Goal: Task Accomplishment & Management: Use online tool/utility

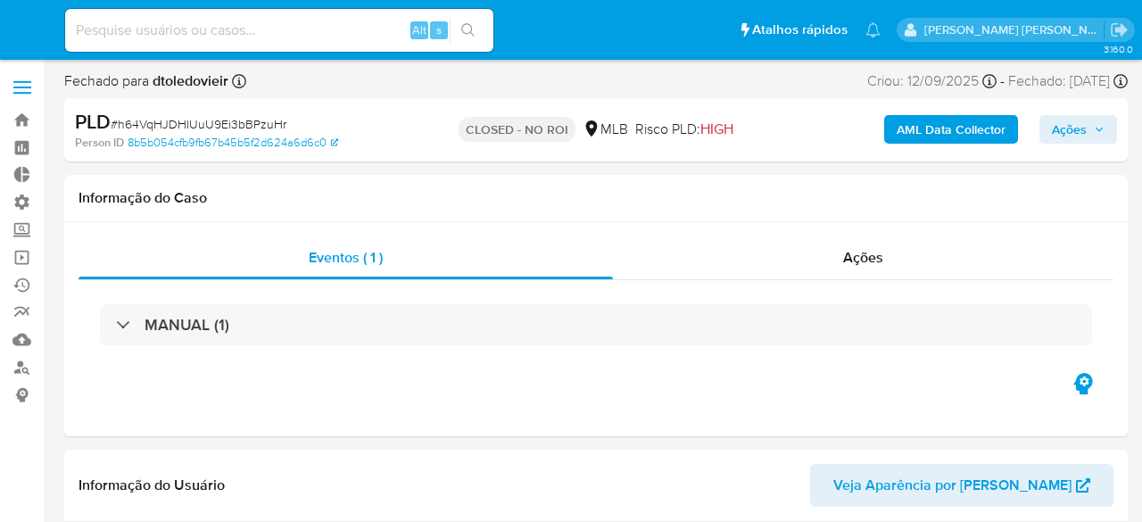
select select "10"
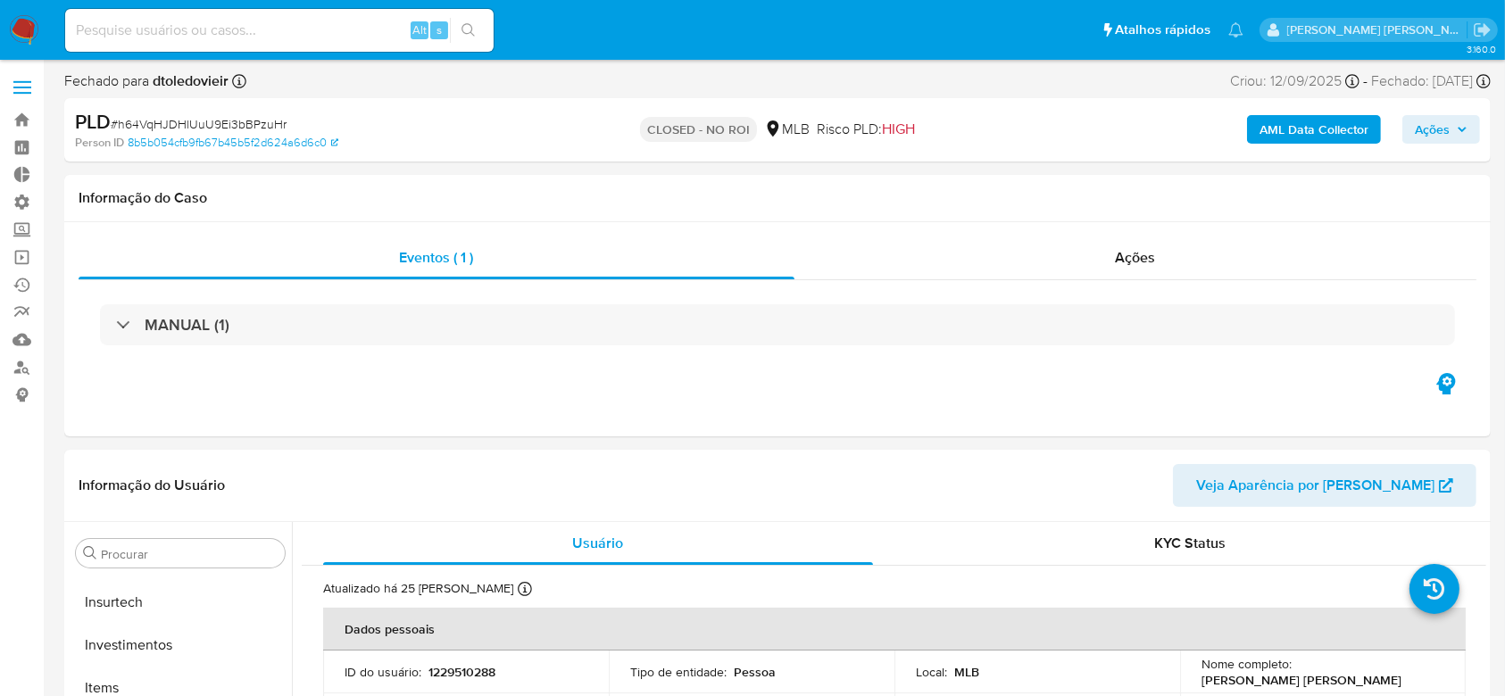
scroll to position [840, 0]
click at [30, 250] on link "Operações em massa" at bounding box center [106, 258] width 212 height 28
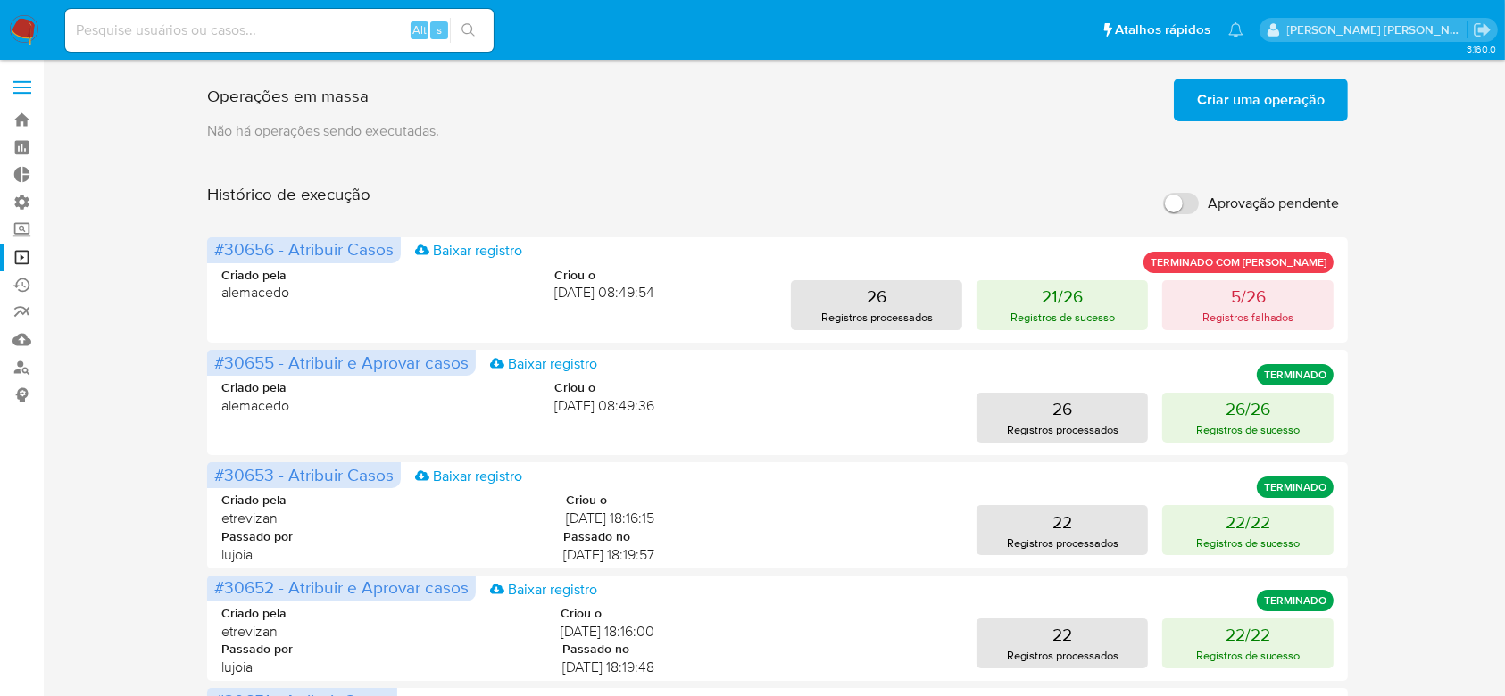
click at [1265, 110] on span "Criar uma operação" at bounding box center [1261, 99] width 128 height 39
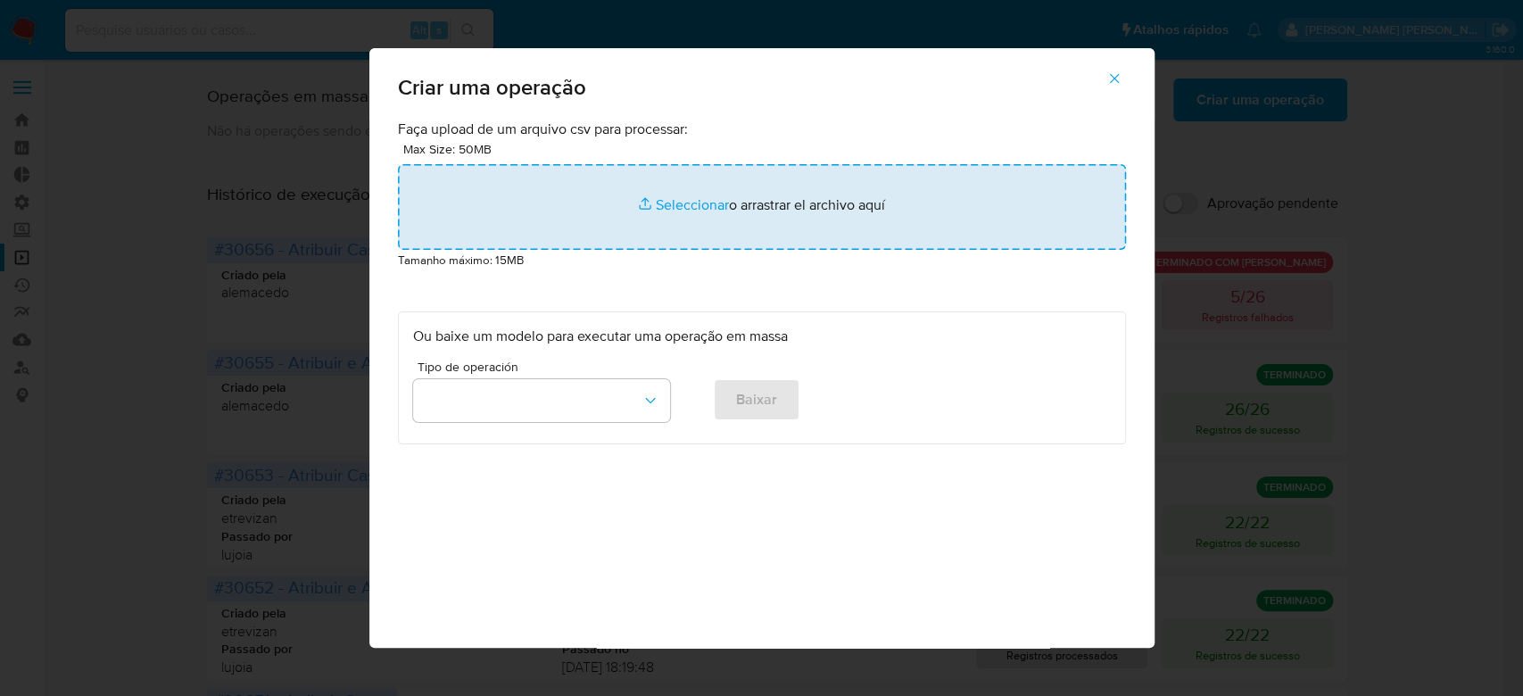
click at [679, 203] on input "file" at bounding box center [762, 207] width 728 height 86
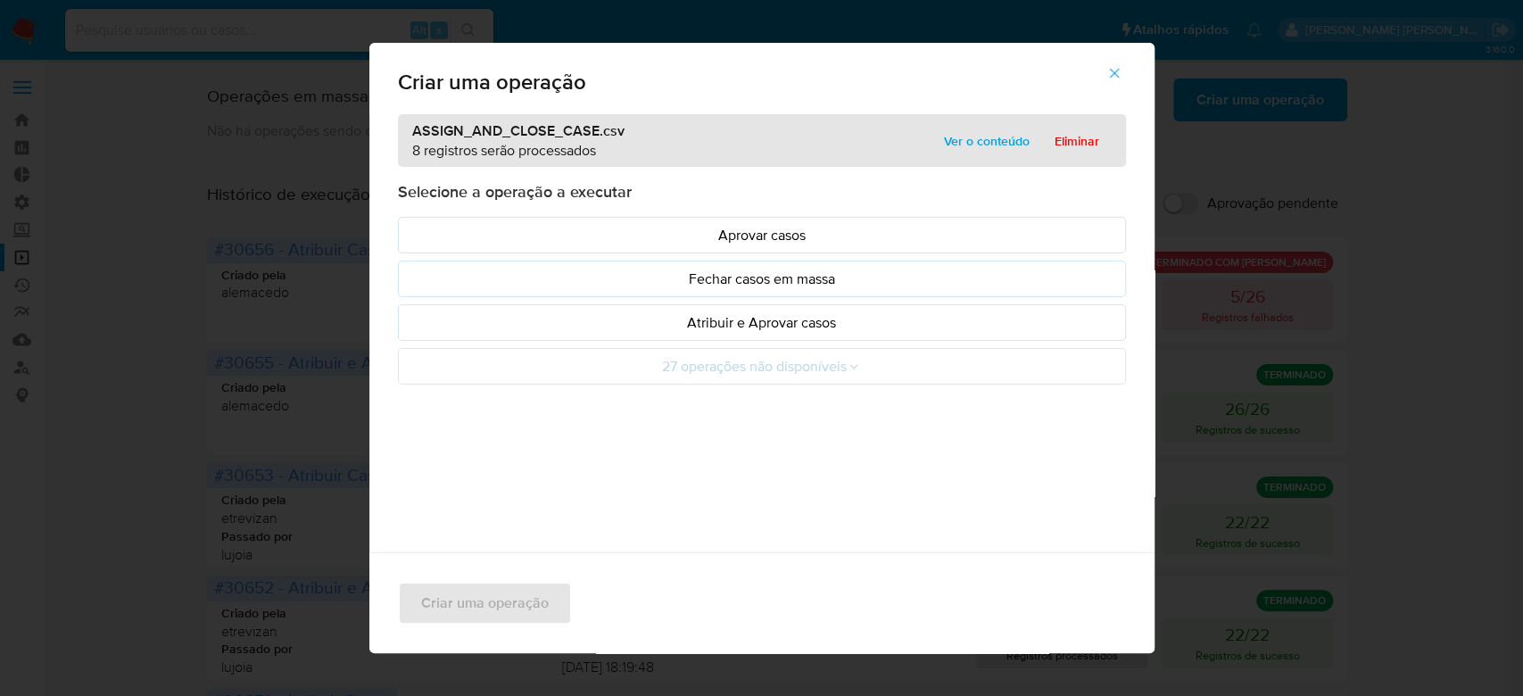
click at [948, 136] on span "Ver o conteúdo" at bounding box center [987, 141] width 86 height 25
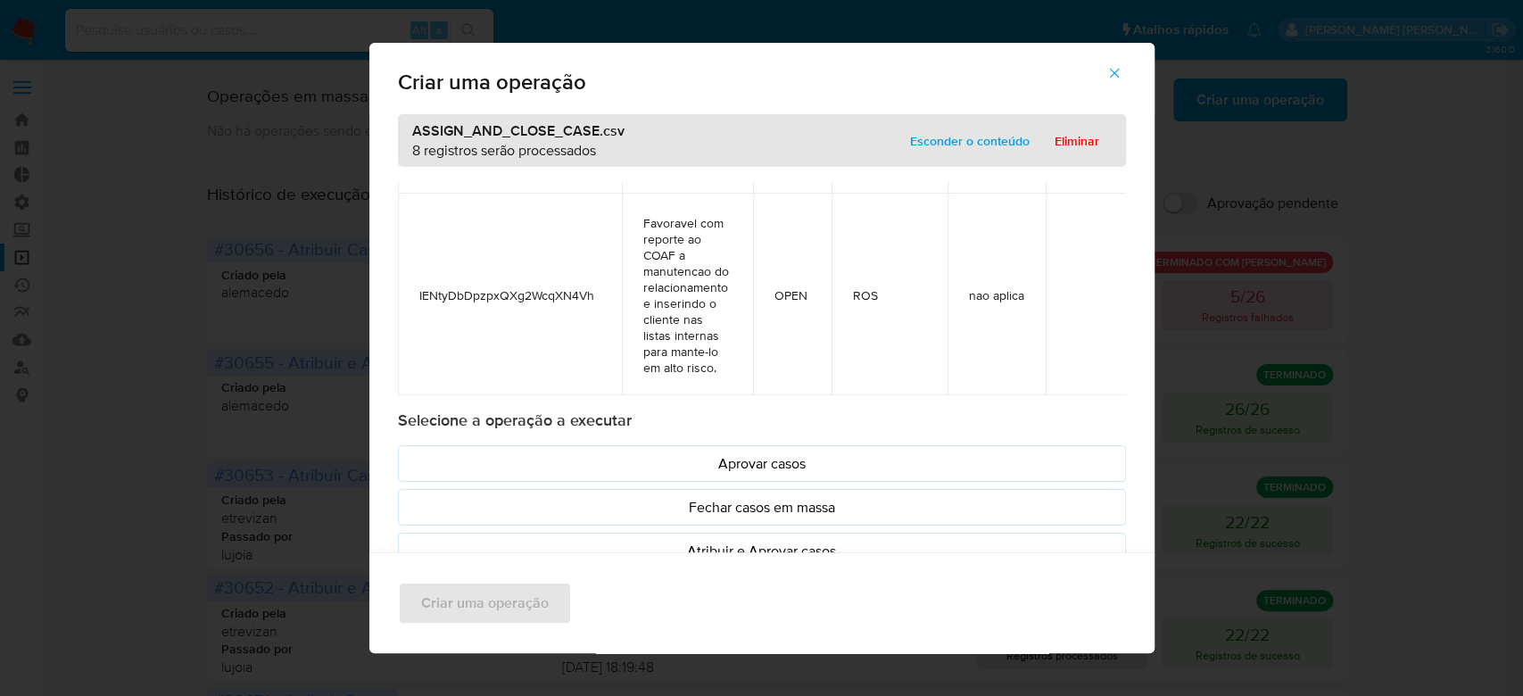
scroll to position [75, 0]
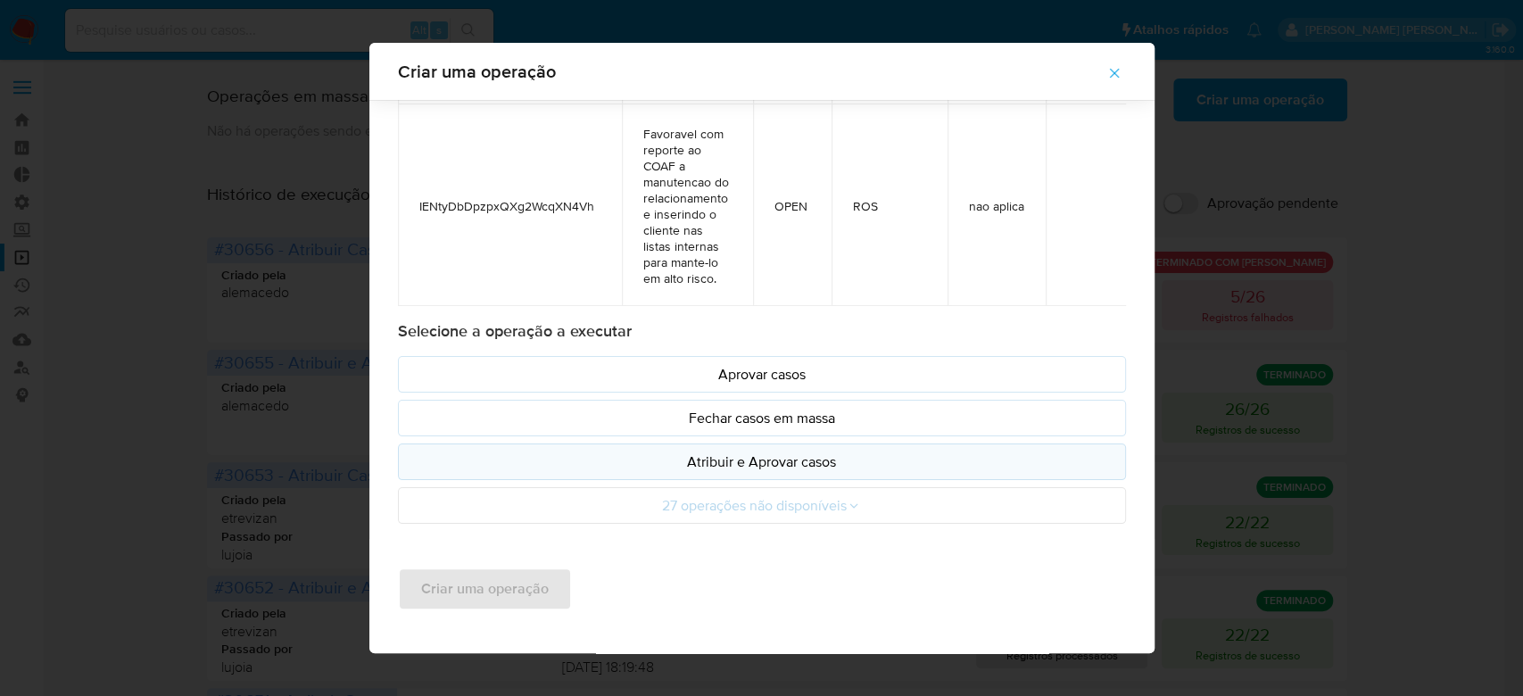
click at [798, 463] on p "Atribuir e Aprovar casos" at bounding box center [762, 462] width 698 height 21
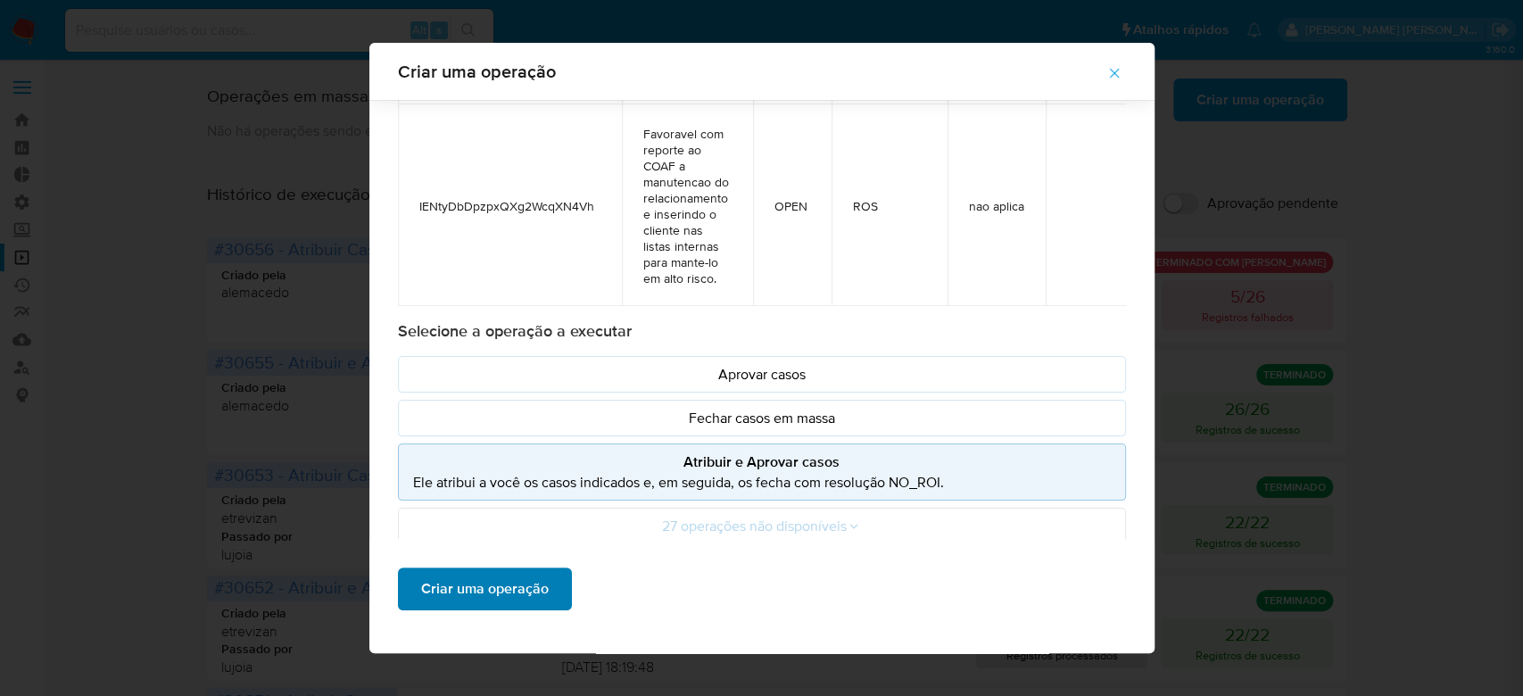
click at [481, 573] on span "Criar uma operação" at bounding box center [485, 588] width 128 height 39
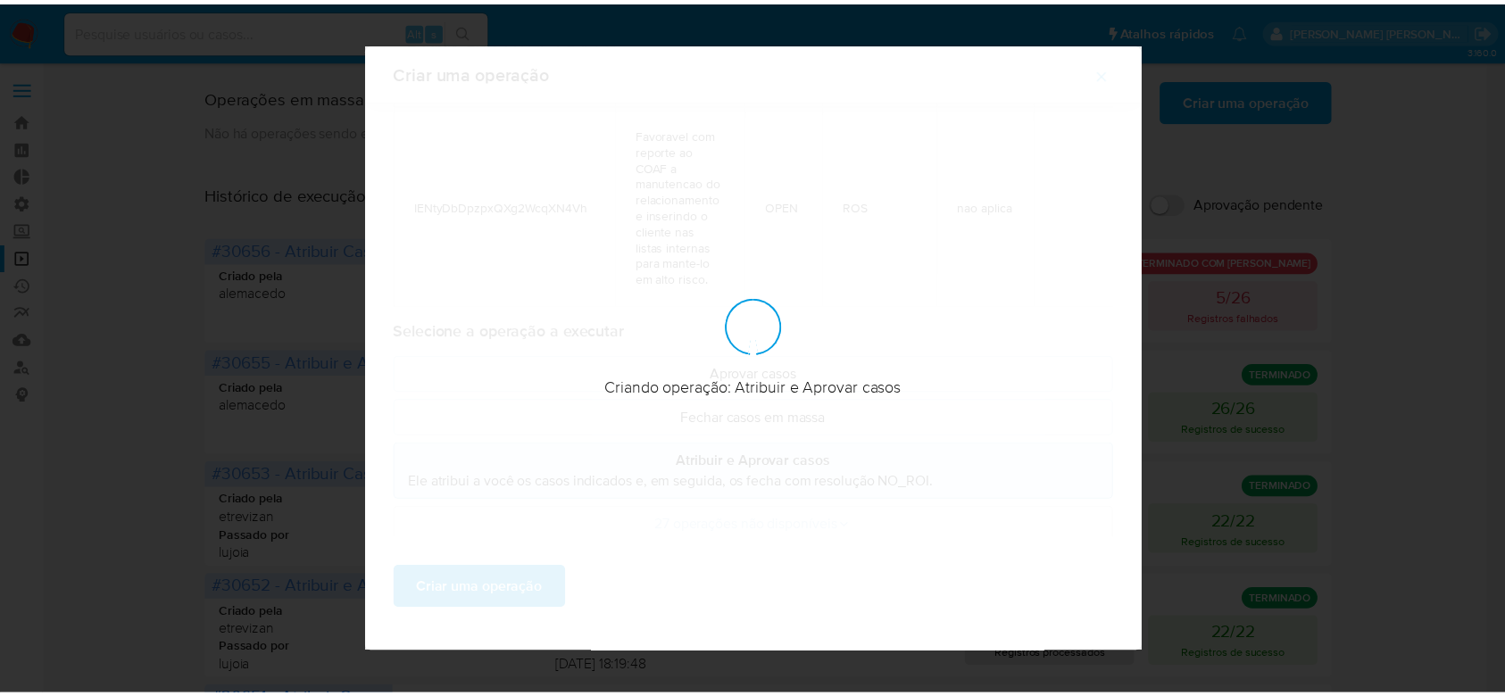
scroll to position [0, 0]
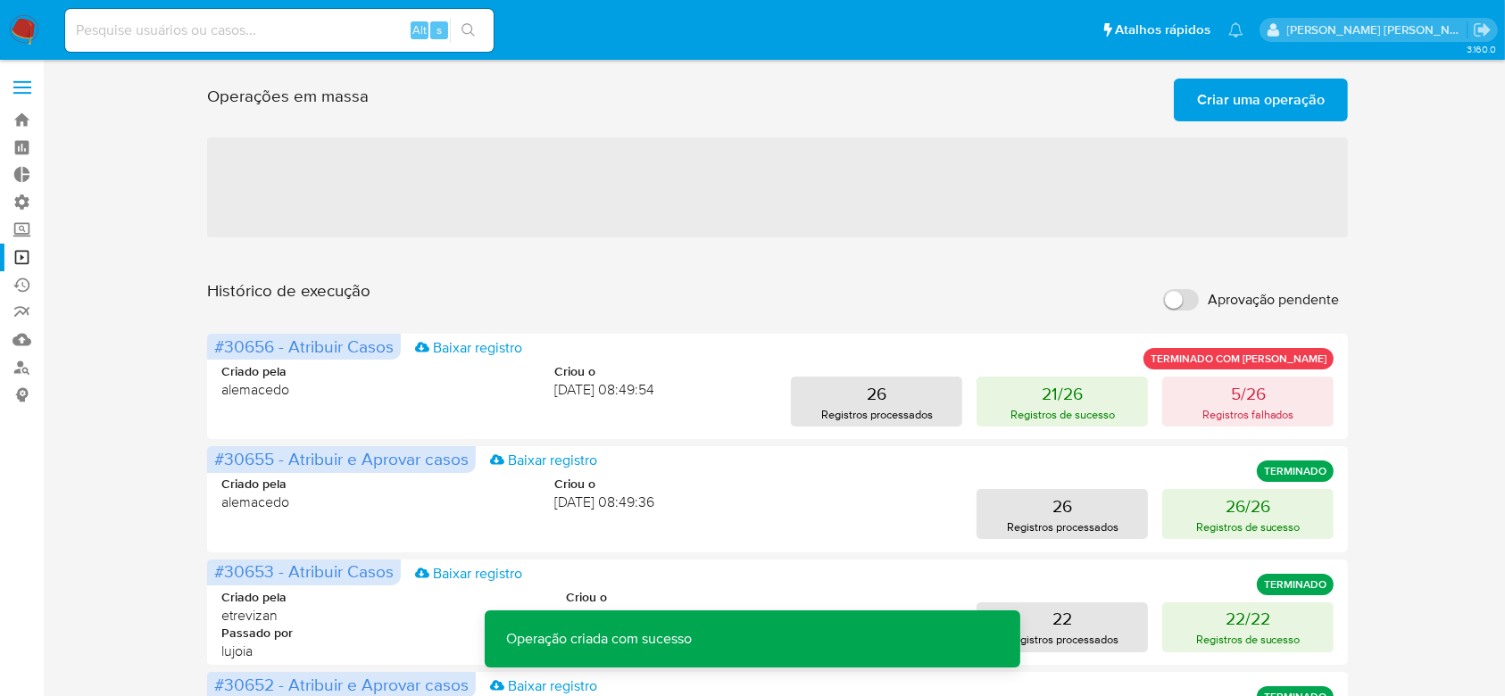
click at [1239, 98] on span "Criar uma operação" at bounding box center [1261, 99] width 128 height 39
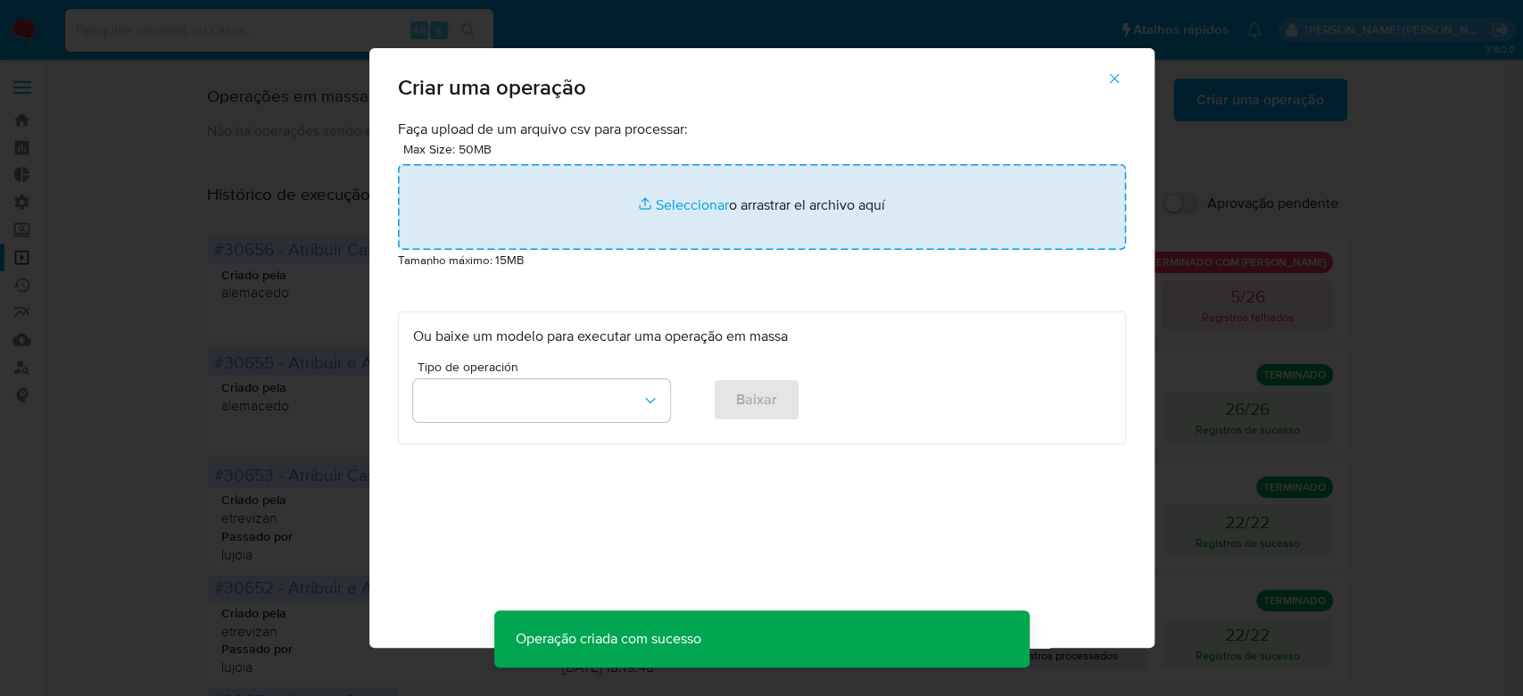
click at [664, 200] on input "file" at bounding box center [762, 207] width 728 height 86
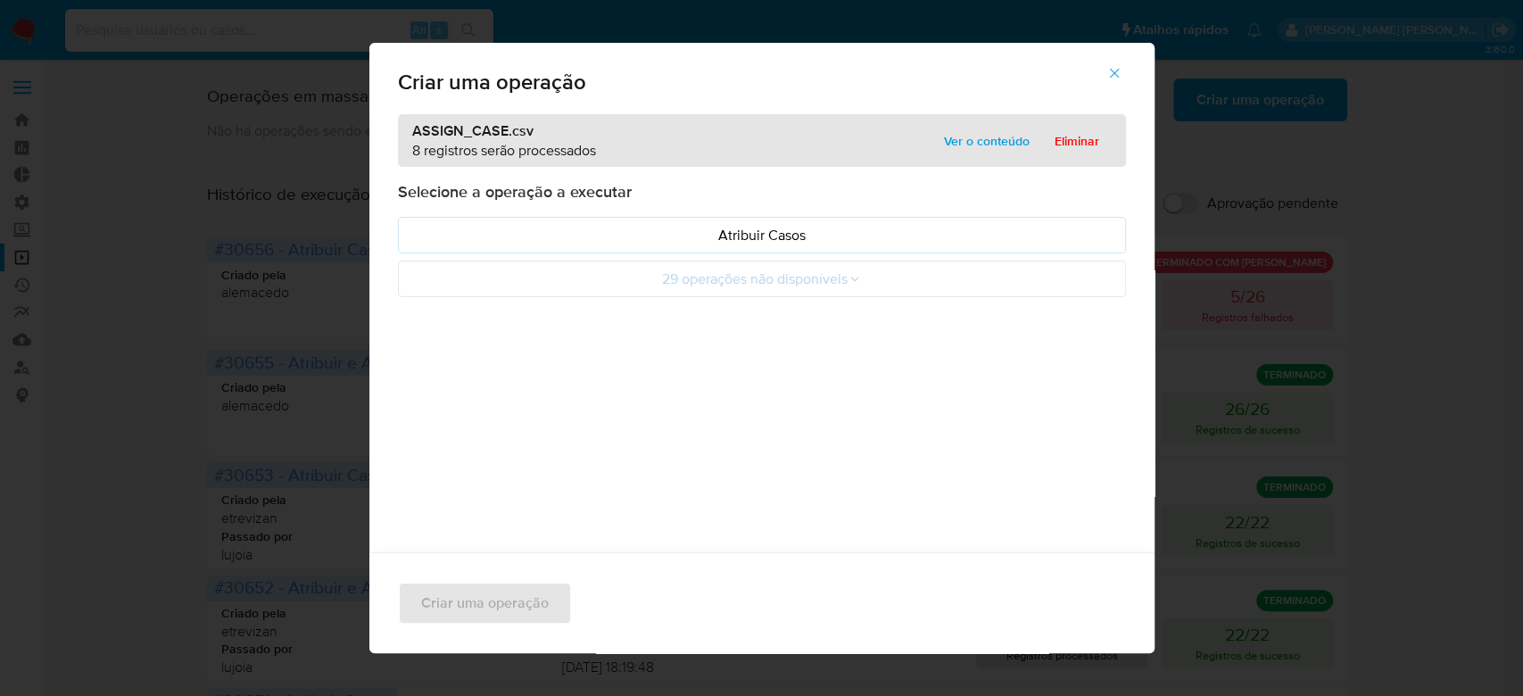
click at [999, 139] on span "Ver o conteúdo" at bounding box center [987, 141] width 86 height 25
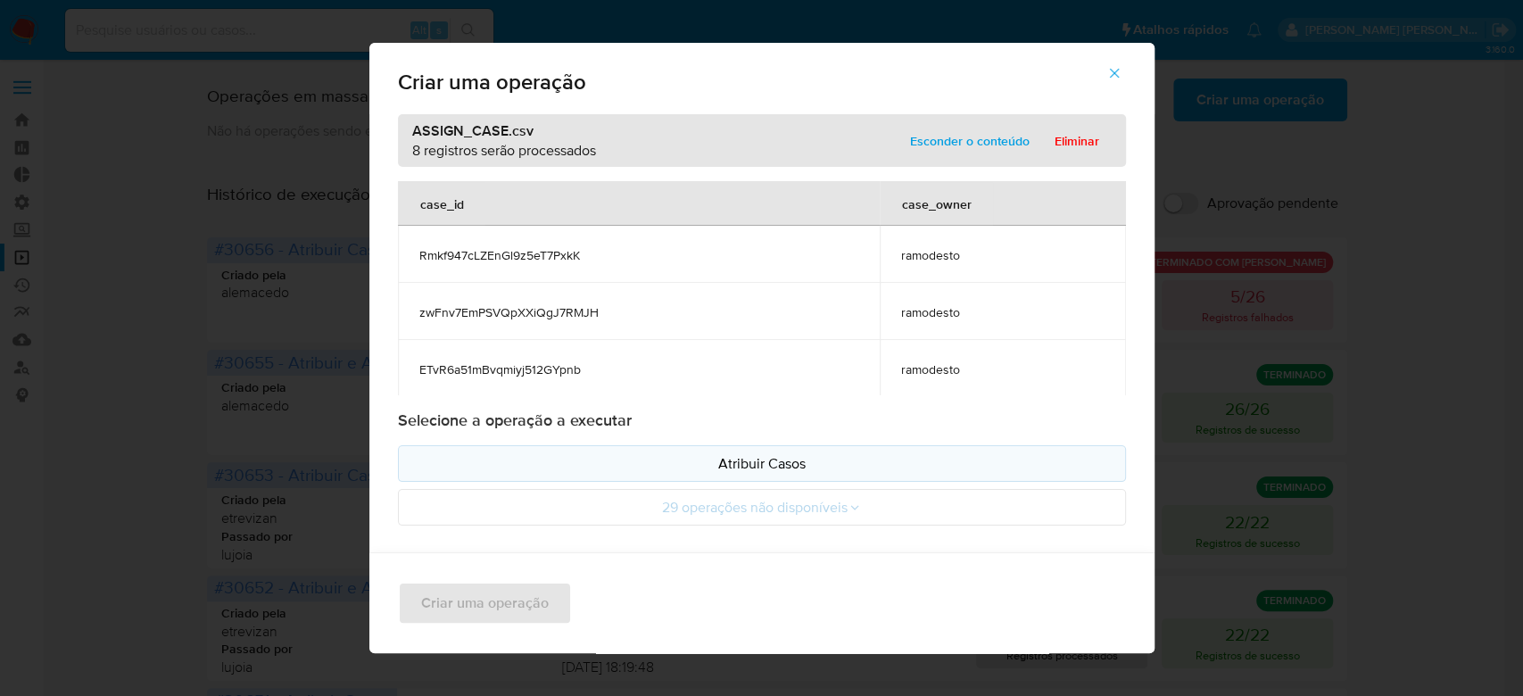
click at [748, 453] on p "Atribuir Casos" at bounding box center [762, 463] width 698 height 21
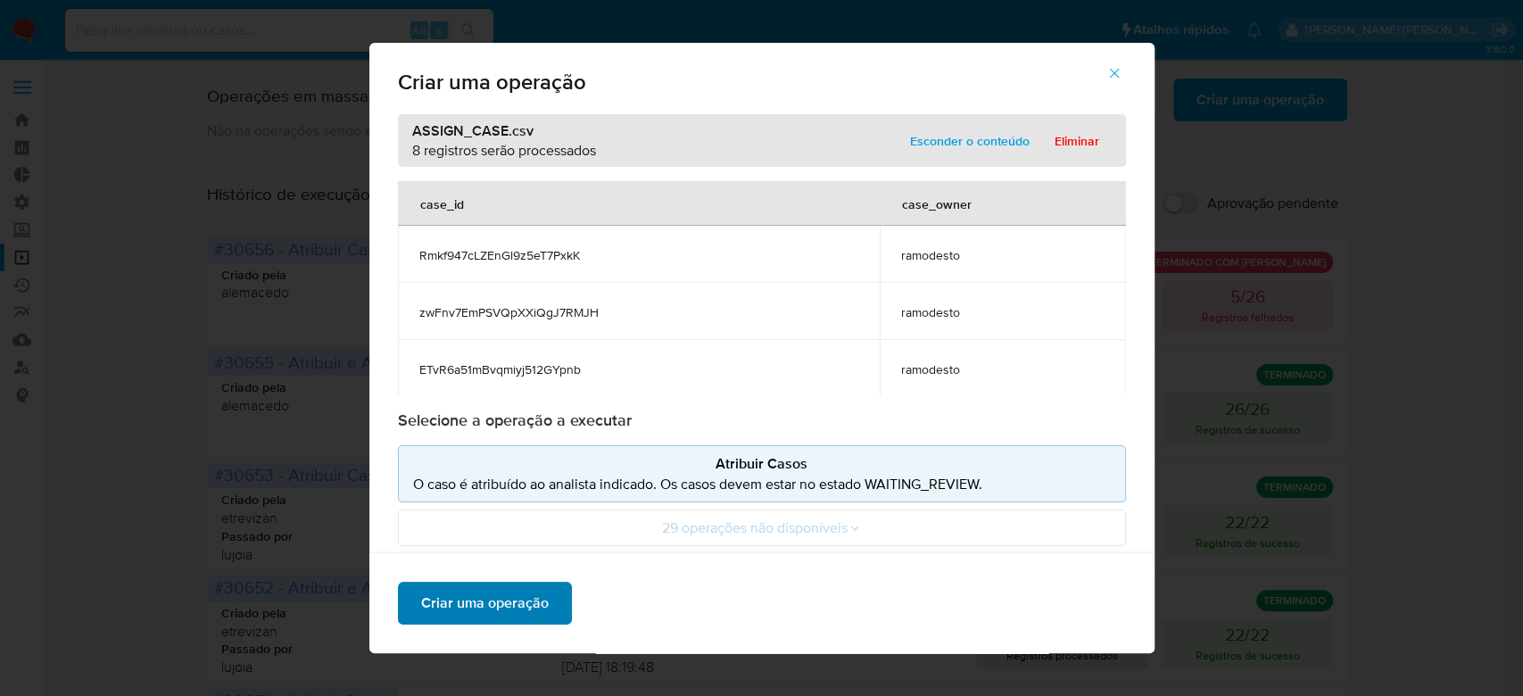
click at [469, 616] on span "Criar uma operação" at bounding box center [485, 603] width 128 height 39
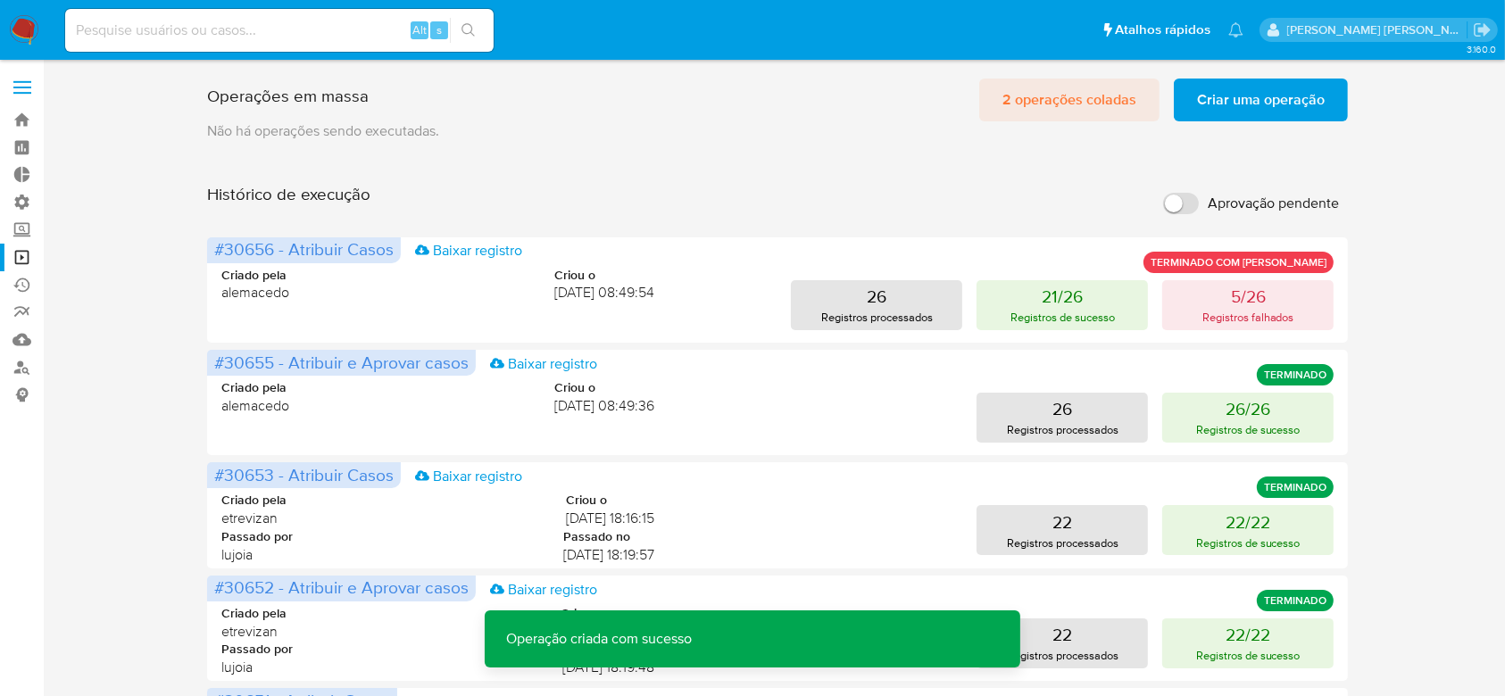
click at [1036, 106] on span "2 operações coladas" at bounding box center [1069, 99] width 134 height 39
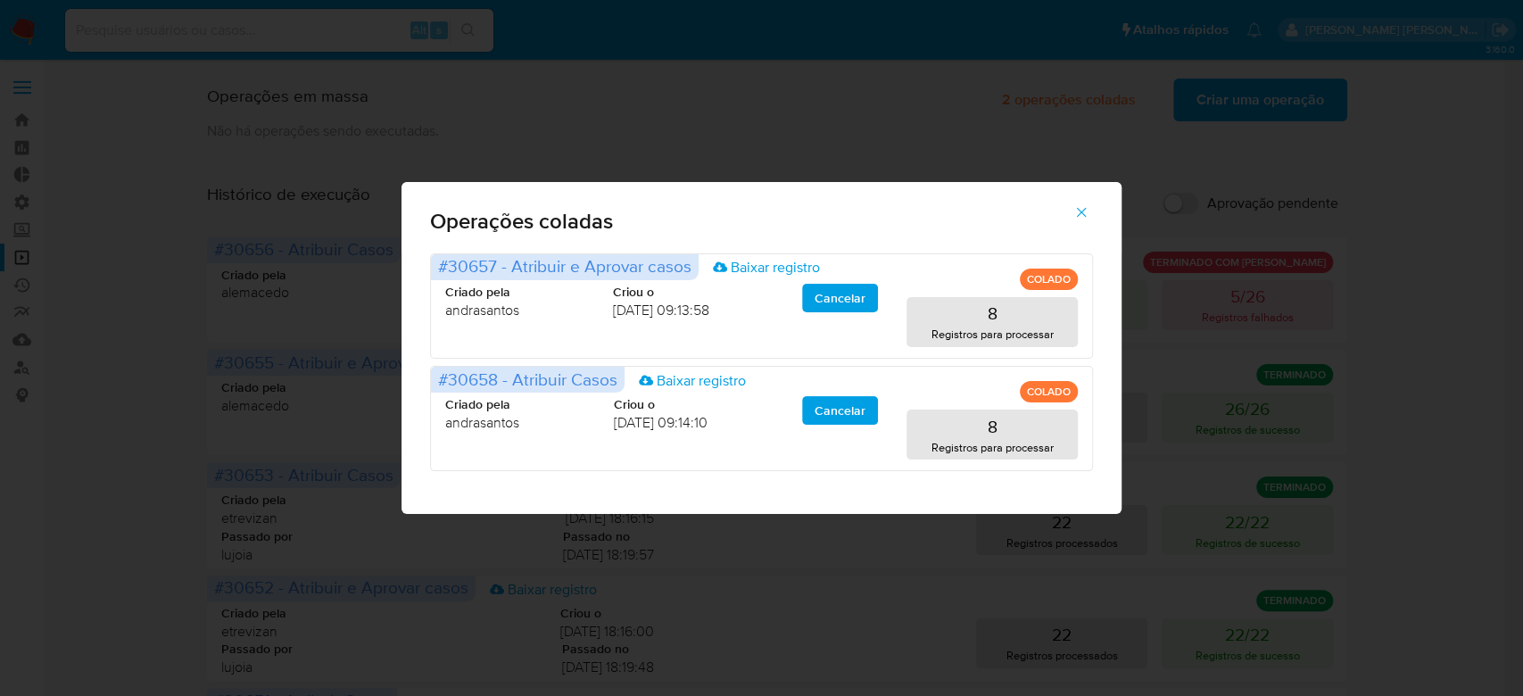
click at [1083, 215] on icon "button" at bounding box center [1082, 212] width 16 height 16
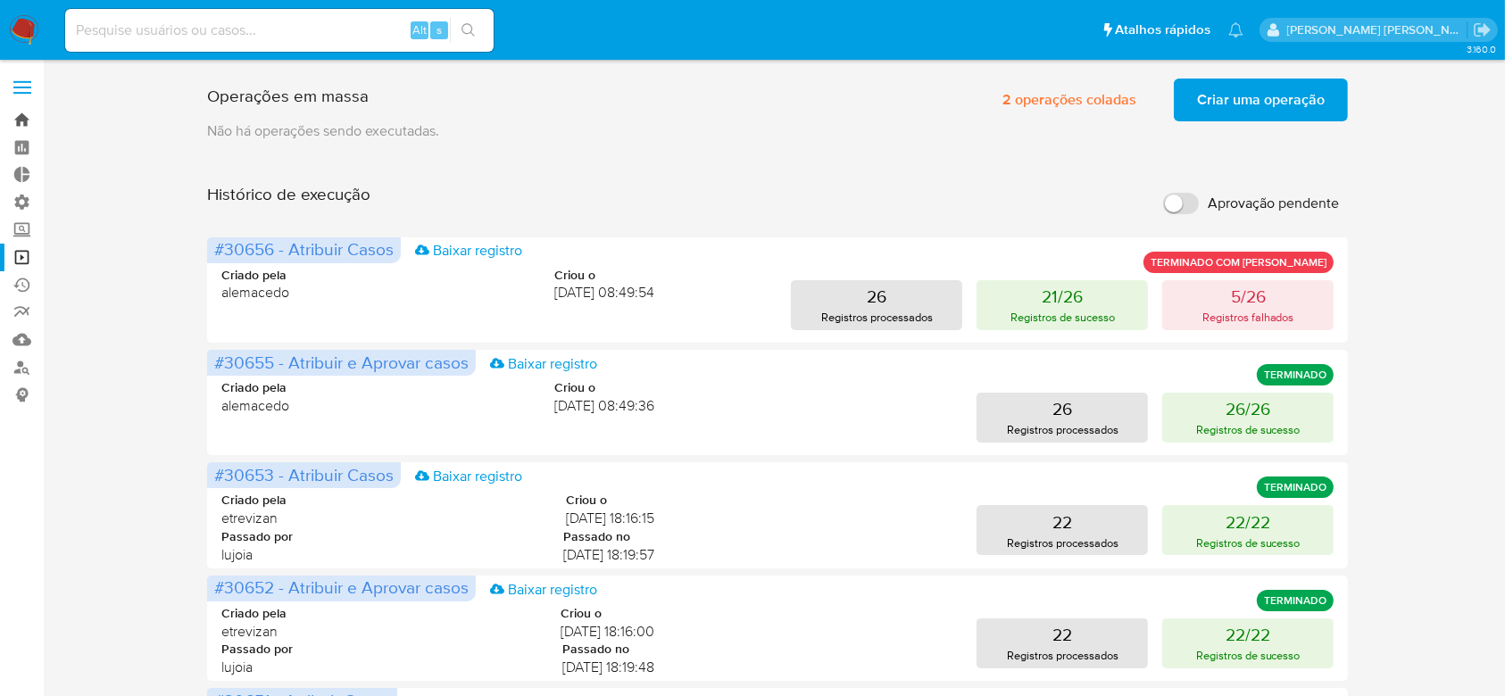
click at [32, 118] on link "Bandeja" at bounding box center [106, 120] width 212 height 28
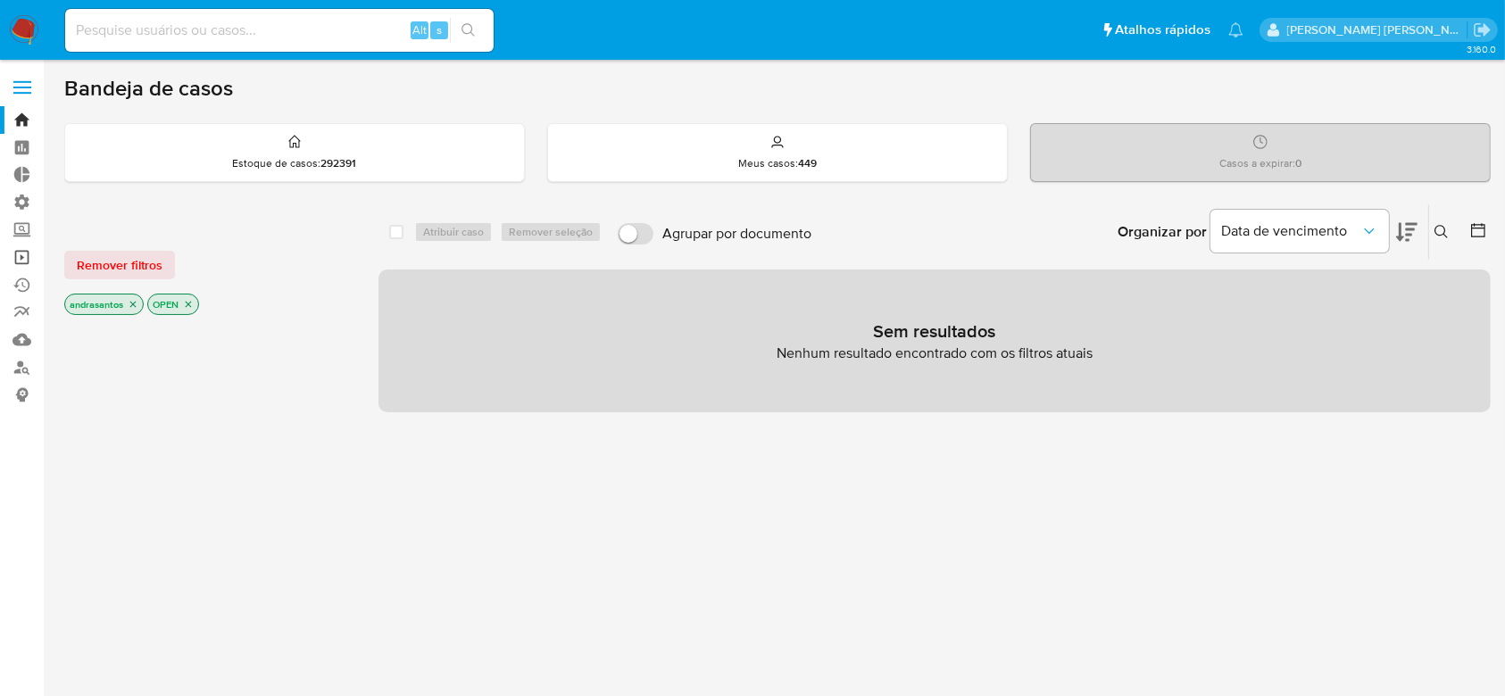
click at [19, 260] on link "Operações em massa" at bounding box center [106, 258] width 212 height 28
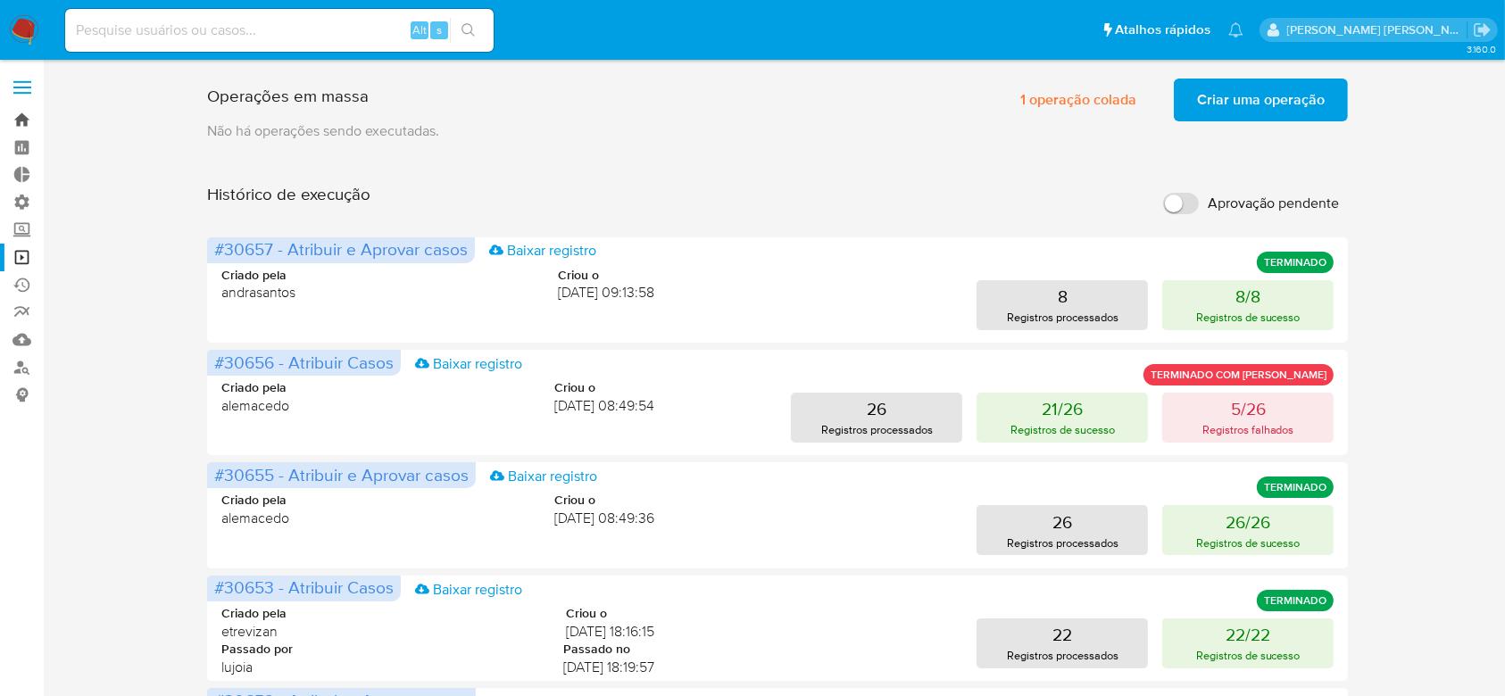
click at [21, 122] on link "Bandeja" at bounding box center [106, 120] width 212 height 28
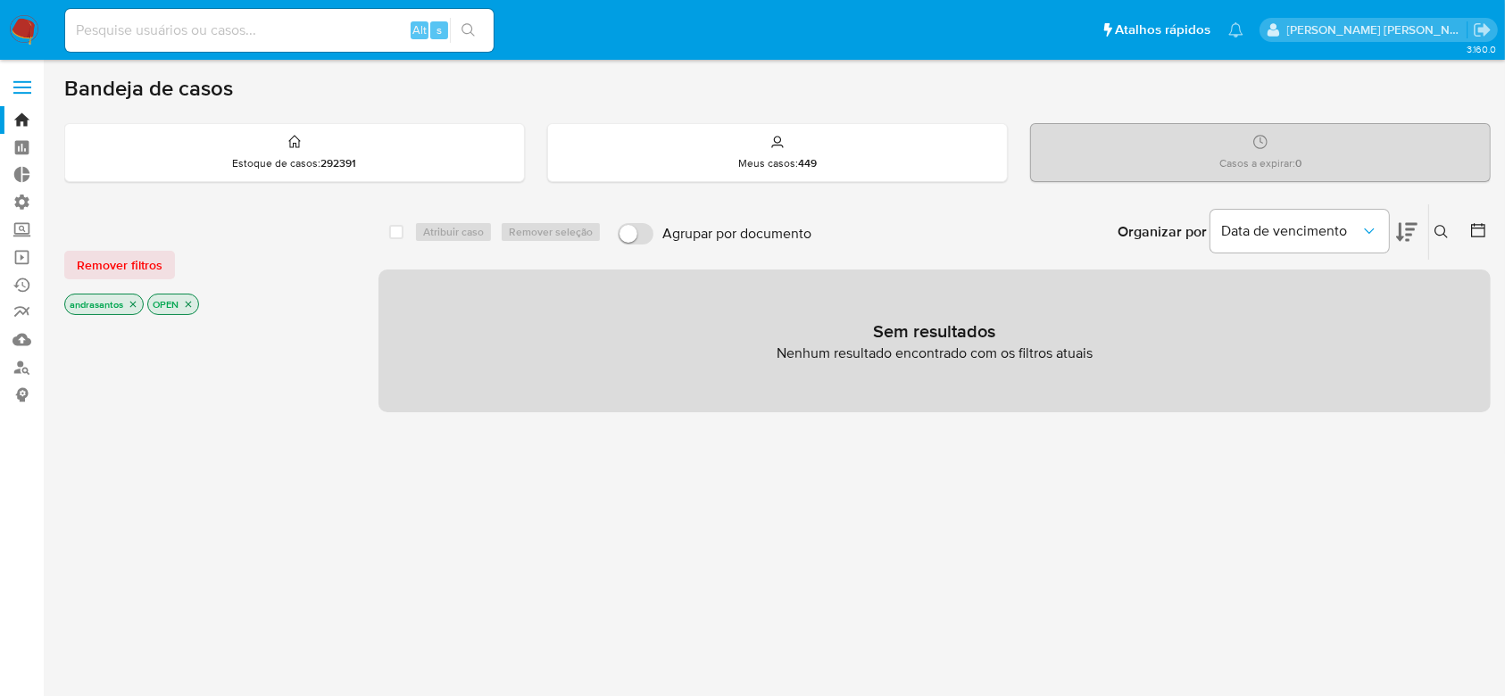
click at [129, 304] on icon "close-filter" at bounding box center [133, 304] width 11 height 11
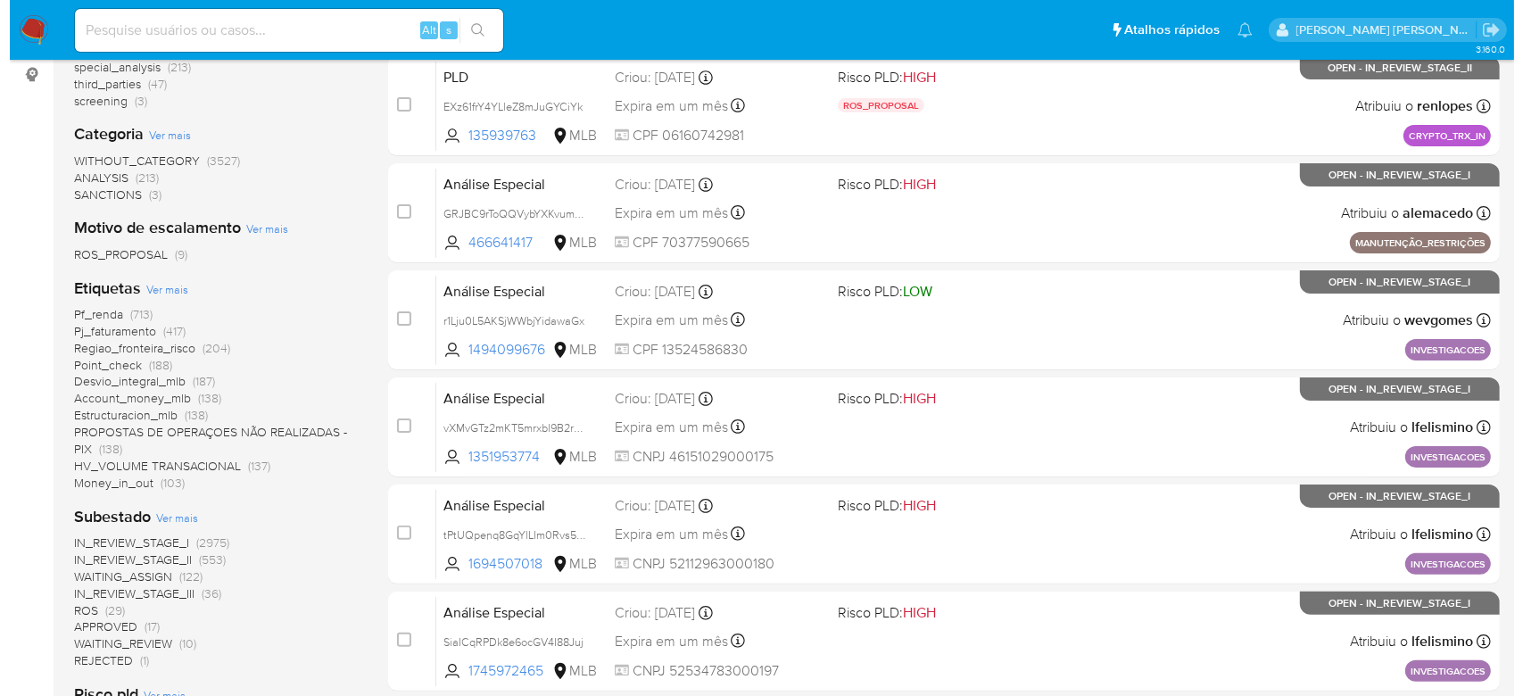
scroll to position [357, 0]
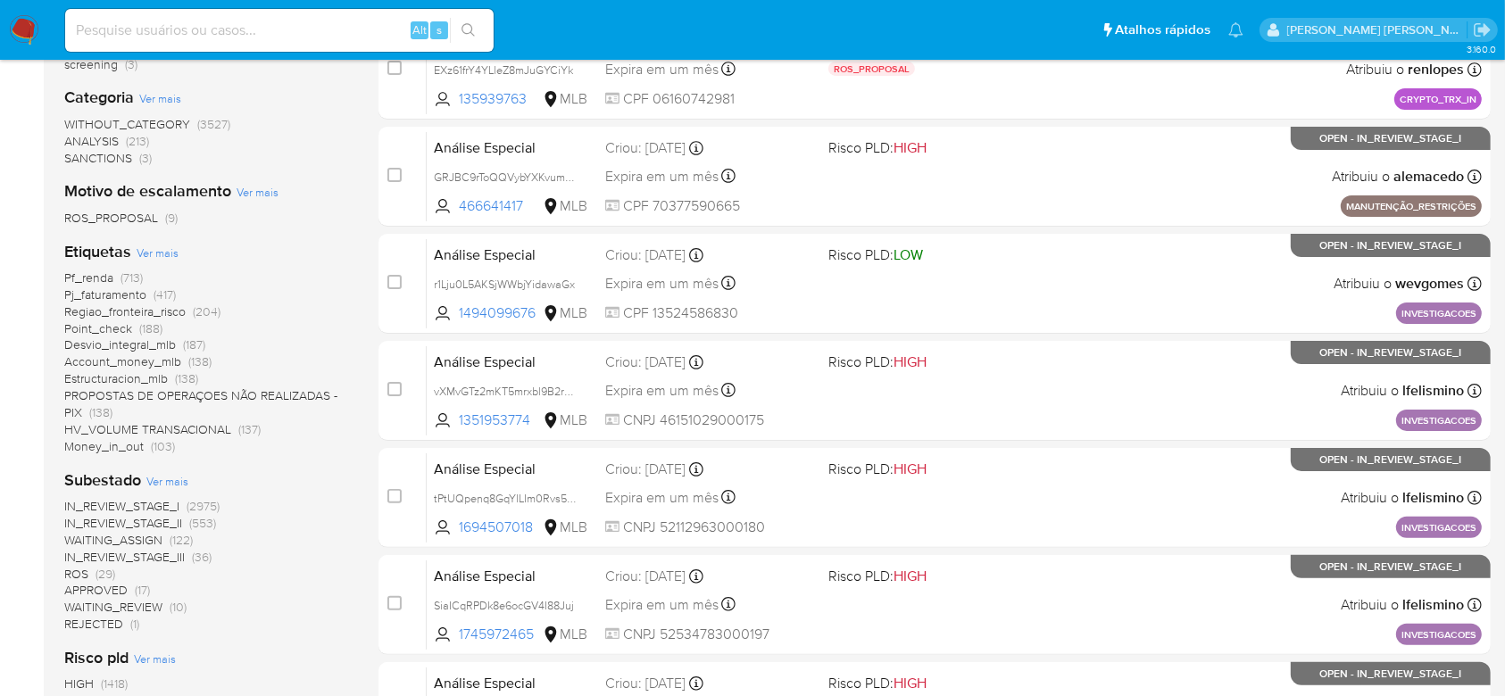
click at [170, 477] on span "Ver mais" at bounding box center [167, 481] width 42 height 16
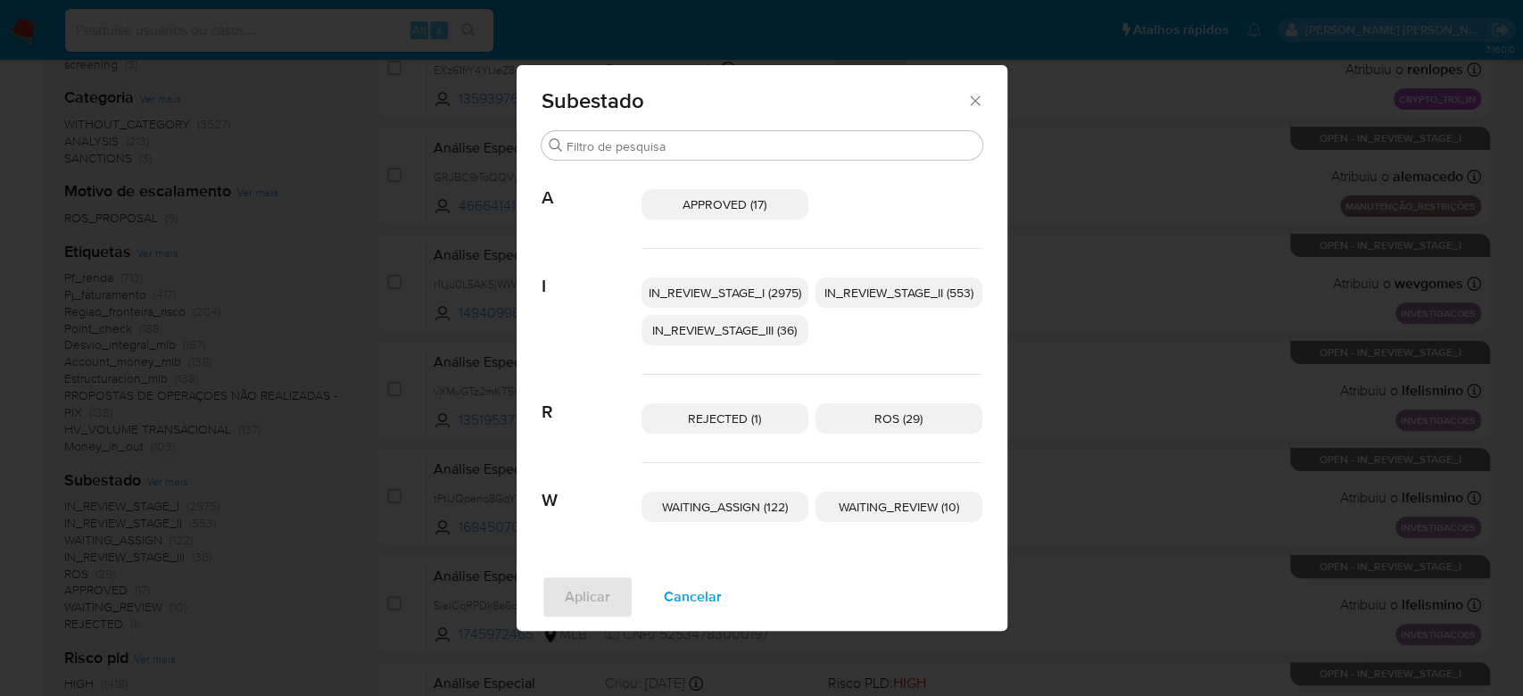
click at [759, 293] on span "IN_REVIEW_STAGE_I (2975)" at bounding box center [725, 293] width 153 height 18
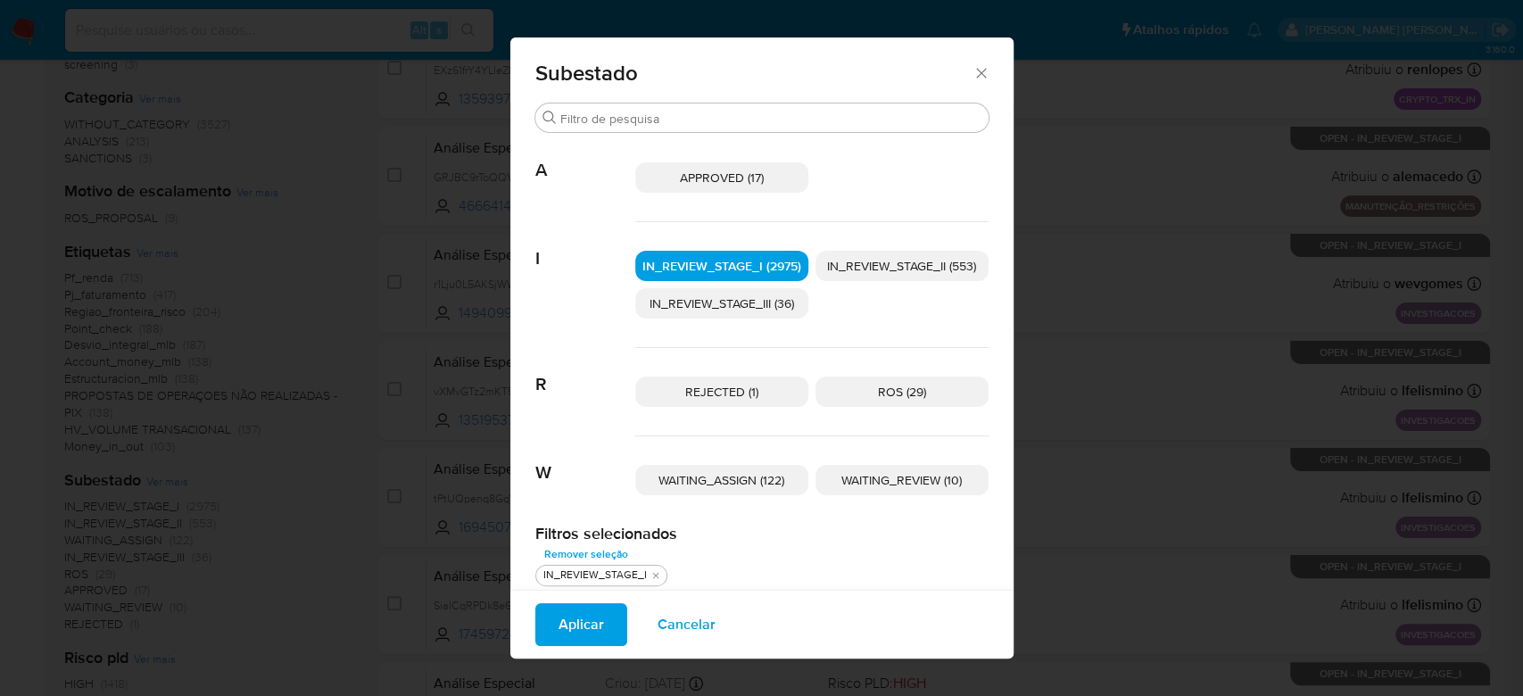
click at [923, 269] on span "IN_REVIEW_STAGE_II (553)" at bounding box center [901, 266] width 149 height 18
click at [564, 608] on span "Aplicar" at bounding box center [582, 624] width 46 height 39
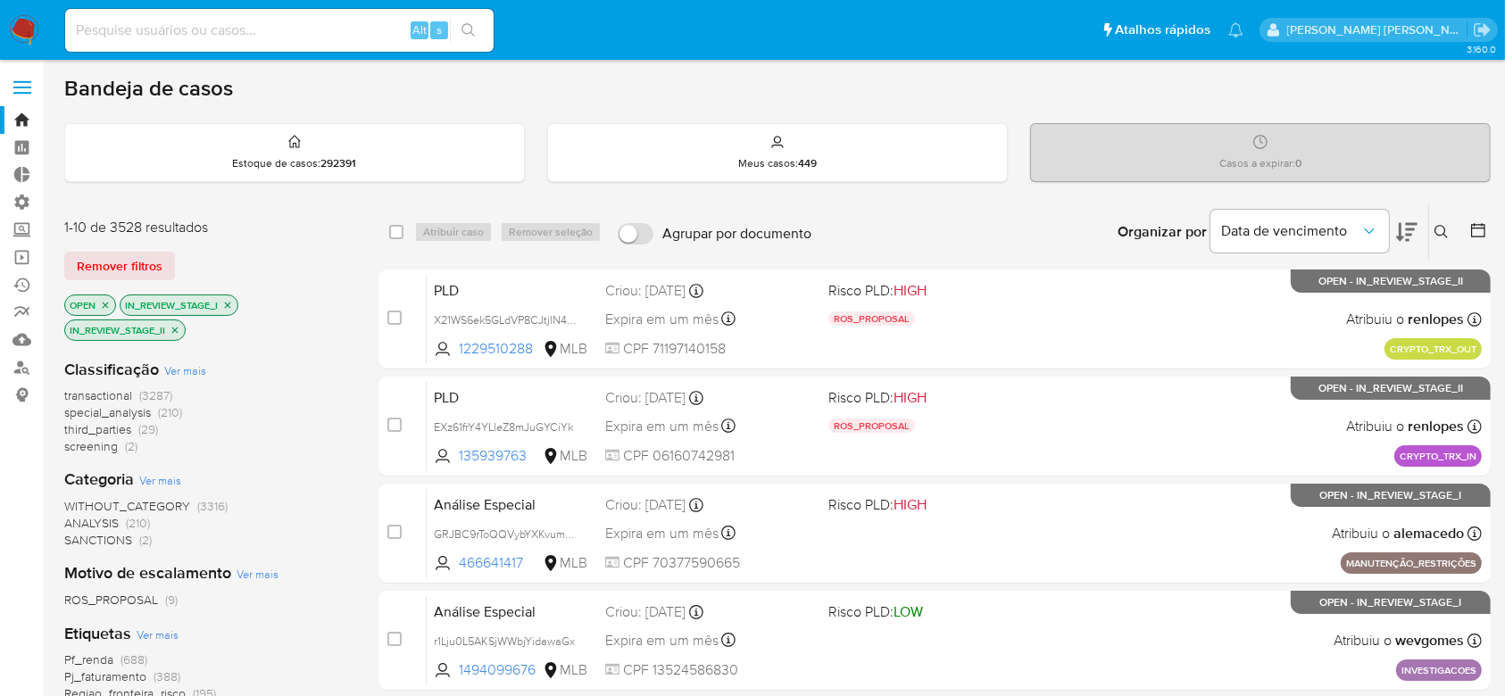
click at [1471, 236] on icon at bounding box center [1478, 230] width 18 height 18
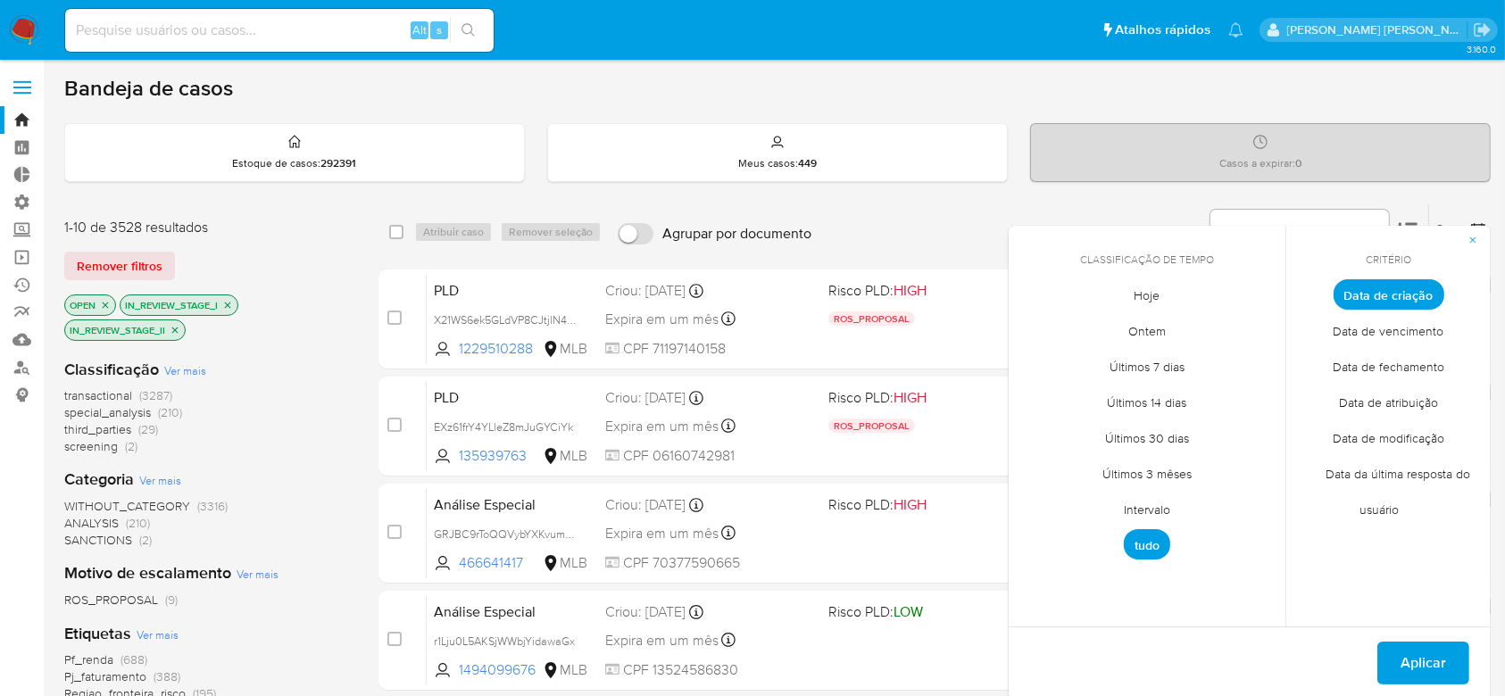
click at [1154, 510] on span "Intervalo" at bounding box center [1147, 510] width 84 height 37
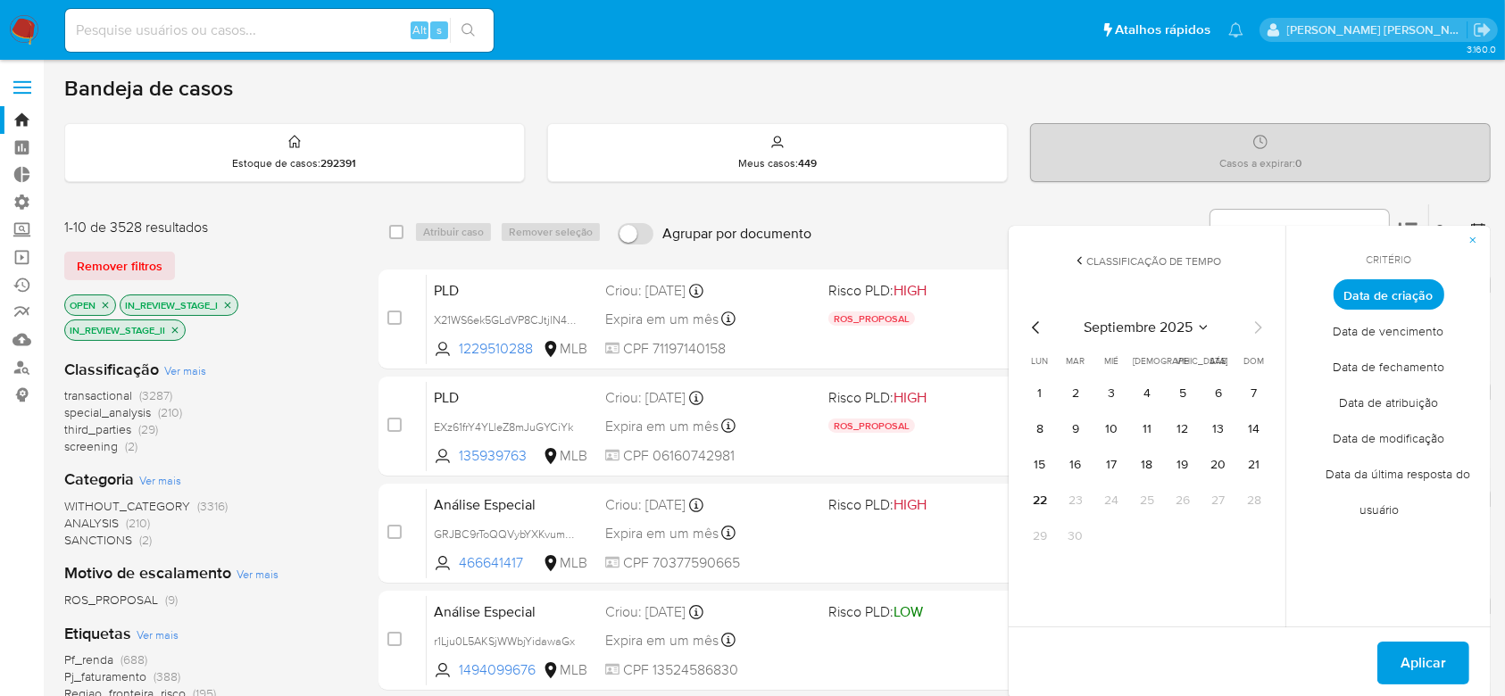
click at [1039, 325] on icon "Mes anterior" at bounding box center [1035, 327] width 21 height 21
click at [1078, 466] on button "12" at bounding box center [1075, 465] width 29 height 29
click at [1256, 330] on icon "Mes siguiente" at bounding box center [1257, 327] width 21 height 21
click at [1150, 427] on button "11" at bounding box center [1146, 429] width 29 height 29
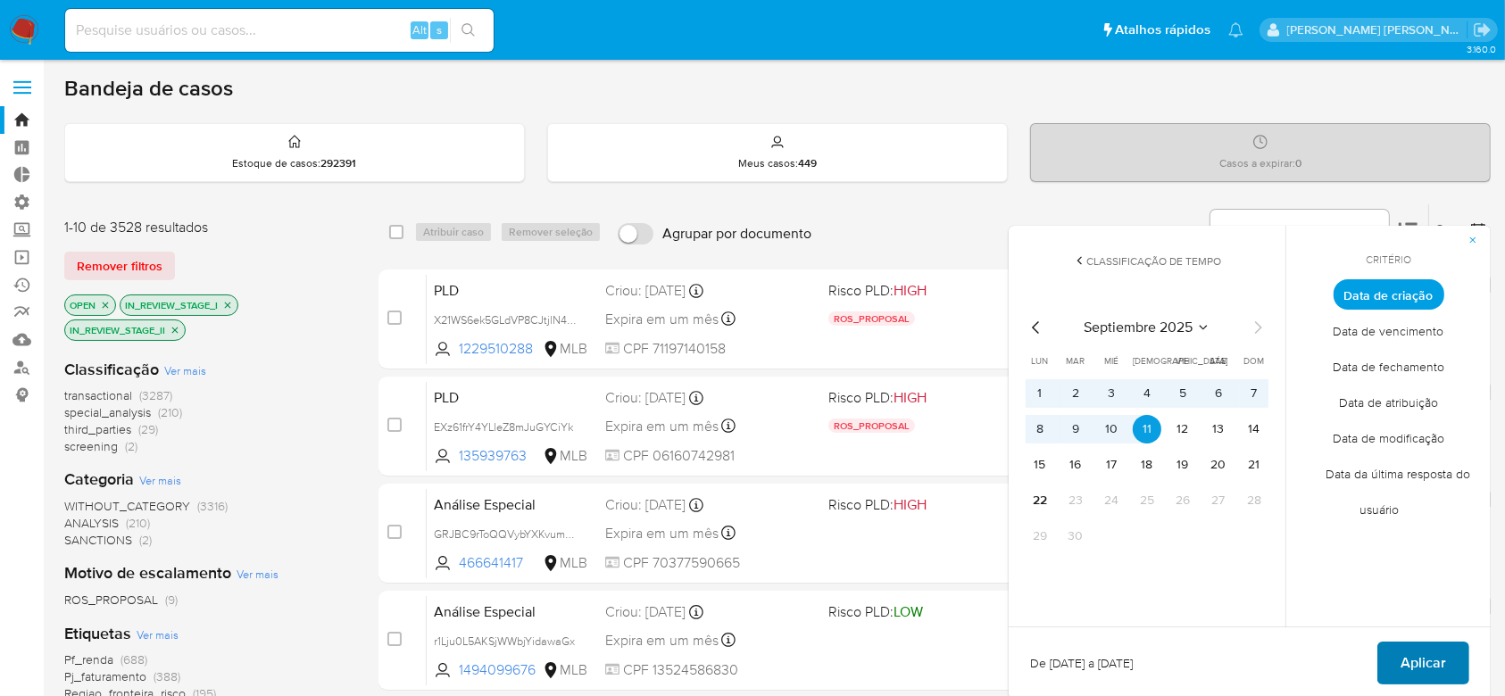
click at [1432, 653] on span "Aplicar" at bounding box center [1423, 662] width 46 height 39
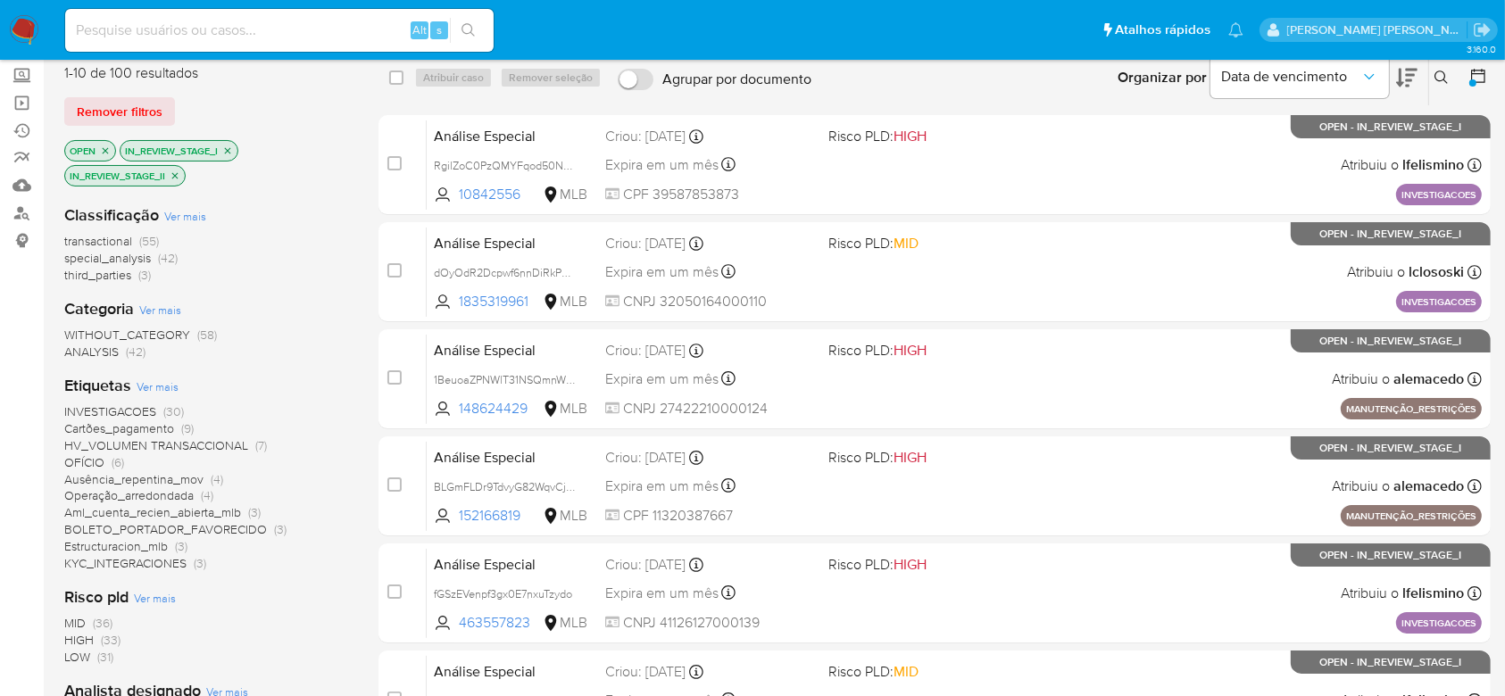
scroll to position [119, 0]
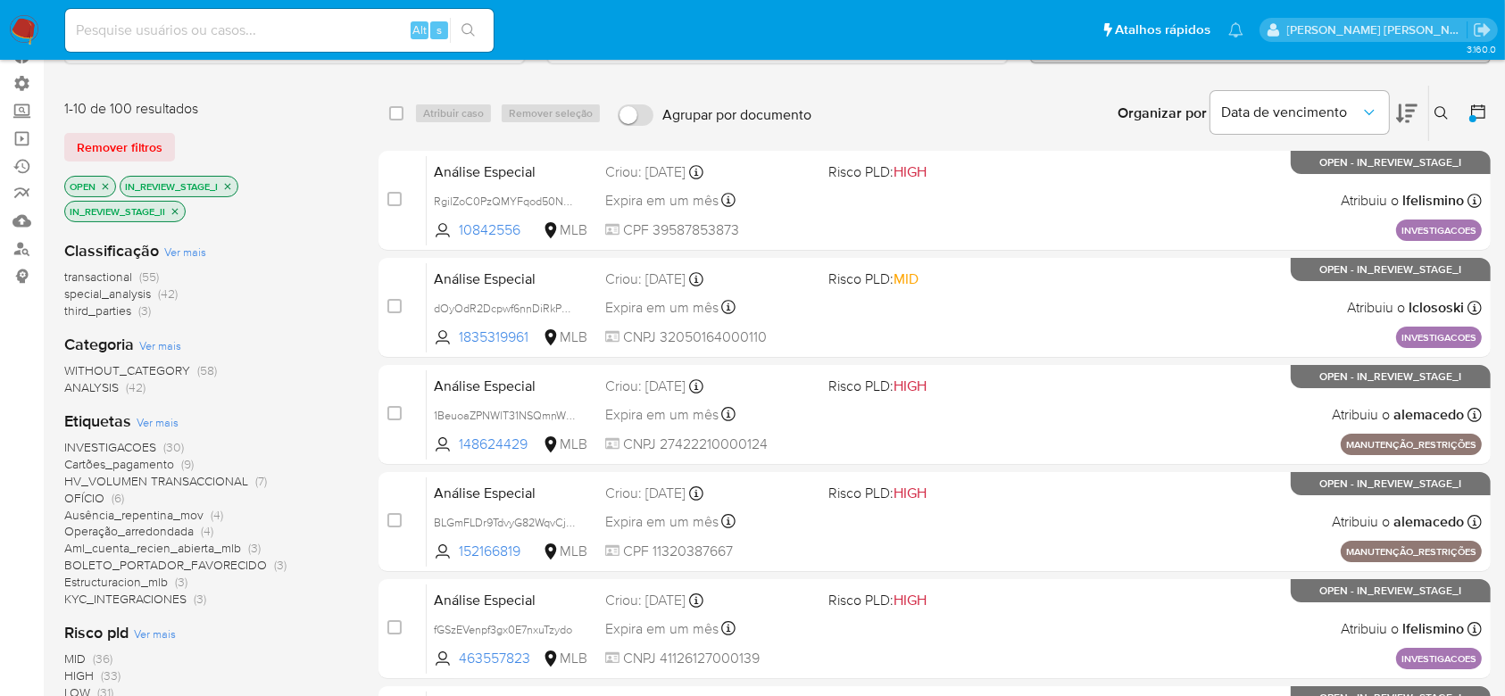
click at [229, 186] on icon "close-filter" at bounding box center [228, 186] width 6 height 6
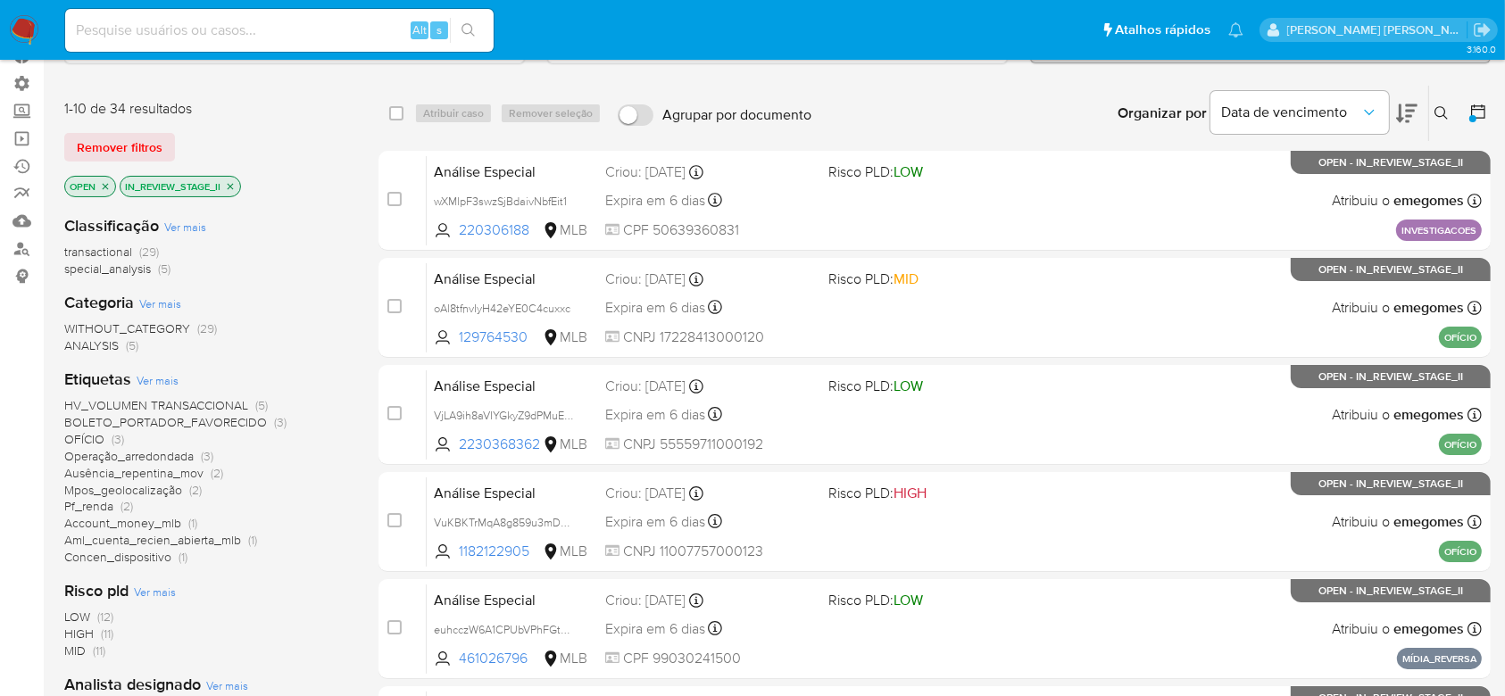
click at [235, 186] on icon "close-filter" at bounding box center [230, 186] width 11 height 11
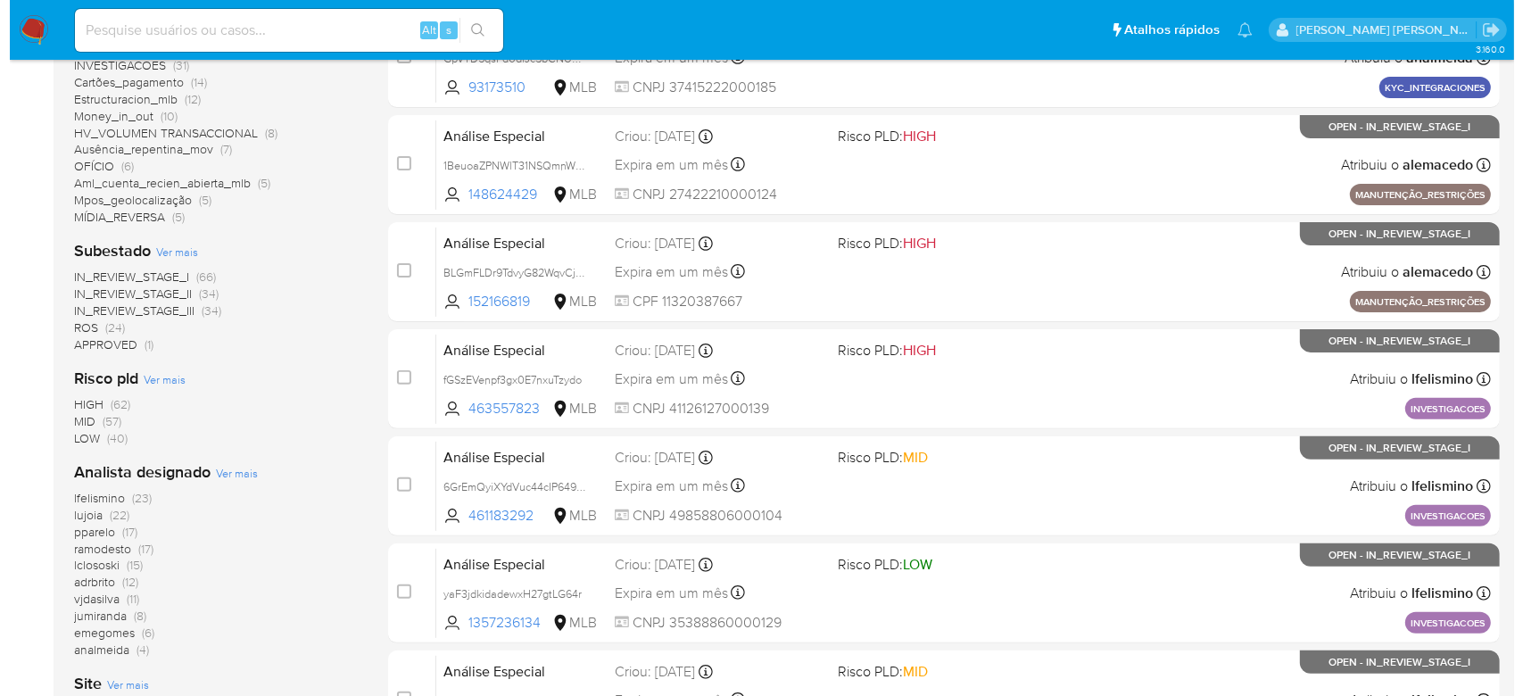
scroll to position [714, 0]
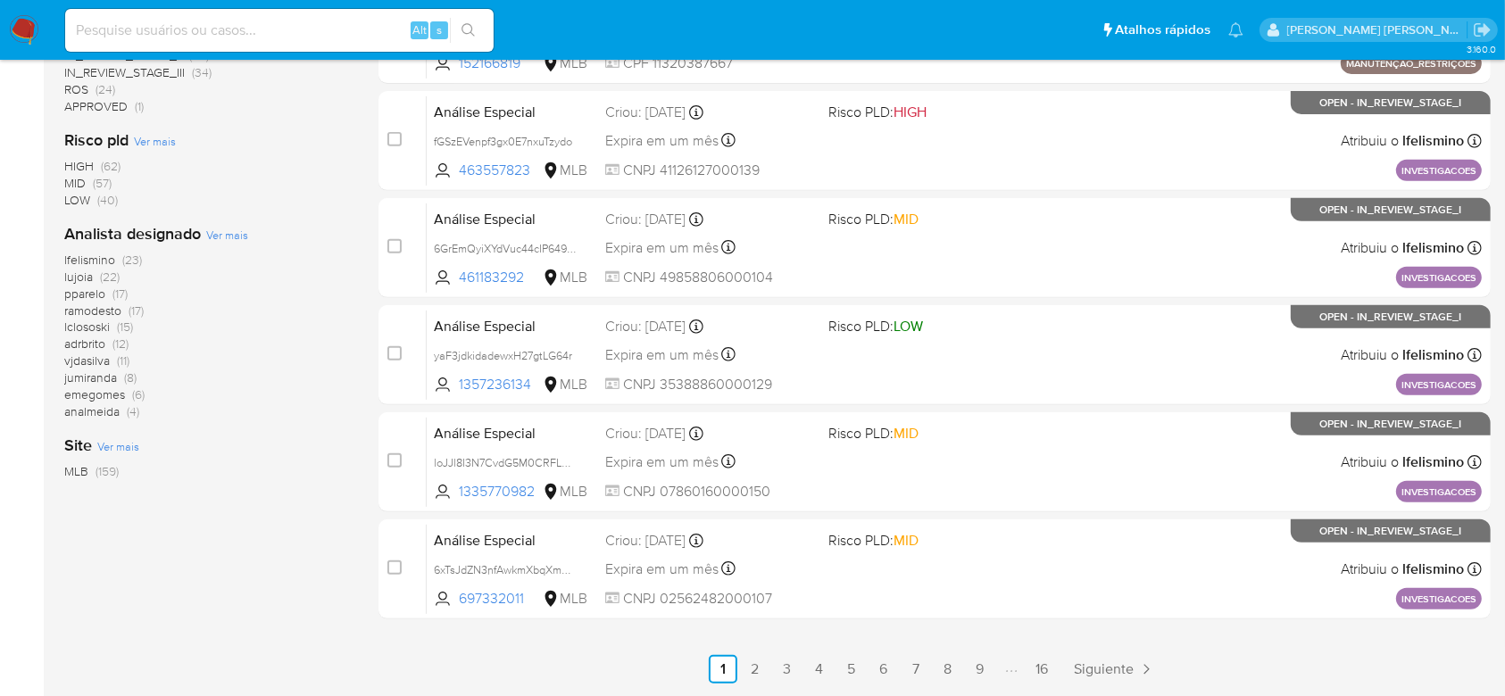
click at [226, 230] on span "Ver mais" at bounding box center [227, 235] width 42 height 16
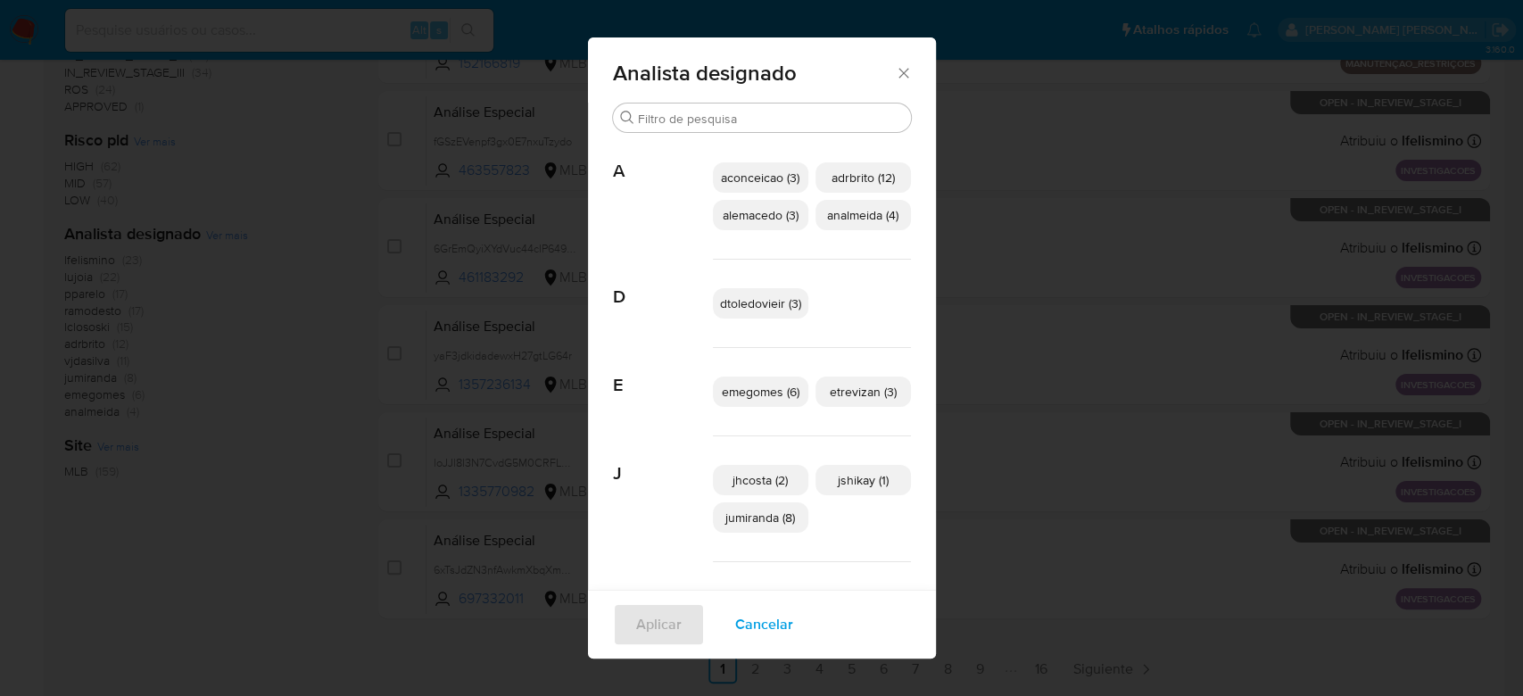
click at [765, 180] on span "aconceicao (3)" at bounding box center [760, 178] width 79 height 18
click at [652, 618] on span "Aplicar" at bounding box center [658, 624] width 46 height 39
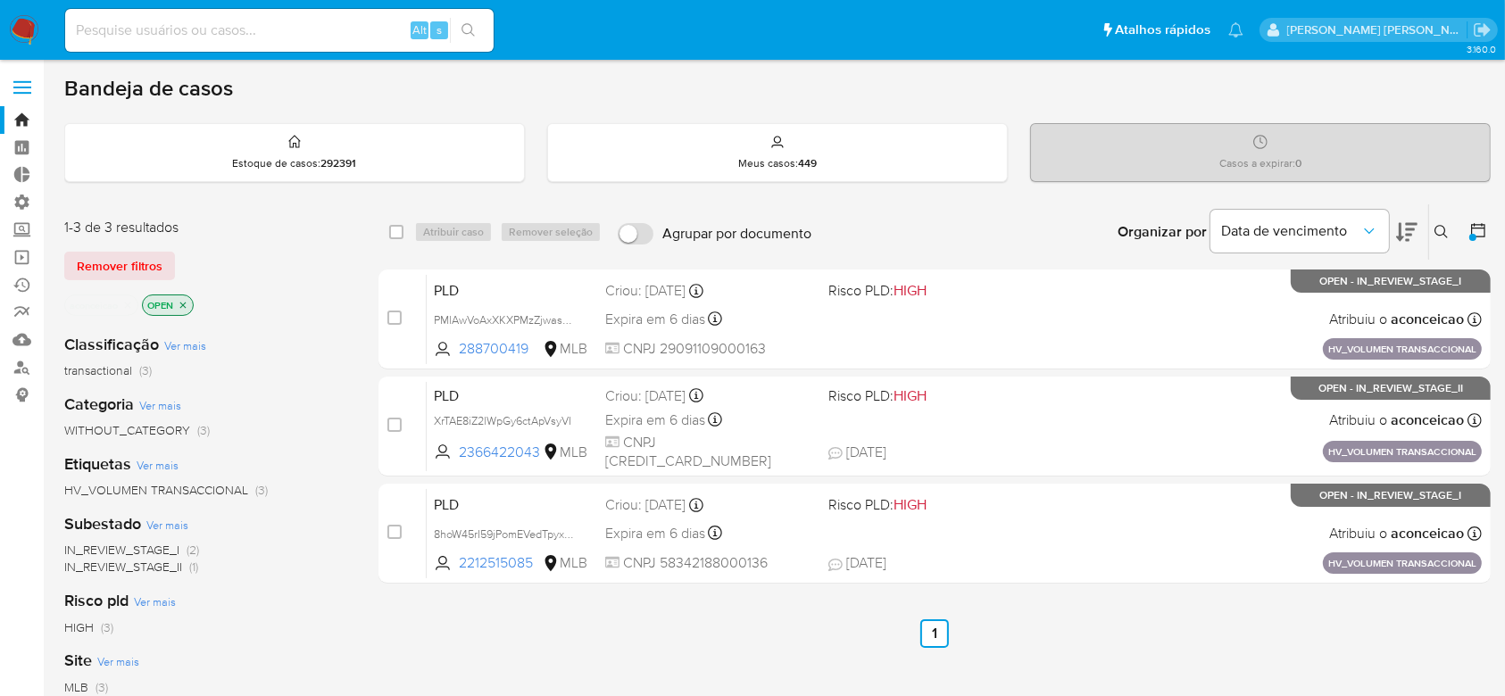
click at [133, 302] on icon "close-filter" at bounding box center [127, 305] width 11 height 11
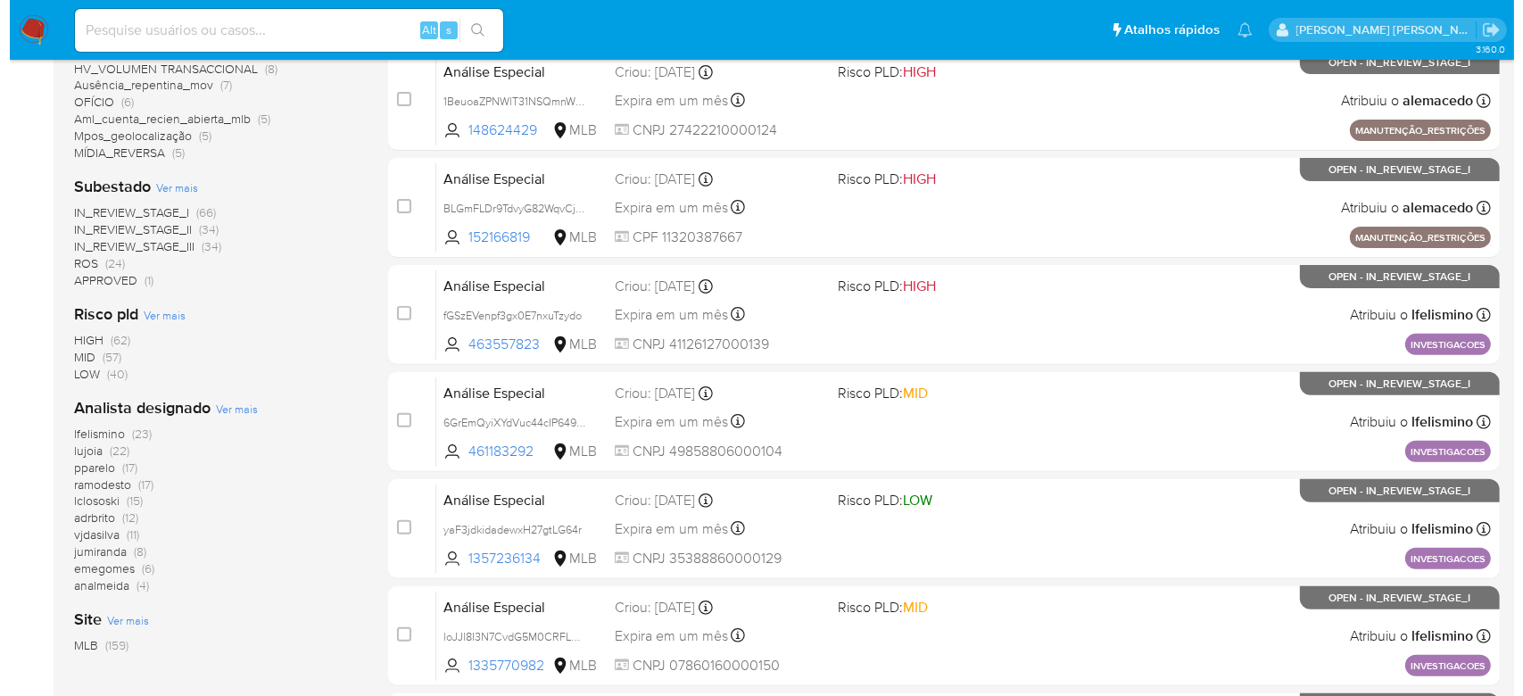
scroll to position [594, 0]
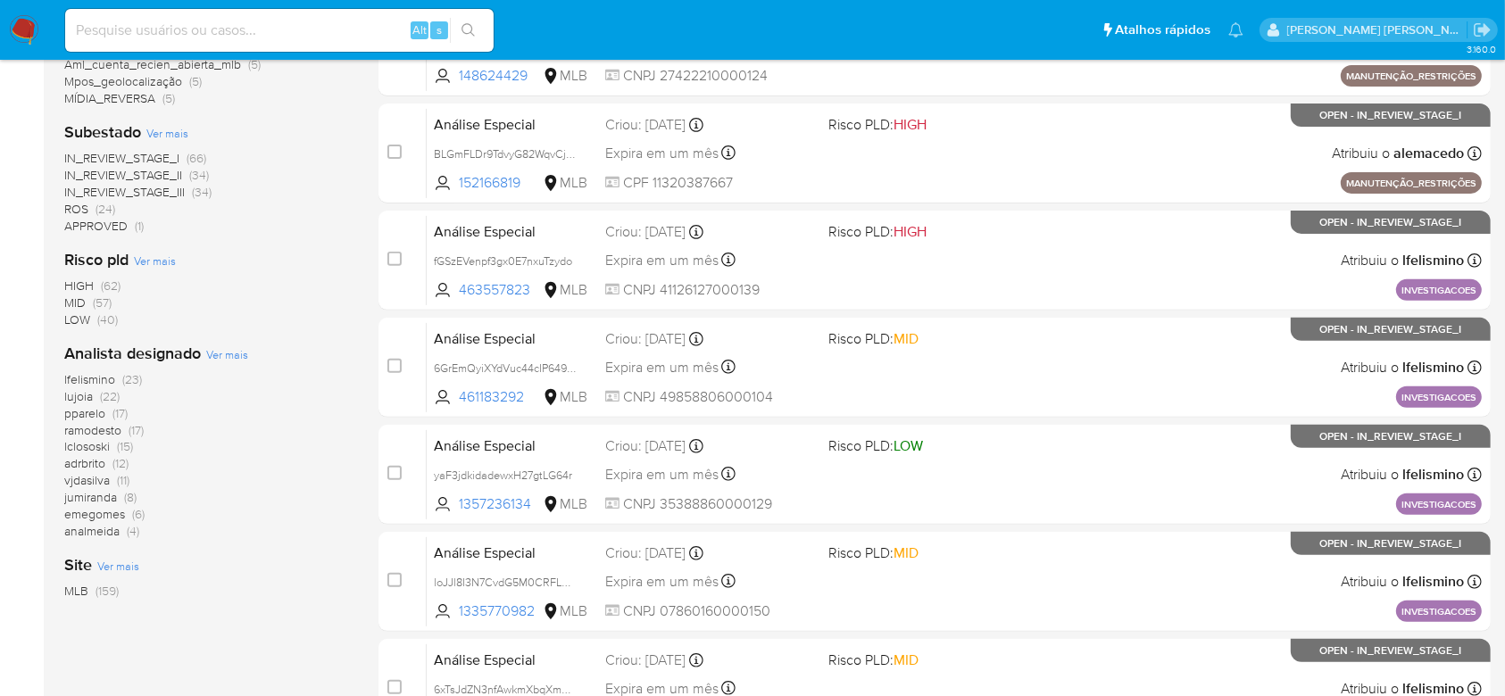
click at [218, 356] on span "Ver mais" at bounding box center [227, 354] width 42 height 16
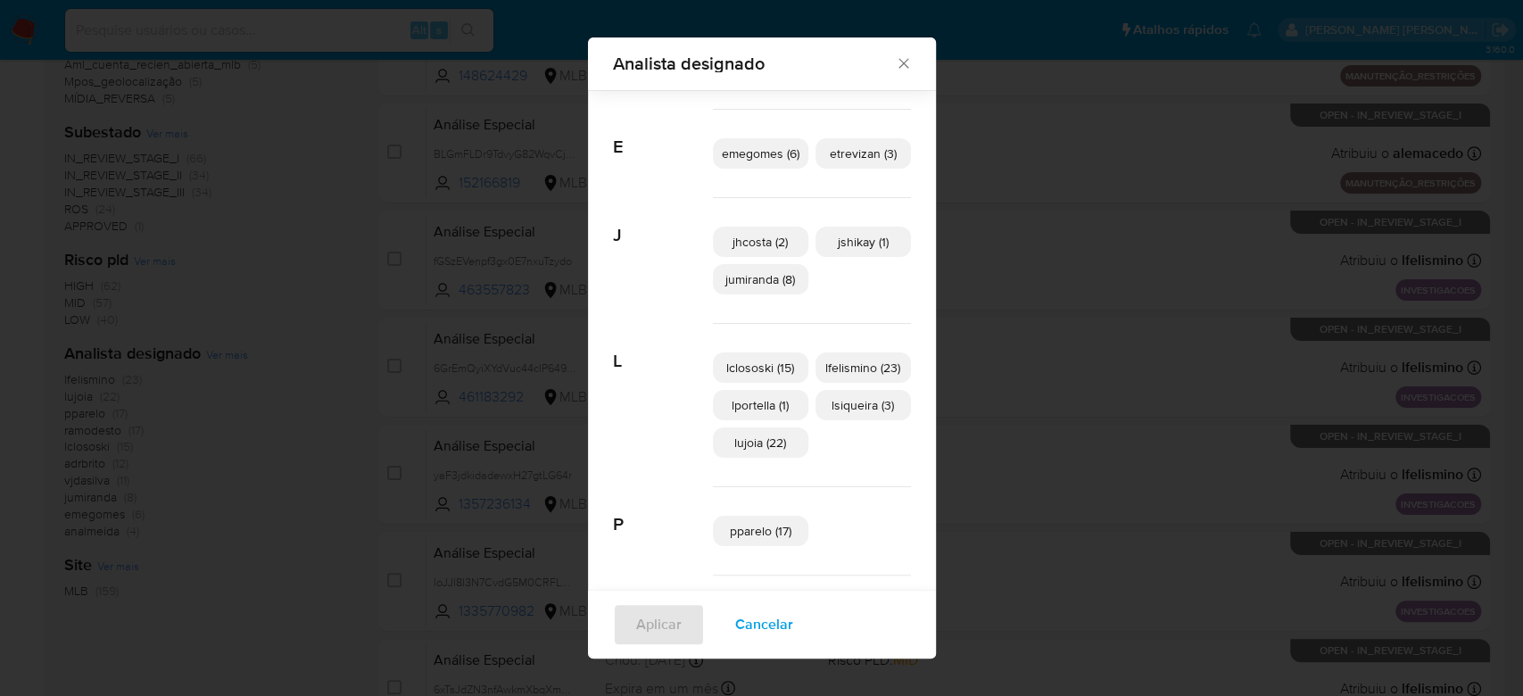
scroll to position [106, 0]
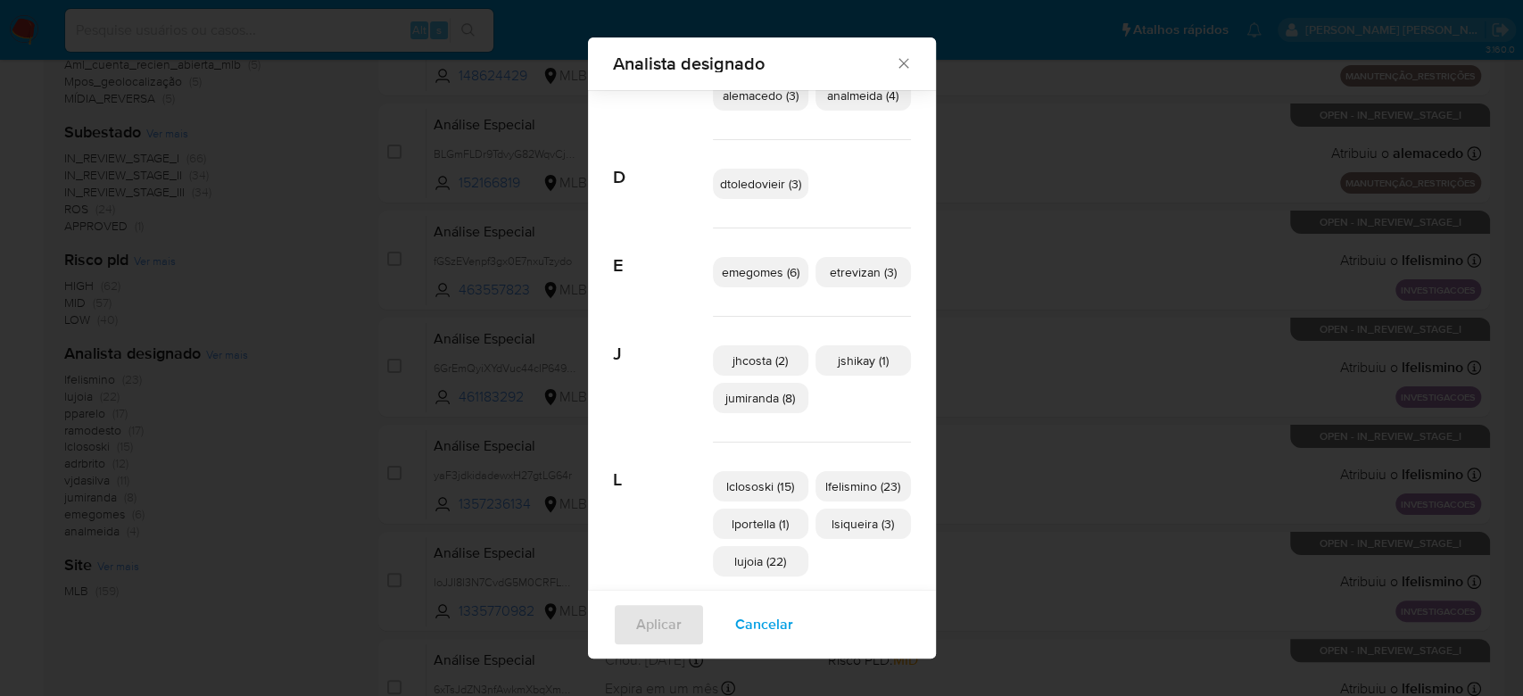
click at [750, 195] on p "dtoledovieir (3)" at bounding box center [760, 184] width 95 height 30
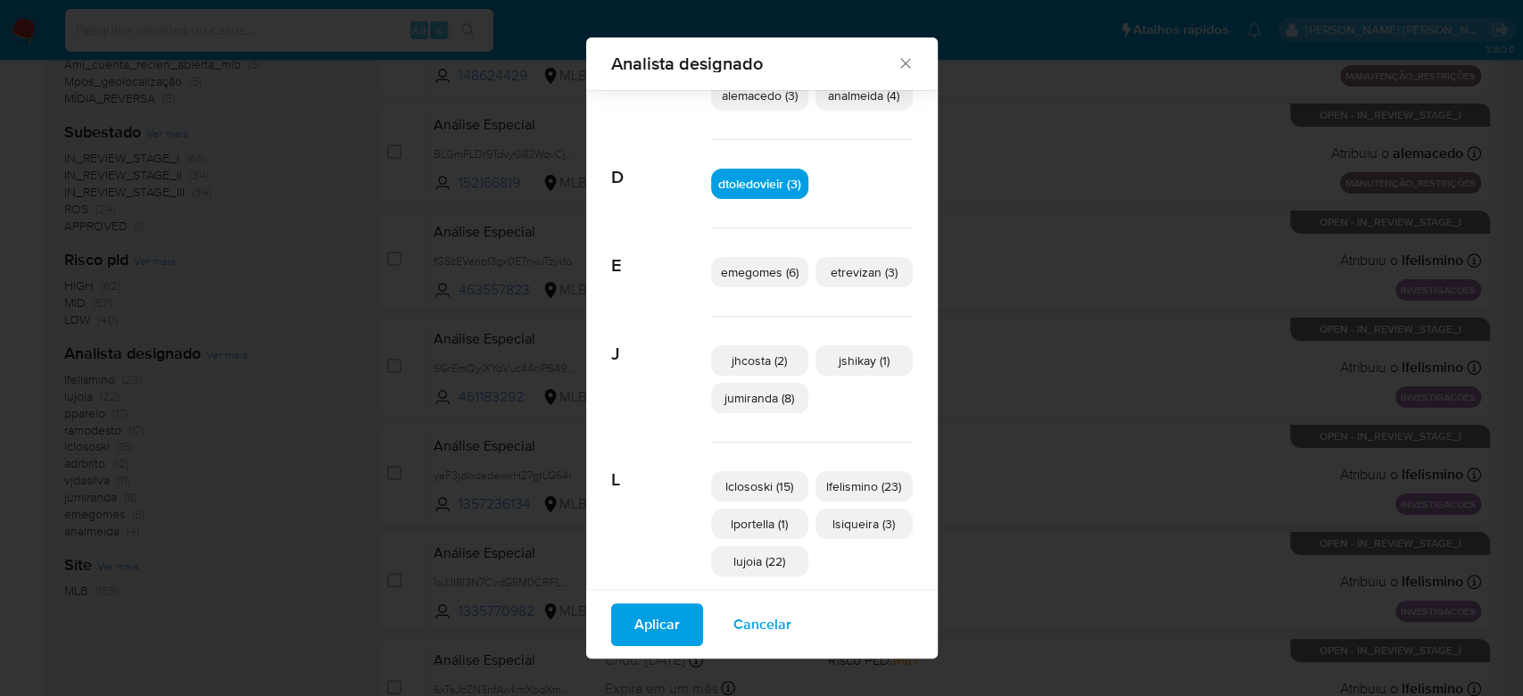
click at [641, 618] on span "Aplicar" at bounding box center [657, 624] width 46 height 39
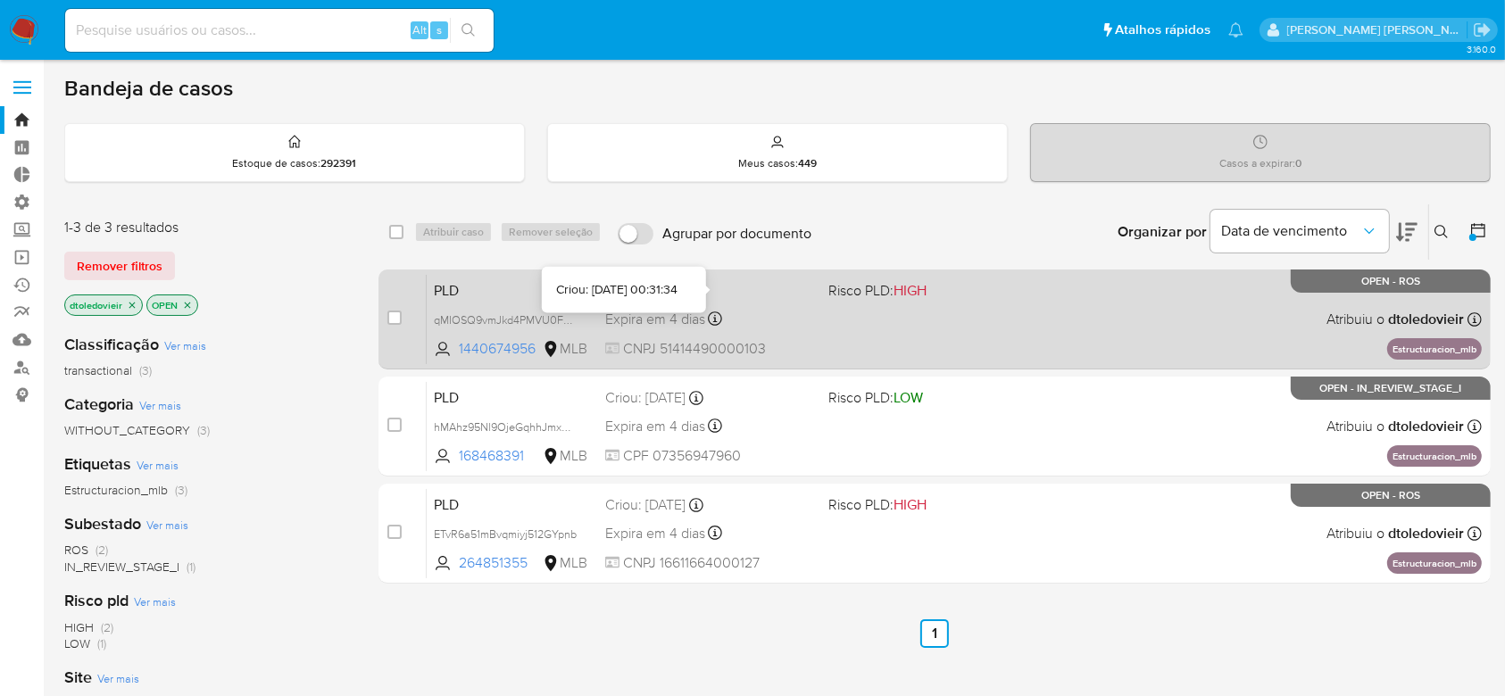
click at [703, 284] on icon at bounding box center [696, 291] width 14 height 14
click at [564, 318] on span "qMIOSQ9vmJkd4PMVU0F0rdVX" at bounding box center [514, 319] width 161 height 20
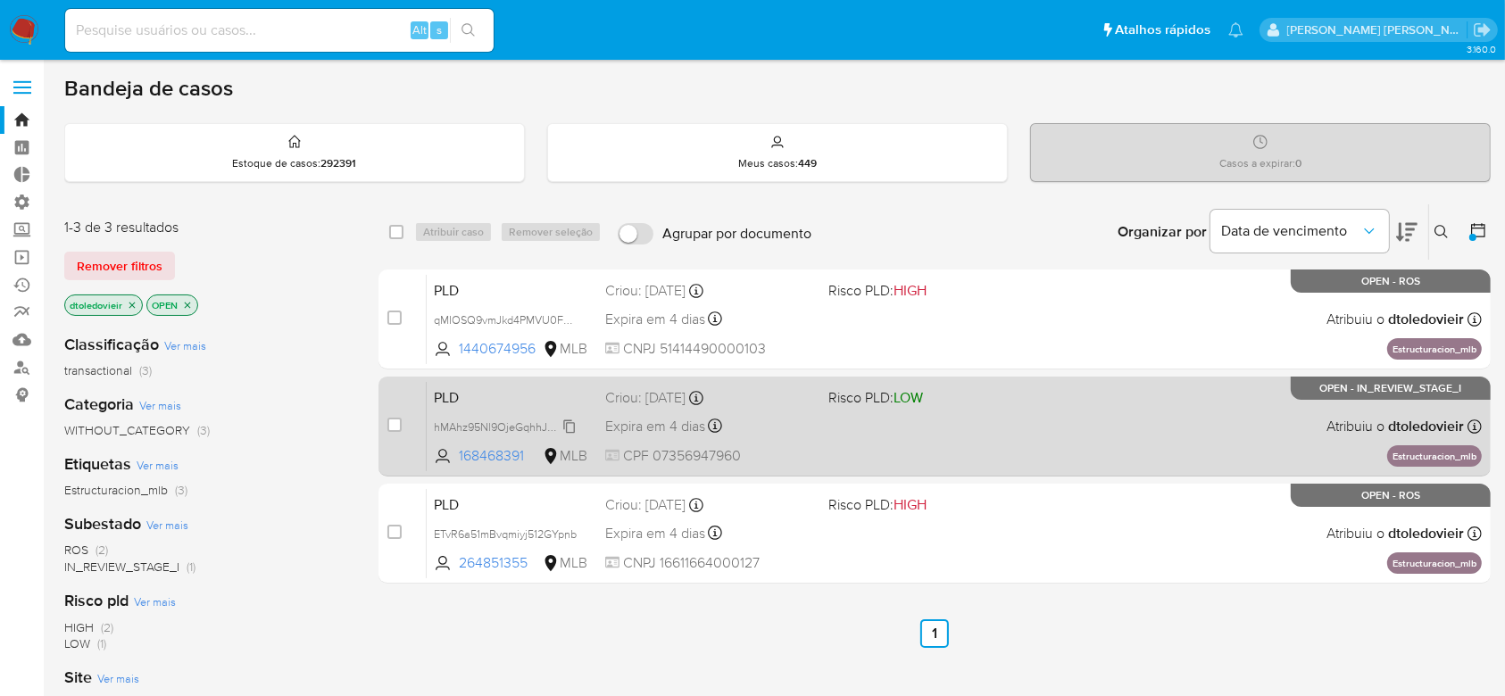
click at [572, 425] on span "hMAhz95Nl9OjeGqhhJmxuHYW" at bounding box center [513, 426] width 159 height 20
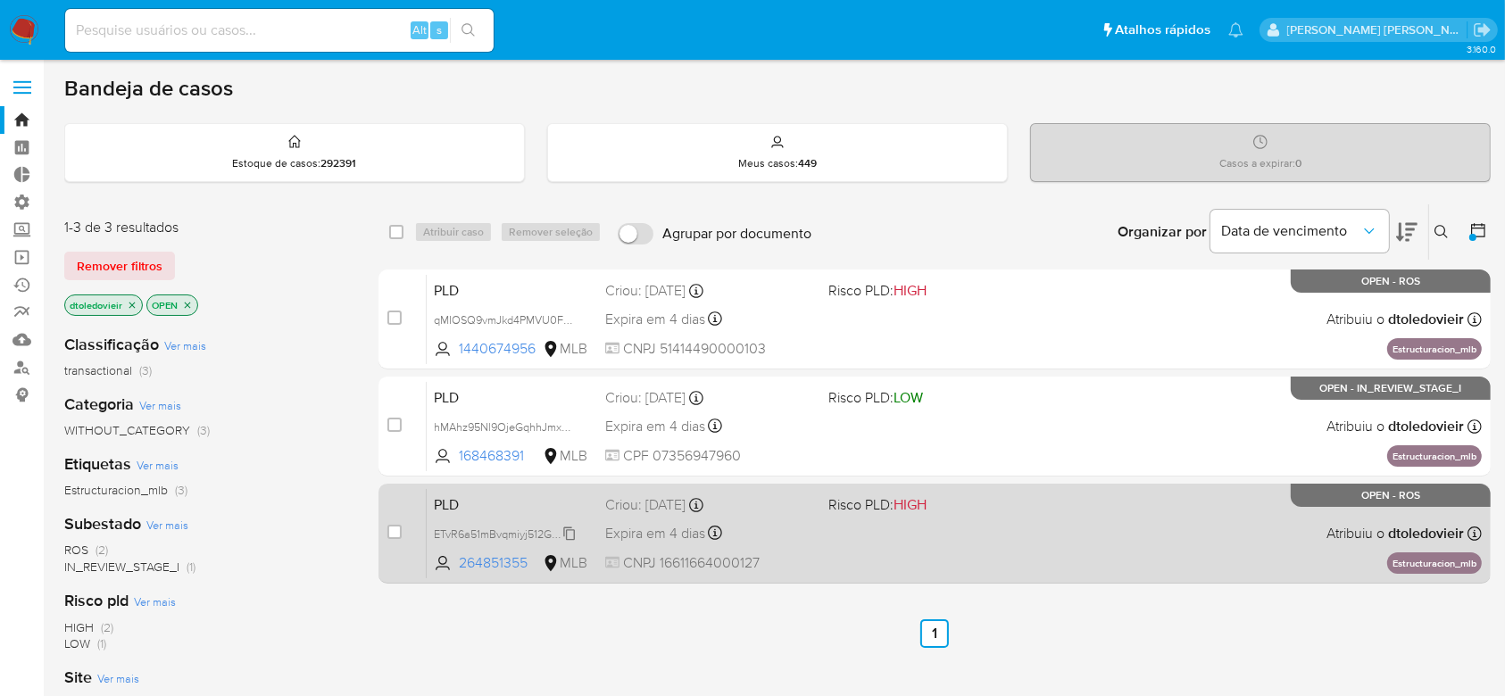
click at [565, 533] on span "ETvR6a51mBvqmiyj512GYpnb" at bounding box center [505, 533] width 143 height 20
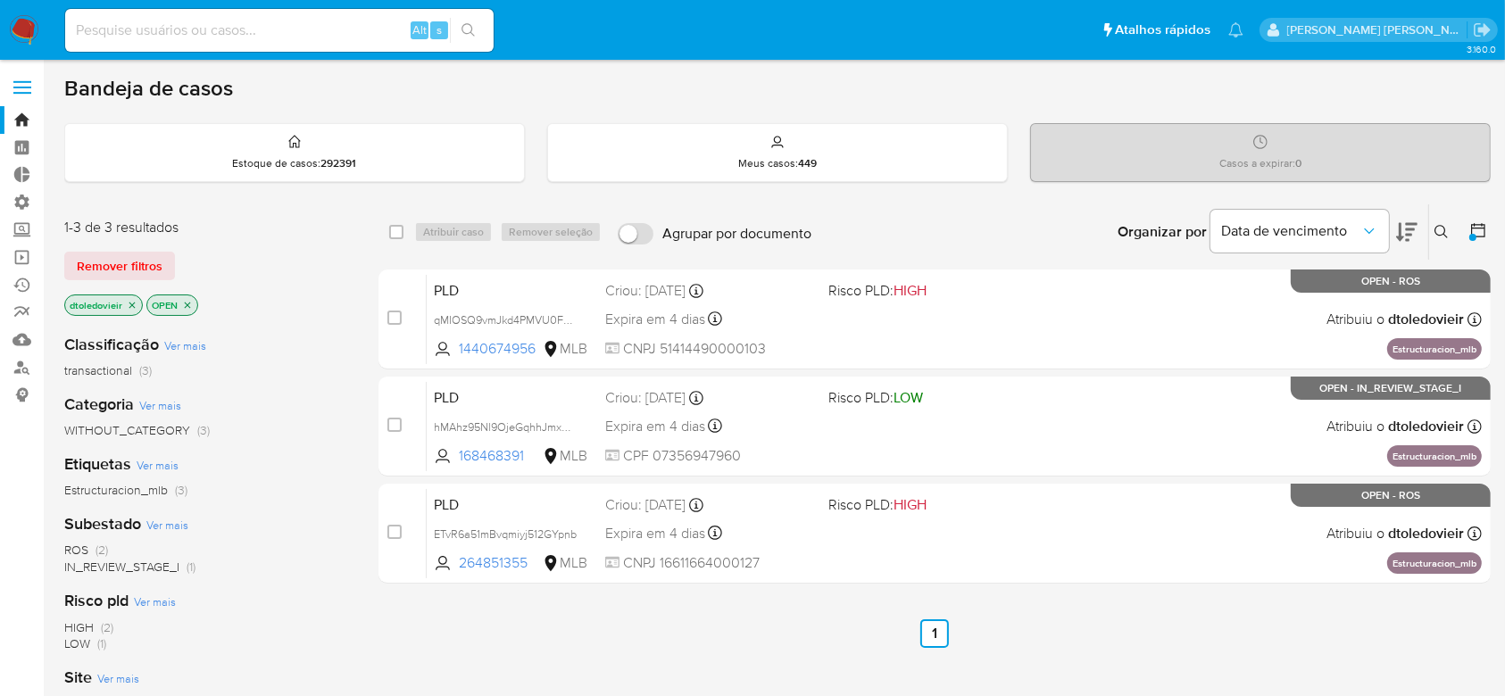
click at [133, 307] on icon "close-filter" at bounding box center [132, 305] width 11 height 11
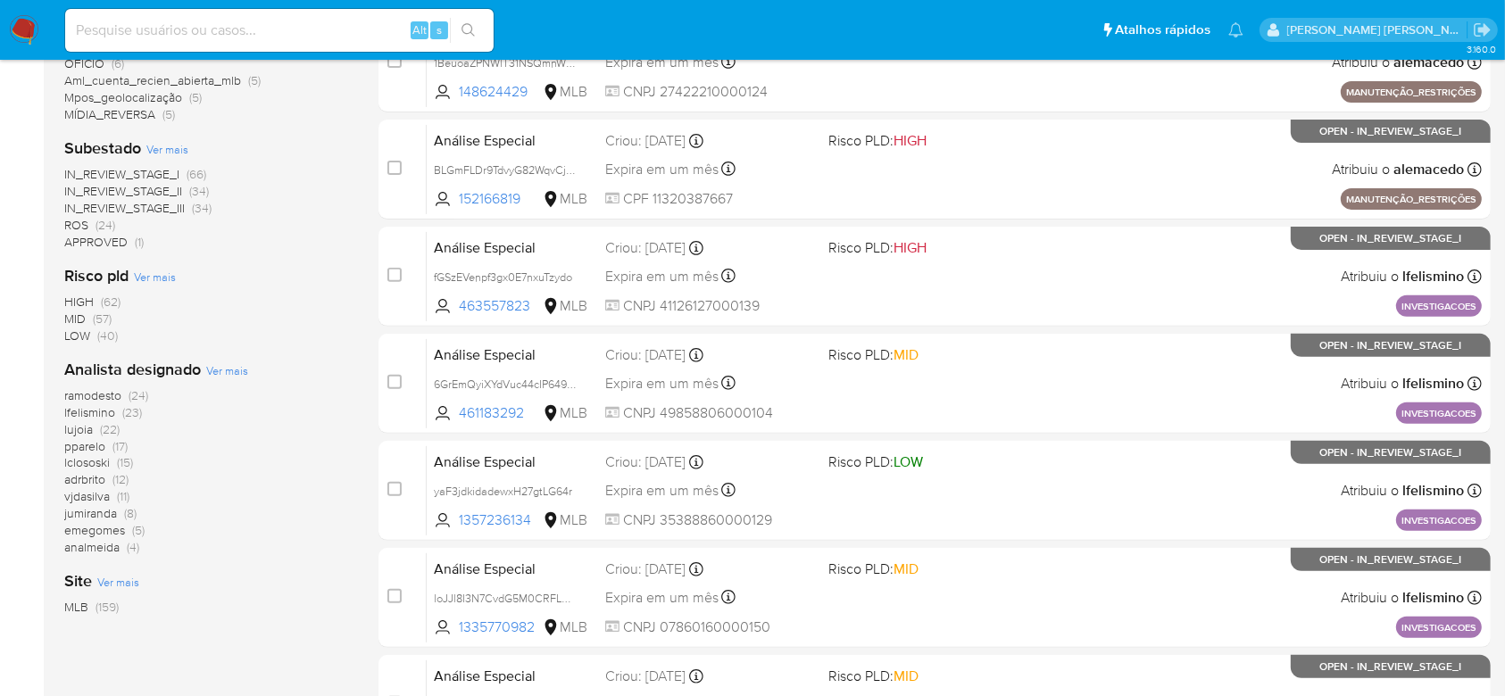
scroll to position [594, 0]
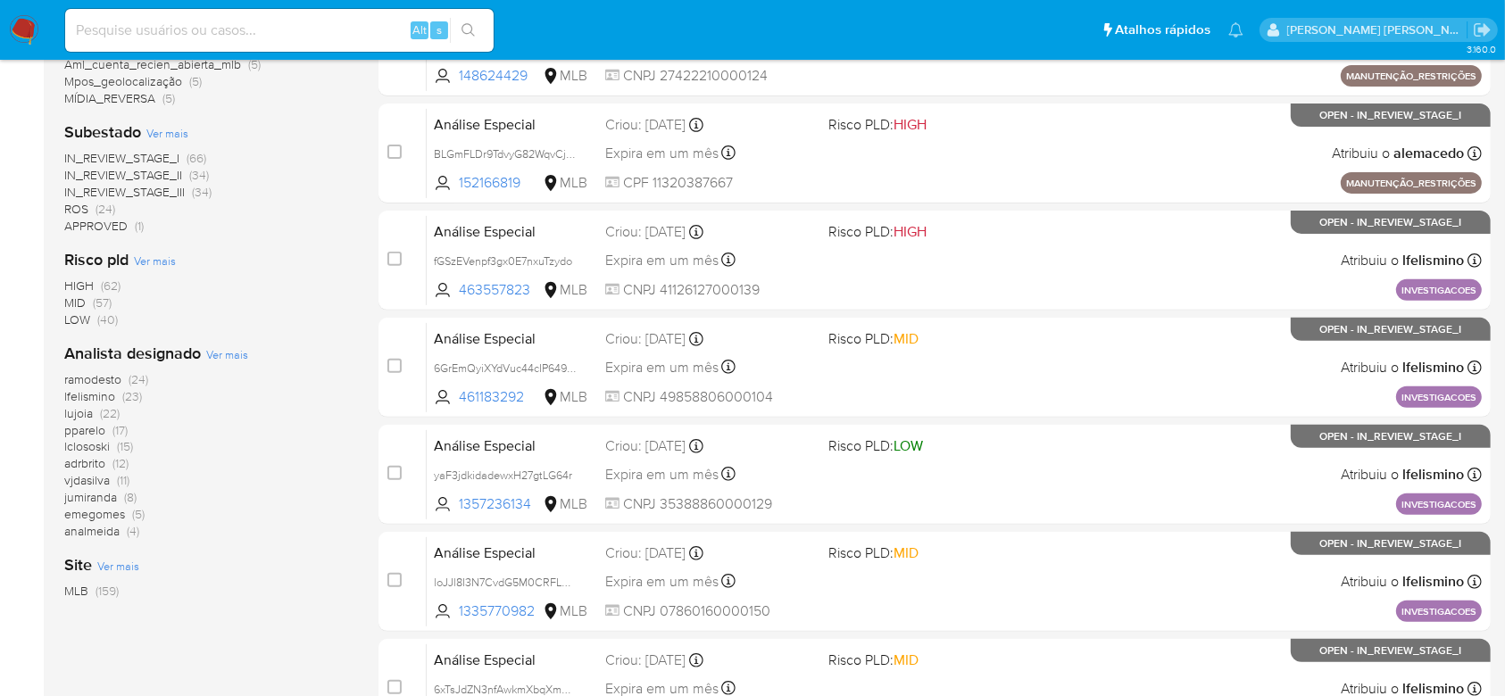
click at [220, 351] on span "Ver mais" at bounding box center [227, 354] width 42 height 16
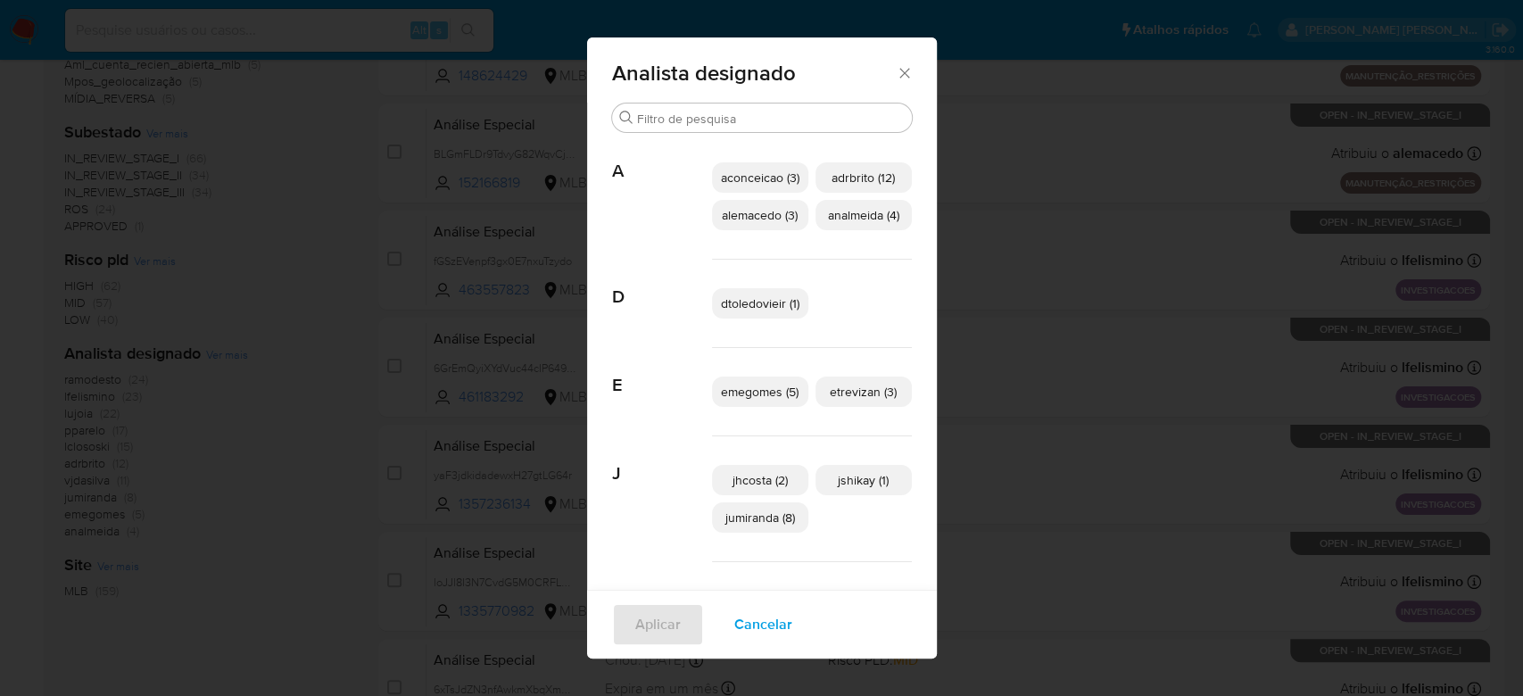
click at [902, 78] on icon "Fechar" at bounding box center [905, 73] width 18 height 18
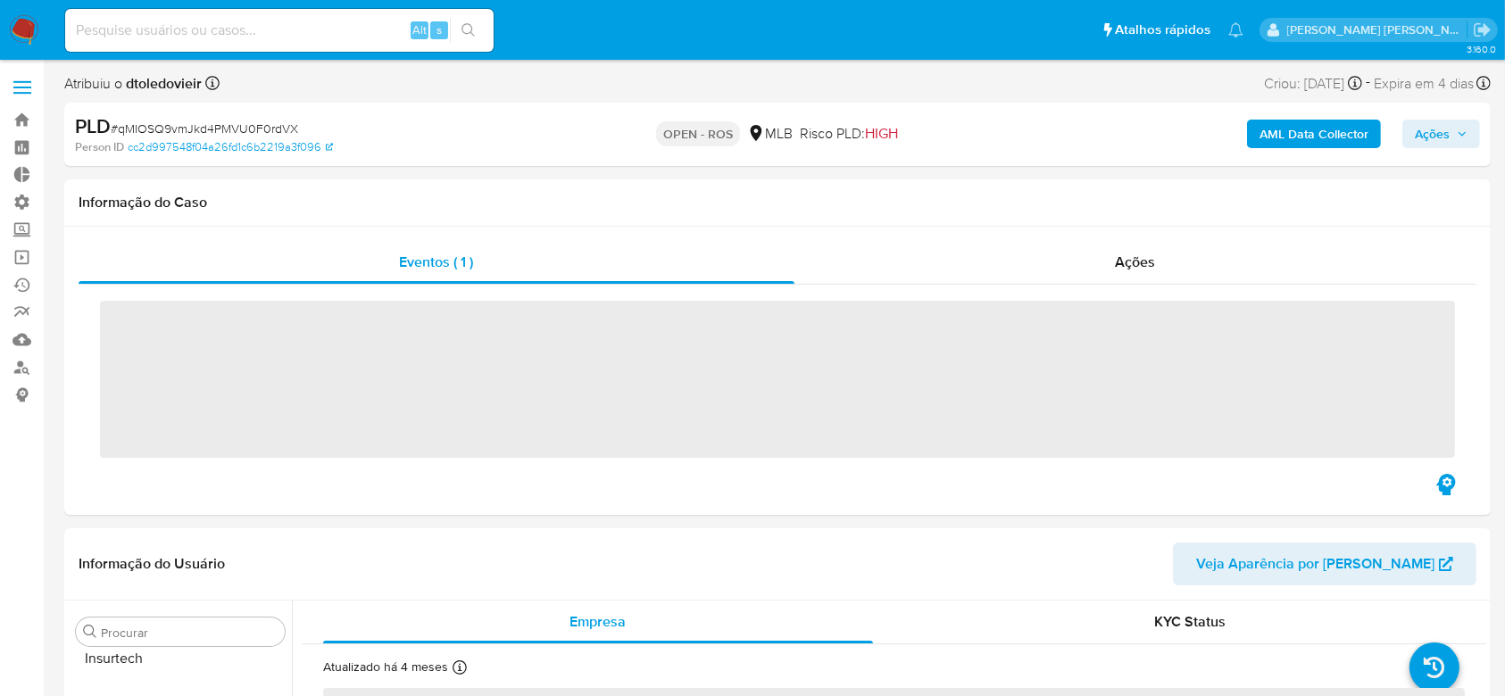
scroll to position [840, 0]
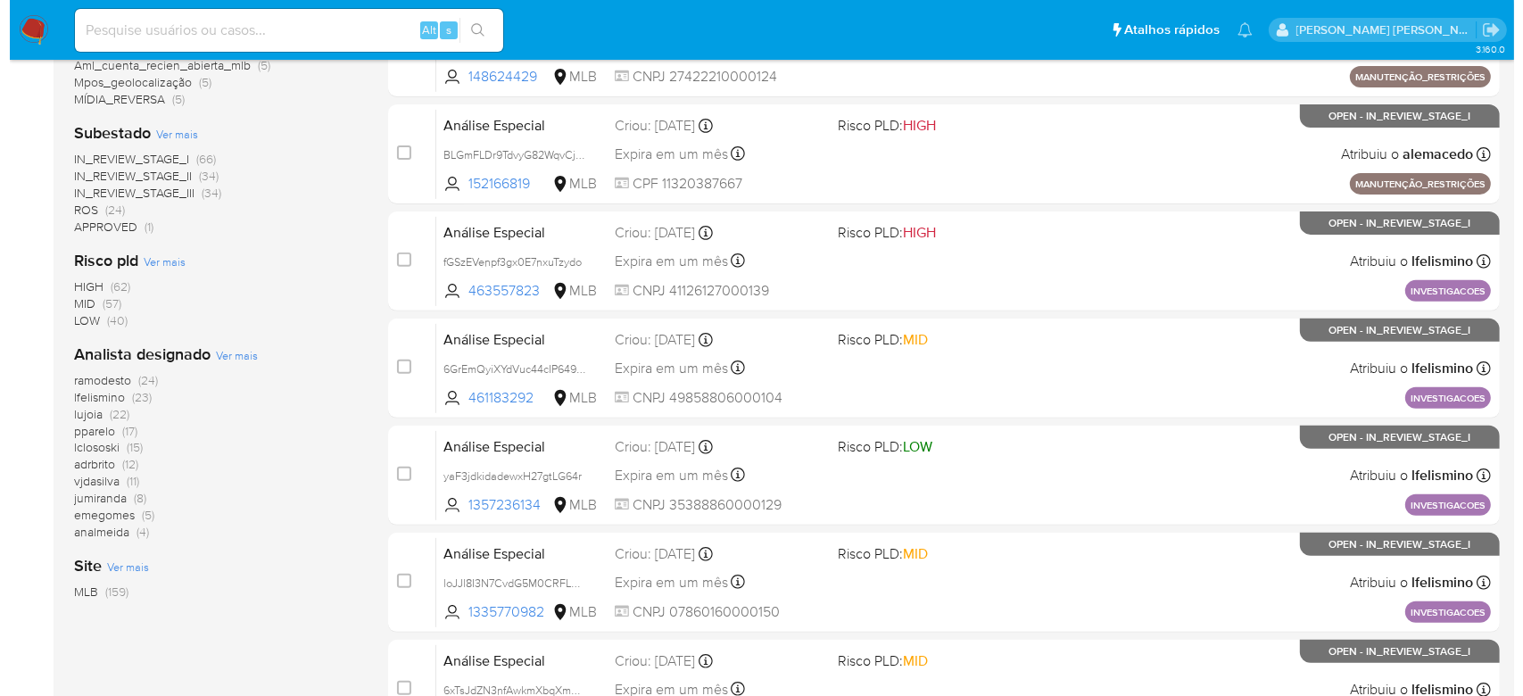
scroll to position [594, 0]
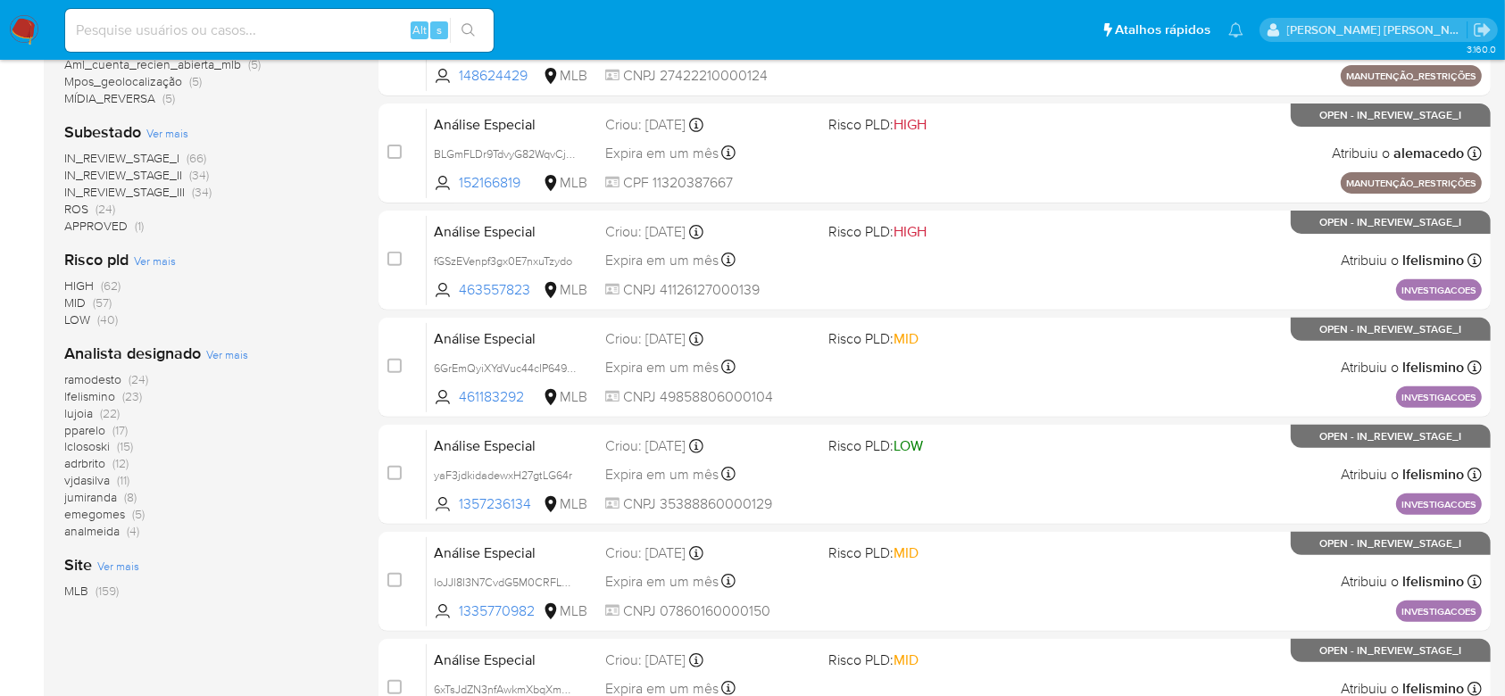
click at [212, 351] on span "Ver mais" at bounding box center [227, 354] width 42 height 16
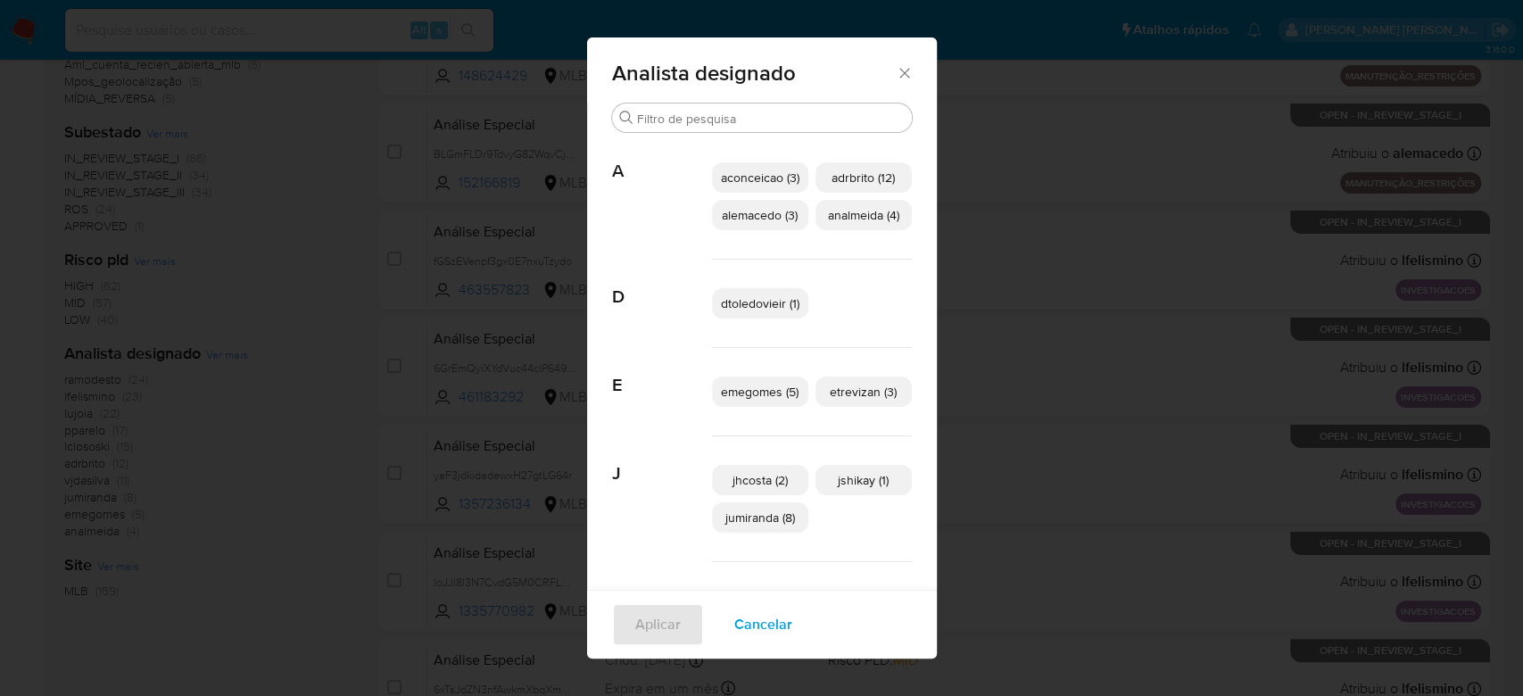
click at [727, 306] on span "dtoledovieir (1)" at bounding box center [760, 303] width 79 height 18
click at [635, 620] on span "Aplicar" at bounding box center [658, 624] width 46 height 39
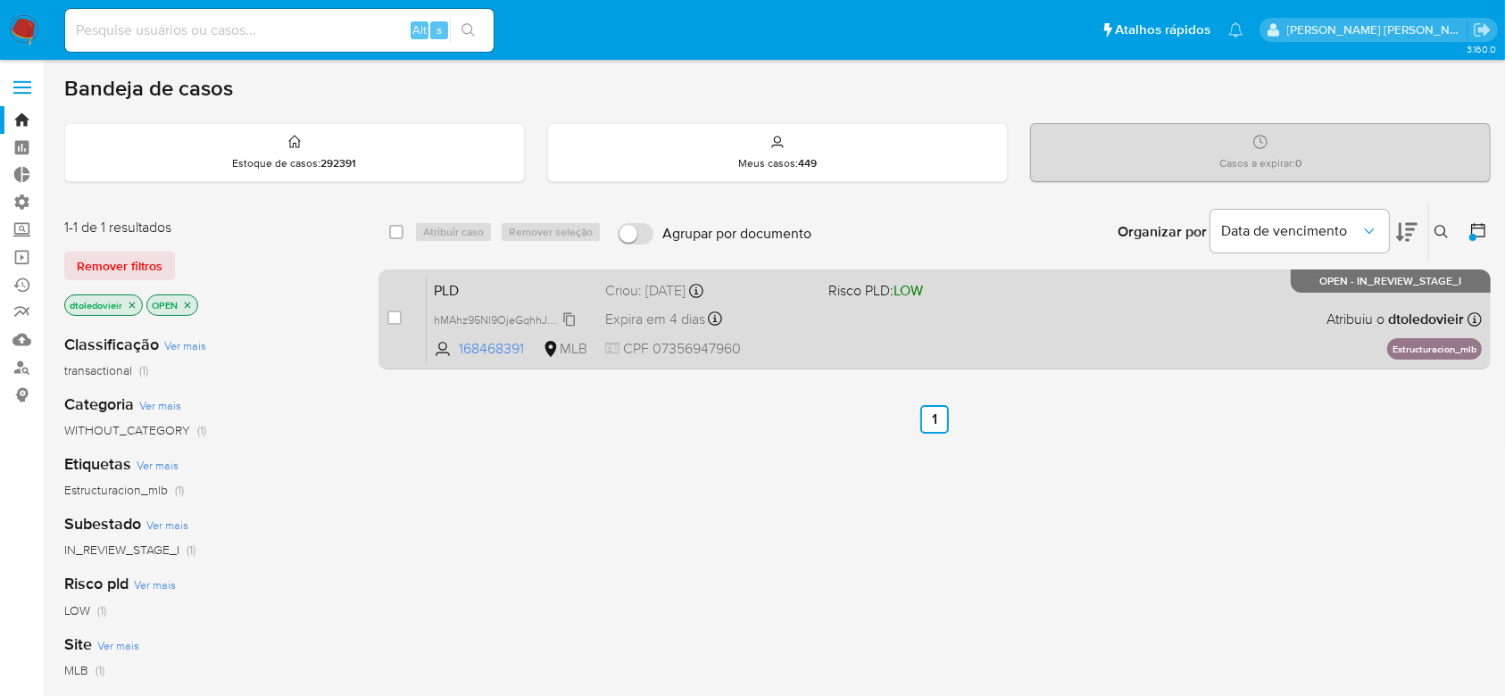
click at [572, 313] on span "hMAhz95Nl9OjeGqhhJmxuHYW" at bounding box center [513, 319] width 159 height 20
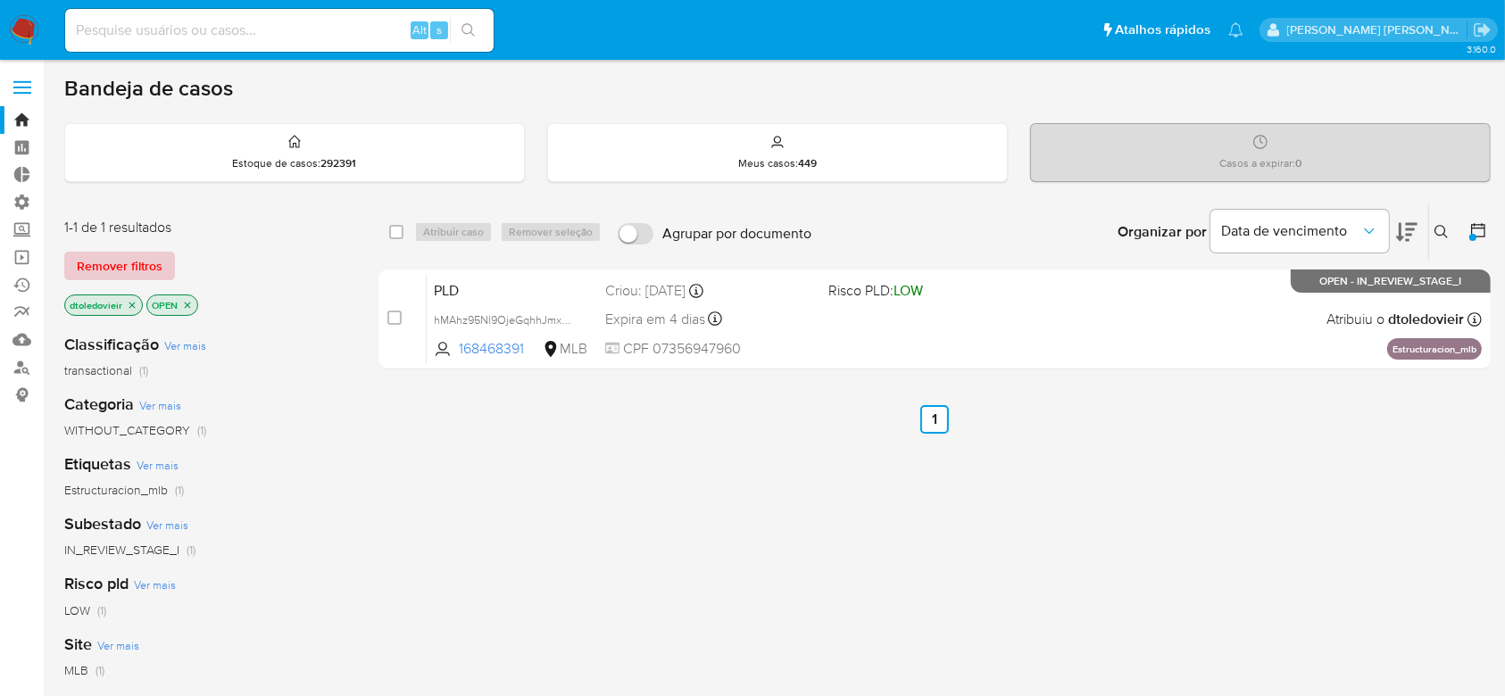
click at [75, 269] on button "Remover filtros" at bounding box center [119, 266] width 111 height 29
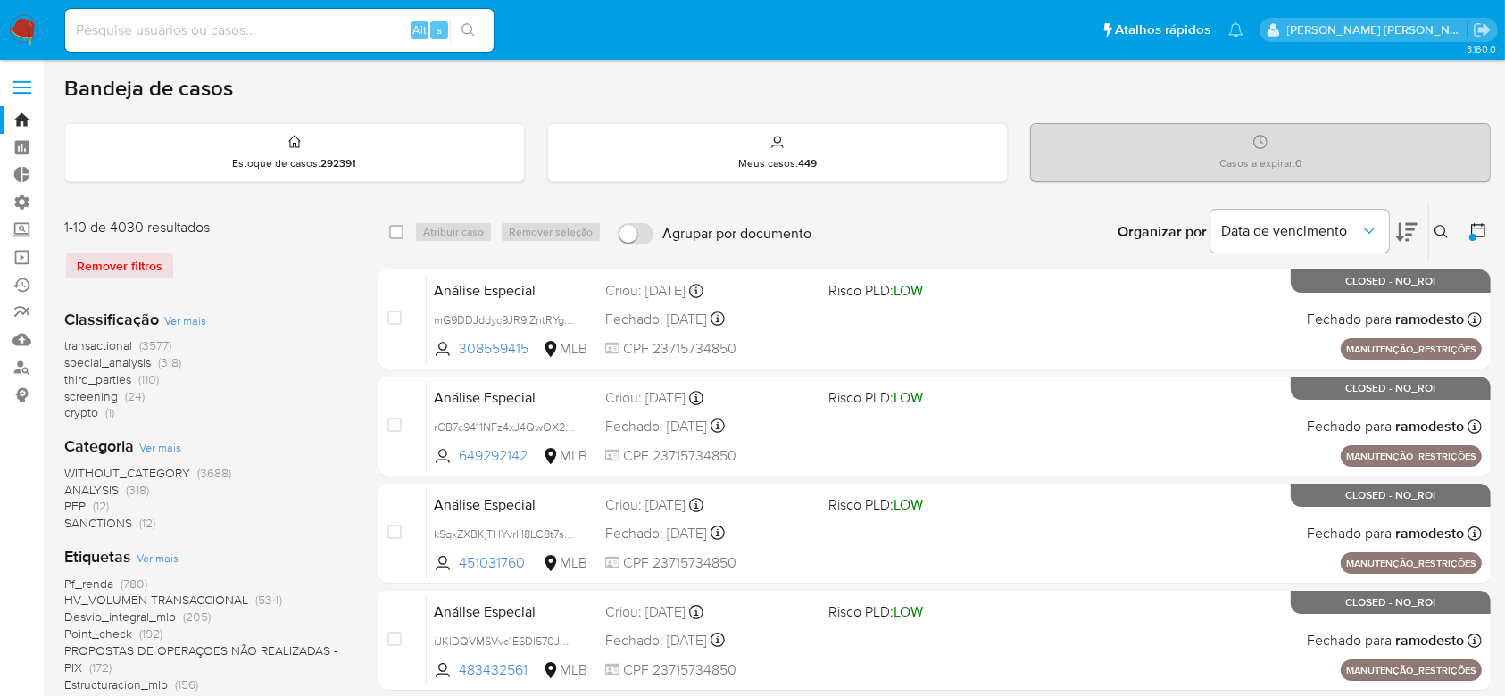
click at [1444, 240] on button at bounding box center [1443, 231] width 29 height 21
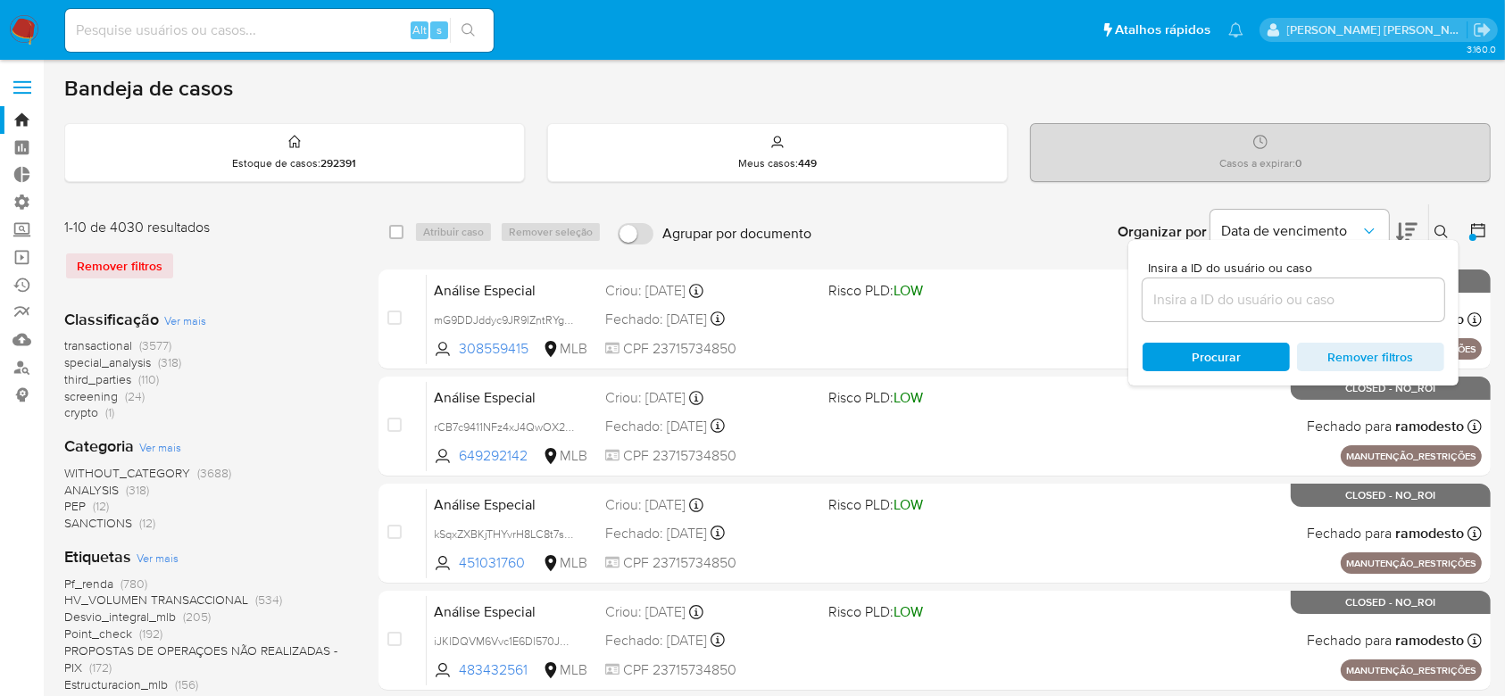
drag, startPoint x: 1299, startPoint y: 286, endPoint x: 1292, endPoint y: 294, distance: 10.7
click at [1298, 284] on div at bounding box center [1293, 299] width 302 height 43
click at [1278, 303] on input at bounding box center [1293, 299] width 302 height 23
paste input "qMIOSQ9vmJkd4PMVU0F0rdVX"
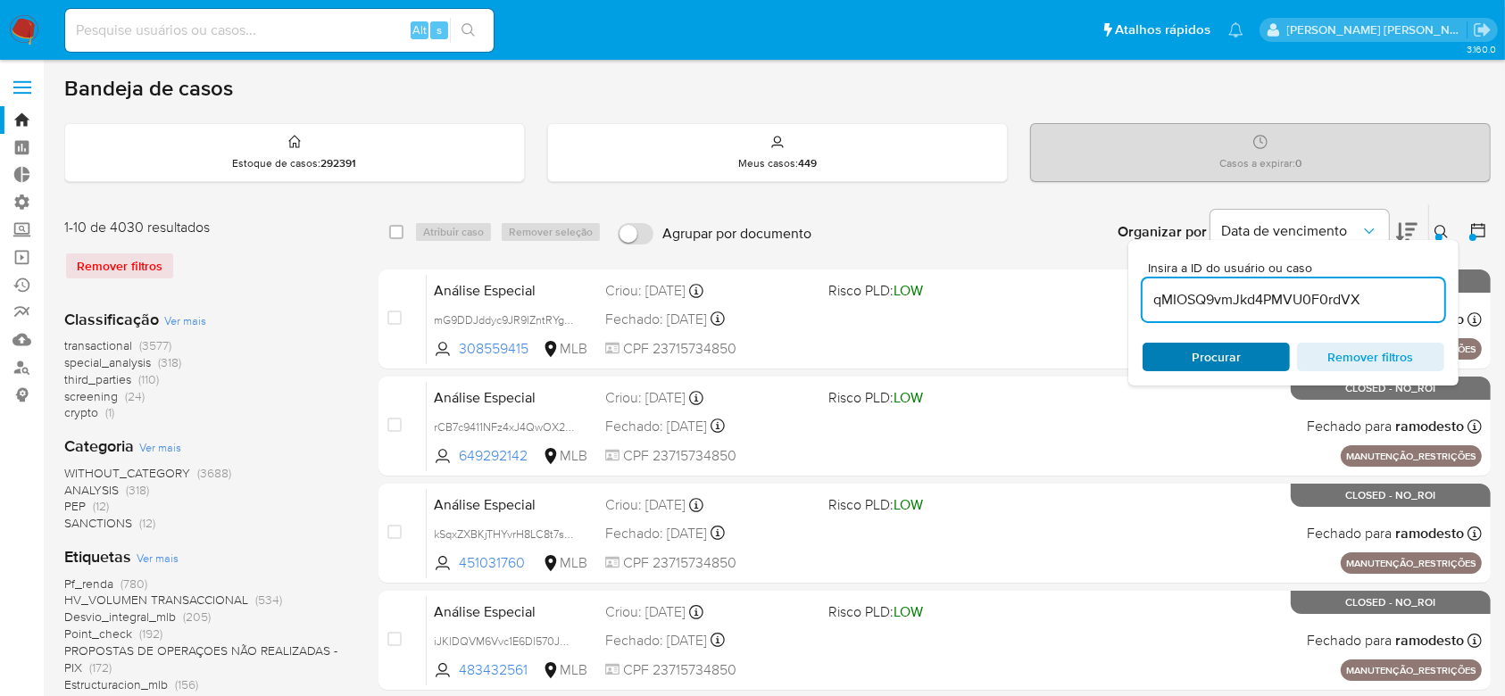
type input "qMIOSQ9vmJkd4PMVU0F0rdVX"
click at [1191, 361] on div "Procurar Remover filtros" at bounding box center [1293, 357] width 302 height 29
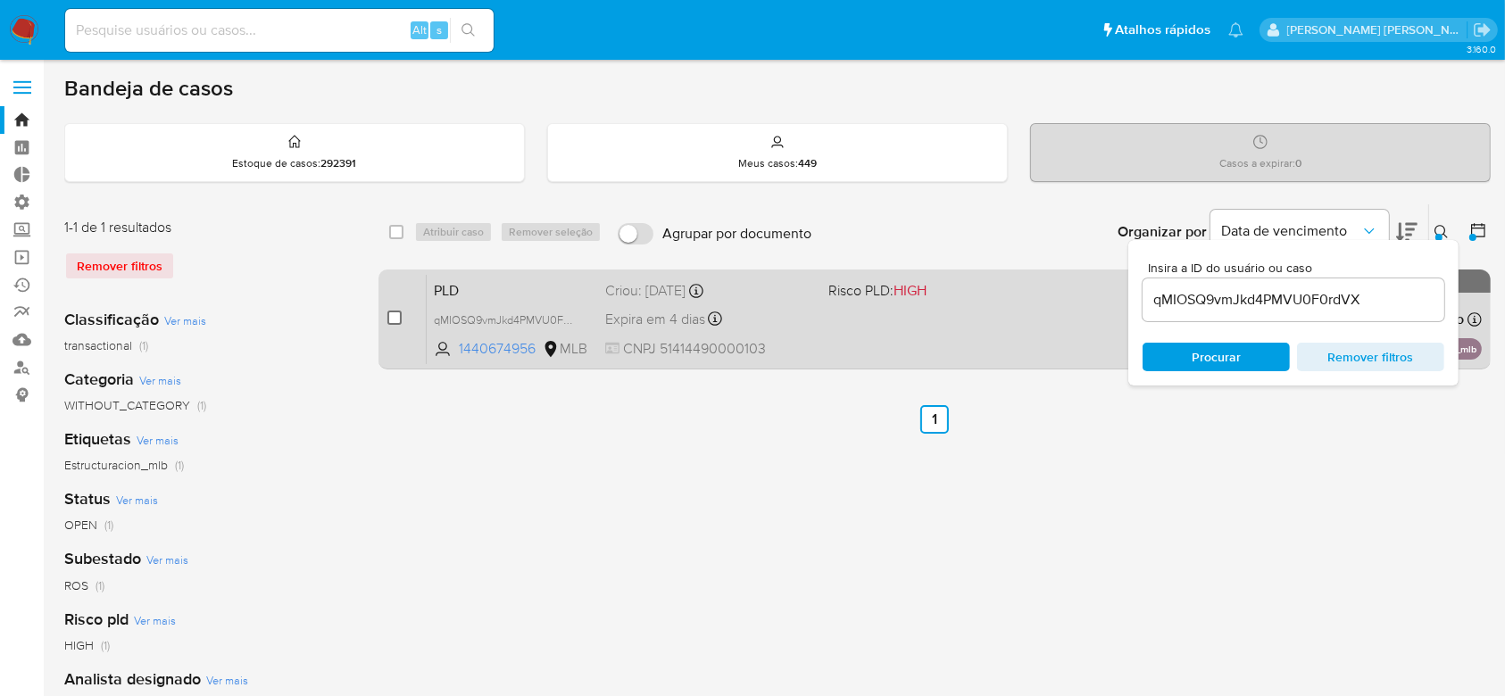
click at [396, 317] on input "checkbox" at bounding box center [394, 318] width 14 height 14
checkbox input "true"
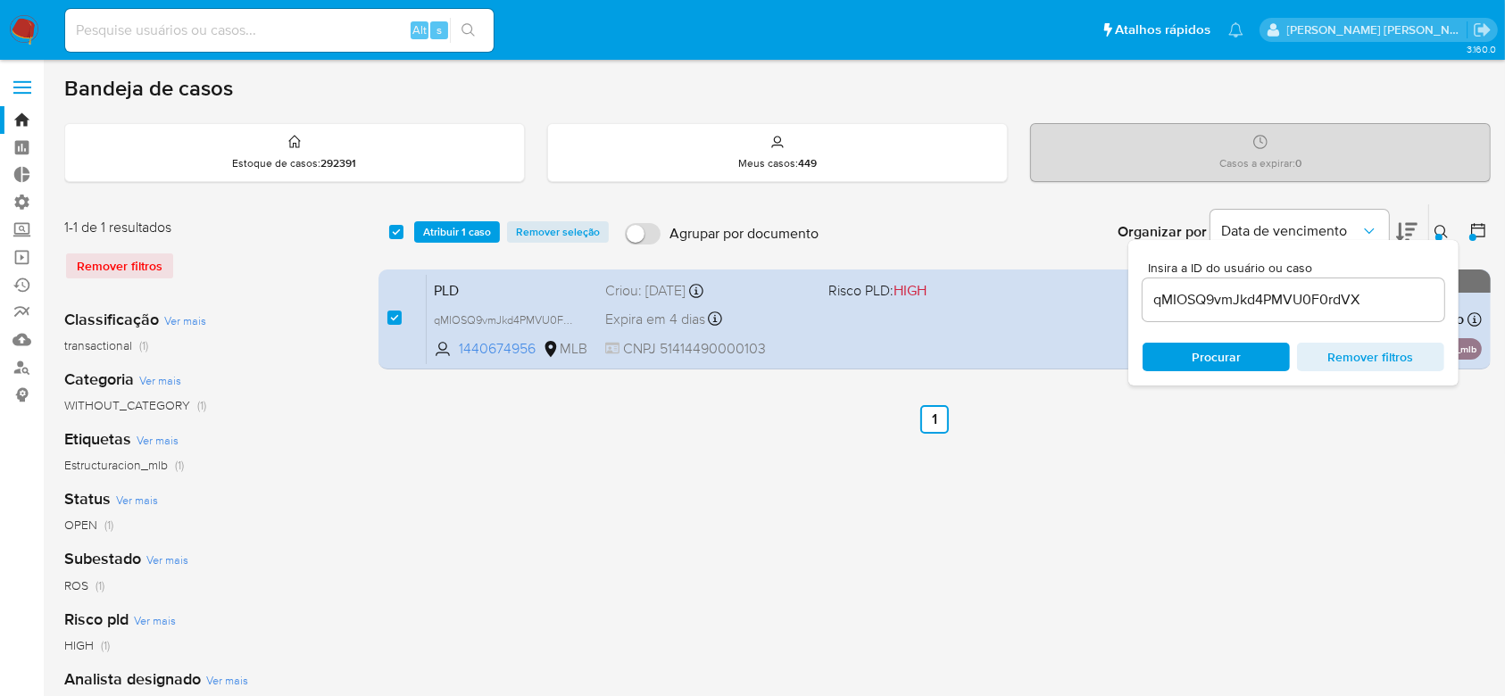
click at [1445, 230] on icon at bounding box center [1441, 232] width 14 height 14
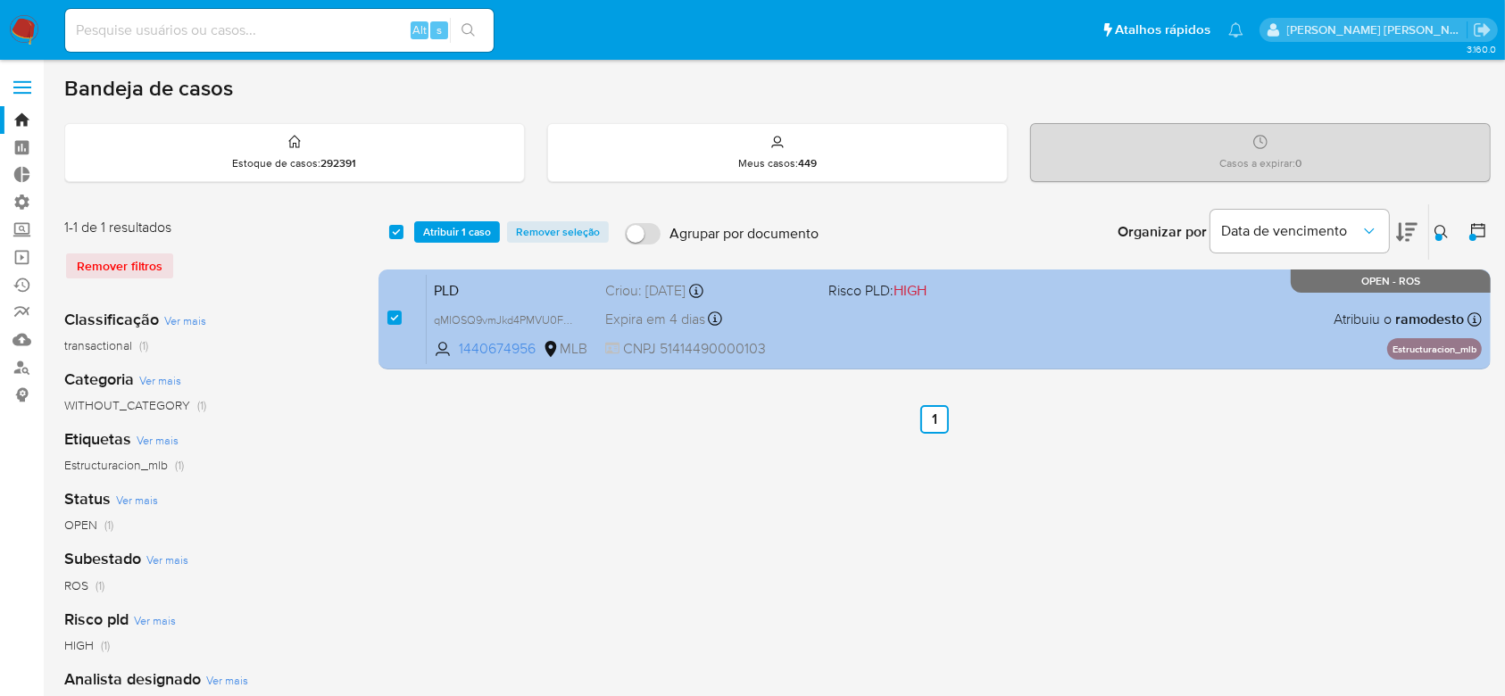
click at [801, 320] on div "Expira em 4 dias Expira em 26/09/2025 00:31:34" at bounding box center [709, 319] width 208 height 24
click at [395, 317] on input "checkbox" at bounding box center [394, 318] width 14 height 14
checkbox input "false"
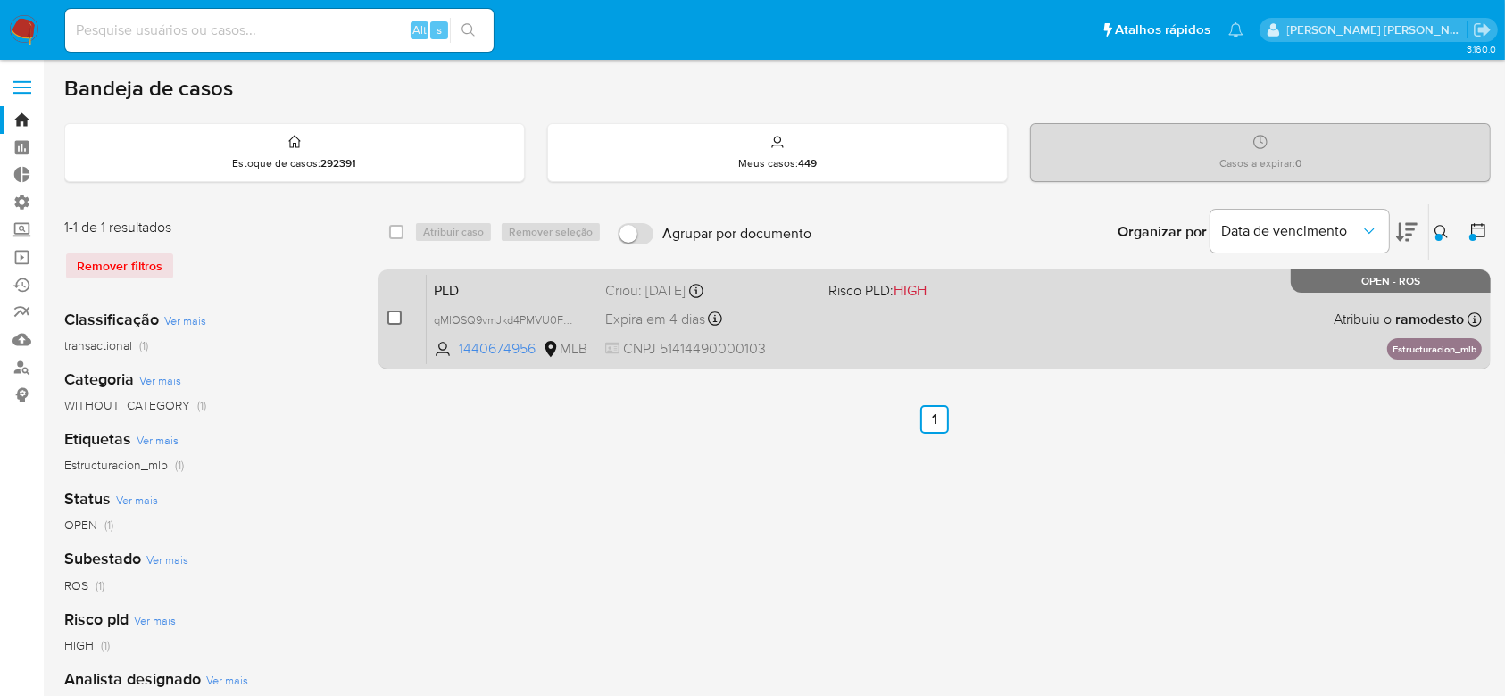
checkbox input "false"
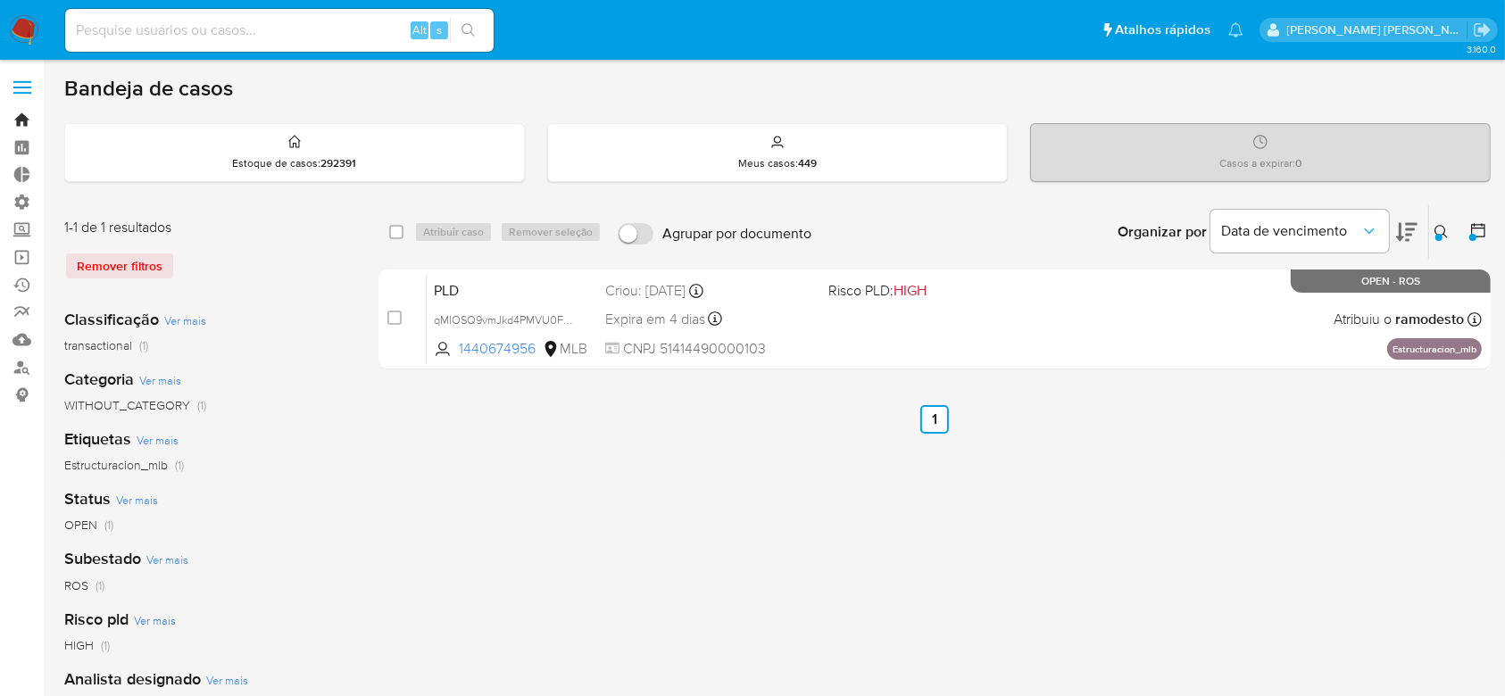
click at [22, 127] on link "Bandeja" at bounding box center [106, 120] width 212 height 28
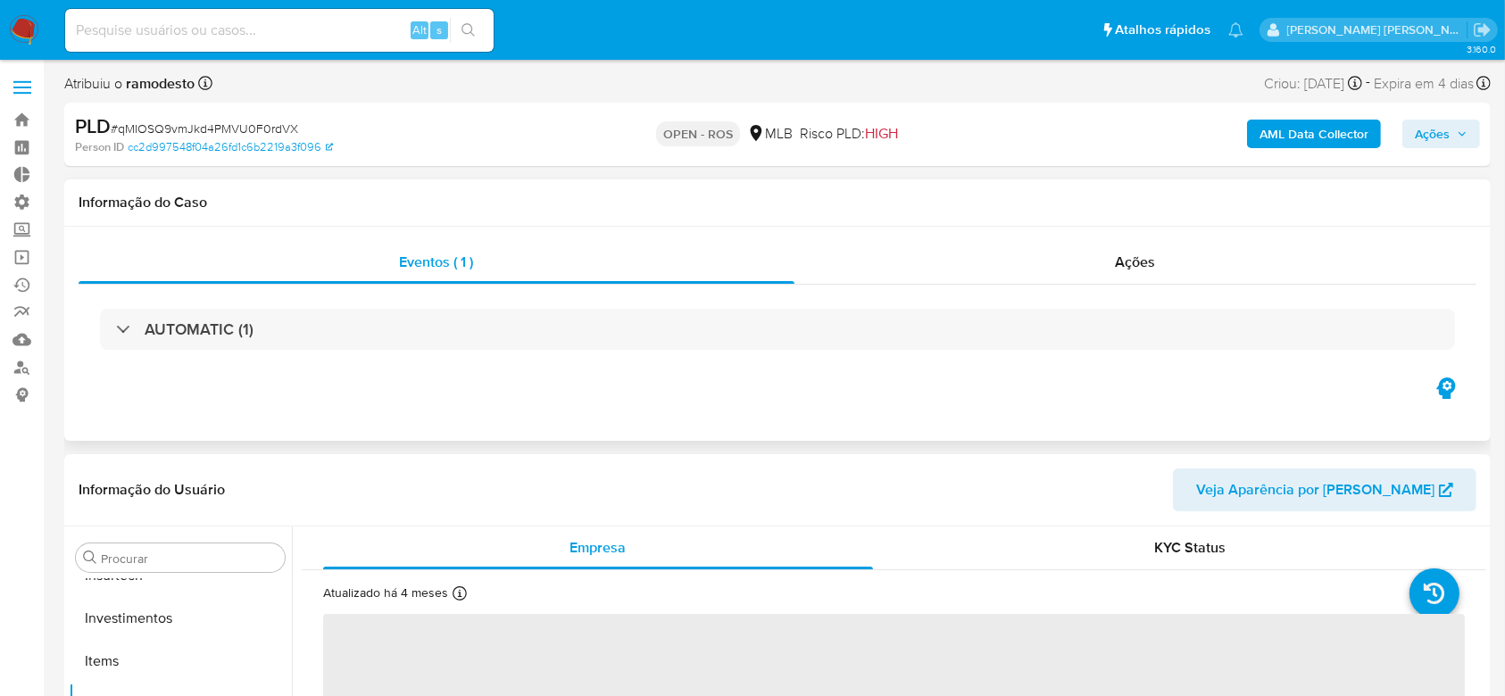
scroll to position [840, 0]
select select "10"
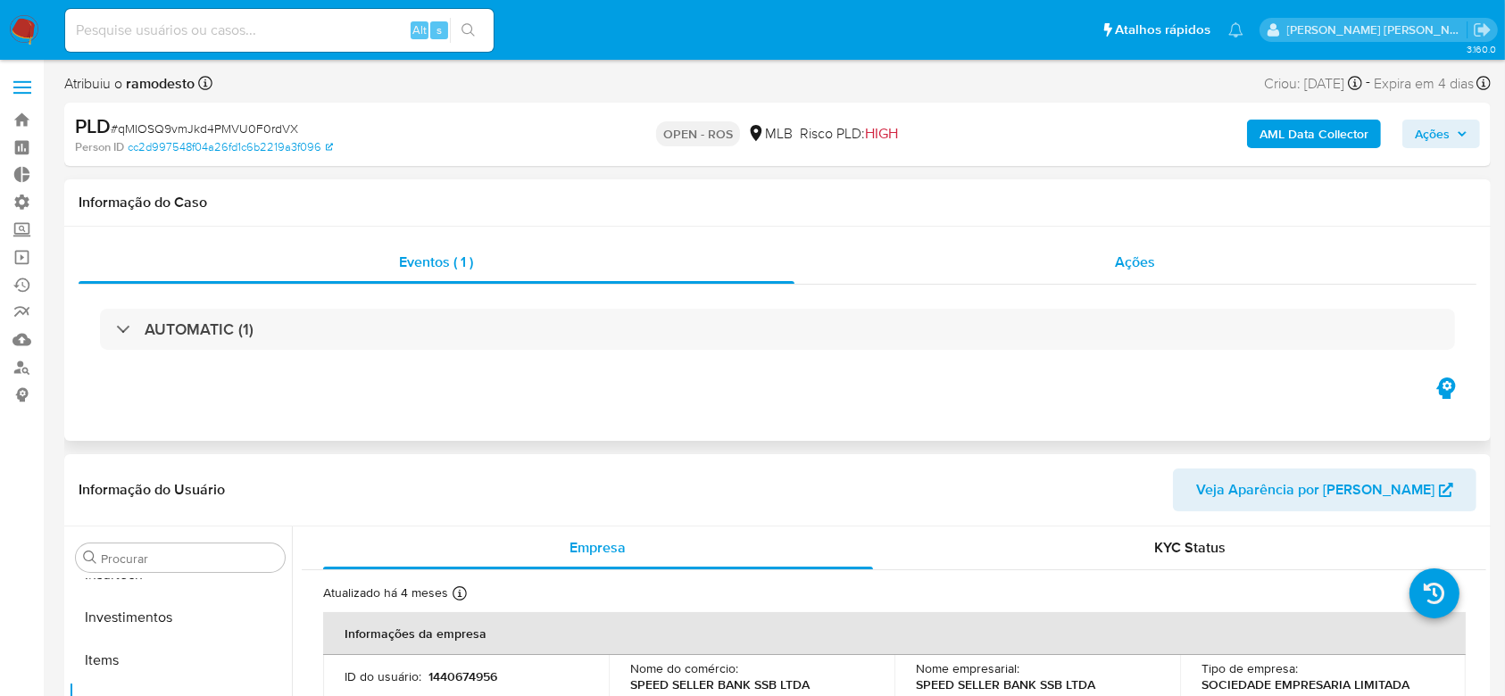
click at [1133, 267] on span "Ações" at bounding box center [1135, 262] width 40 height 21
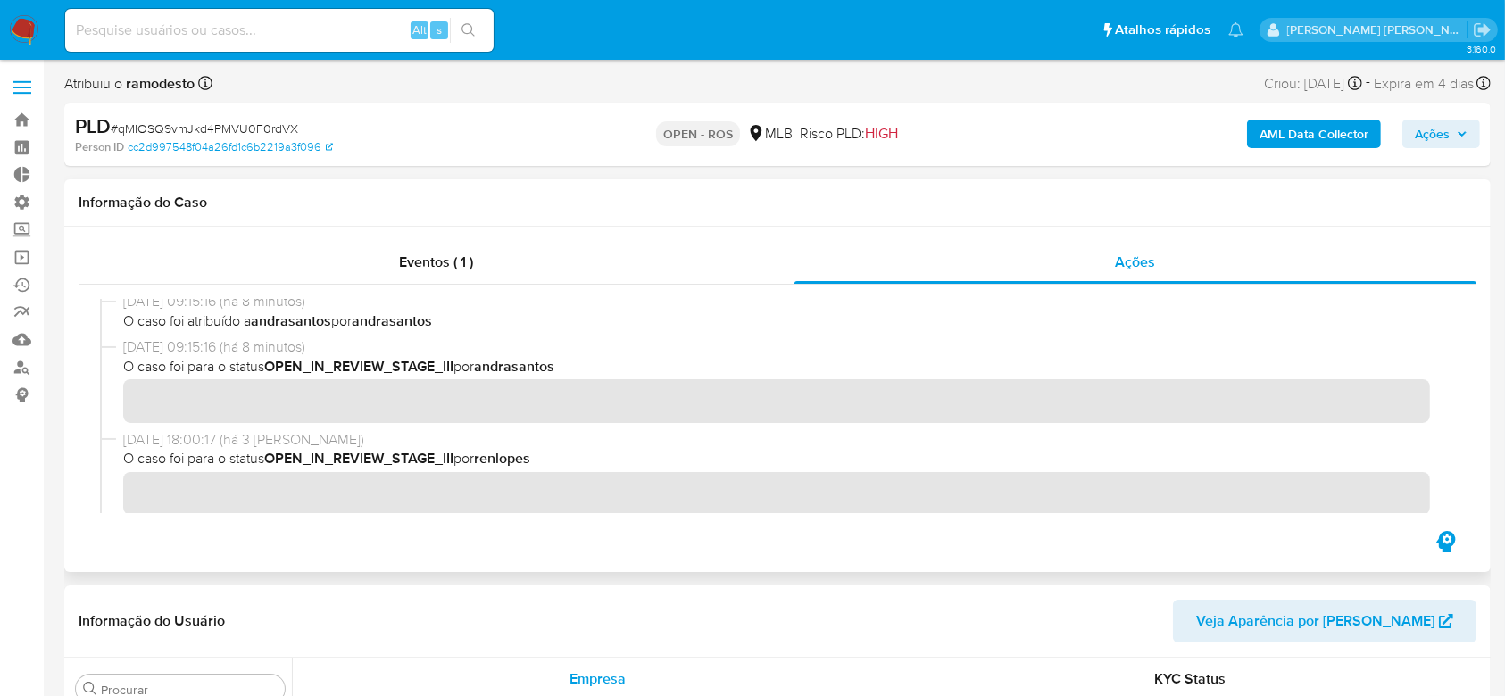
scroll to position [0, 0]
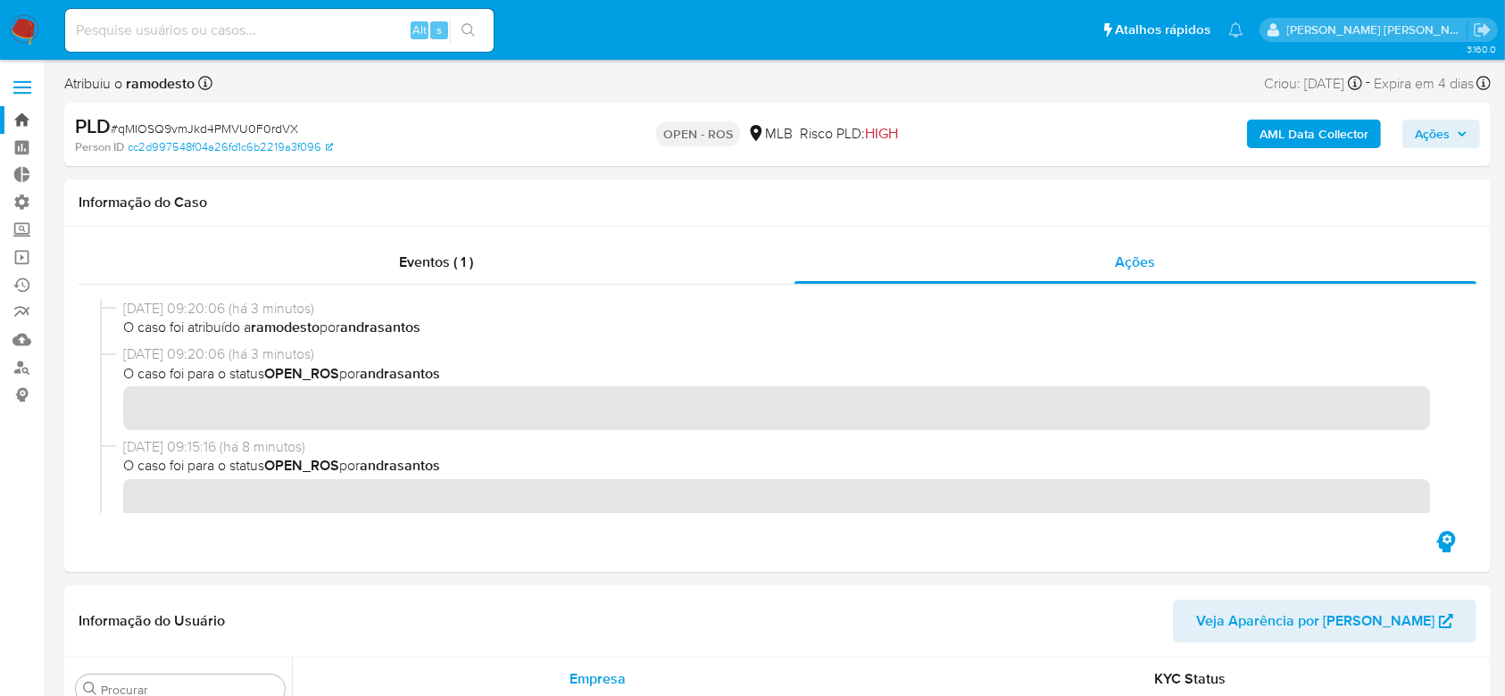
click at [25, 128] on link "Bandeja" at bounding box center [106, 120] width 212 height 28
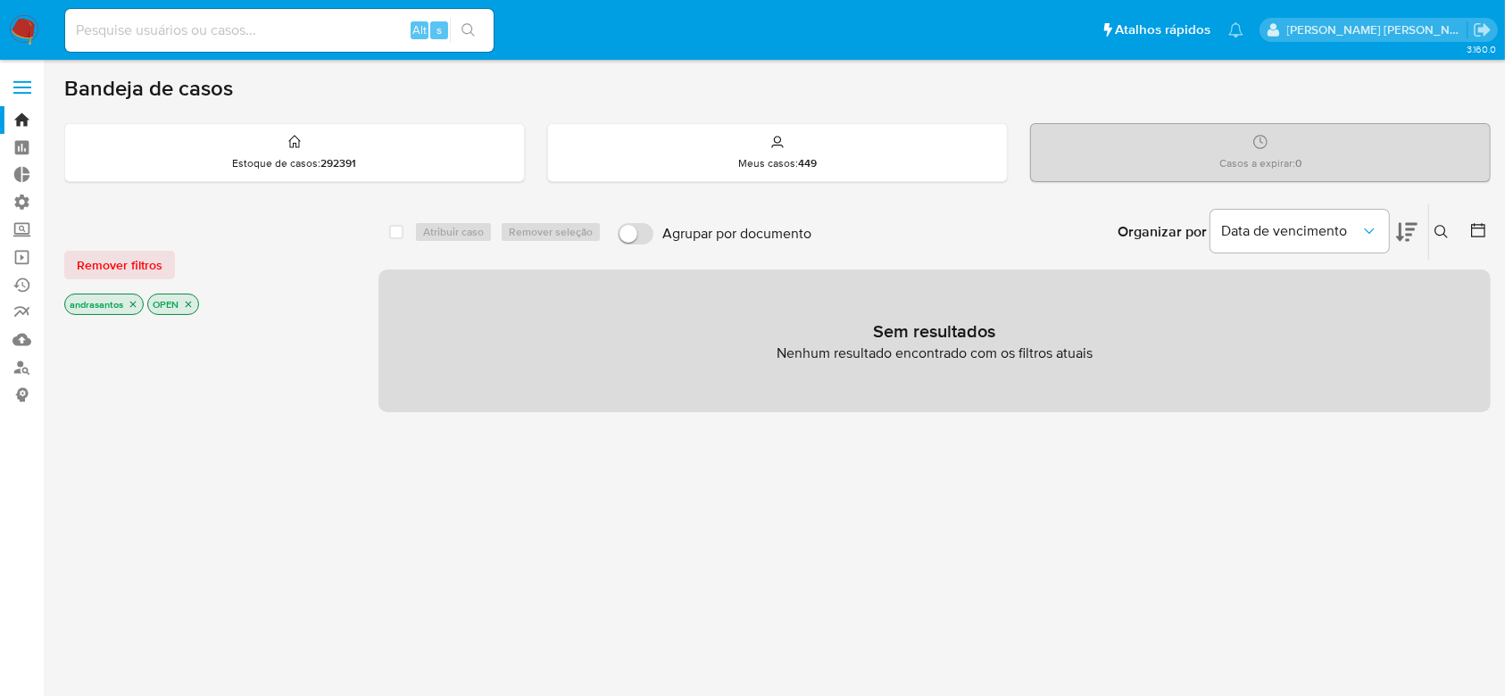
click at [137, 305] on icon "close-filter" at bounding box center [133, 304] width 11 height 11
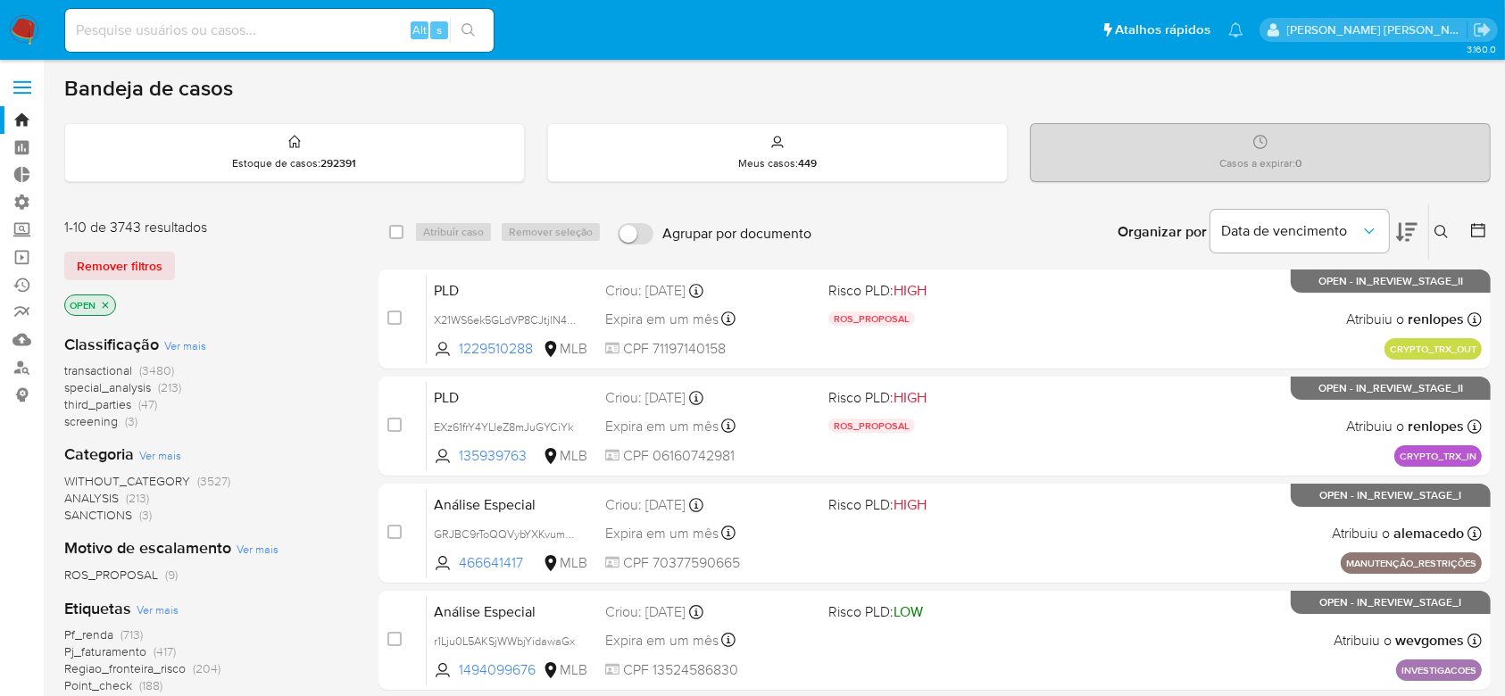
click at [1488, 226] on button at bounding box center [1479, 231] width 21 height 21
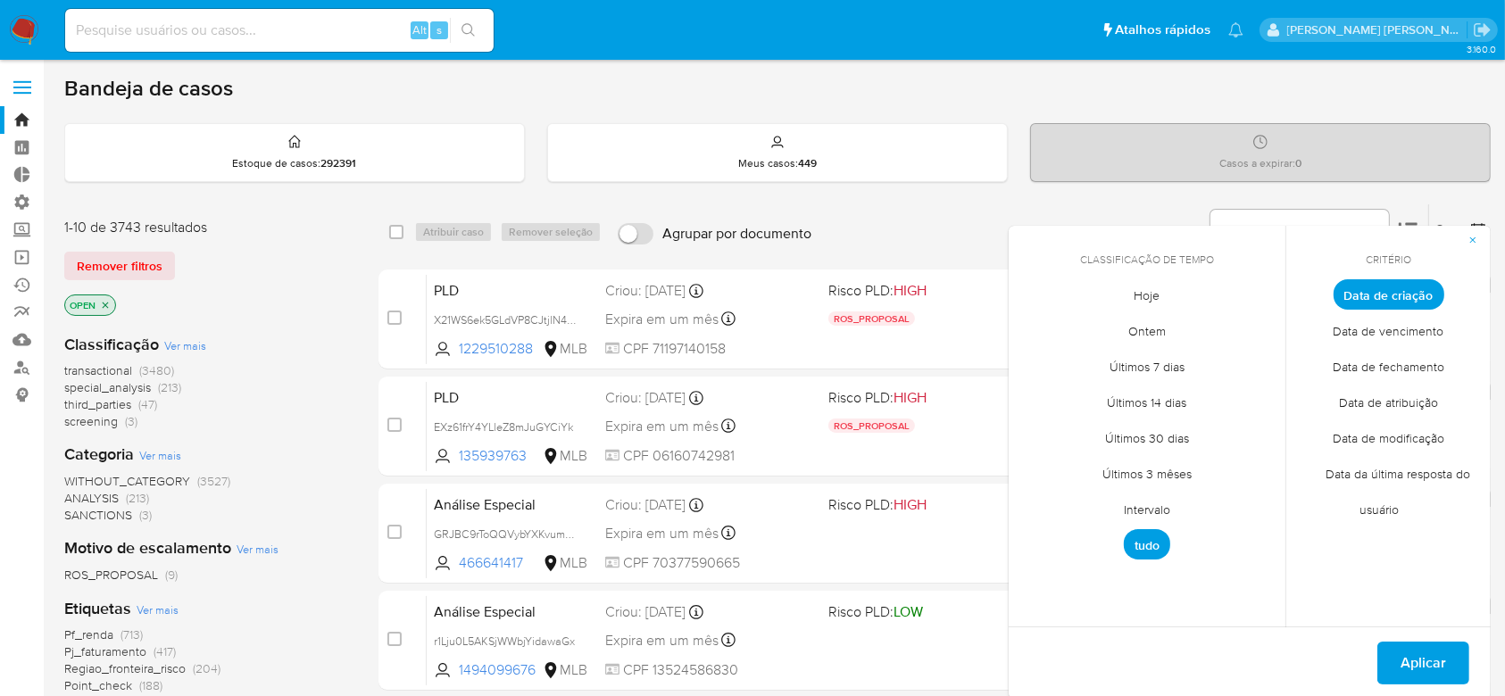
click at [1168, 504] on span "Intervalo" at bounding box center [1147, 510] width 84 height 37
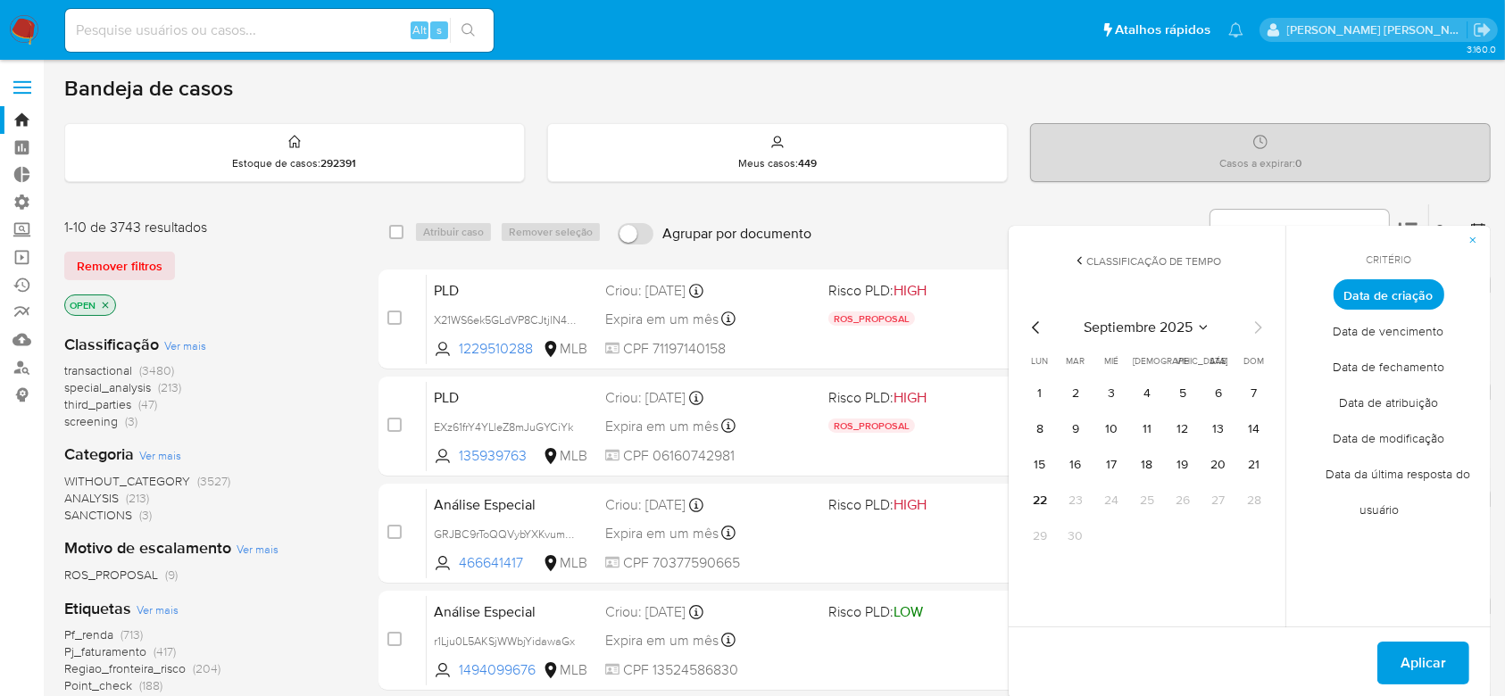
click at [1033, 327] on icon "Mes anterior" at bounding box center [1035, 327] width 7 height 12
click at [1074, 460] on button "12" at bounding box center [1075, 465] width 29 height 29
click at [1263, 319] on icon "Mes siguiente" at bounding box center [1257, 327] width 21 height 21
click at [1146, 432] on button "11" at bounding box center [1146, 429] width 29 height 29
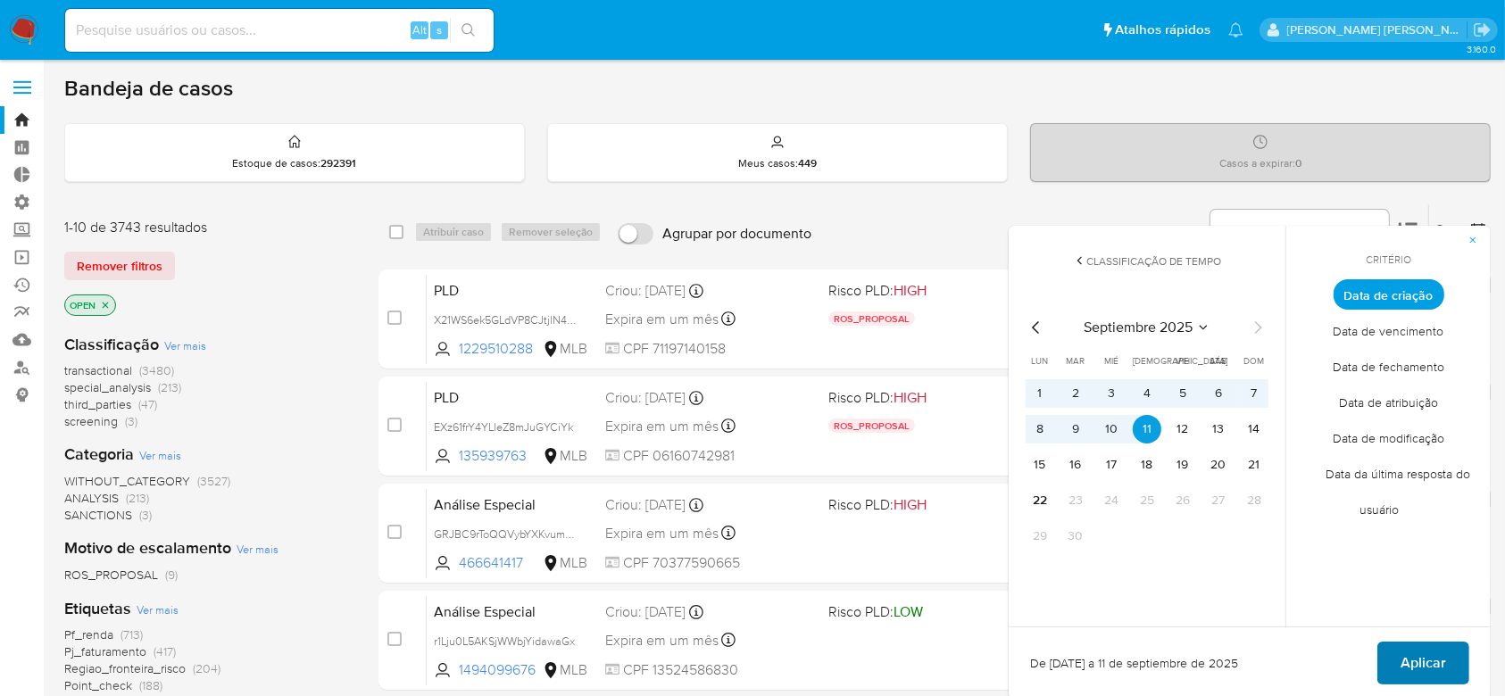
click at [1413, 679] on span "Aplicar" at bounding box center [1423, 662] width 46 height 39
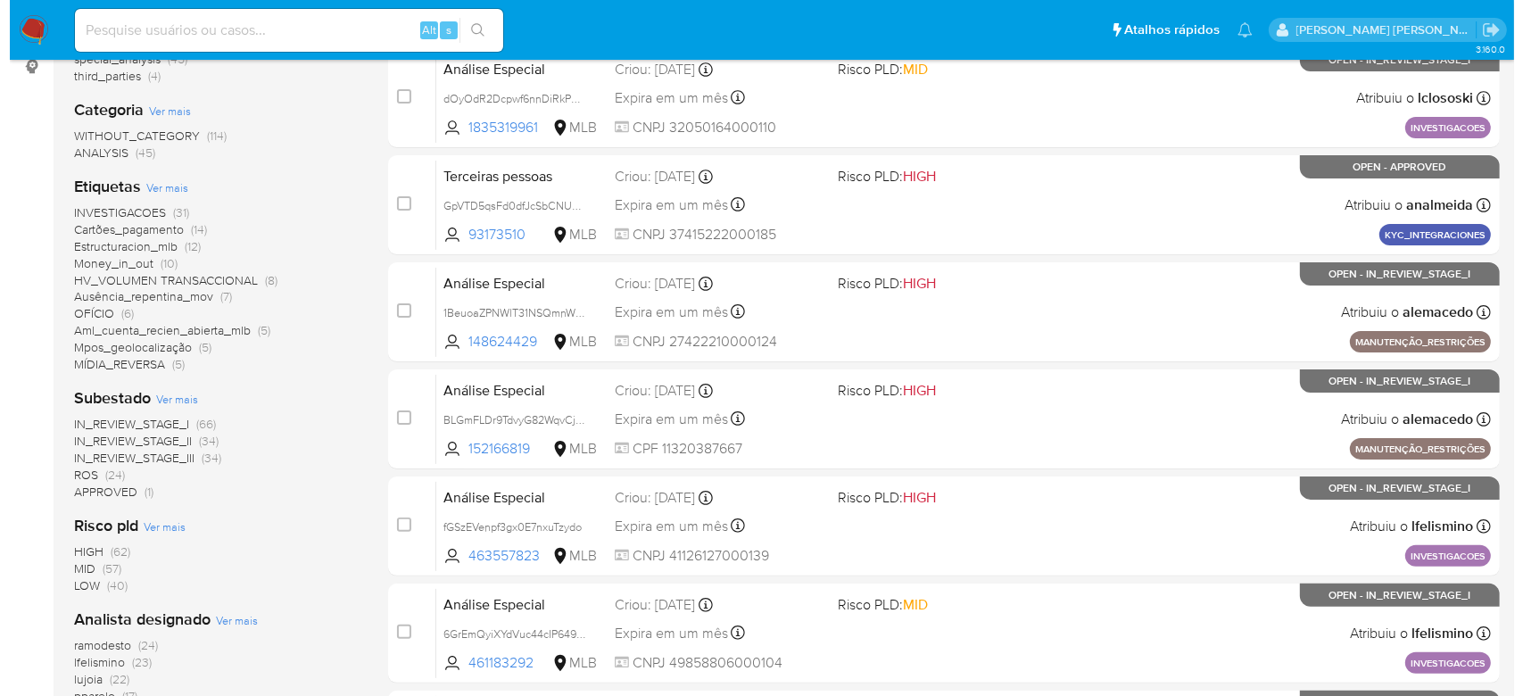
scroll to position [476, 0]
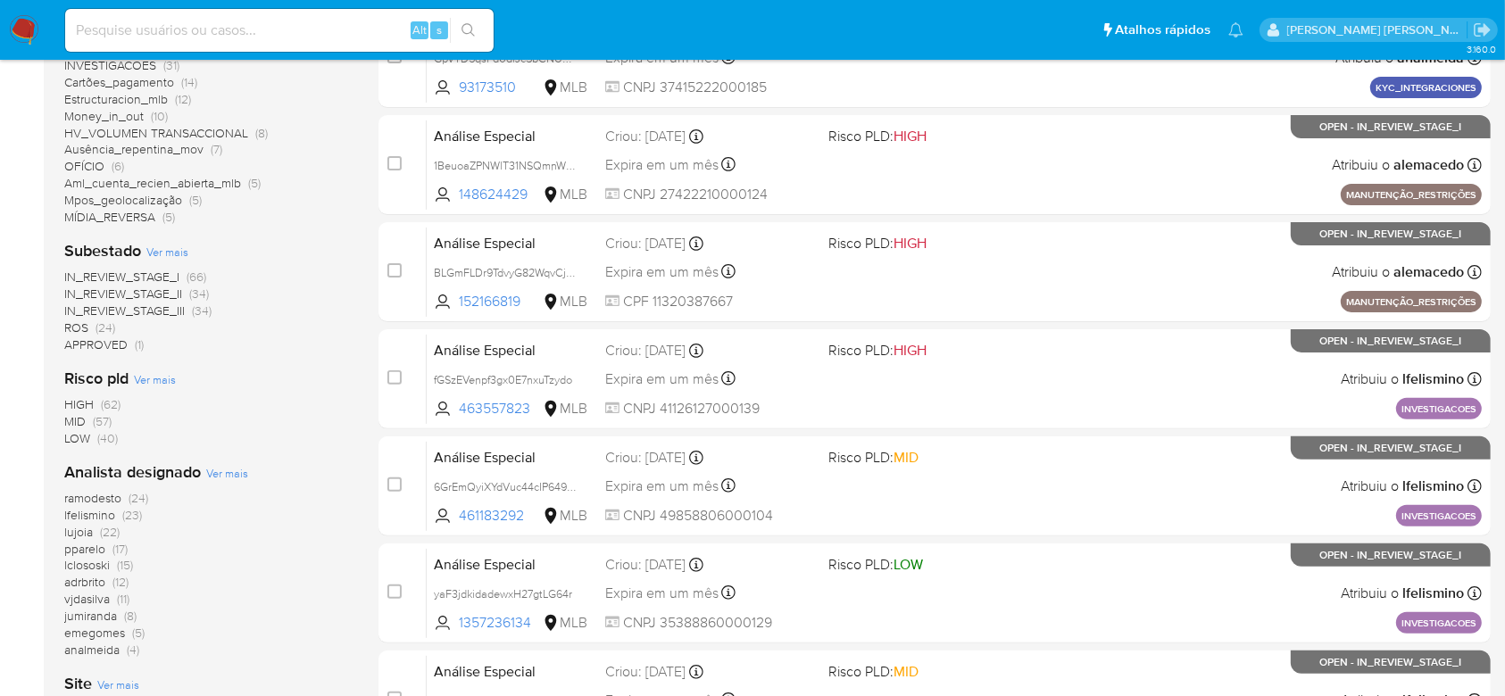
click at [224, 475] on span "Ver mais" at bounding box center [227, 473] width 42 height 16
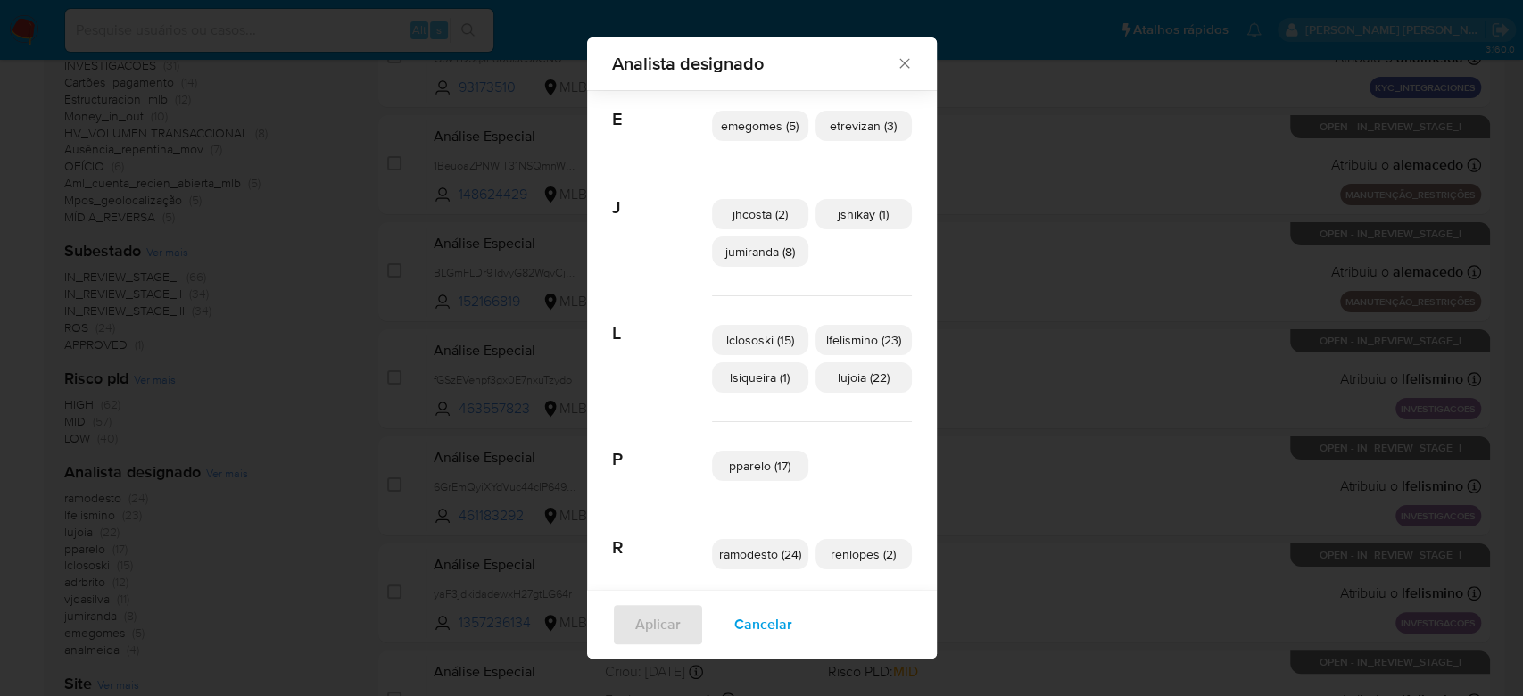
scroll to position [265, 0]
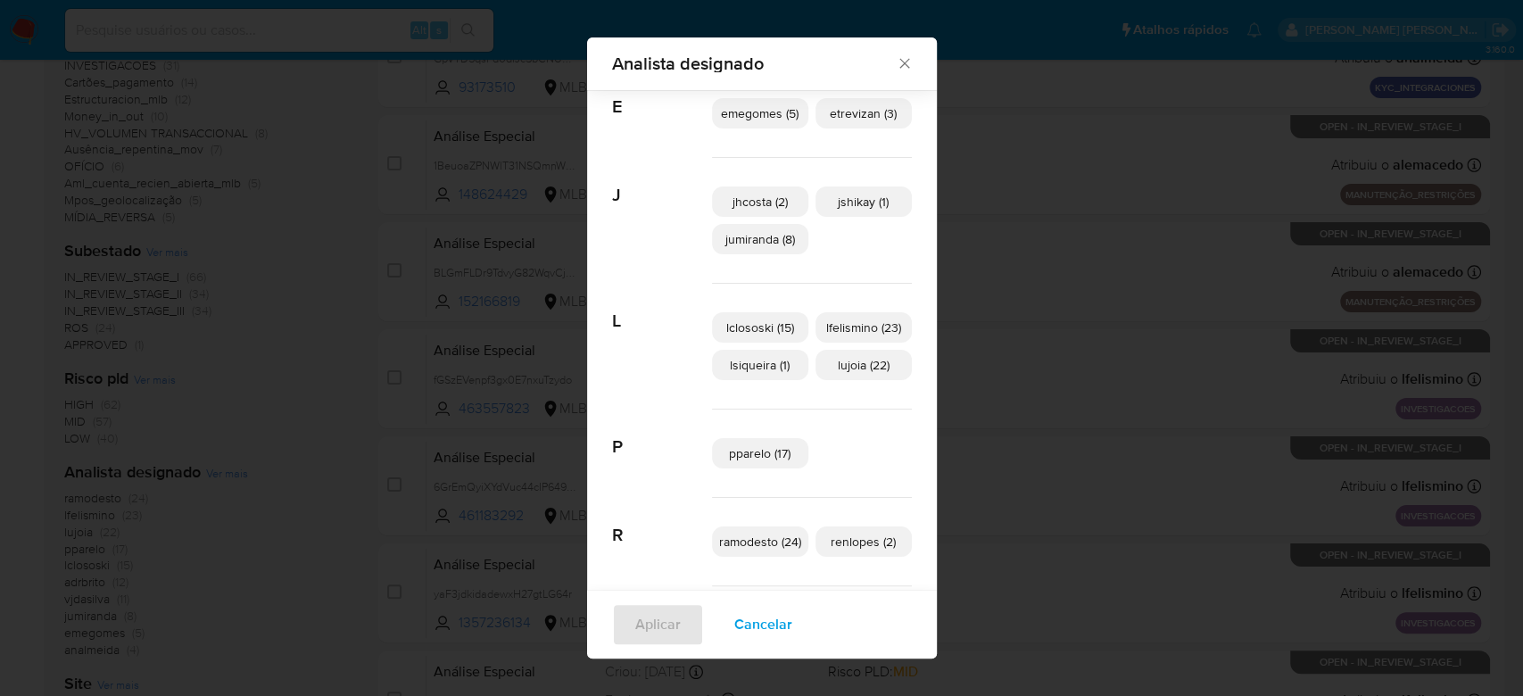
click at [748, 111] on span "emegomes (5)" at bounding box center [760, 113] width 78 height 18
click at [651, 640] on span "Aplicar" at bounding box center [658, 624] width 46 height 39
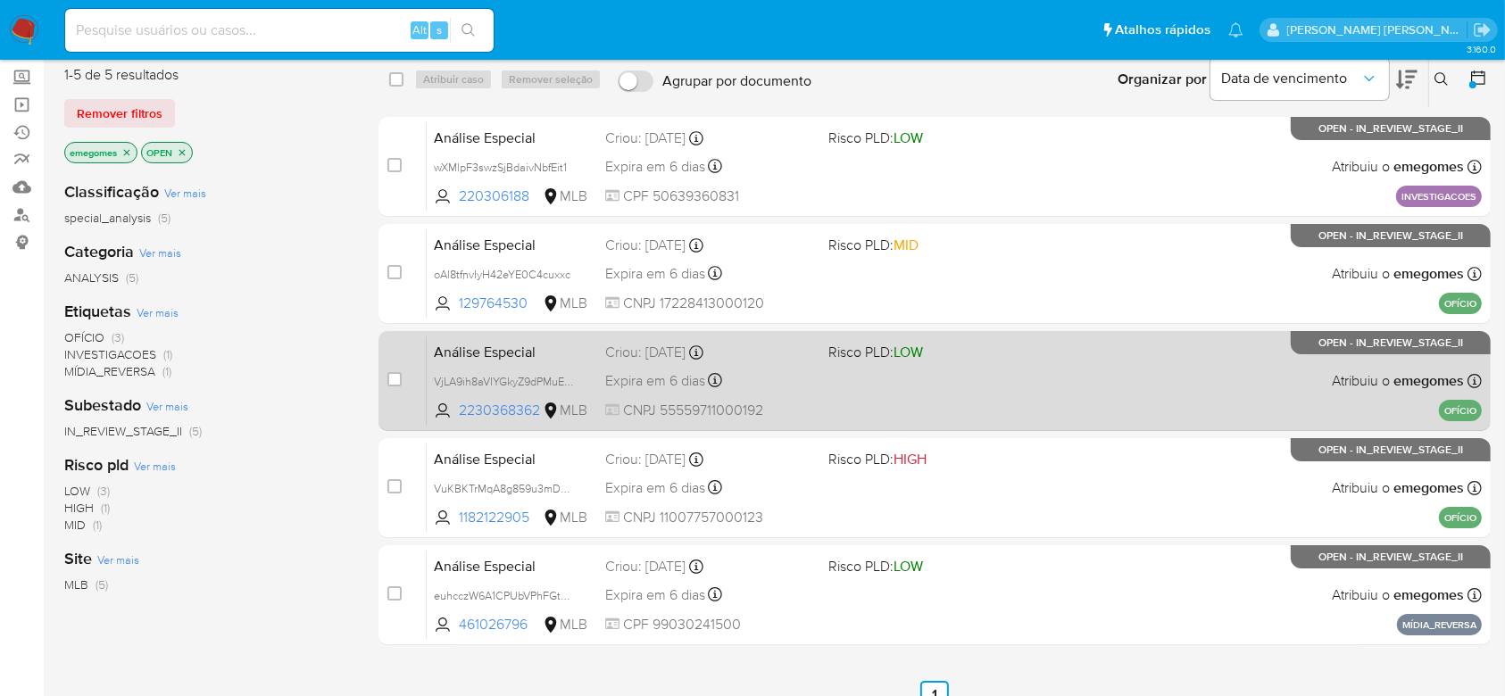
scroll to position [119, 0]
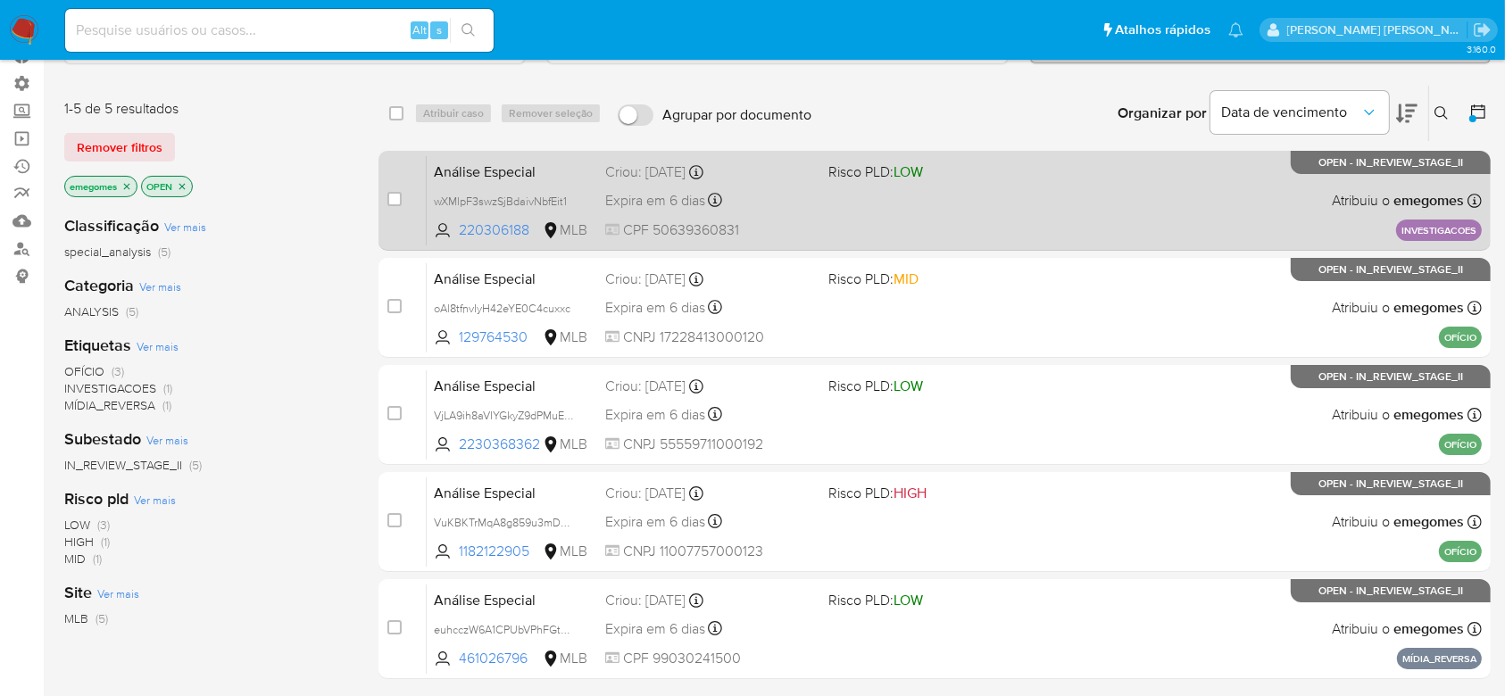
click at [792, 208] on div "Expira em 6 dias Expira em 28/09/2025 18:50:34" at bounding box center [709, 200] width 208 height 24
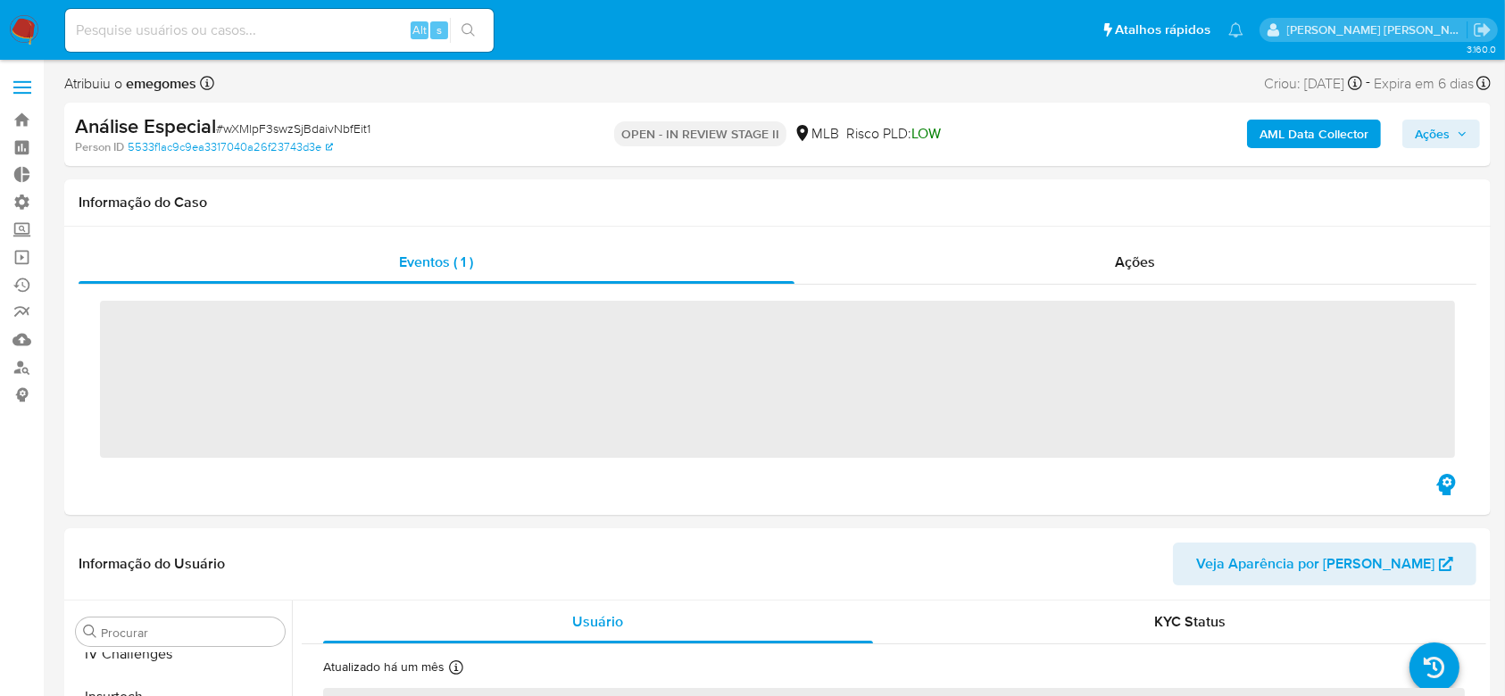
scroll to position [840, 0]
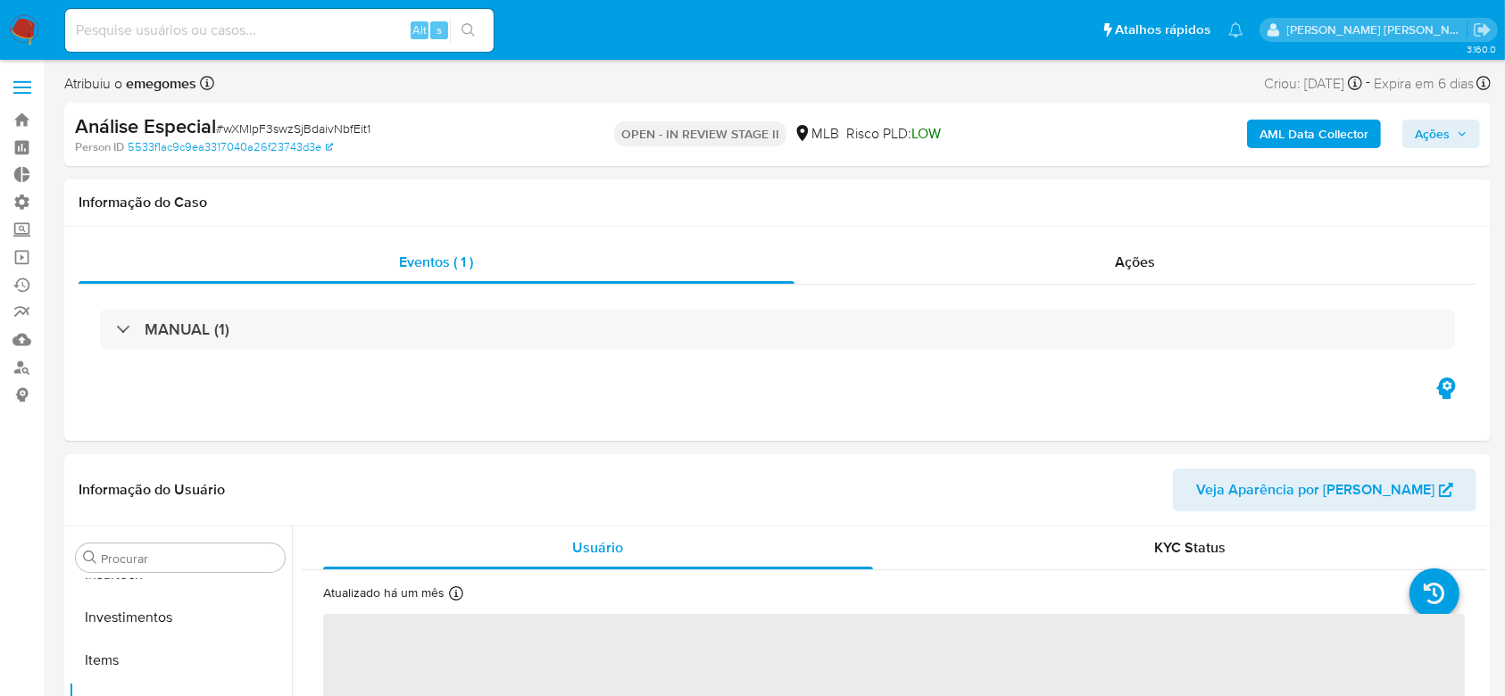
select select "10"
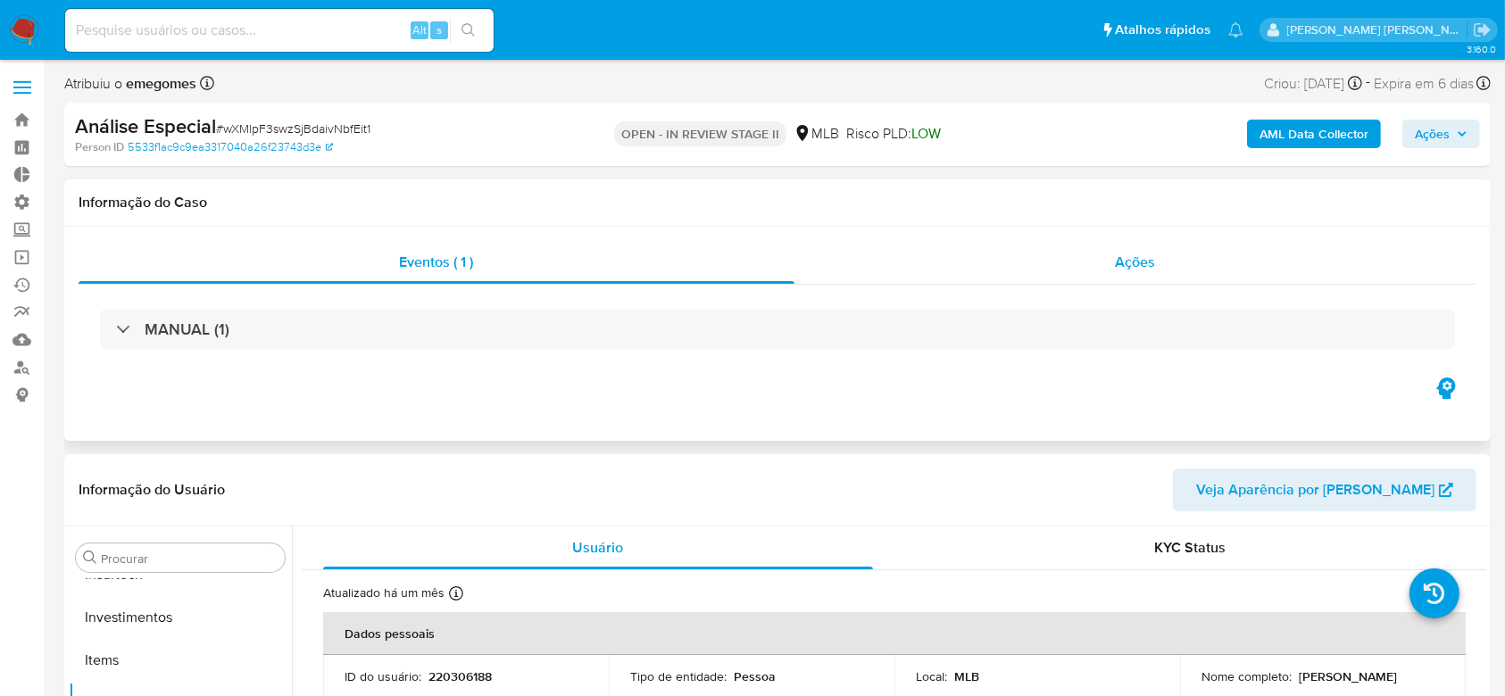
click at [1140, 260] on span "Ações" at bounding box center [1135, 262] width 40 height 21
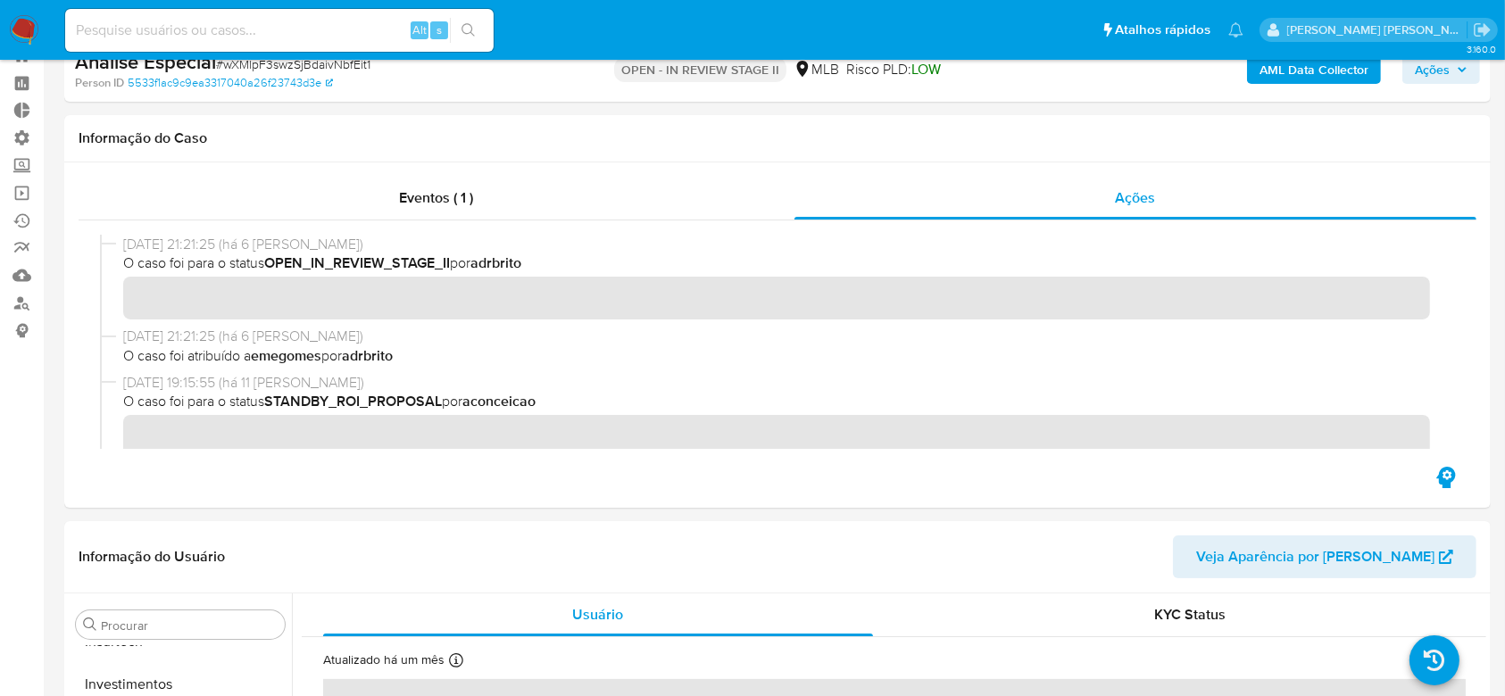
scroll to position [119, 0]
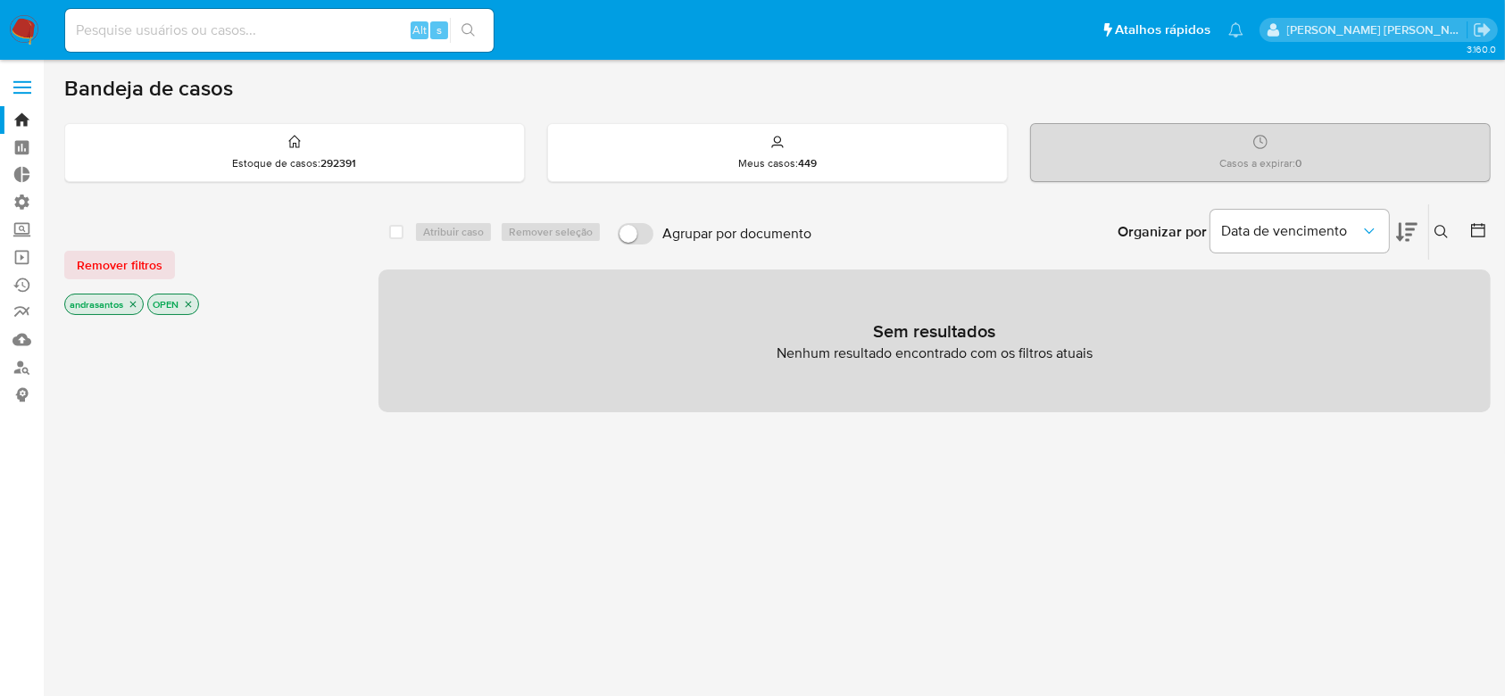
click at [136, 302] on icon "close-filter" at bounding box center [133, 304] width 11 height 11
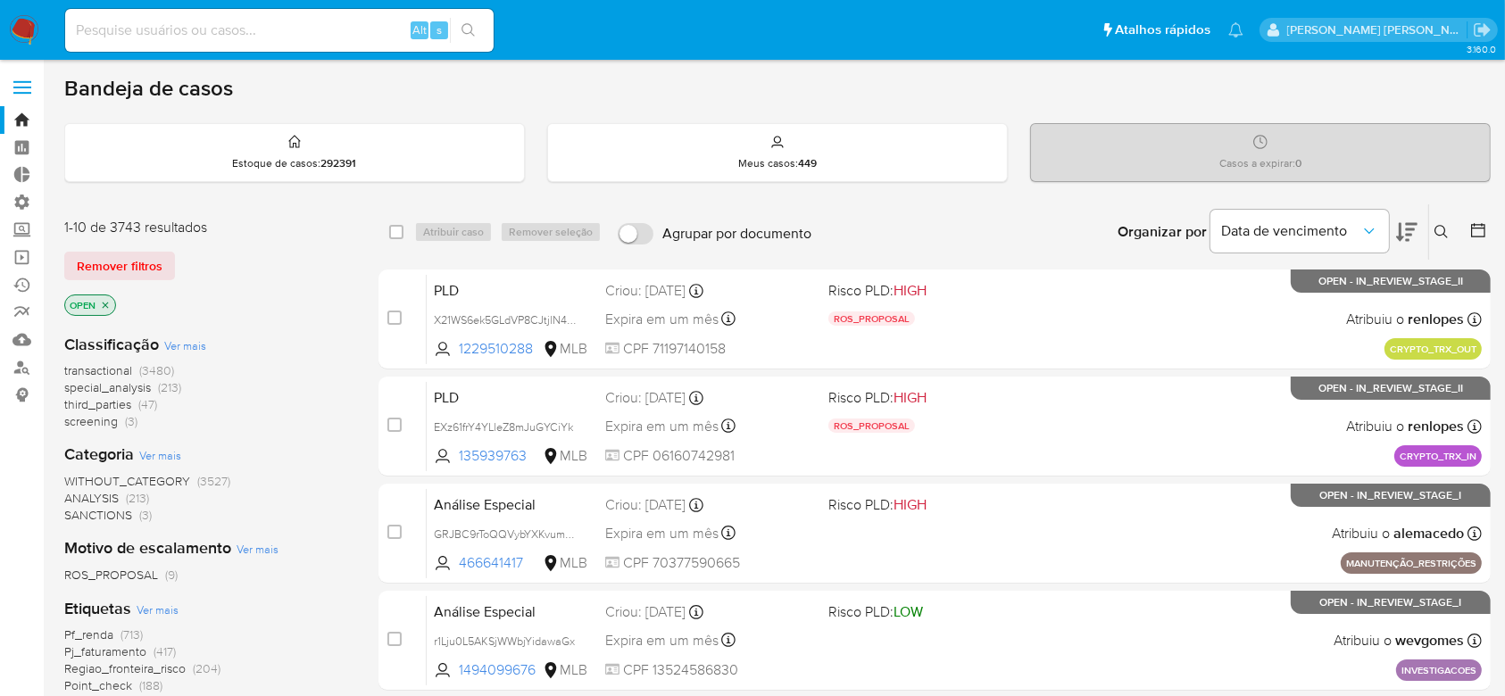
click at [1478, 237] on icon at bounding box center [1478, 230] width 18 height 18
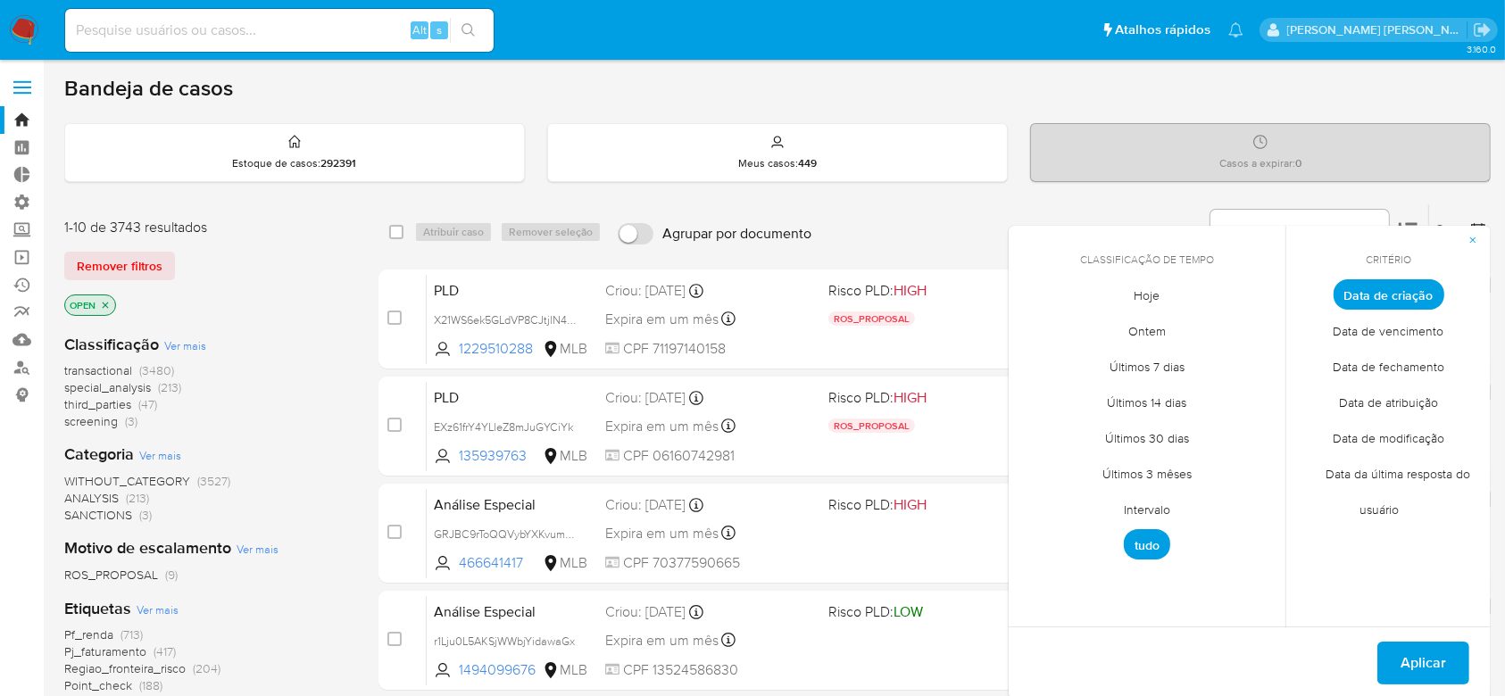
click at [1135, 518] on span "Intervalo" at bounding box center [1147, 510] width 84 height 37
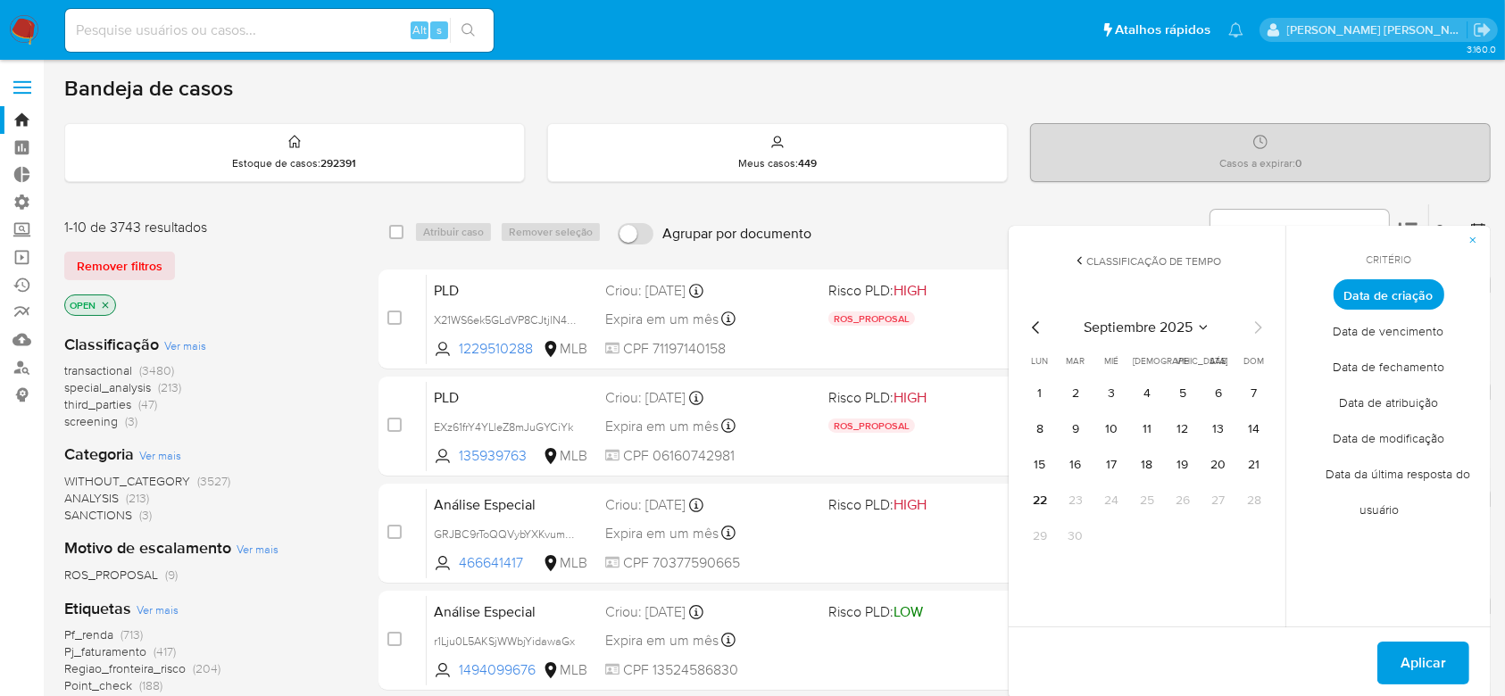
click at [1032, 321] on icon "Mes anterior" at bounding box center [1035, 327] width 21 height 21
click at [1069, 464] on button "12" at bounding box center [1075, 465] width 29 height 29
click at [1257, 332] on icon "Mes siguiente" at bounding box center [1257, 327] width 21 height 21
click at [1148, 432] on button "11" at bounding box center [1146, 429] width 29 height 29
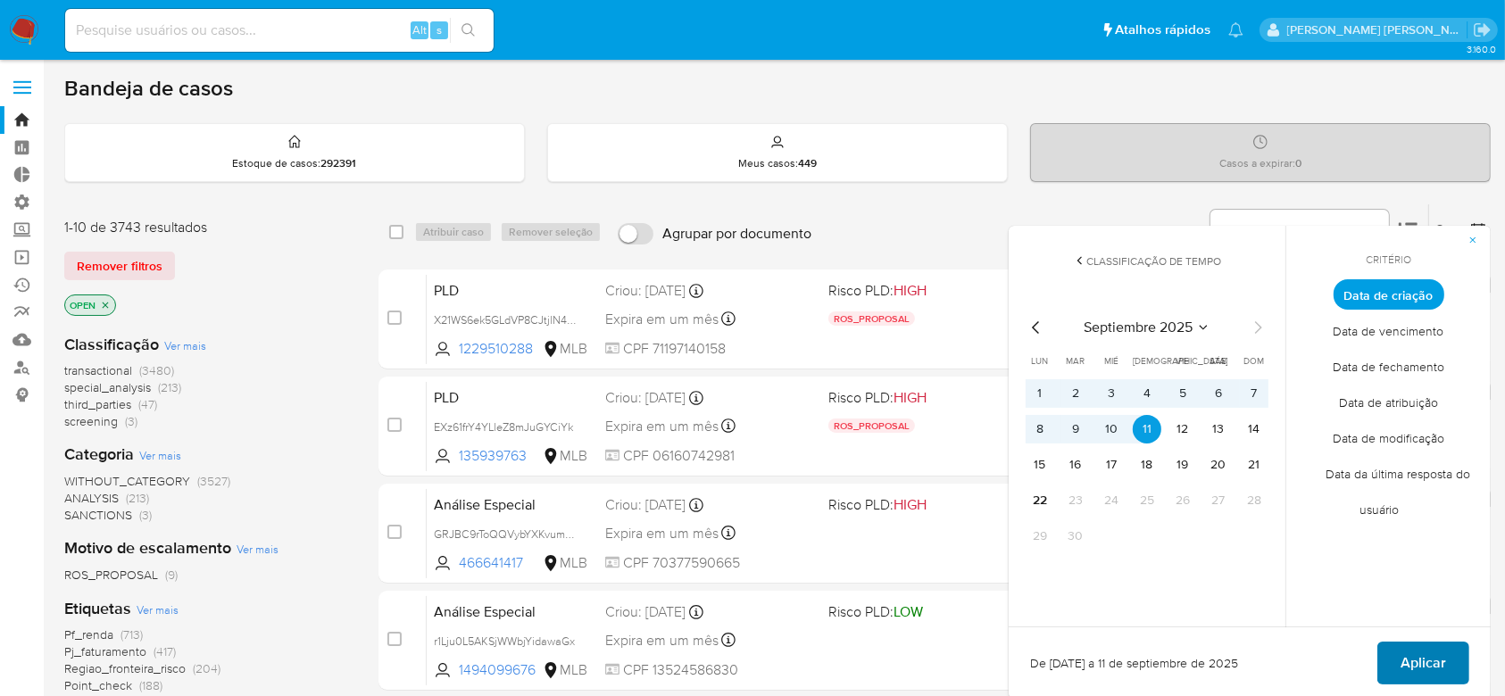
click at [1440, 657] on span "Aplicar" at bounding box center [1423, 662] width 46 height 39
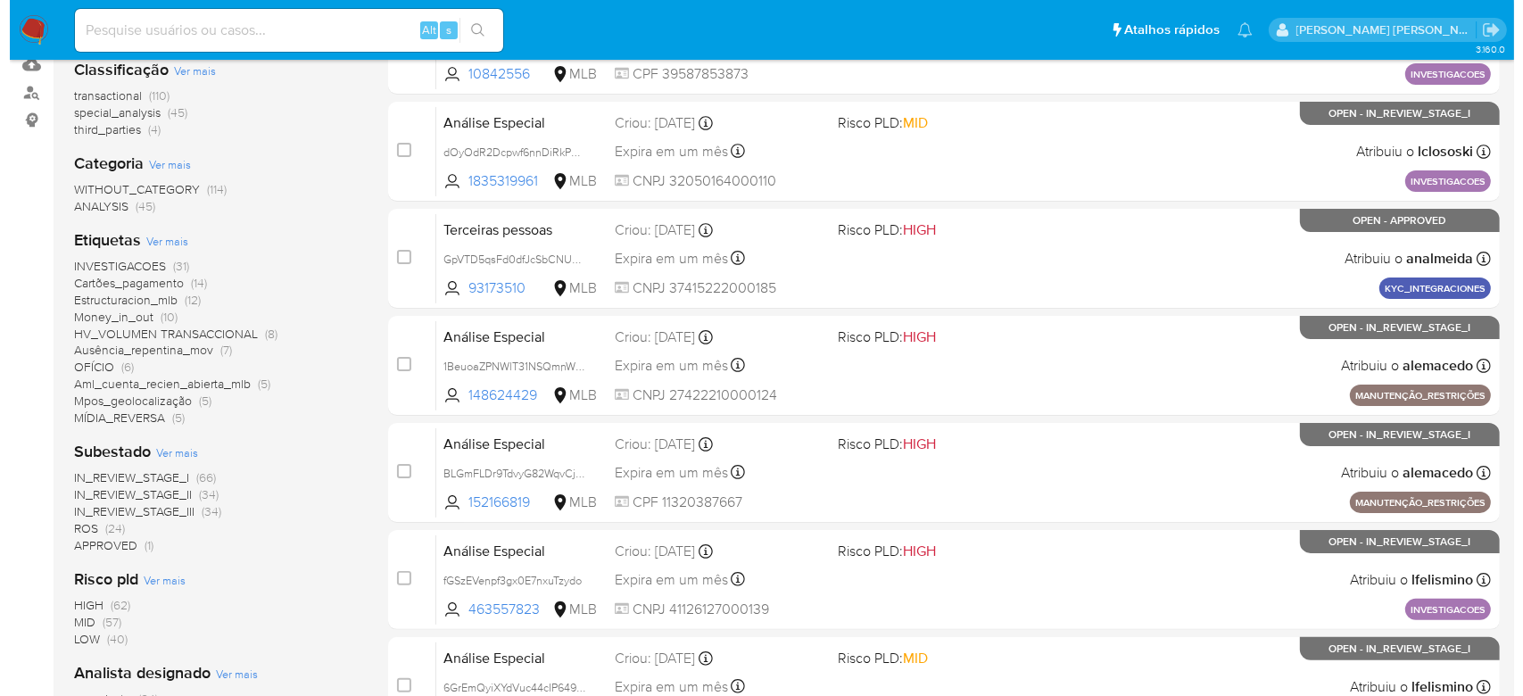
scroll to position [357, 0]
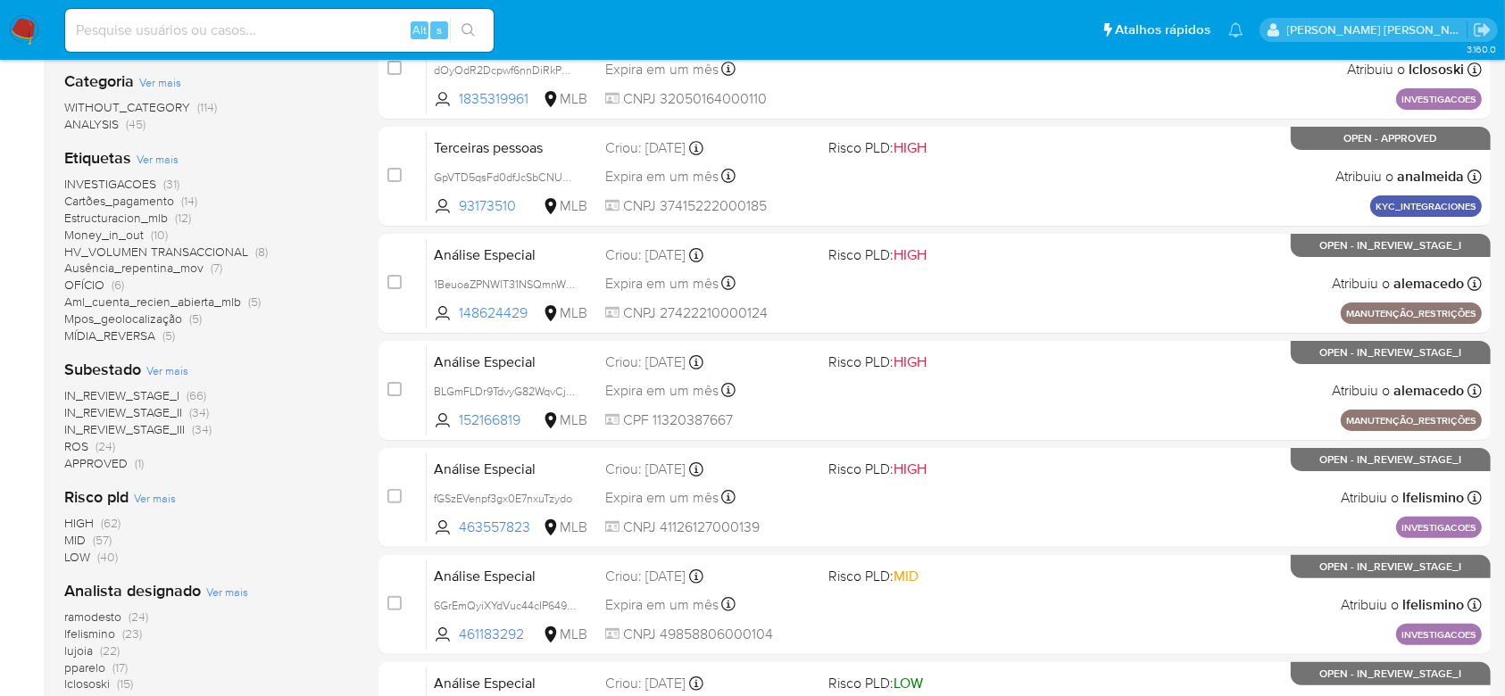
click at [225, 589] on span "Ver mais" at bounding box center [227, 592] width 42 height 16
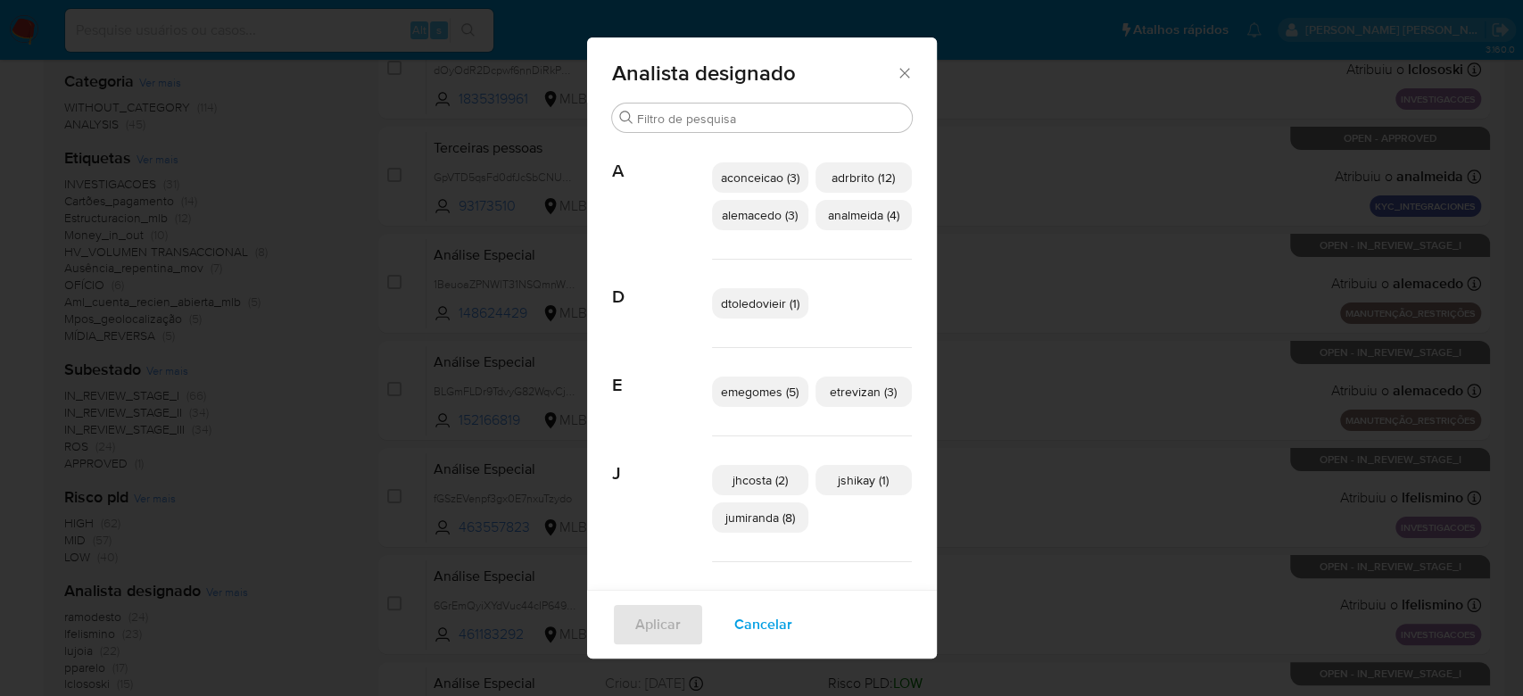
click at [851, 209] on span "analmeida (4)" at bounding box center [863, 215] width 71 height 18
click at [650, 635] on span "Aplicar" at bounding box center [658, 624] width 46 height 39
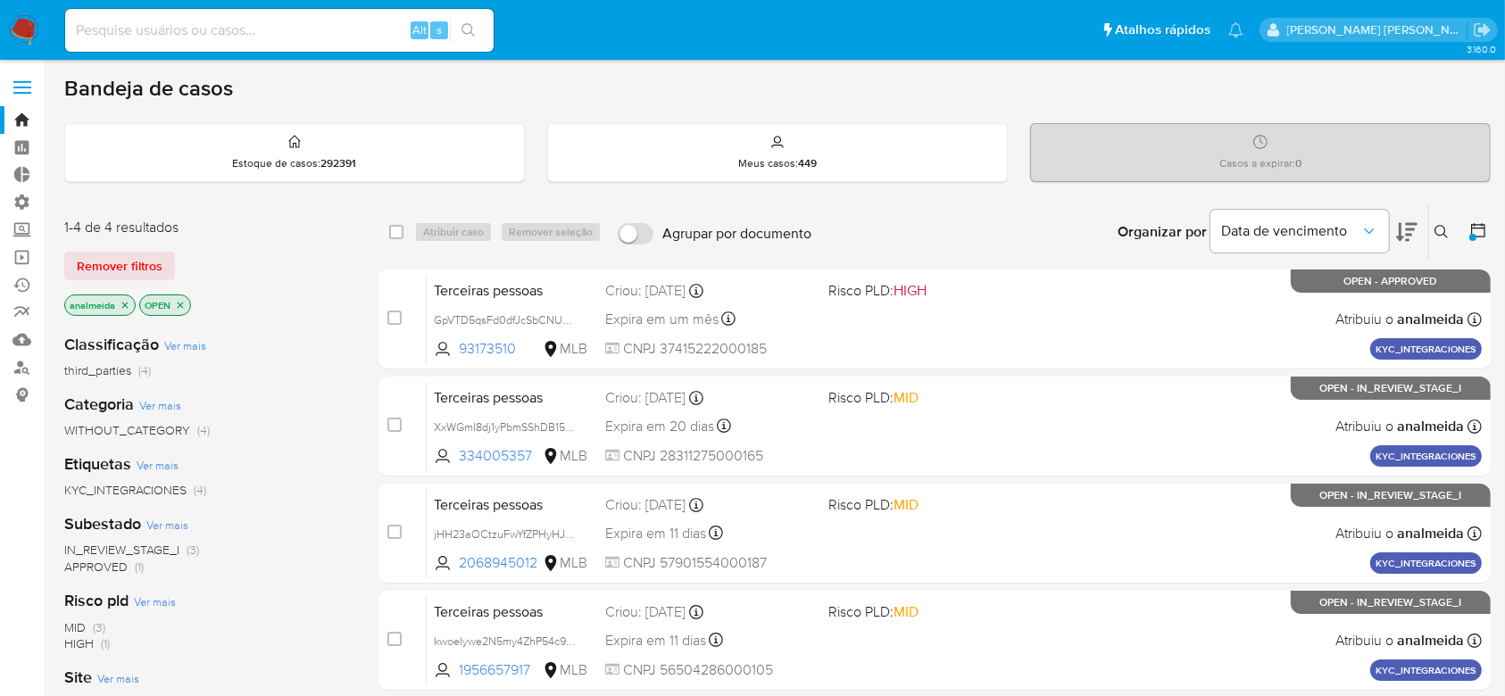
click at [127, 302] on icon "close-filter" at bounding box center [125, 305] width 6 height 6
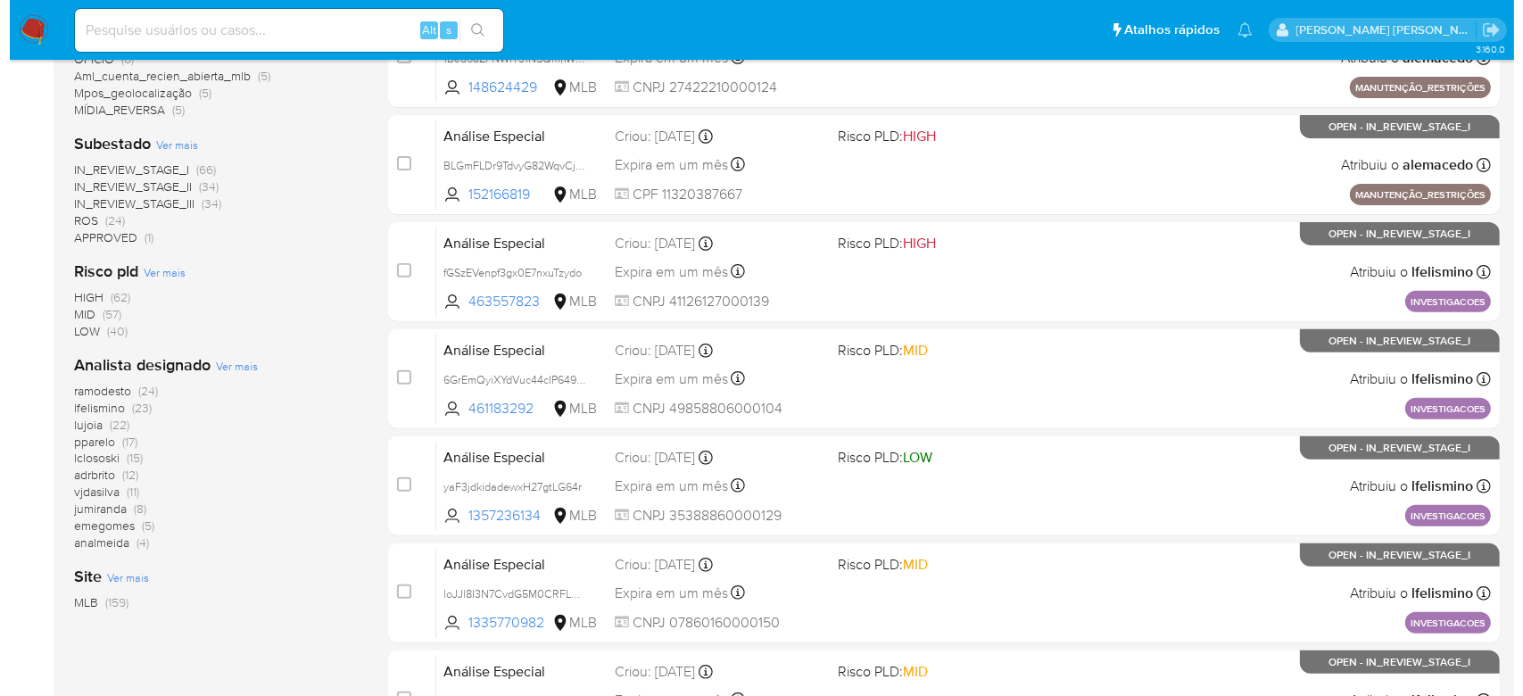
scroll to position [594, 0]
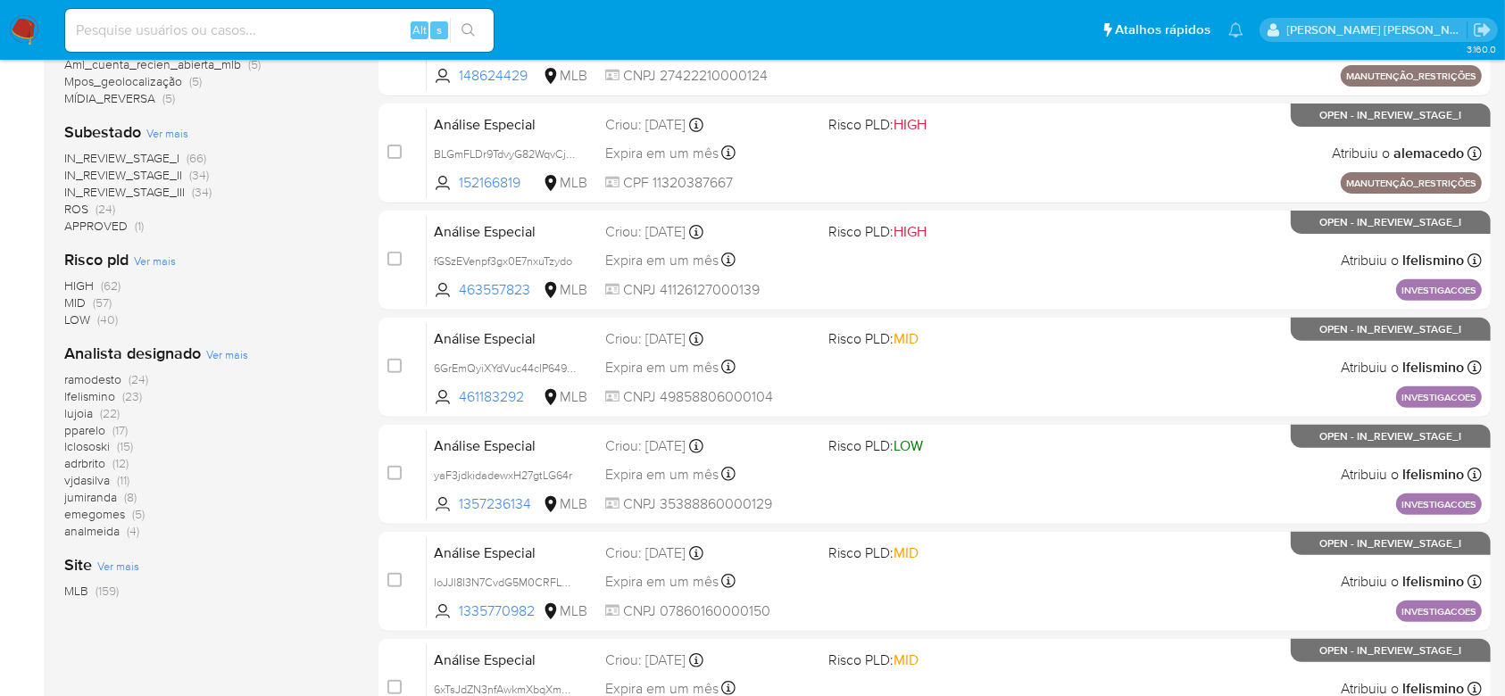
click at [220, 349] on span "Ver mais" at bounding box center [227, 354] width 42 height 16
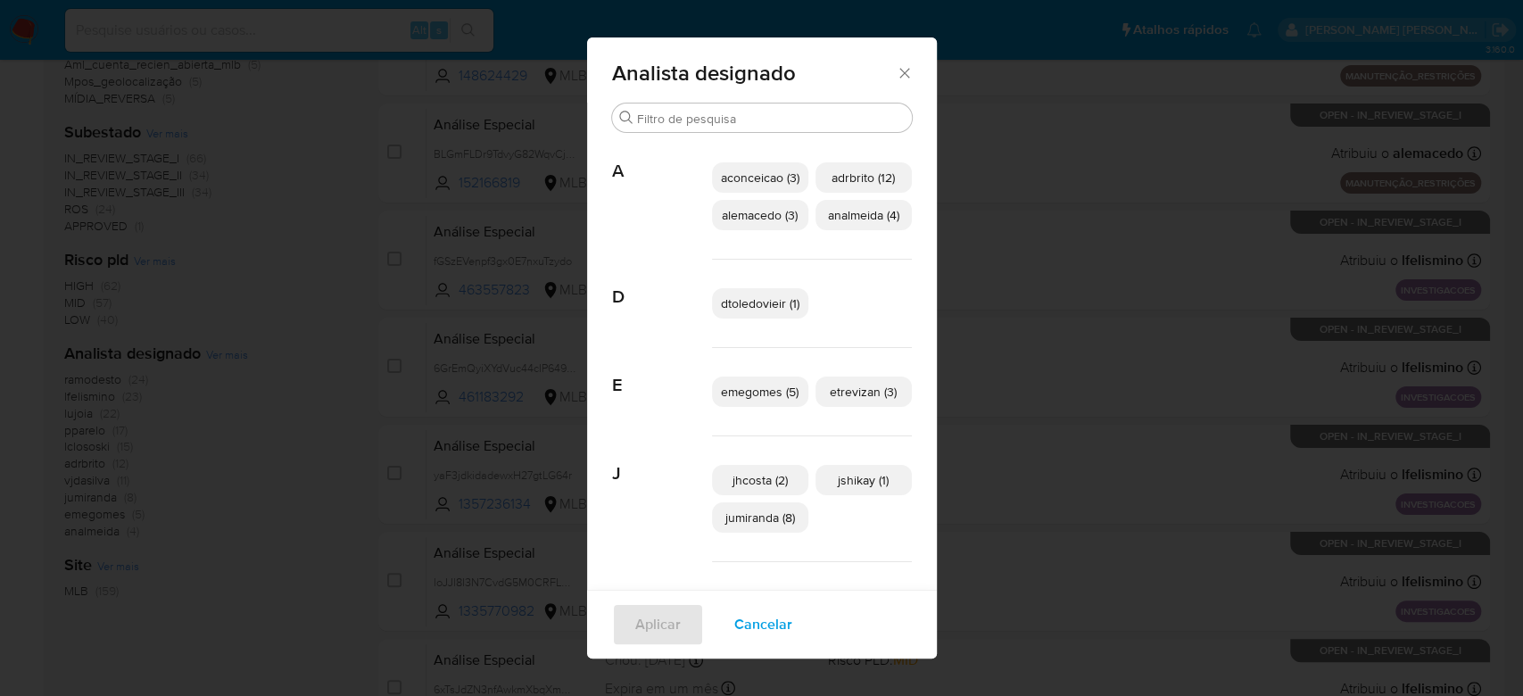
click at [721, 389] on span "emegomes (5)" at bounding box center [760, 392] width 78 height 18
click at [642, 620] on span "Aplicar" at bounding box center [658, 624] width 46 height 39
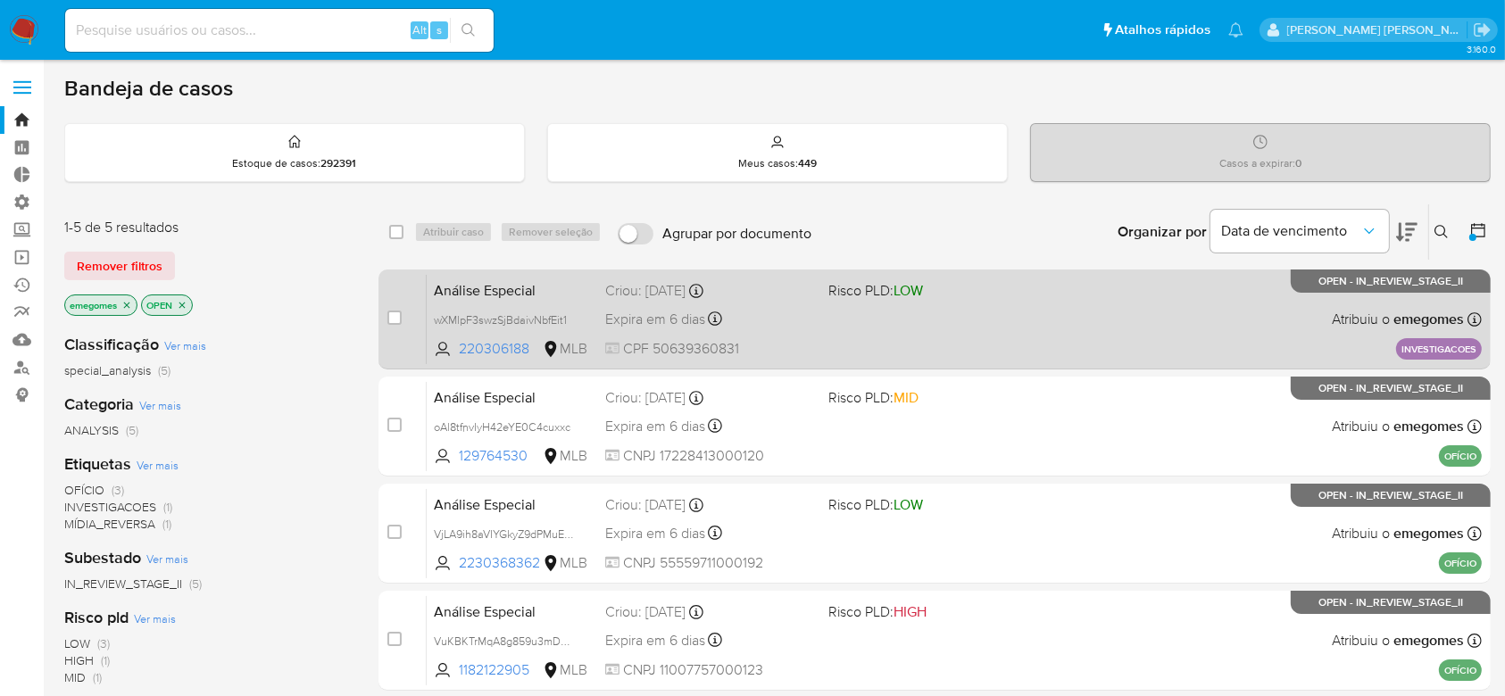
scroll to position [119, 0]
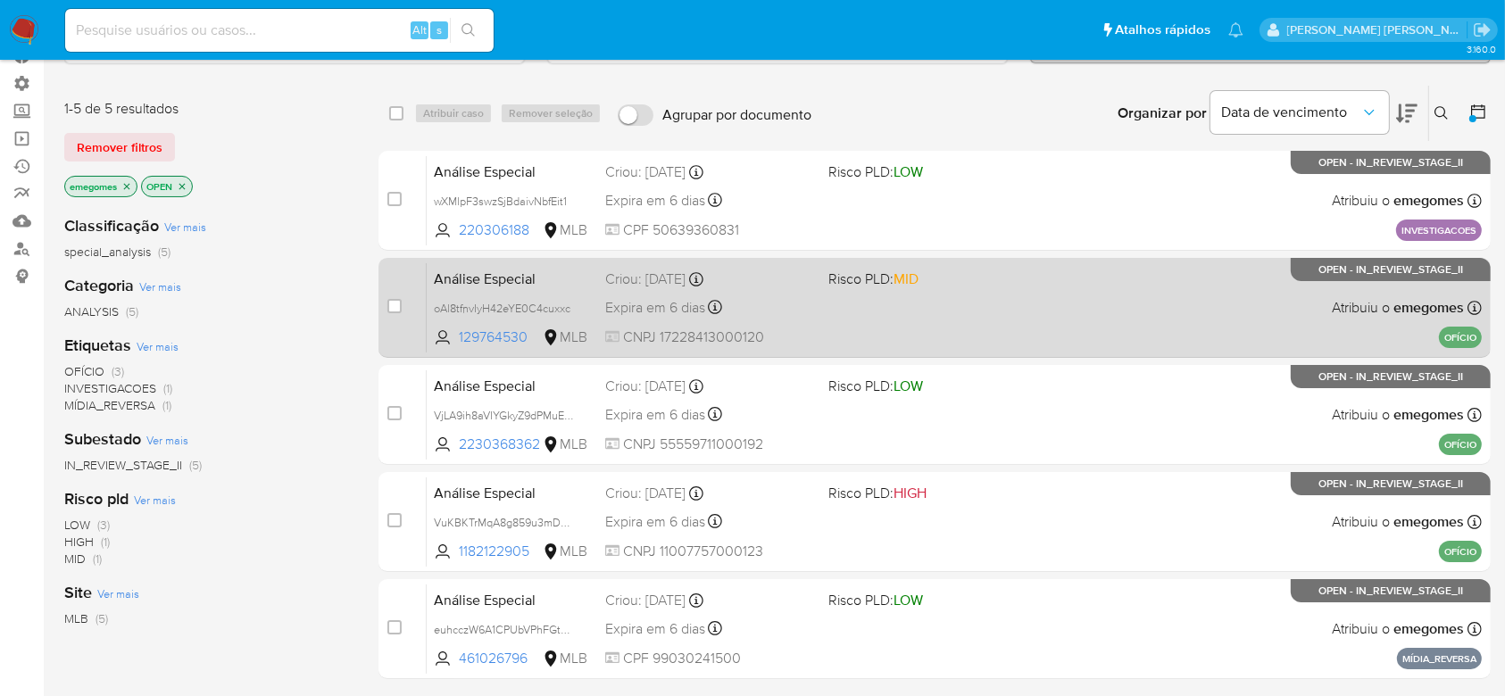
click at [958, 297] on div "Análise Especial oAl8tfnvIyH42eYE0C4cuxxc 129764530 MLB Risco PLD: MID Criou: 1…" at bounding box center [954, 307] width 1055 height 90
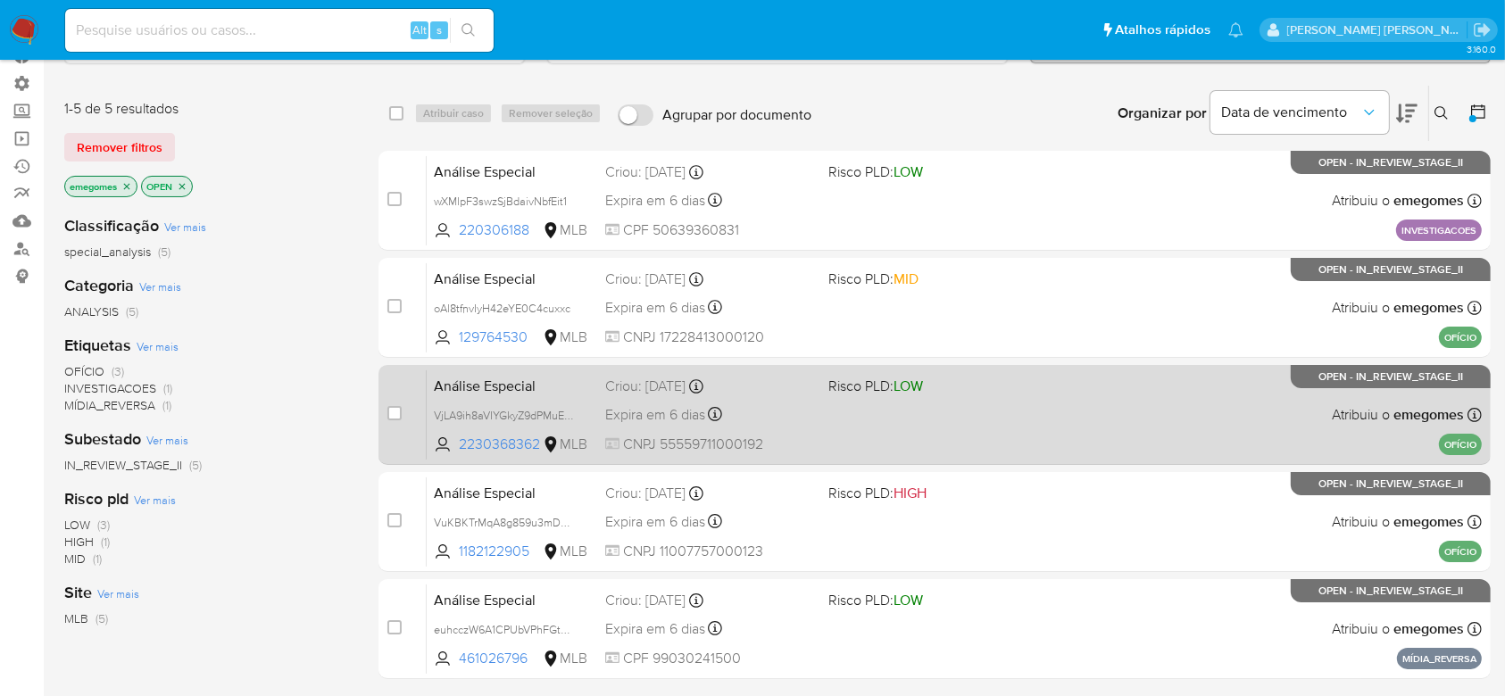
click at [860, 408] on div "Análise Especial VjLA9ih8aVIYGkyZ9dPMuEvw 2230368362 MLB Risco PLD: LOW Criou: …" at bounding box center [954, 414] width 1055 height 90
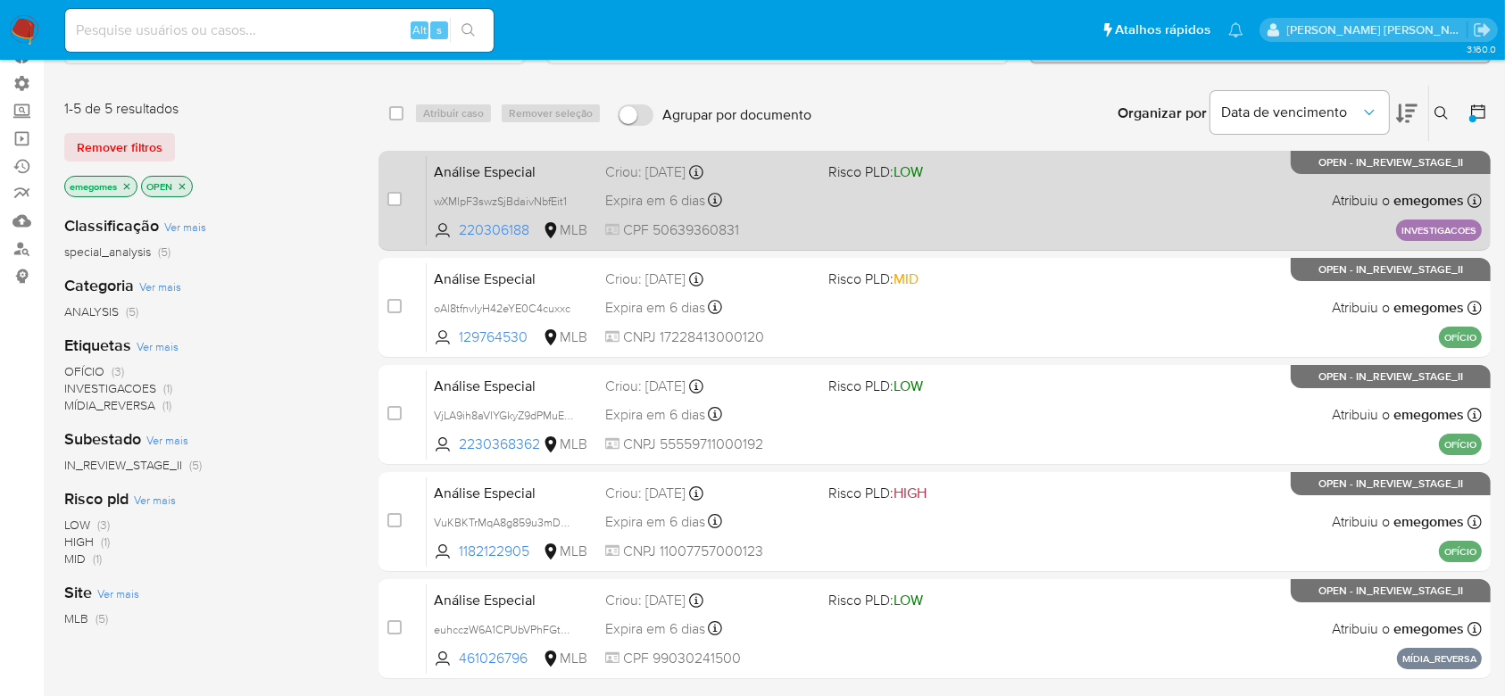
click at [957, 220] on div "Análise Especial wXMlpF3swzSjBdaivNbfEit1 220306188 MLB Risco PLD: LOW Criou: 1…" at bounding box center [954, 200] width 1055 height 90
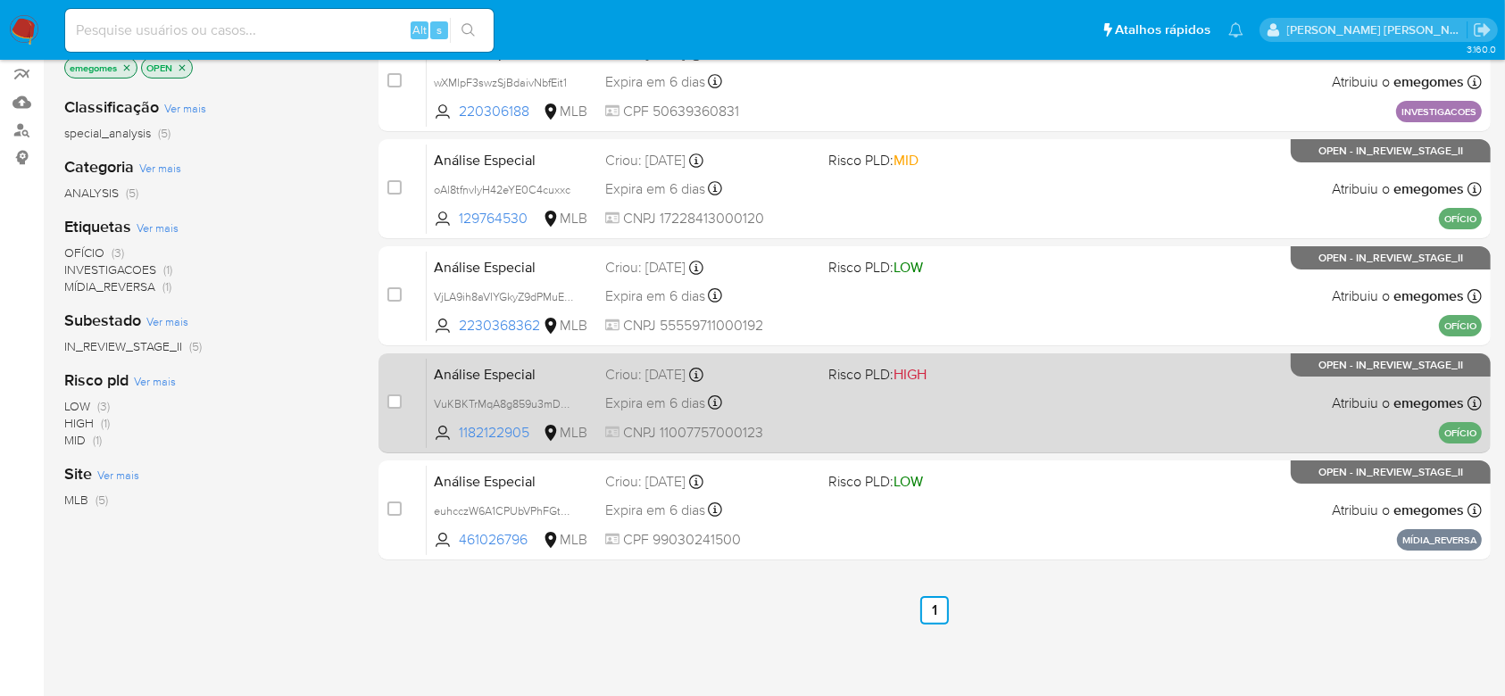
scroll to position [357, 0]
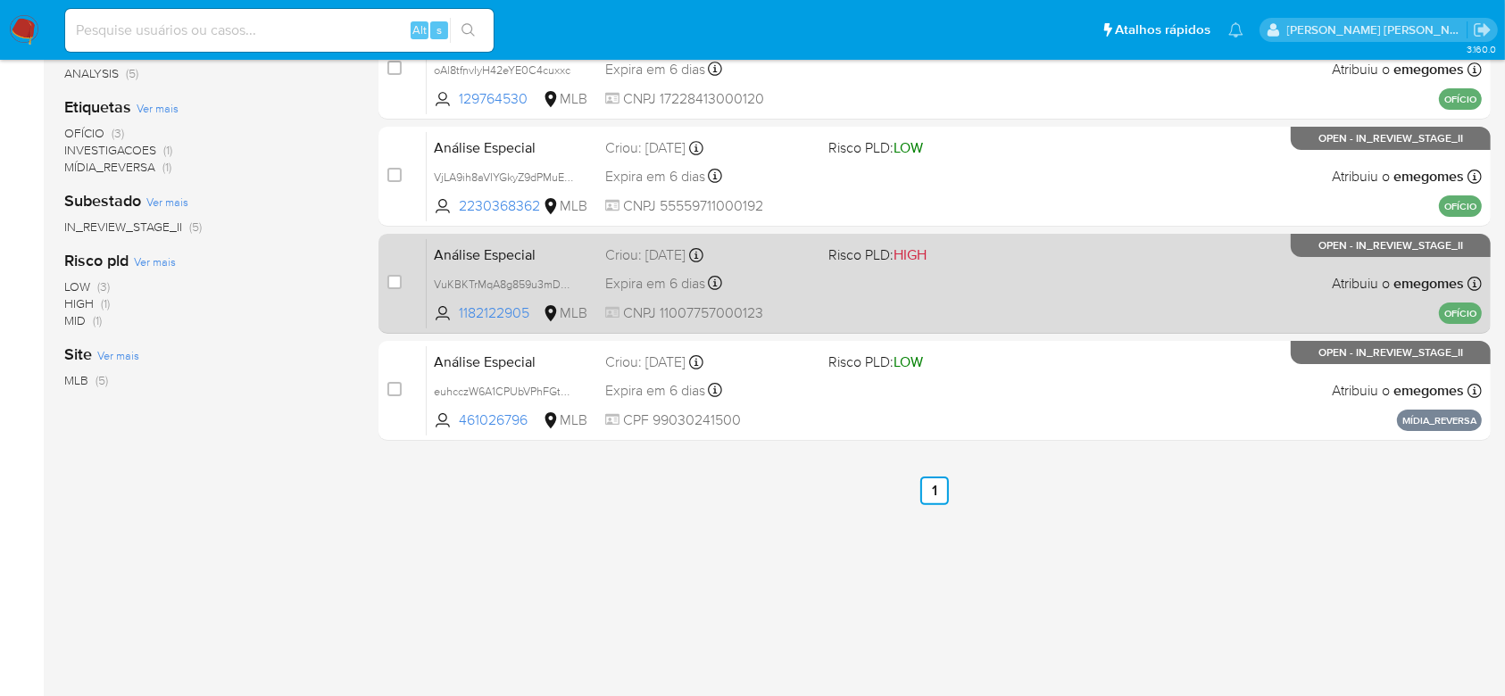
click at [1071, 257] on div "Análise Especial VuKBKTrMqA8g859u3mD07atY 1182122905 MLB Risco PLD: HIGH Criou:…" at bounding box center [954, 283] width 1055 height 90
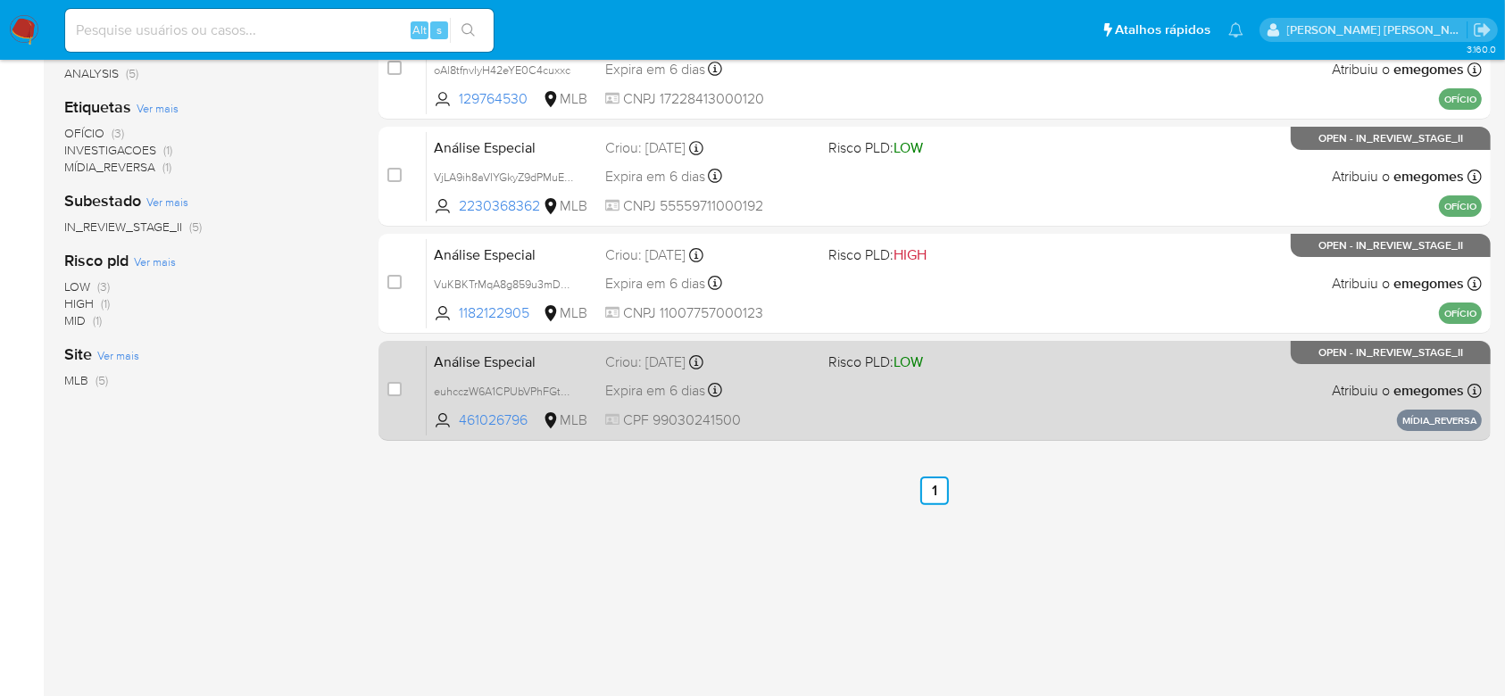
click at [1041, 410] on div "Análise Especial euhcczW6A1CPUbVPhFGtWqpV 461026796 MLB Risco PLD: LOW Criou: 1…" at bounding box center [954, 390] width 1055 height 90
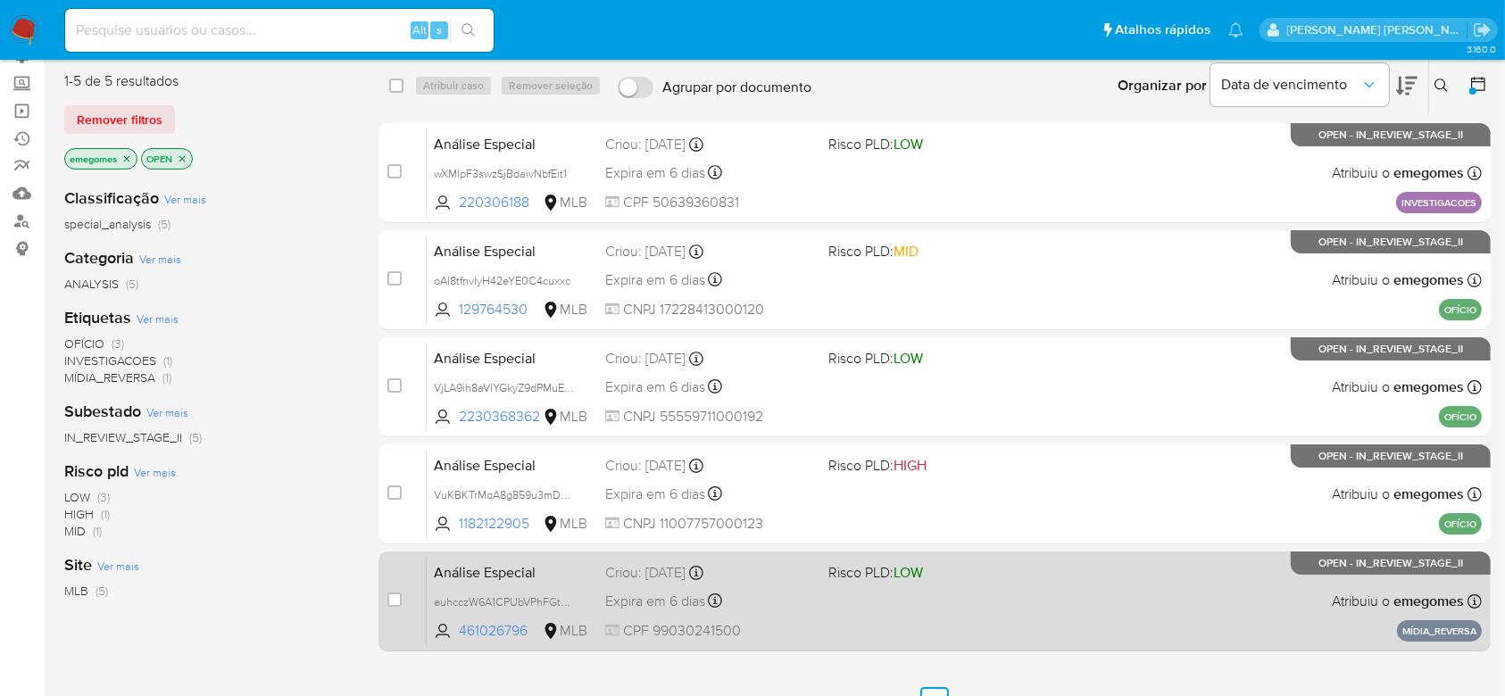
scroll to position [119, 0]
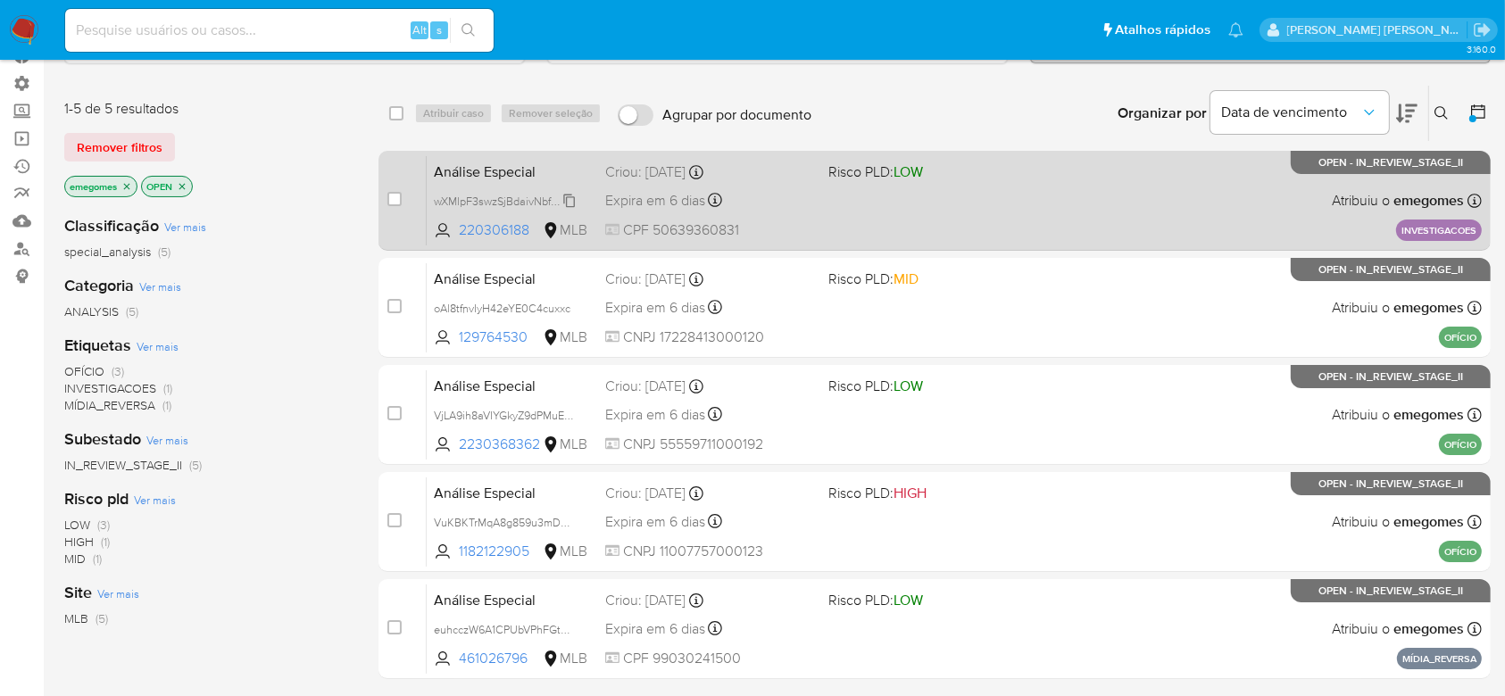
click at [567, 194] on span "wXMlpF3swzSjBdaivNbfEit1" at bounding box center [500, 200] width 133 height 20
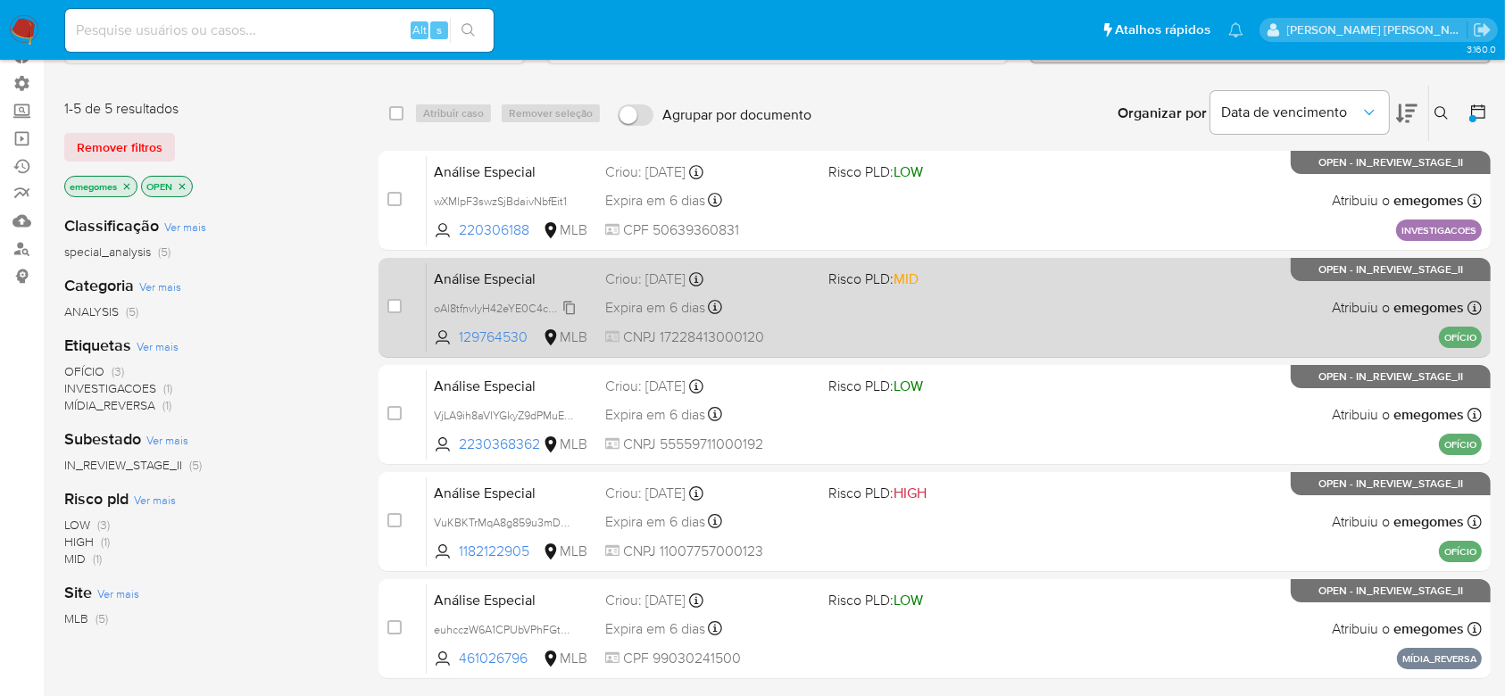
click at [576, 307] on icon at bounding box center [569, 308] width 14 height 14
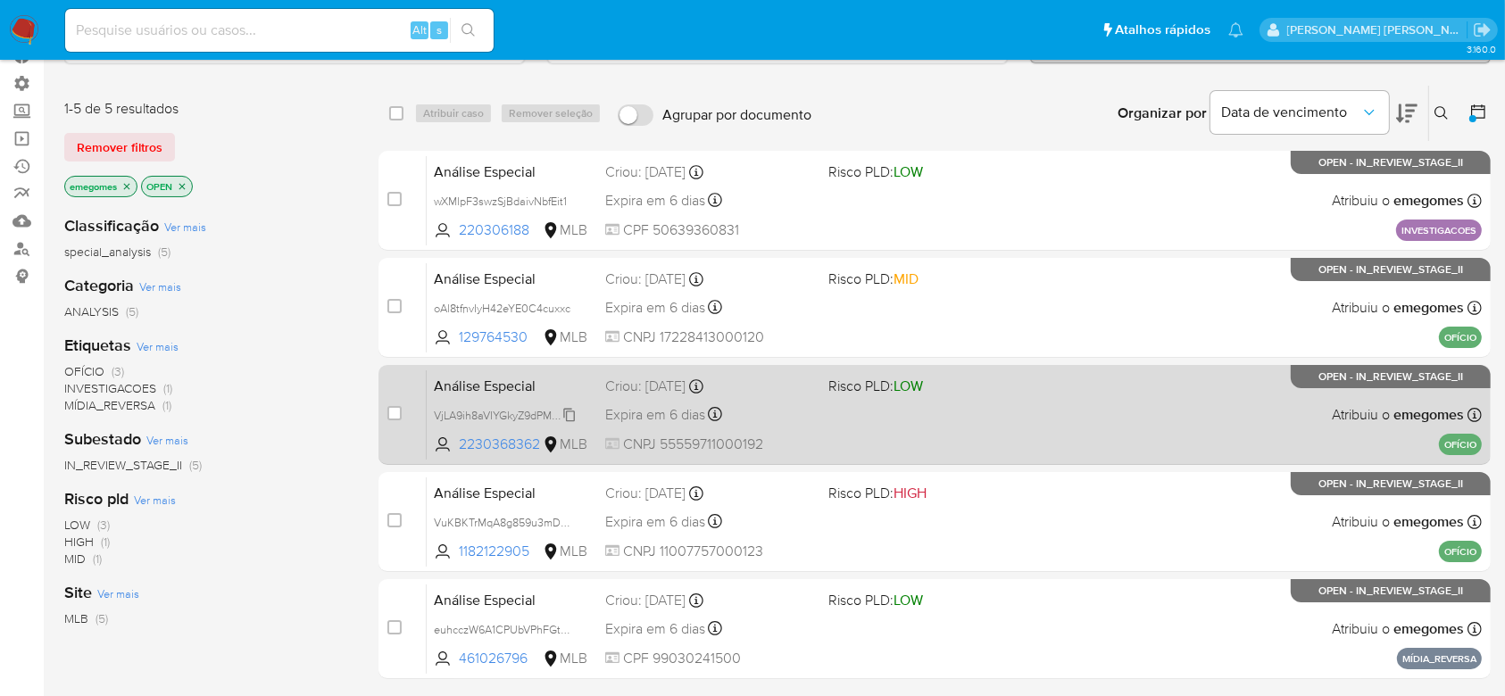
click at [568, 410] on span "VjLA9ih8aVIYGkyZ9dPMuEvw" at bounding box center [506, 414] width 144 height 20
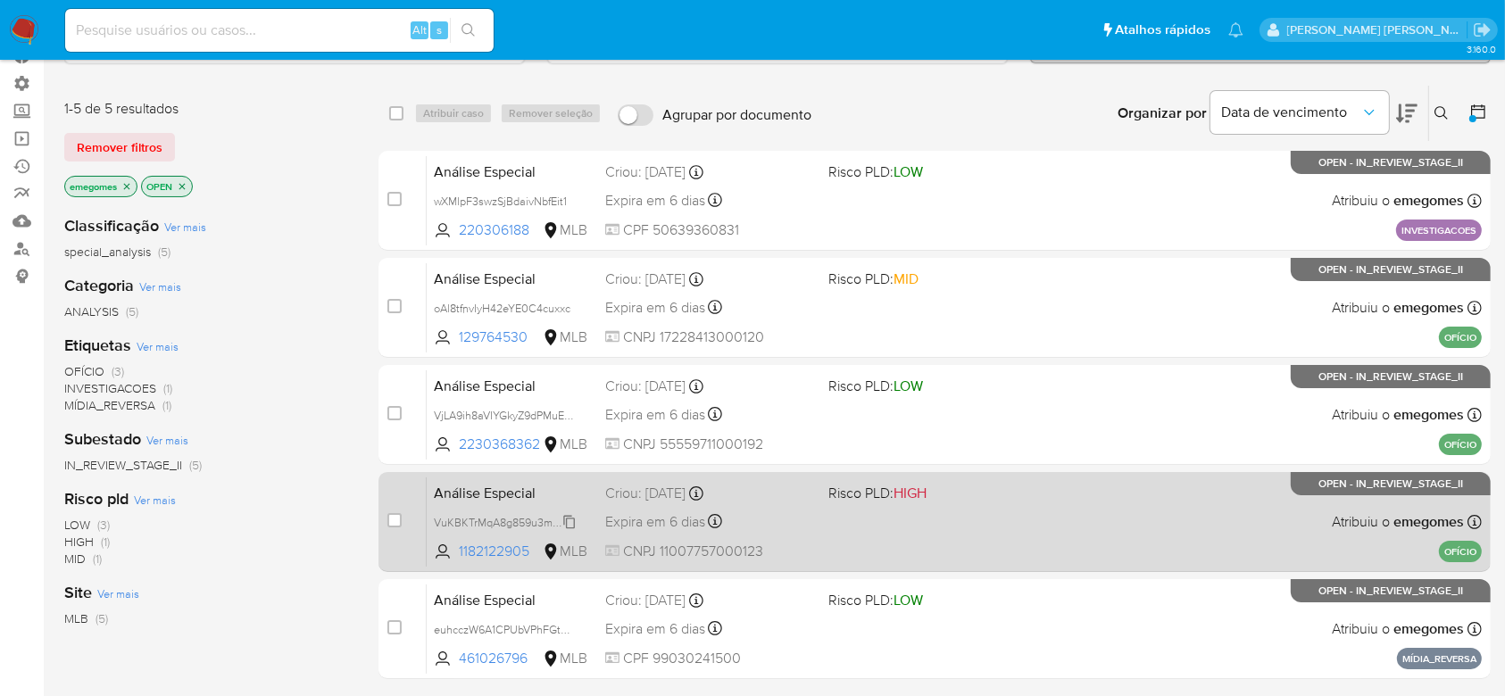
click at [571, 519] on span "VuKBKTrMqA8g859u3mD07atY" at bounding box center [512, 521] width 156 height 20
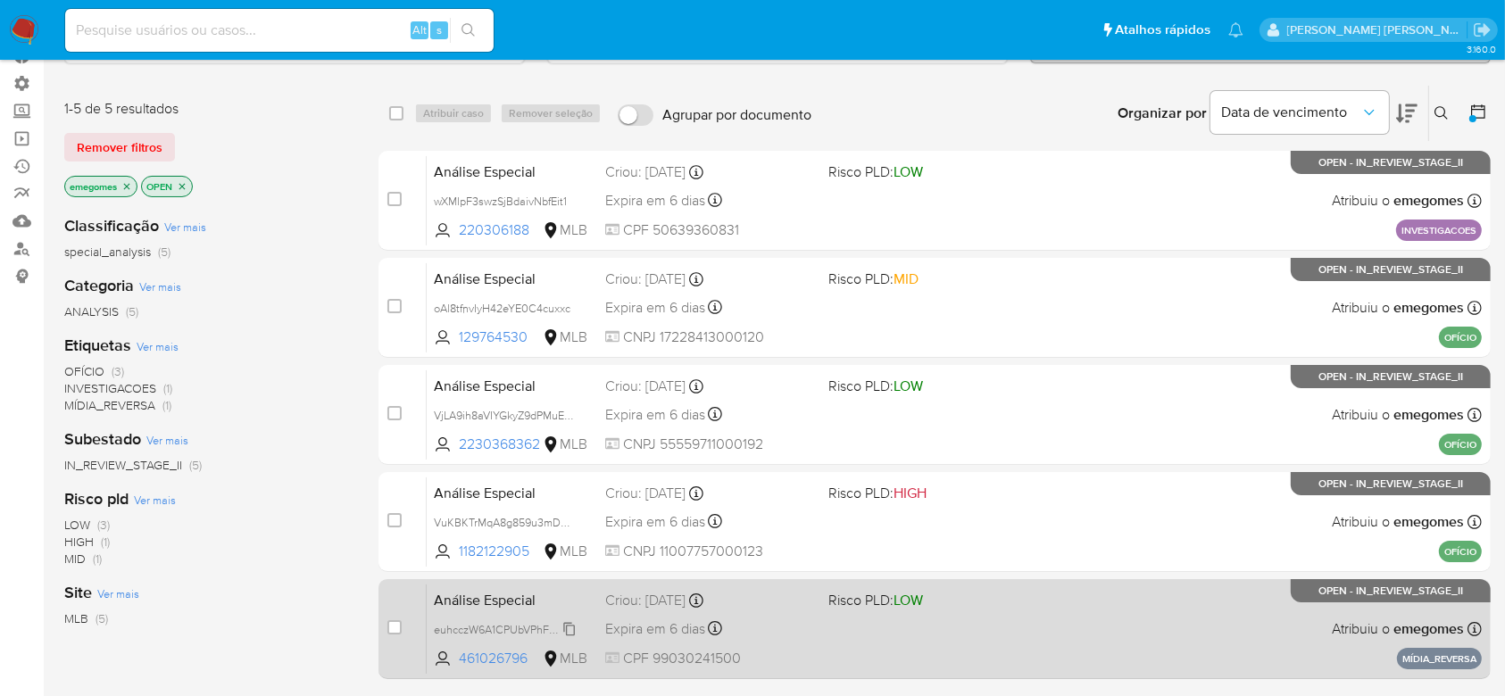
click at [568, 626] on span "euhcczW6A1CPUbVPhFGtWqpV" at bounding box center [511, 628] width 154 height 20
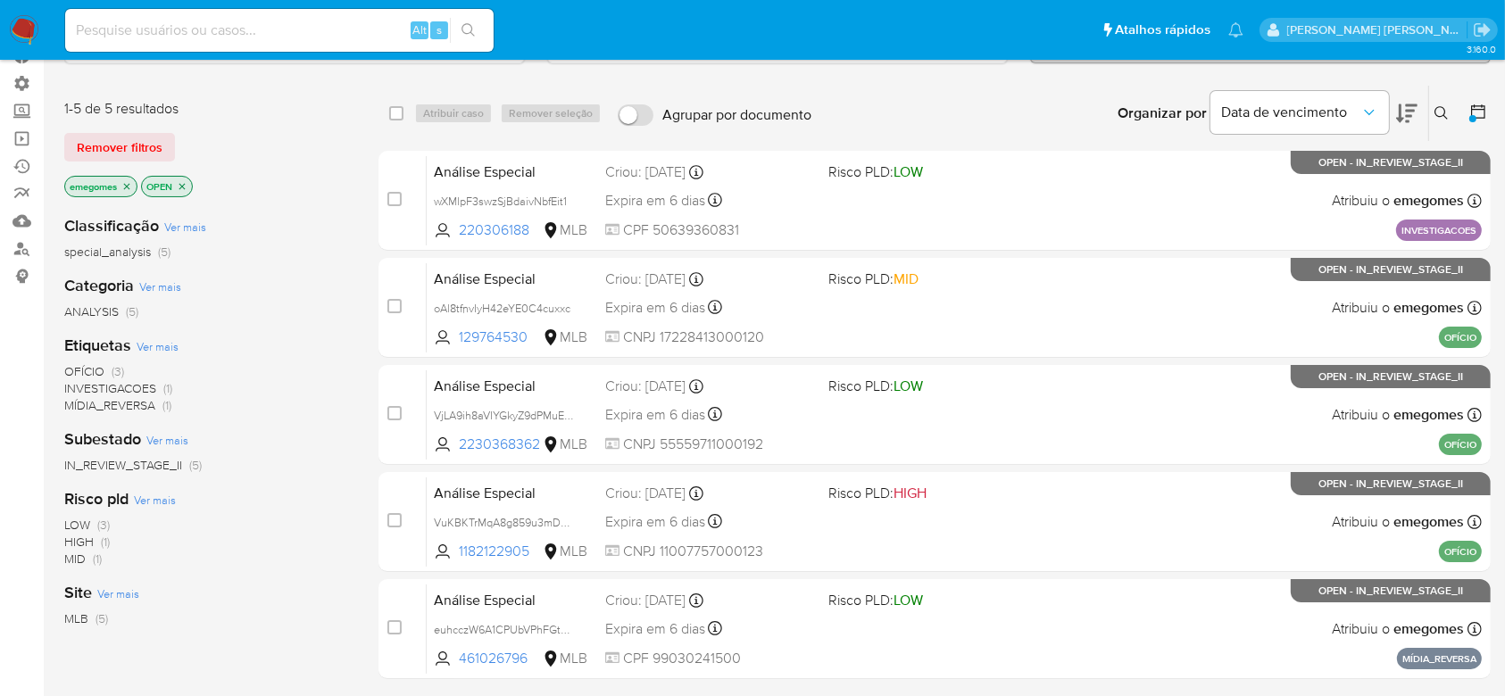
click at [134, 191] on p "emegomes" at bounding box center [100, 187] width 71 height 20
click at [124, 182] on icon "close-filter" at bounding box center [126, 186] width 11 height 11
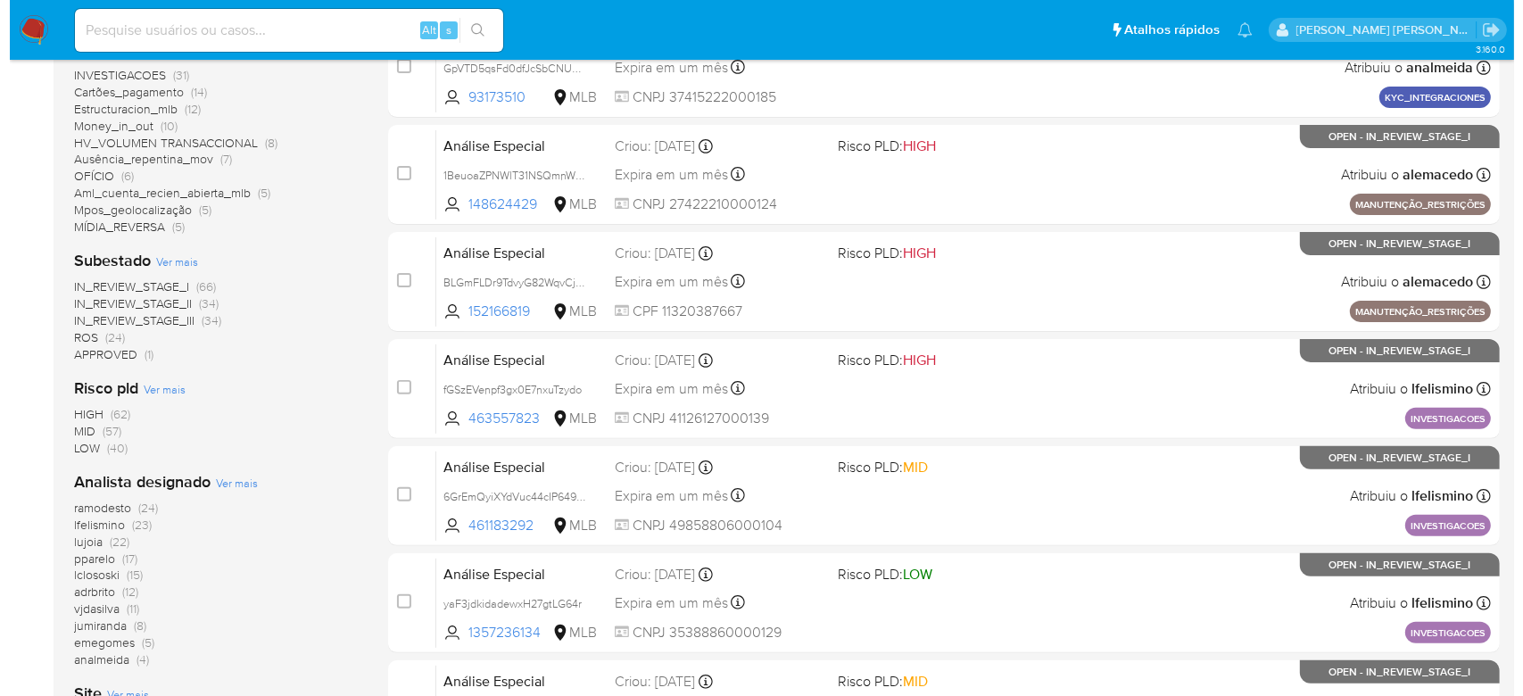
scroll to position [476, 0]
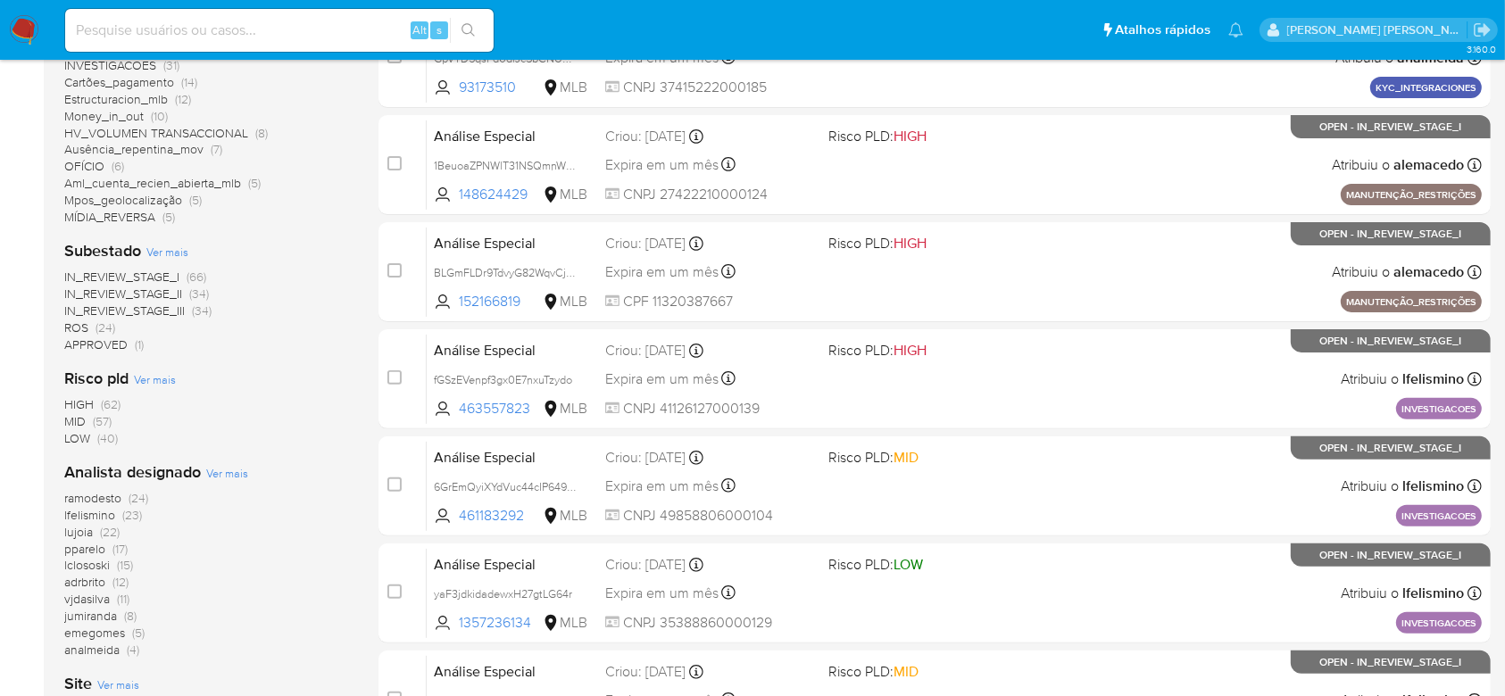
click at [227, 474] on span "Ver mais" at bounding box center [227, 473] width 42 height 16
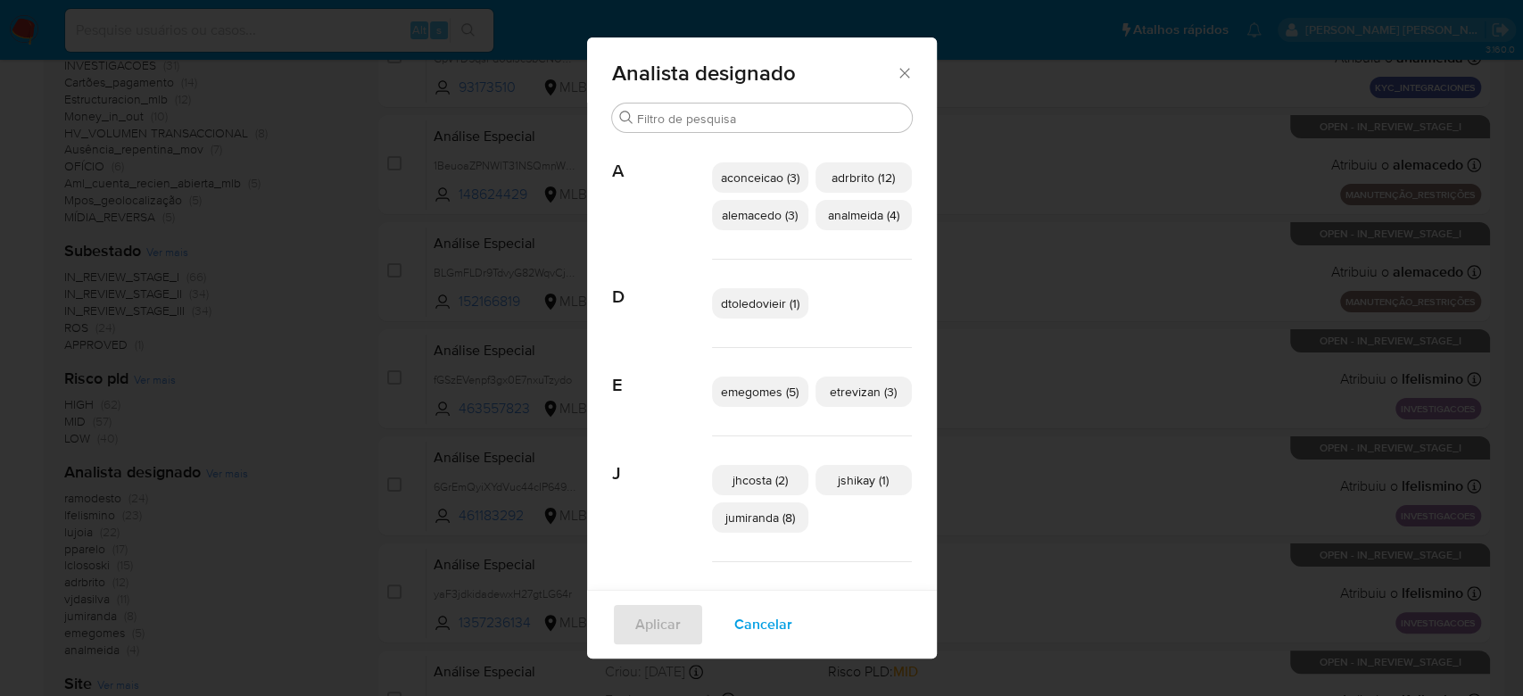
click at [755, 475] on span "jhcosta (2)" at bounding box center [760, 480] width 55 height 18
click at [658, 631] on span "Aplicar" at bounding box center [658, 624] width 46 height 39
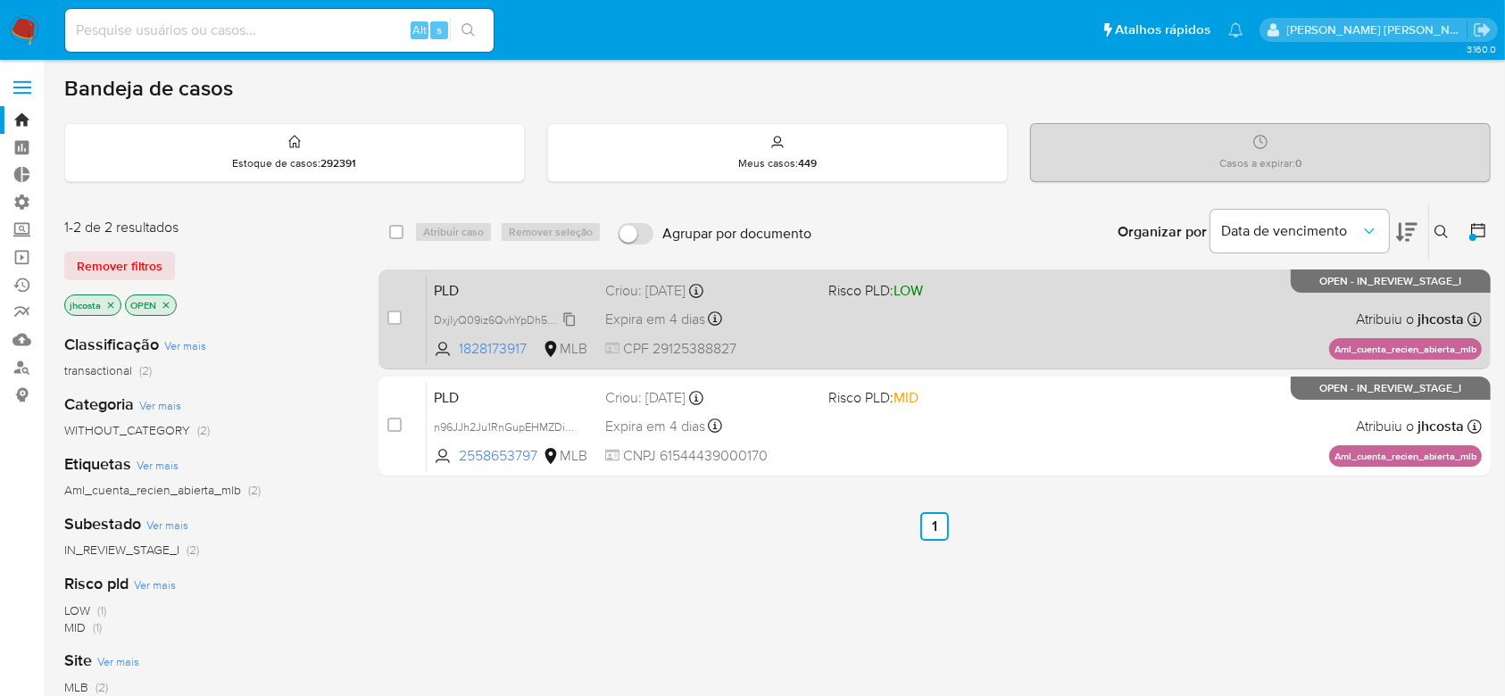
click at [569, 320] on span "DxjlyQ09iz6QvhYpDh5quT7q" at bounding box center [505, 319] width 143 height 20
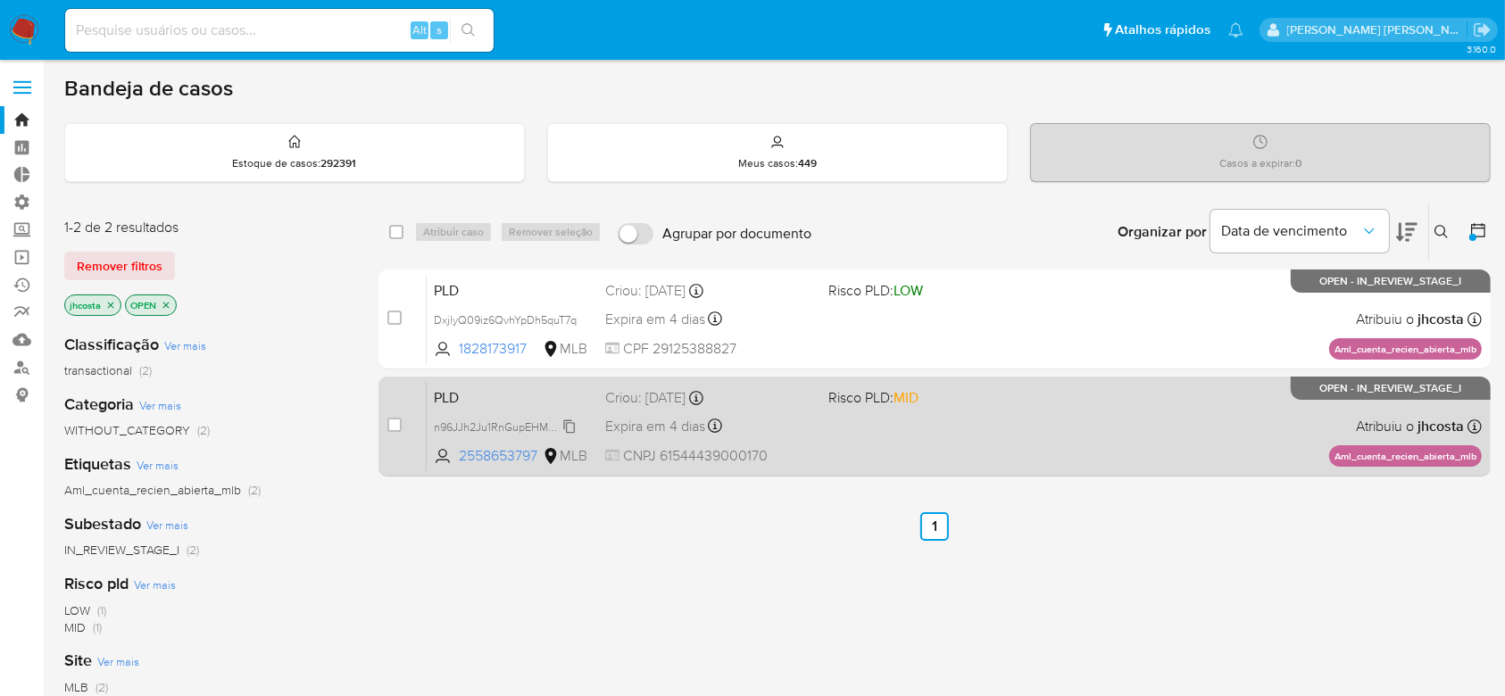
click at [568, 425] on span "n96JJh2Ju1RnGupEHMZDiHDb" at bounding box center [510, 426] width 153 height 20
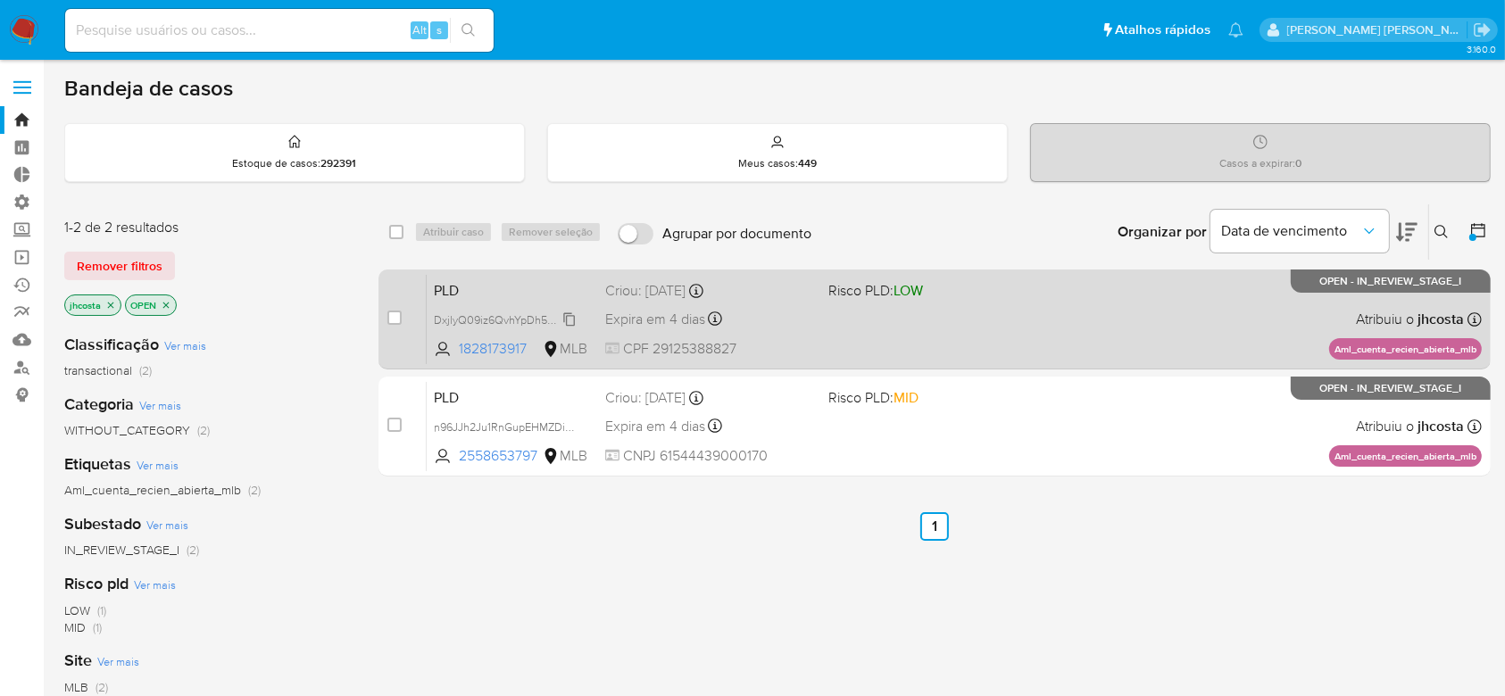
click at [568, 316] on span "DxjlyQ09iz6QvhYpDh5quT7q" at bounding box center [505, 319] width 143 height 20
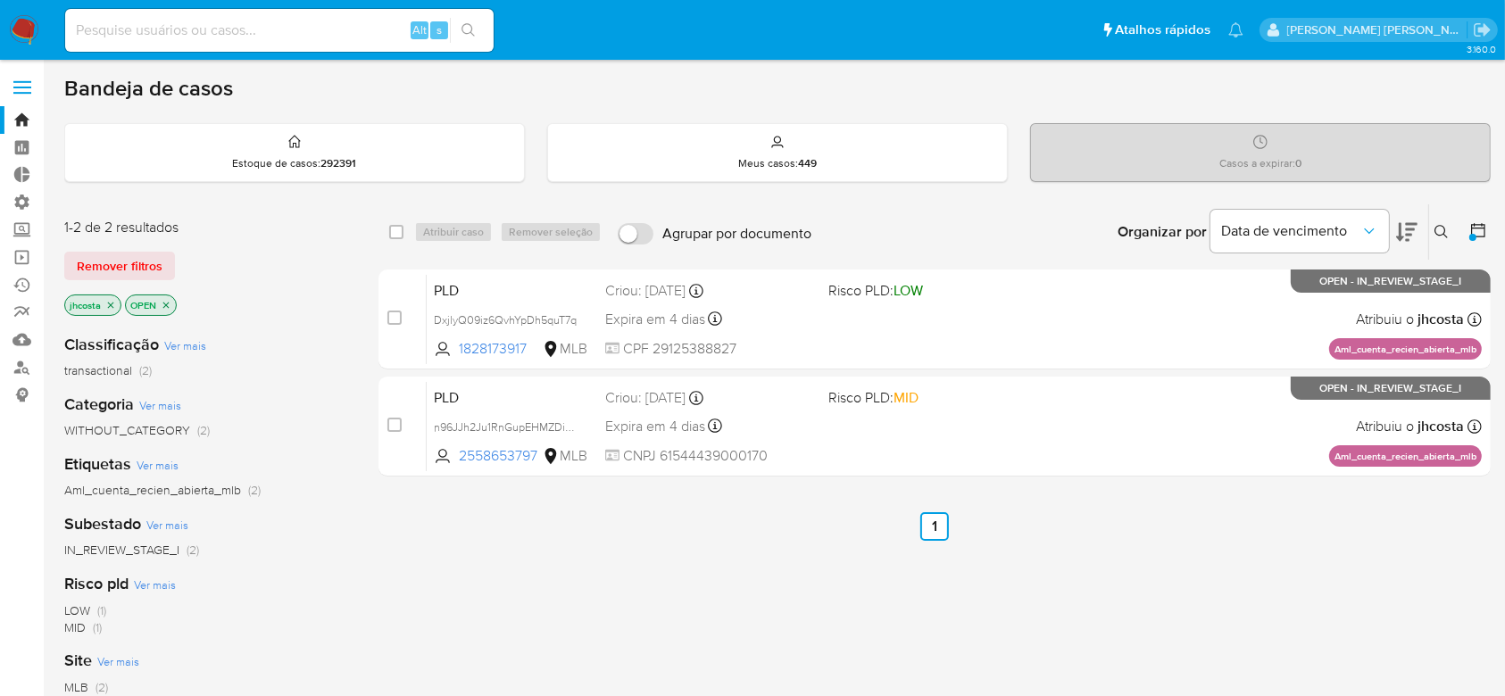
click at [113, 303] on icon "close-filter" at bounding box center [110, 305] width 11 height 11
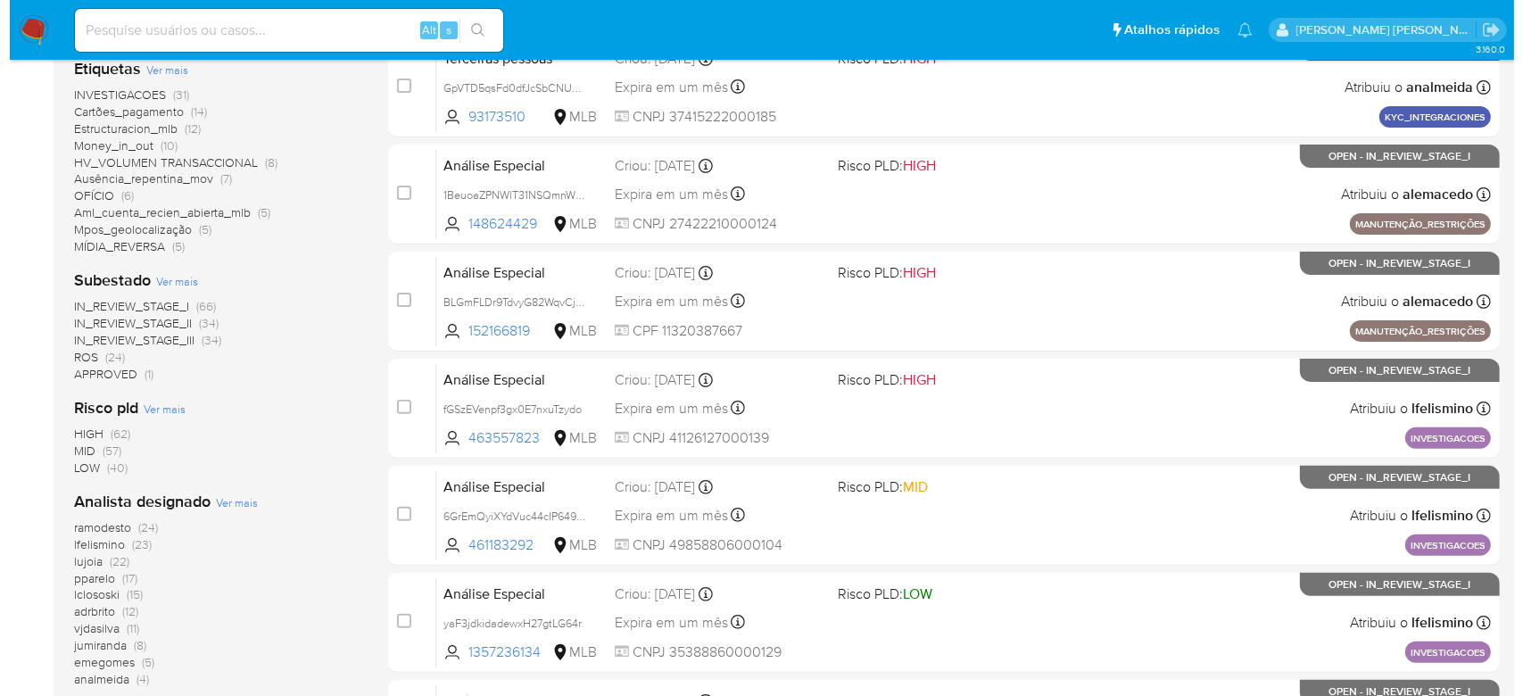
scroll to position [476, 0]
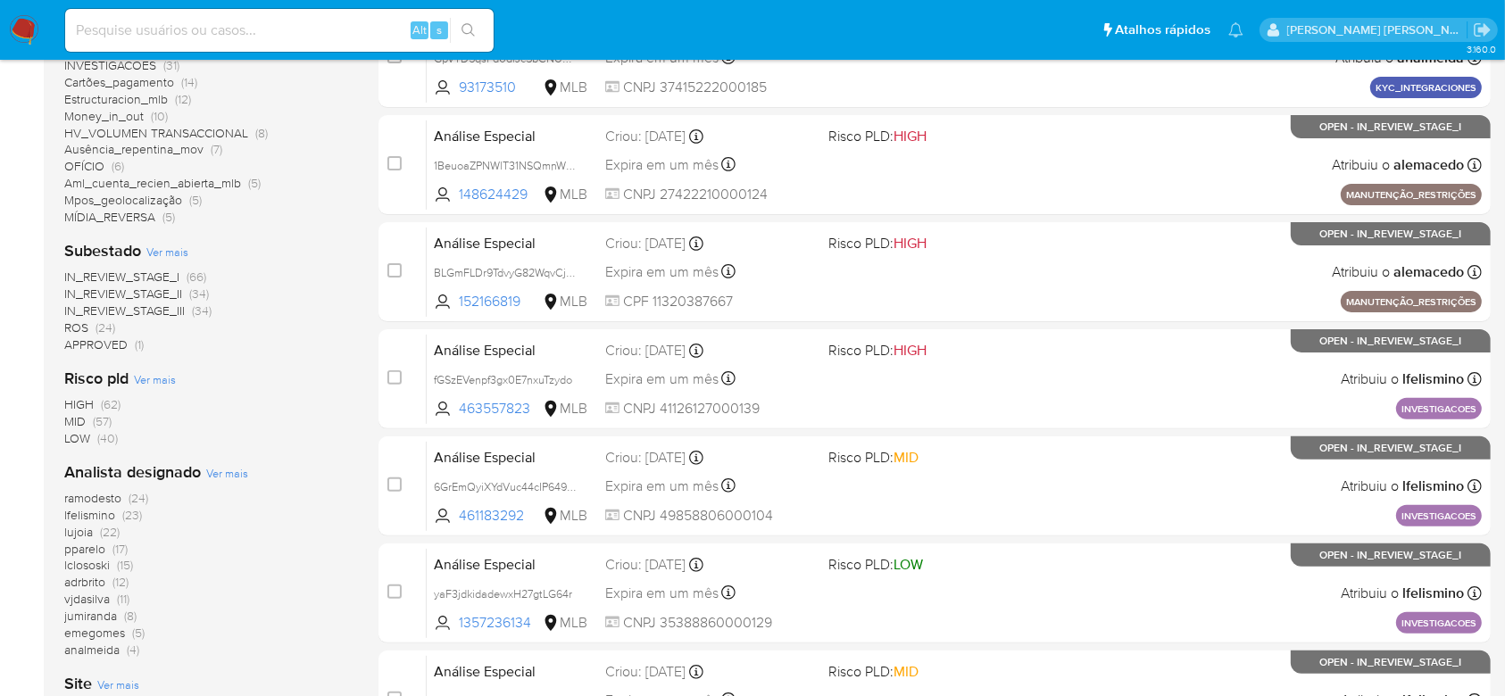
click at [226, 465] on span "Ver mais" at bounding box center [227, 473] width 42 height 16
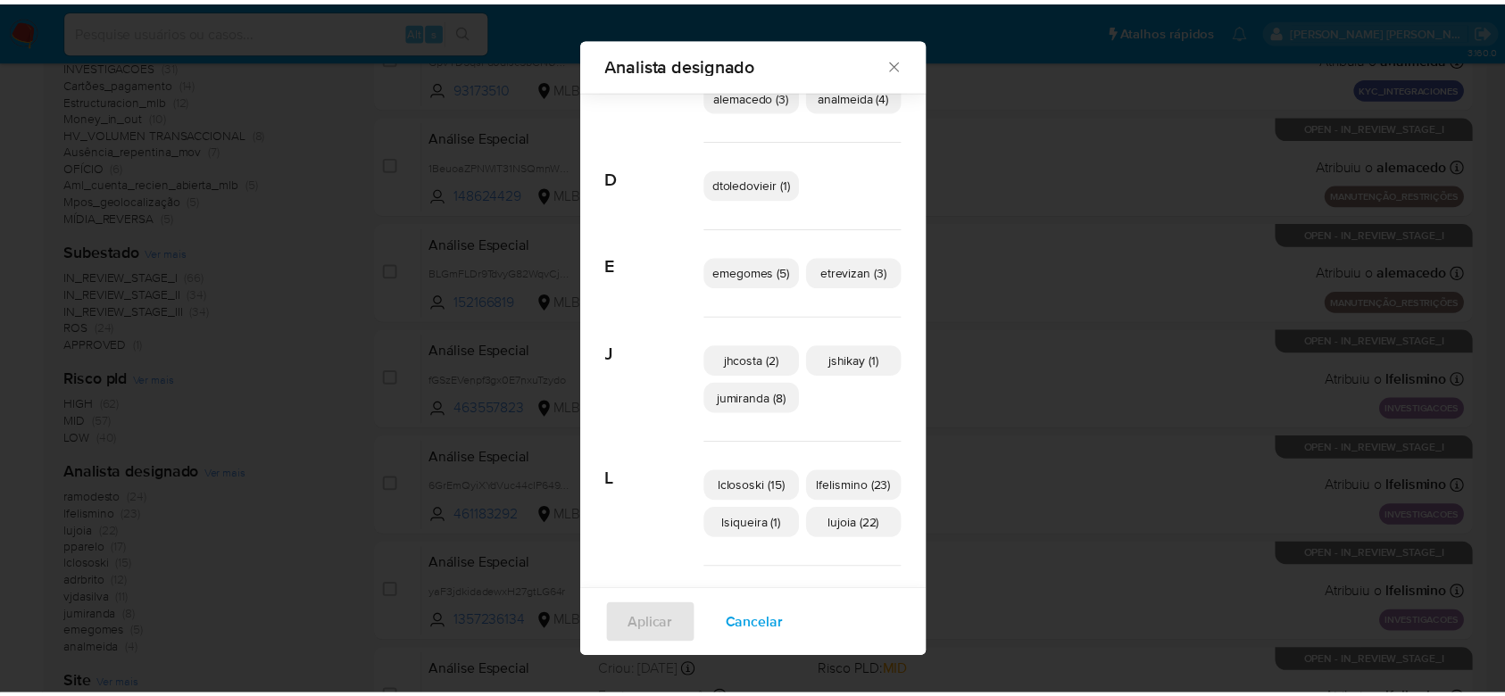
scroll to position [225, 0]
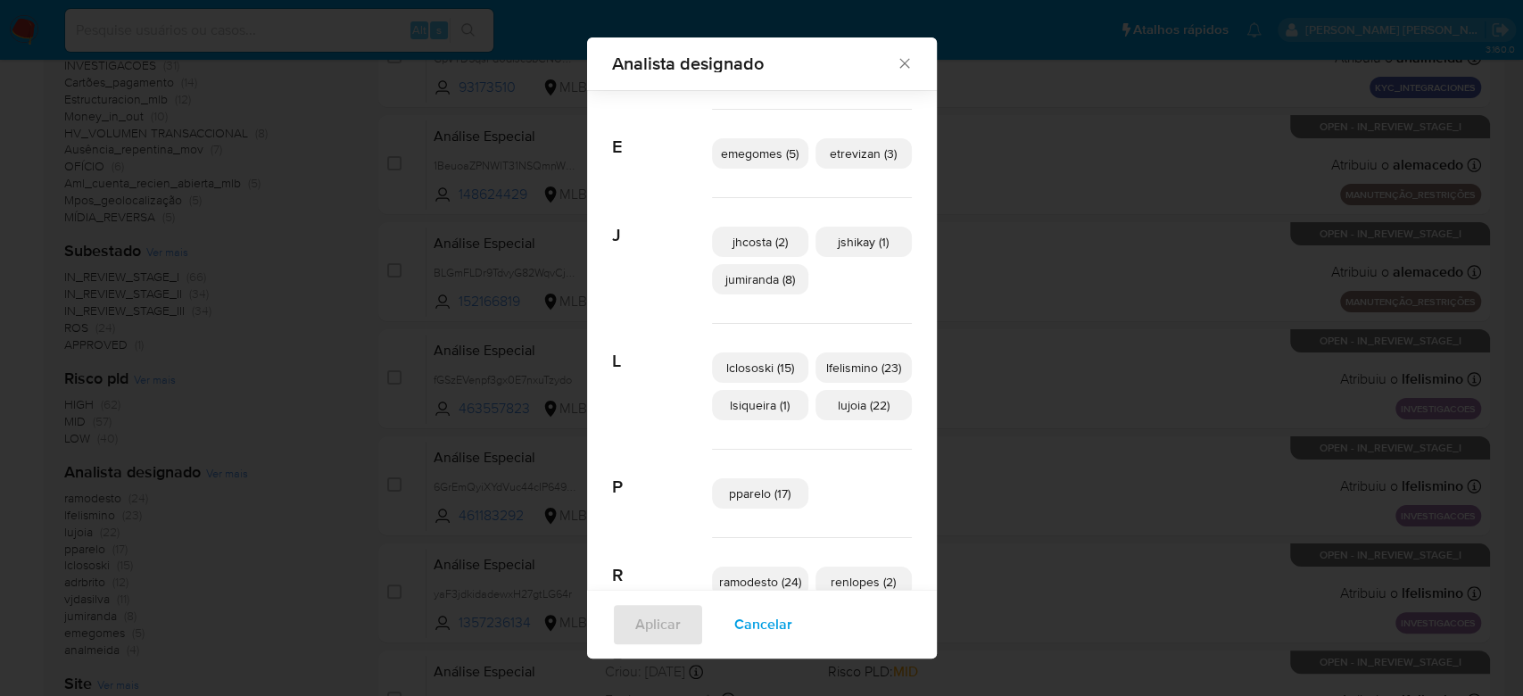
click at [842, 247] on span "jshikay (1)" at bounding box center [863, 242] width 51 height 18
click at [617, 630] on button "Aplicar" at bounding box center [658, 624] width 92 height 43
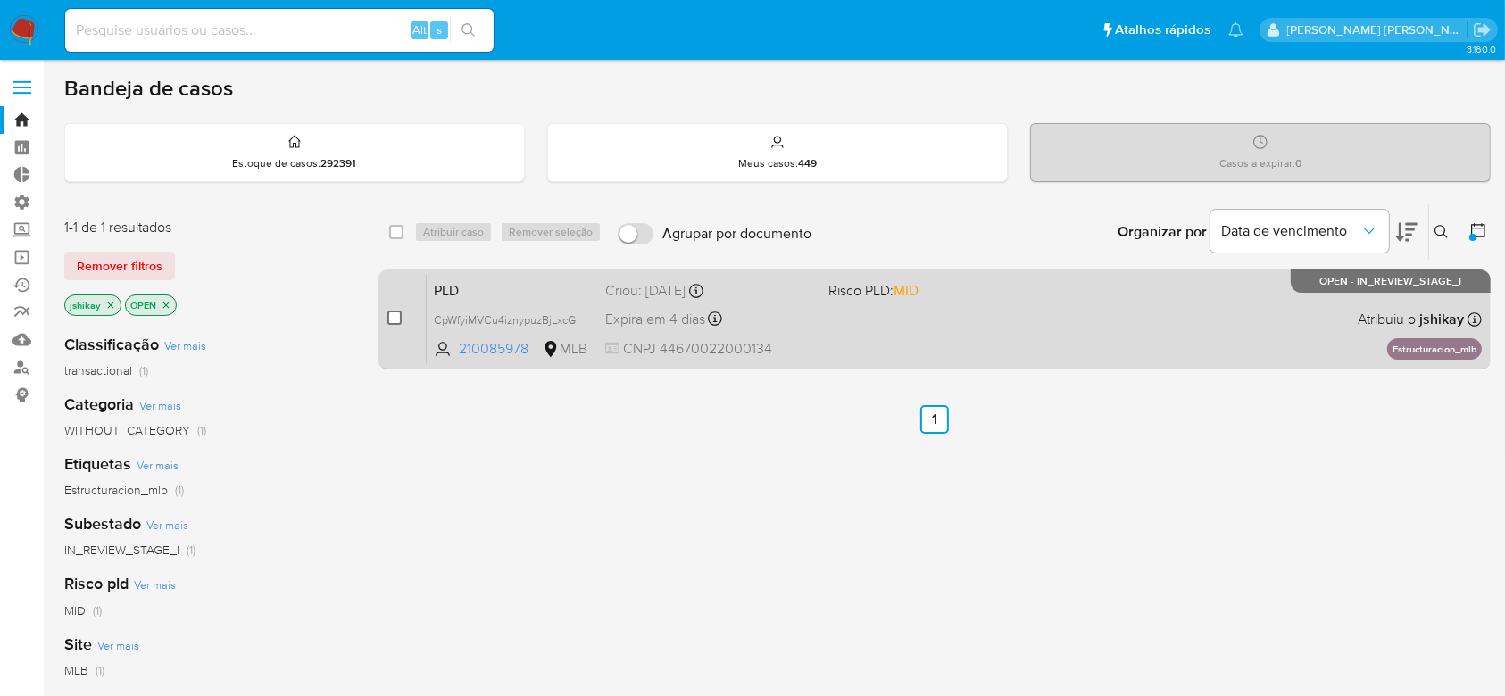
click at [394, 315] on input "checkbox" at bounding box center [394, 318] width 14 height 14
checkbox input "true"
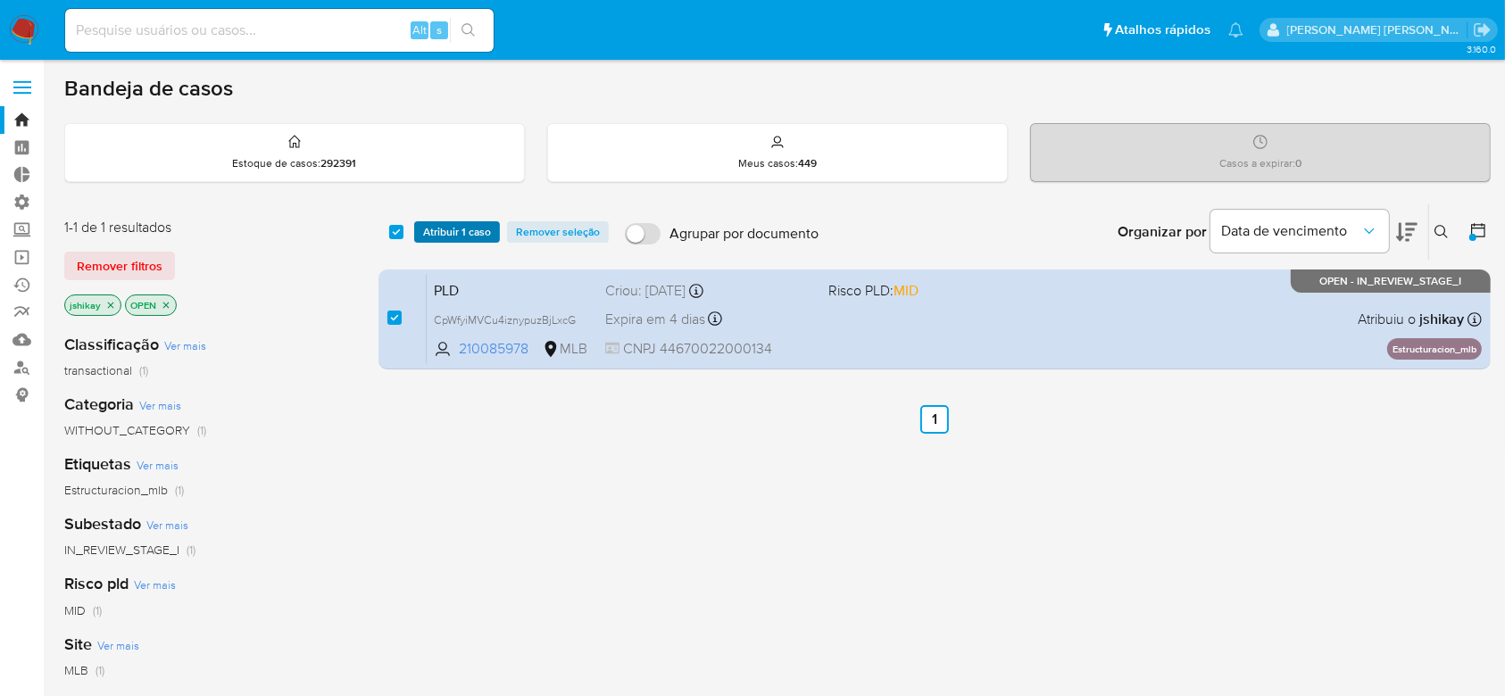
click at [458, 223] on span "Atribuir 1 caso" at bounding box center [457, 232] width 68 height 18
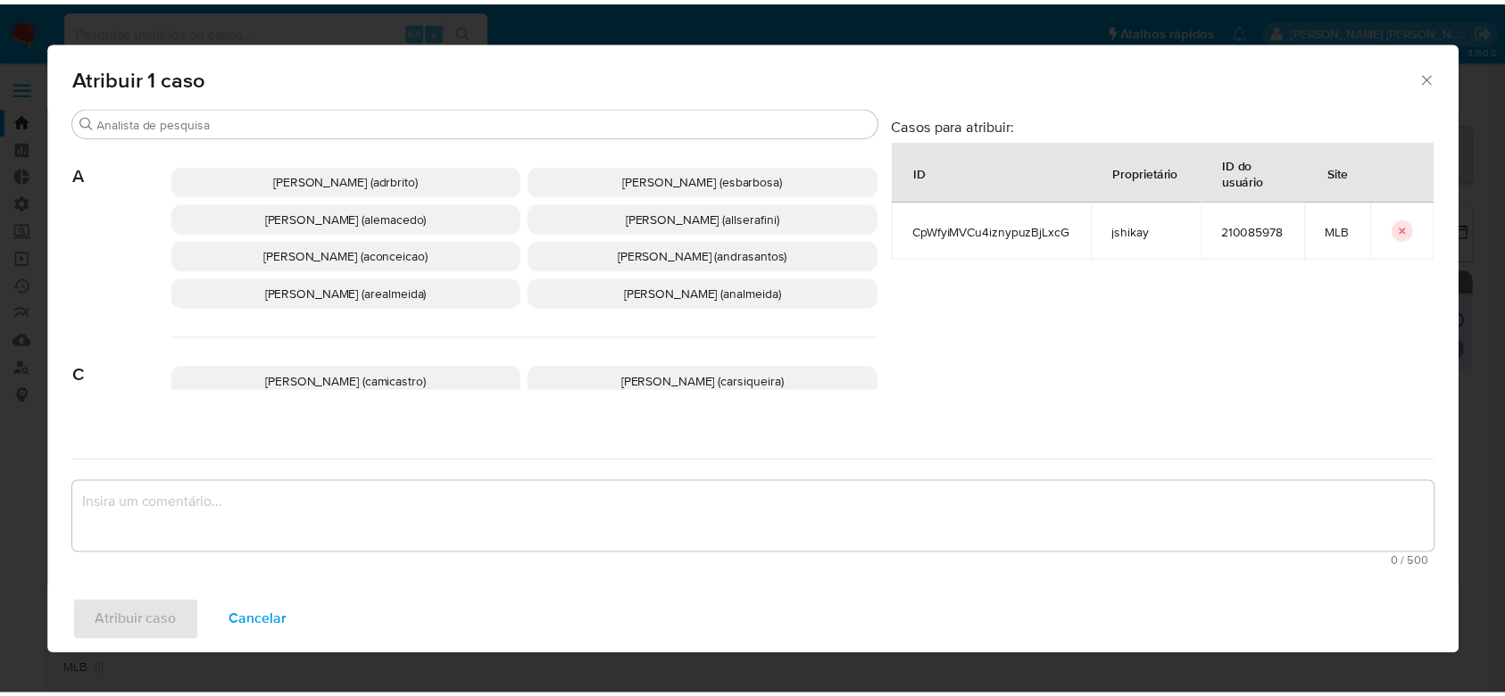
scroll to position [119, 0]
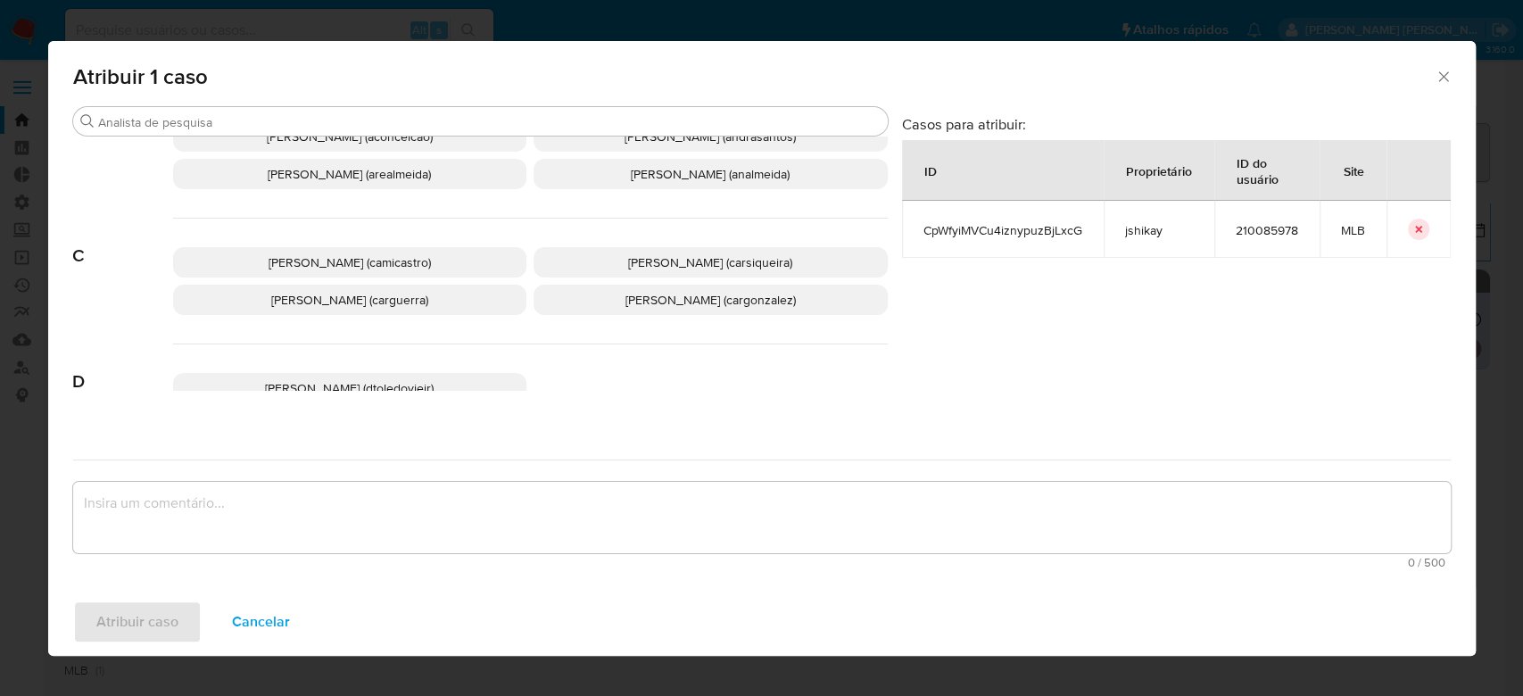
click at [628, 271] on span "Carla Cardoso Siqueira (carsiqueira)" at bounding box center [710, 262] width 164 height 18
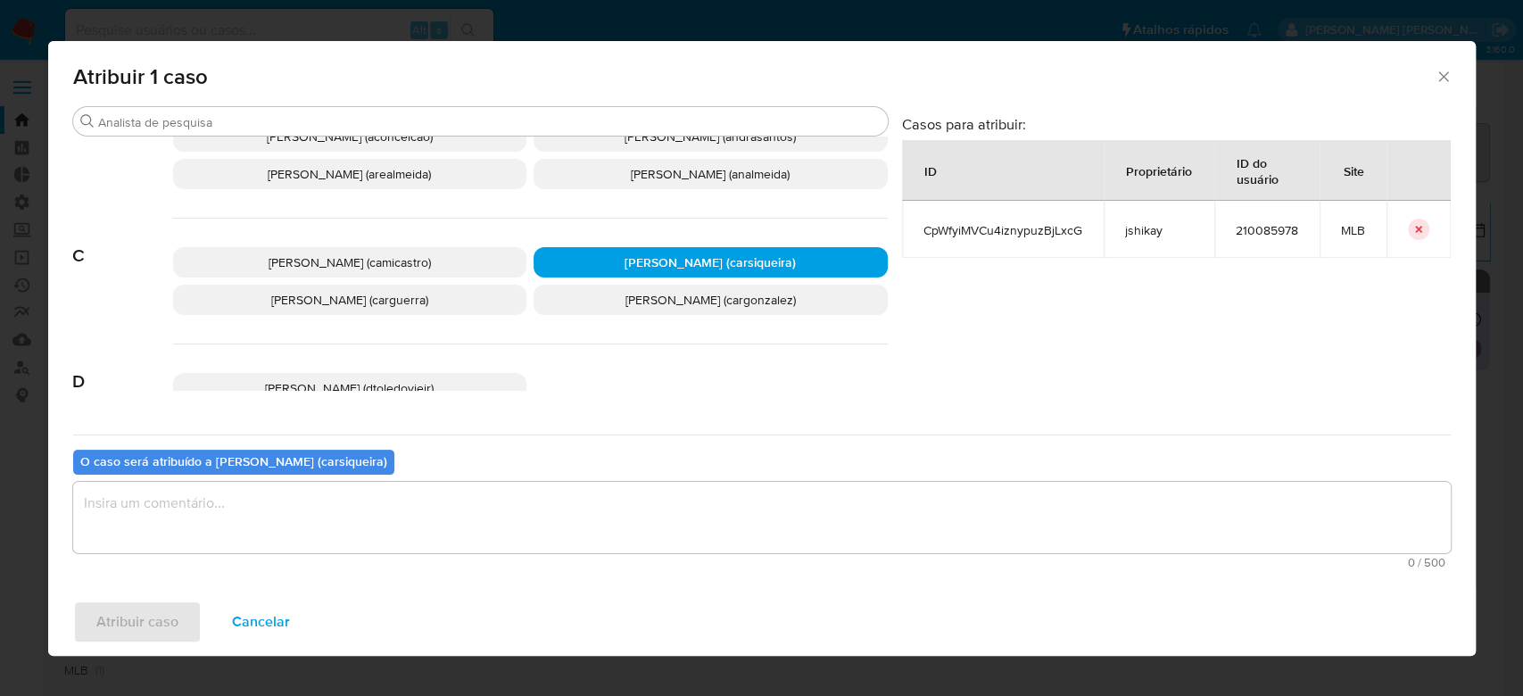
click at [1066, 228] on span "CpWfyiMVCu4iznypuzBjLxcG" at bounding box center [1003, 230] width 159 height 16
copy span "CpWfyiMVCu4iznypuzBjLxcG"
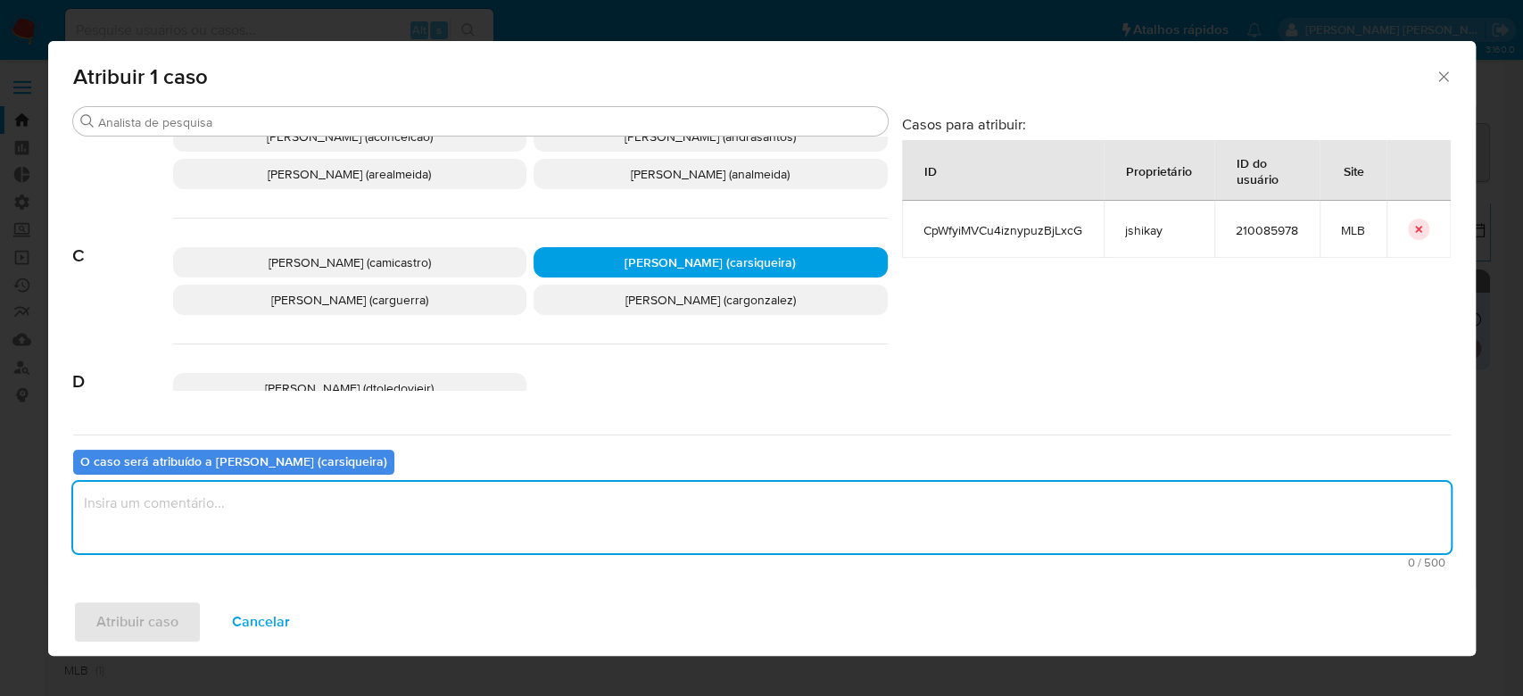
click at [192, 518] on textarea "assign-modal" at bounding box center [762, 517] width 1378 height 71
type textarea "Para tratamento."
click at [125, 625] on span "Atribuir caso" at bounding box center [137, 621] width 82 height 39
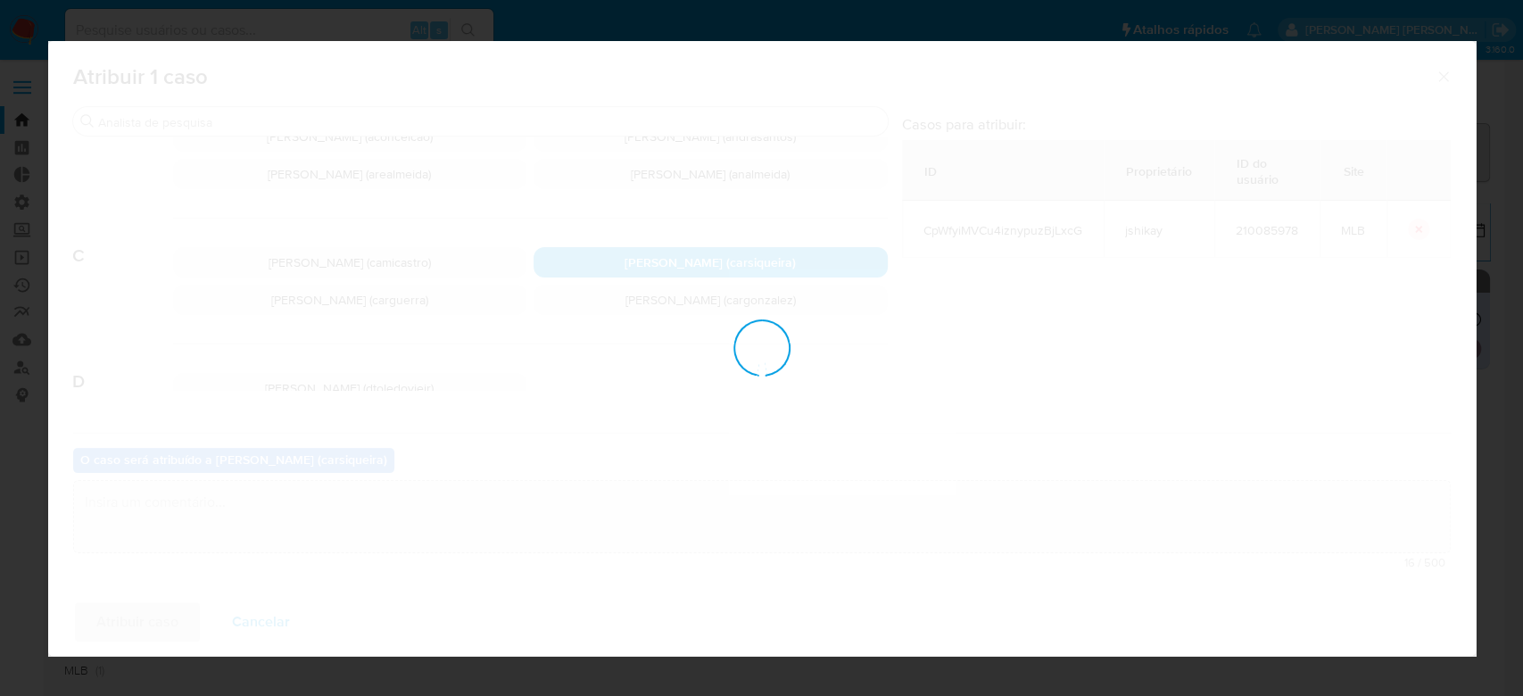
checkbox input "false"
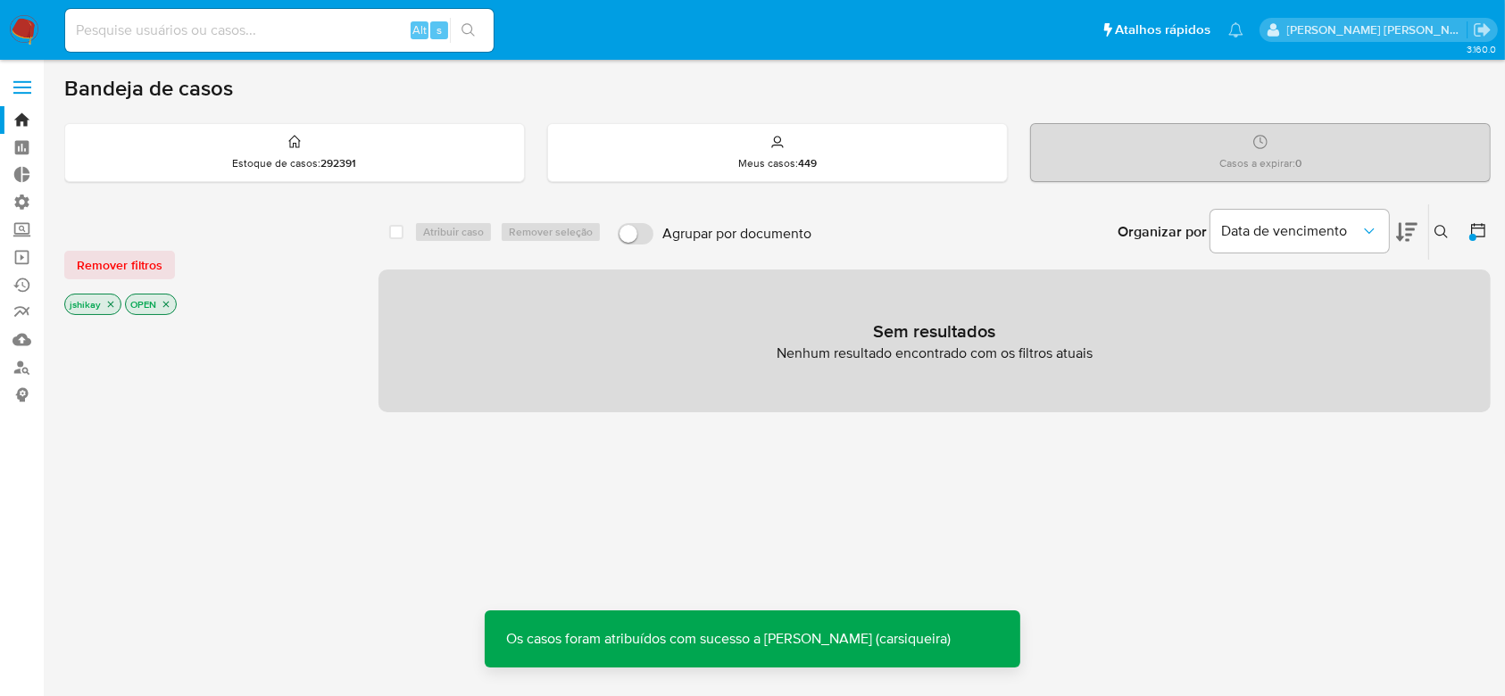
click at [109, 302] on icon "close-filter" at bounding box center [110, 304] width 11 height 11
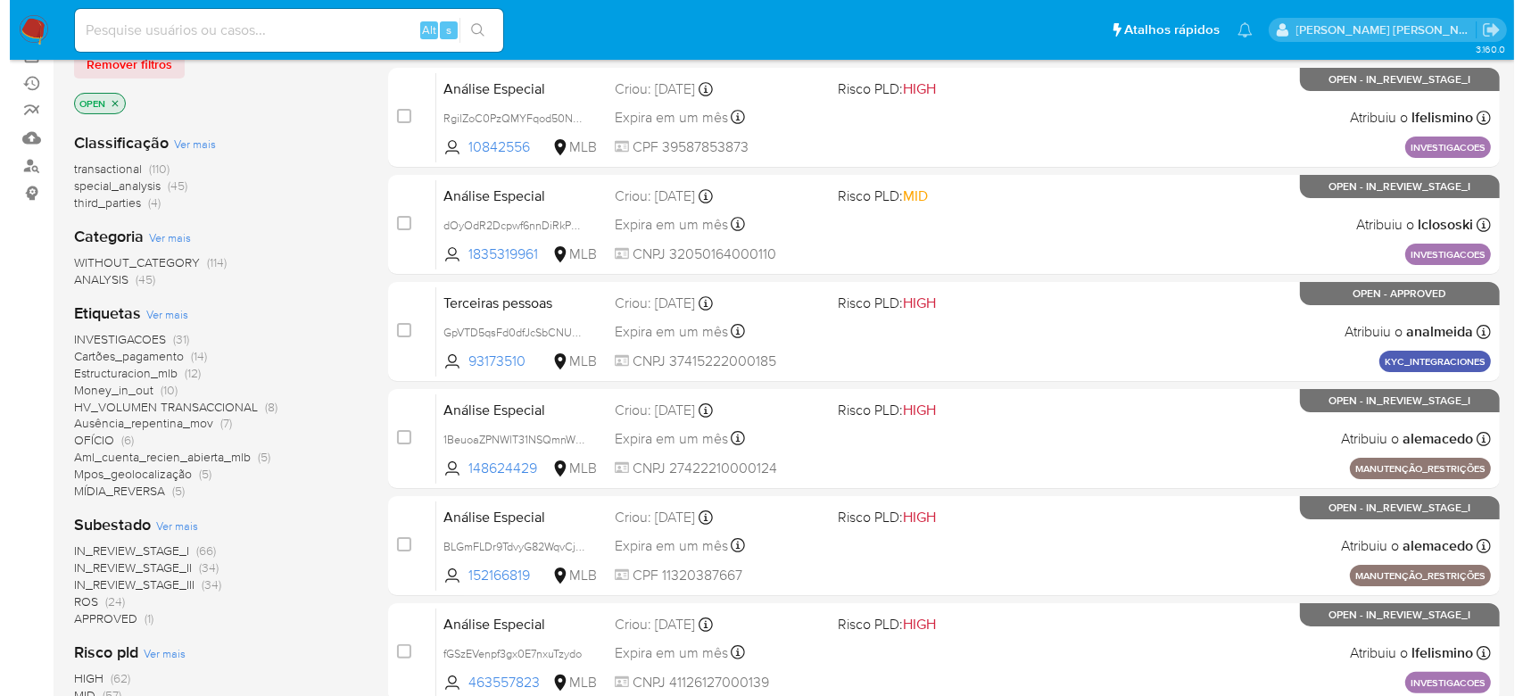
scroll to position [357, 0]
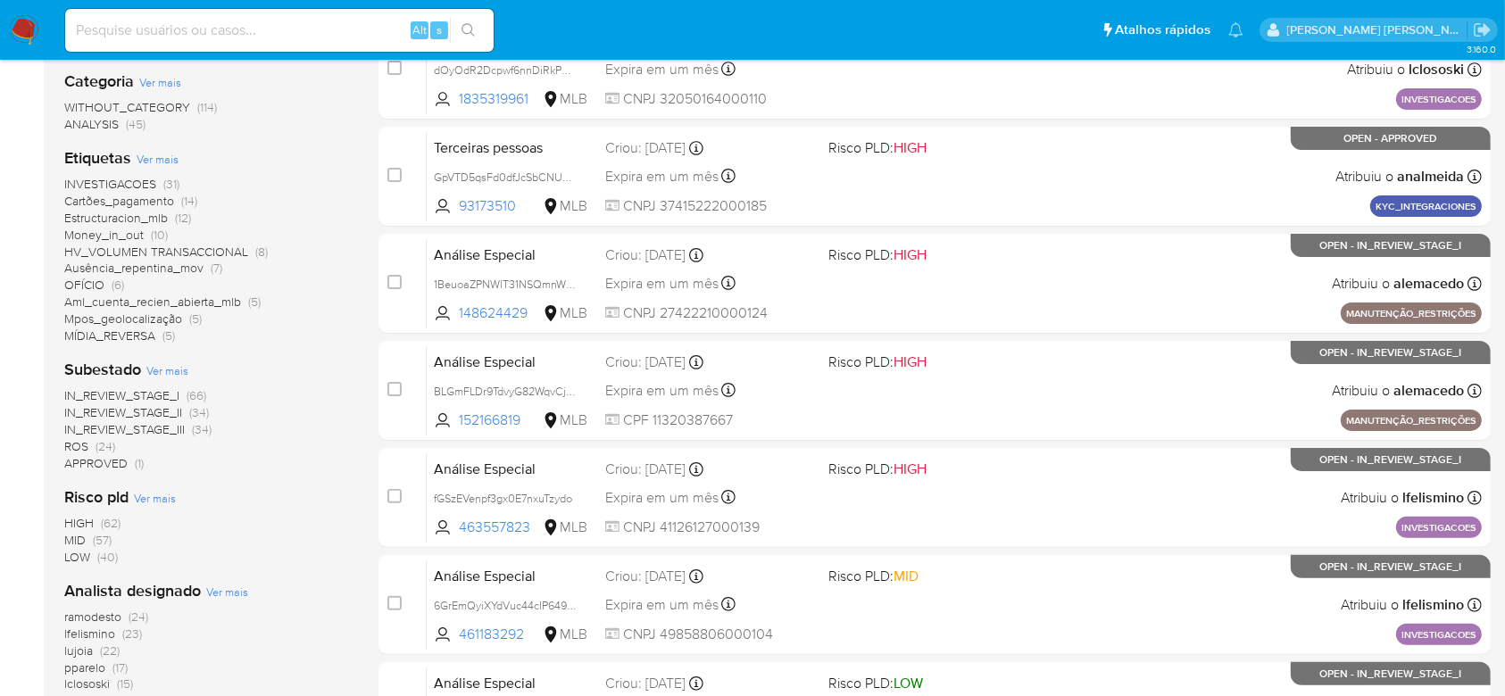
click at [231, 584] on span "Ver mais" at bounding box center [227, 592] width 42 height 16
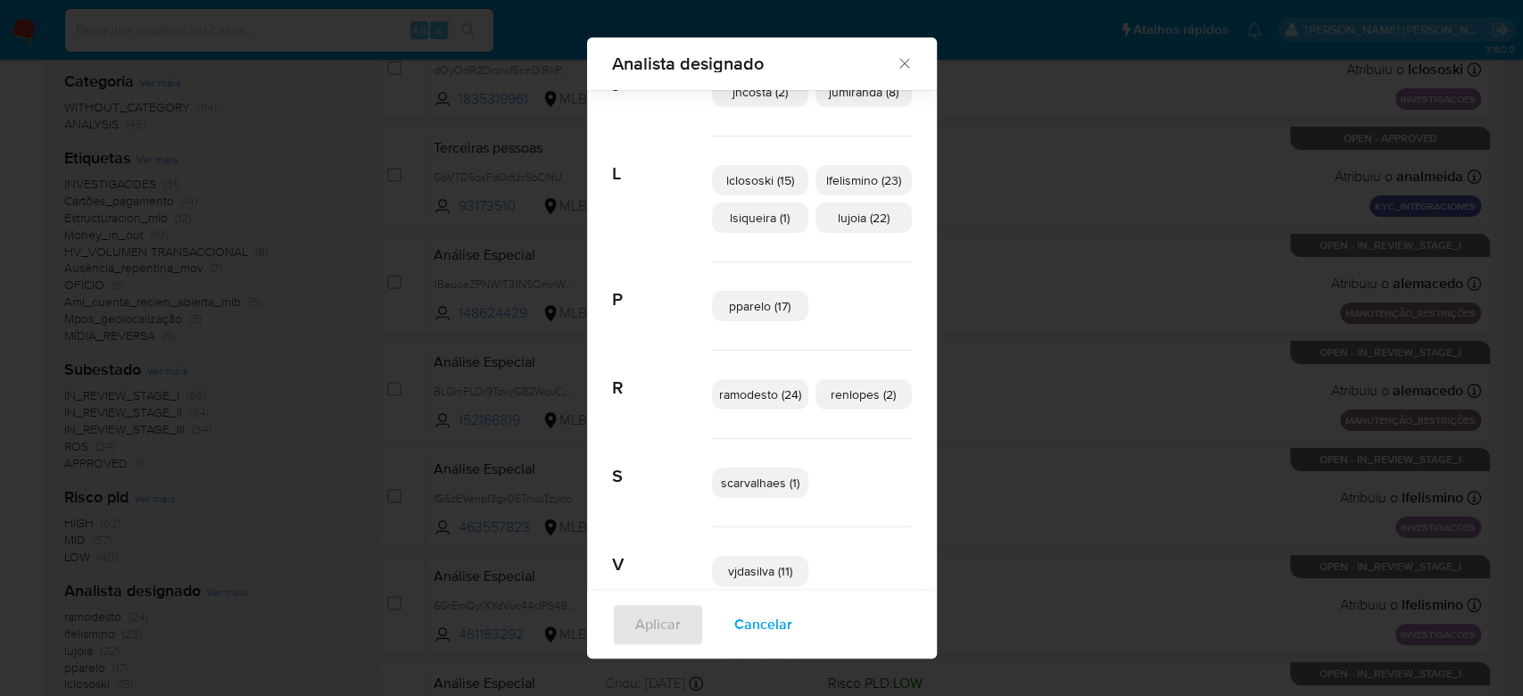
scroll to position [344, 0]
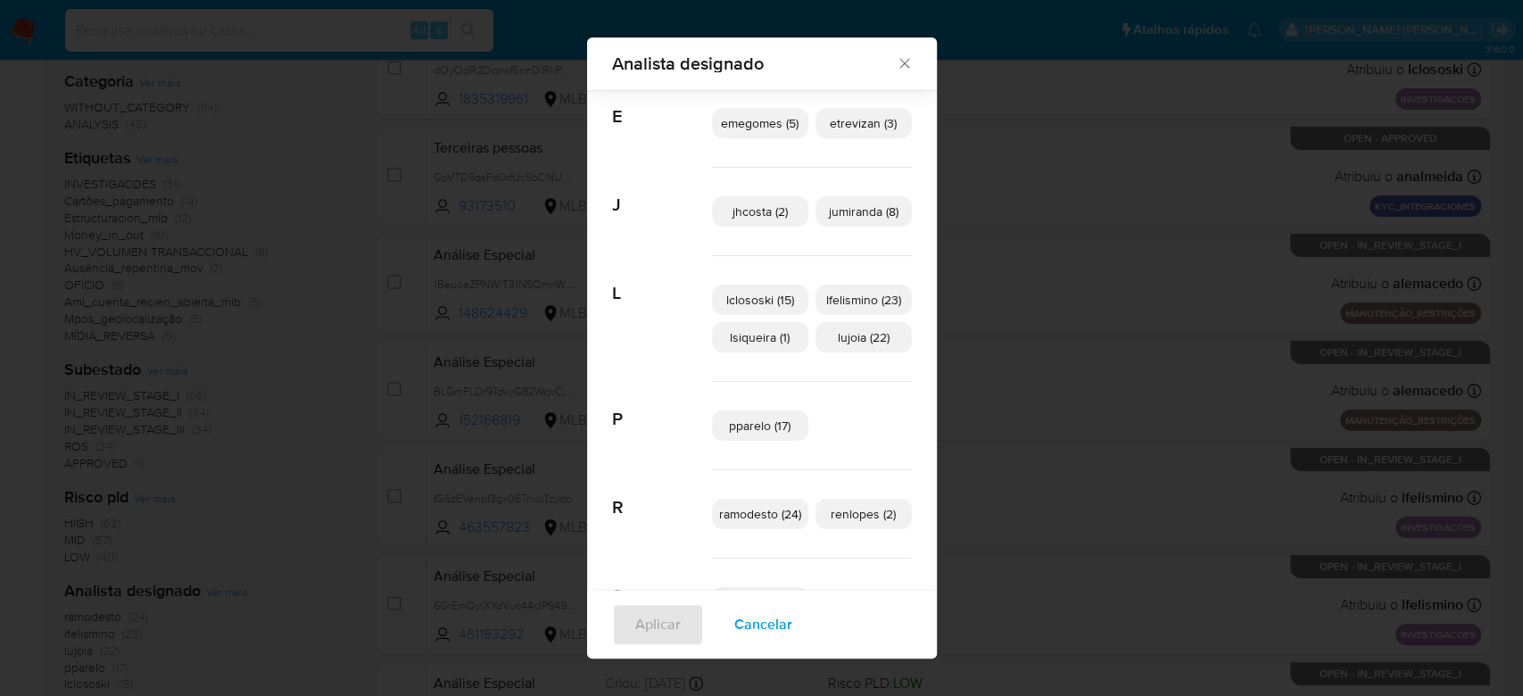
click at [854, 210] on span "jumiranda (8)" at bounding box center [864, 212] width 70 height 18
click at [662, 619] on span "Aplicar" at bounding box center [658, 624] width 46 height 39
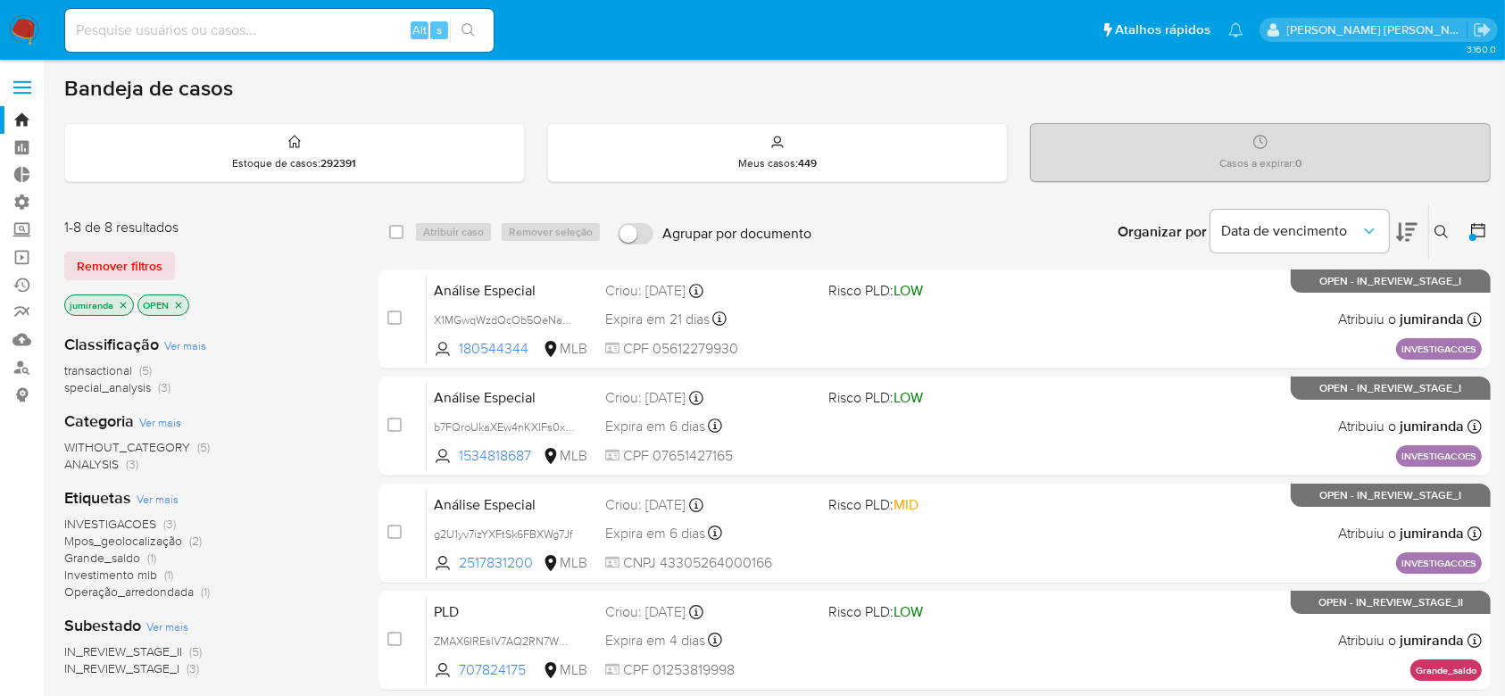
click at [115, 301] on p "jumiranda" at bounding box center [99, 305] width 68 height 20
click at [122, 303] on icon "close-filter" at bounding box center [123, 305] width 6 height 6
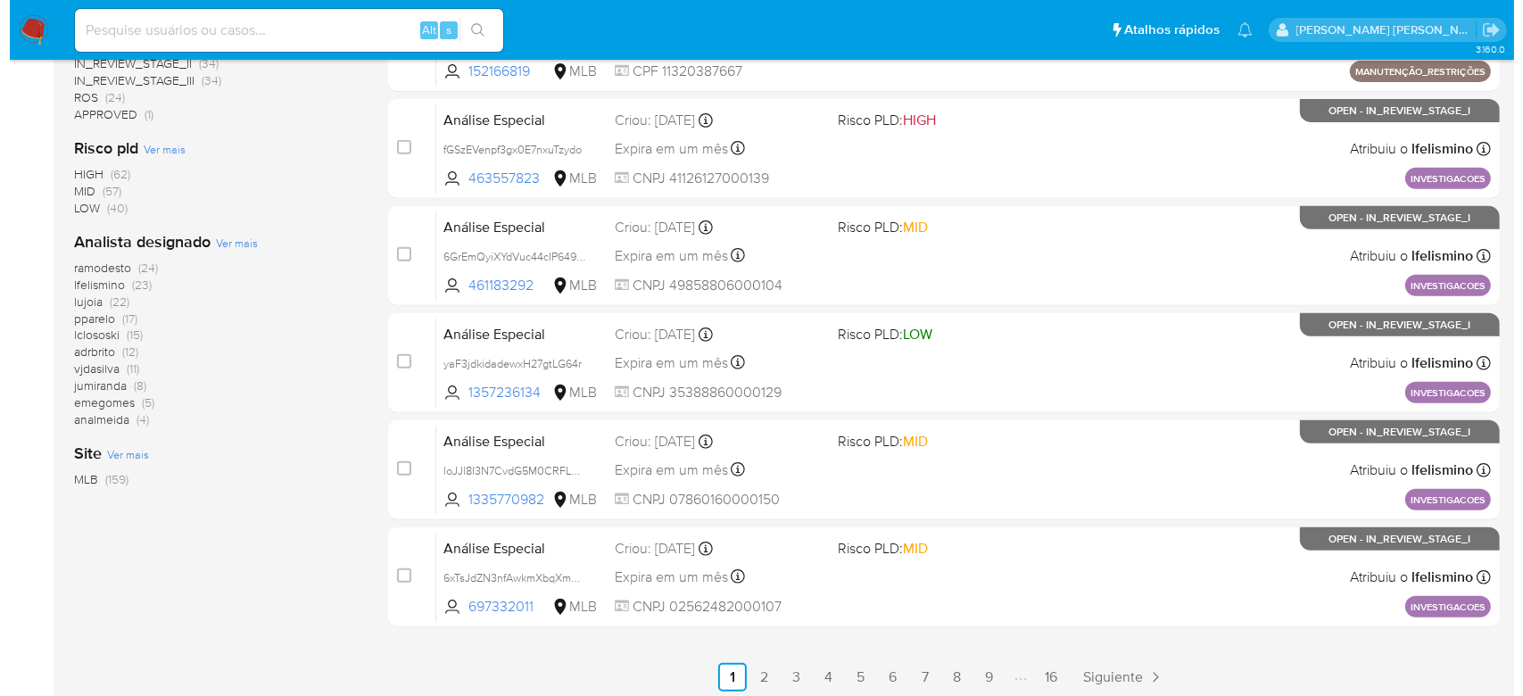
scroll to position [714, 0]
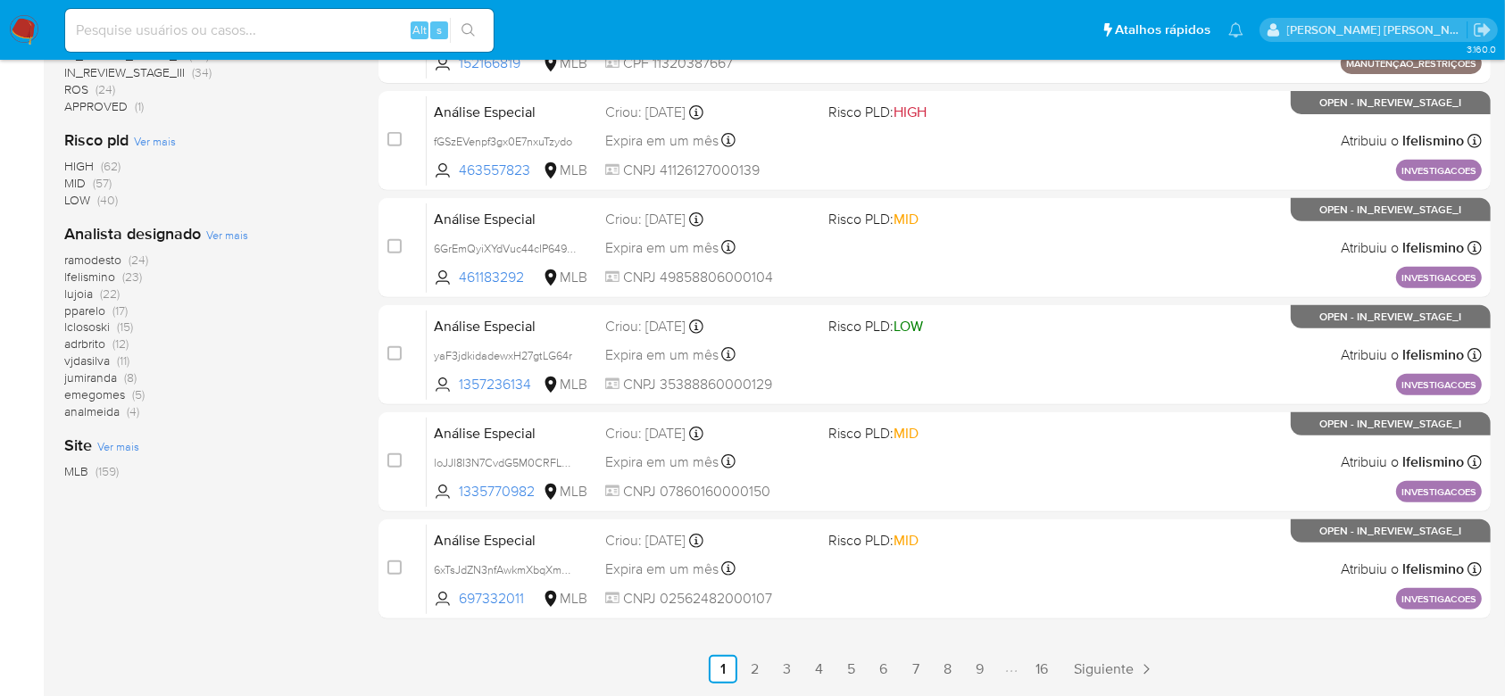
click at [220, 232] on span "Ver mais" at bounding box center [227, 235] width 42 height 16
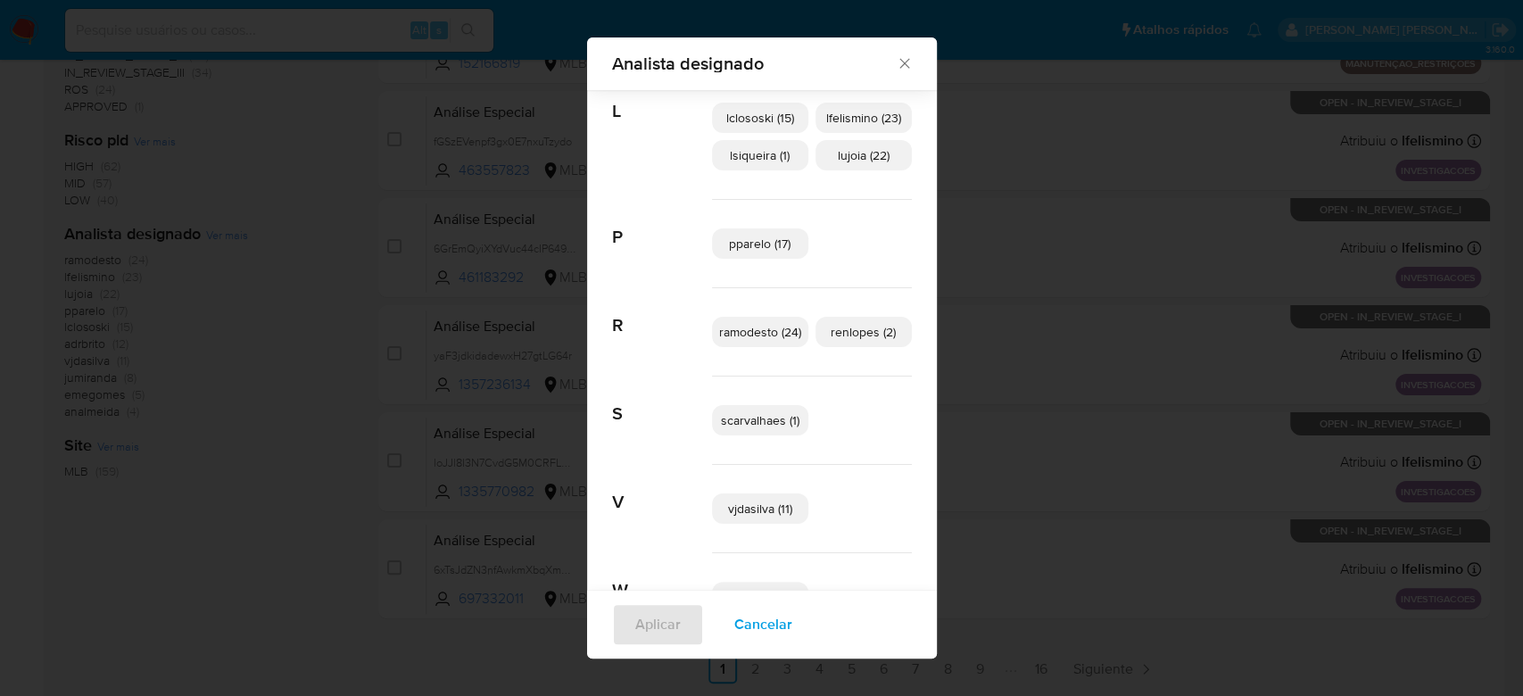
scroll to position [527, 0]
click at [742, 112] on span "lclososki (15)" at bounding box center [760, 116] width 68 height 18
click at [655, 625] on span "Aplicar" at bounding box center [658, 624] width 46 height 39
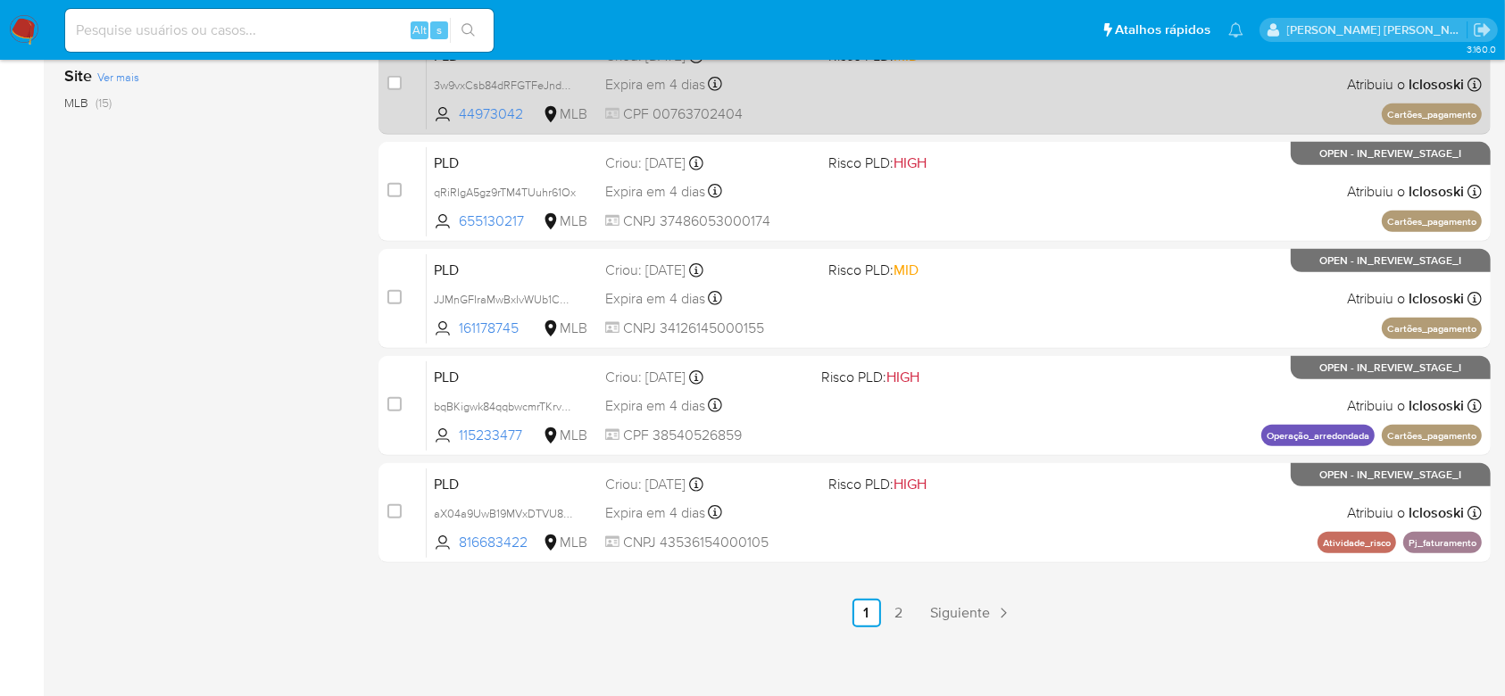
scroll to position [775, 0]
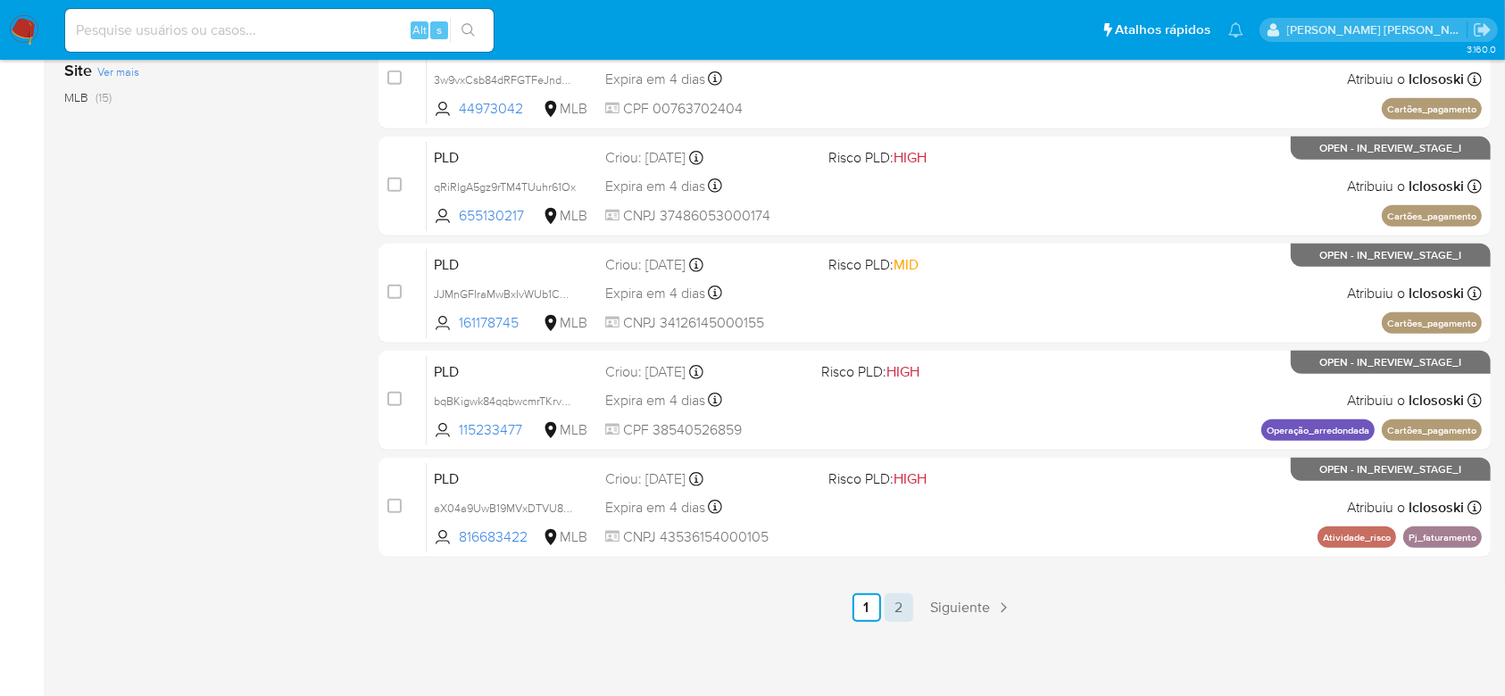
click at [898, 610] on link "2" at bounding box center [898, 607] width 29 height 29
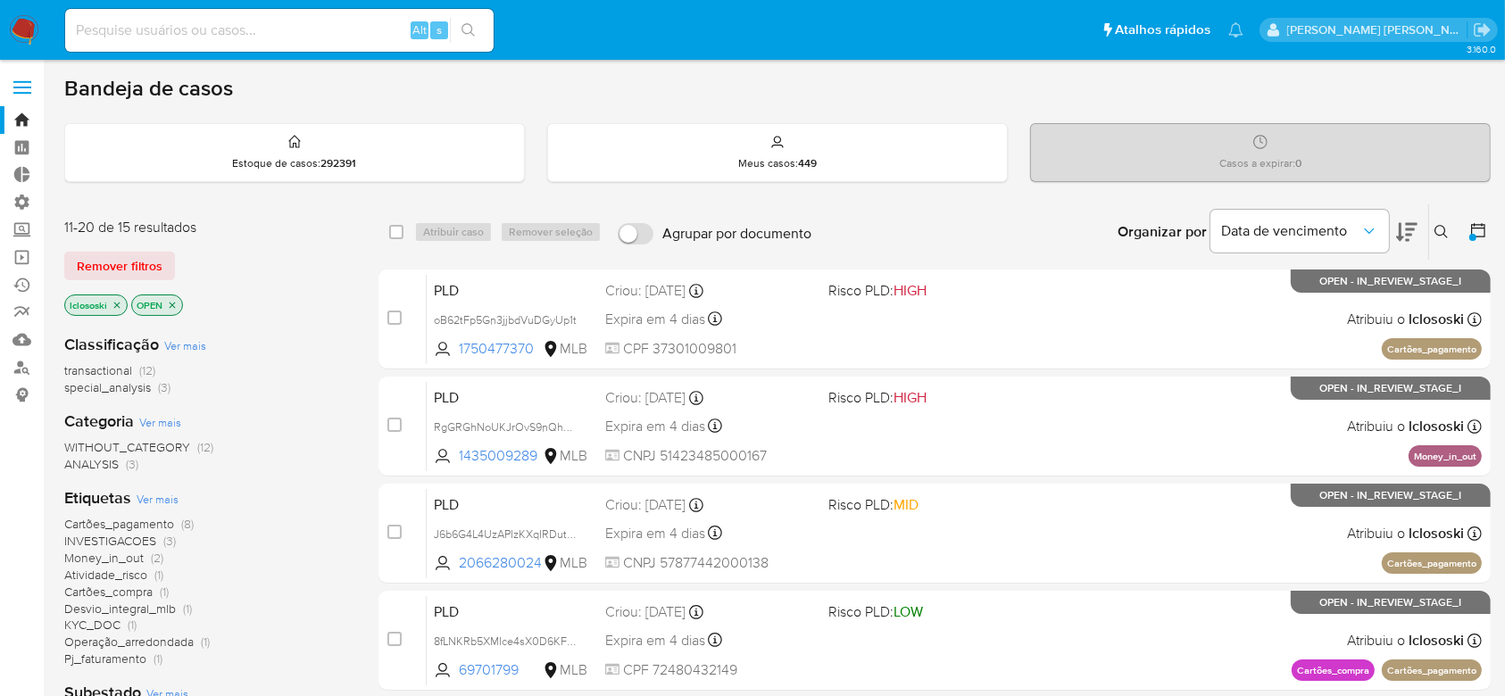
click at [114, 306] on icon "close-filter" at bounding box center [117, 305] width 11 height 11
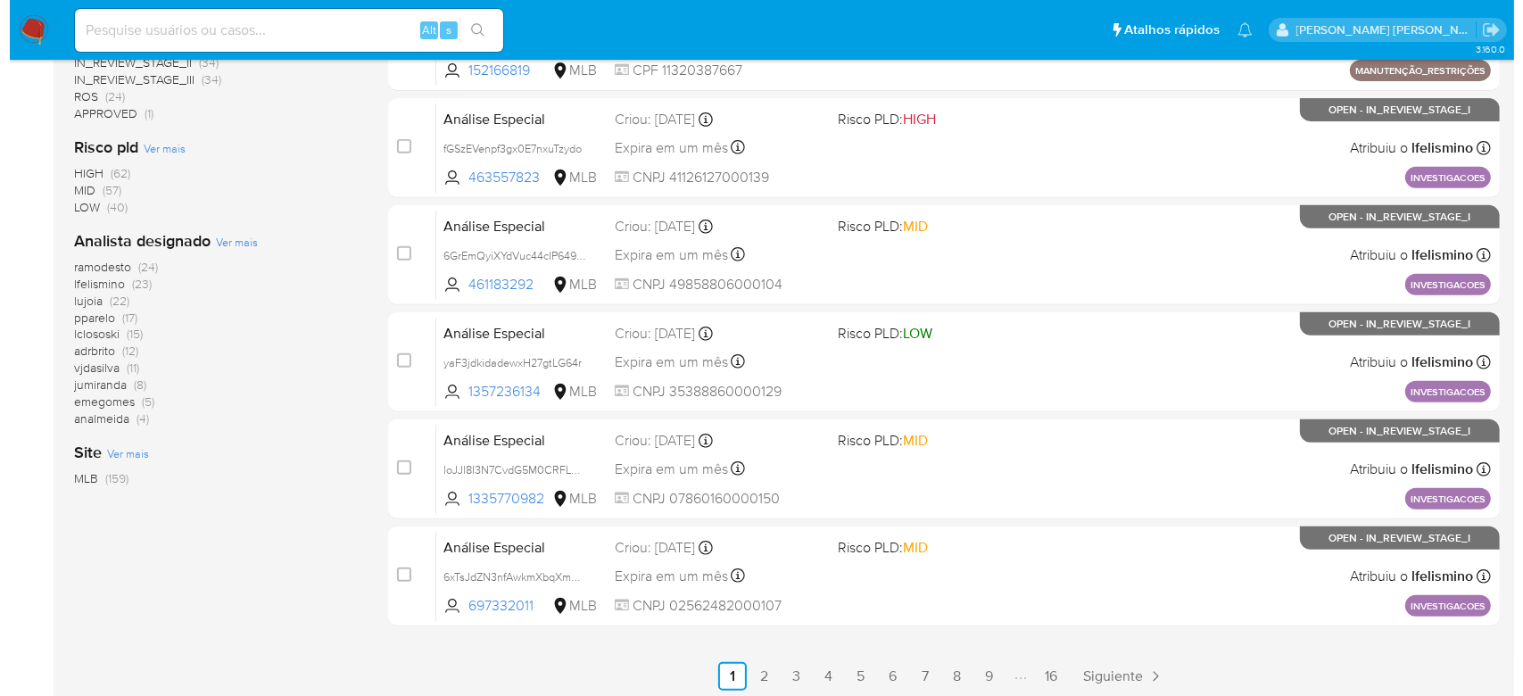
scroll to position [714, 0]
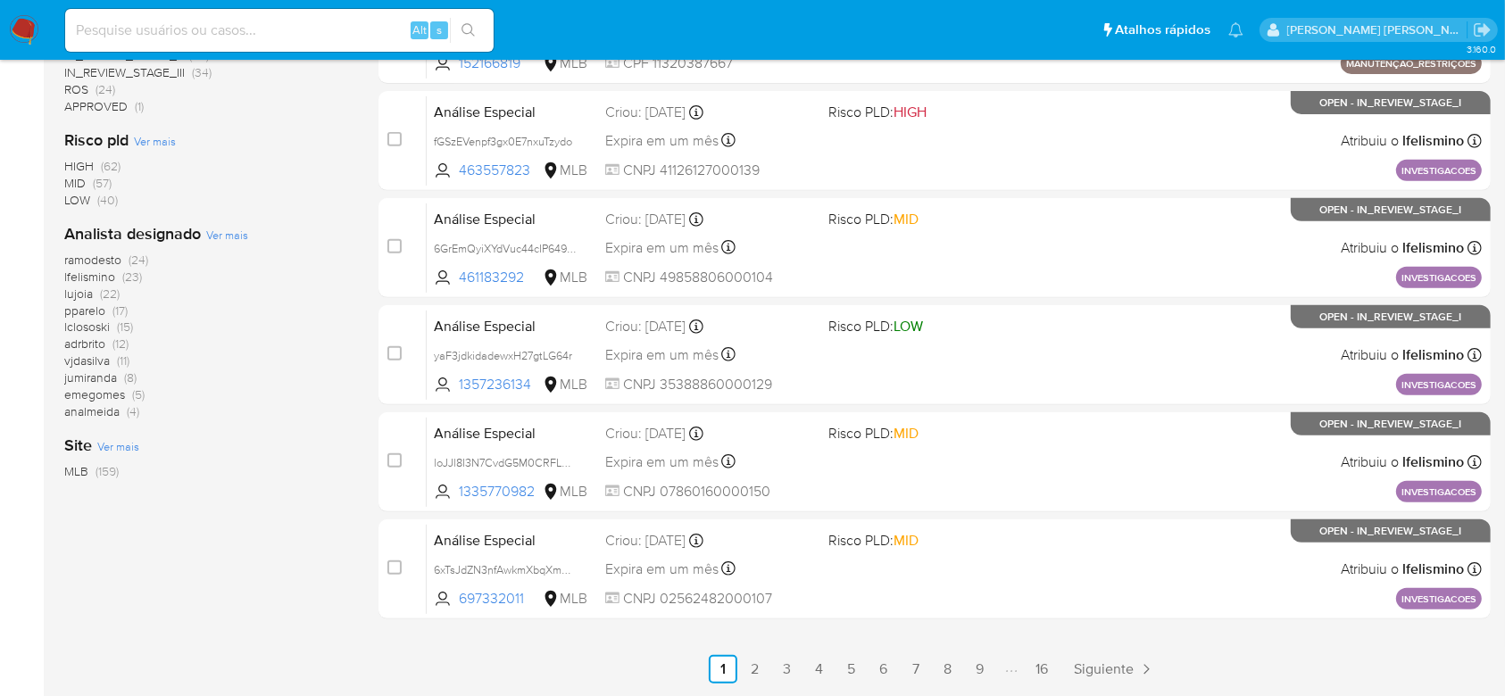
click at [237, 233] on span "Ver mais" at bounding box center [227, 235] width 42 height 16
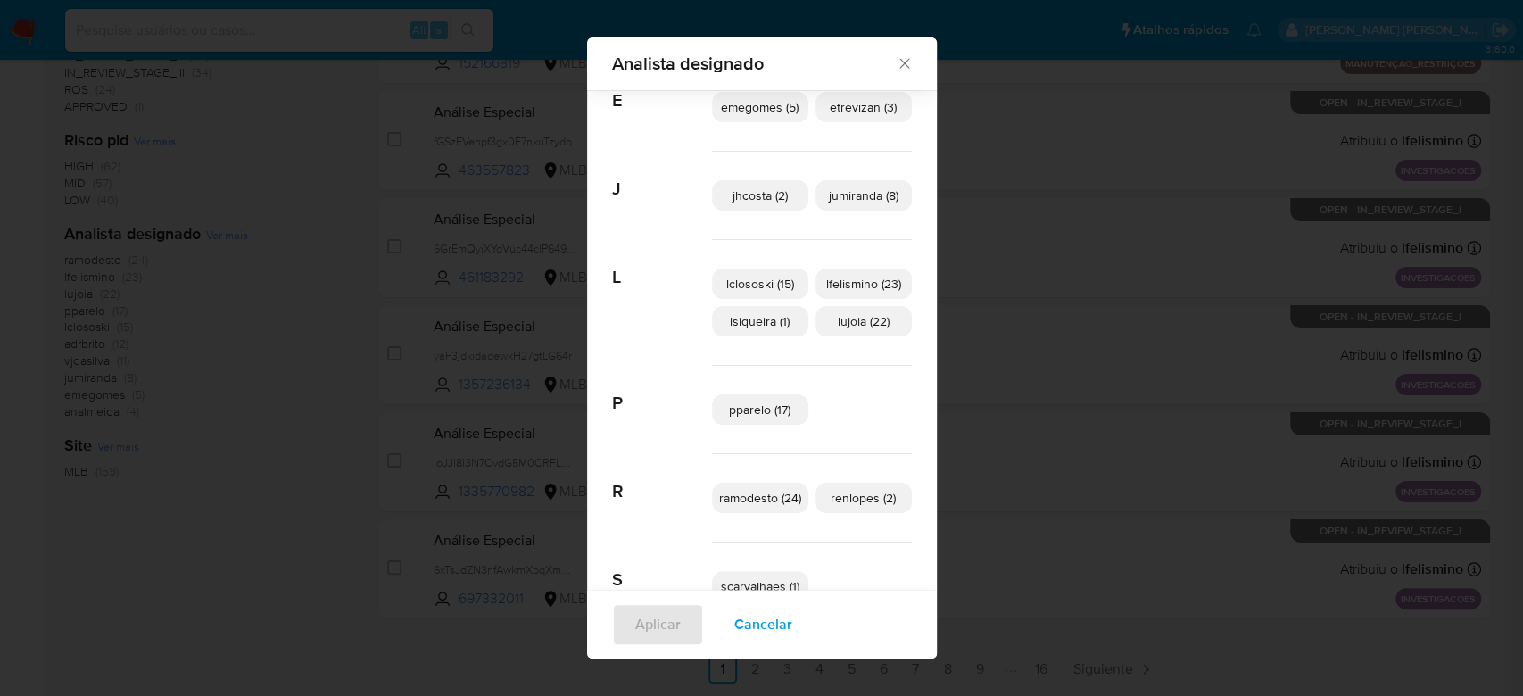
scroll to position [364, 0]
click at [847, 273] on span "lfelismino (23)" at bounding box center [863, 279] width 75 height 18
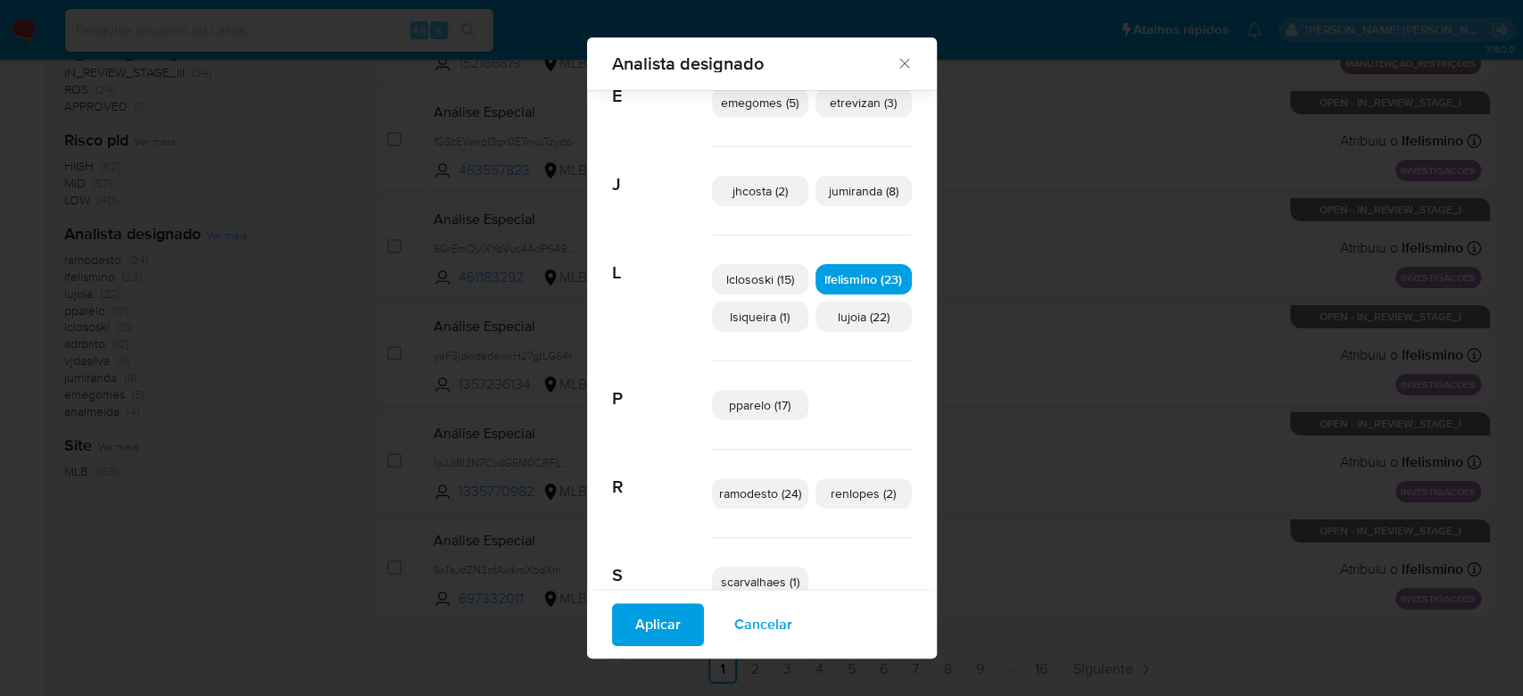
click at [642, 624] on span "Aplicar" at bounding box center [658, 624] width 46 height 39
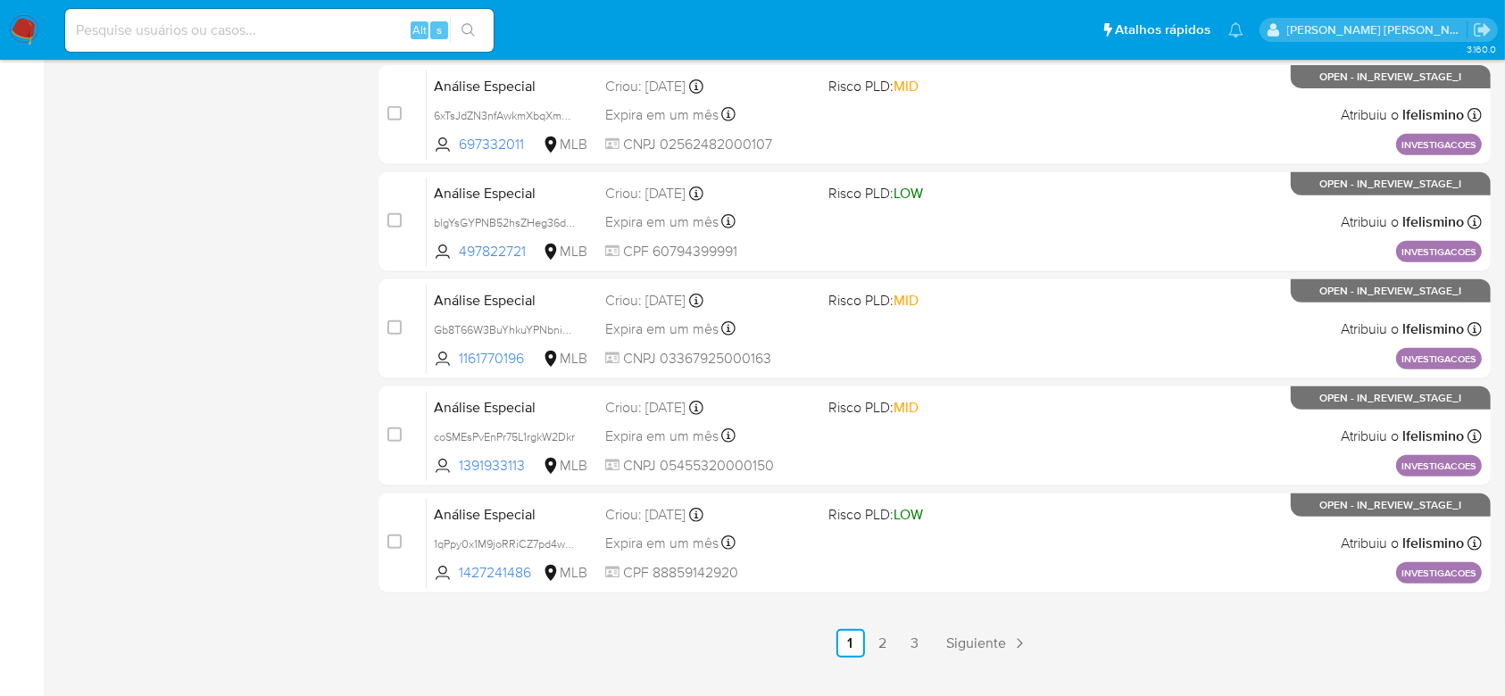
scroll to position [775, 0]
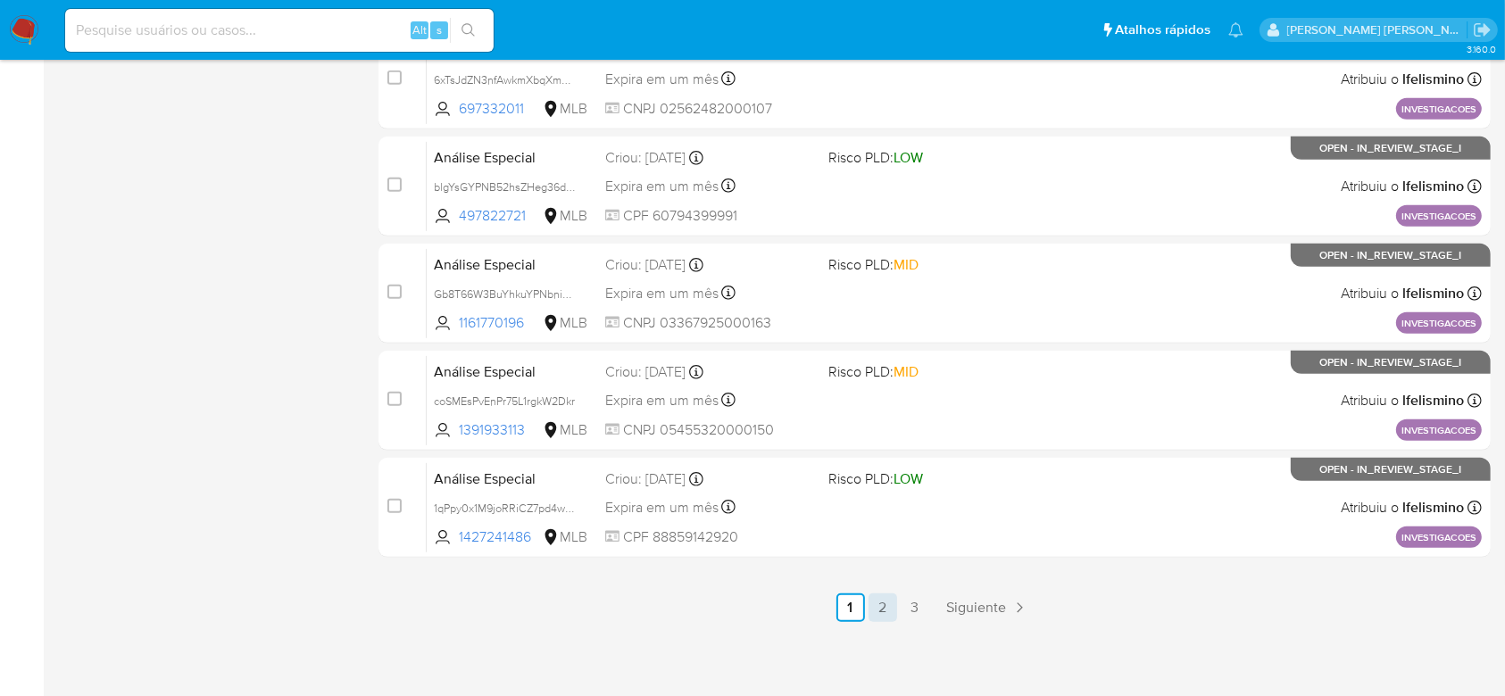
click at [877, 603] on link "2" at bounding box center [882, 607] width 29 height 29
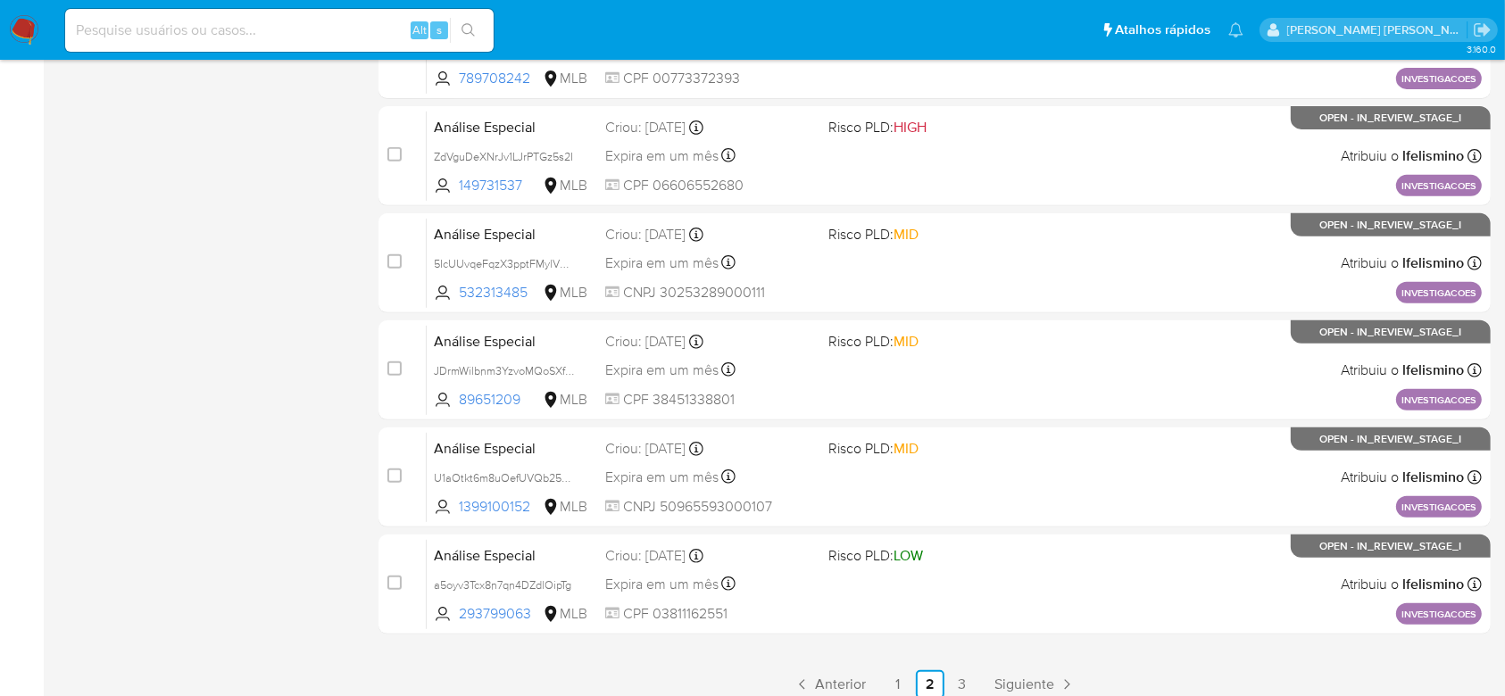
scroll to position [775, 0]
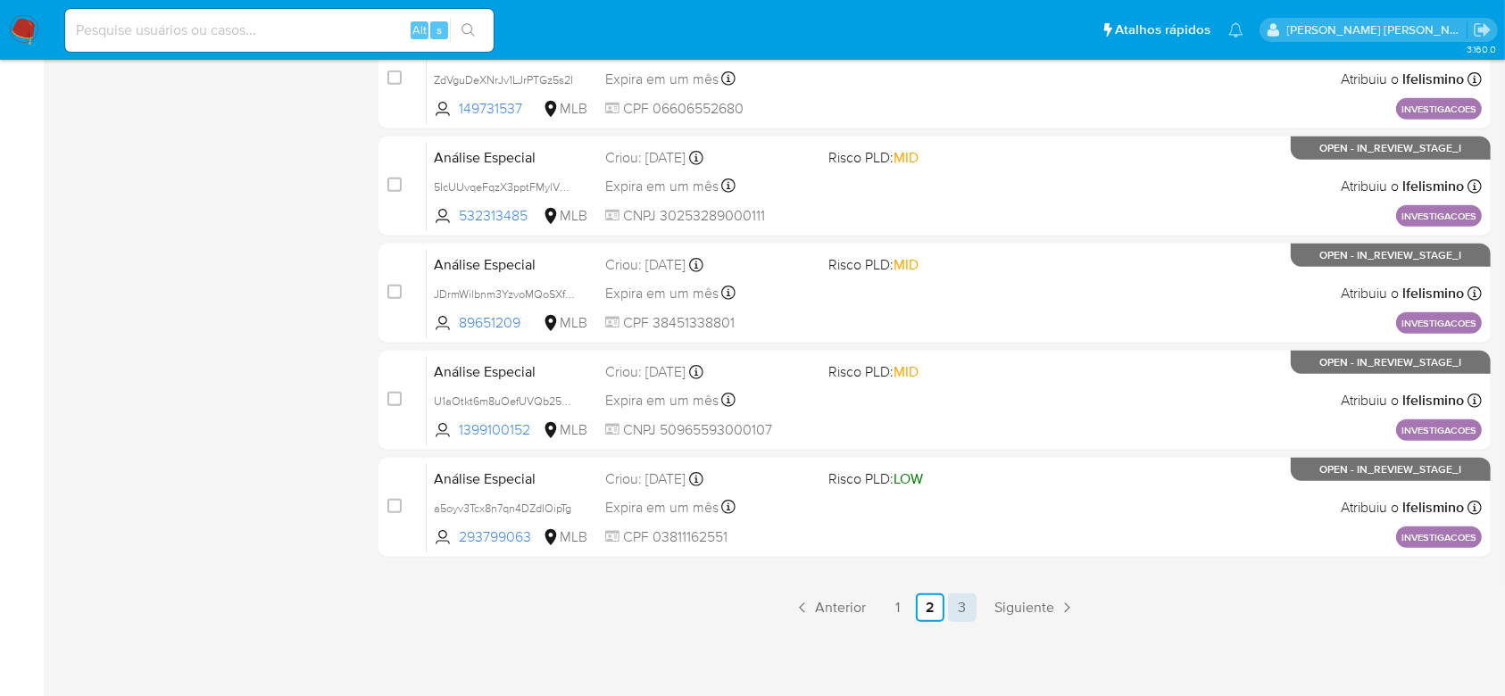
click at [959, 601] on link "3" at bounding box center [962, 607] width 29 height 29
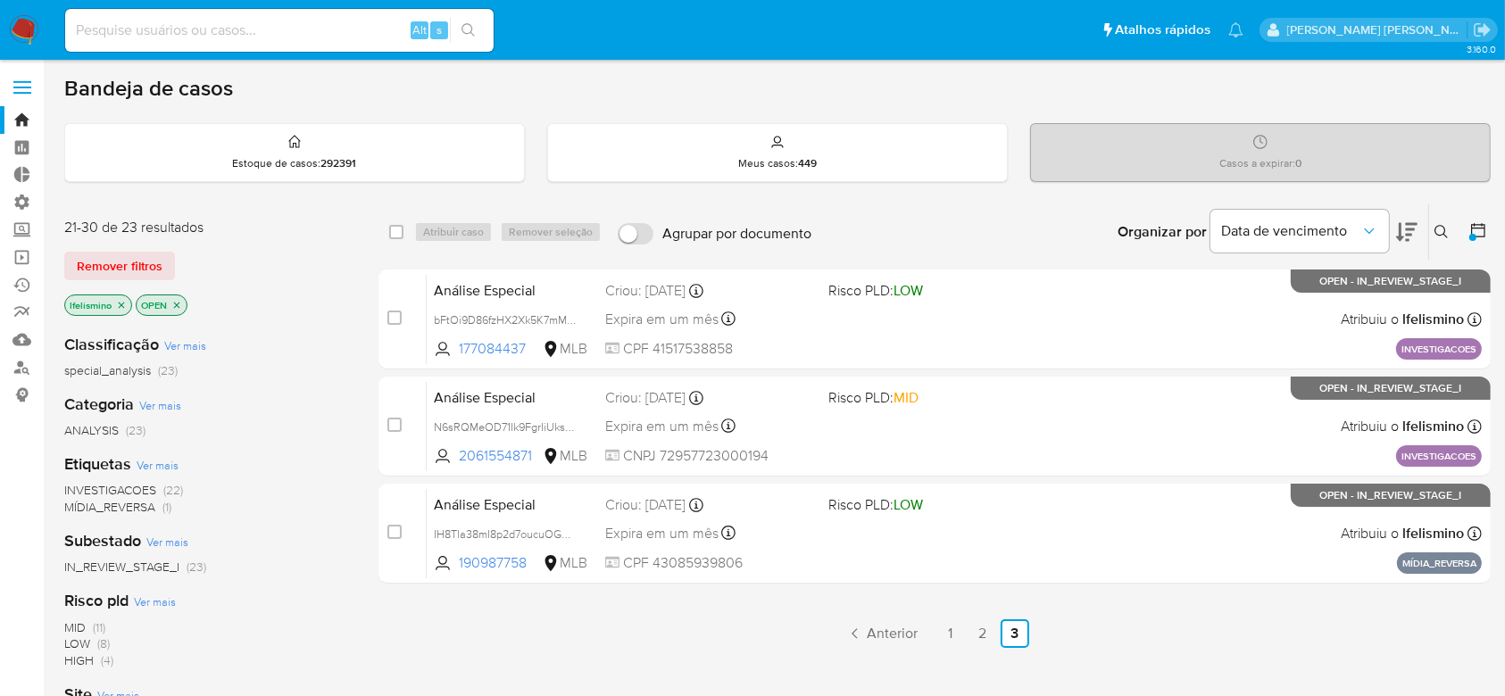
click at [121, 303] on icon "close-filter" at bounding box center [122, 305] width 6 height 6
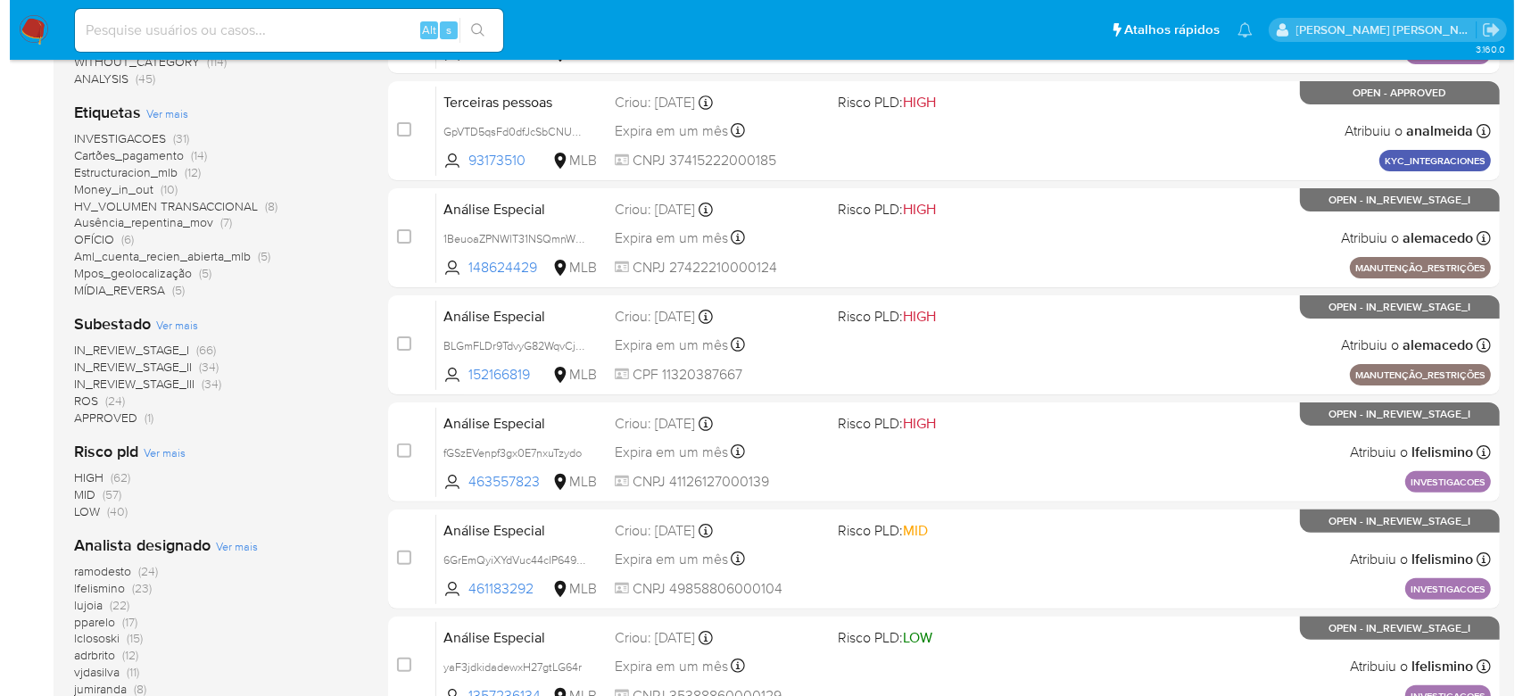
scroll to position [594, 0]
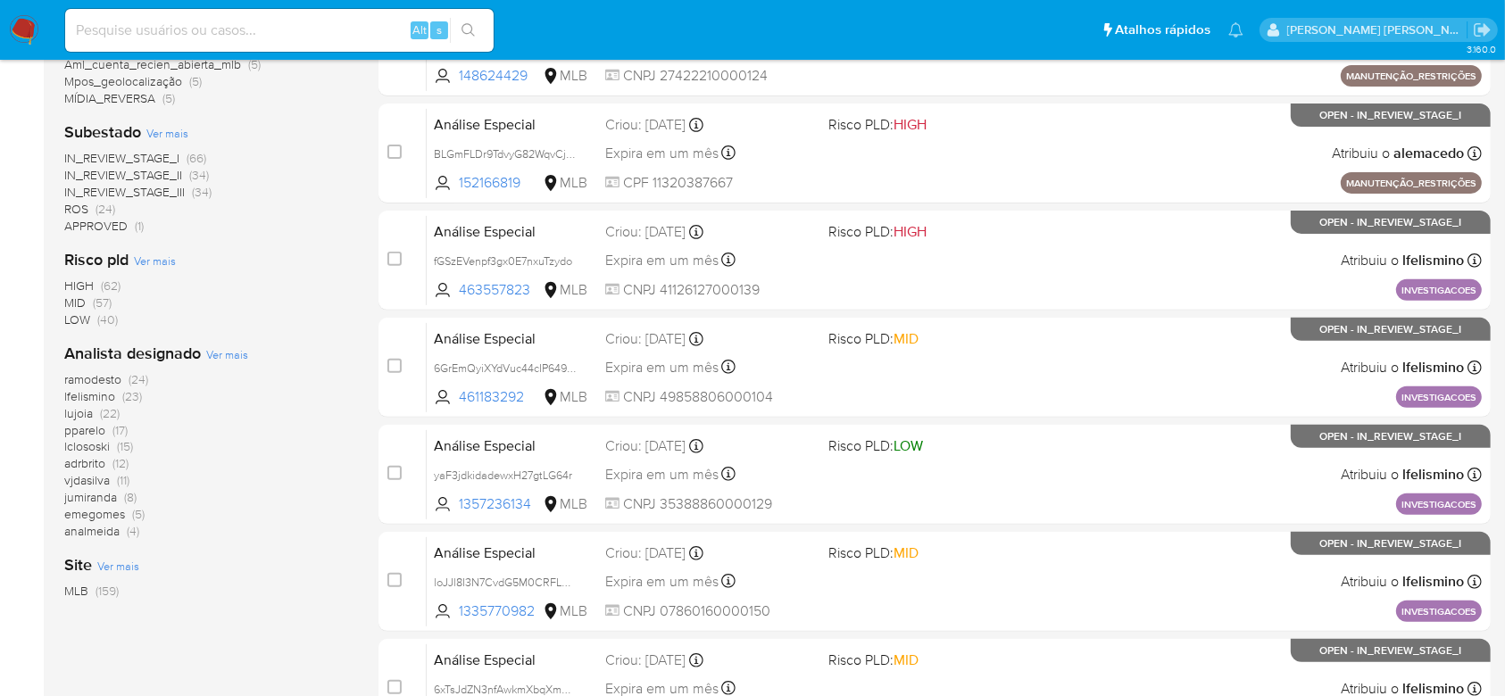
click at [228, 352] on span "Ver mais" at bounding box center [227, 354] width 42 height 16
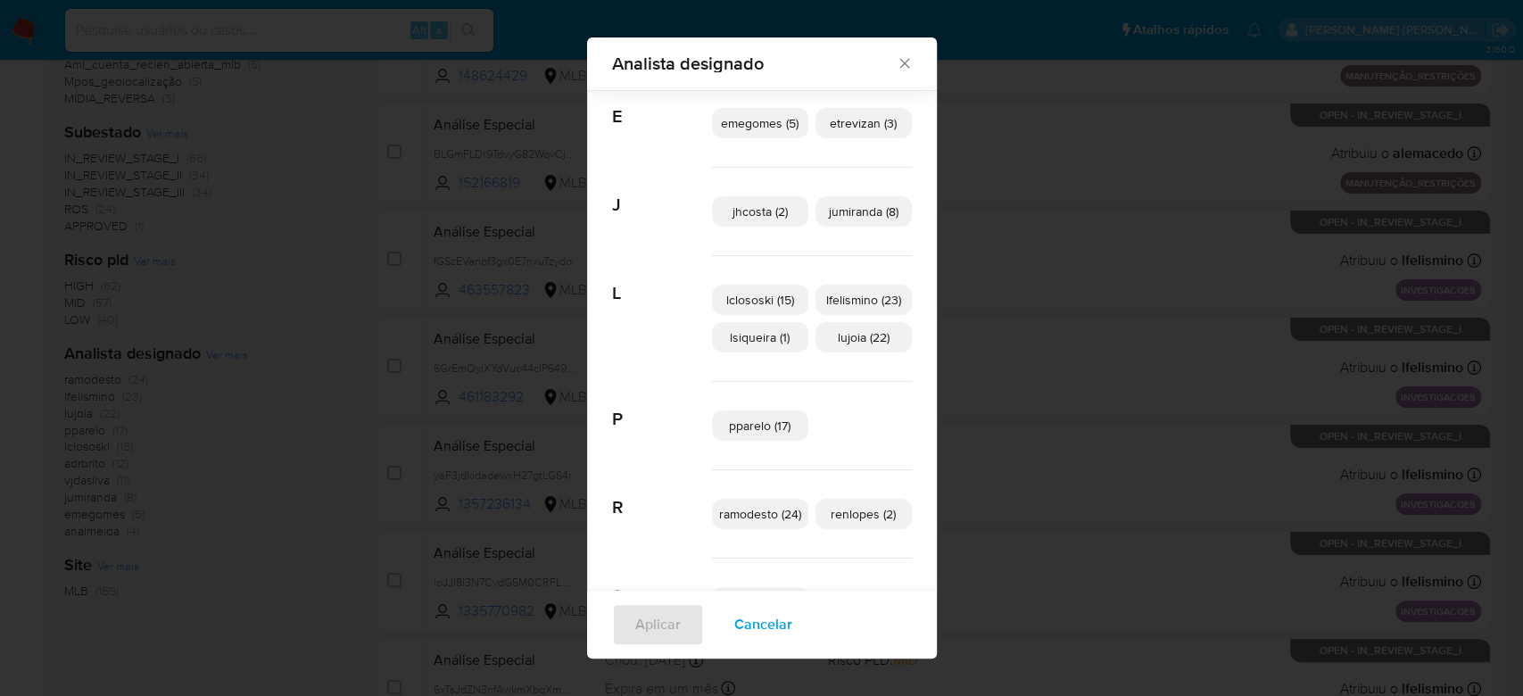
scroll to position [463, 0]
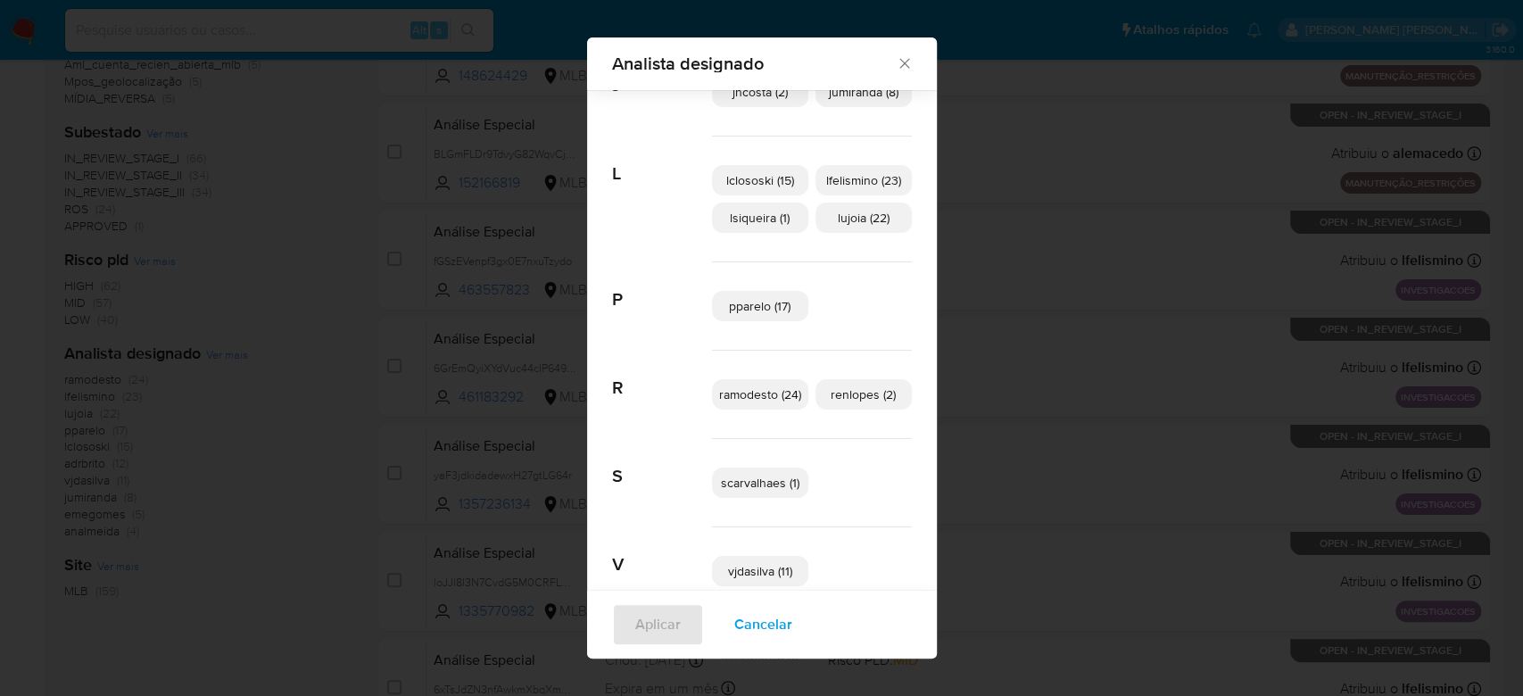
click at [769, 226] on p "lsiqueira (1)" at bounding box center [760, 218] width 96 height 30
click at [666, 632] on span "Aplicar" at bounding box center [658, 624] width 46 height 39
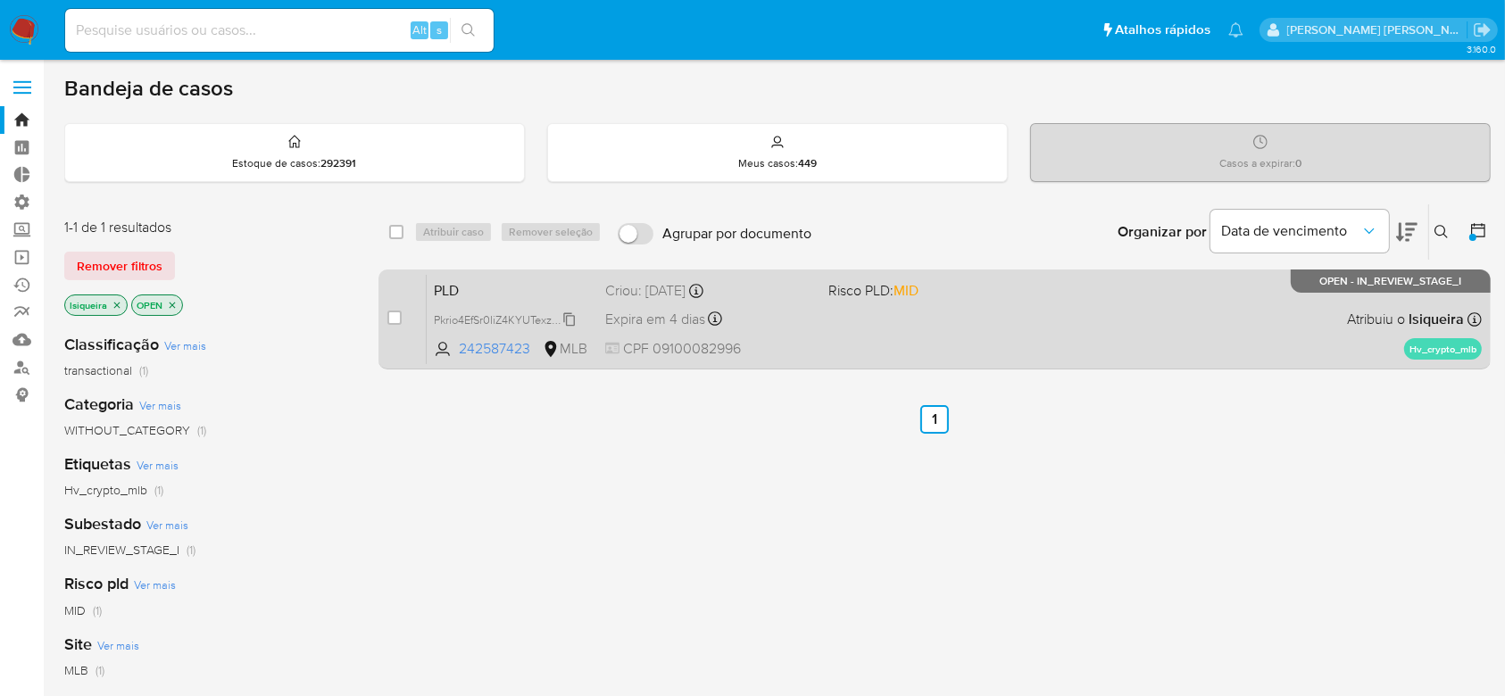
click at [572, 313] on icon at bounding box center [569, 319] width 14 height 14
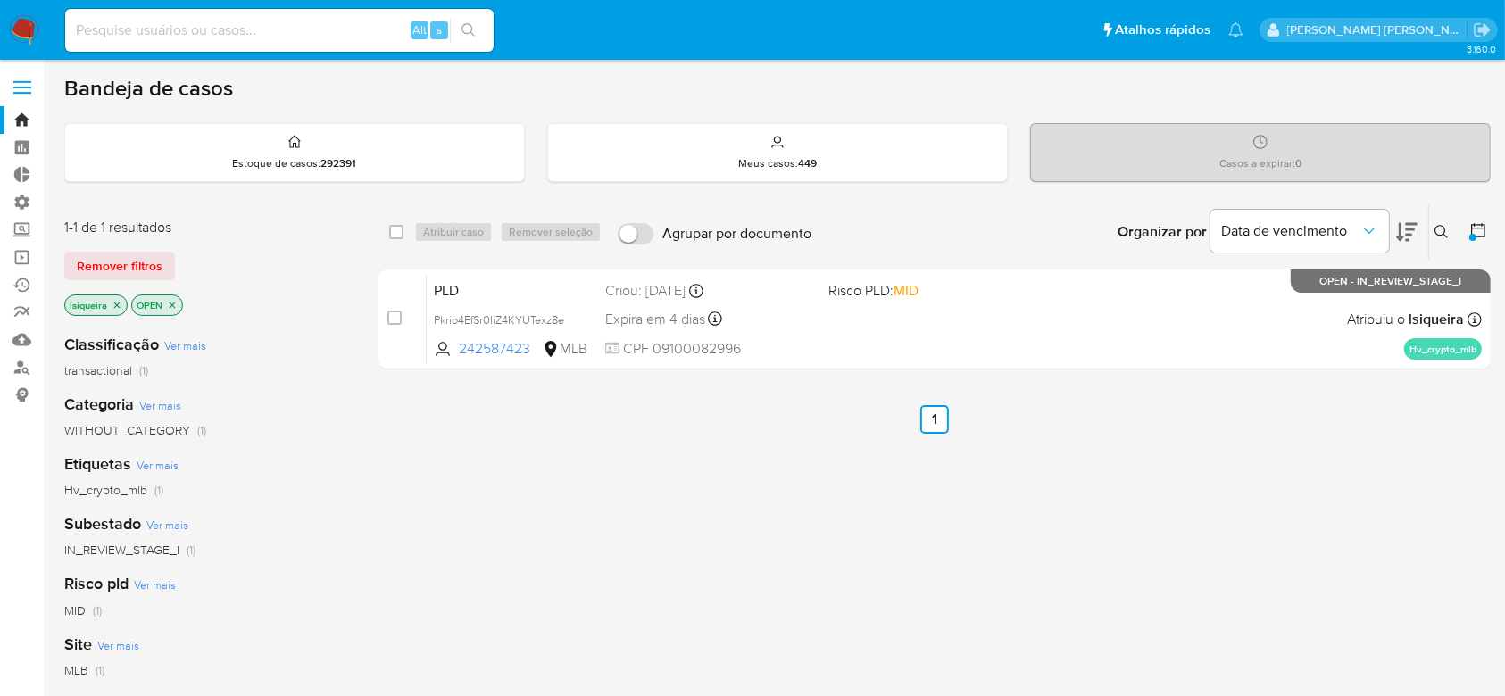
click at [117, 303] on icon "close-filter" at bounding box center [117, 305] width 6 height 6
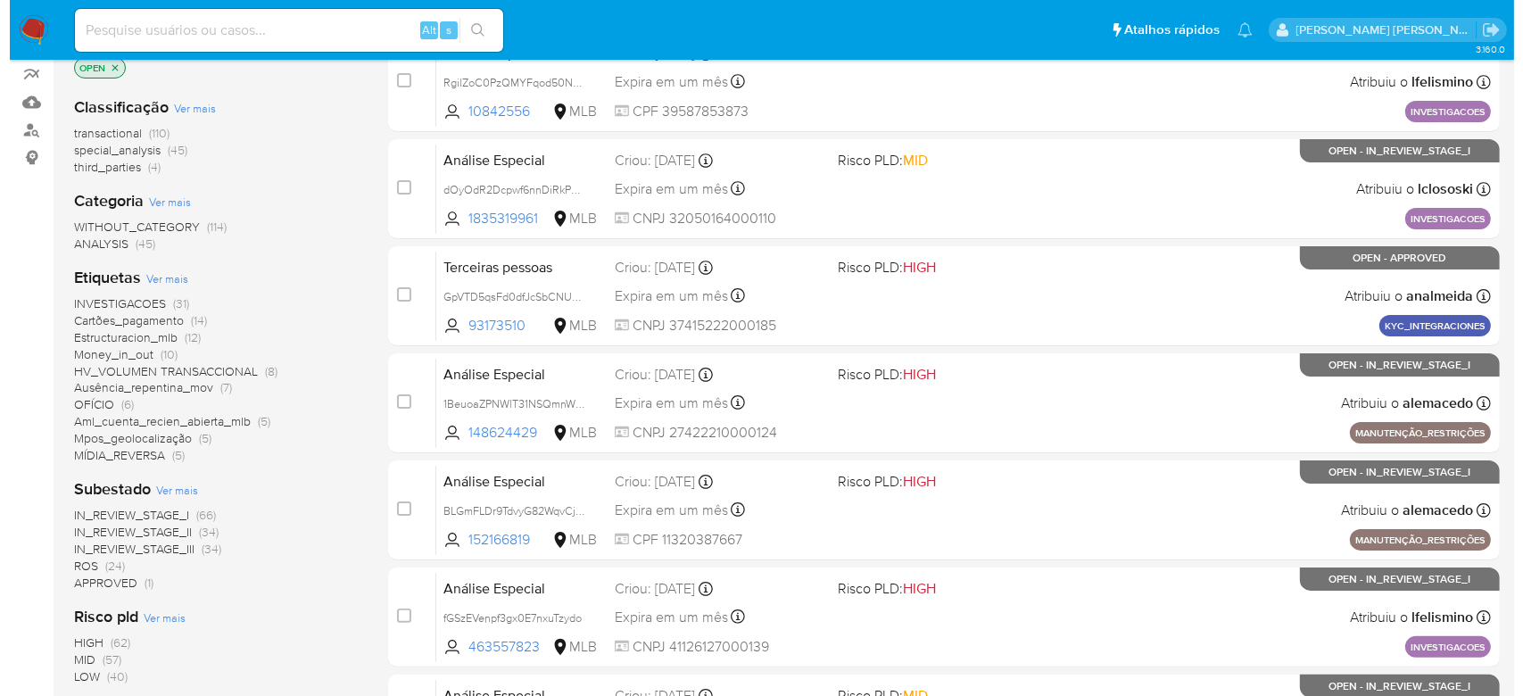
scroll to position [594, 0]
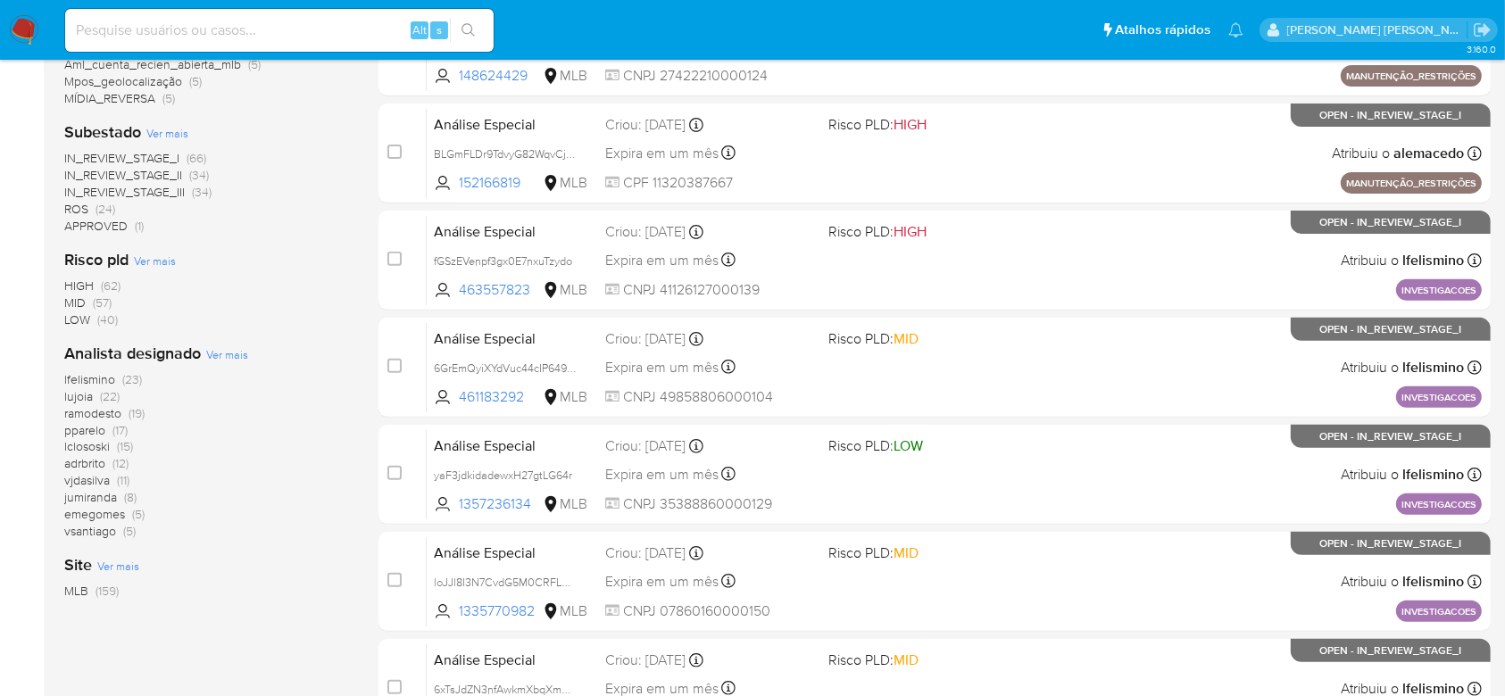
click at [236, 355] on span "Ver mais" at bounding box center [227, 354] width 42 height 16
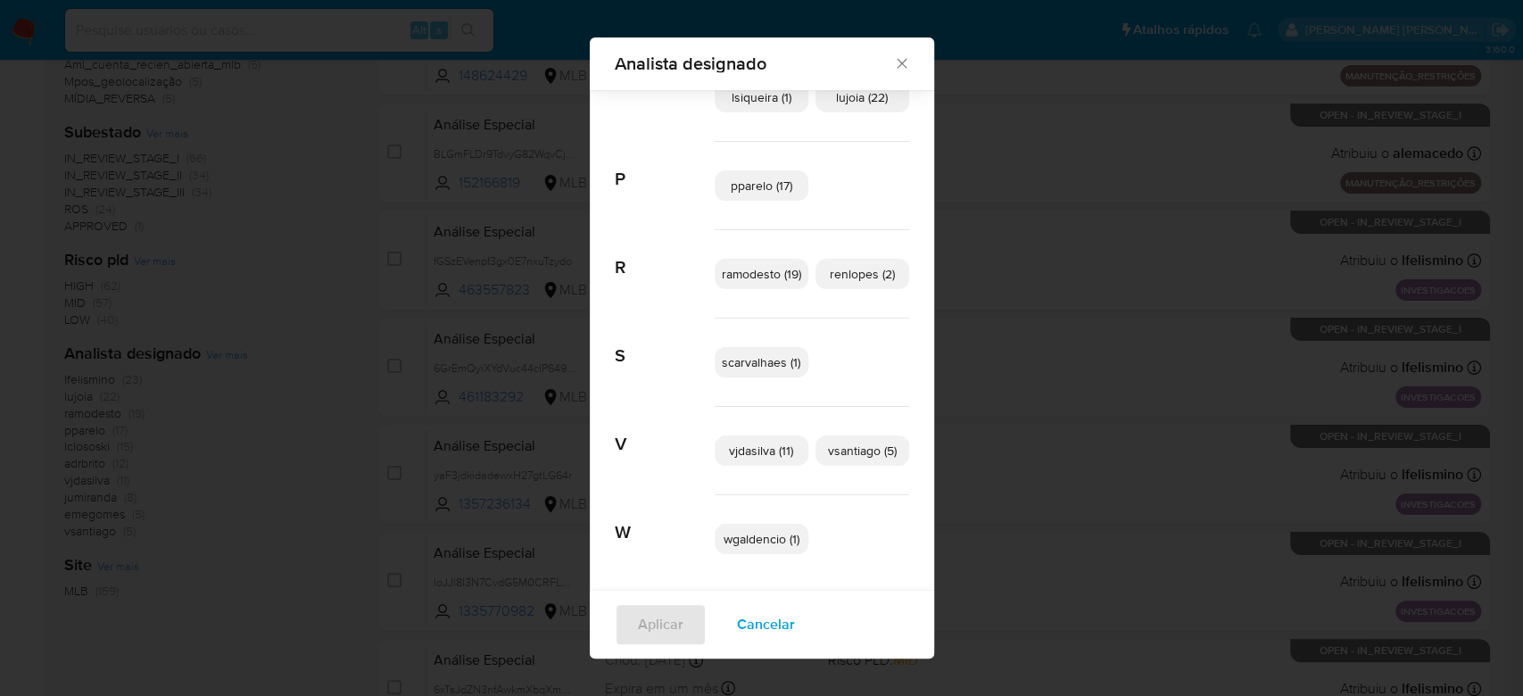
scroll to position [586, 0]
click at [748, 361] on span "scarvalhaes (1)" at bounding box center [761, 360] width 79 height 18
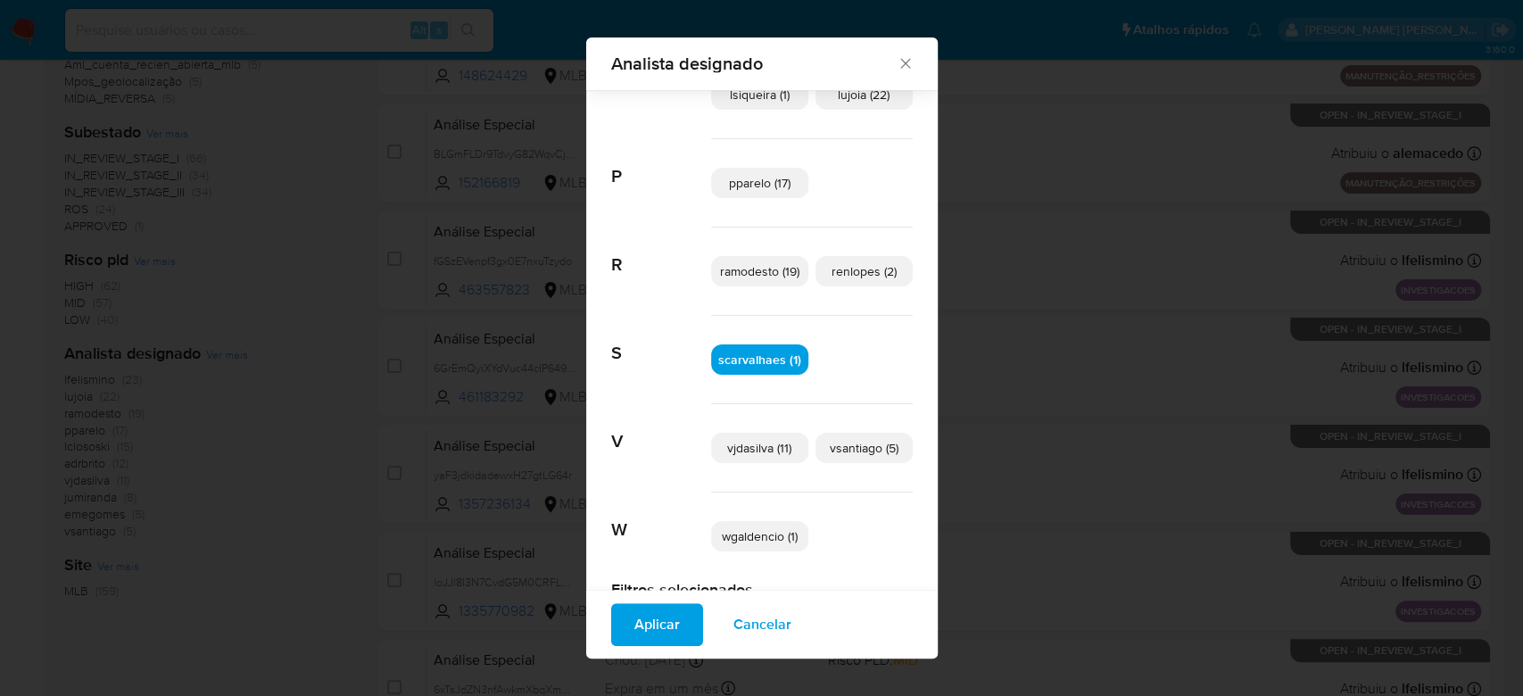
click at [647, 614] on span "Aplicar" at bounding box center [657, 624] width 46 height 39
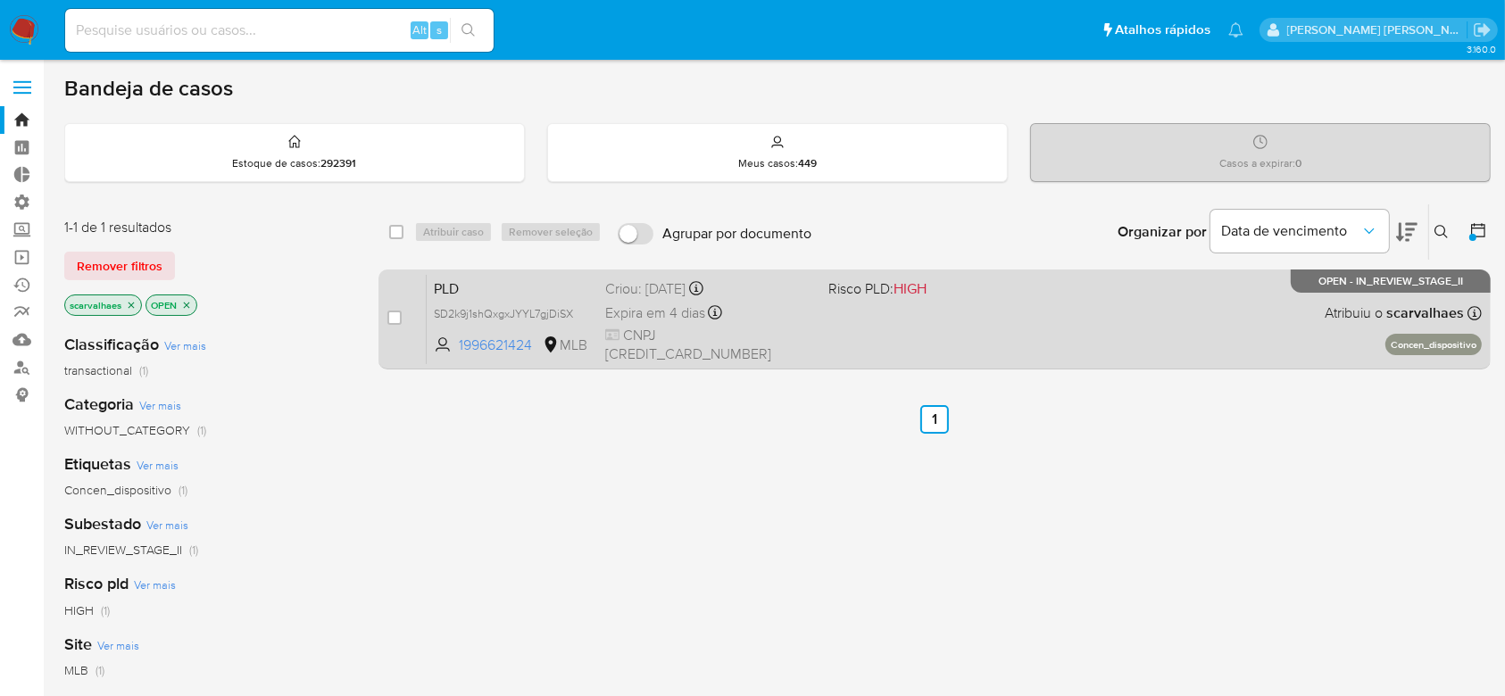
click at [1024, 328] on div "PLD SD2k9j1shQxgxJYYL7gjDiSX 1996621424 MLB Risco PLD: HIGH Criou: 12/08/2025 C…" at bounding box center [954, 319] width 1055 height 90
click at [575, 318] on icon at bounding box center [569, 313] width 14 height 14
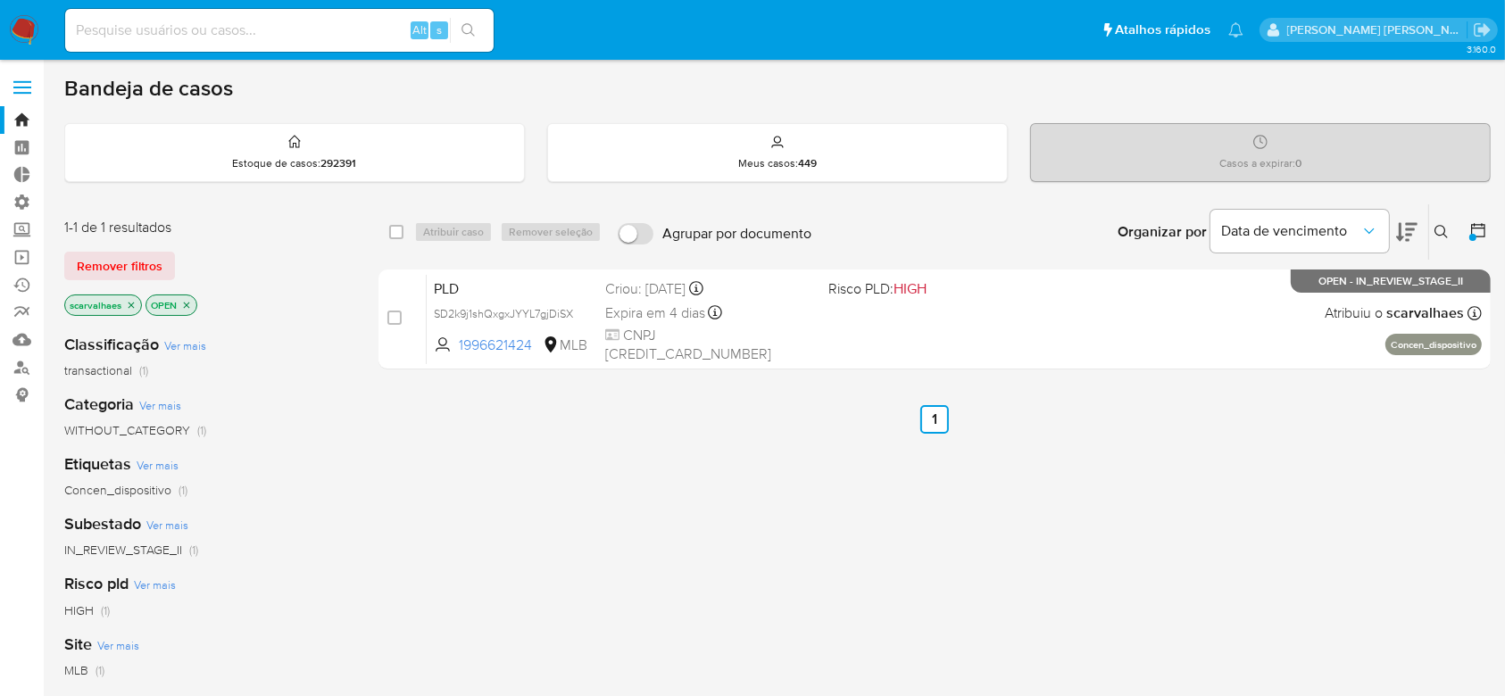
click at [131, 308] on icon "close-filter" at bounding box center [131, 305] width 11 height 11
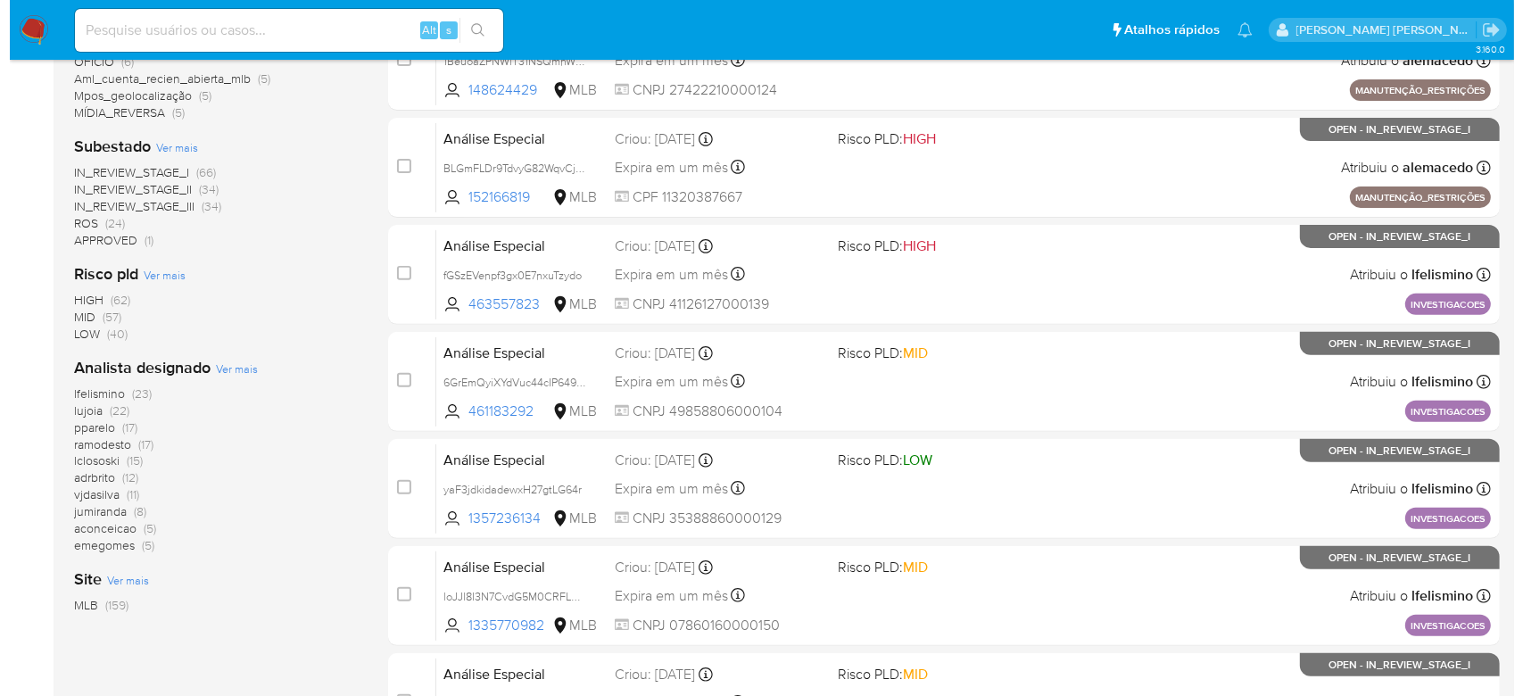
scroll to position [594, 0]
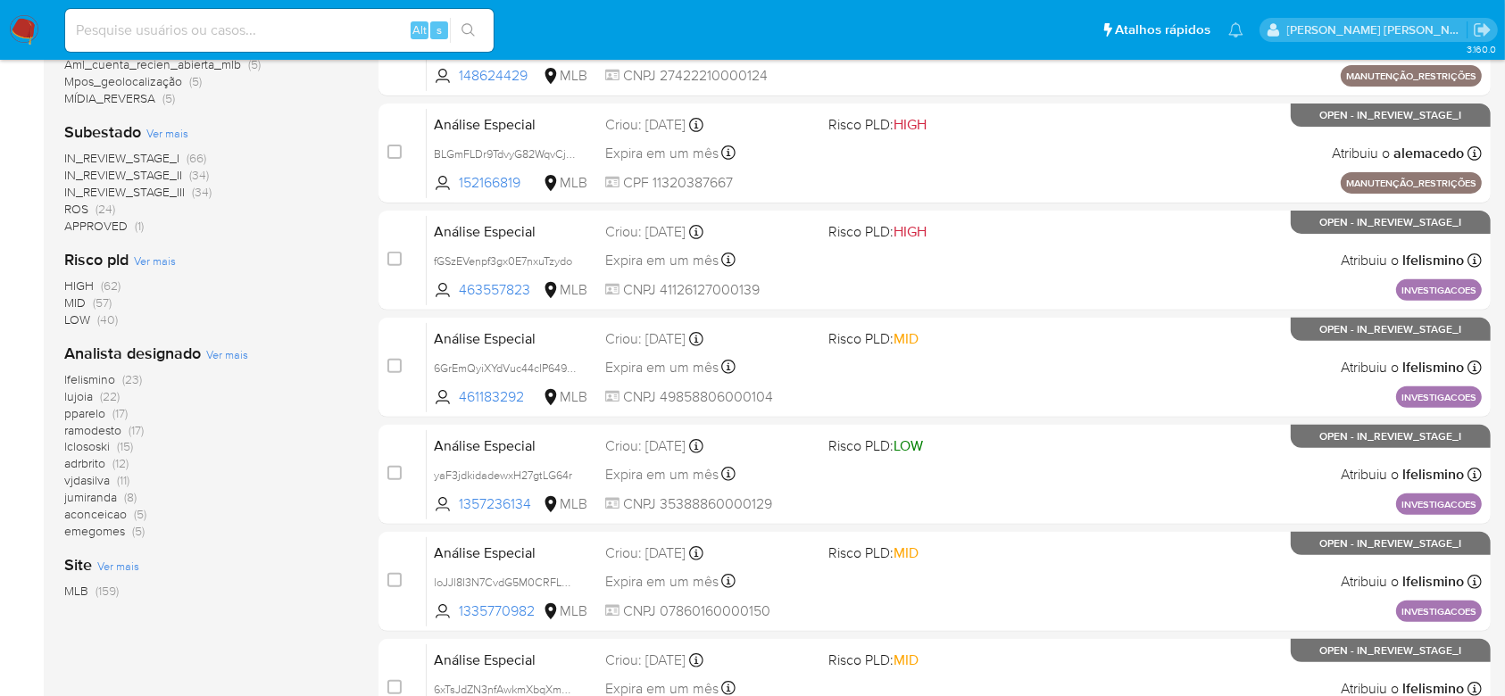
click at [223, 350] on span "Ver mais" at bounding box center [227, 354] width 42 height 16
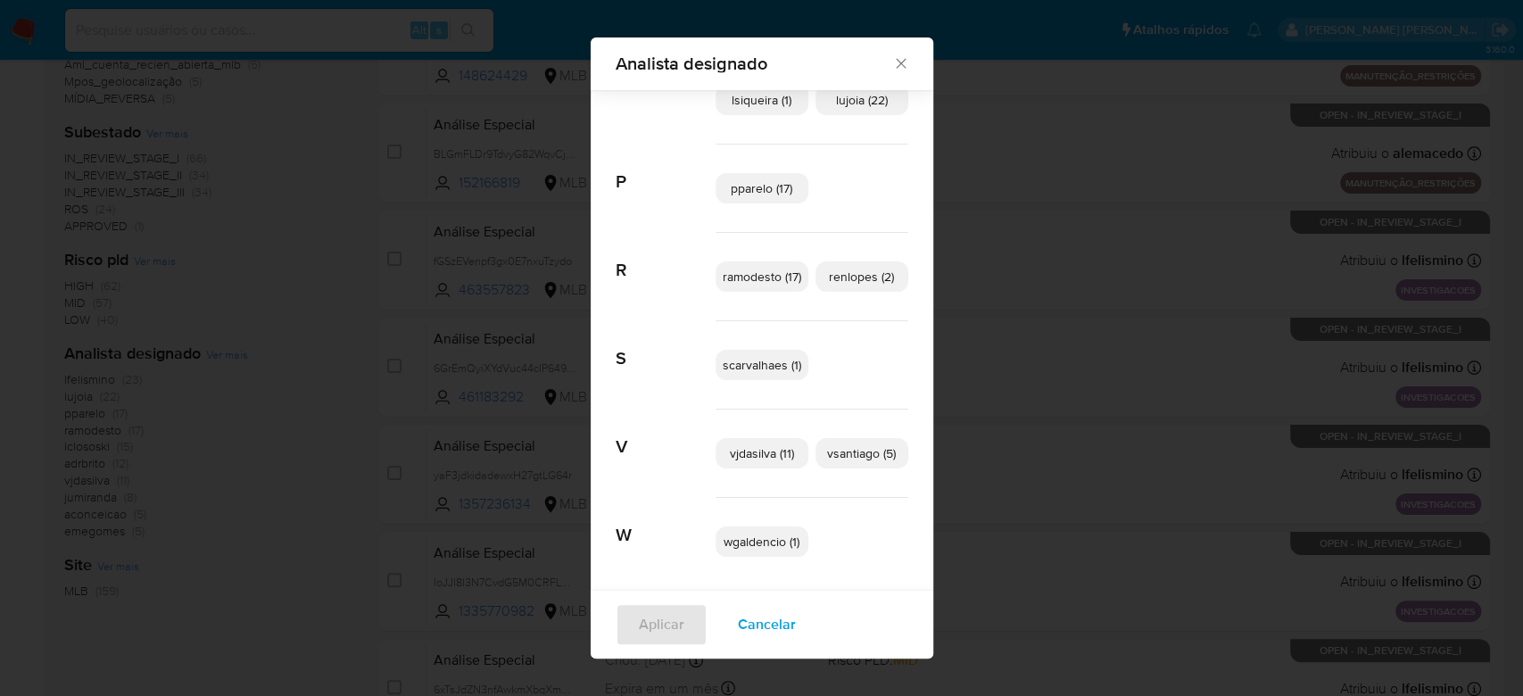
scroll to position [586, 0]
click at [776, 445] on span "vjdasilva (11)" at bounding box center [762, 448] width 64 height 18
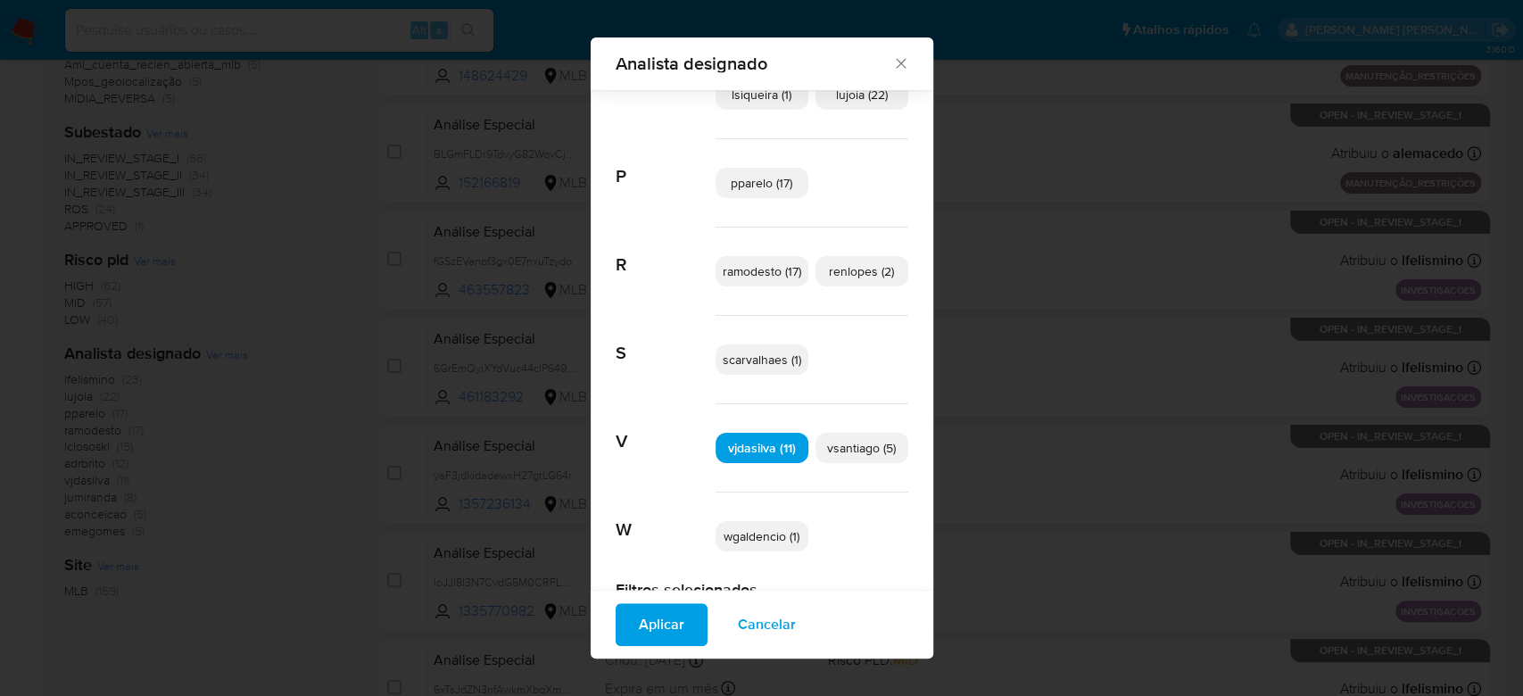
click at [660, 631] on span "Aplicar" at bounding box center [662, 624] width 46 height 39
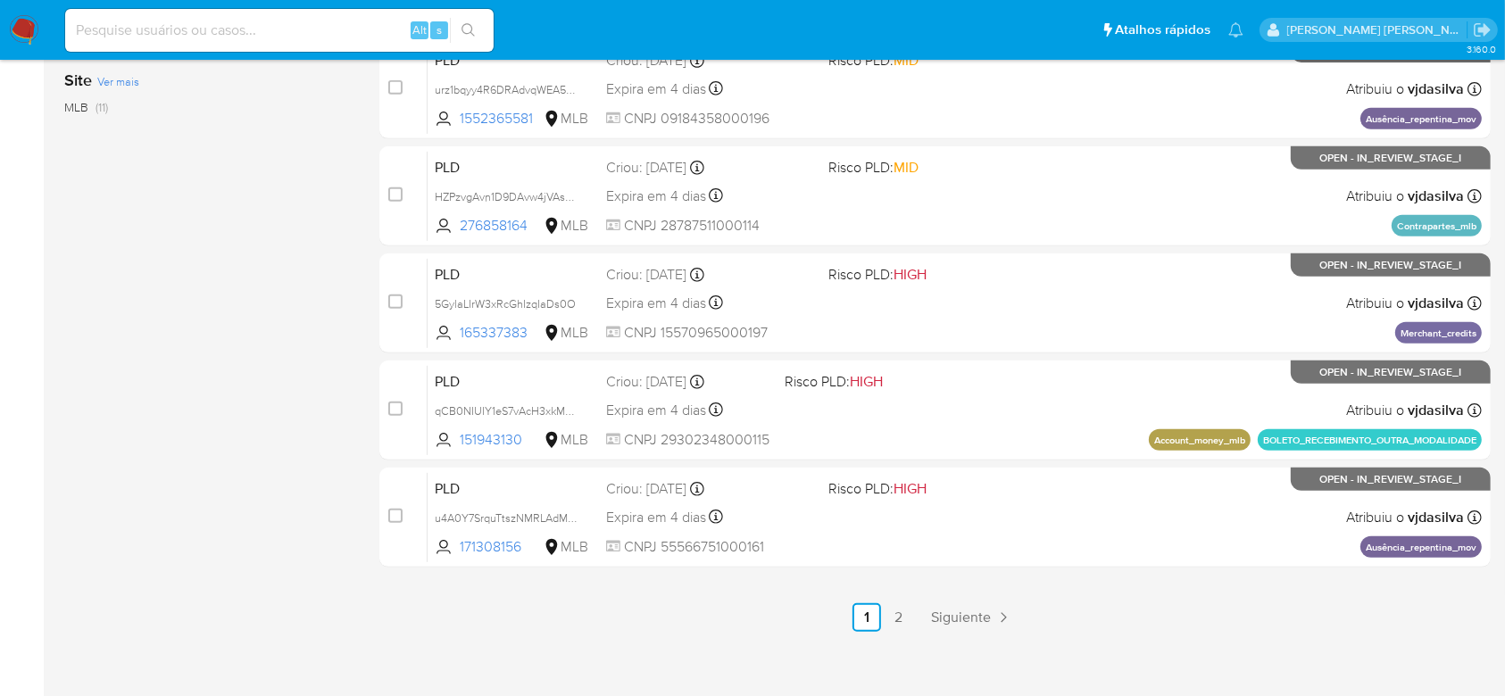
scroll to position [775, 0]
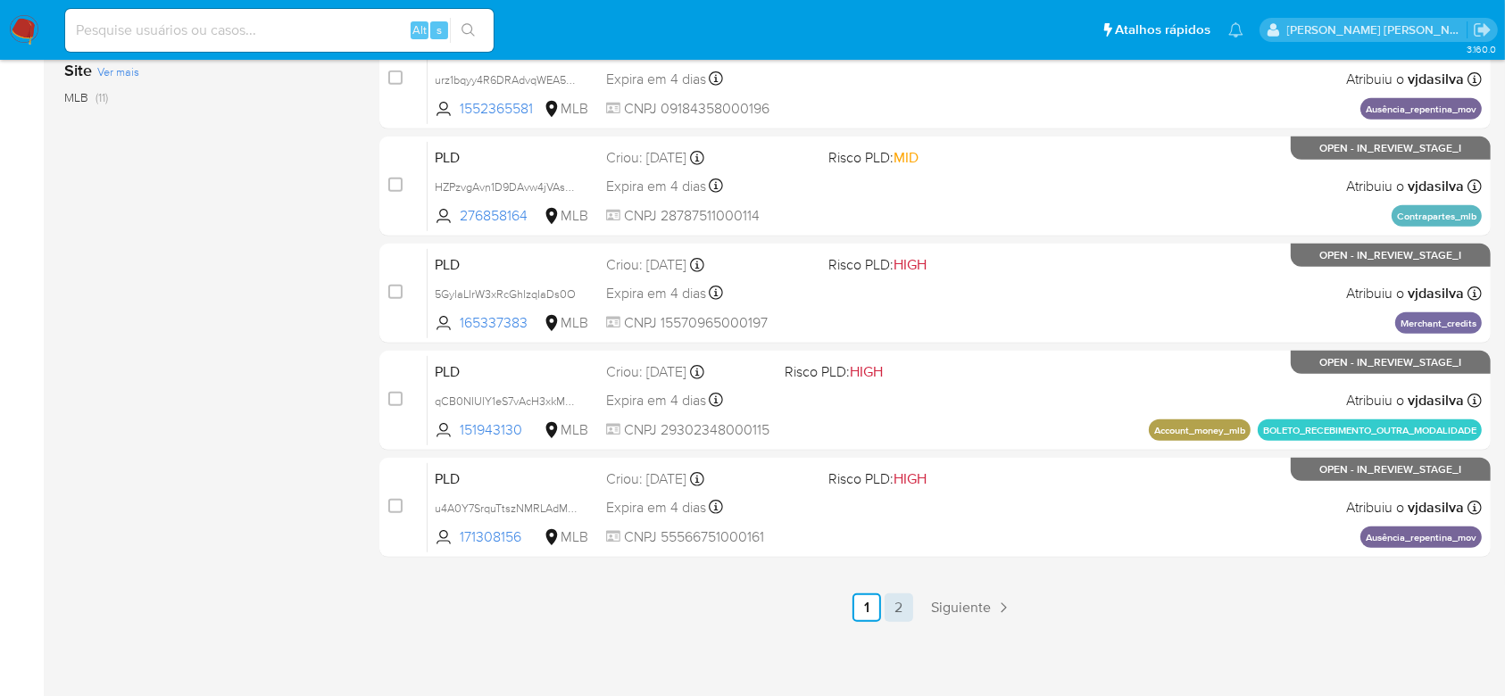
click at [900, 611] on link "2" at bounding box center [898, 607] width 29 height 29
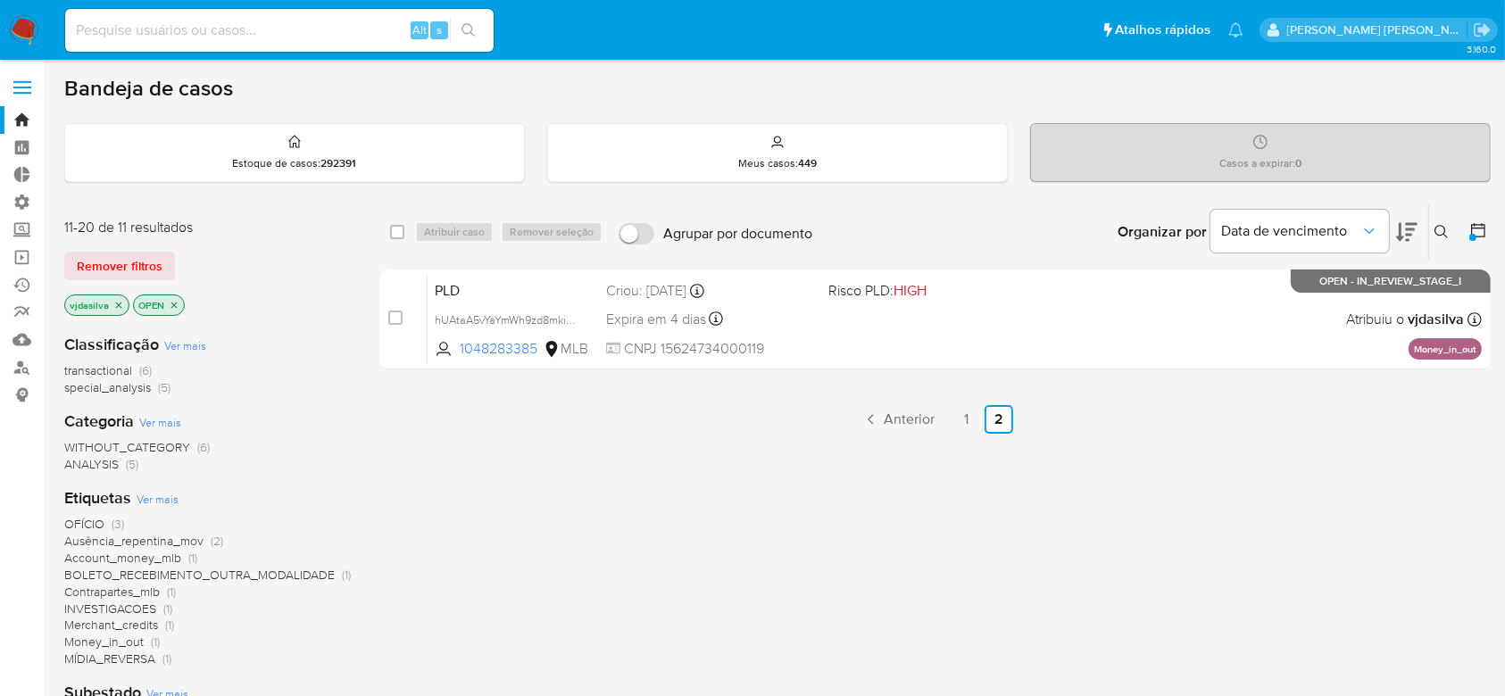
click at [120, 308] on icon "close-filter" at bounding box center [118, 305] width 11 height 11
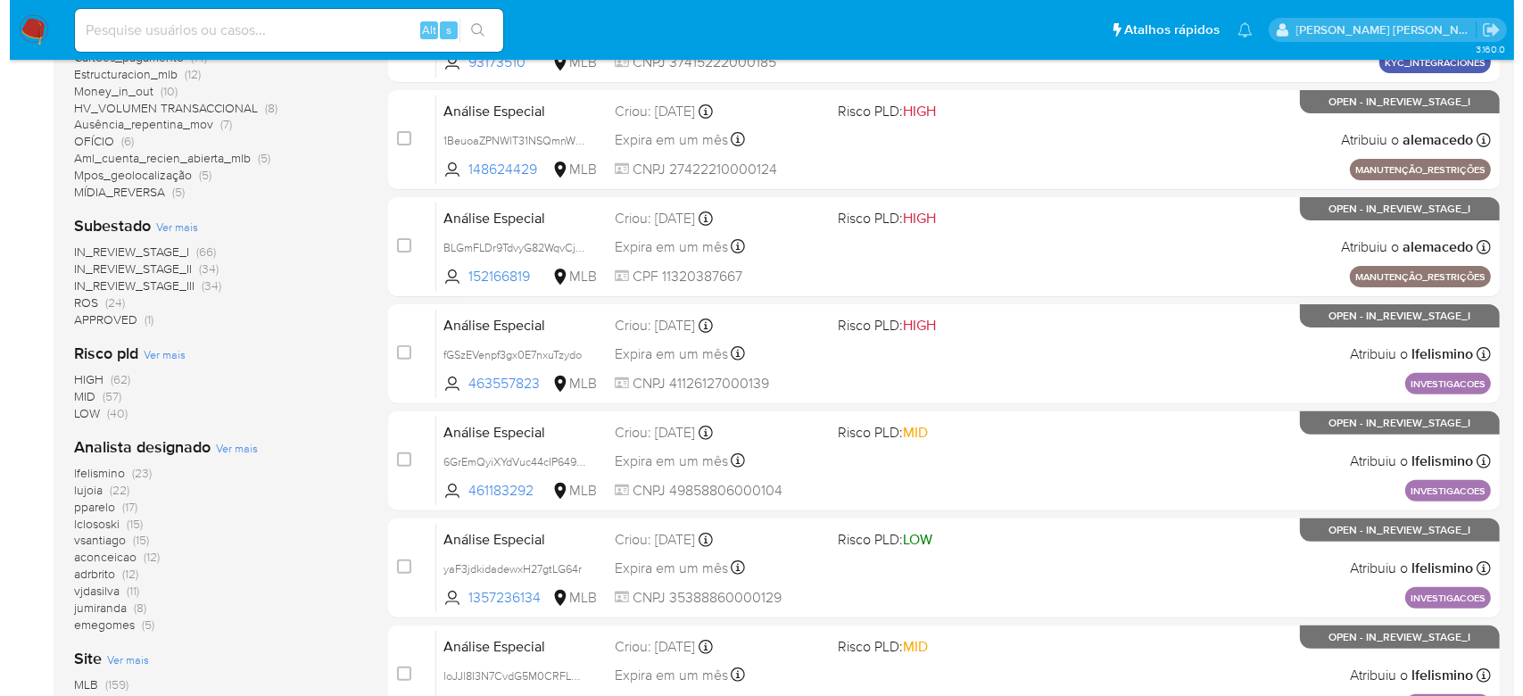
scroll to position [594, 0]
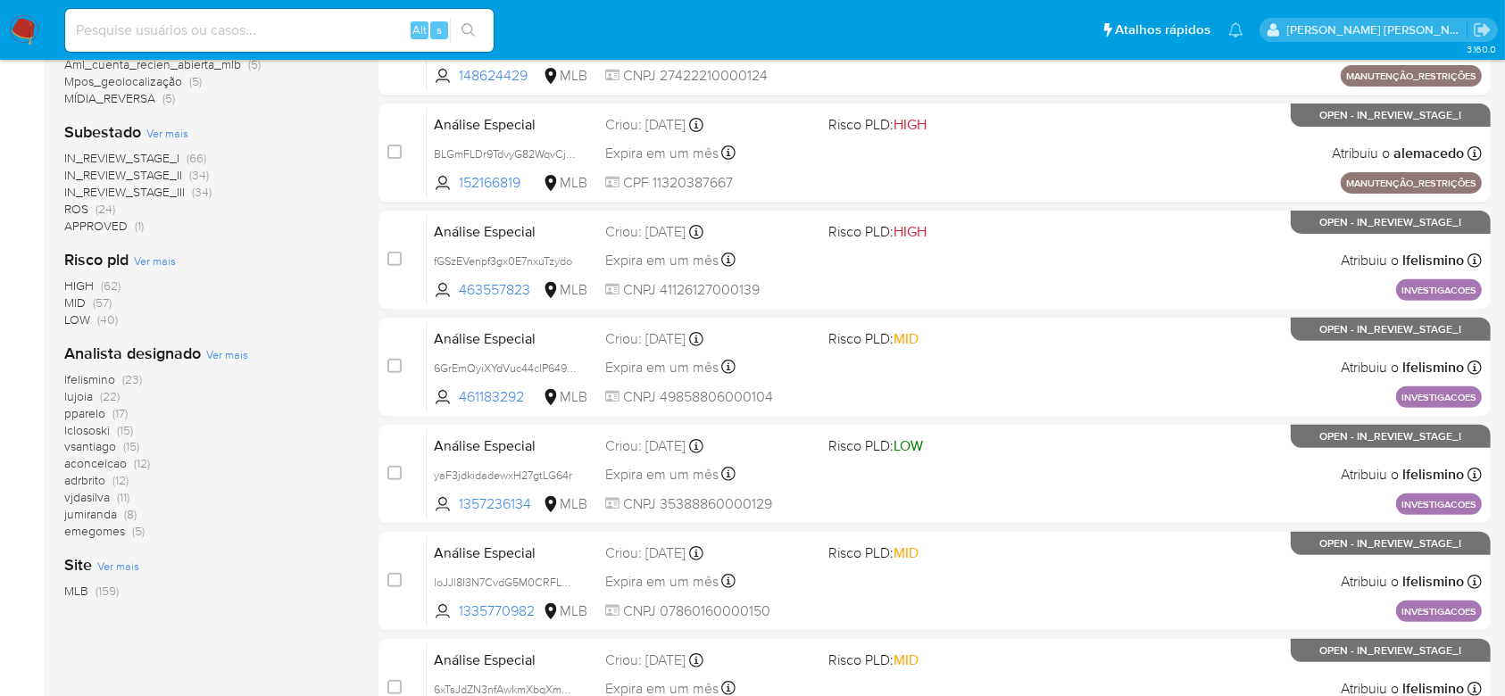
click at [227, 352] on span "Ver mais" at bounding box center [227, 354] width 42 height 16
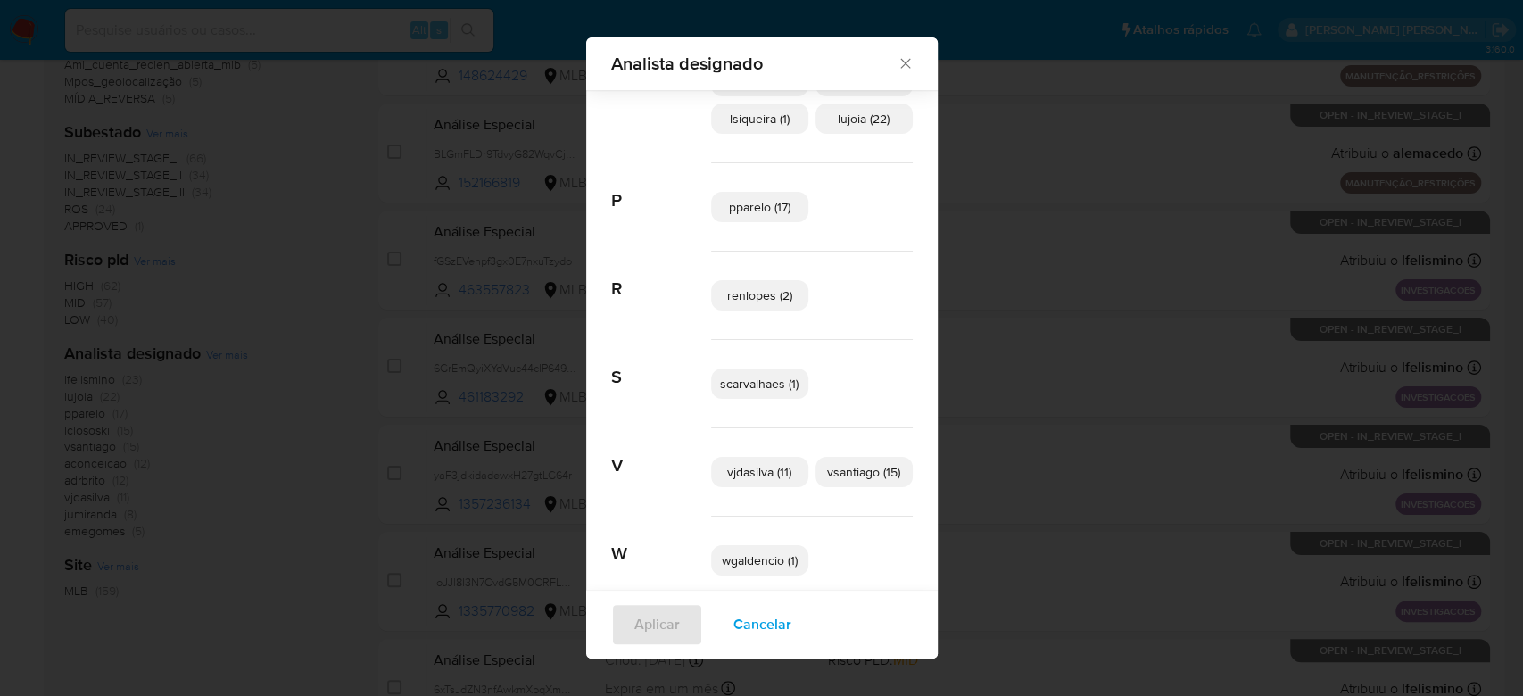
scroll to position [586, 0]
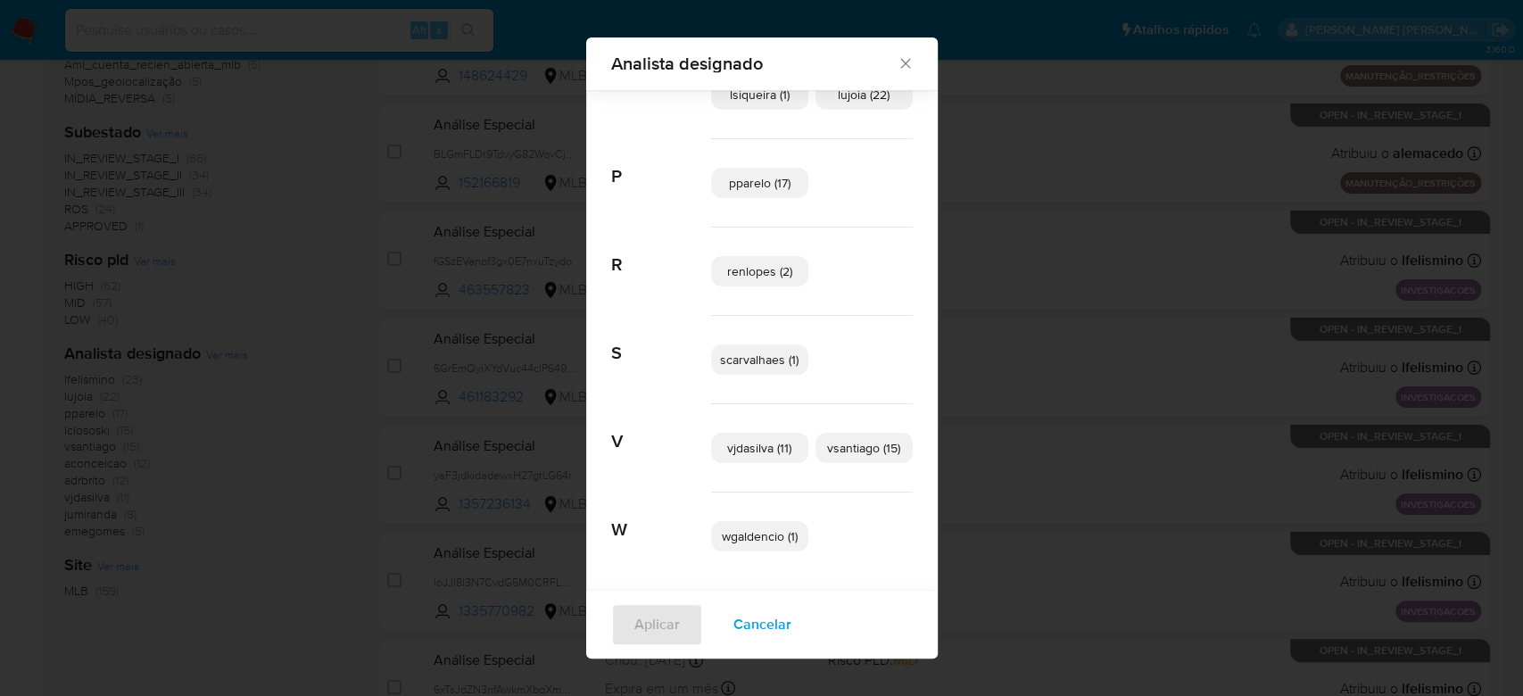
click at [865, 441] on span "vsantiago (15)" at bounding box center [863, 448] width 73 height 18
click at [678, 617] on button "Aplicar" at bounding box center [657, 624] width 92 height 43
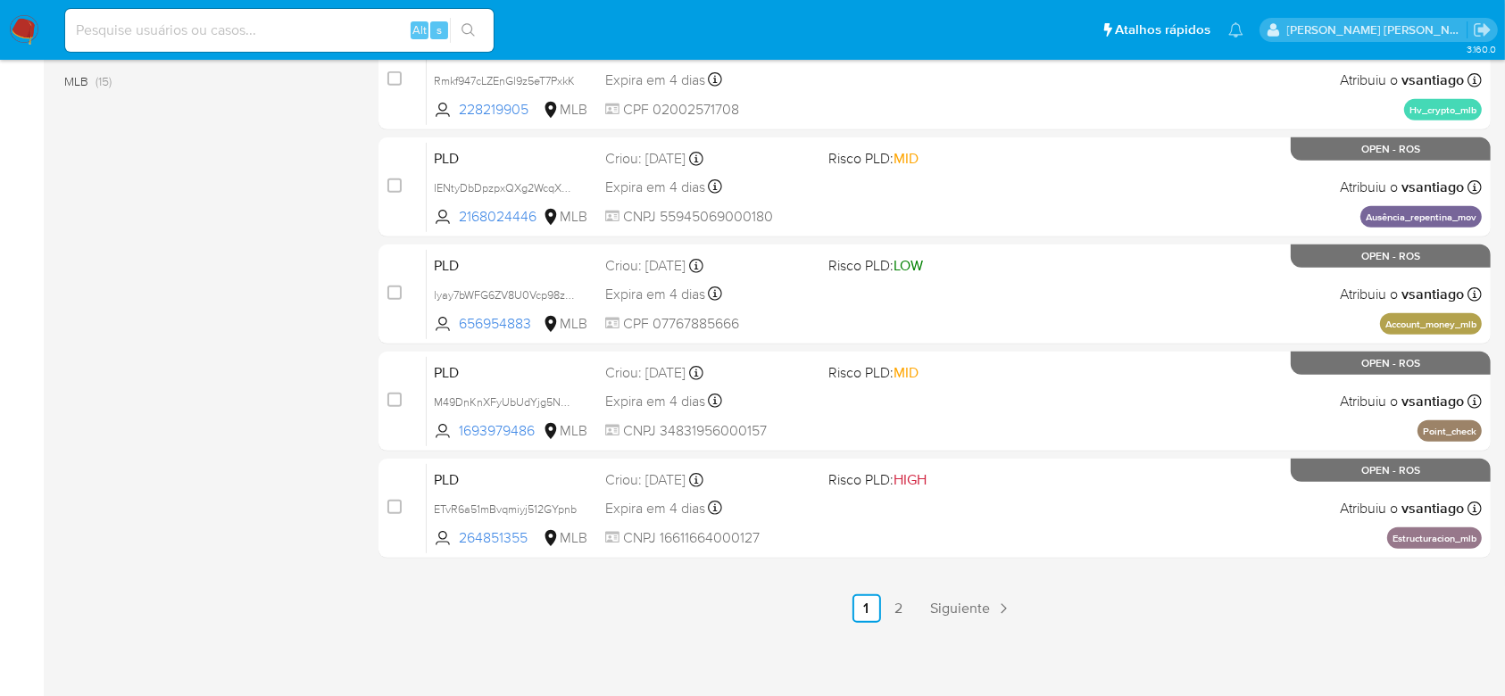
scroll to position [775, 0]
click at [899, 603] on link "2" at bounding box center [898, 607] width 29 height 29
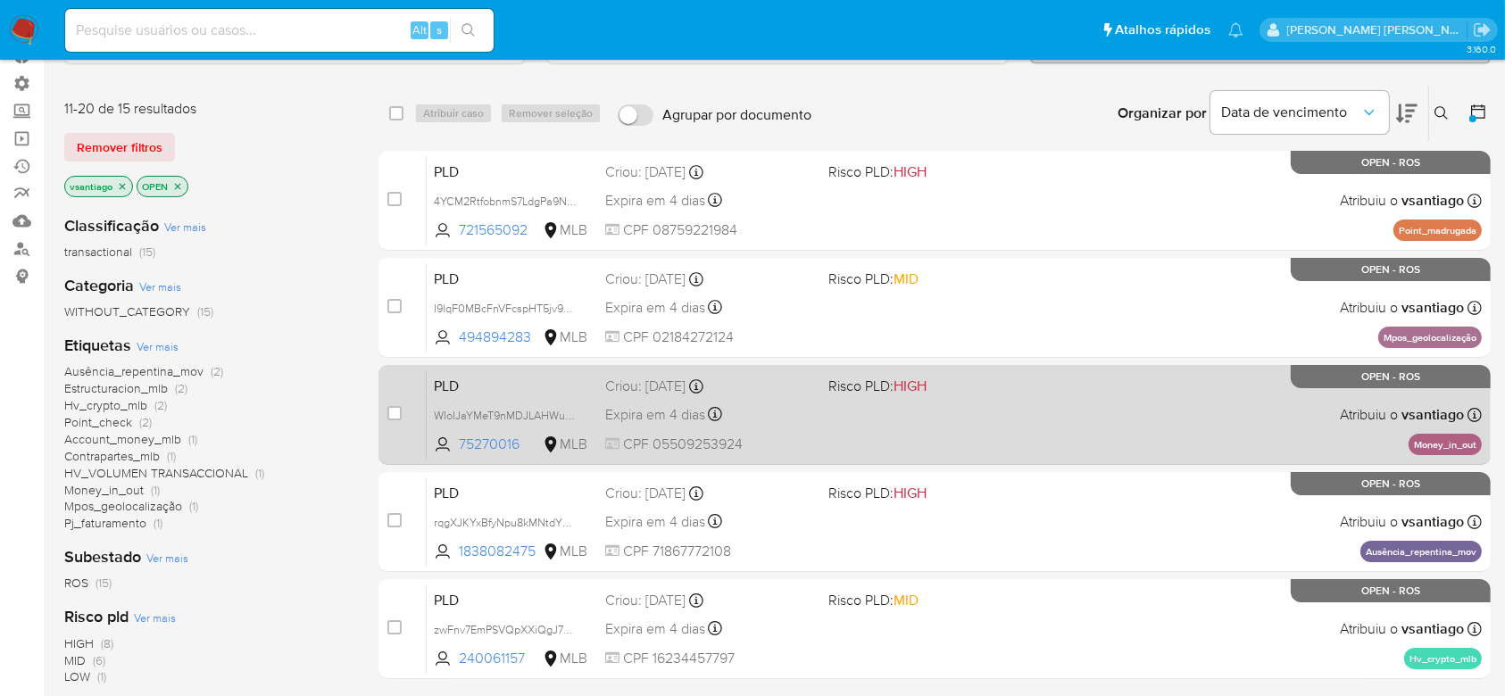
scroll to position [237, 0]
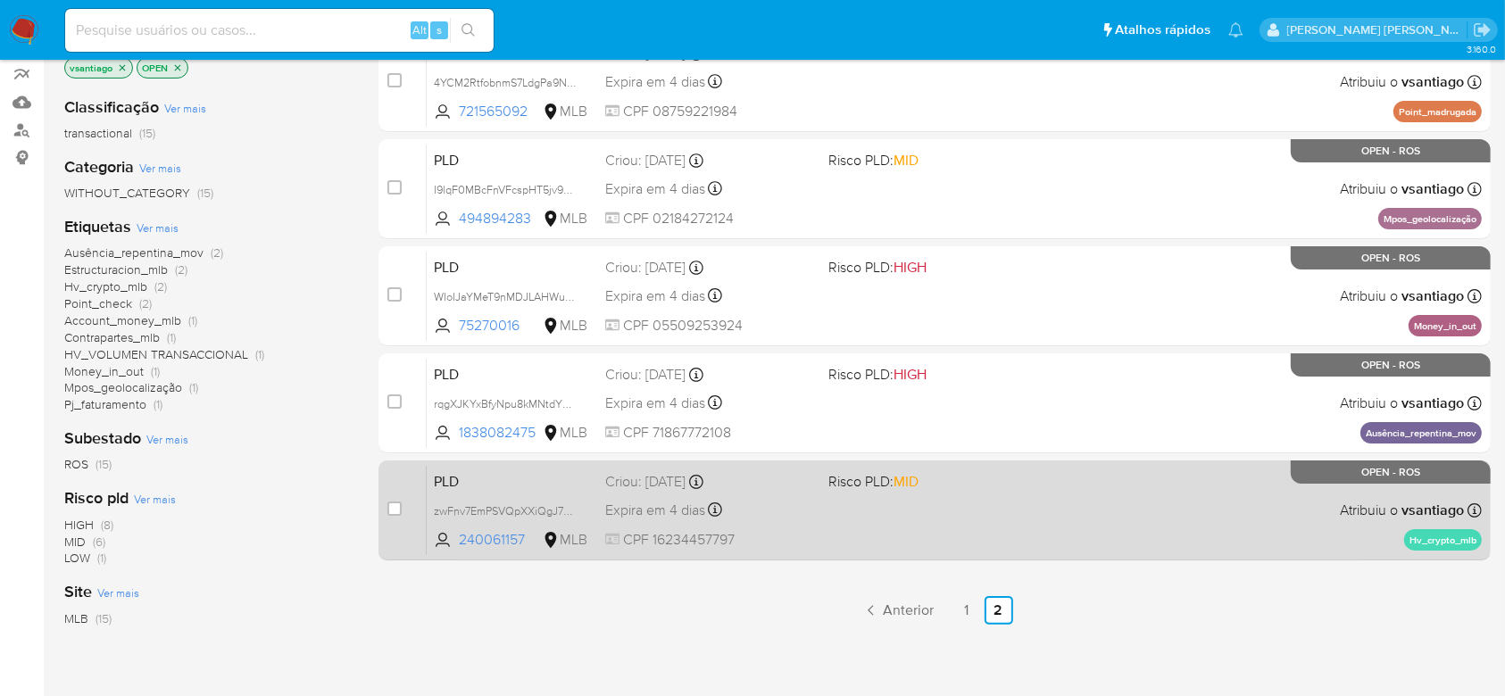
click at [776, 487] on div "Criou: 12/08/2025 Criou: 12/08/2025 00:17:12" at bounding box center [709, 482] width 208 height 20
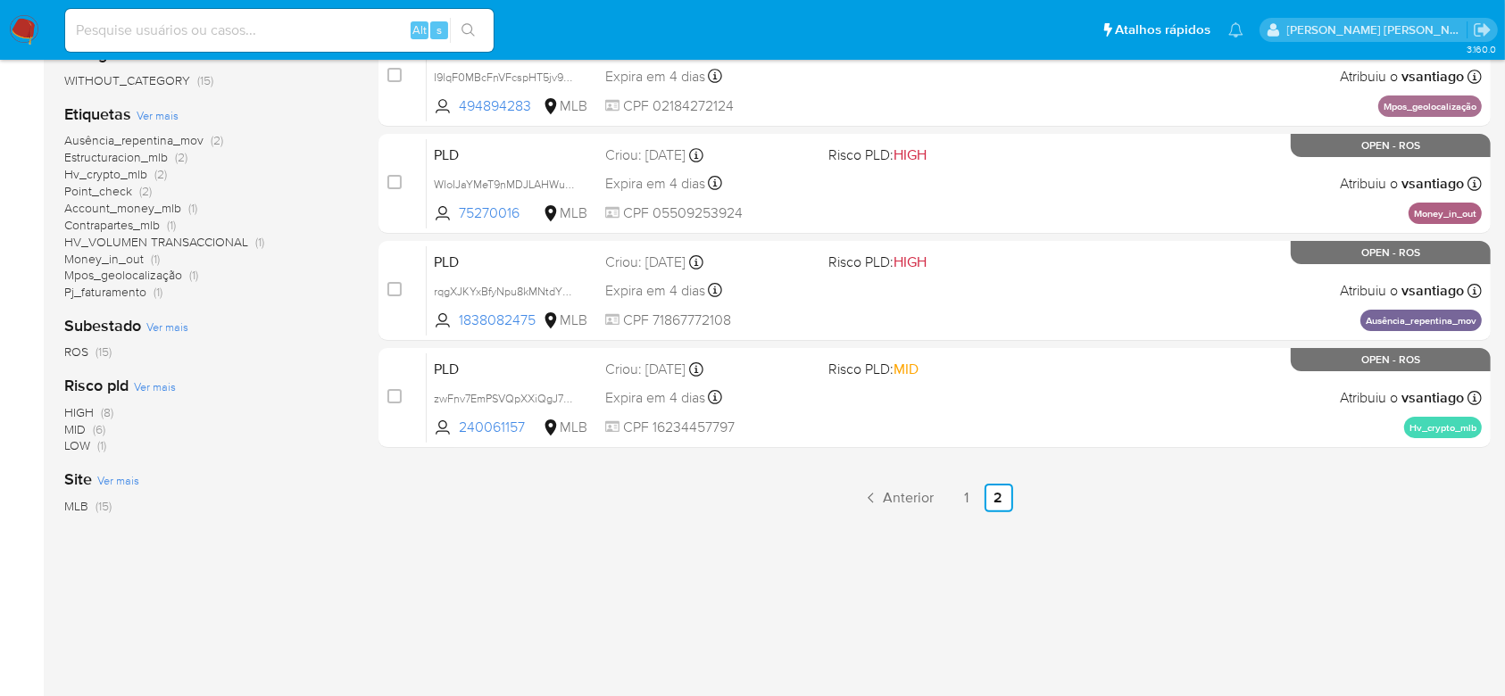
scroll to position [352, 0]
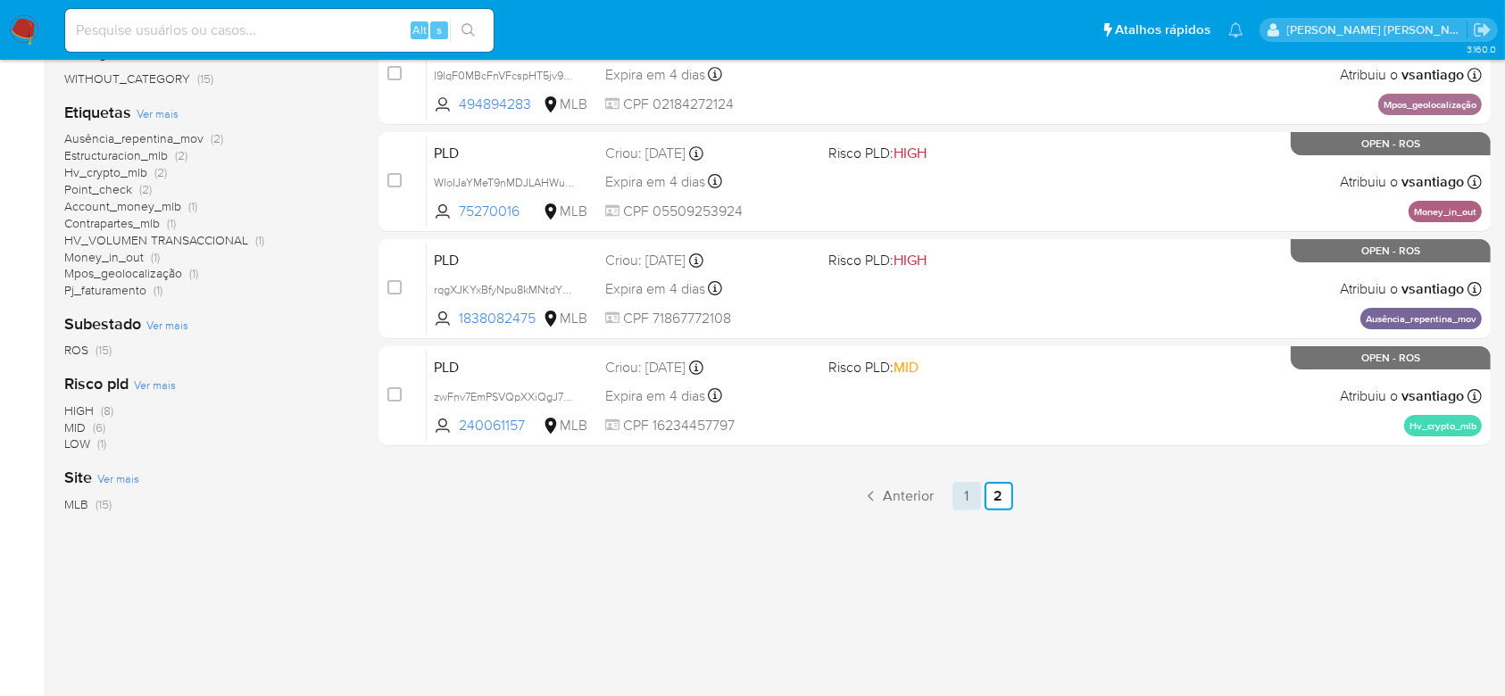
click at [963, 493] on link "1" at bounding box center [966, 496] width 29 height 29
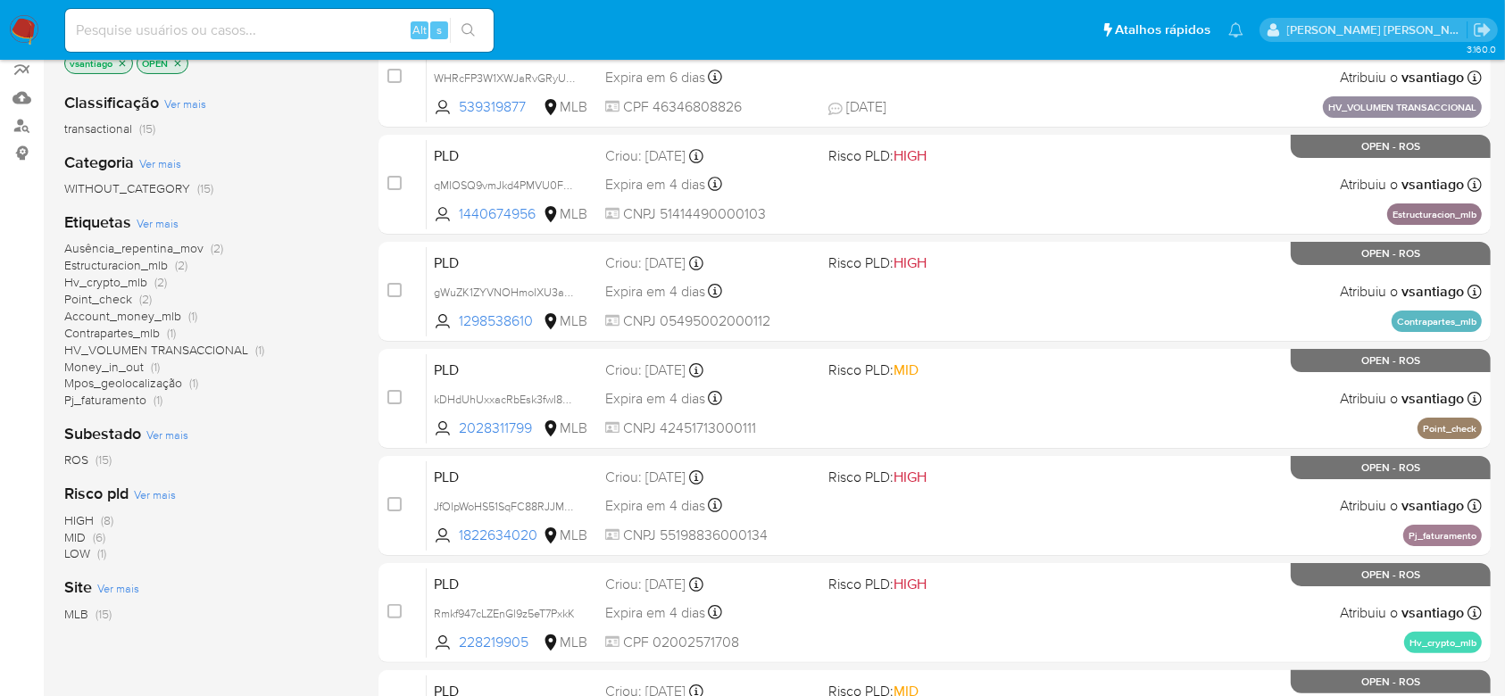
scroll to position [86, 0]
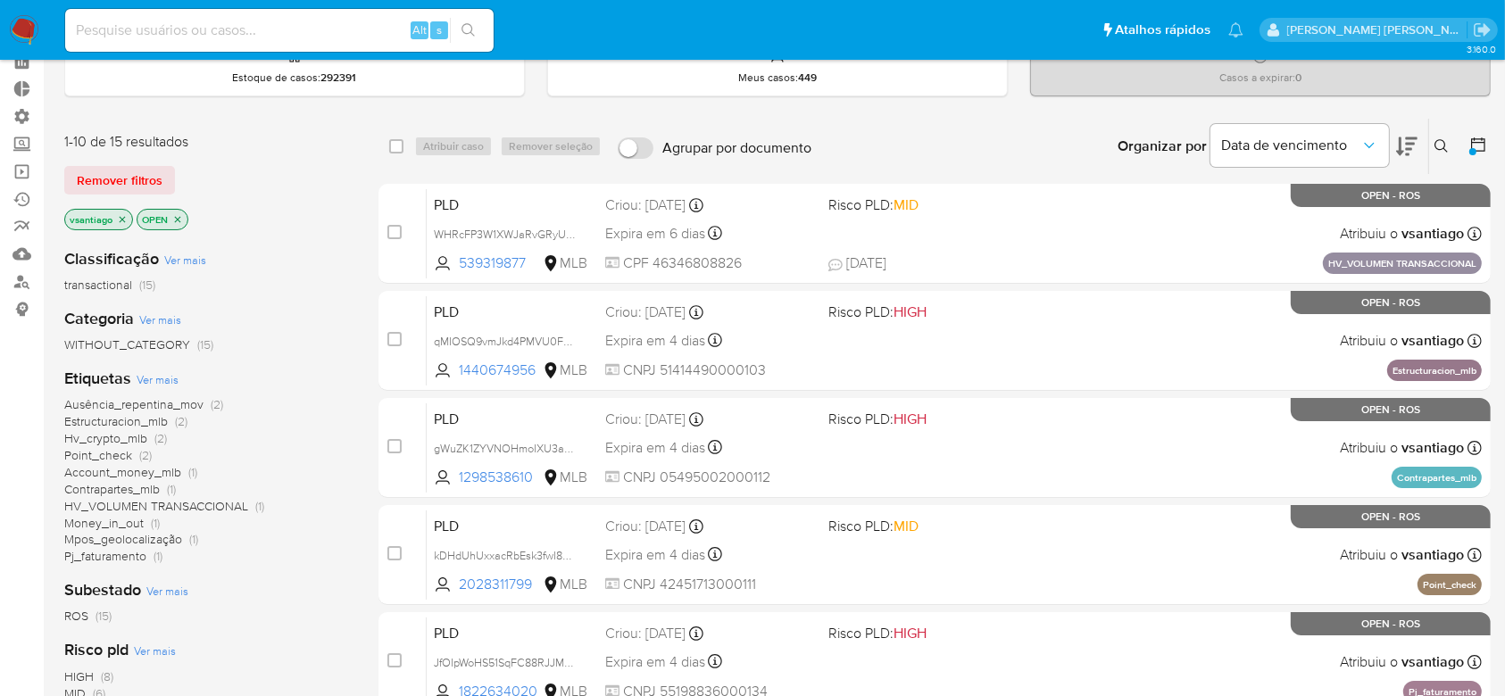
click at [119, 221] on icon "close-filter" at bounding box center [122, 219] width 11 height 11
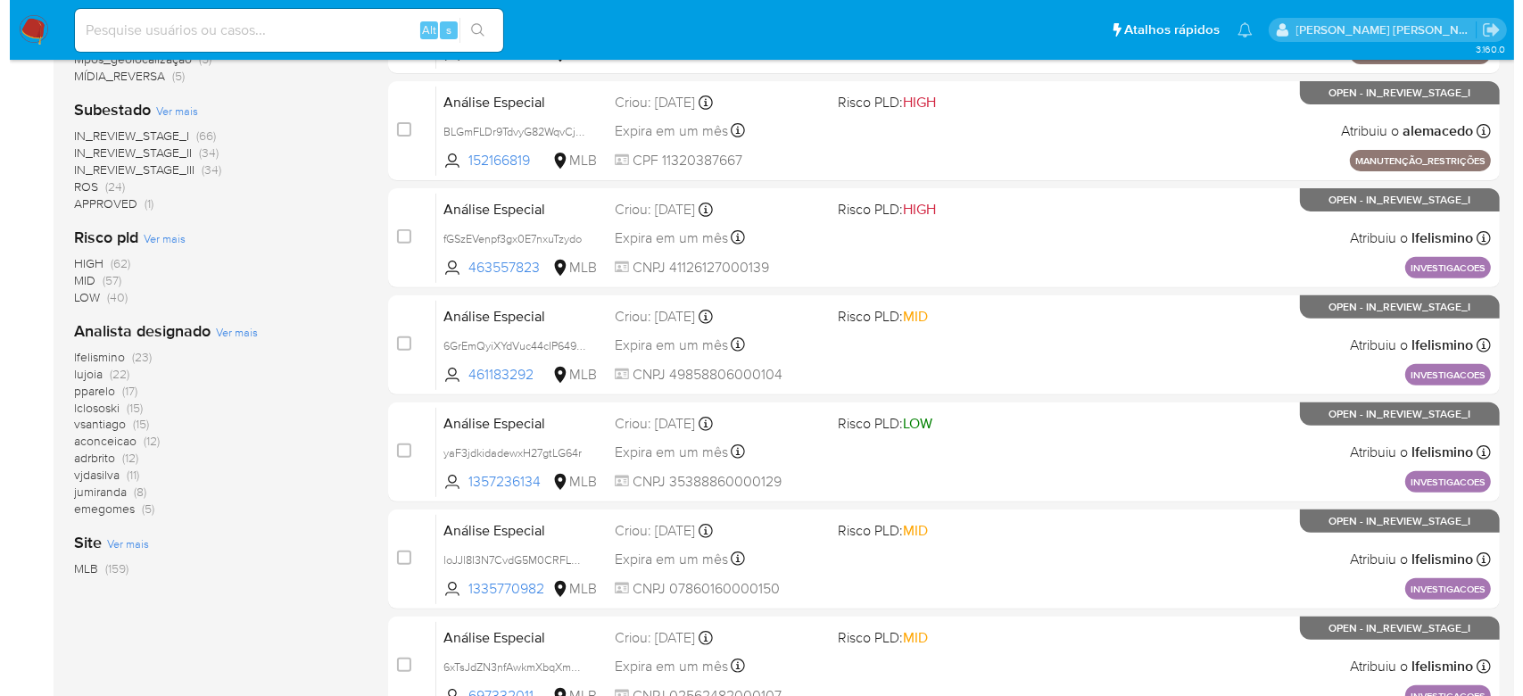
scroll to position [680, 0]
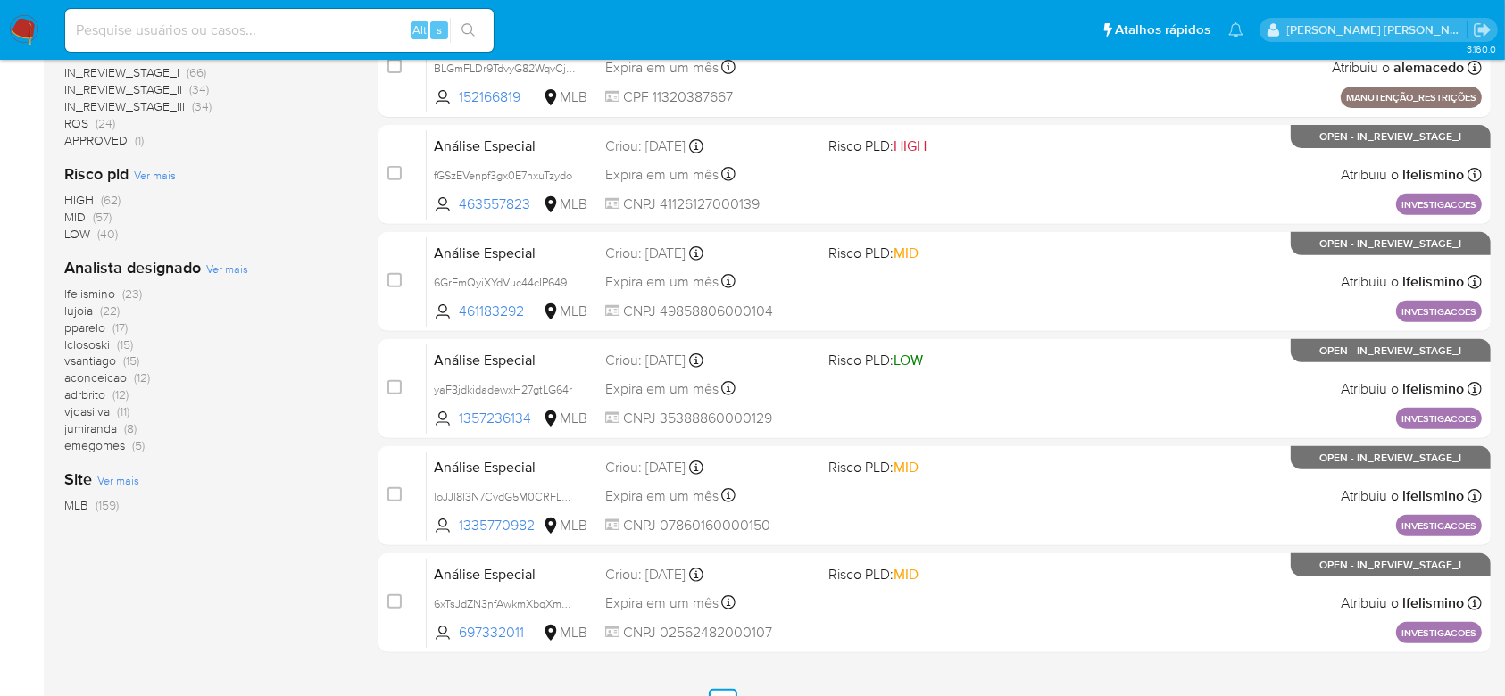
click at [236, 264] on span "Ver mais" at bounding box center [227, 269] width 42 height 16
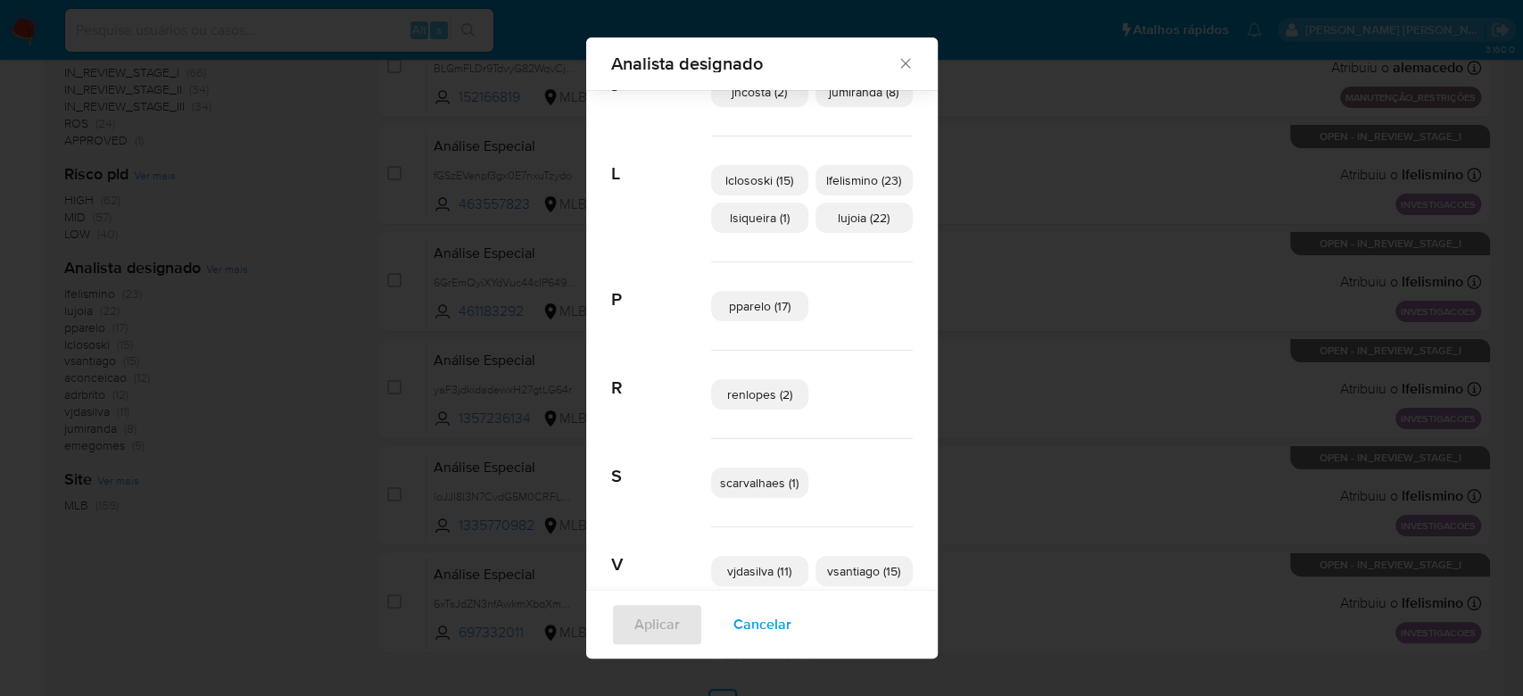
scroll to position [586, 0]
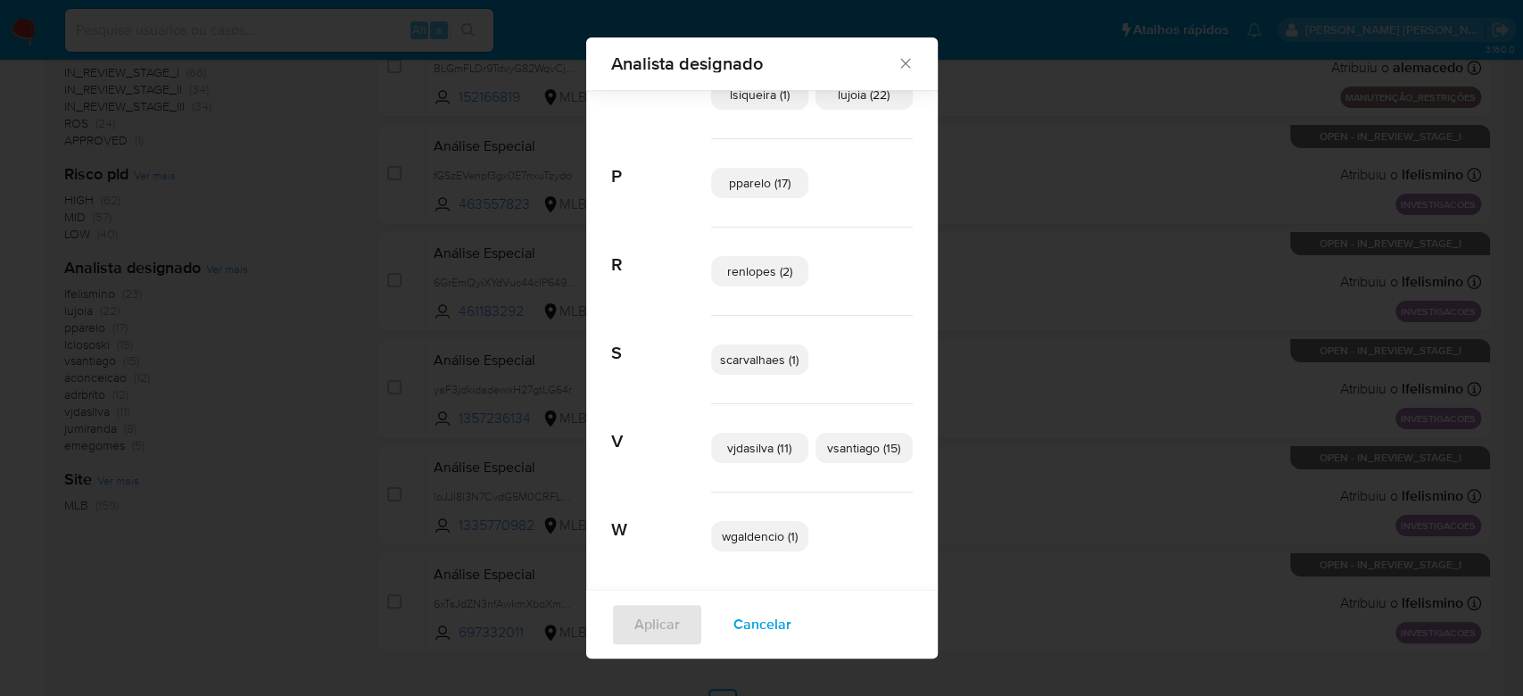
click at [766, 369] on p "scarvalhaes (1)" at bounding box center [759, 359] width 97 height 30
click at [641, 635] on span "Aplicar" at bounding box center [657, 624] width 46 height 39
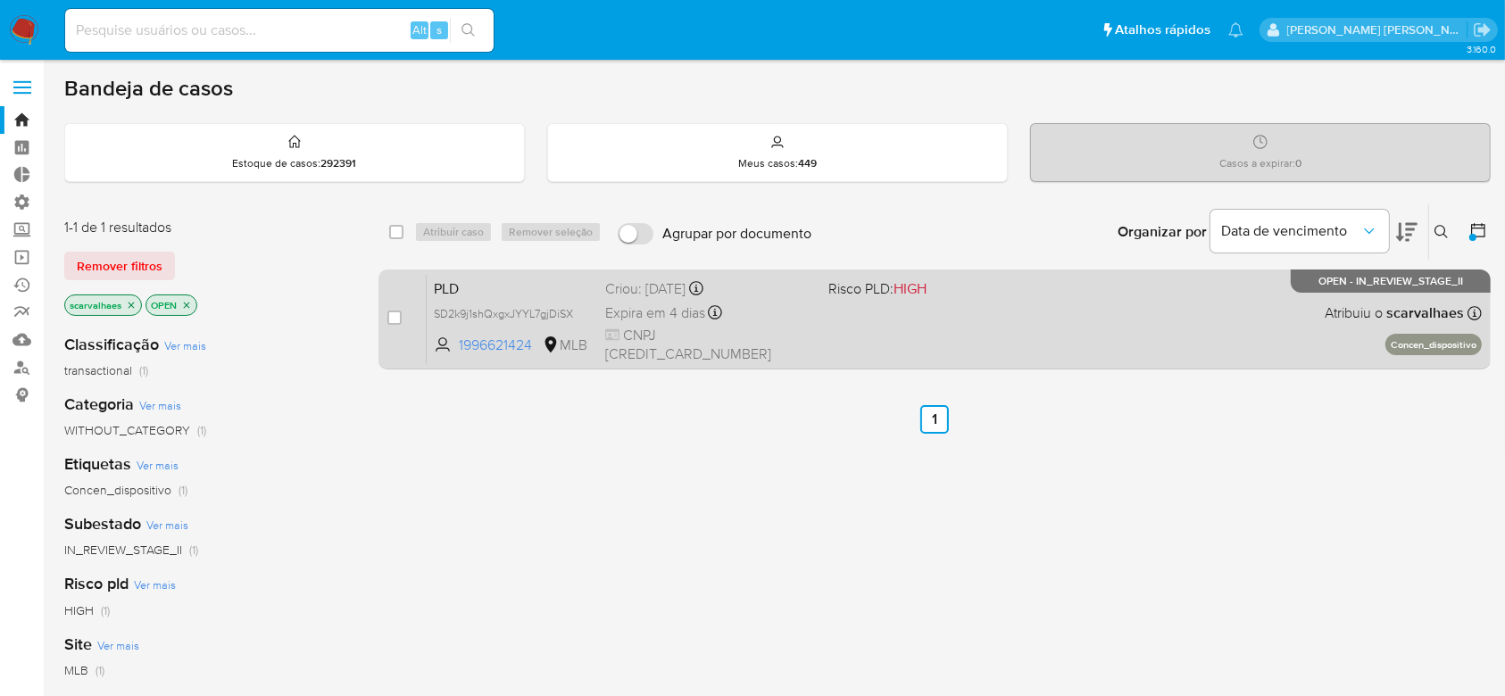
click at [875, 321] on div "PLD SD2k9j1shQxgxJYYL7gjDiSX 1996621424 MLB Risco PLD: HIGH Criou: 12/08/2025 C…" at bounding box center [954, 319] width 1055 height 90
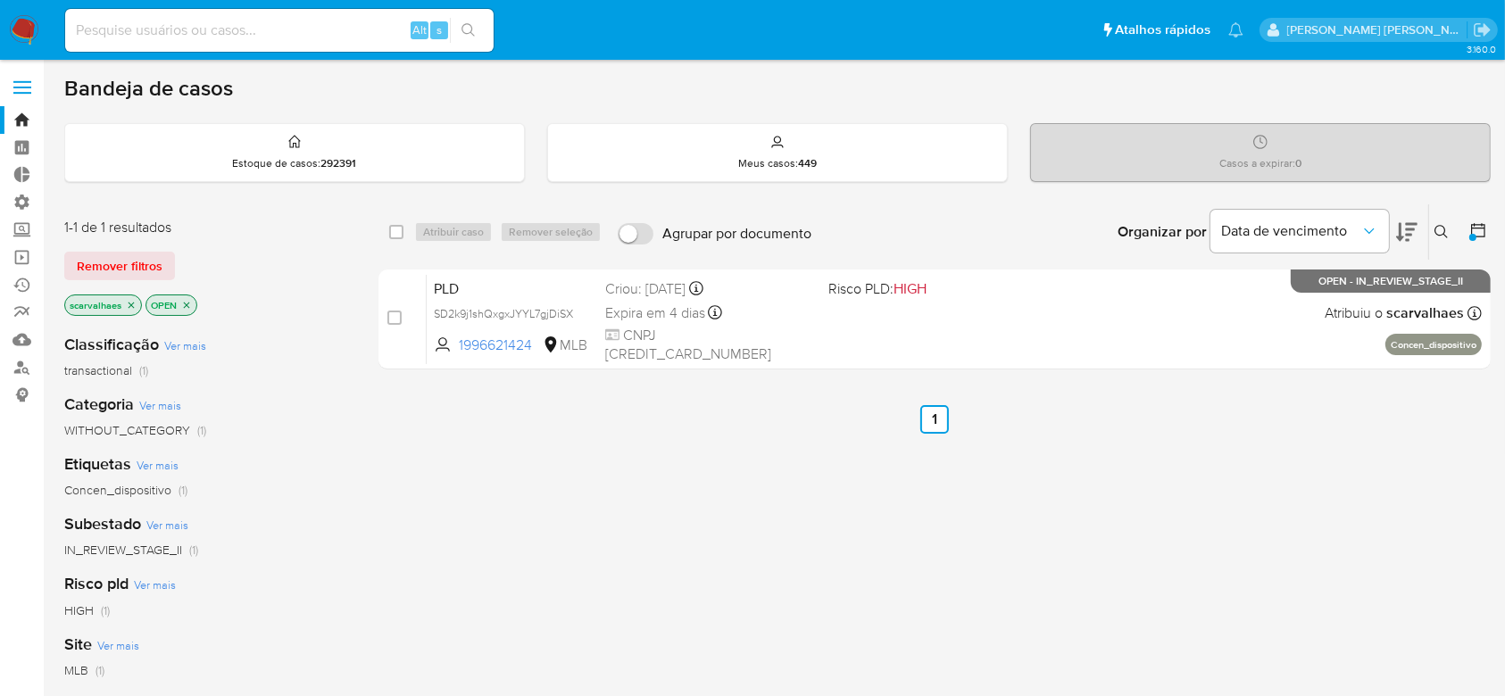
click at [130, 306] on icon "close-filter" at bounding box center [131, 305] width 11 height 11
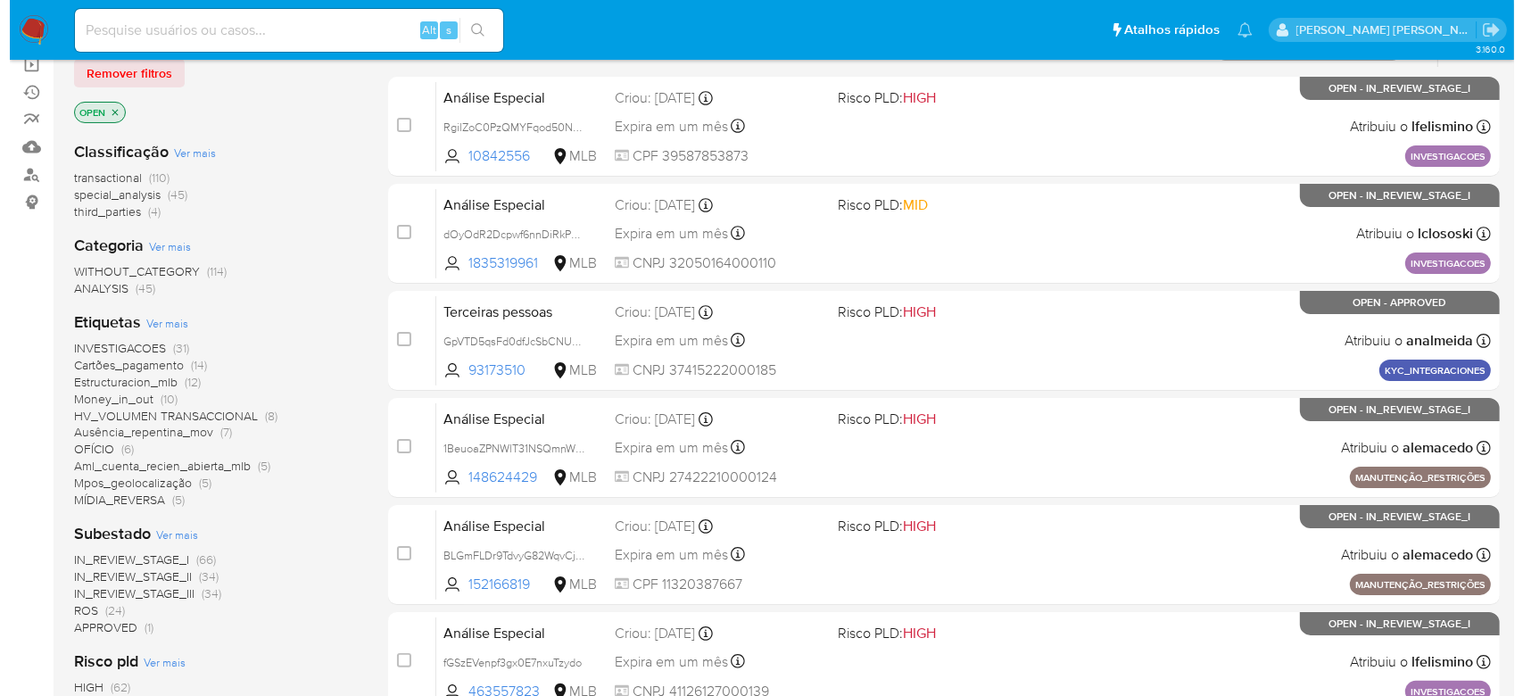
scroll to position [594, 0]
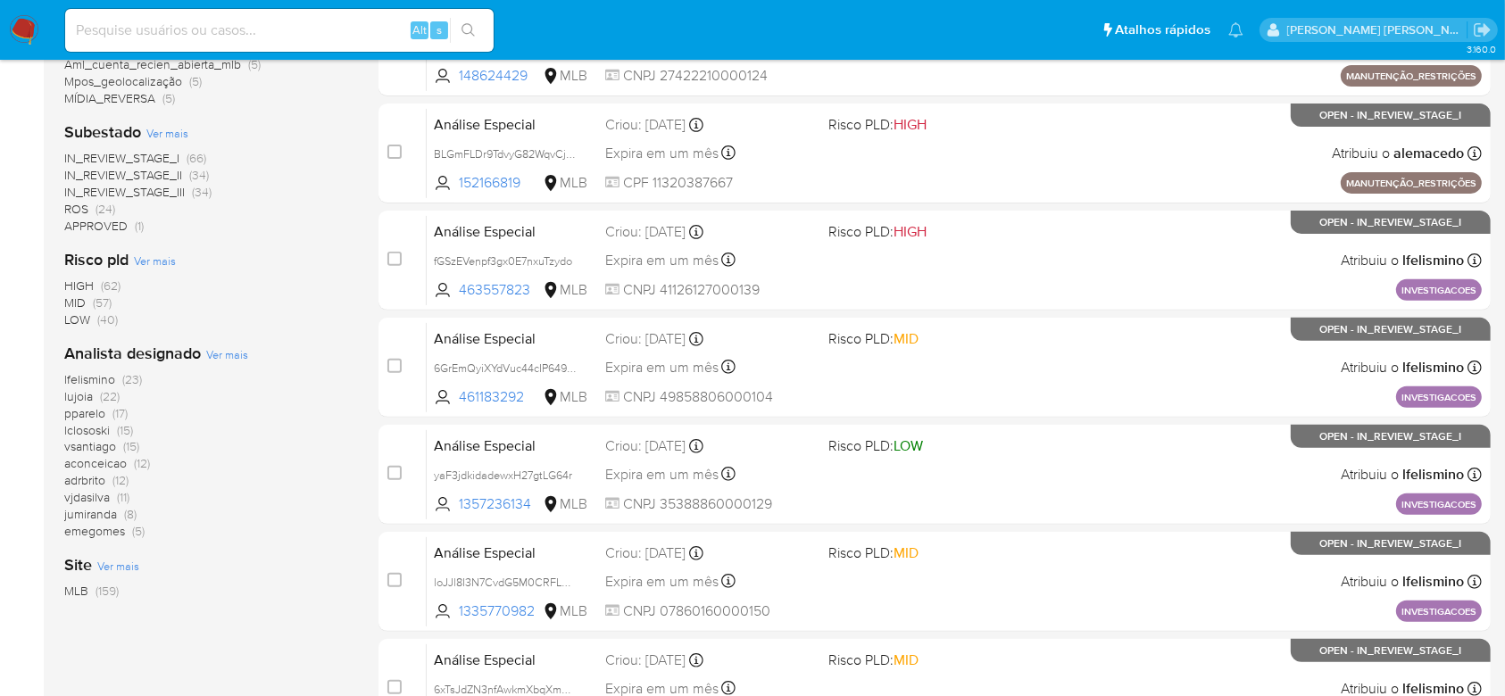
click at [233, 352] on span "Ver mais" at bounding box center [227, 354] width 42 height 16
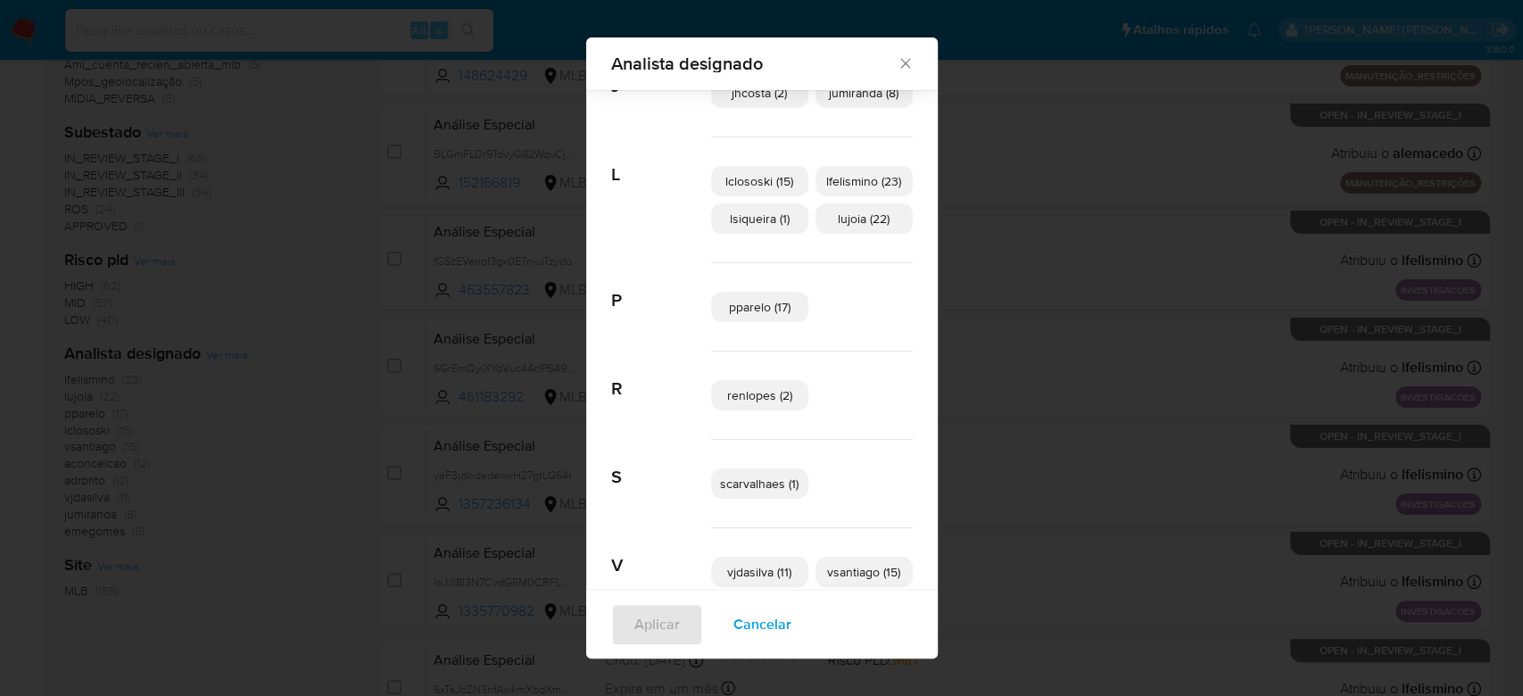
scroll to position [586, 0]
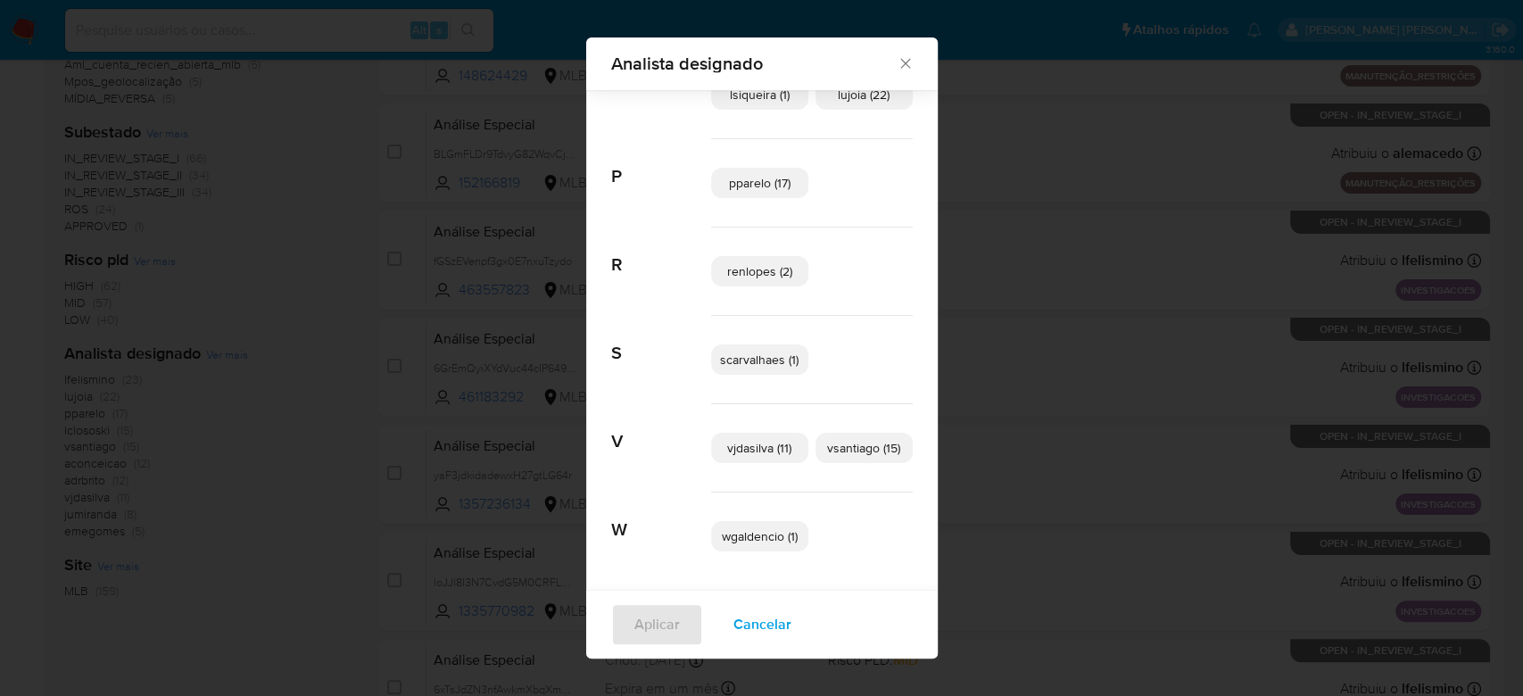
click at [780, 539] on span "wgaldencio (1)" at bounding box center [760, 536] width 76 height 18
click at [710, 612] on button "Cancelar" at bounding box center [762, 624] width 104 height 43
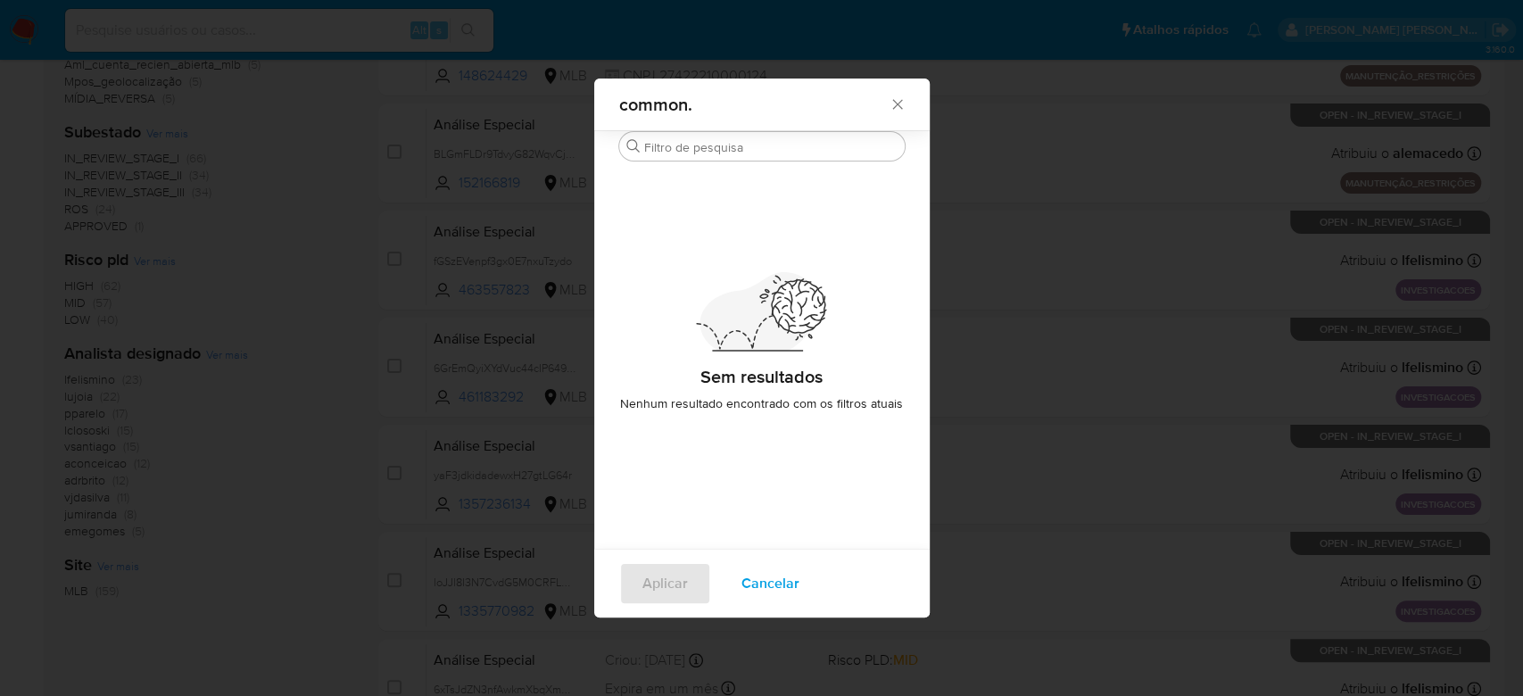
scroll to position [0, 0]
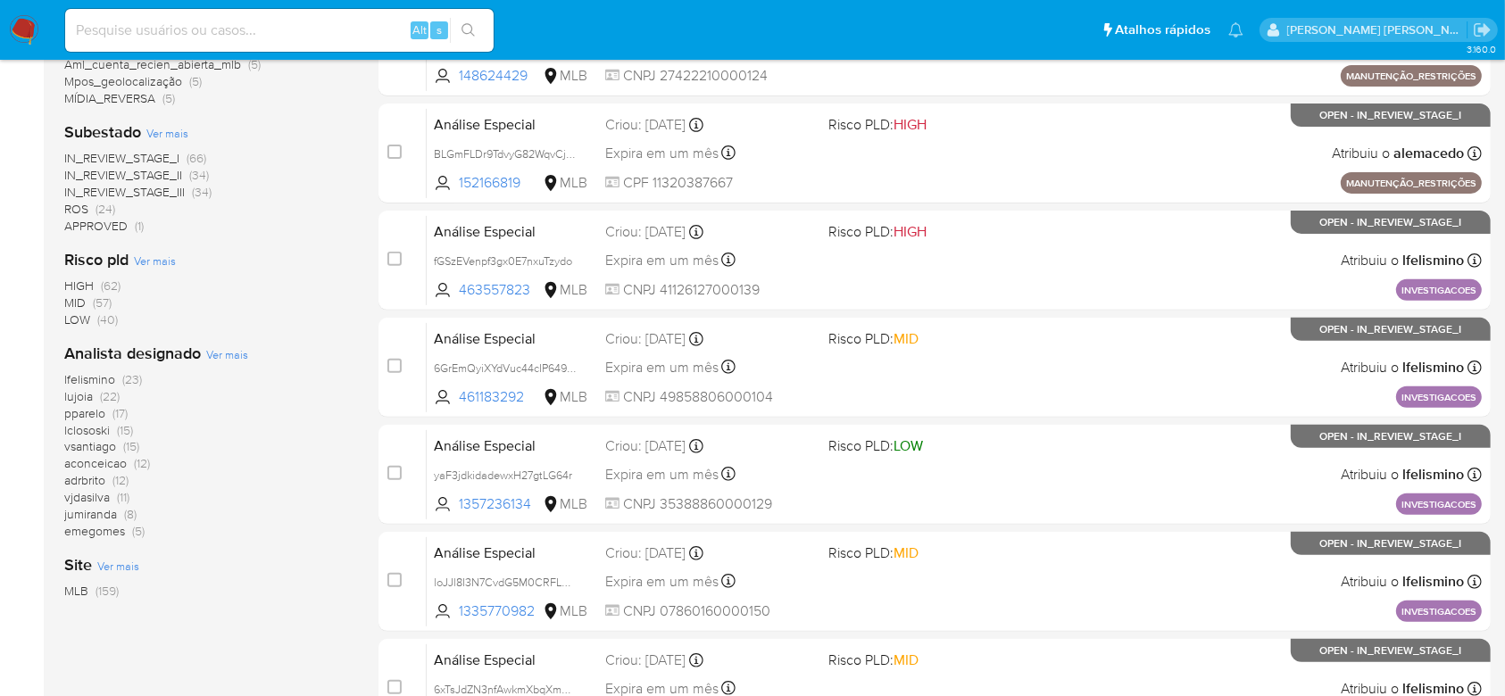
click at [242, 354] on span "Ver mais" at bounding box center [227, 354] width 42 height 16
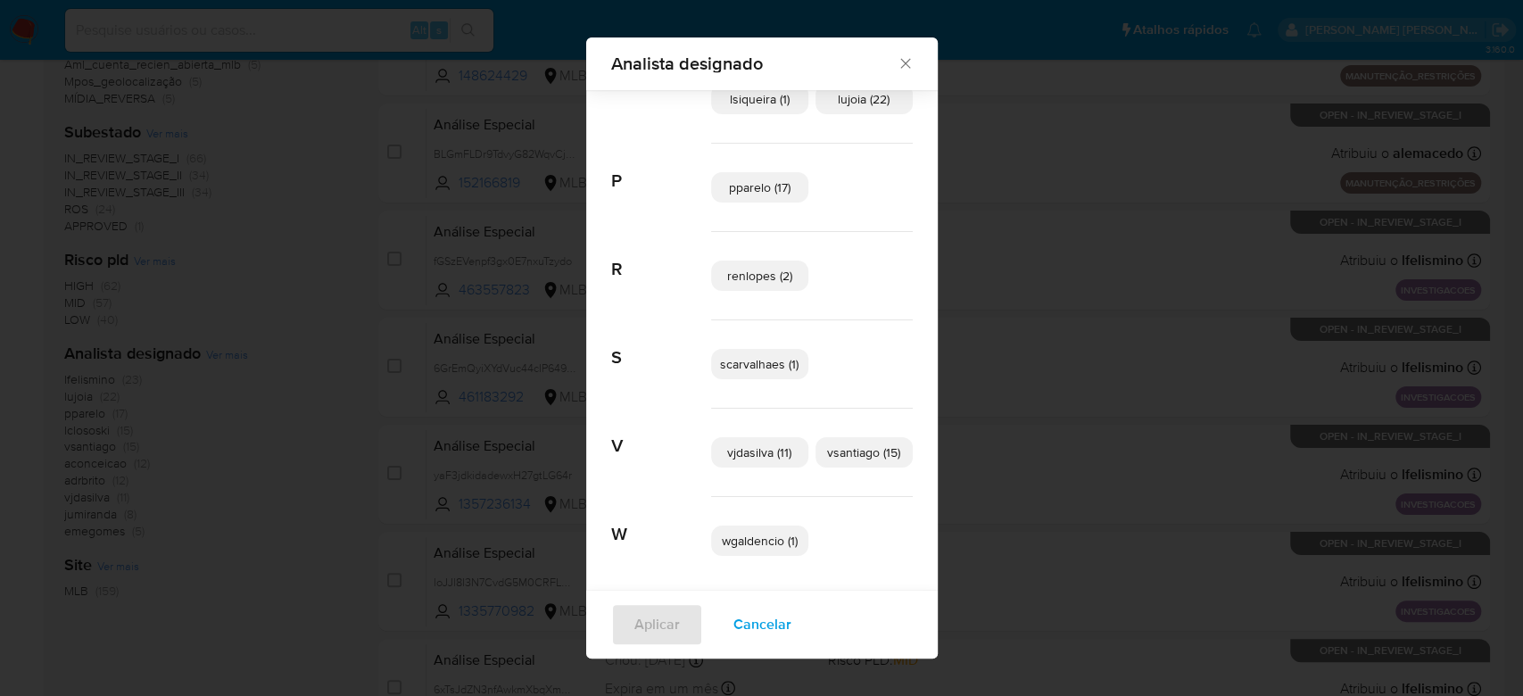
scroll to position [586, 0]
click at [730, 535] on span "wgaldencio (1)" at bounding box center [760, 536] width 76 height 18
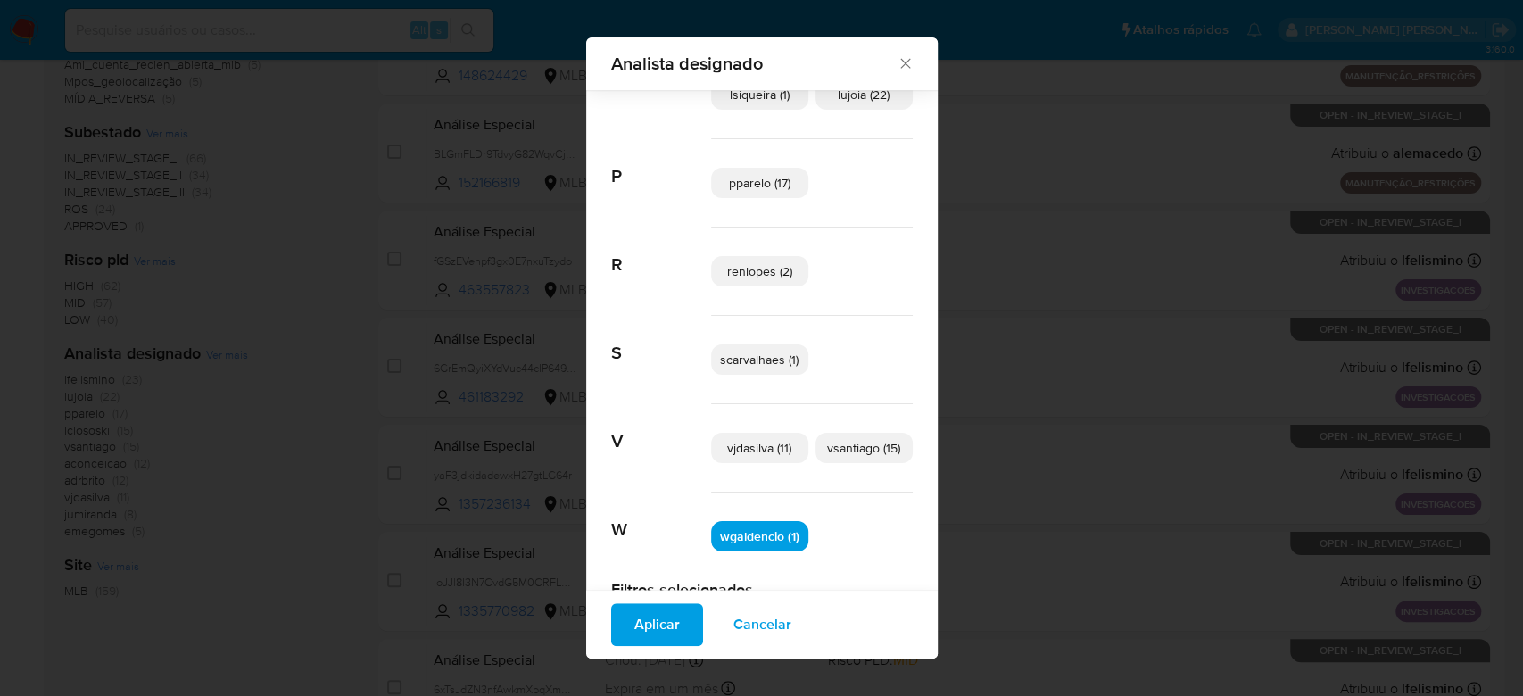
click at [648, 608] on span "Aplicar" at bounding box center [657, 624] width 46 height 39
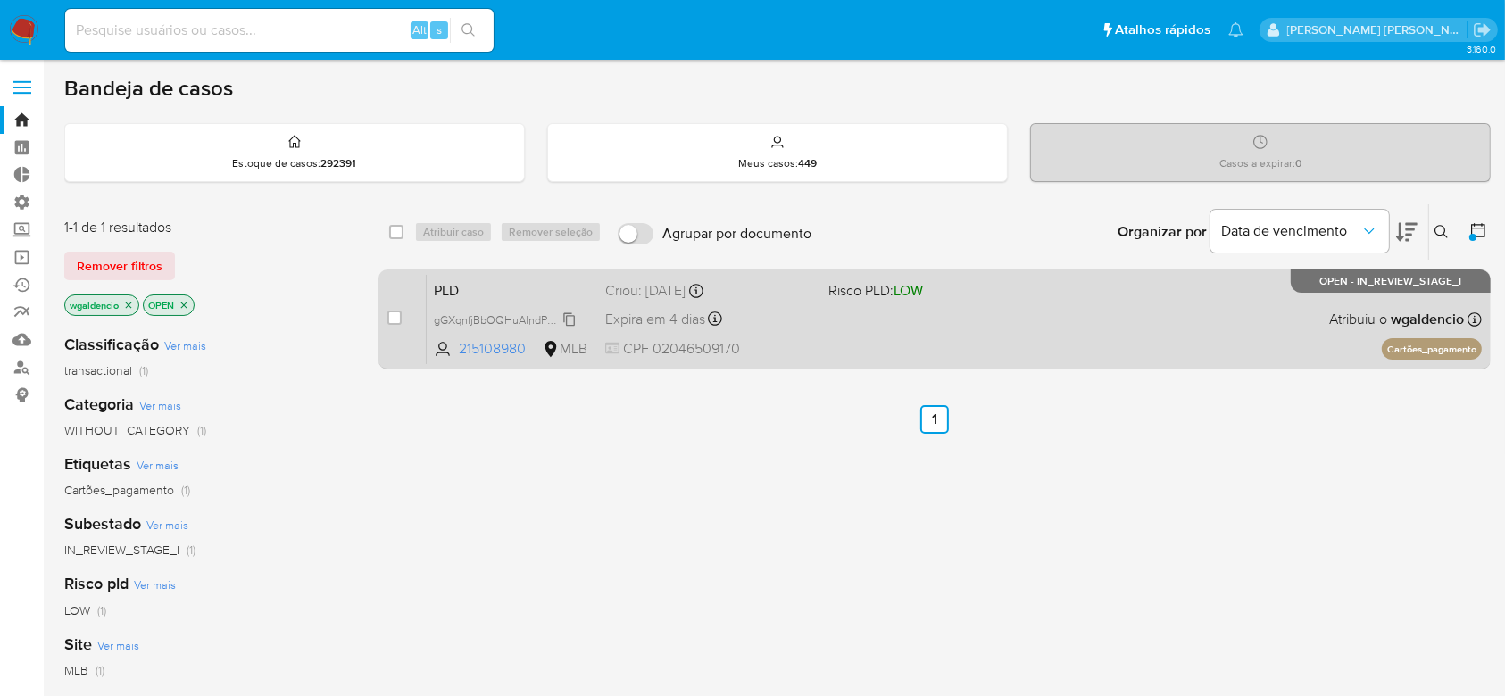
click at [571, 318] on span "gGXqnfjBbOQHuAlndPCC7OXK" at bounding box center [513, 319] width 158 height 20
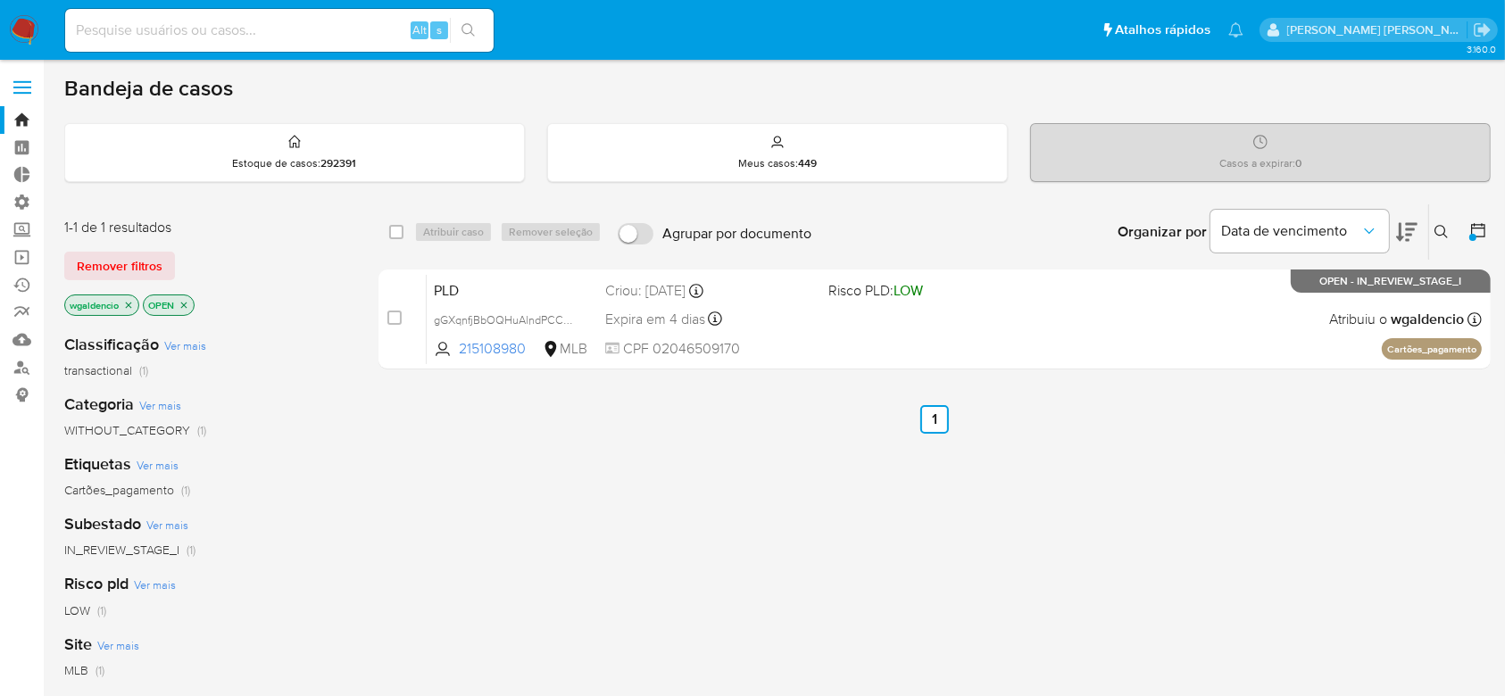
click at [131, 303] on icon "close-filter" at bounding box center [128, 305] width 11 height 11
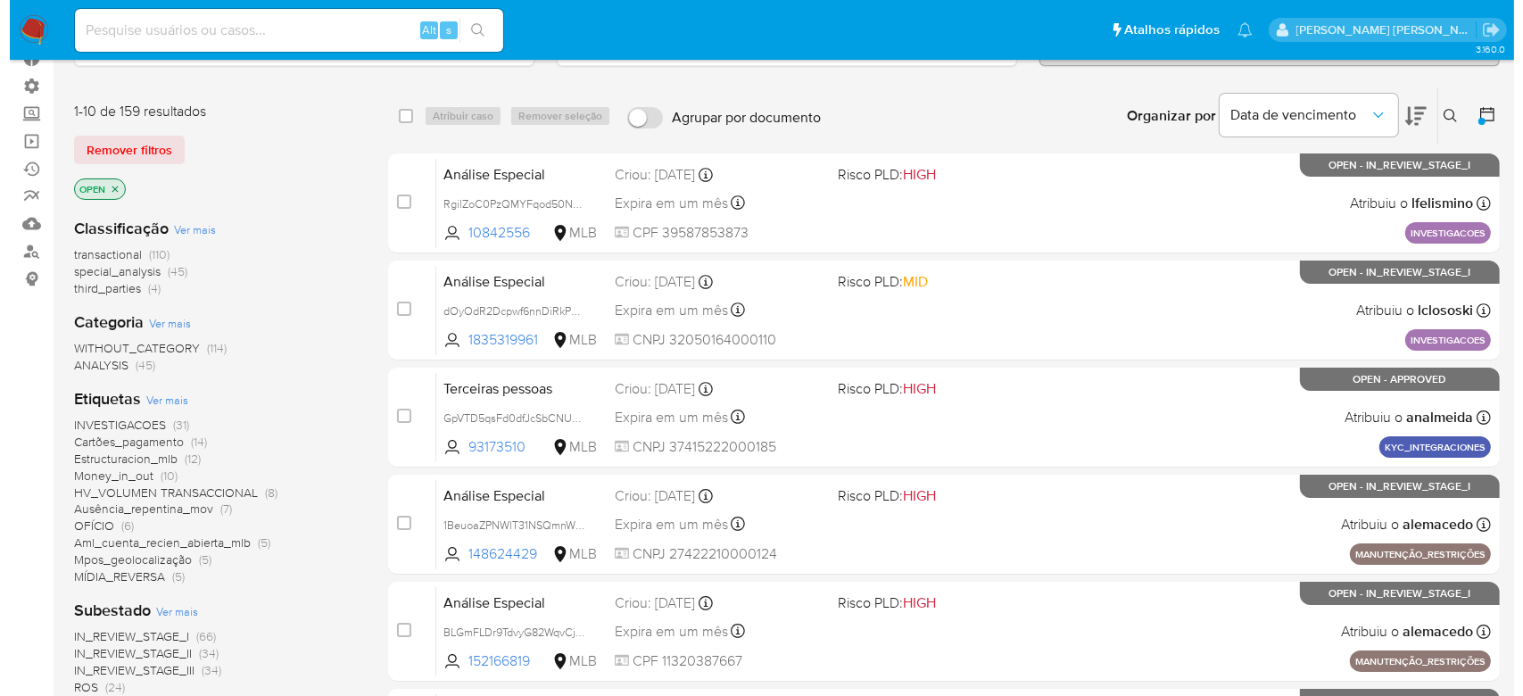
scroll to position [476, 0]
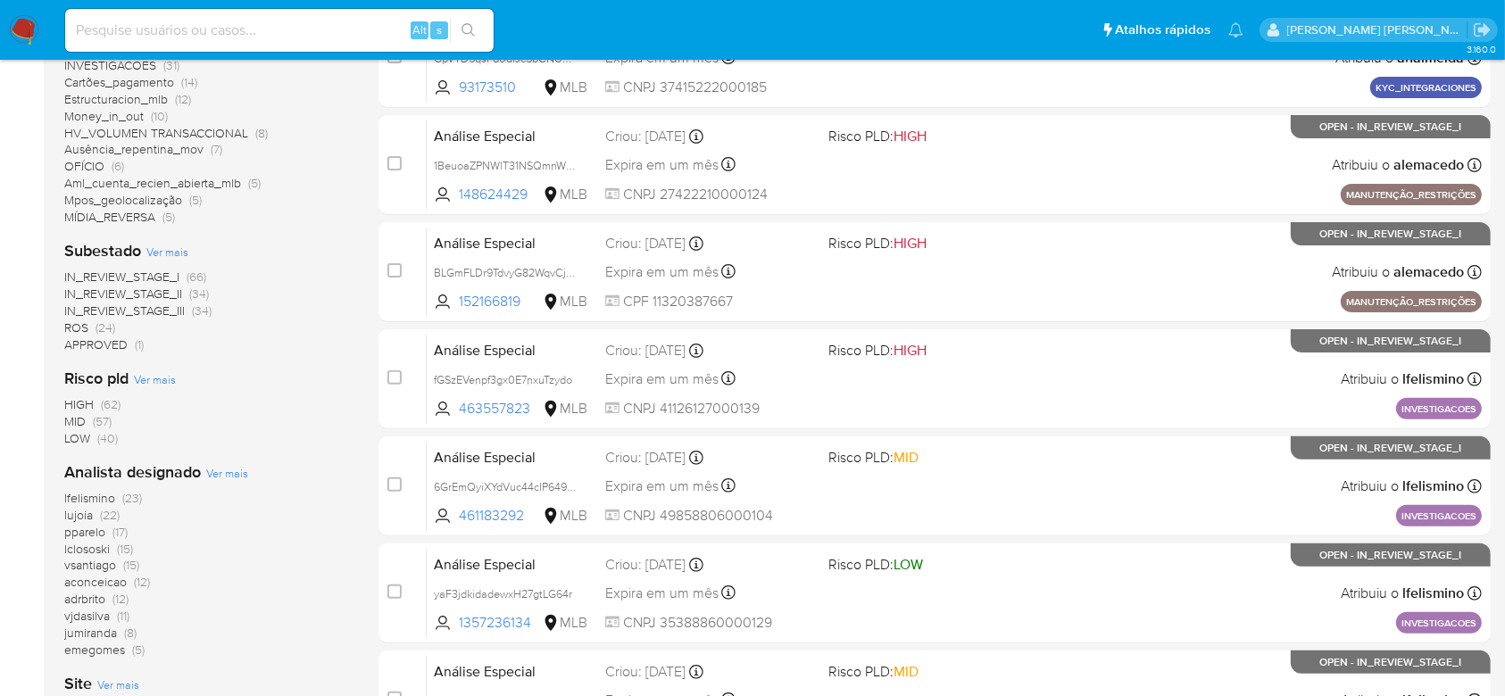
click at [172, 252] on span "Ver mais" at bounding box center [167, 252] width 42 height 16
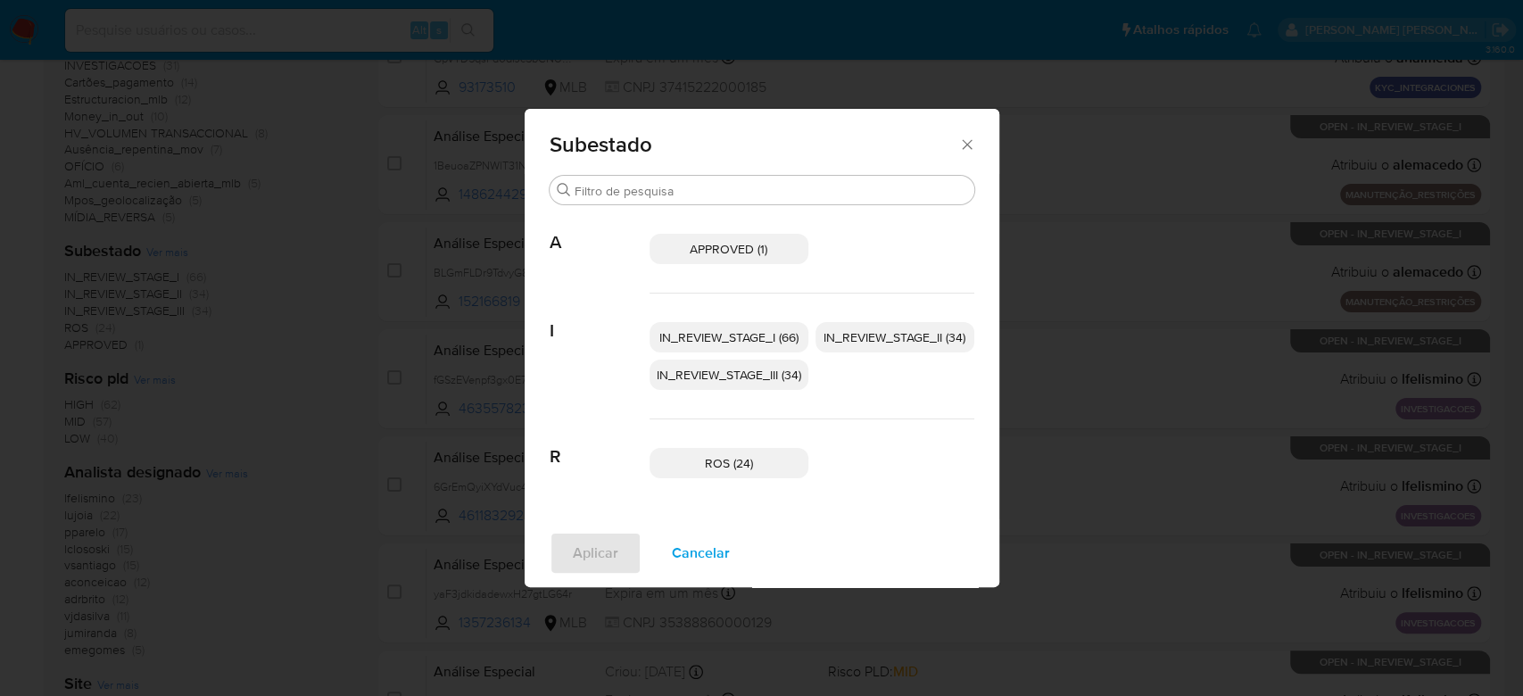
click at [972, 143] on icon "Fechar" at bounding box center [967, 145] width 18 height 18
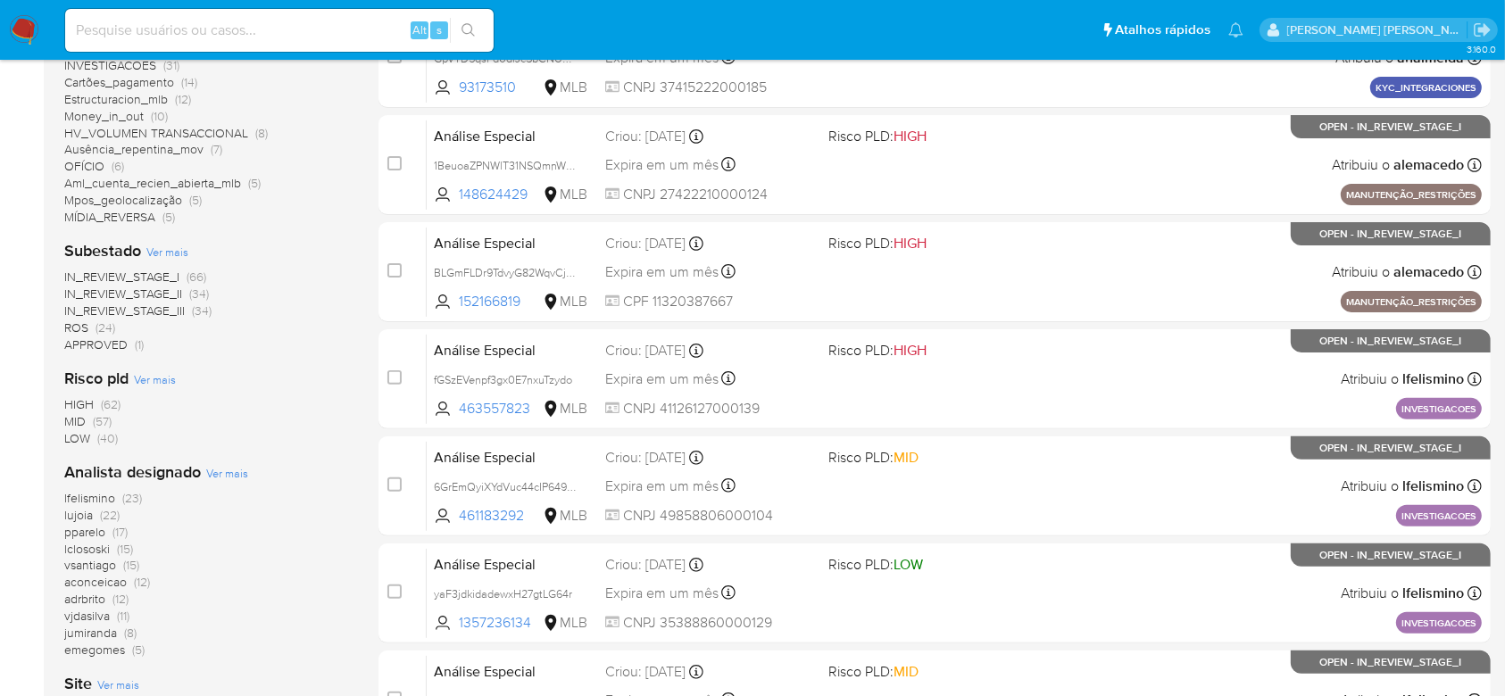
click at [153, 256] on span "Ver mais" at bounding box center [167, 252] width 42 height 16
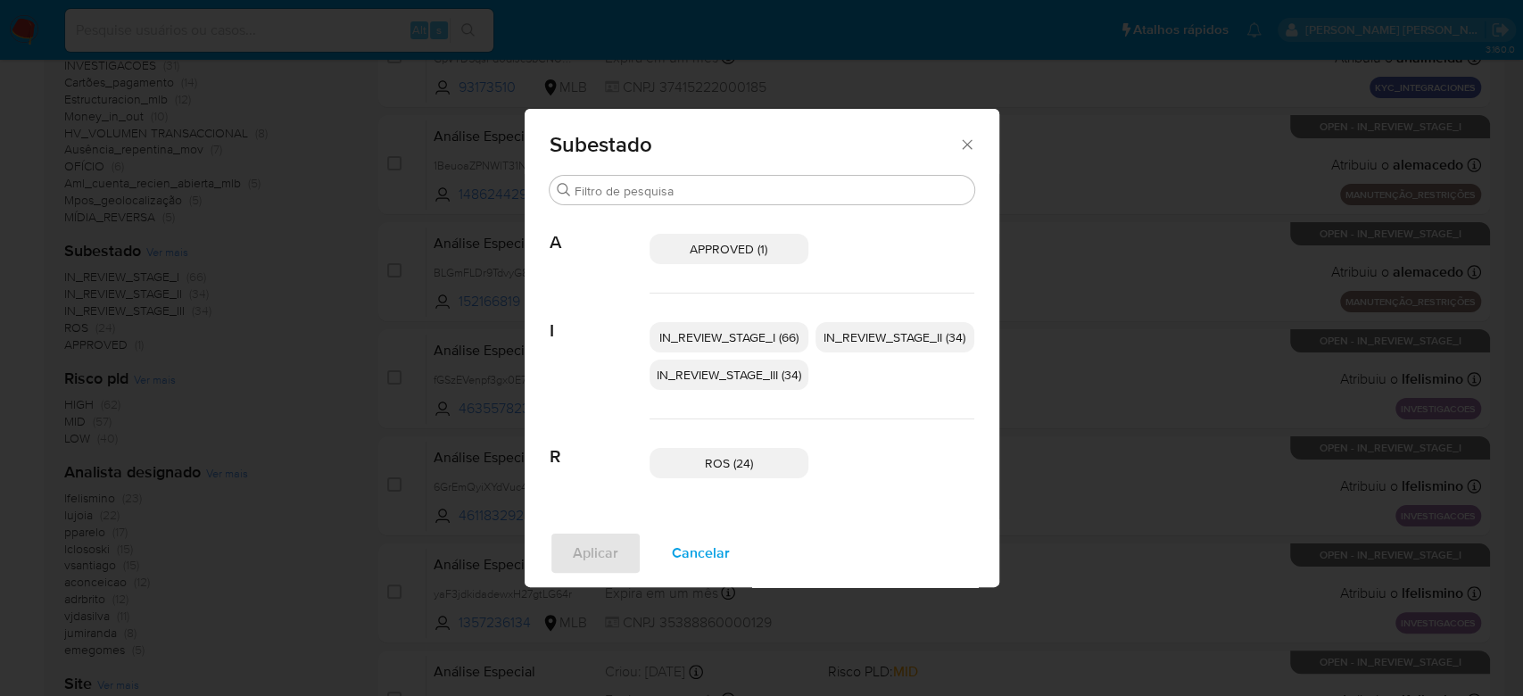
click at [735, 333] on span "IN_REVIEW_STAGE_I (66)" at bounding box center [728, 337] width 139 height 18
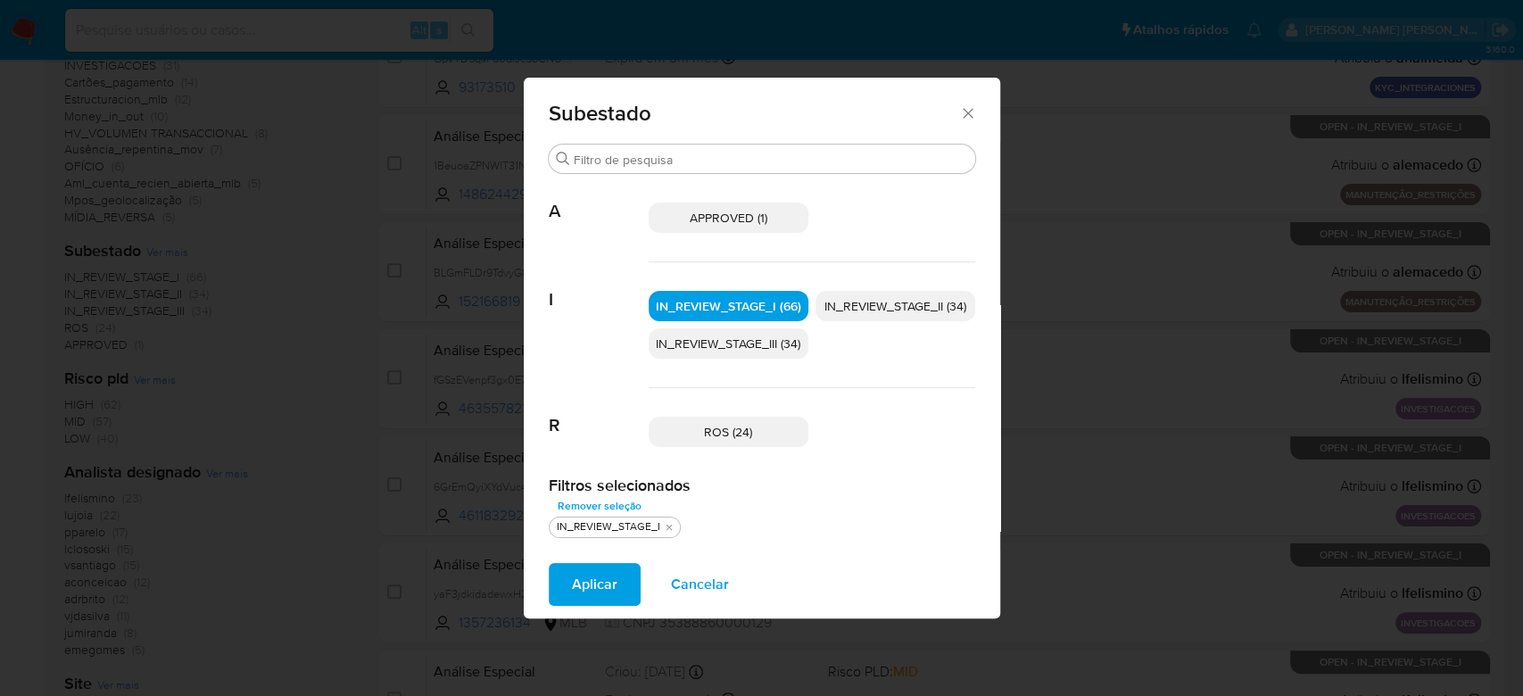
click at [888, 299] on span "IN_REVIEW_STAGE_II (34)" at bounding box center [896, 306] width 142 height 18
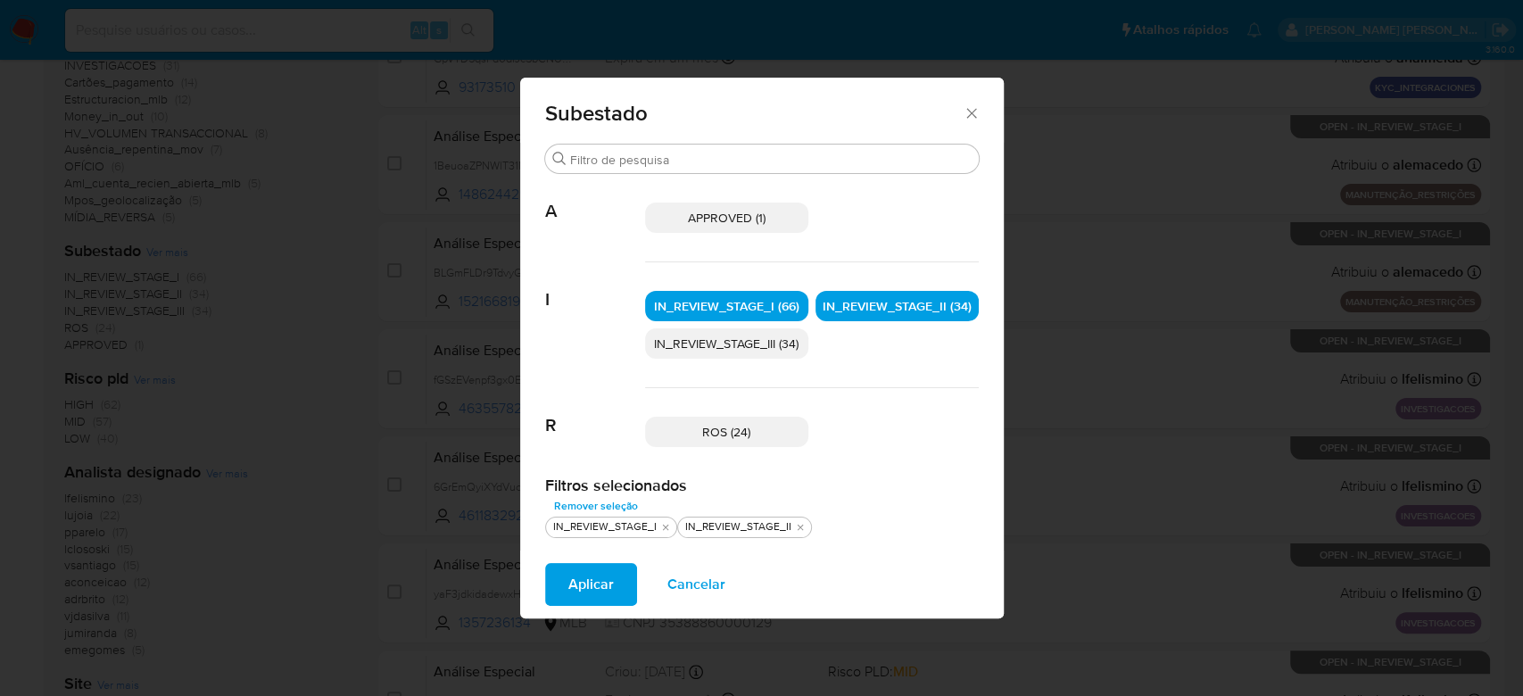
click at [608, 565] on span "Aplicar" at bounding box center [591, 584] width 46 height 39
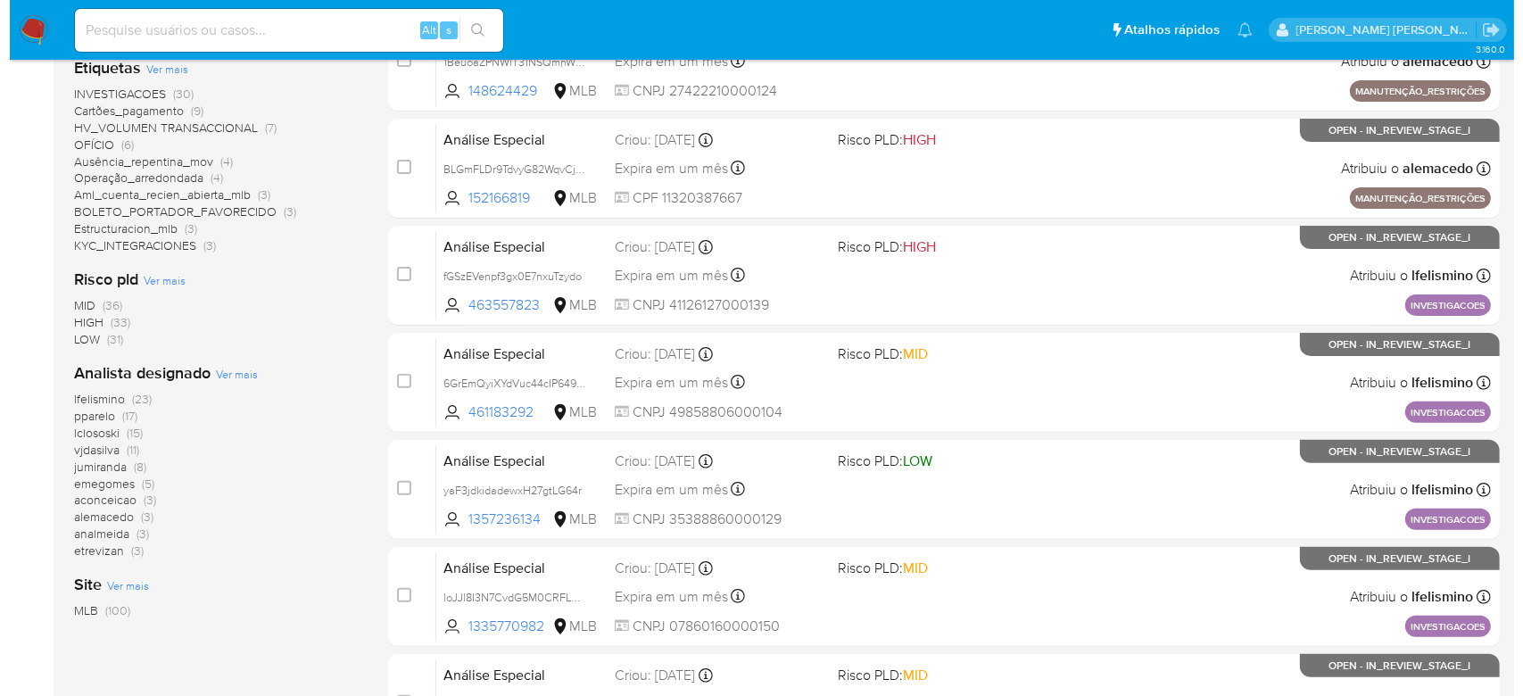
scroll to position [476, 0]
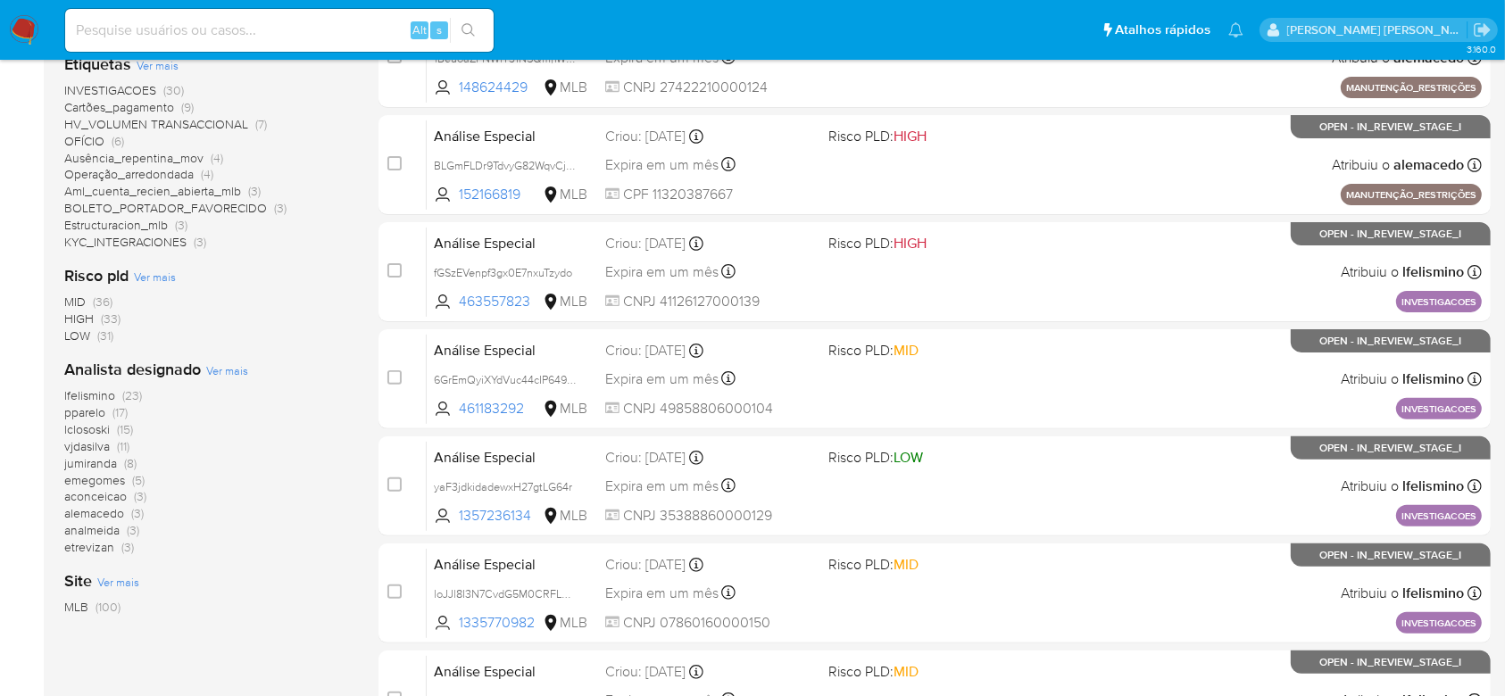
click at [226, 364] on span "Ver mais" at bounding box center [227, 370] width 42 height 16
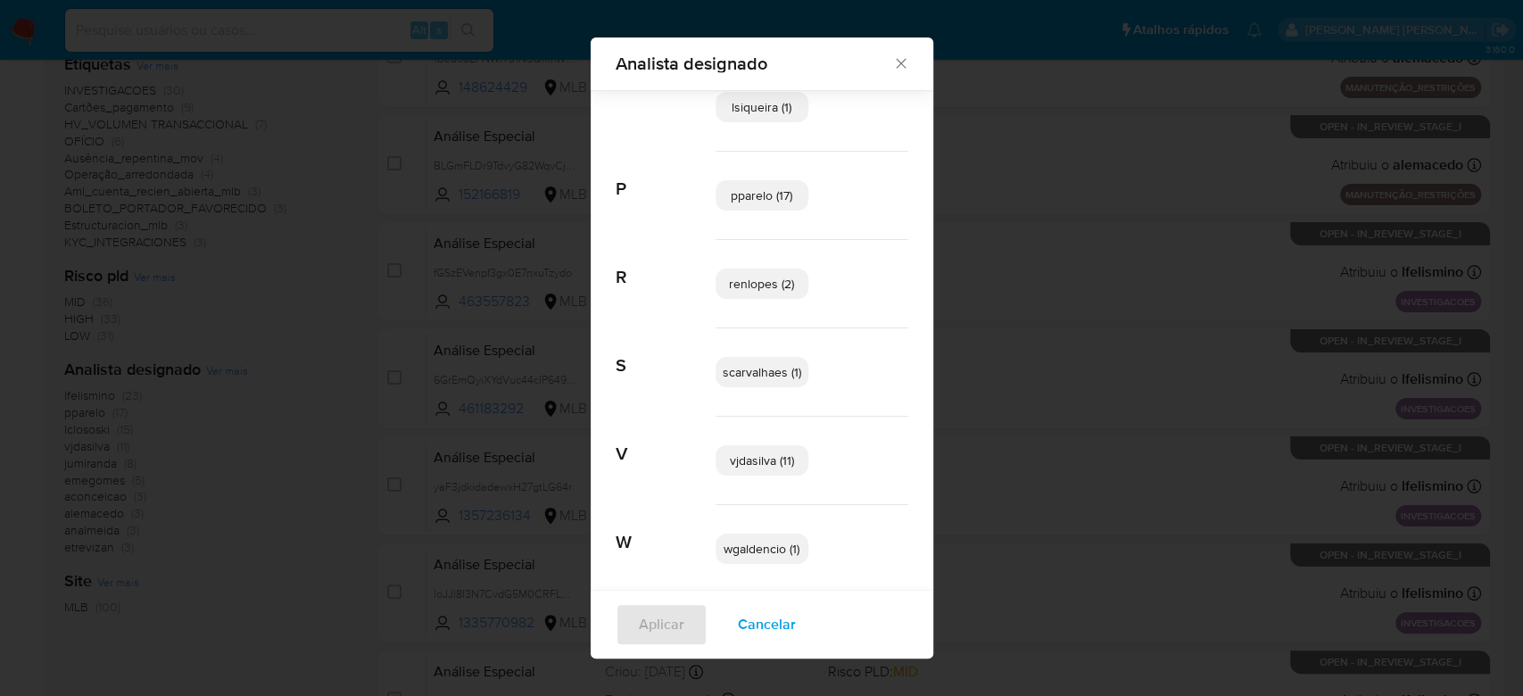
scroll to position [586, 0]
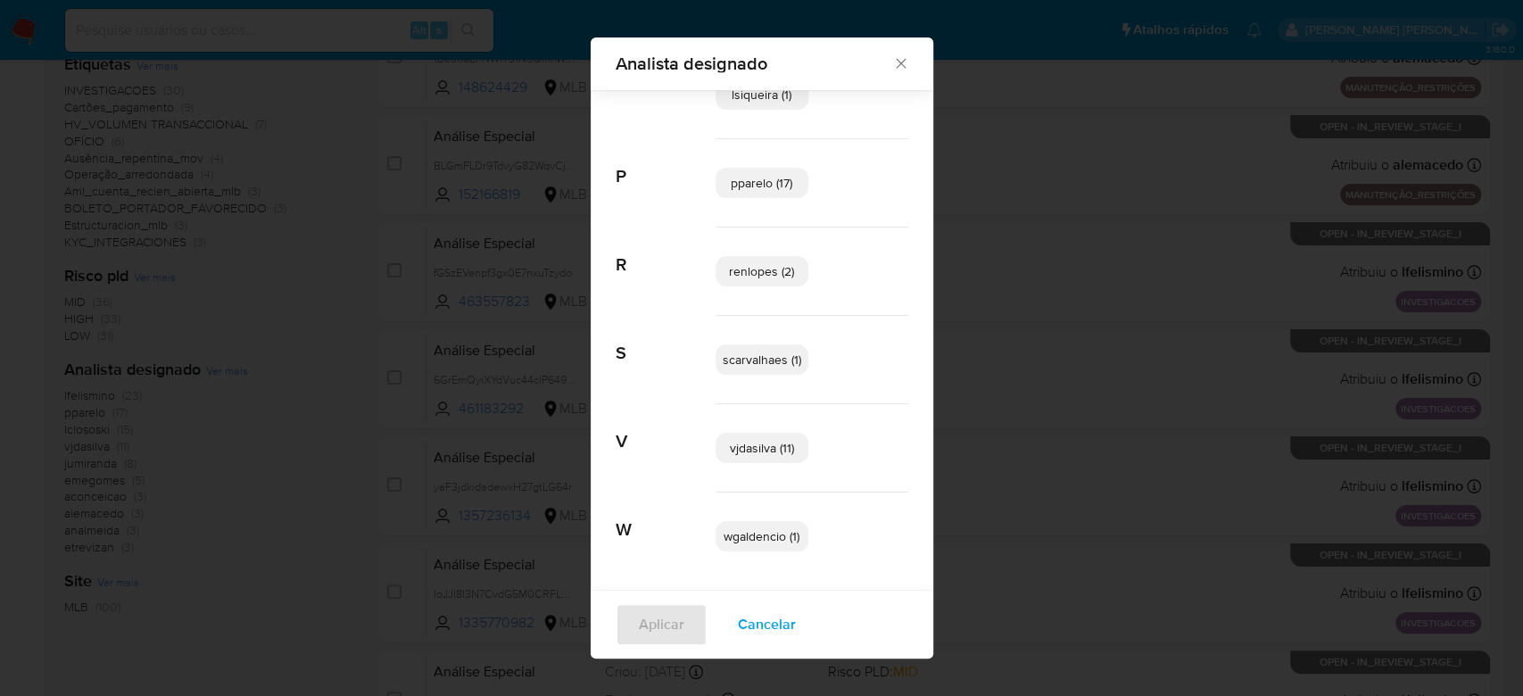
click at [893, 60] on icon "Fechar" at bounding box center [901, 63] width 18 height 18
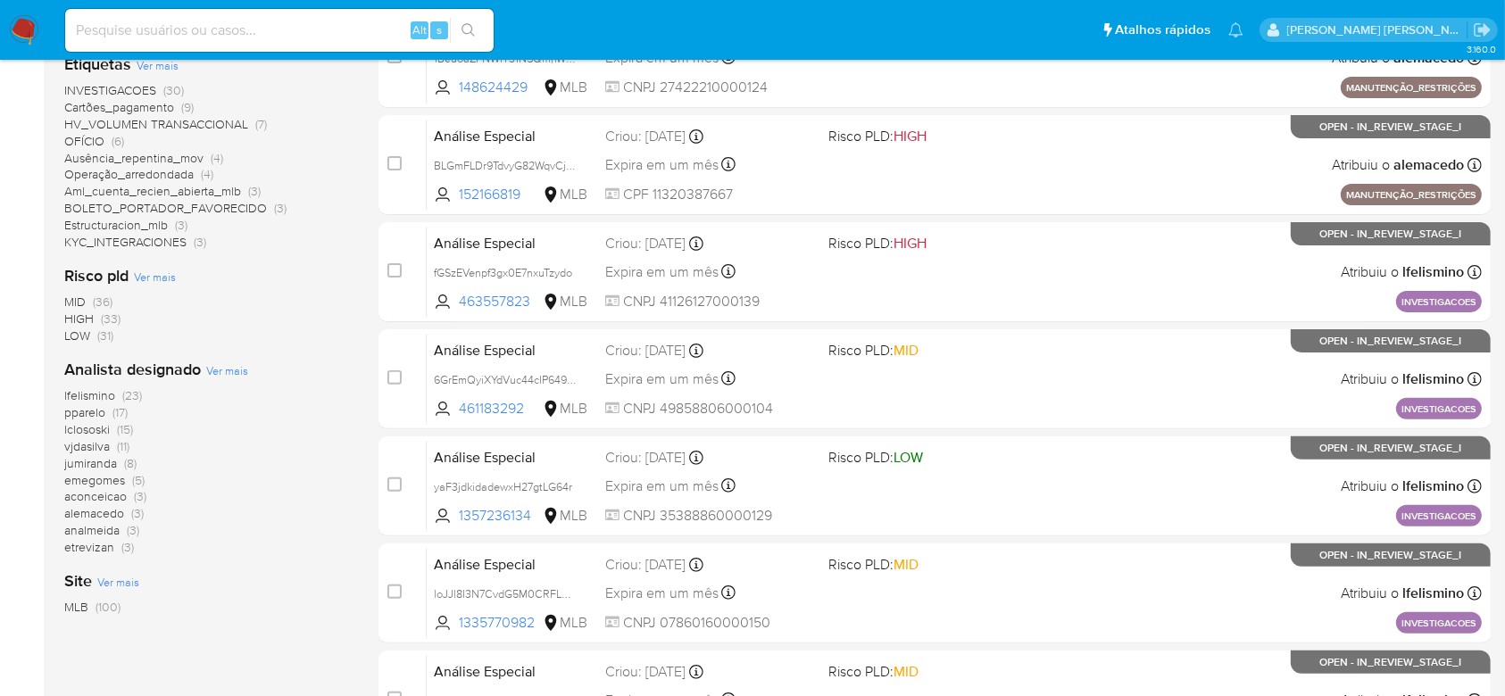
click at [218, 367] on span "Ver mais" at bounding box center [227, 370] width 42 height 16
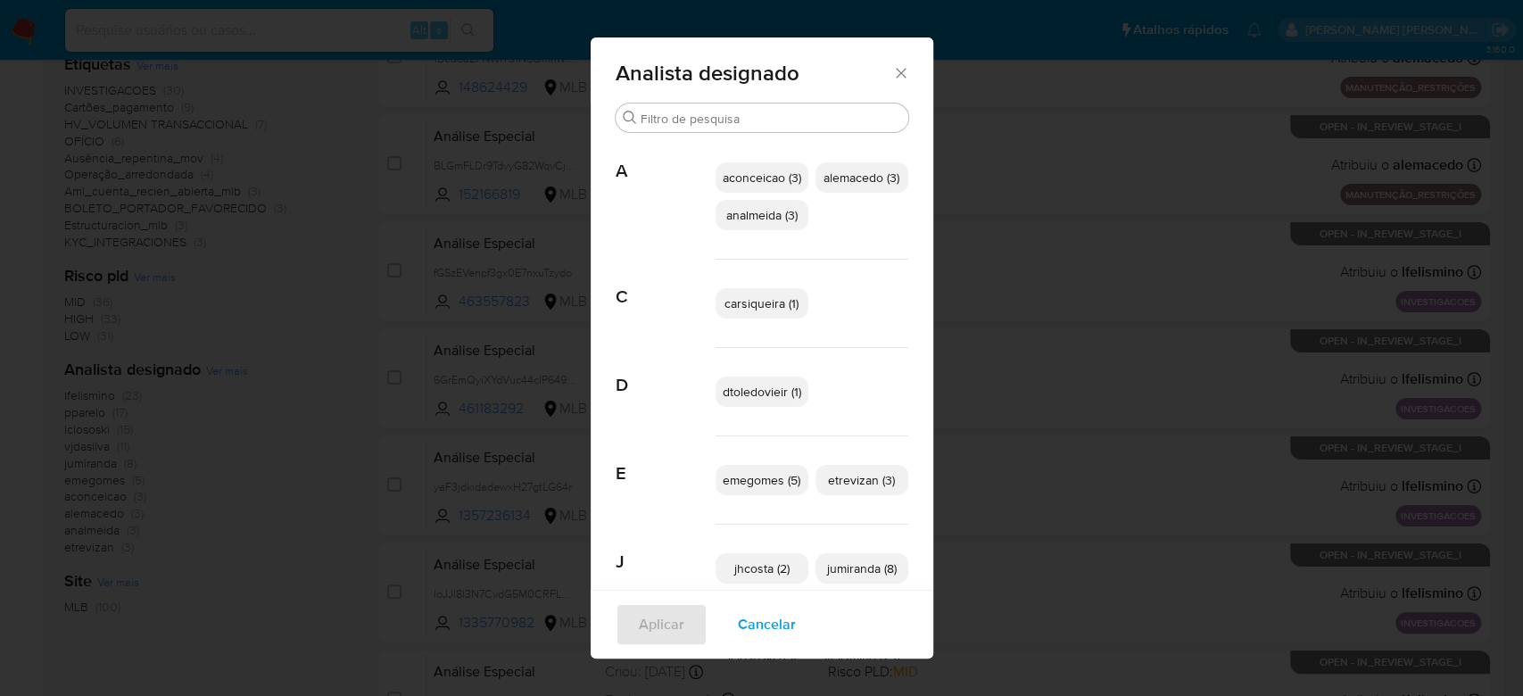
click at [744, 180] on span "aconceicao (3)" at bounding box center [762, 178] width 79 height 18
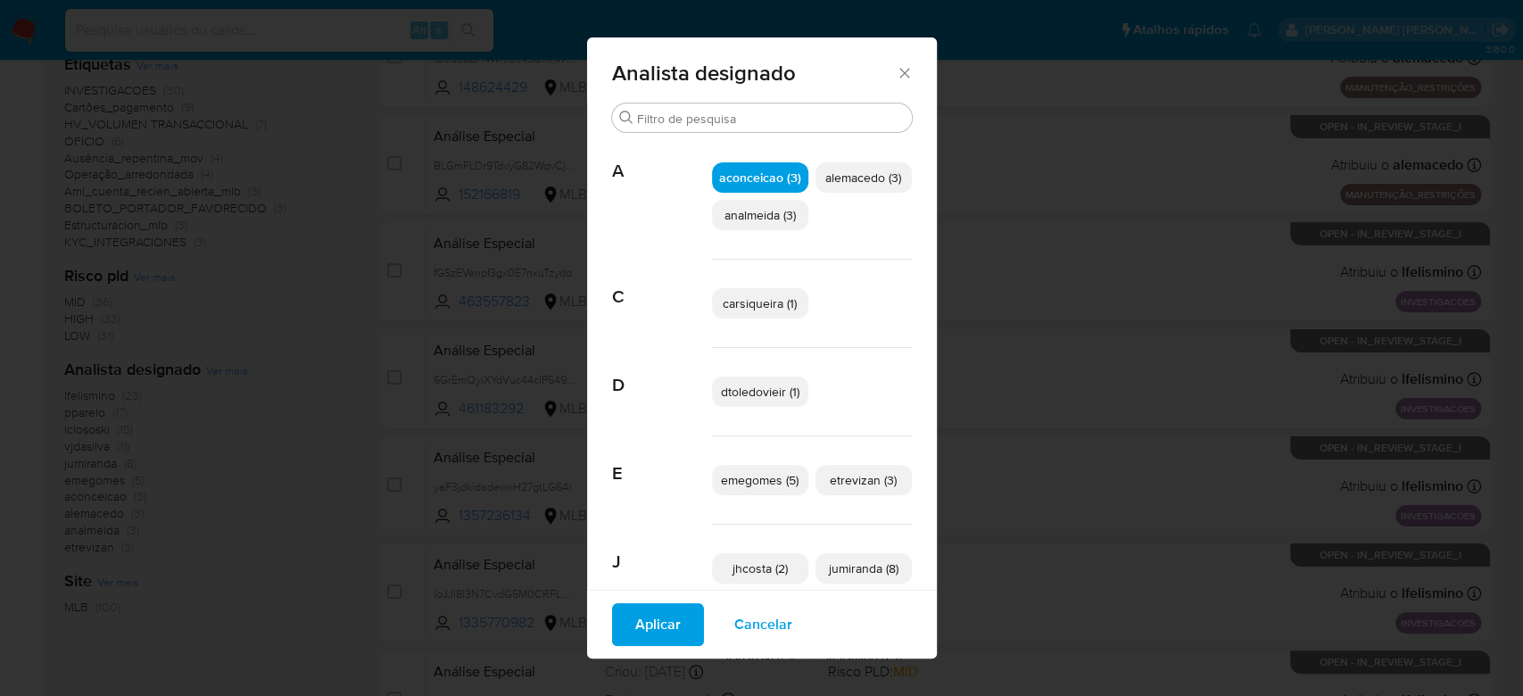
click at [735, 308] on span "carsiqueira (1)" at bounding box center [760, 303] width 74 height 18
click at [741, 388] on span "dtoledovieir (1)" at bounding box center [760, 392] width 79 height 18
click at [759, 483] on span "emegomes (5)" at bounding box center [760, 480] width 78 height 18
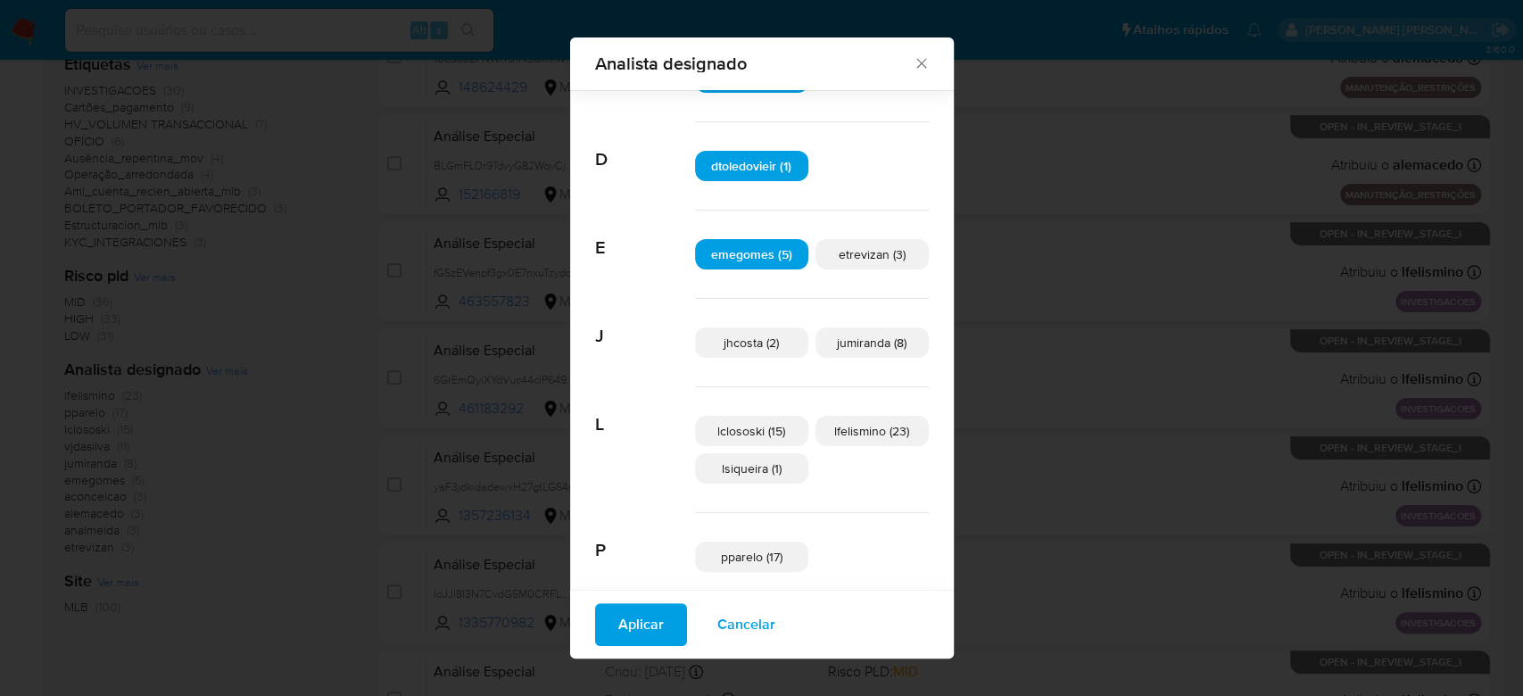
scroll to position [225, 0]
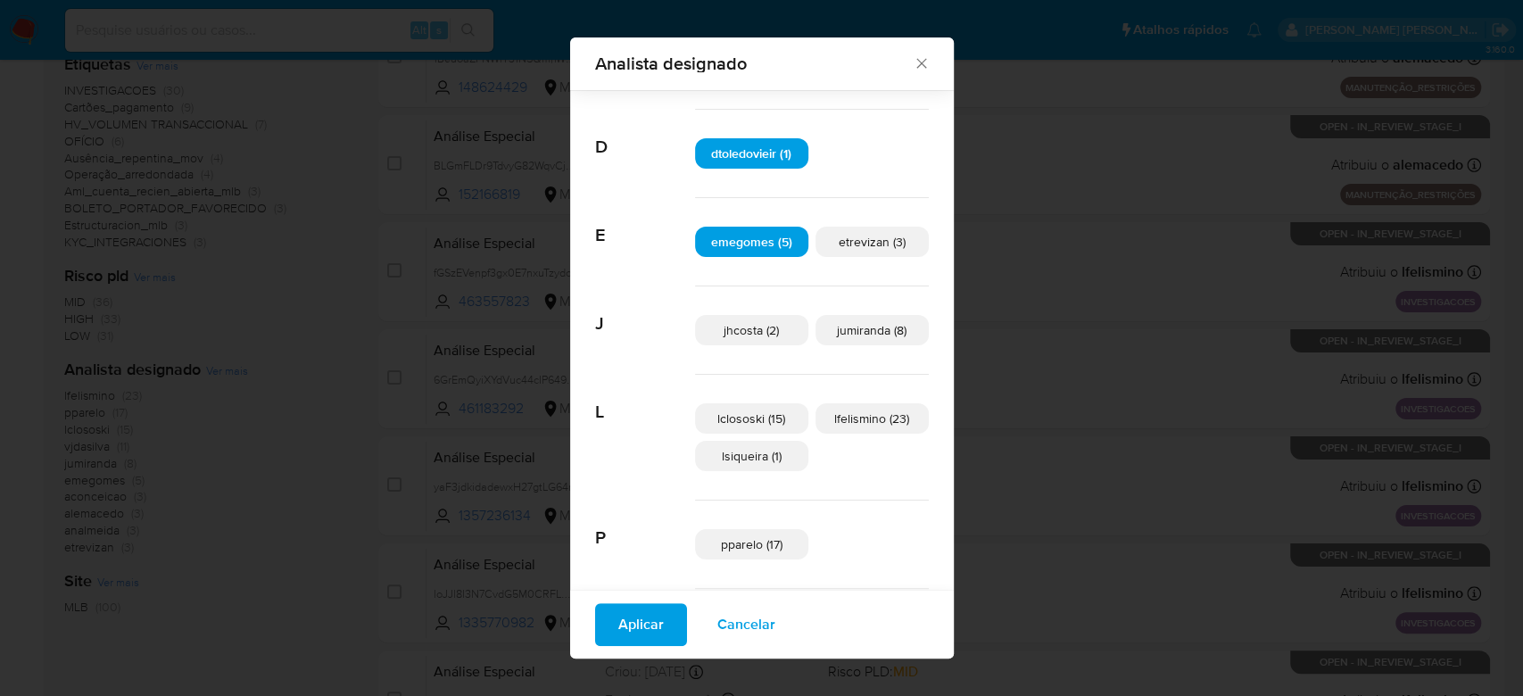
click at [757, 324] on span "jhcosta (2)" at bounding box center [751, 330] width 55 height 18
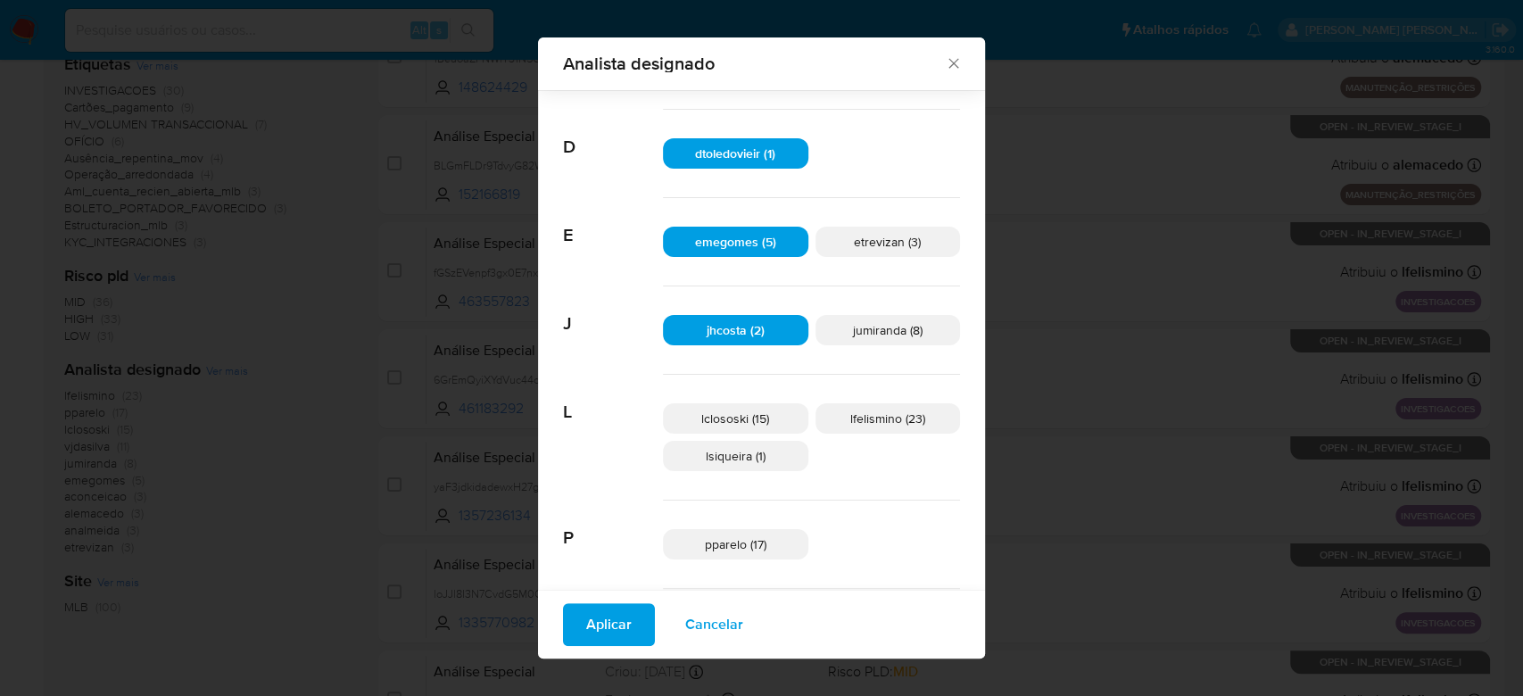
click at [861, 328] on span "jumiranda (8)" at bounding box center [888, 330] width 70 height 18
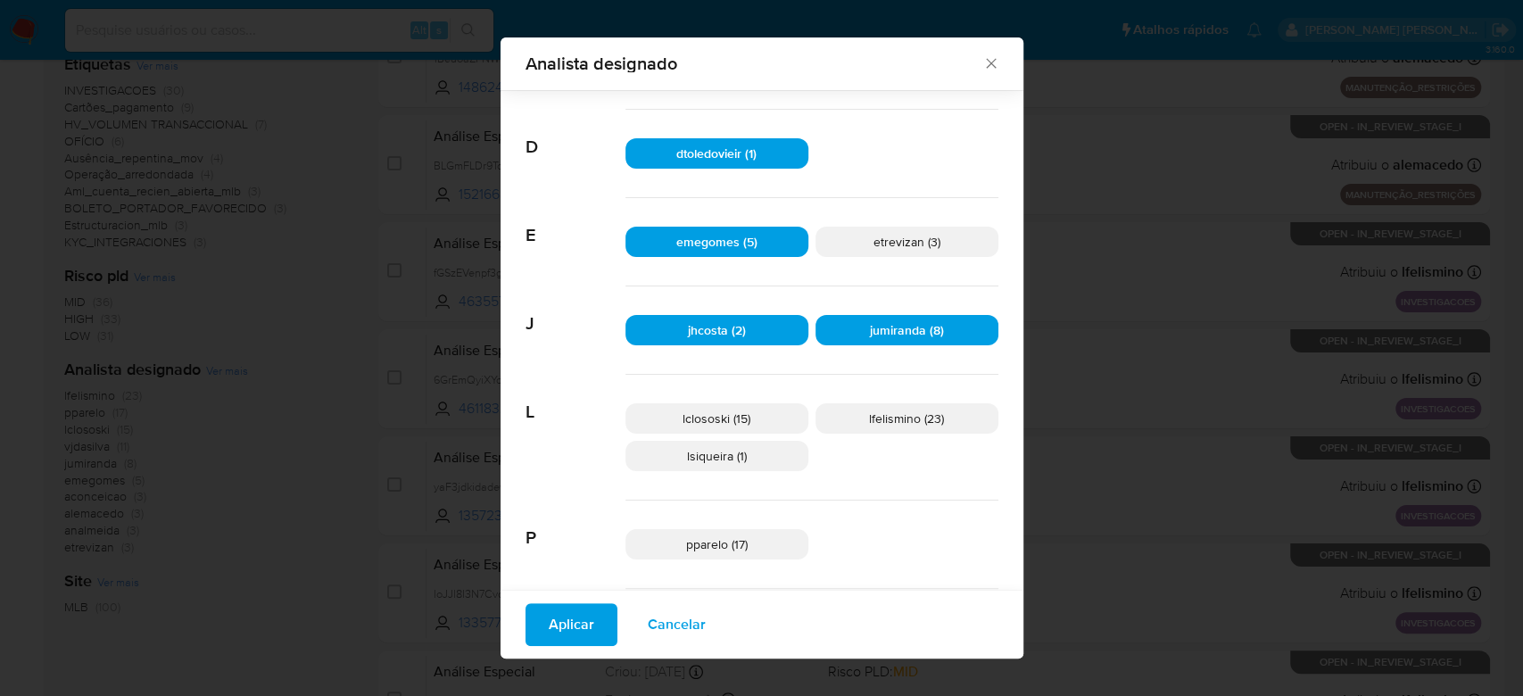
click at [720, 417] on span "lclososki (15)" at bounding box center [717, 419] width 68 height 18
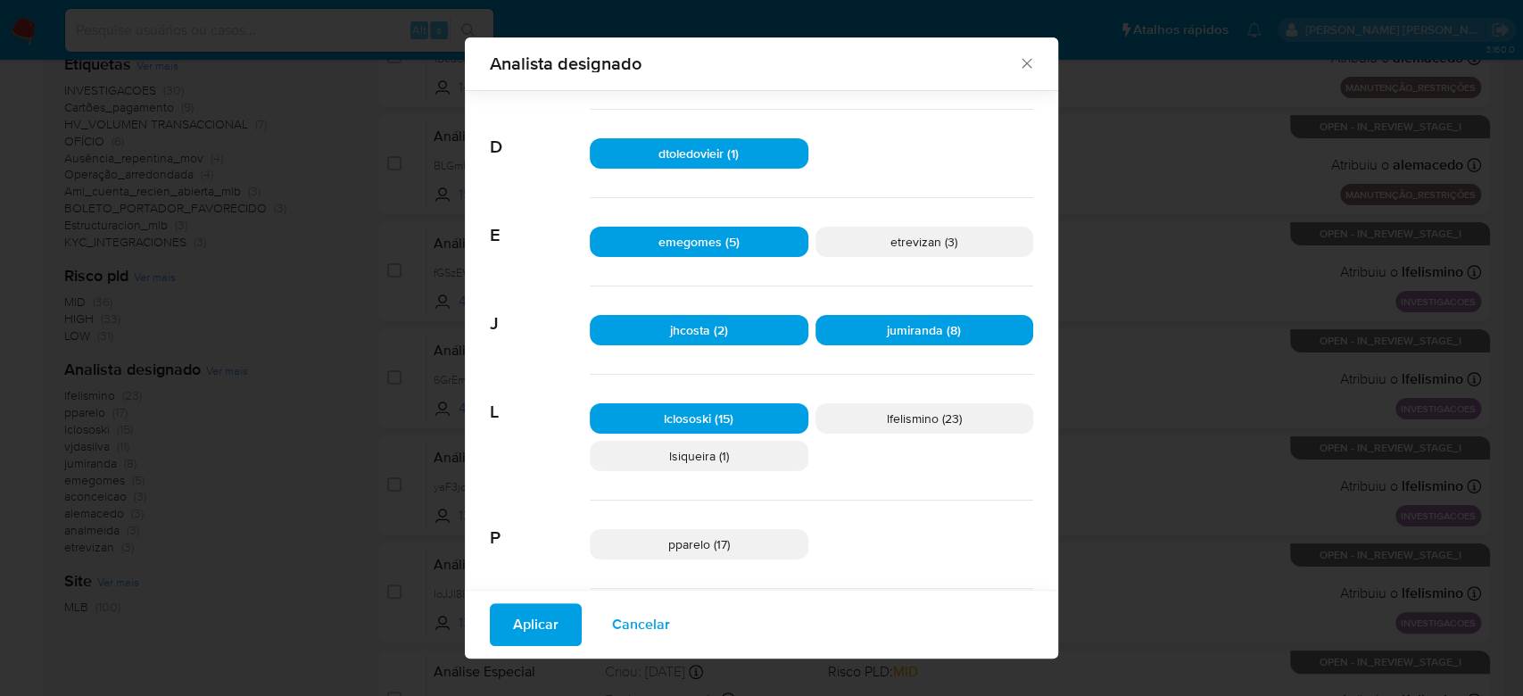
click at [901, 418] on span "lfelismino (23)" at bounding box center [924, 419] width 75 height 18
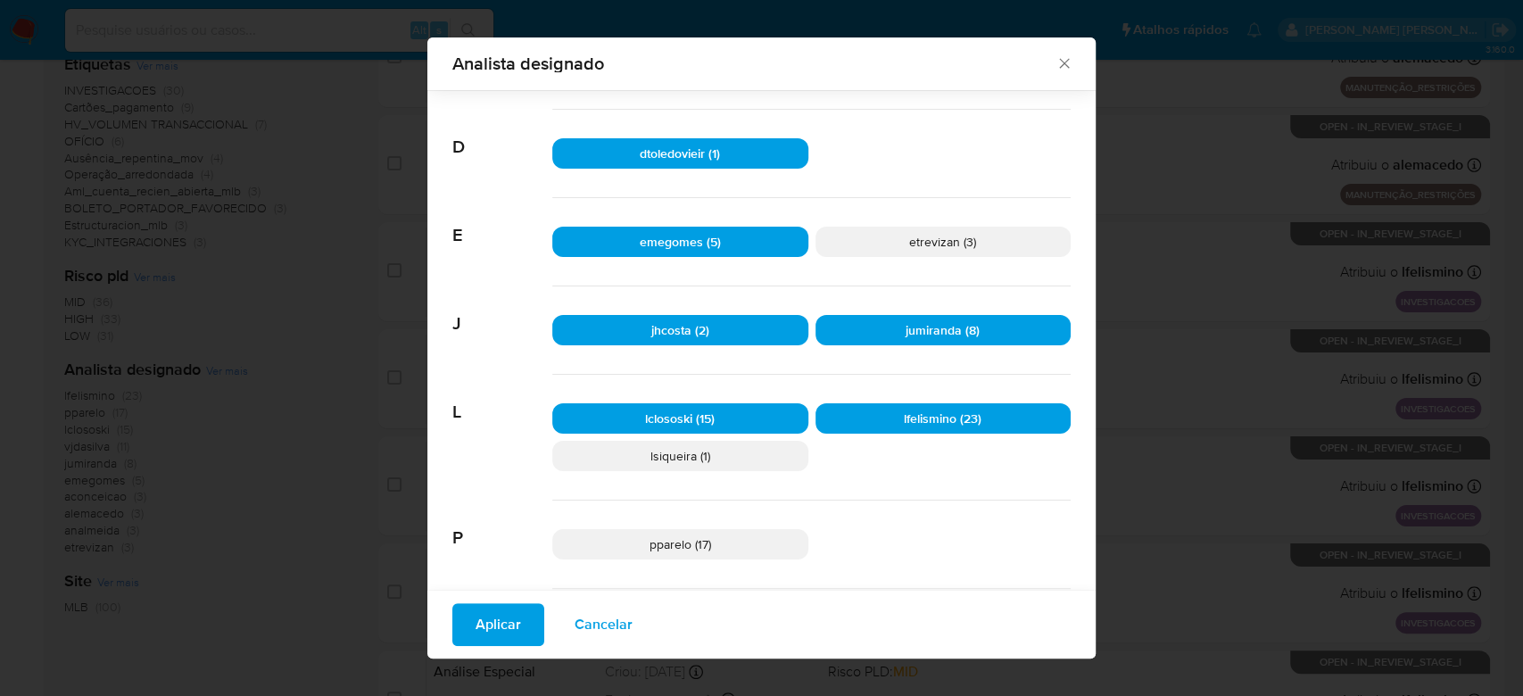
click at [700, 447] on span "lsiqueira (1)" at bounding box center [681, 456] width 60 height 18
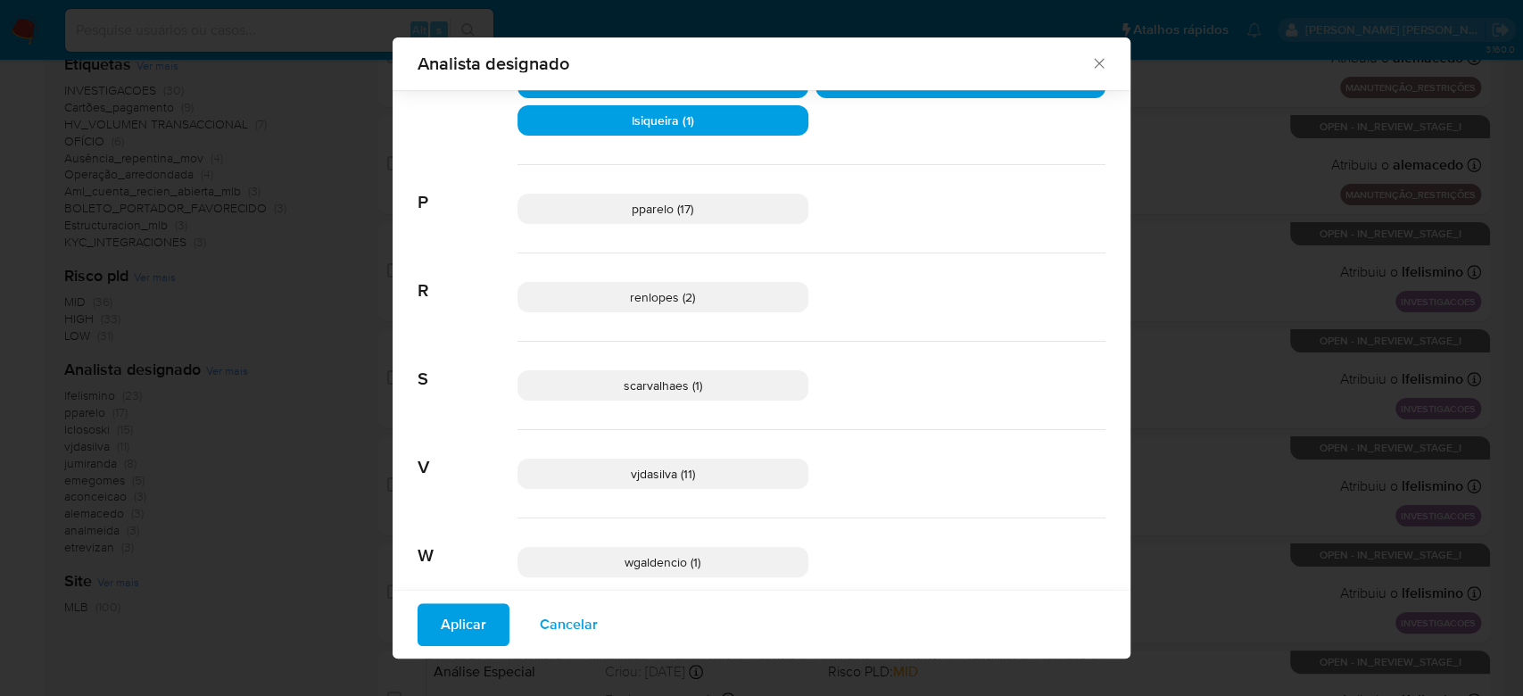
scroll to position [582, 0]
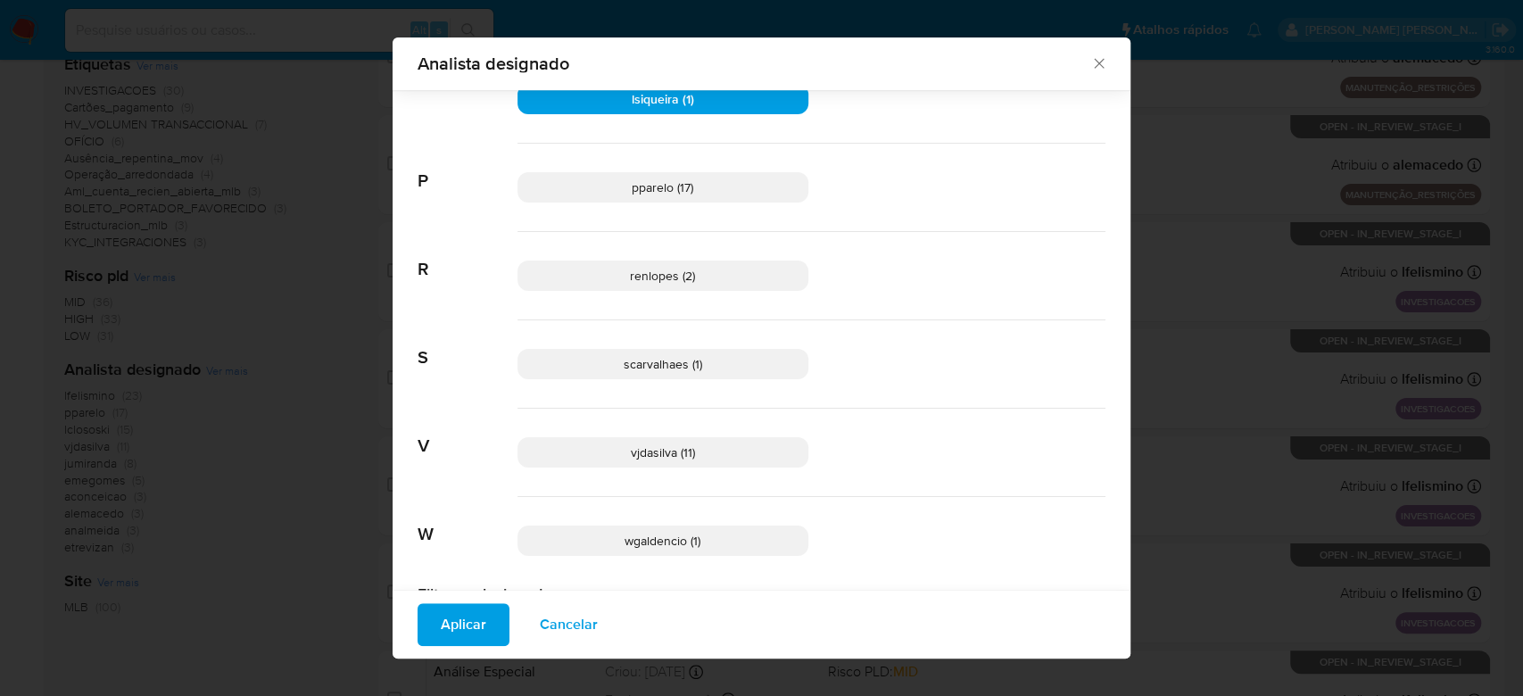
click at [698, 368] on p "scarvalhaes (1)" at bounding box center [663, 364] width 291 height 30
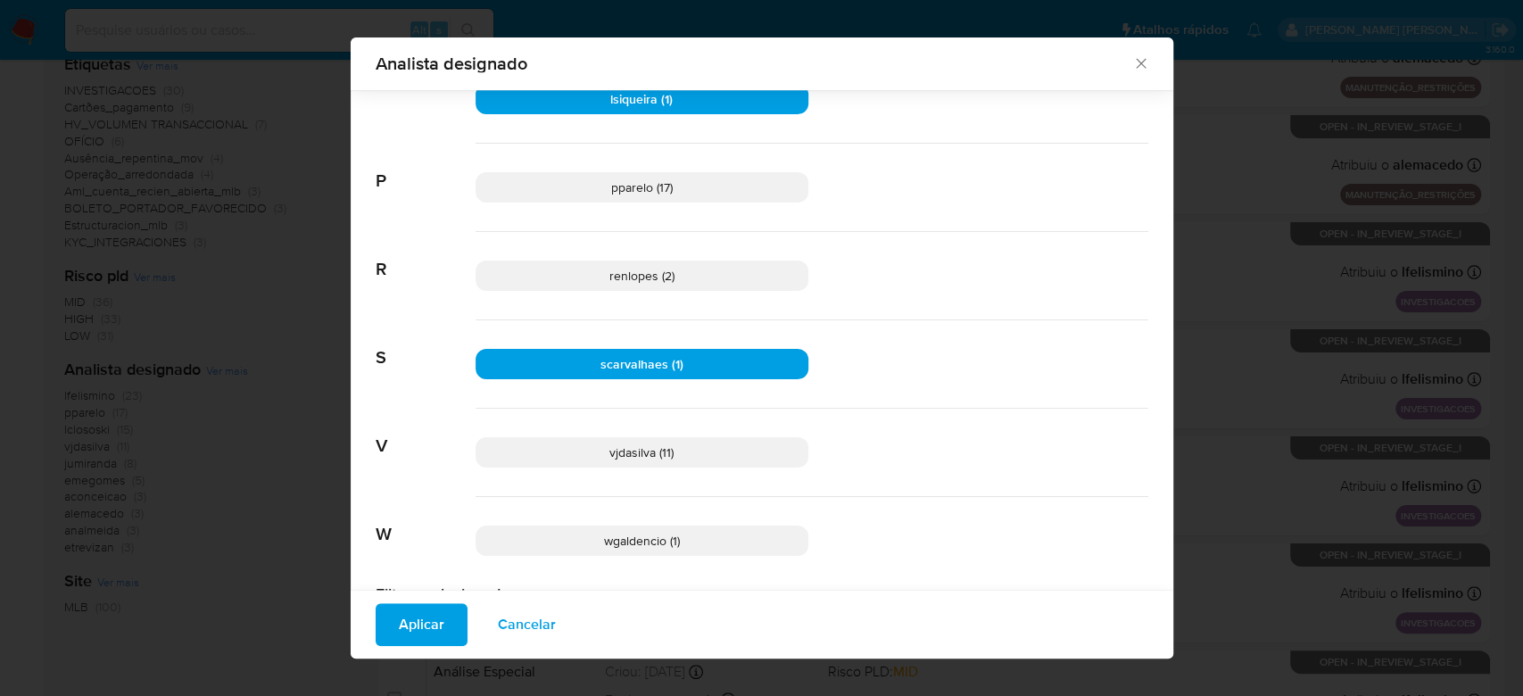
click at [683, 446] on p "vjdasilva (11)" at bounding box center [642, 452] width 333 height 30
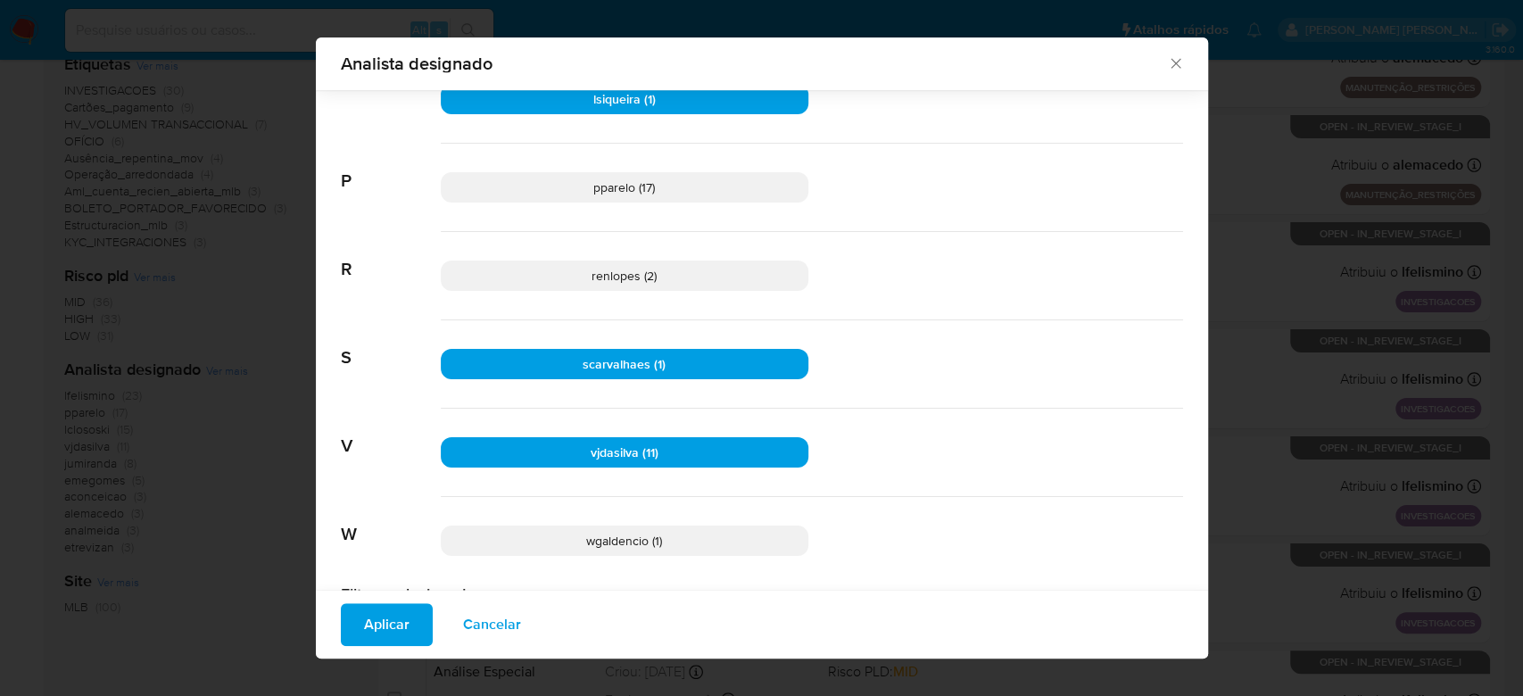
click at [655, 541] on span "wgaldencio (1)" at bounding box center [624, 541] width 76 height 18
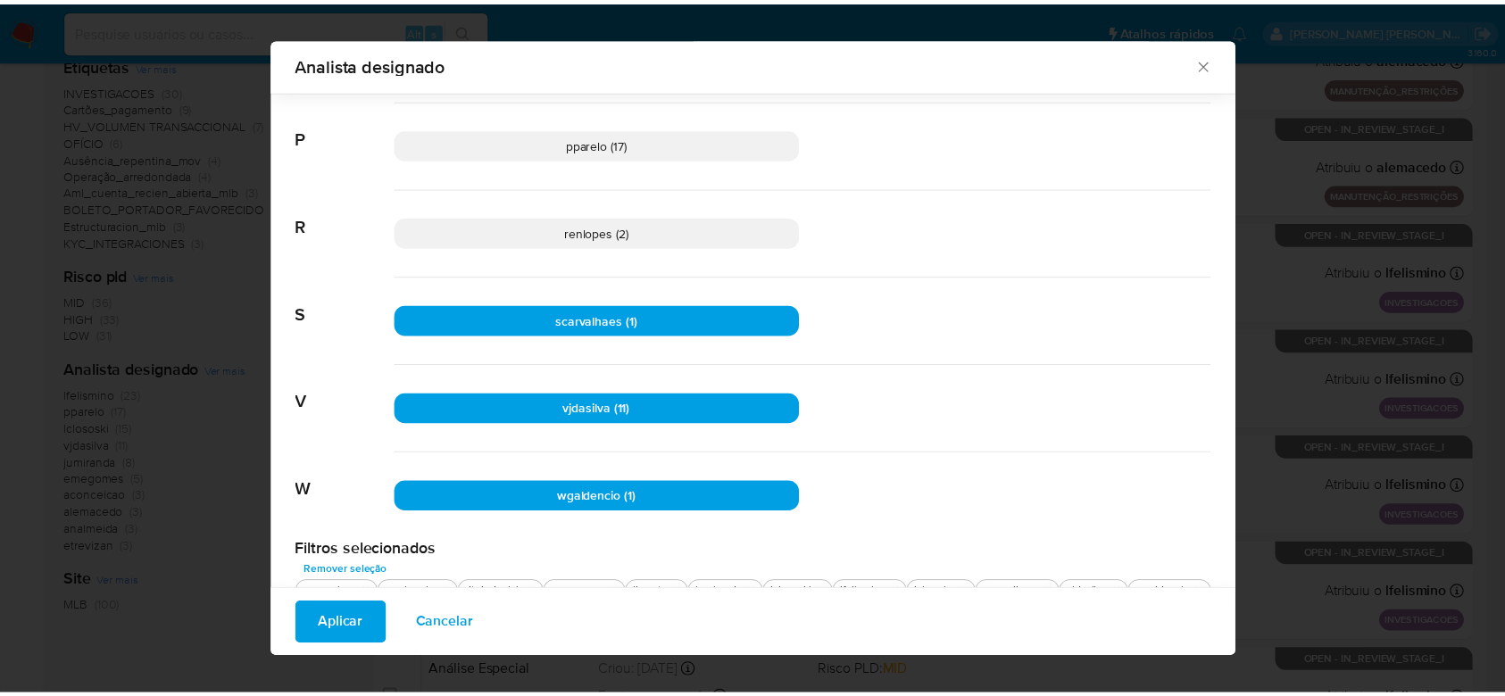
scroll to position [650, 0]
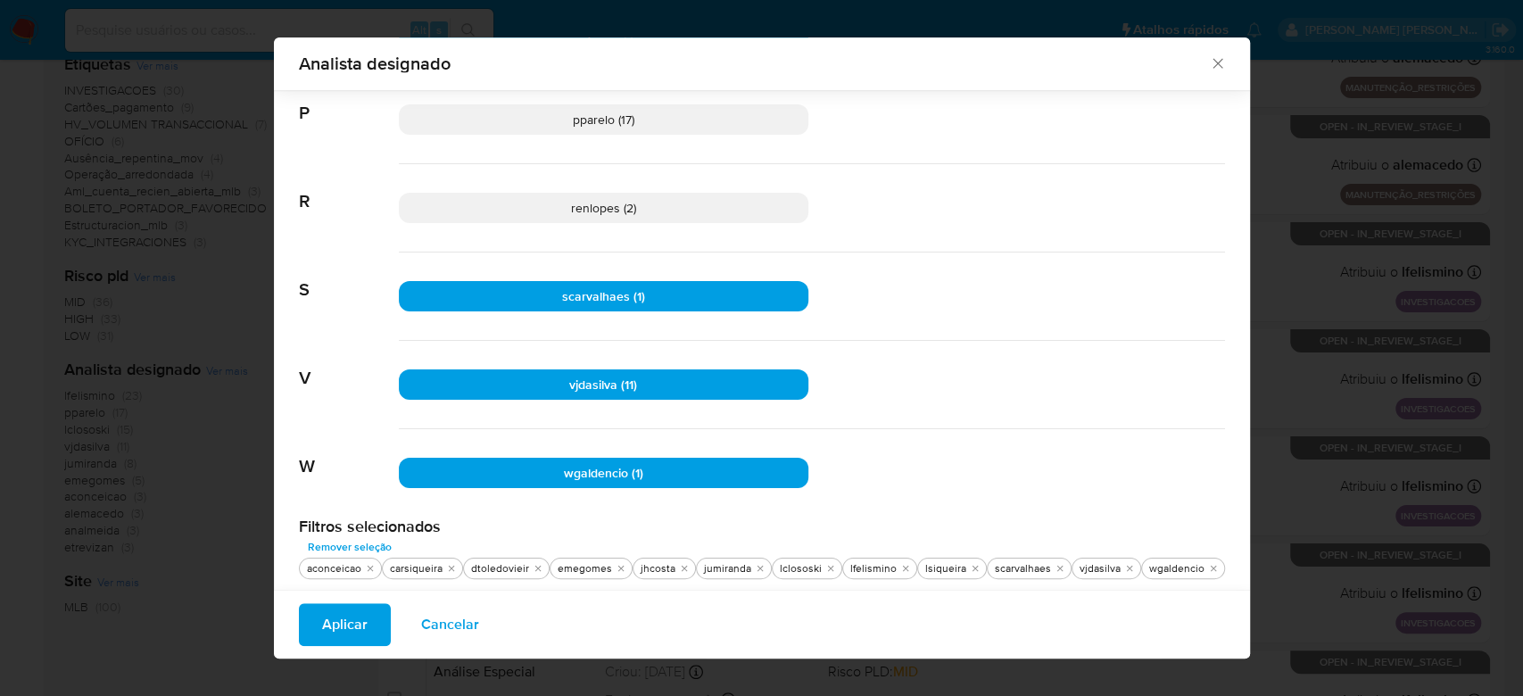
click at [368, 624] on button "Aplicar" at bounding box center [345, 624] width 92 height 43
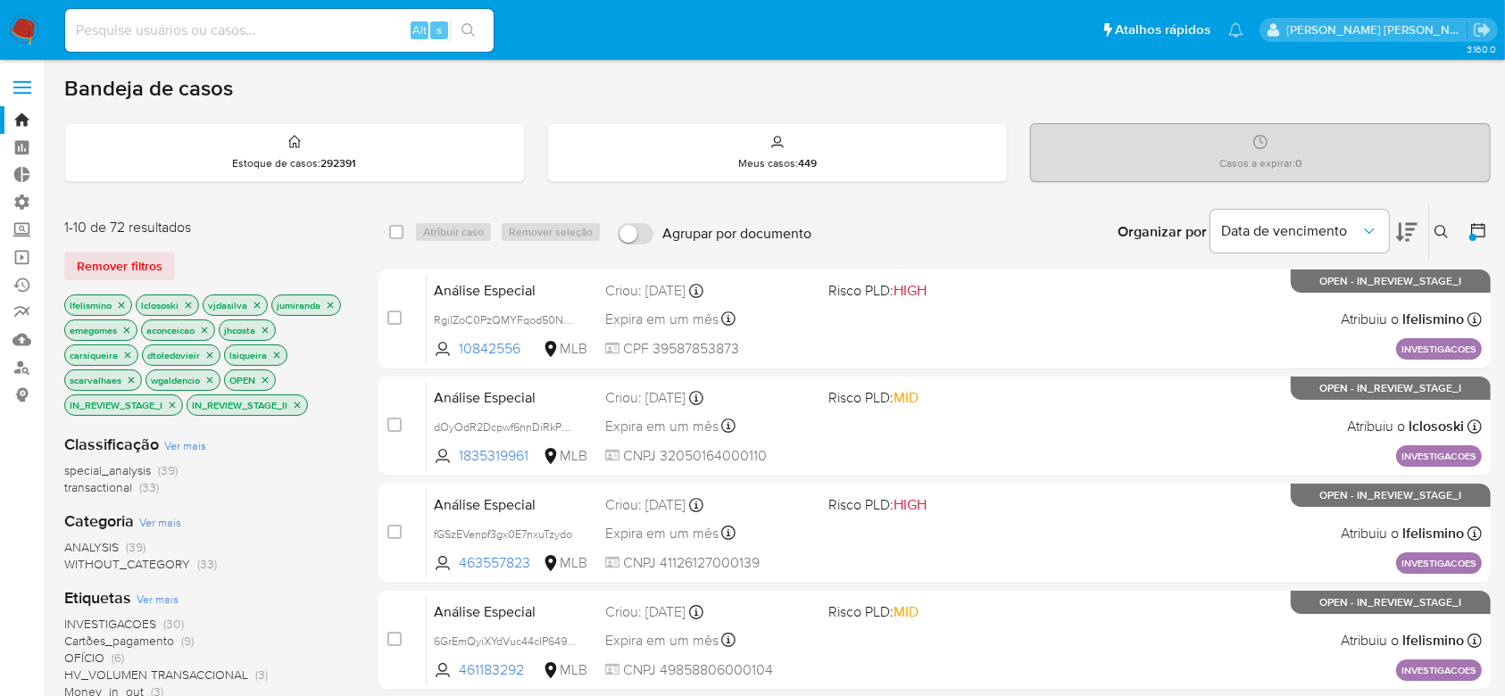
click at [120, 302] on icon "close-filter" at bounding box center [122, 305] width 6 height 6
click at [120, 302] on icon "close-filter" at bounding box center [117, 305] width 11 height 11
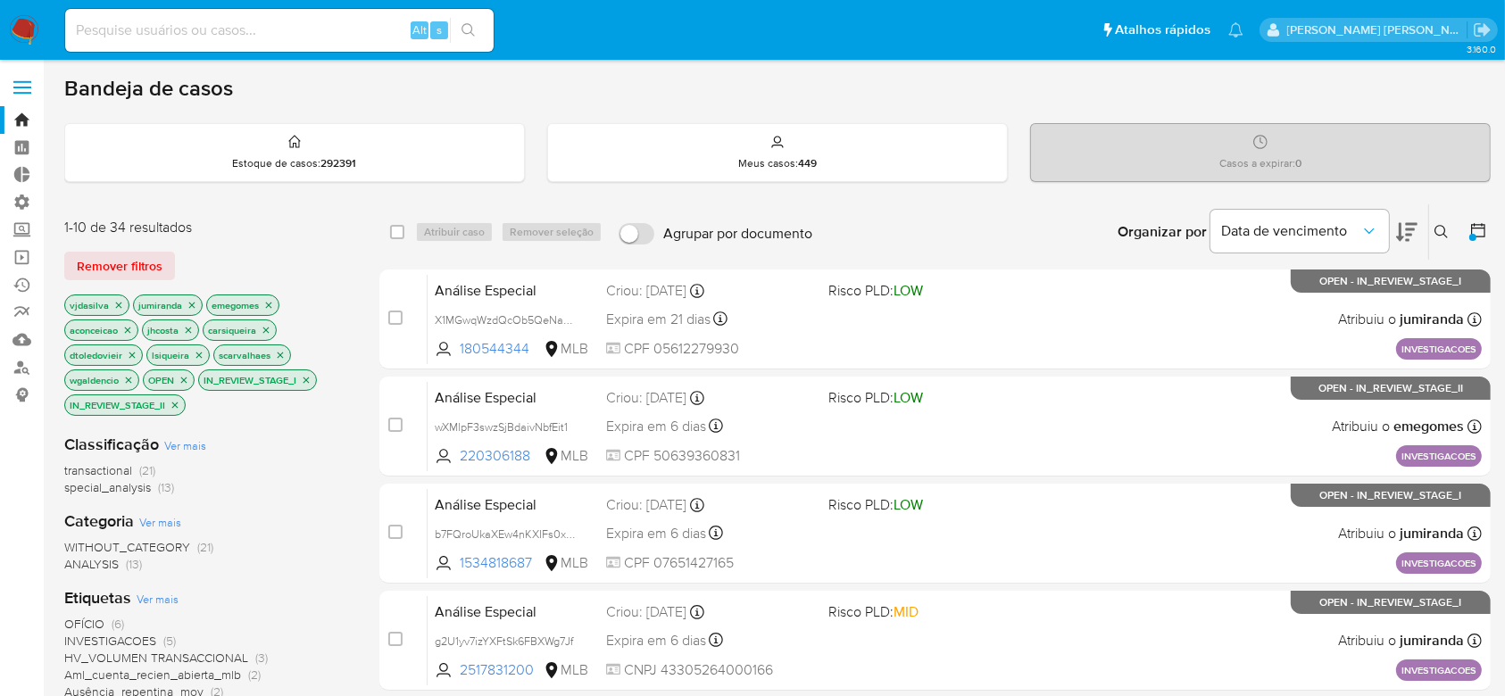
click at [120, 302] on icon "close-filter" at bounding box center [118, 305] width 11 height 11
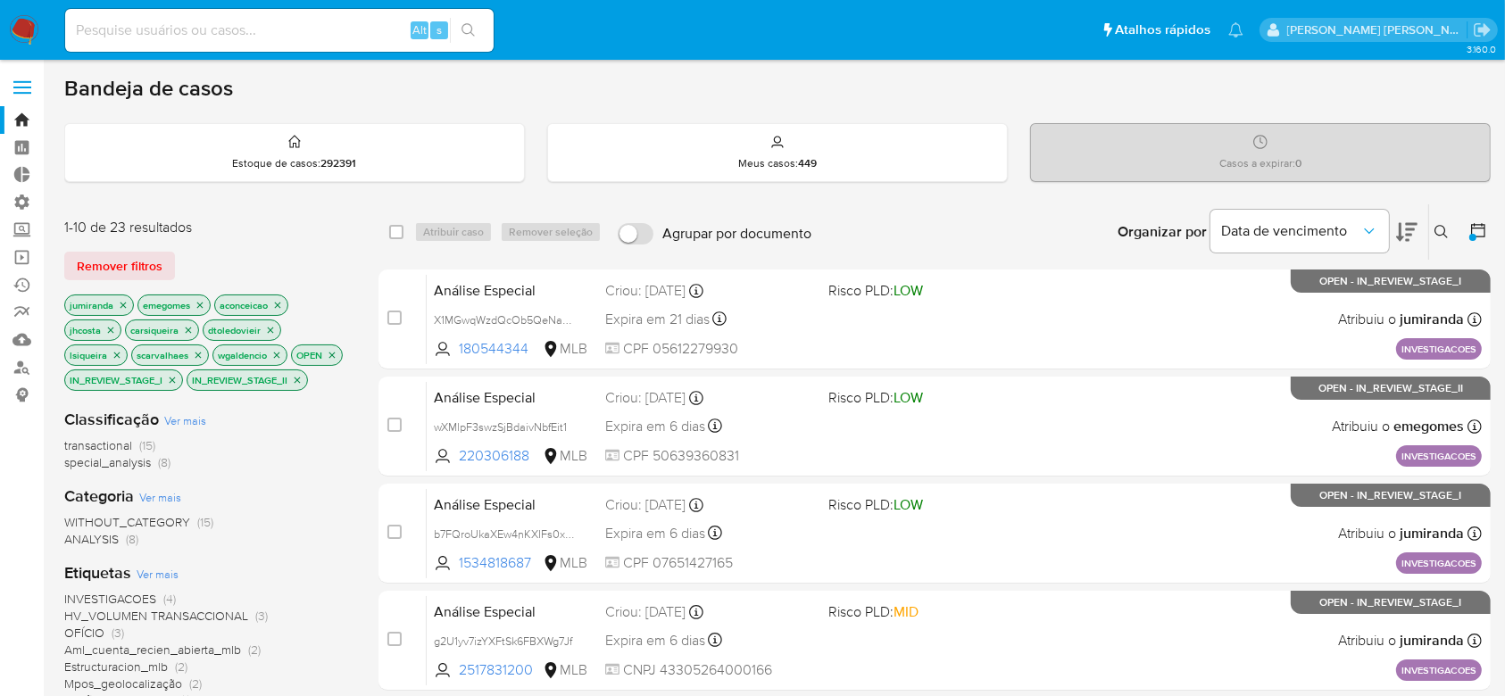
click at [120, 302] on icon "close-filter" at bounding box center [123, 305] width 11 height 11
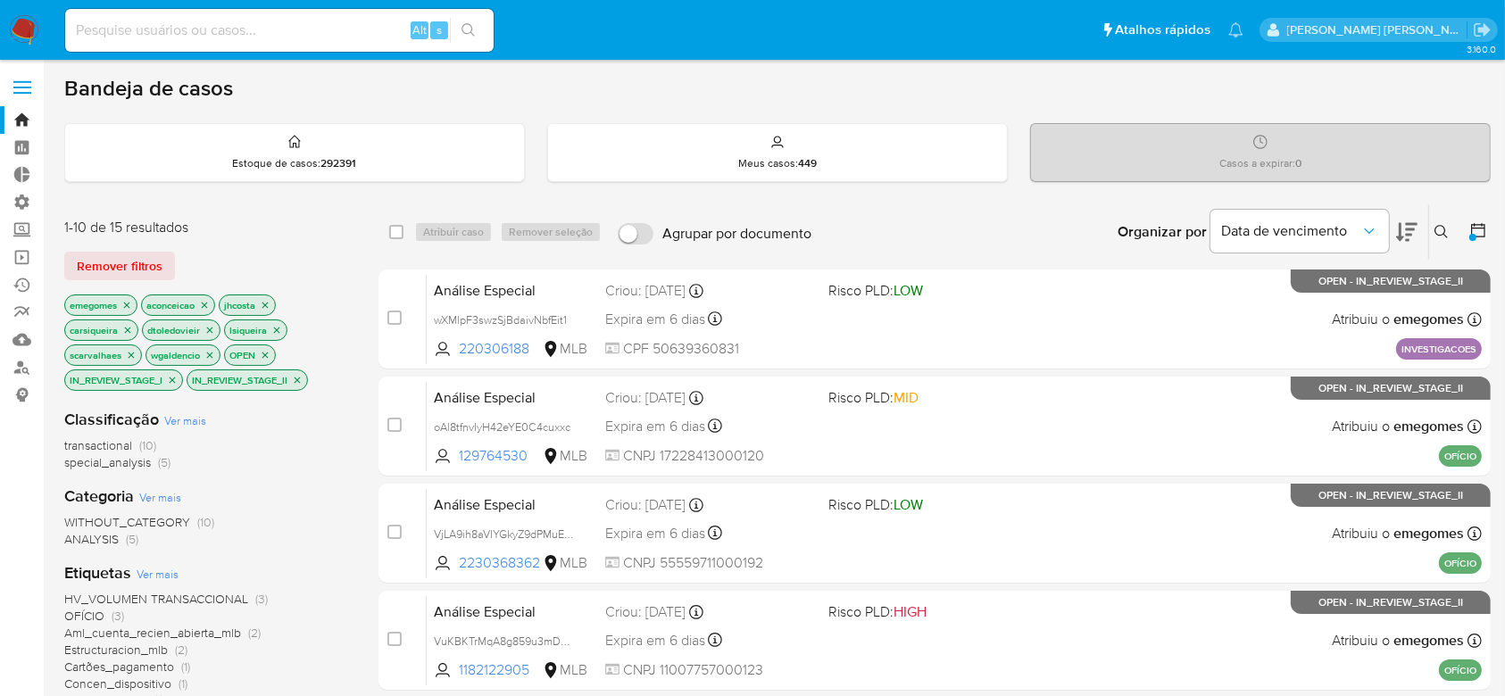
click at [120, 302] on p "emegomes" at bounding box center [100, 305] width 71 height 20
click at [129, 300] on icon "close-filter" at bounding box center [126, 305] width 11 height 11
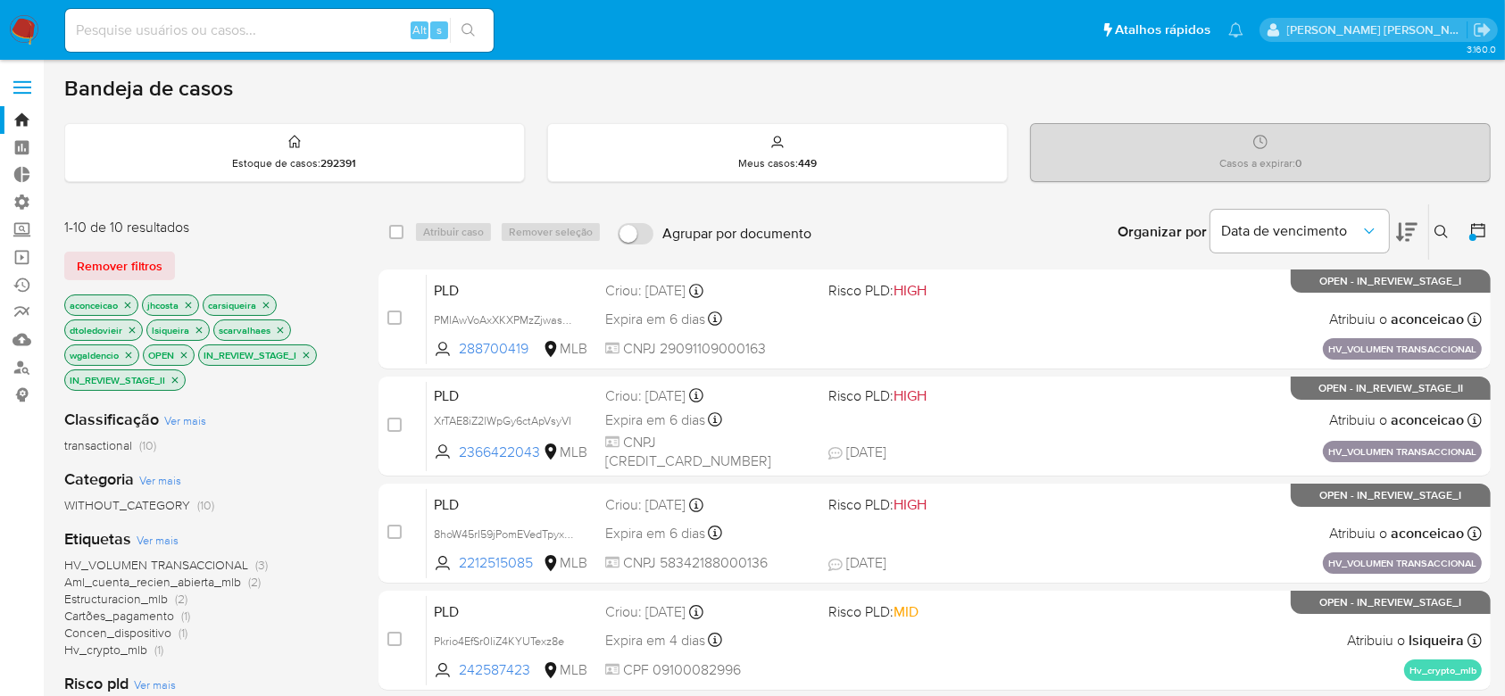
click at [130, 309] on icon "close-filter" at bounding box center [127, 305] width 11 height 11
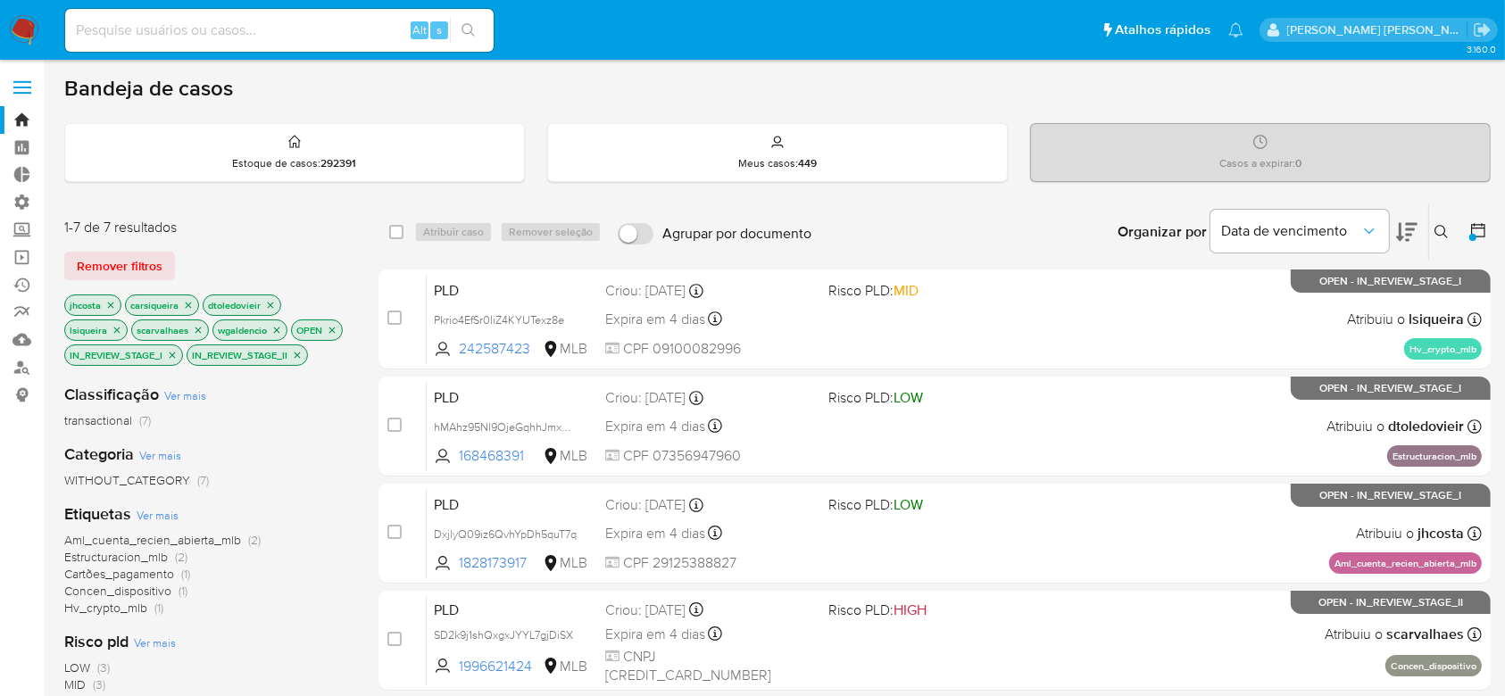
click at [109, 305] on icon "close-filter" at bounding box center [110, 305] width 11 height 11
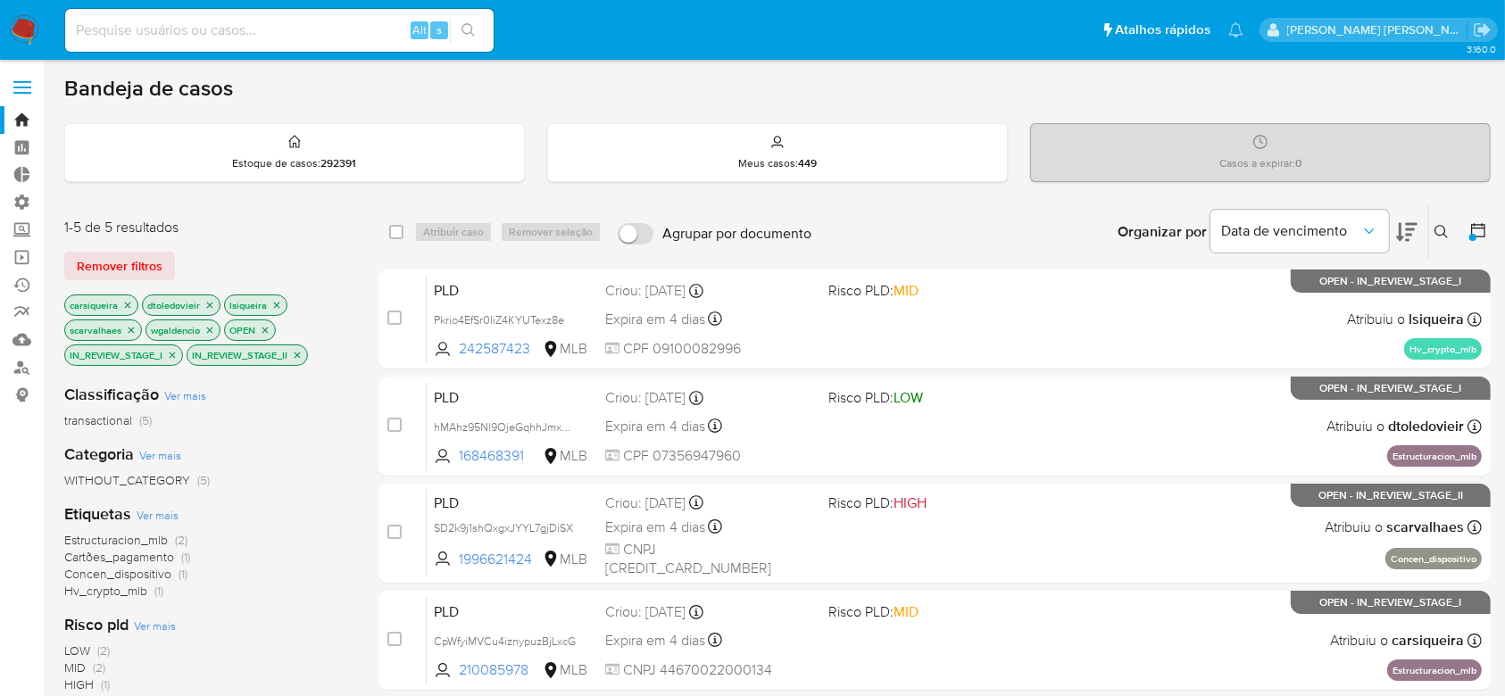
click at [129, 303] on icon "close-filter" at bounding box center [128, 305] width 6 height 6
click at [129, 303] on icon "close-filter" at bounding box center [132, 305] width 11 height 11
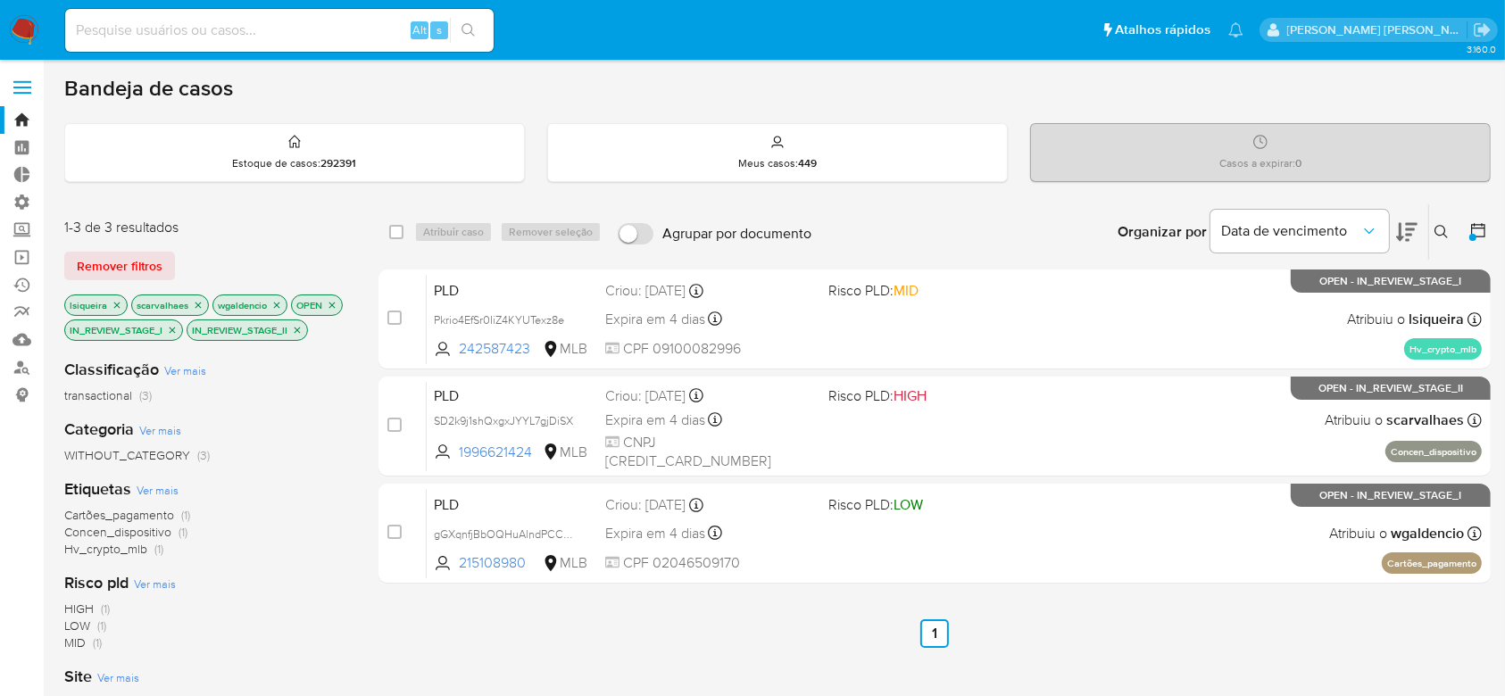
click at [110, 302] on p "lsiqueira" at bounding box center [96, 305] width 62 height 20
click at [114, 302] on icon "close-filter" at bounding box center [117, 305] width 6 height 6
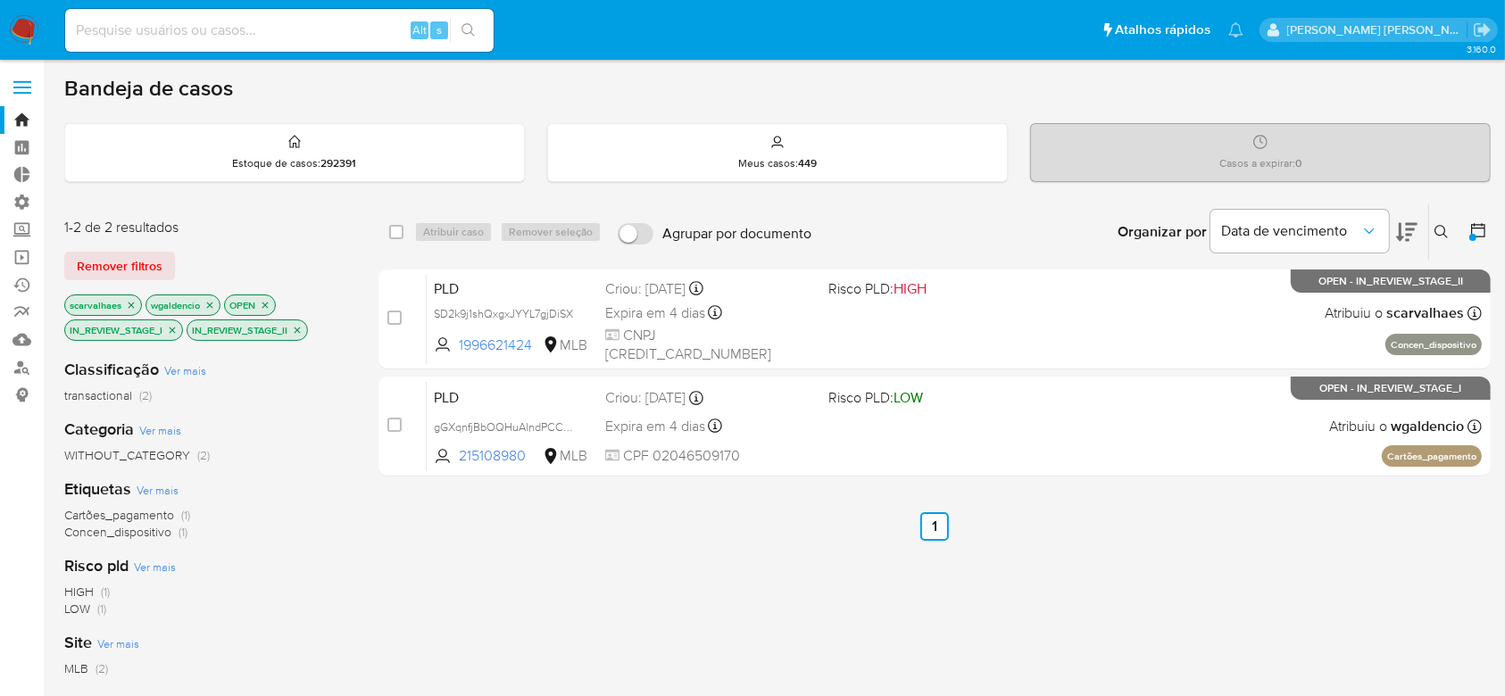
click at [129, 304] on icon "close-filter" at bounding box center [132, 305] width 6 height 6
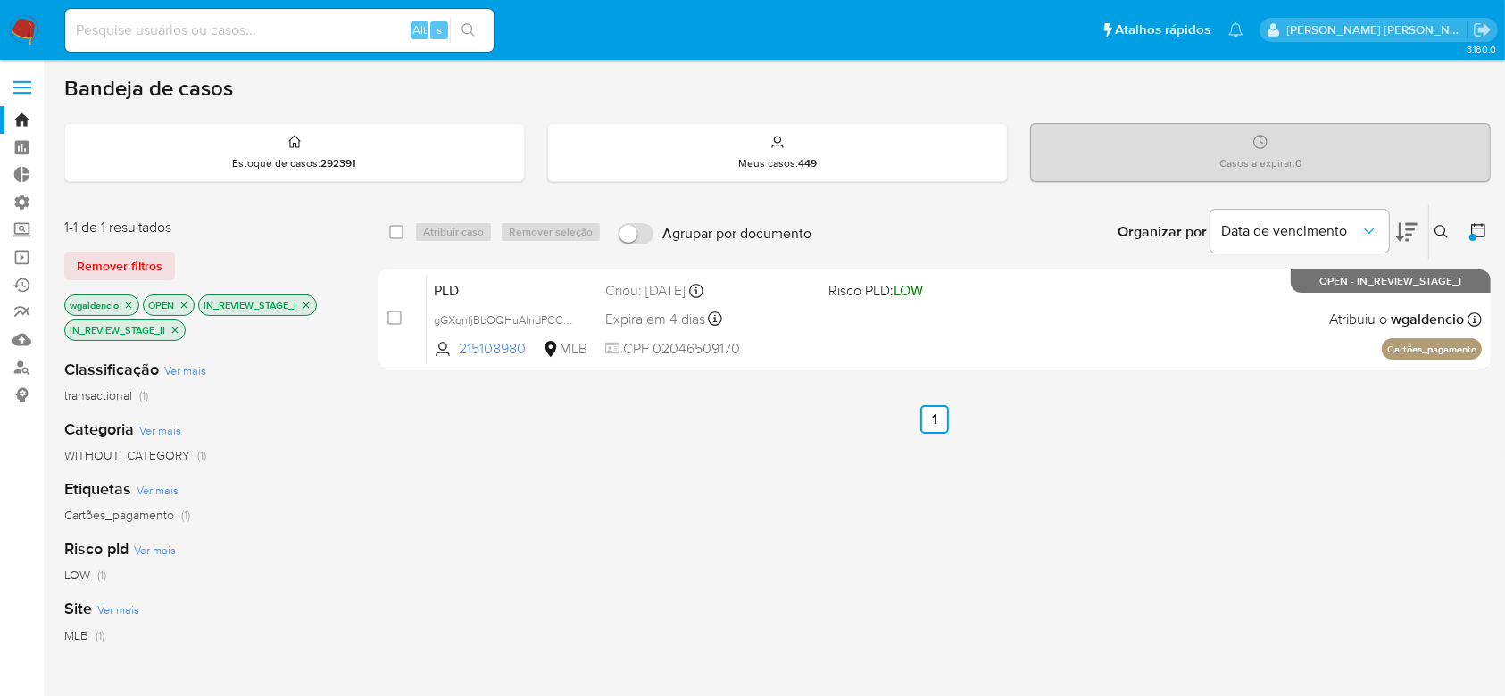
click at [129, 304] on icon "close-filter" at bounding box center [128, 305] width 11 height 11
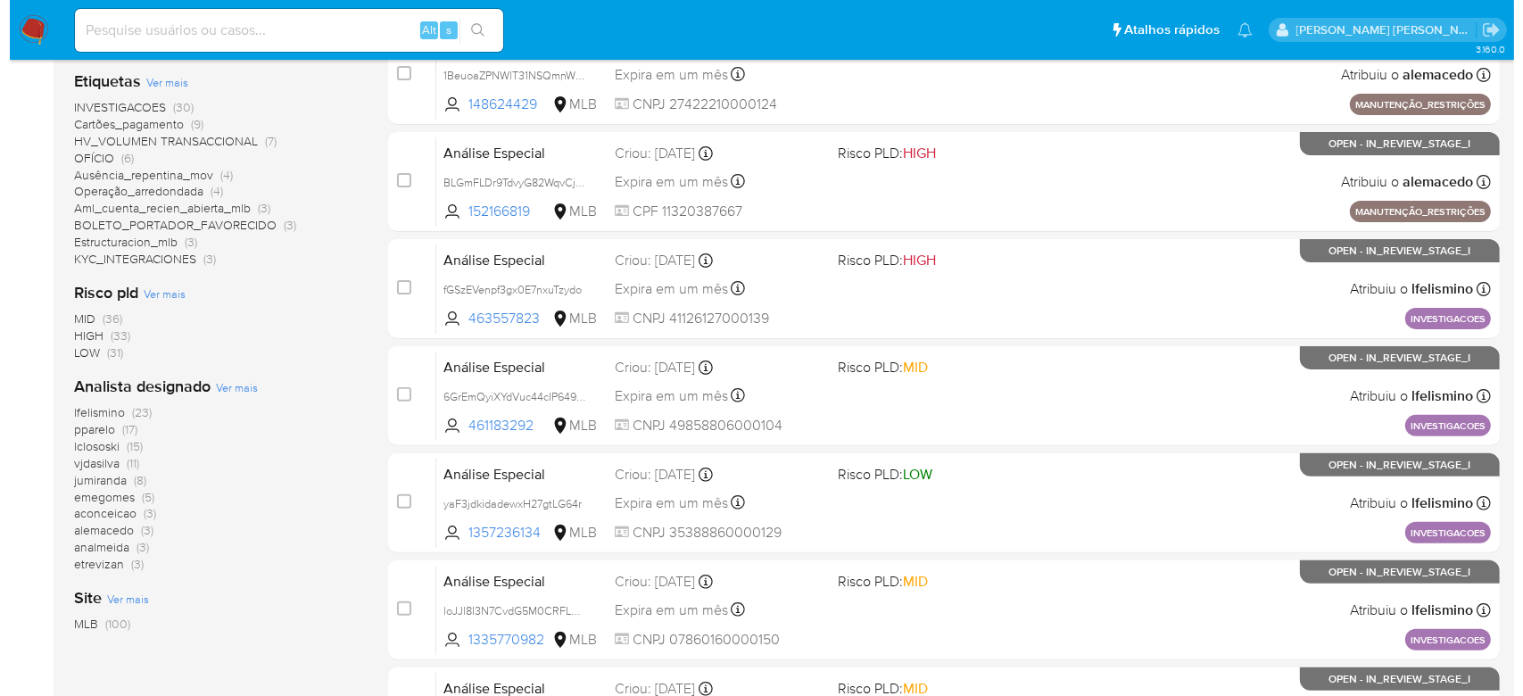
scroll to position [534, 0]
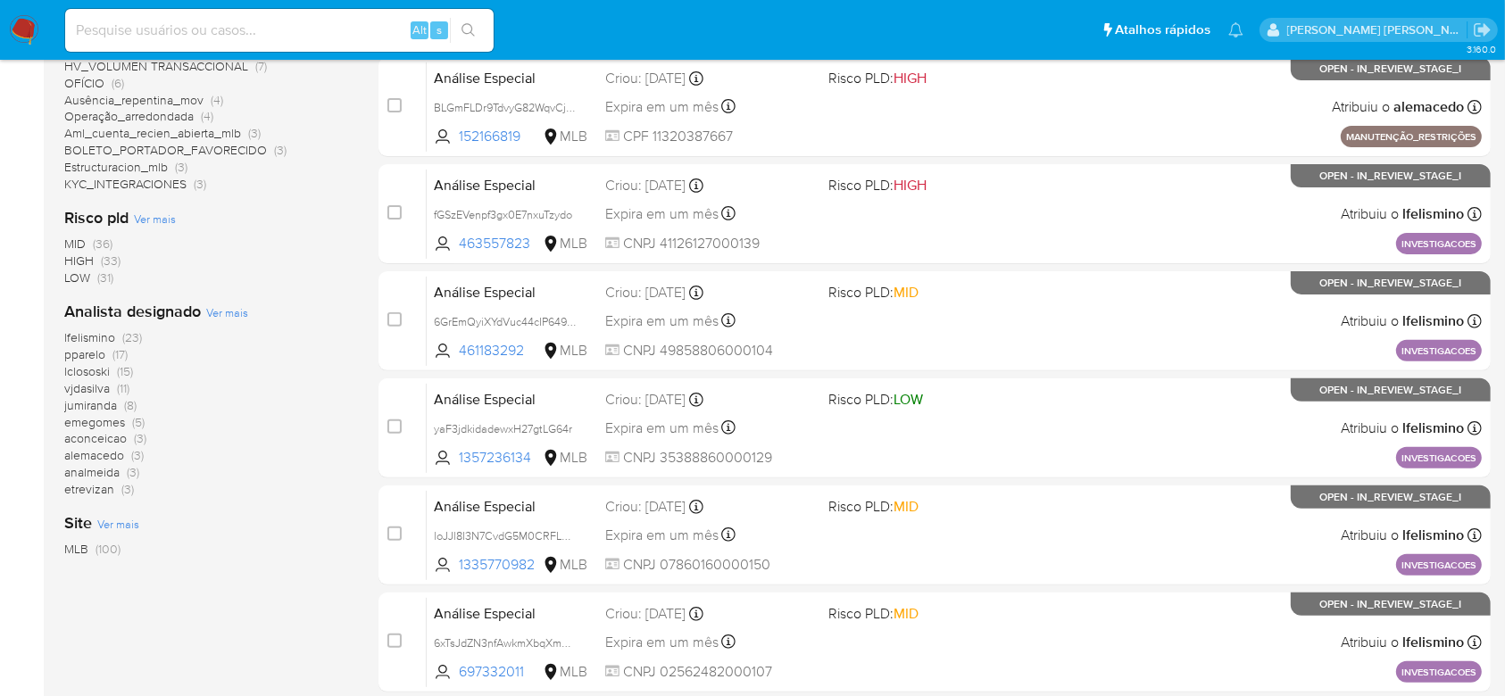
click at [216, 307] on span "Ver mais" at bounding box center [227, 312] width 42 height 16
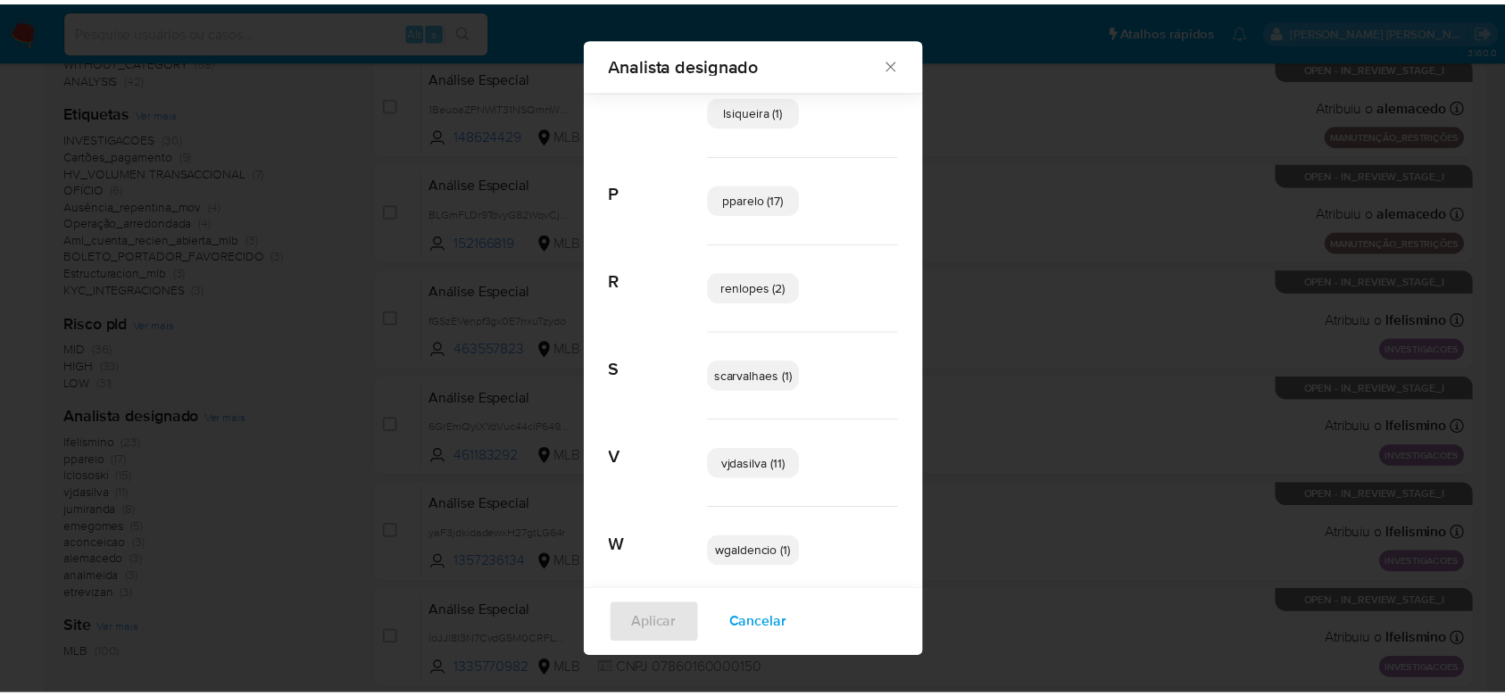
scroll to position [586, 0]
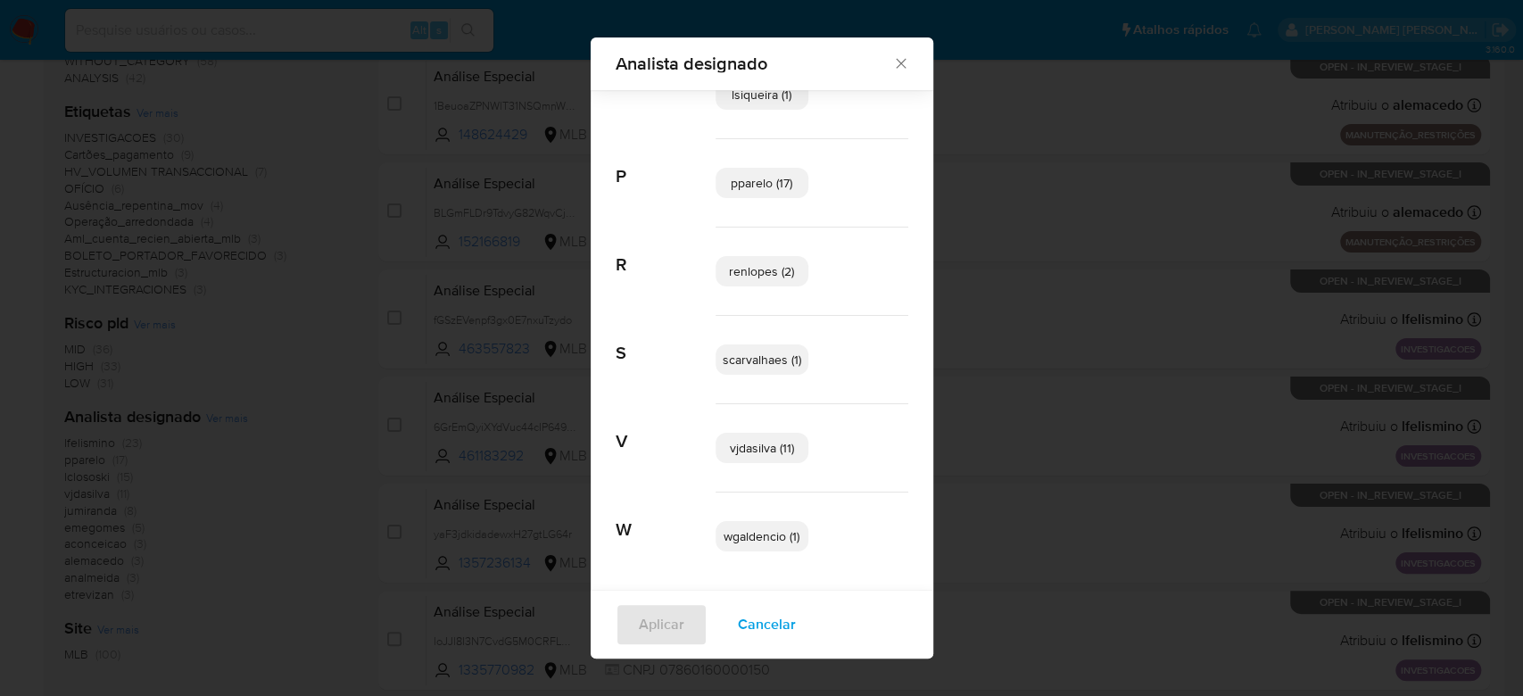
click at [894, 63] on icon "Fechar" at bounding box center [901, 63] width 18 height 18
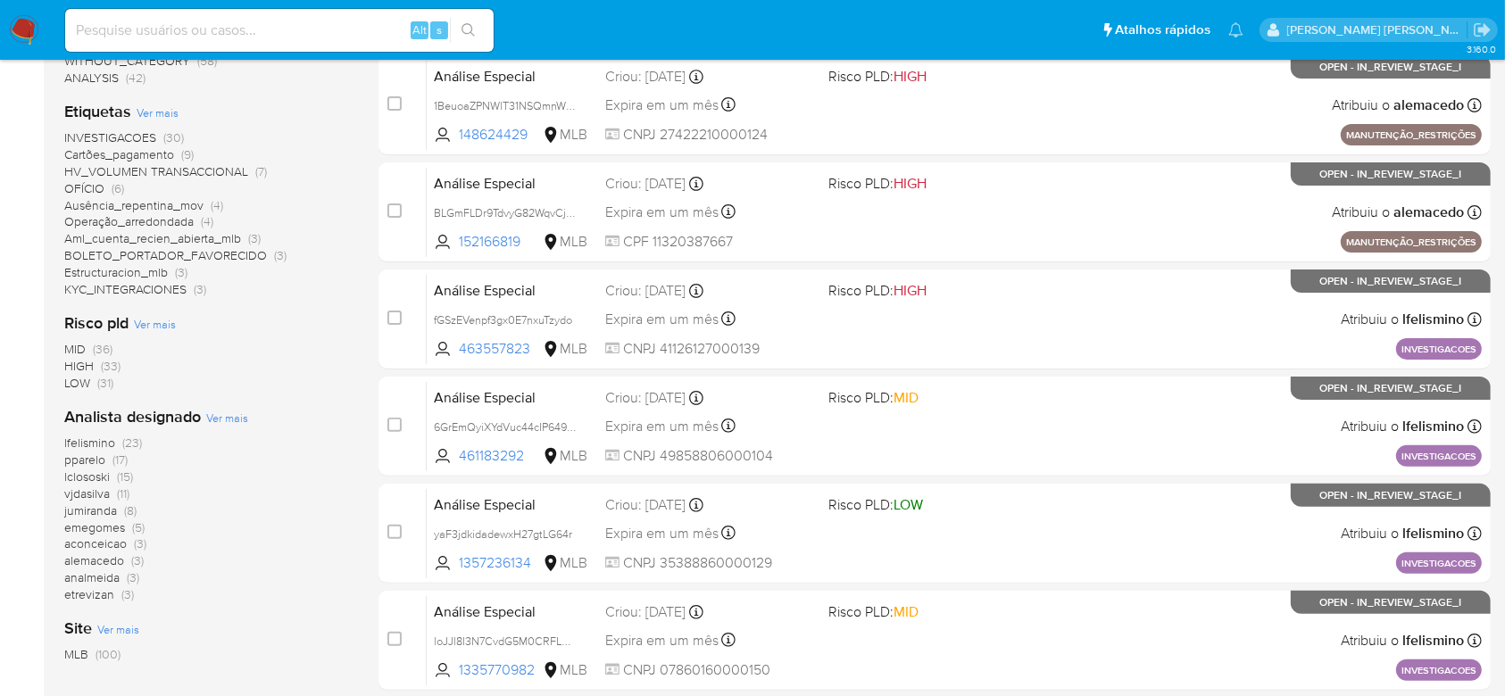
click at [332, 29] on input at bounding box center [279, 30] width 428 height 23
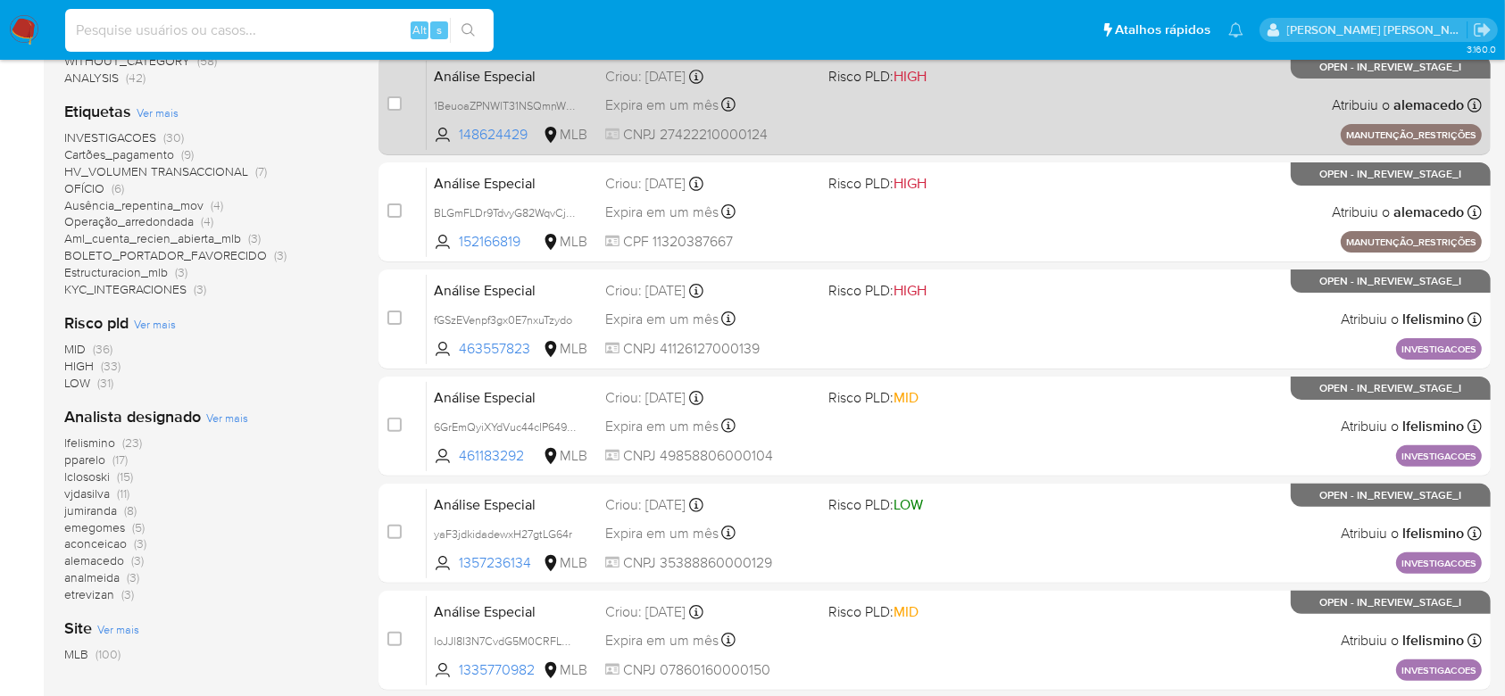
paste input "AXOVkBikS51KNmDxRBSwVHqE"
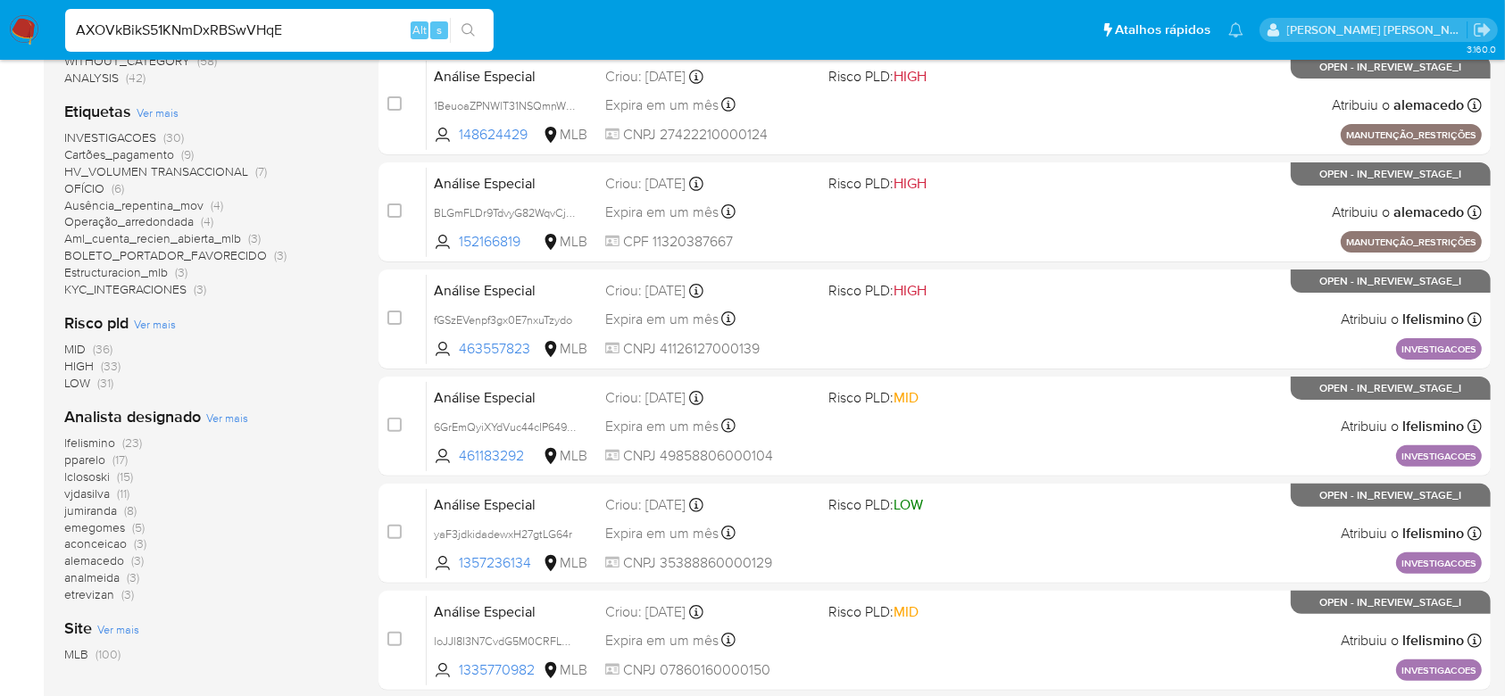
click at [491, 32] on input "AXOVkBikS51KNmDxRBSwVHqE" at bounding box center [279, 30] width 428 height 23
type input "AXOVkBikS51KNmDxRBSwVHqE"
click at [476, 36] on button "search-icon" at bounding box center [468, 30] width 37 height 25
click at [466, 27] on icon "search-icon" at bounding box center [468, 30] width 14 height 14
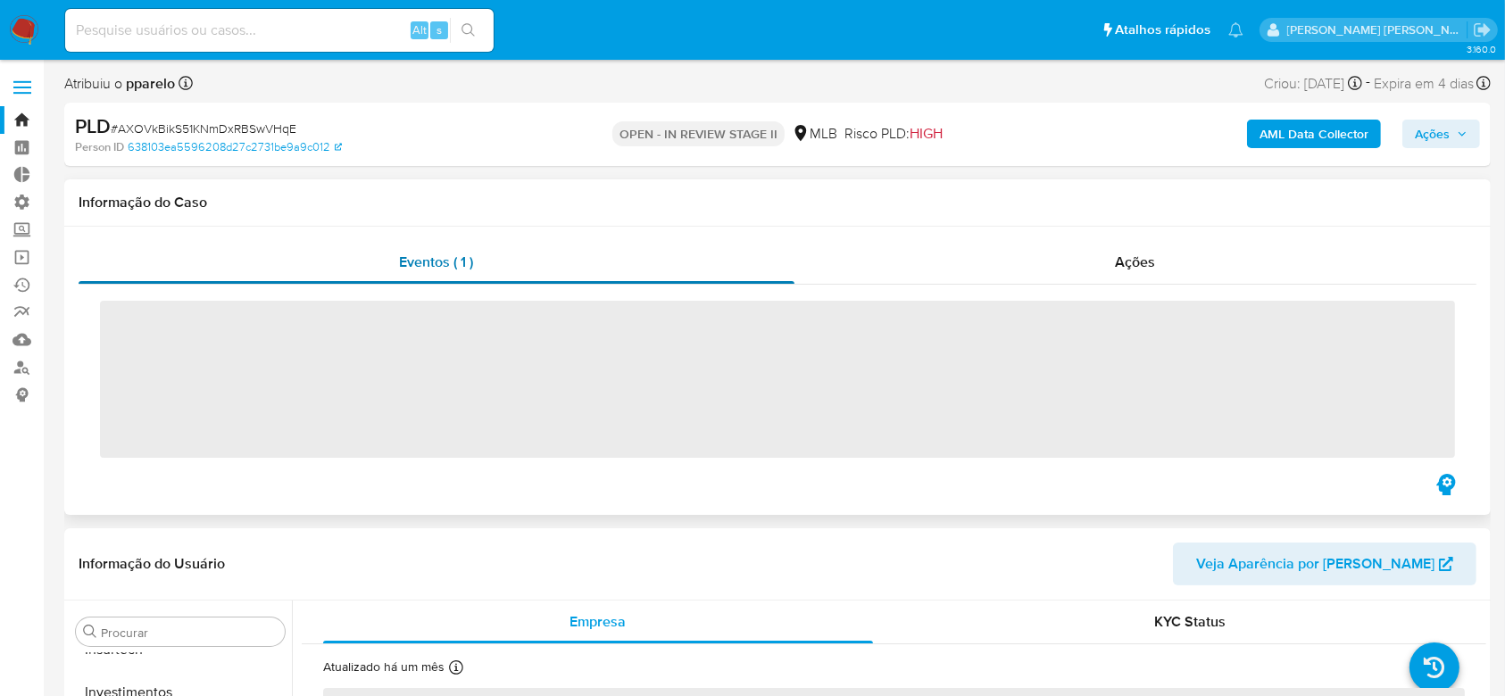
scroll to position [840, 0]
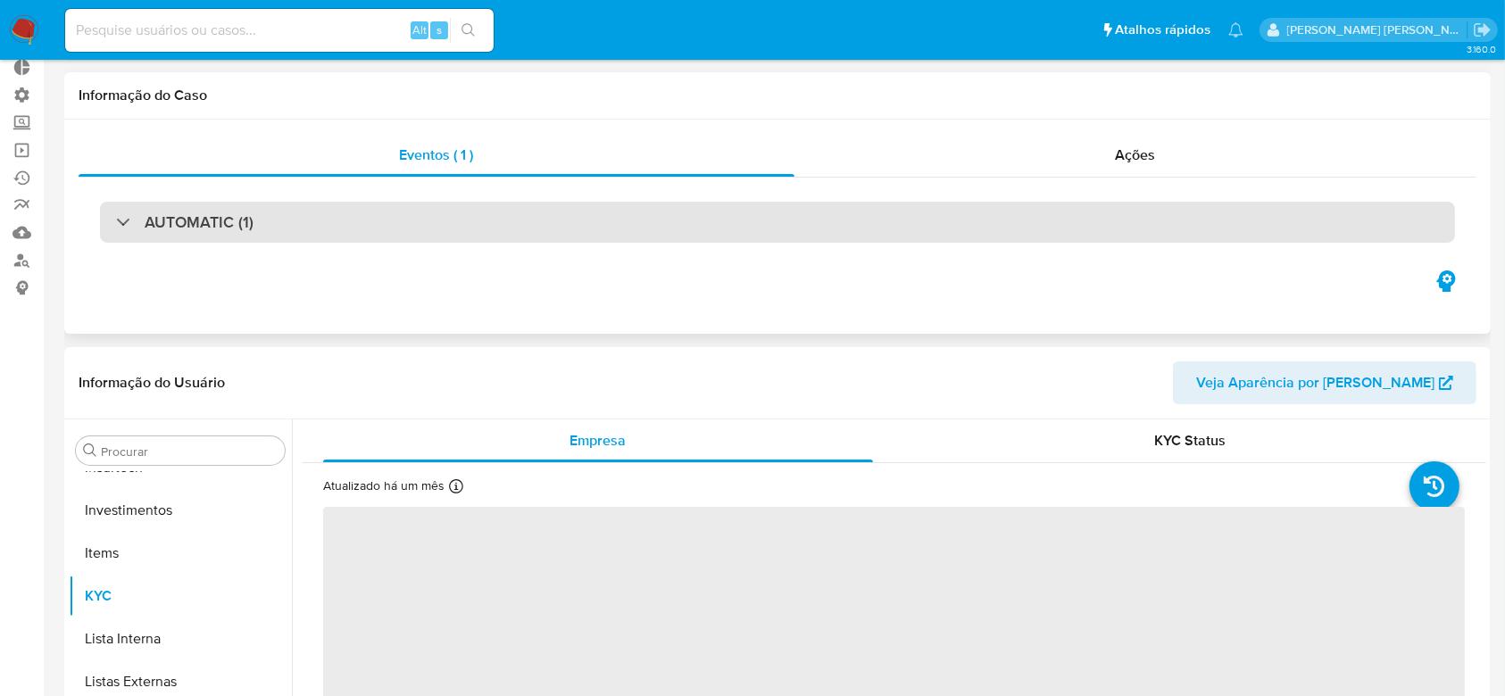
select select "10"
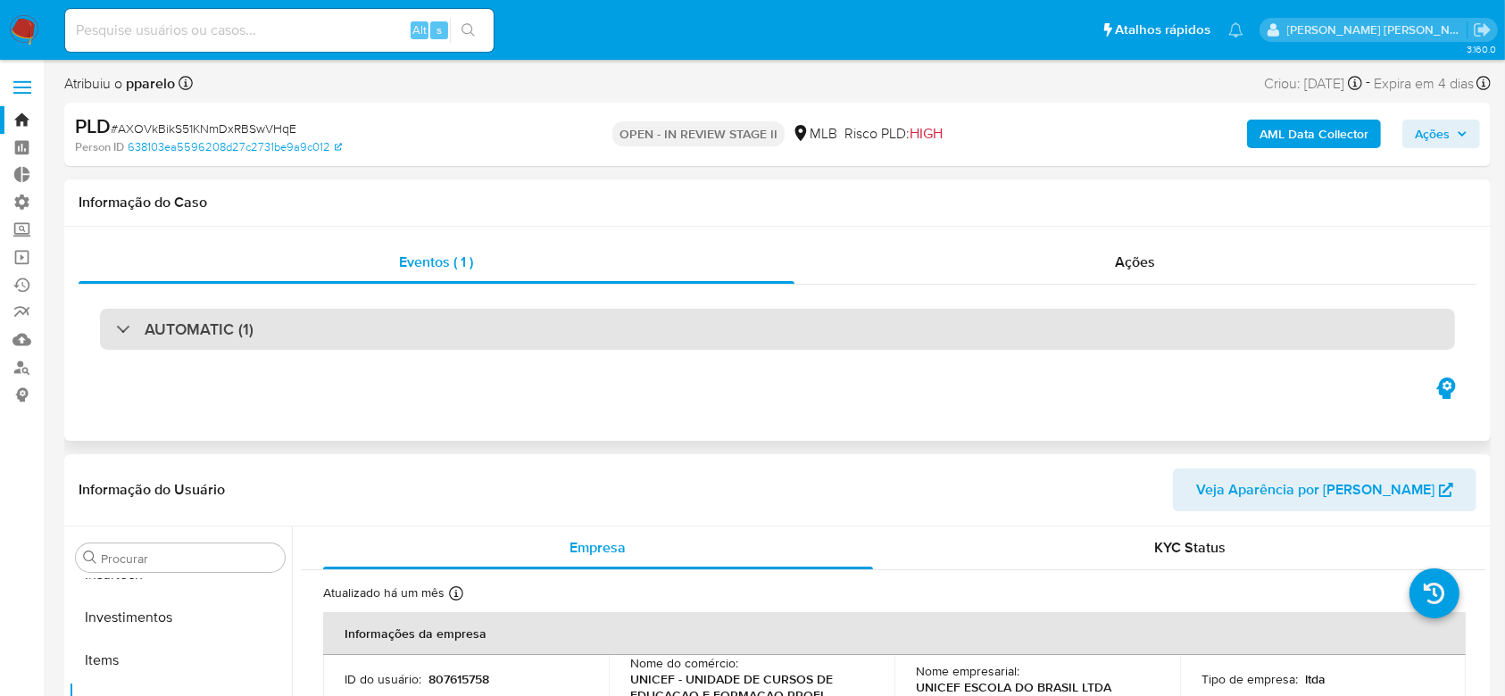
scroll to position [0, 0]
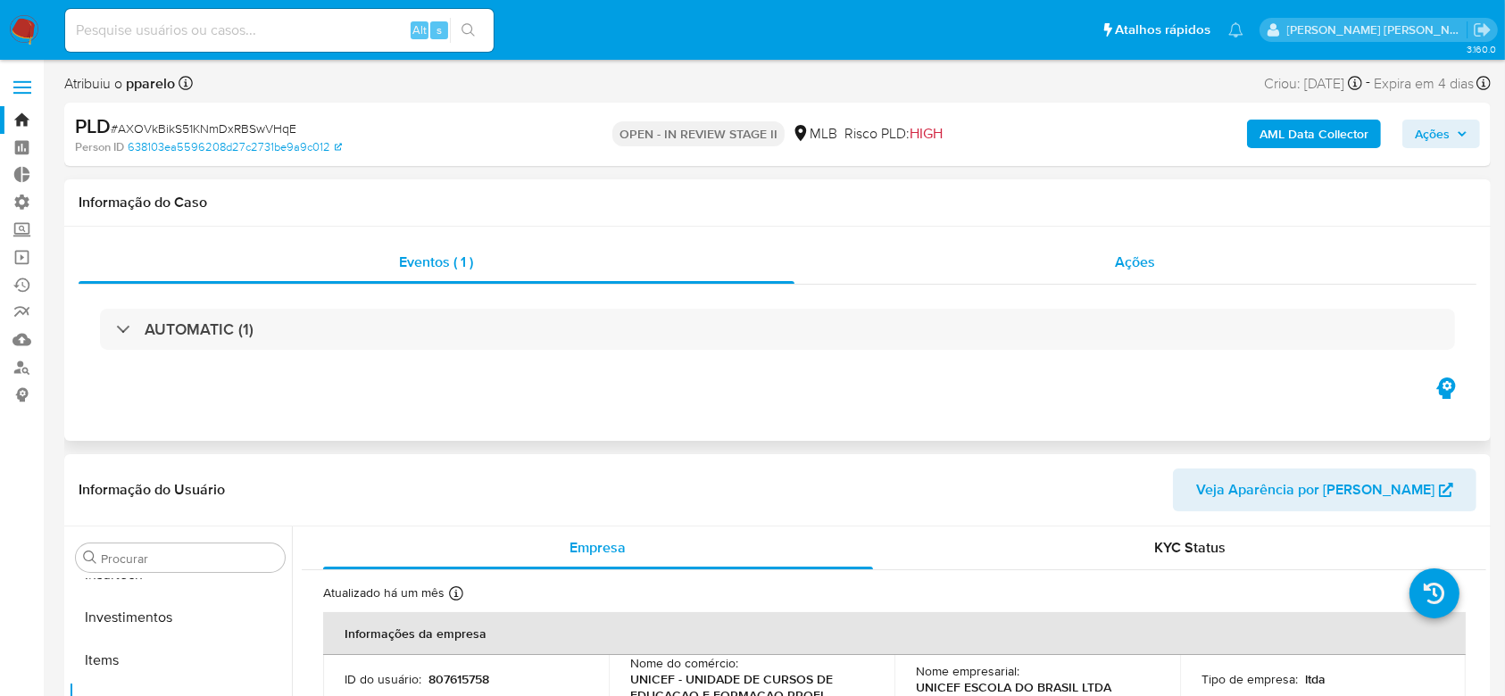
click at [1130, 253] on span "Ações" at bounding box center [1135, 262] width 40 height 21
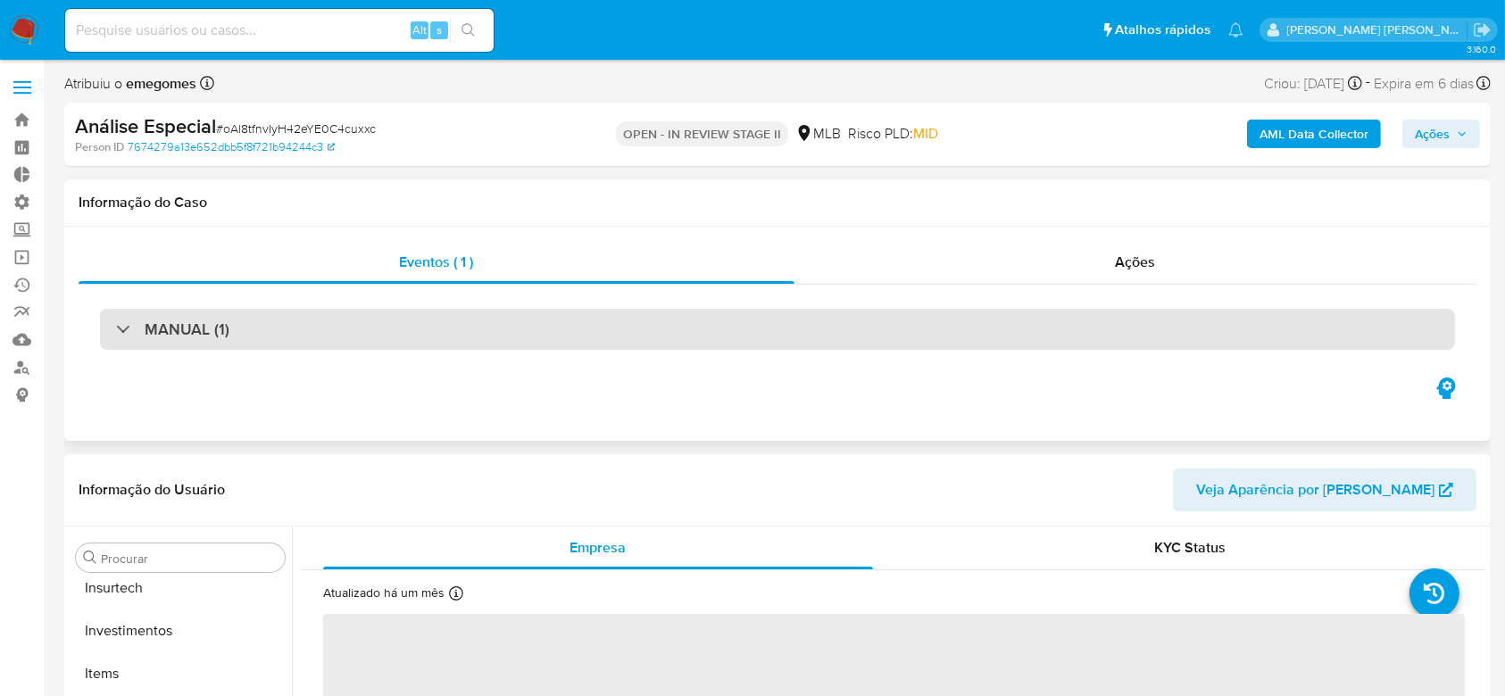
scroll to position [840, 0]
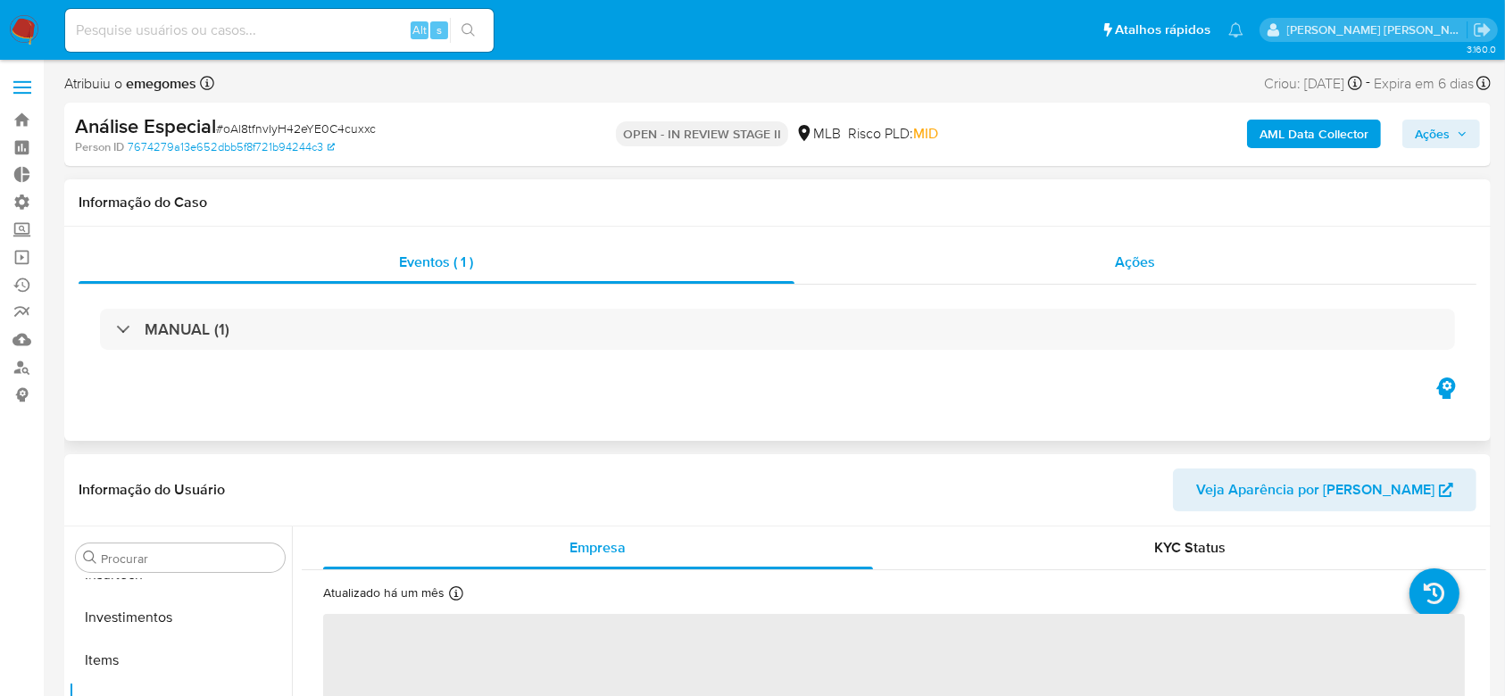
click at [1121, 268] on span "Ações" at bounding box center [1135, 262] width 40 height 21
select select "10"
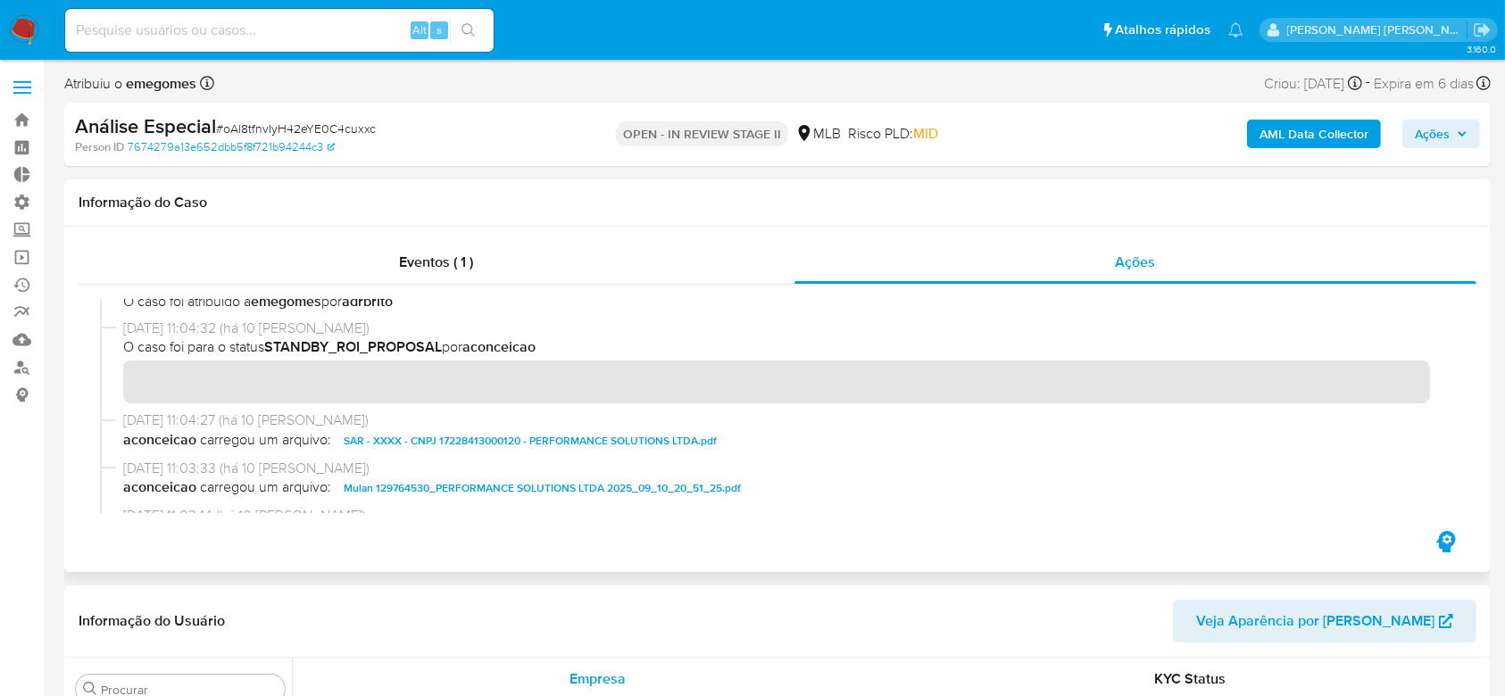
scroll to position [0, 0]
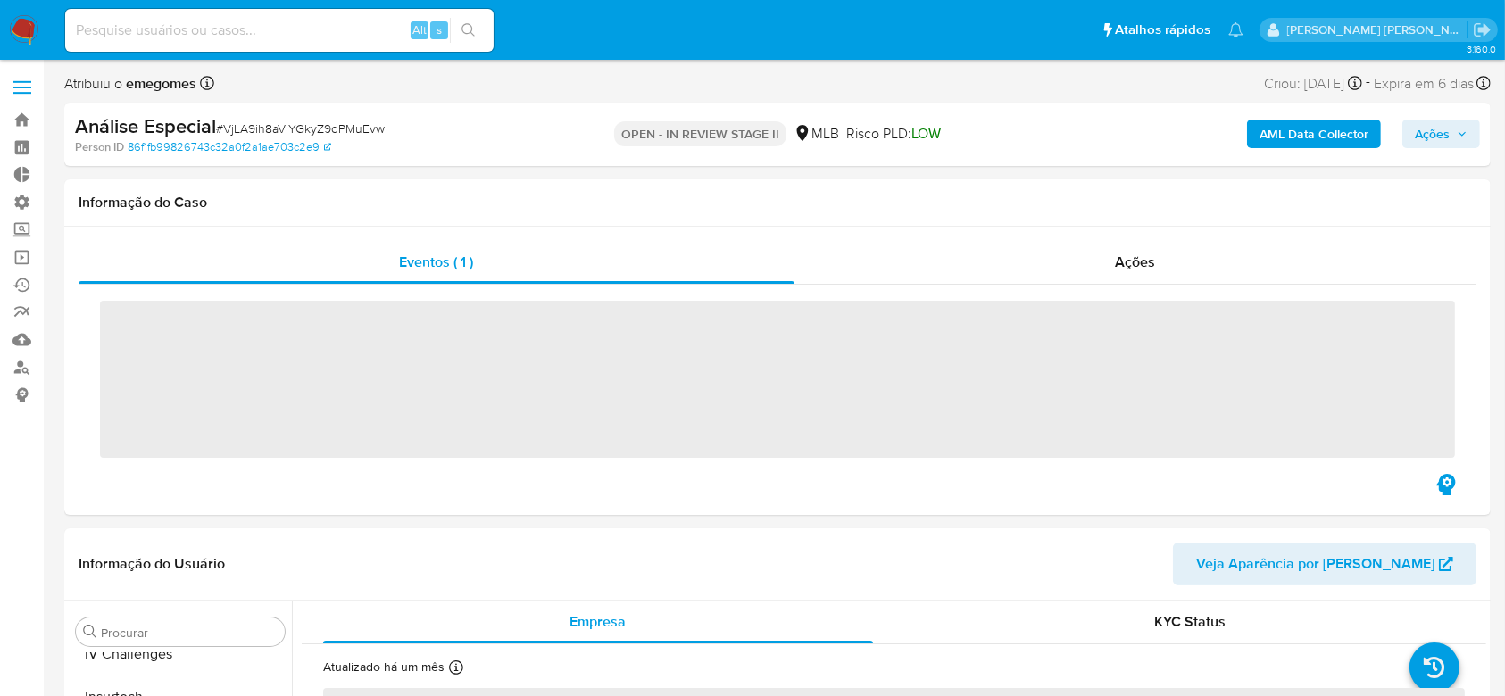
scroll to position [840, 0]
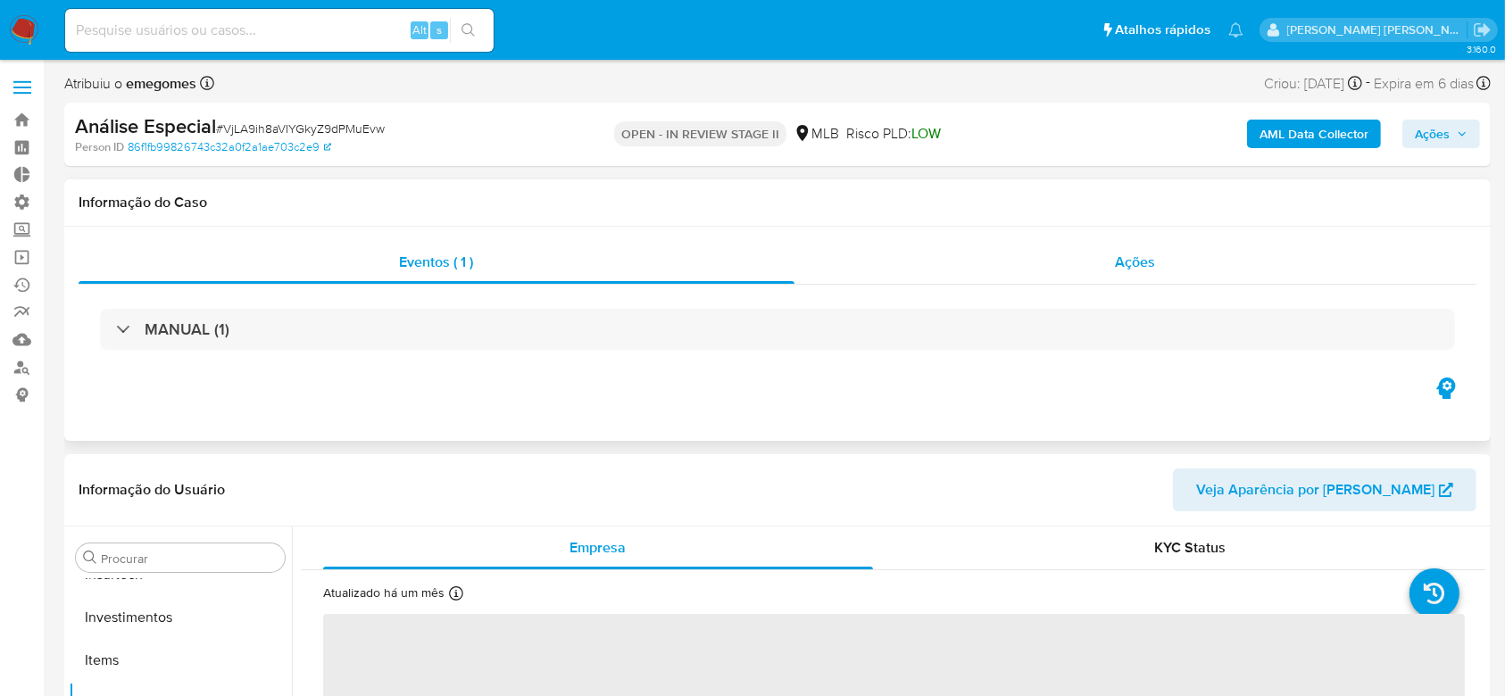
select select "10"
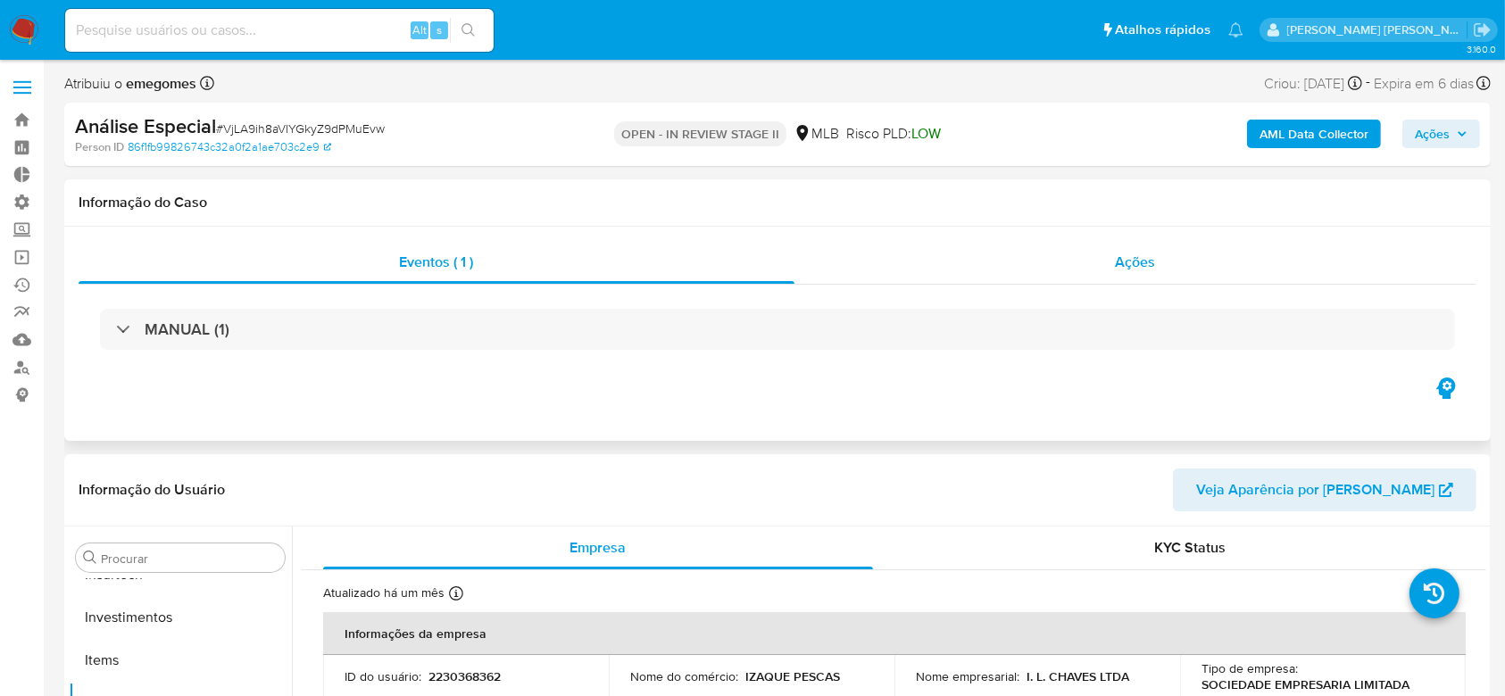
click at [1161, 268] on div "Ações" at bounding box center [1135, 262] width 682 height 43
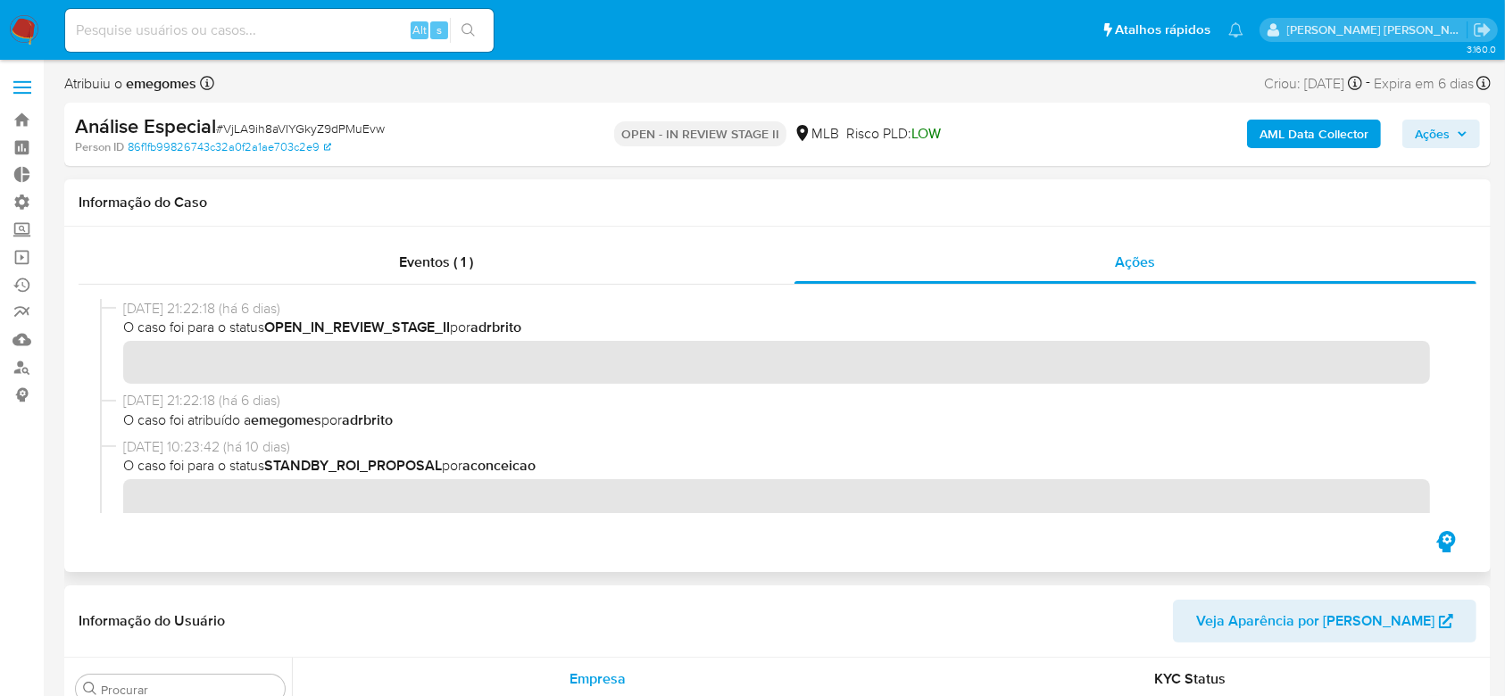
scroll to position [0, 0]
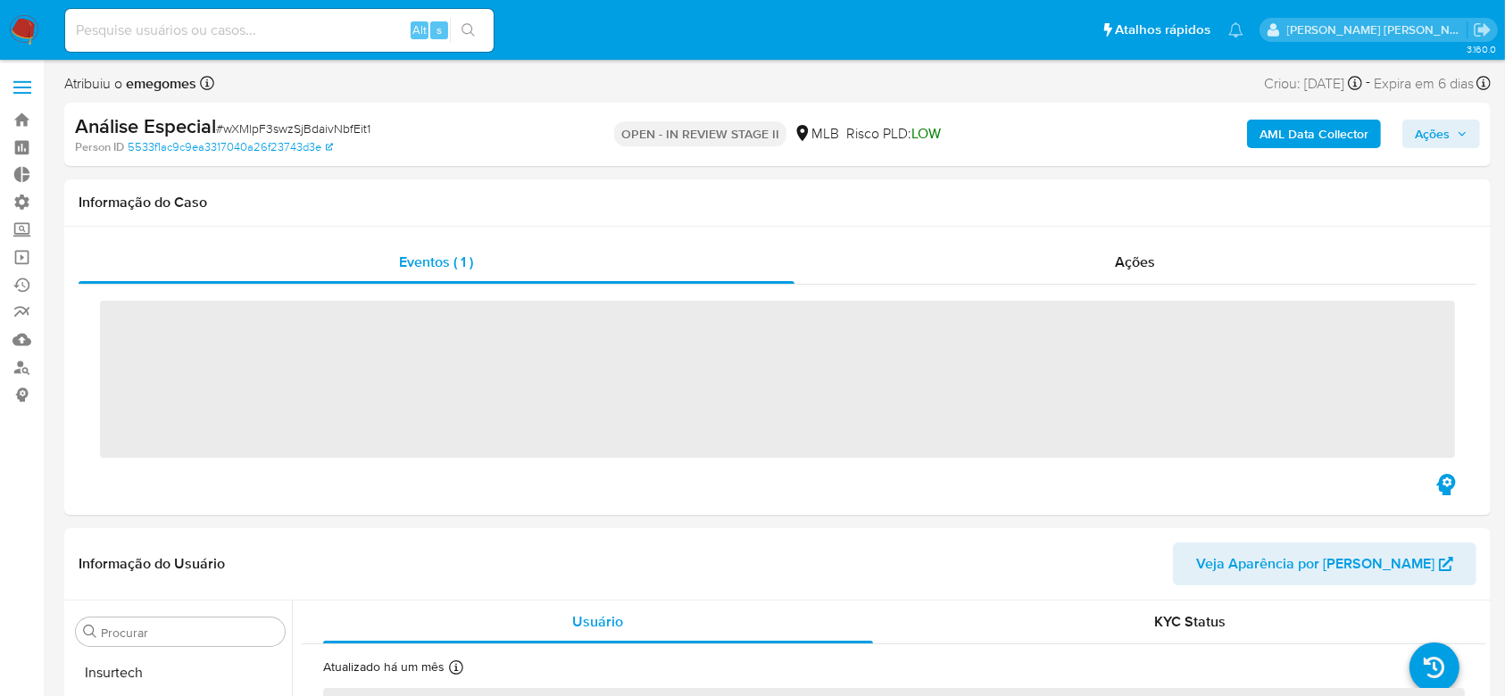
scroll to position [840, 0]
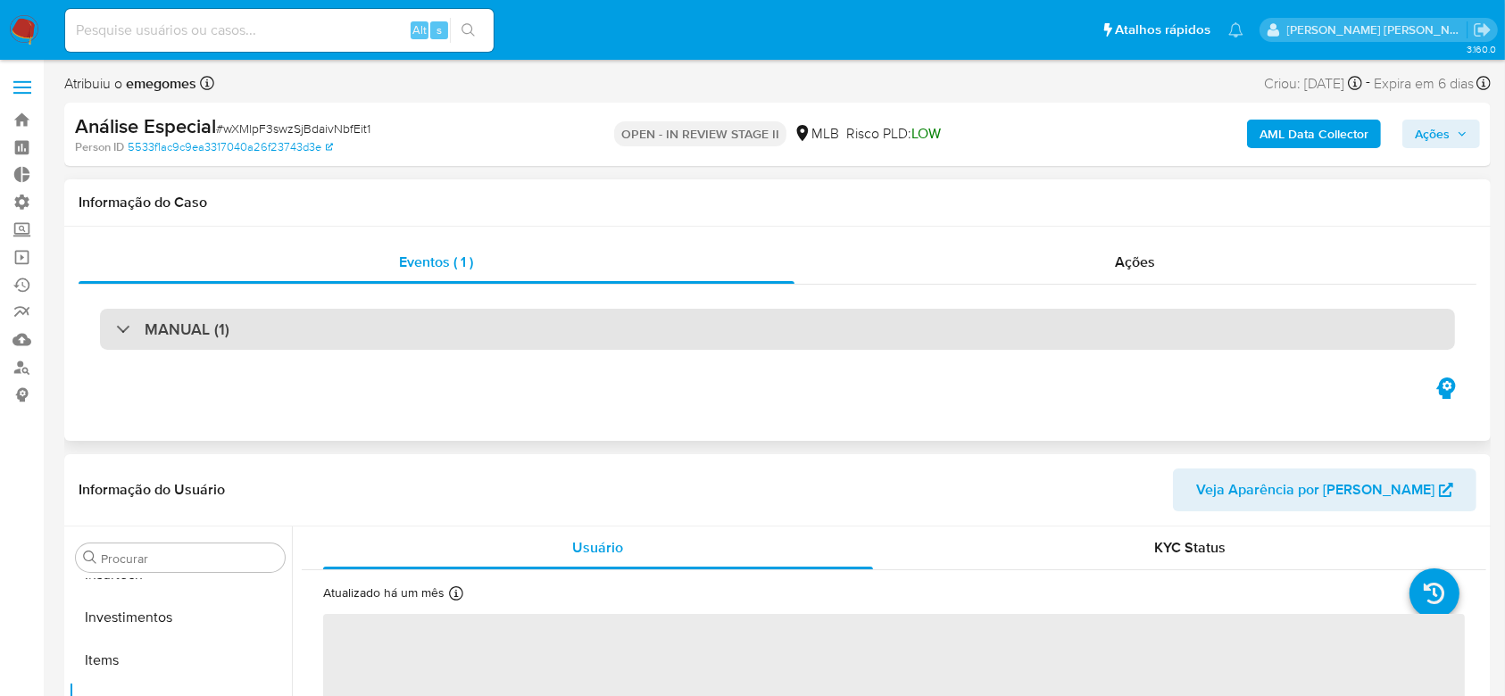
select select "10"
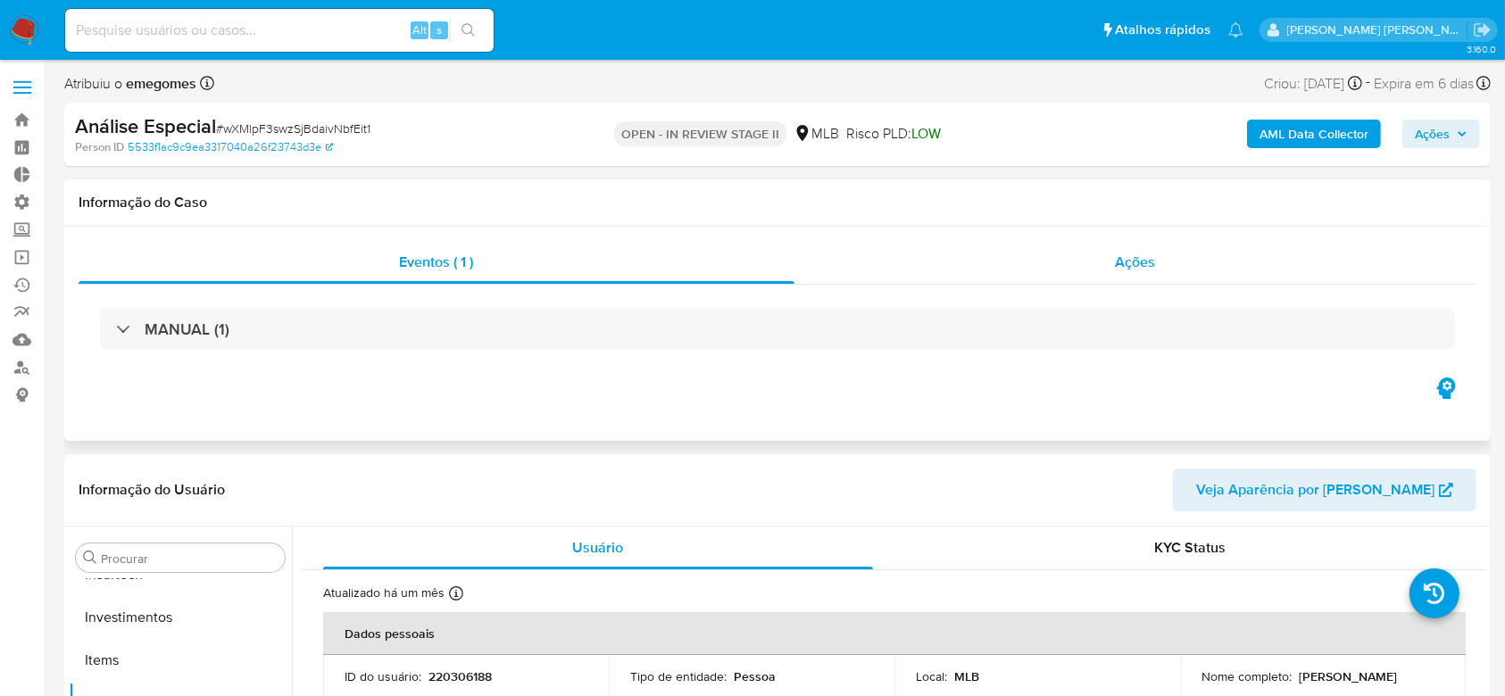
click at [1142, 253] on span "Ações" at bounding box center [1135, 262] width 40 height 21
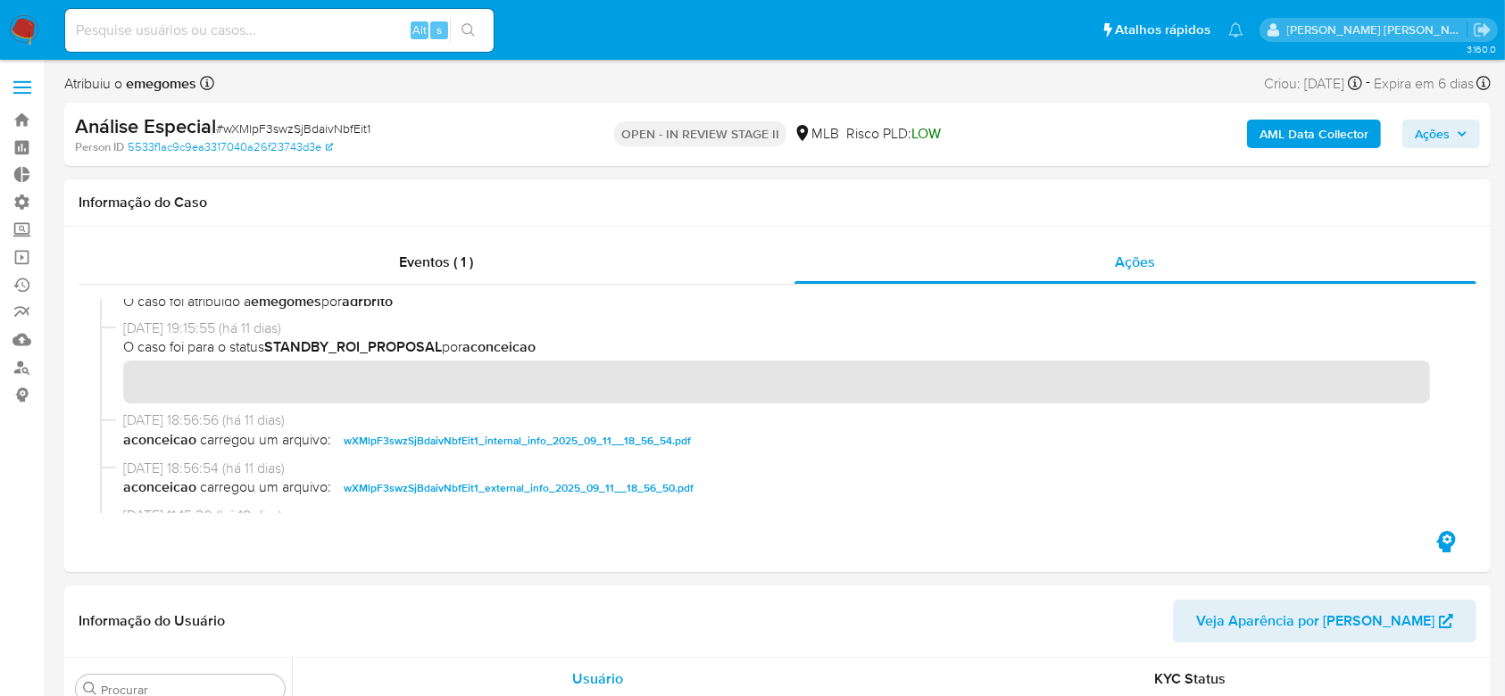
scroll to position [0, 0]
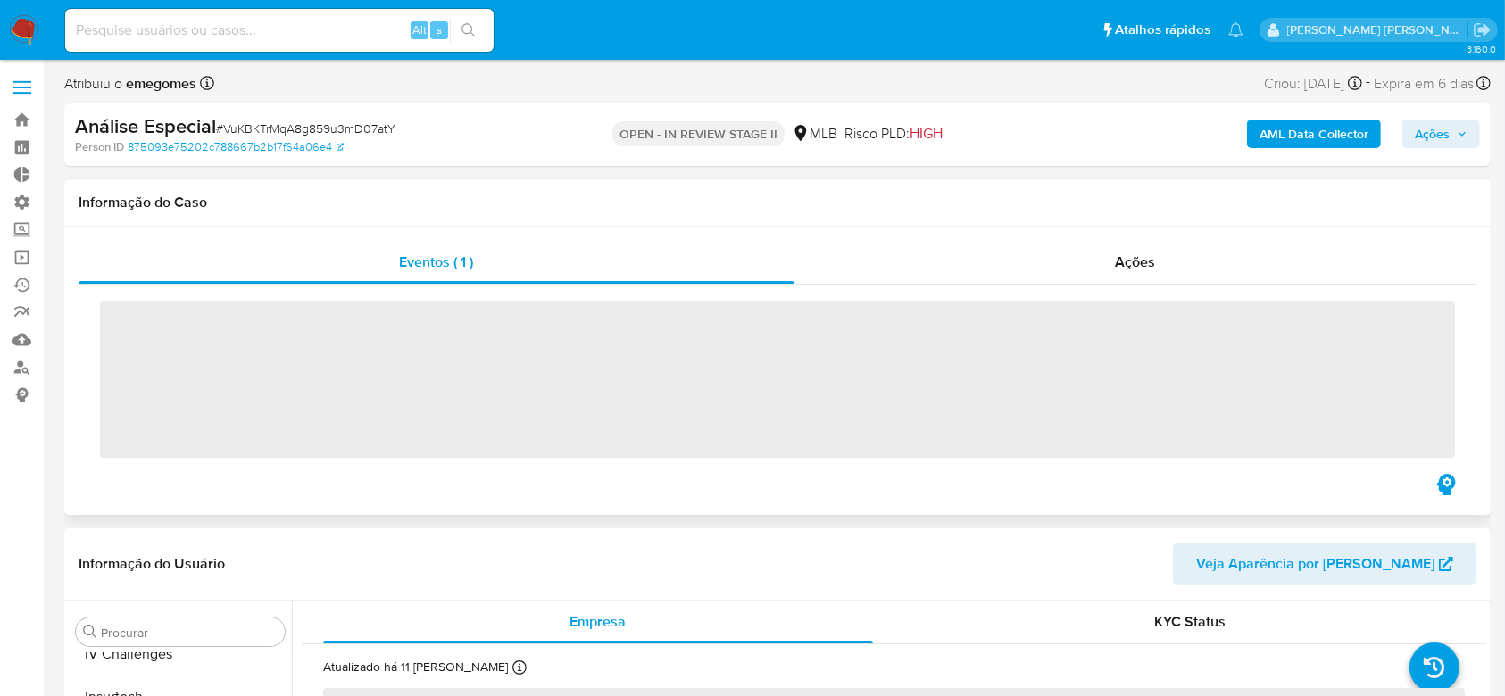
scroll to position [840, 0]
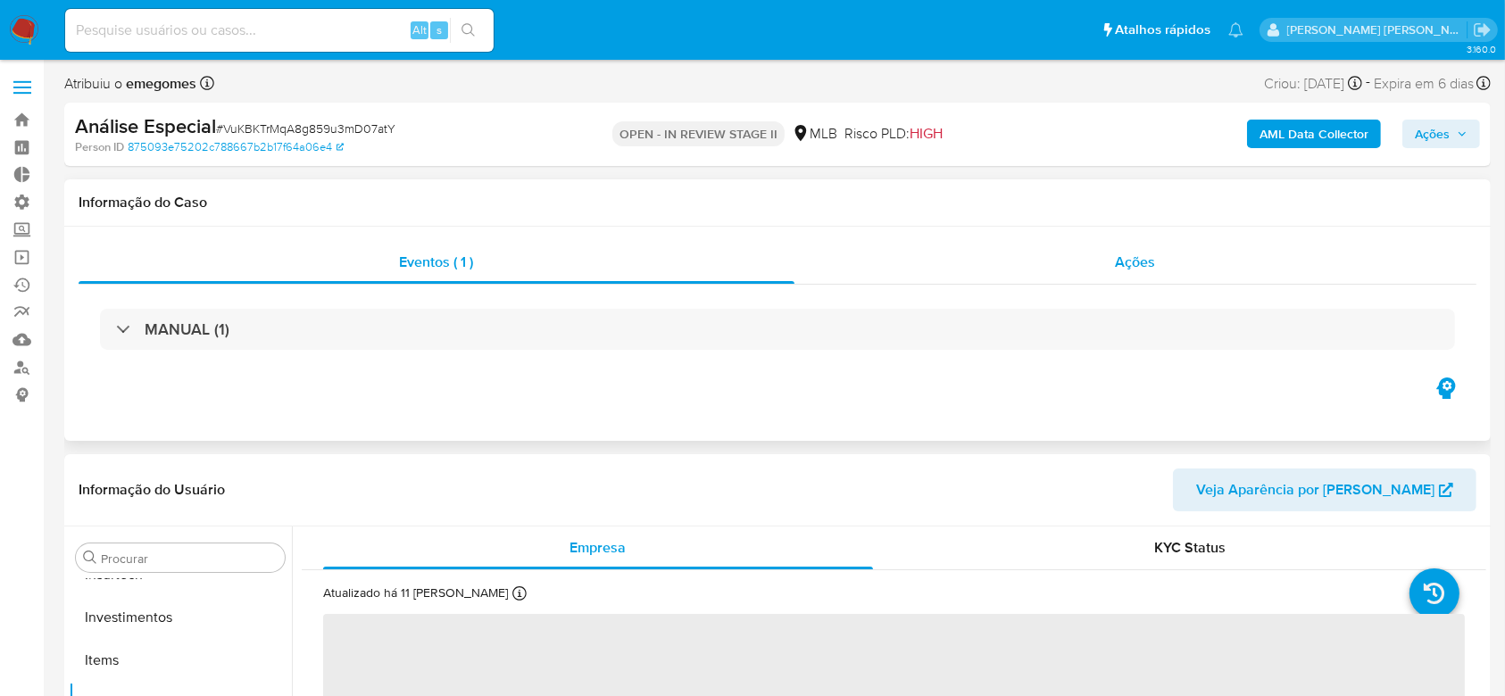
select select "10"
click at [1157, 263] on div "Ações" at bounding box center [1135, 262] width 682 height 43
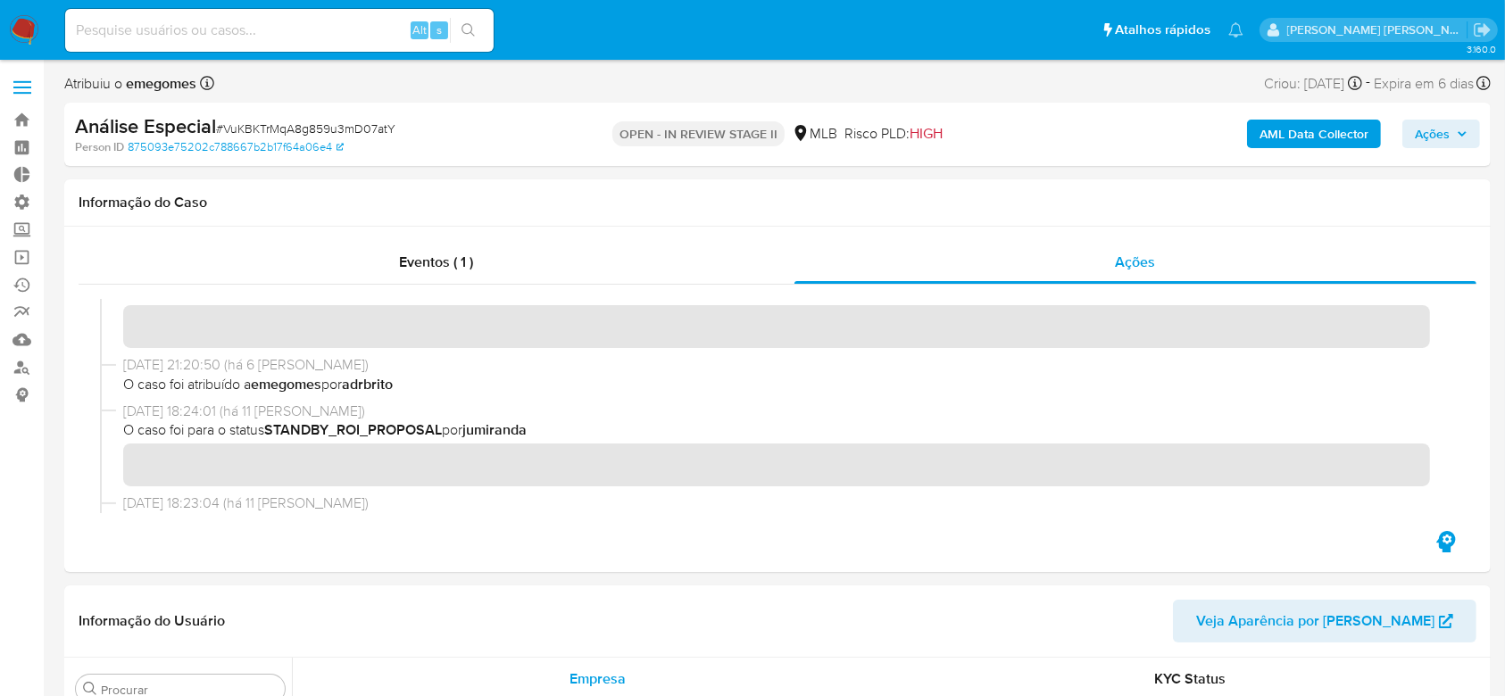
scroll to position [0, 0]
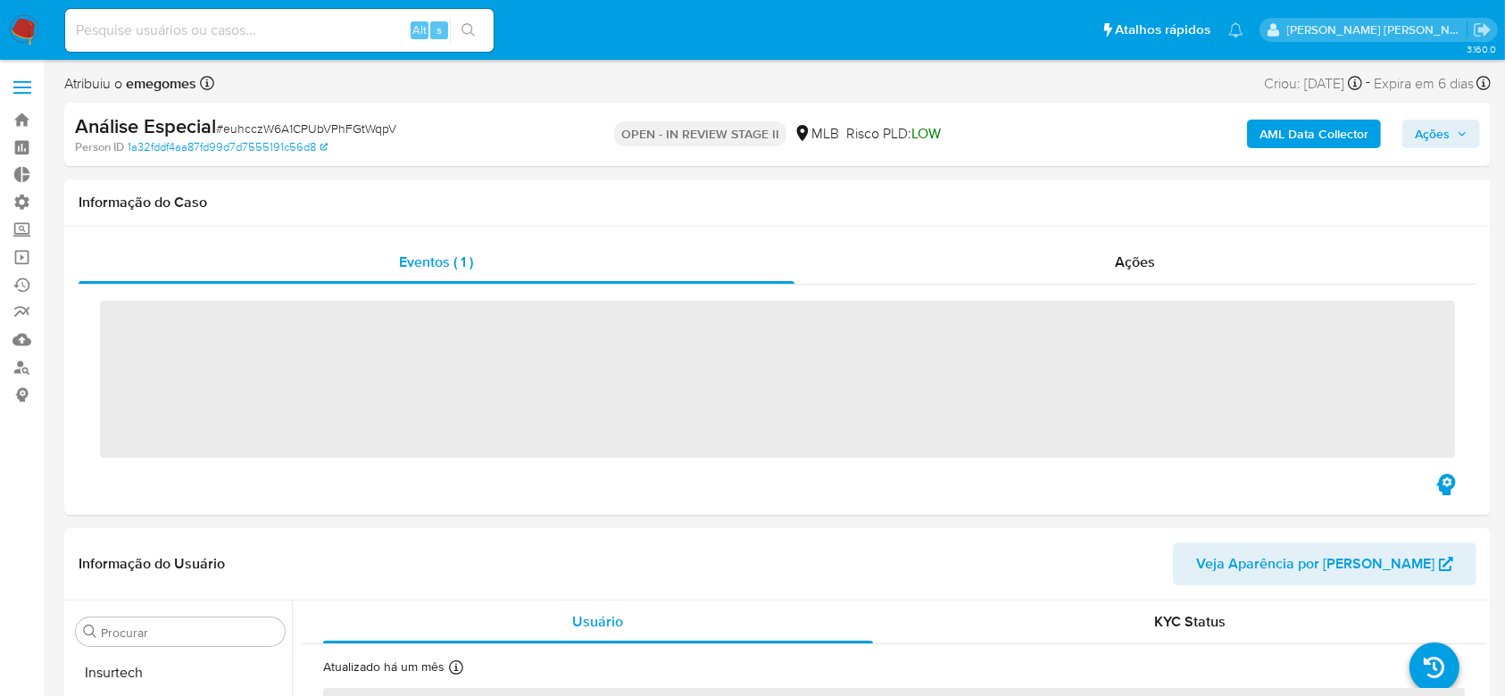
scroll to position [840, 0]
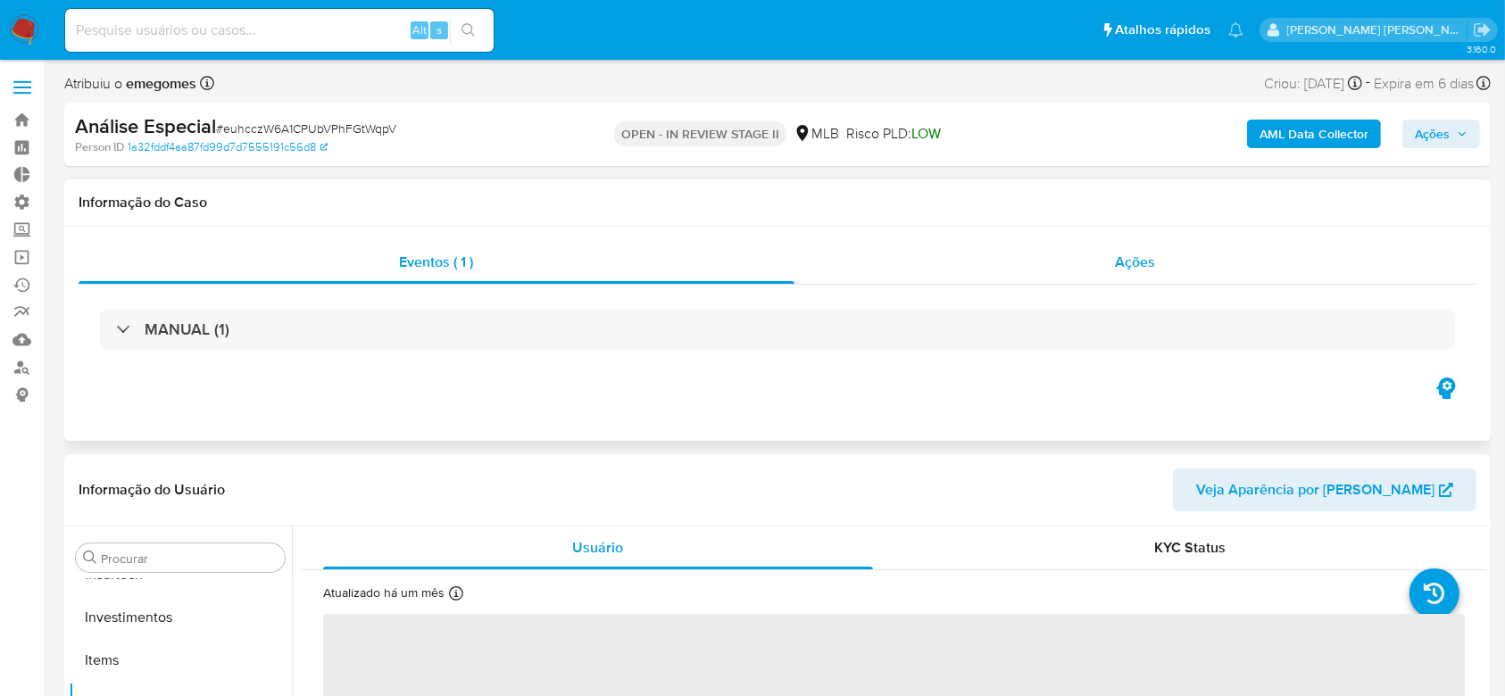
select select "10"
click at [1107, 268] on div "Ações" at bounding box center [1135, 262] width 682 height 43
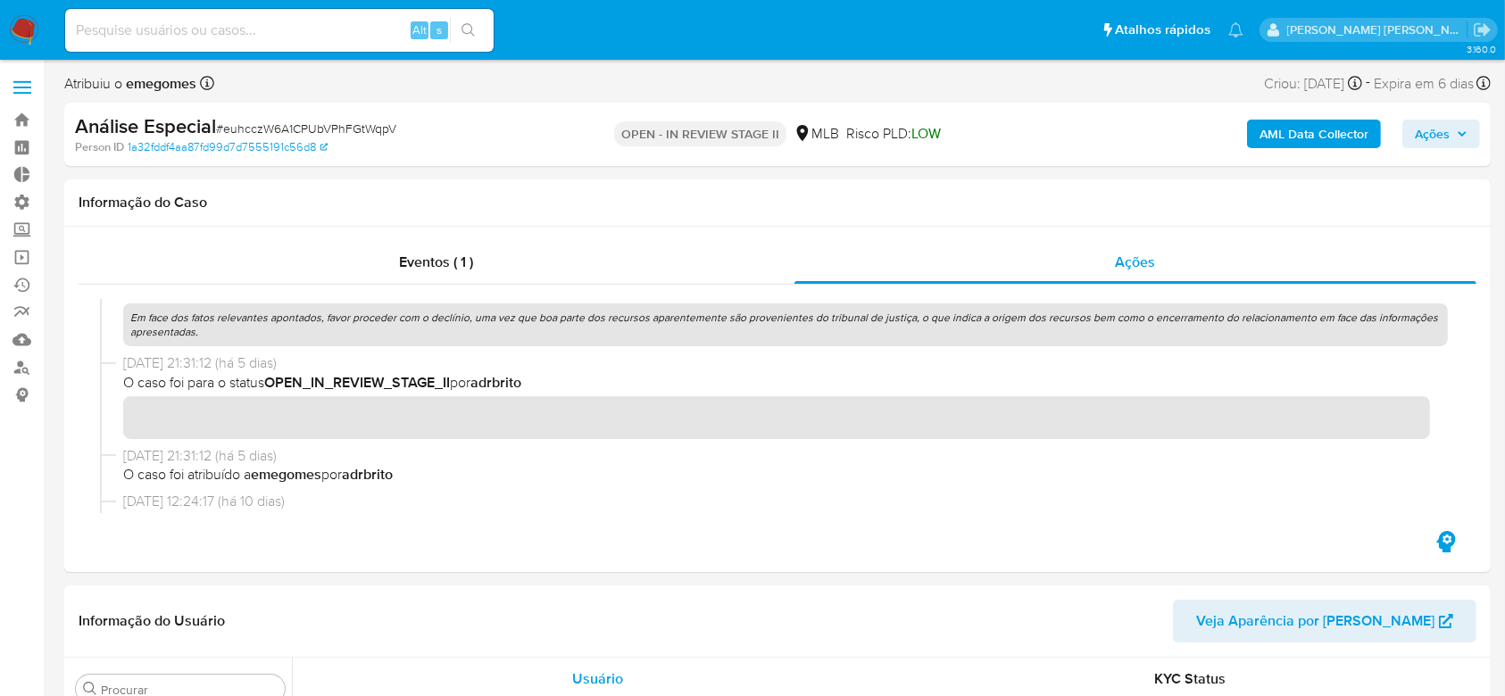
scroll to position [0, 0]
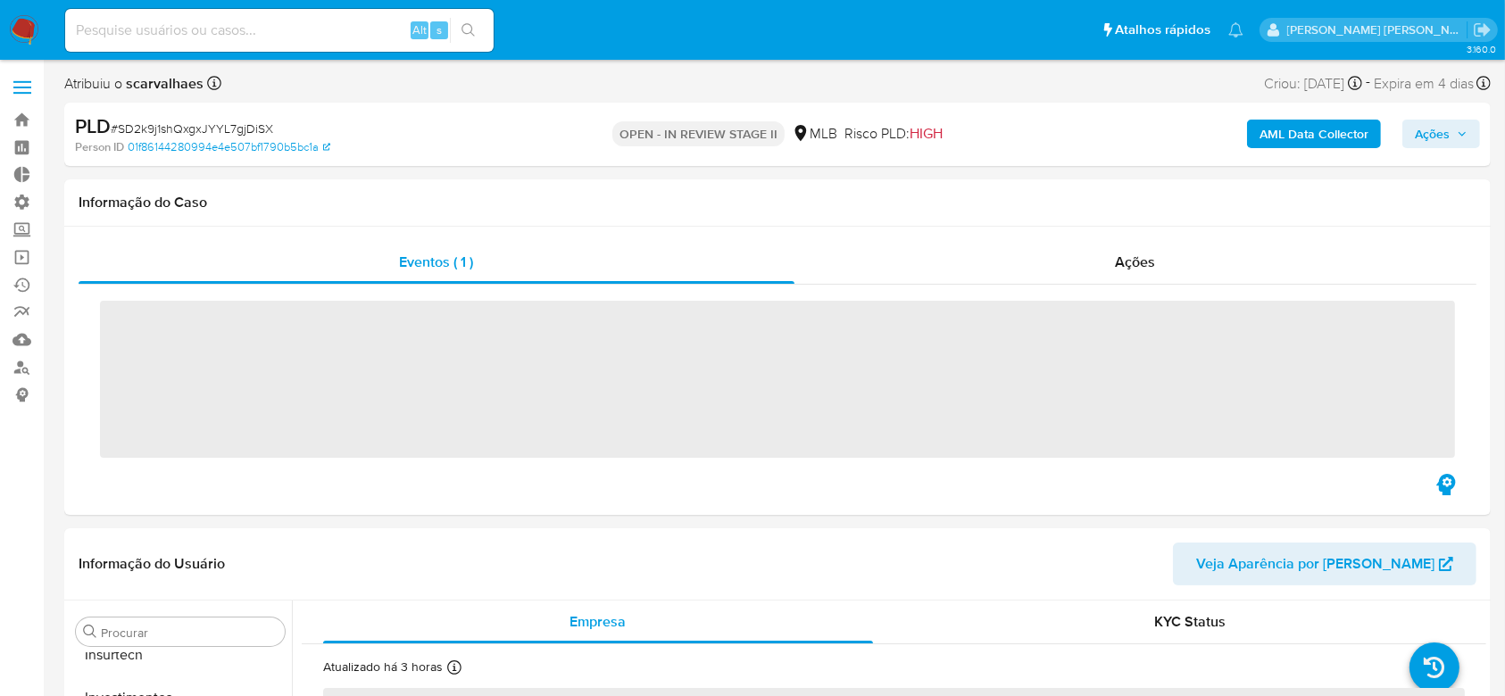
scroll to position [840, 0]
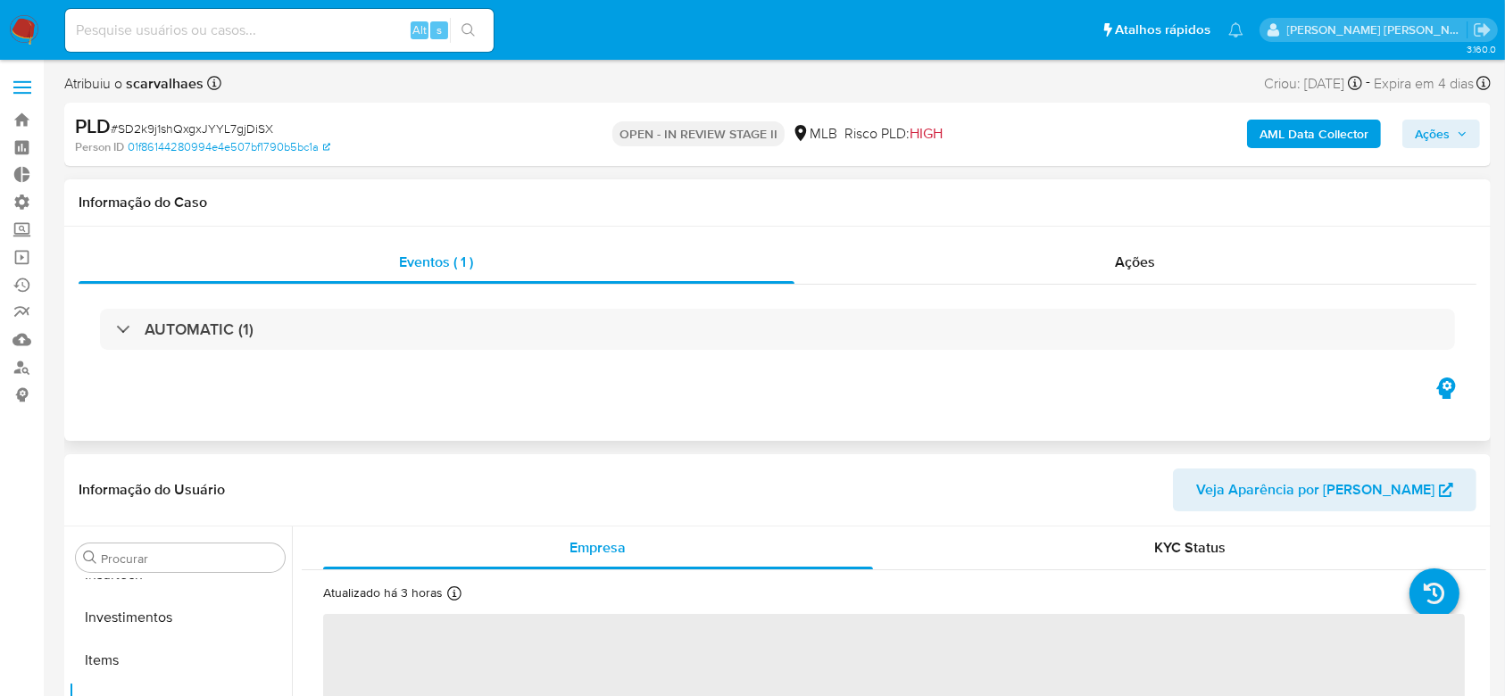
select select "10"
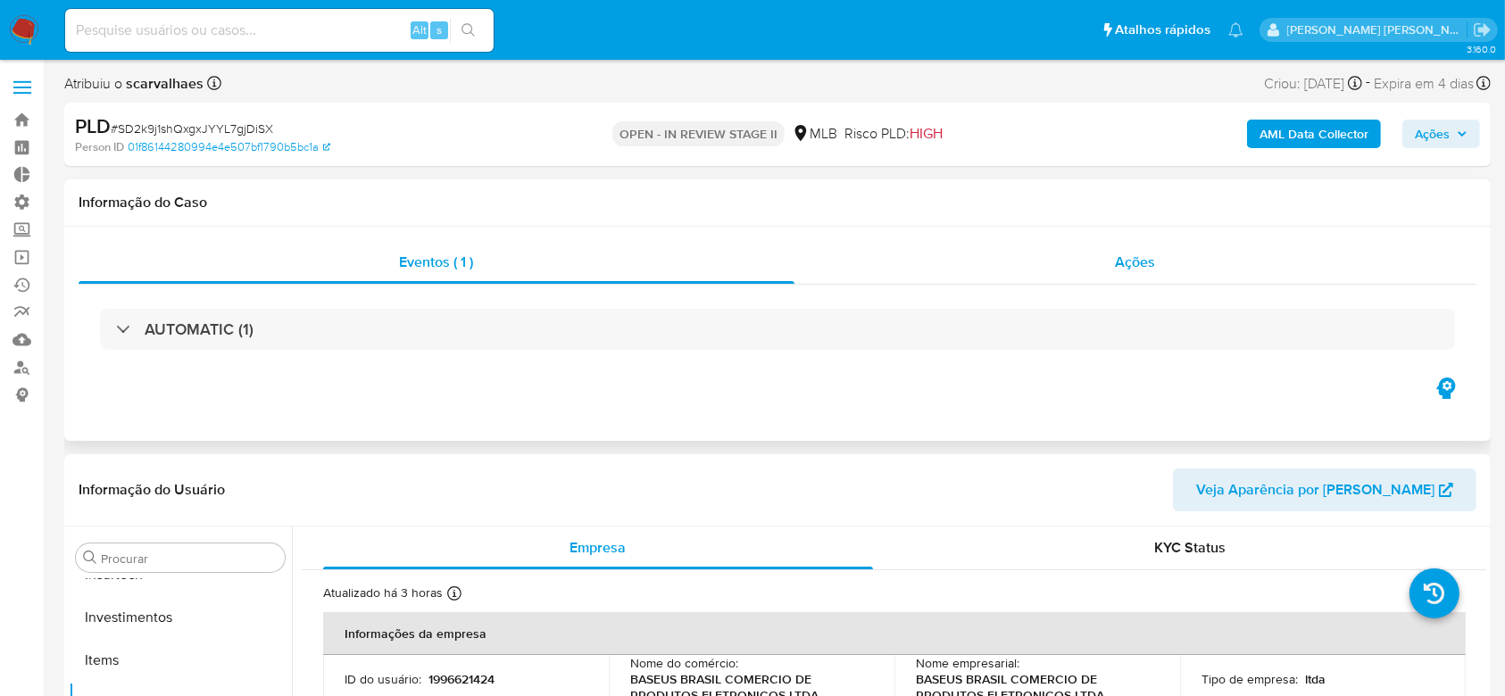
click at [1126, 255] on span "Ações" at bounding box center [1135, 262] width 40 height 21
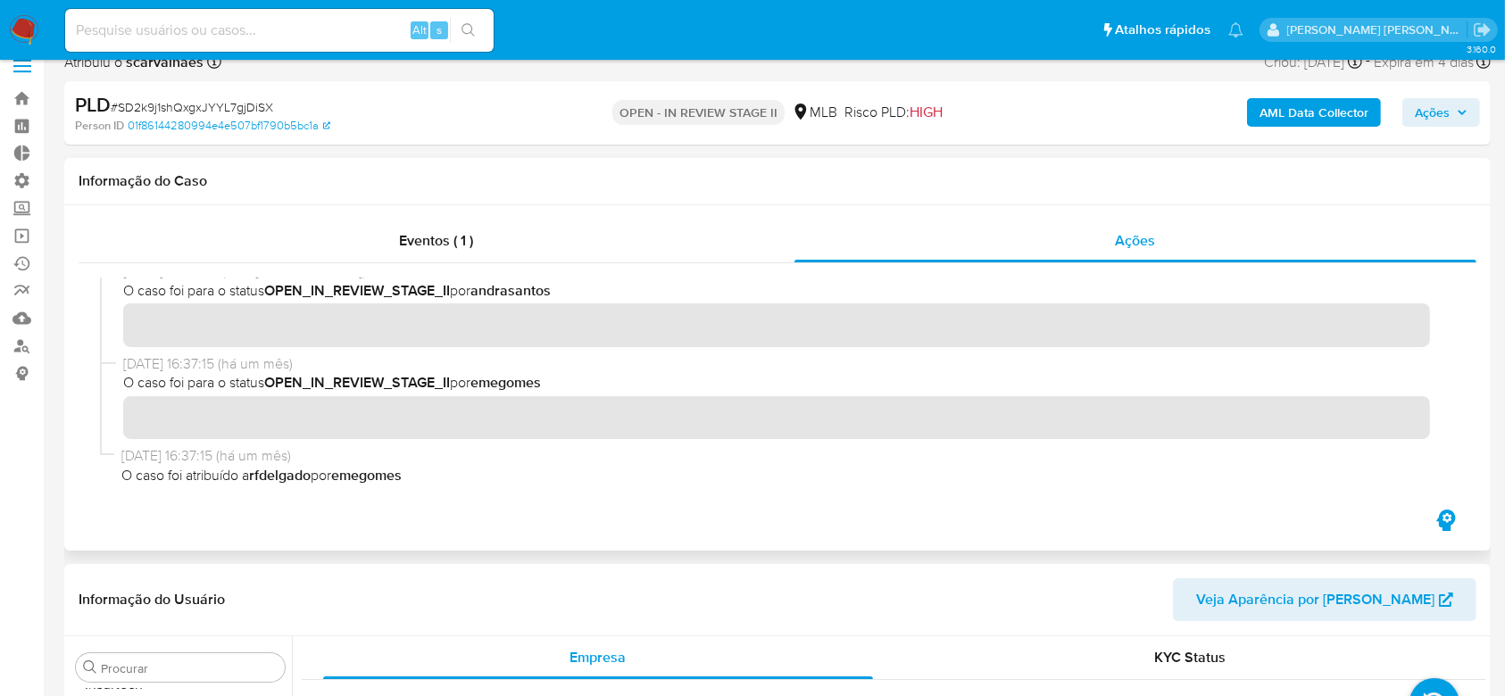
scroll to position [0, 0]
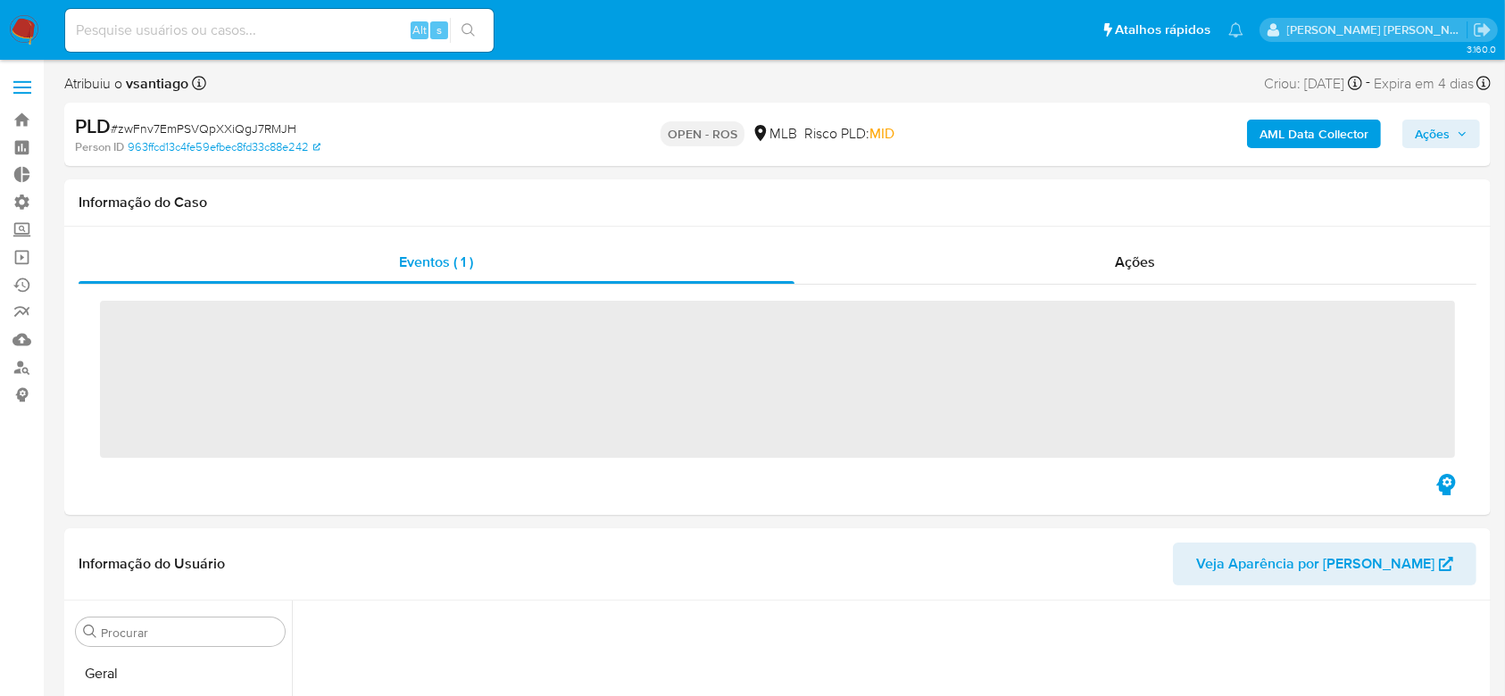
scroll to position [768, 0]
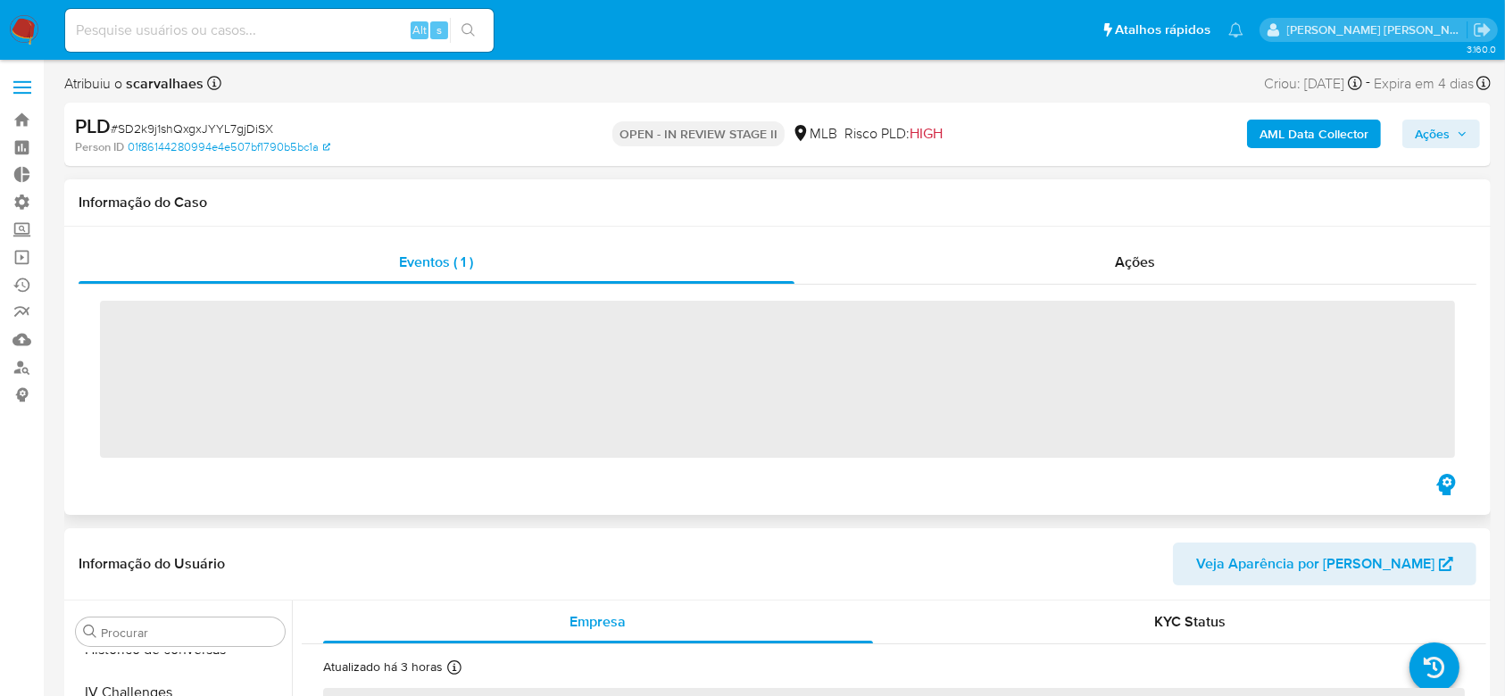
scroll to position [840, 0]
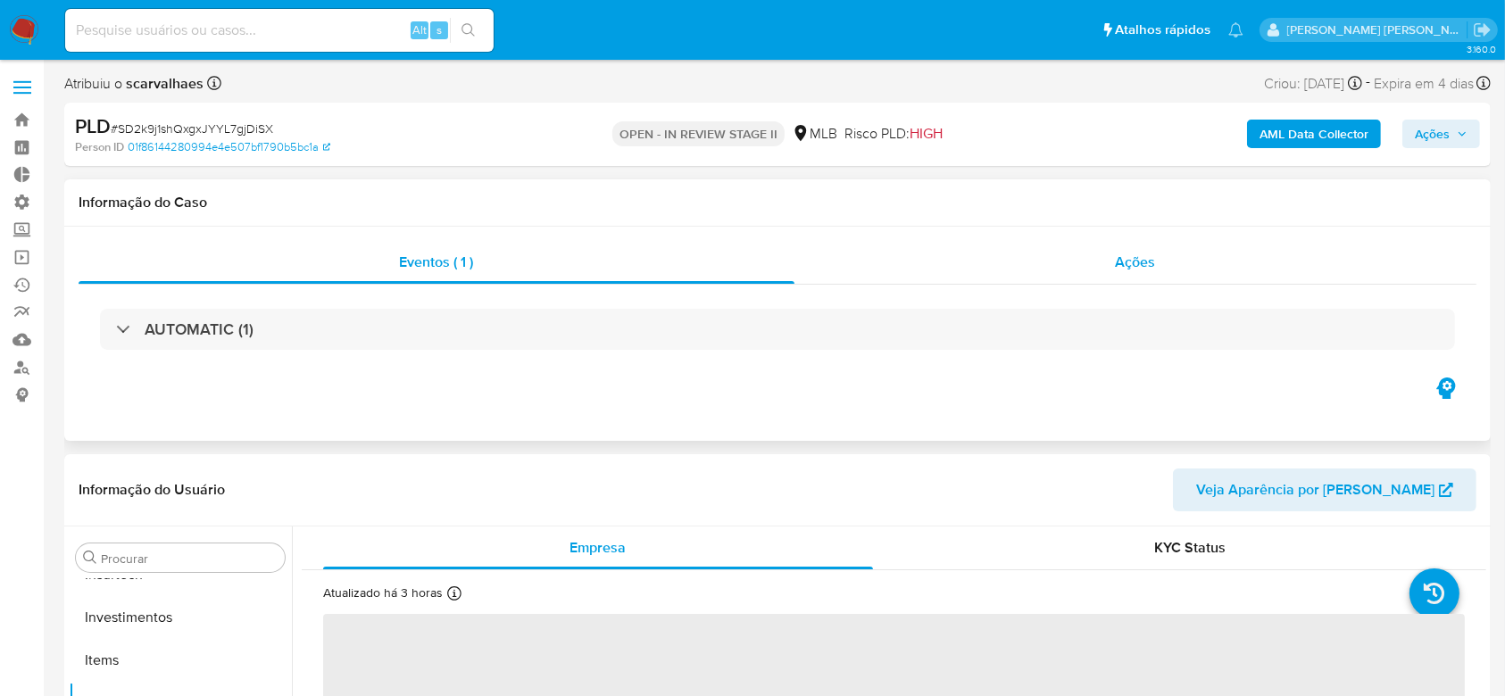
click at [1163, 249] on div "Ações" at bounding box center [1135, 262] width 682 height 43
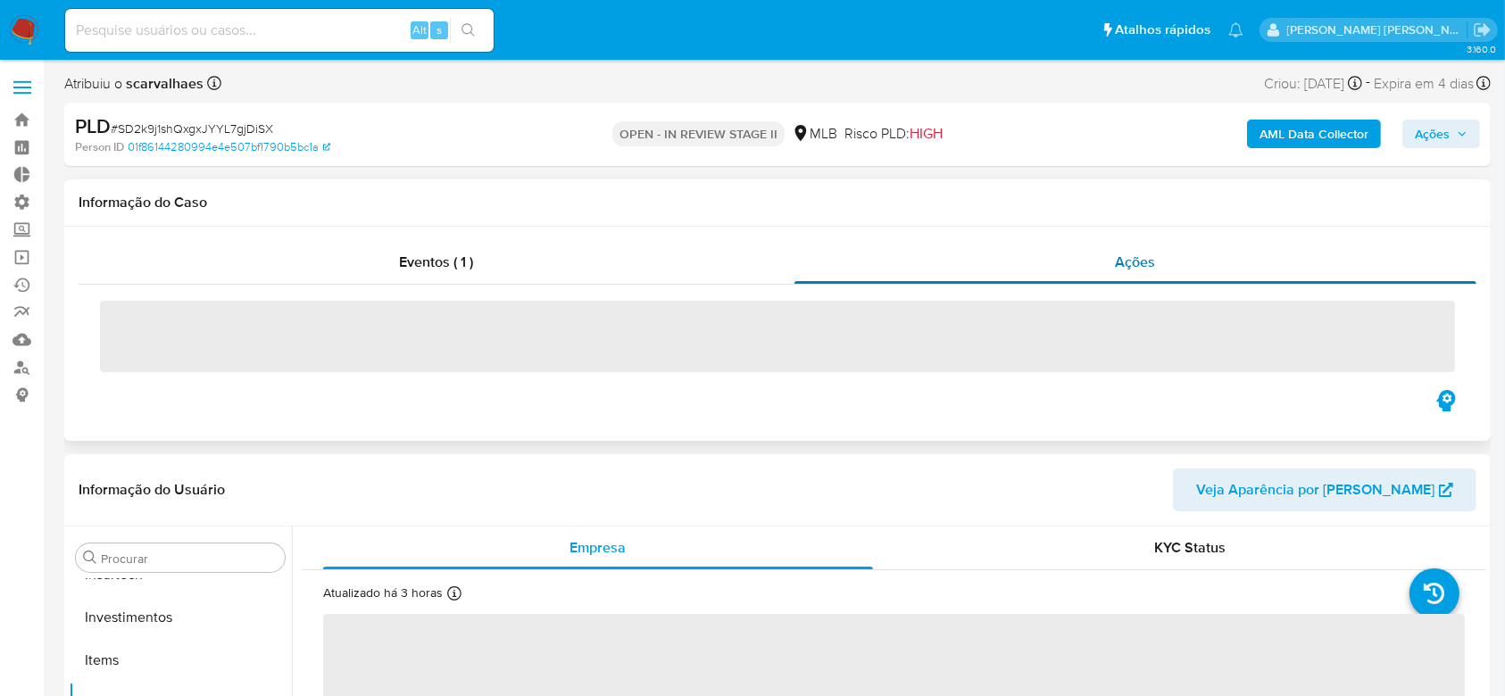
select select "10"
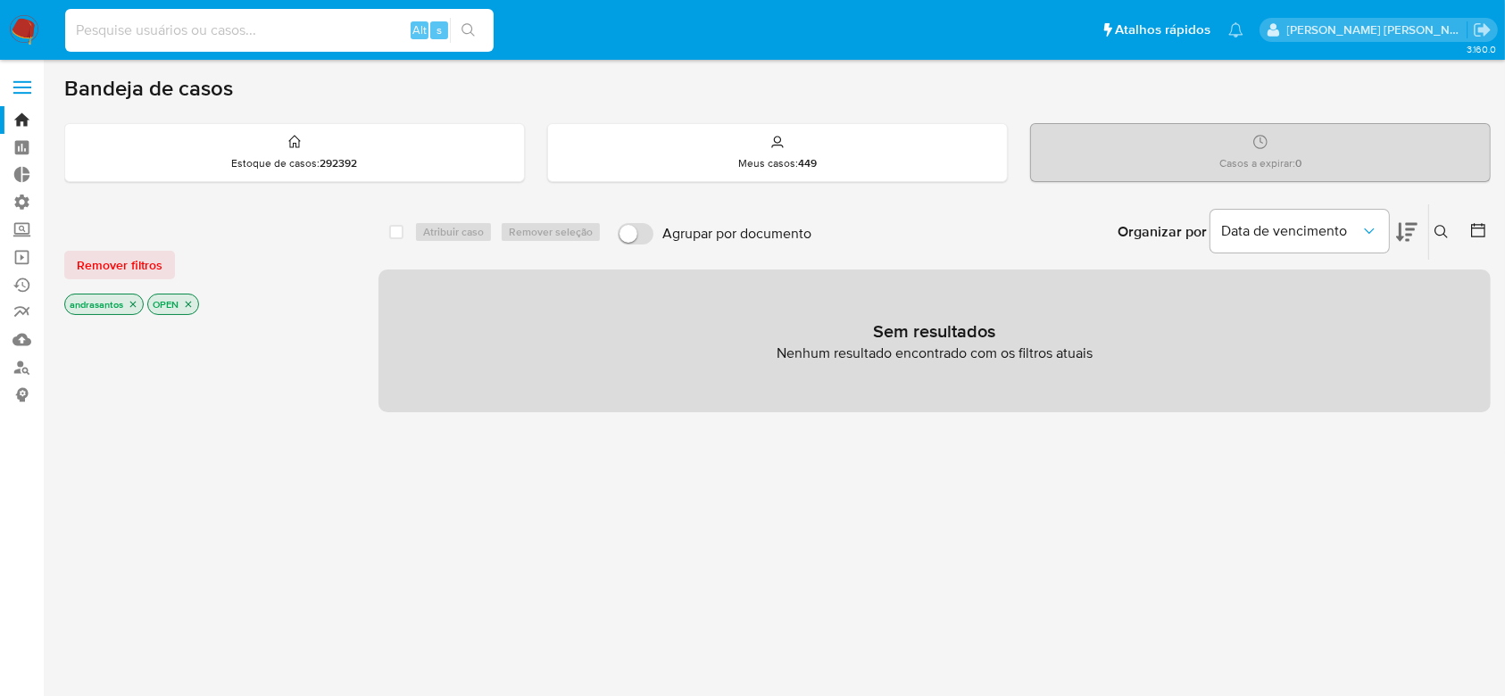
click at [221, 37] on input at bounding box center [279, 30] width 428 height 23
paste input "fHtdmf5wE6rdGSAKQr2652rq"
type input "fHtdmf5wE6rdGSAKQr2652rq"
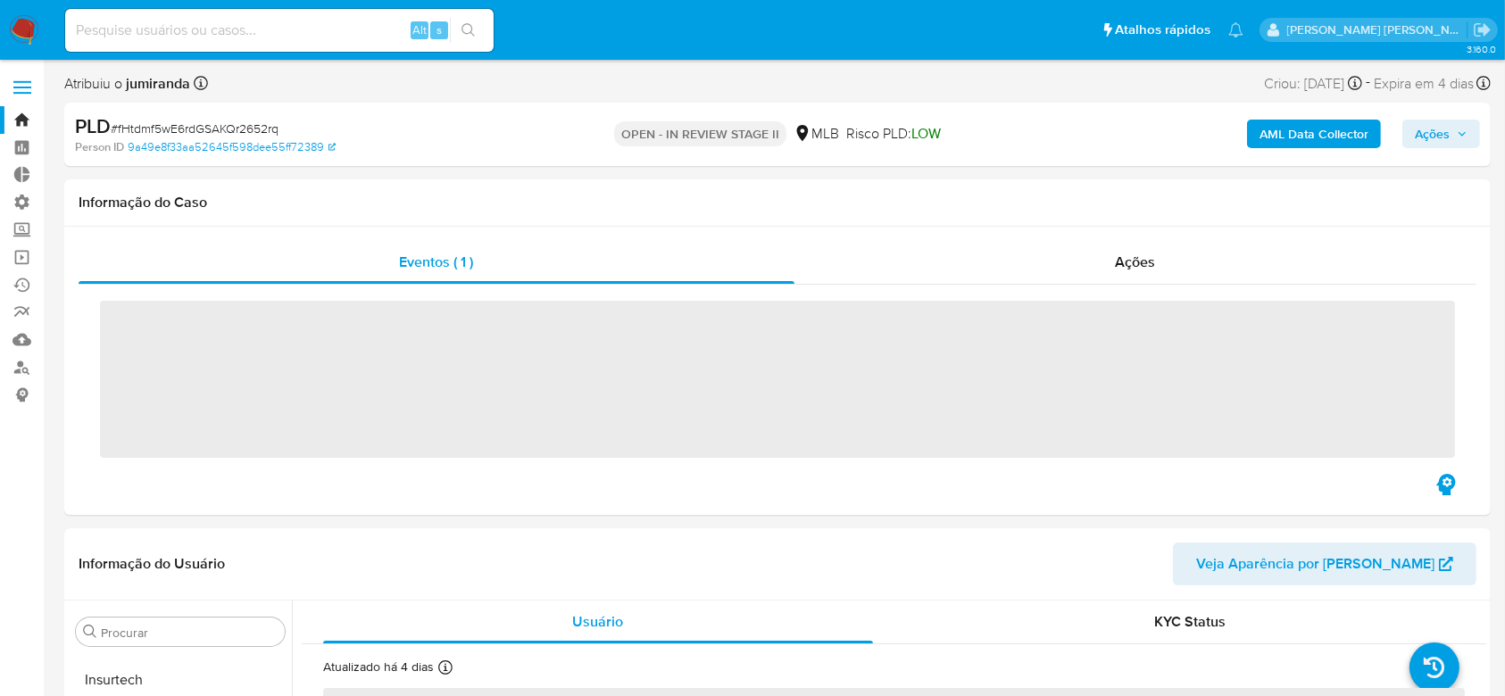
scroll to position [840, 0]
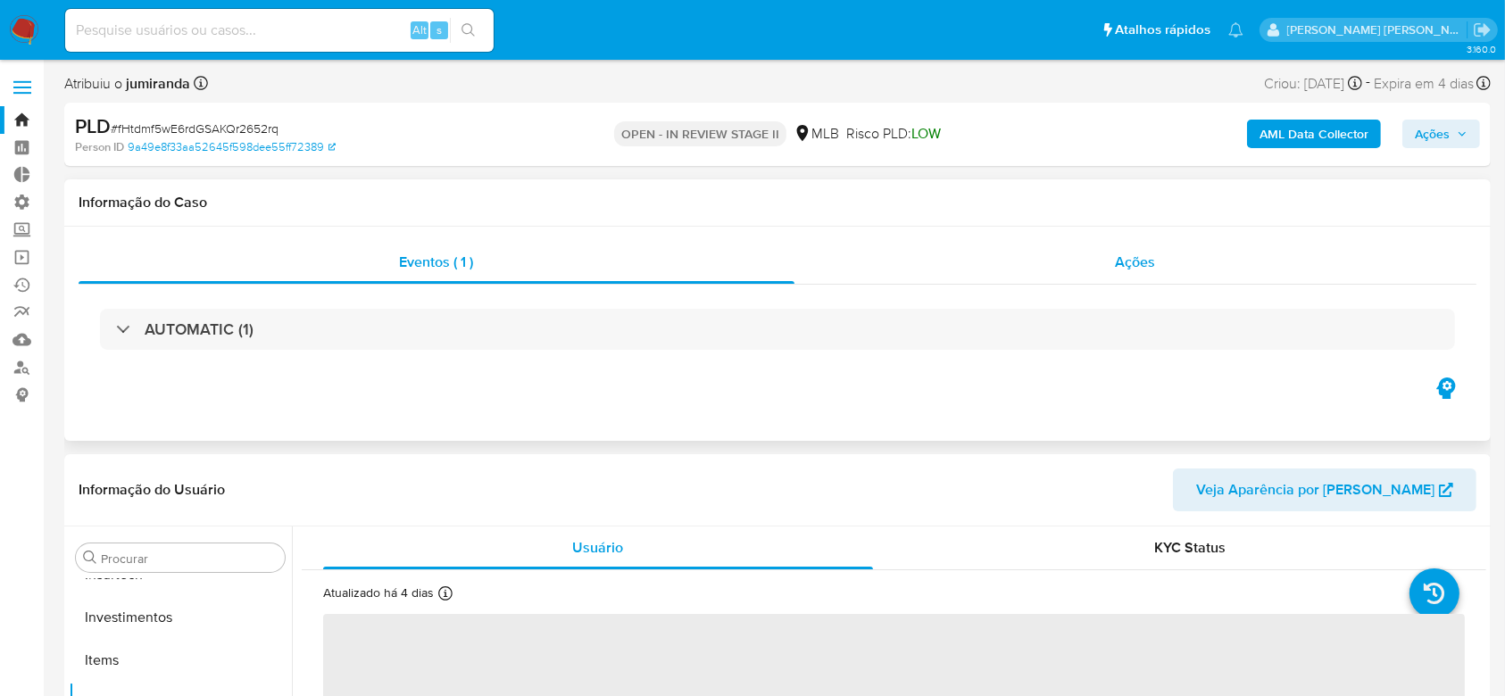
select select "10"
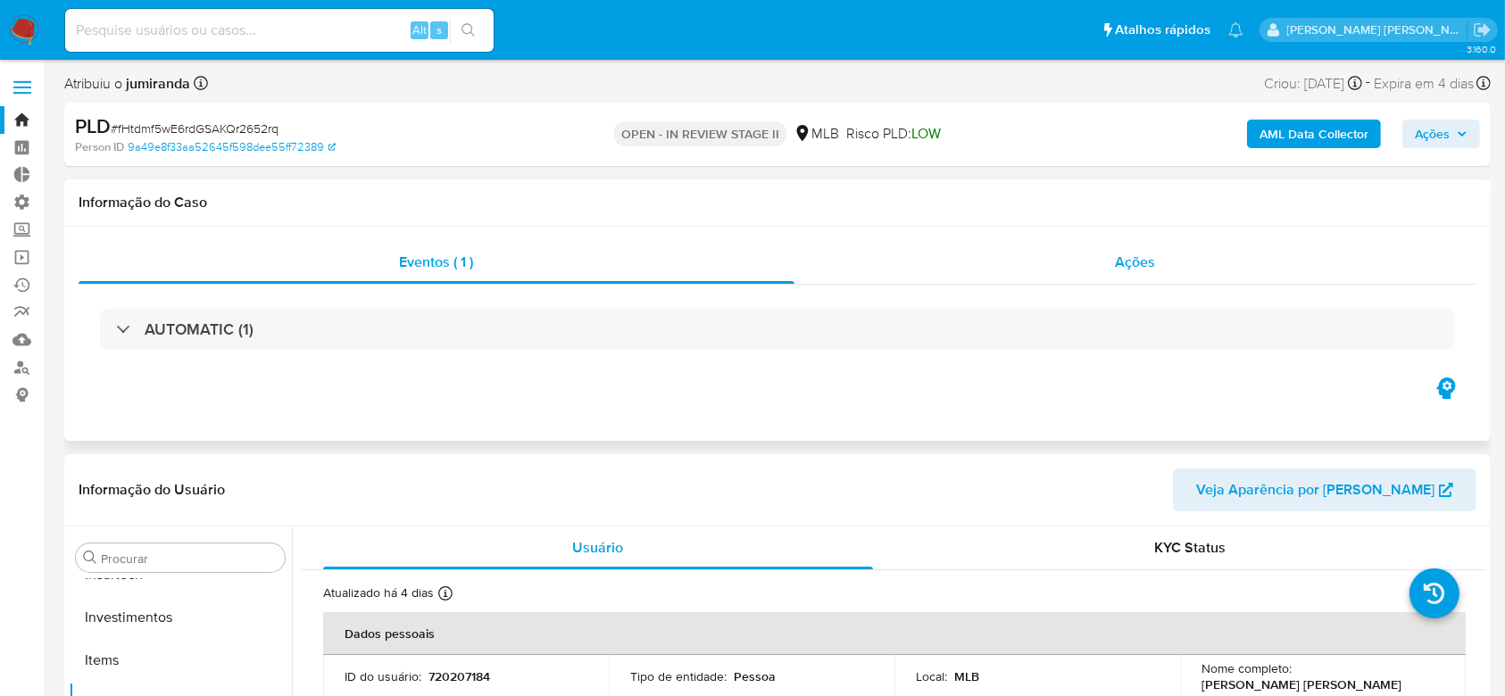
click at [1147, 268] on span "Ações" at bounding box center [1135, 262] width 40 height 21
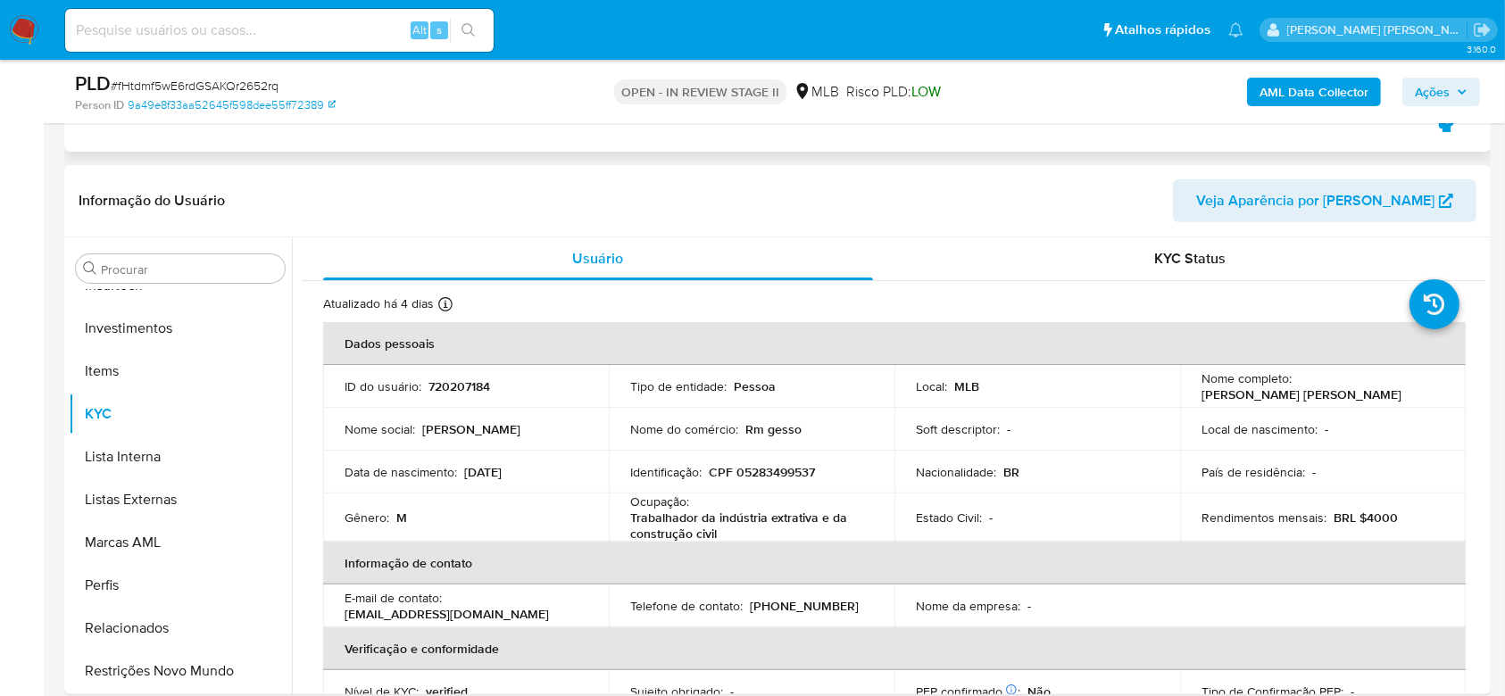
scroll to position [0, 0]
